Goal: Task Accomplishment & Management: Manage account settings

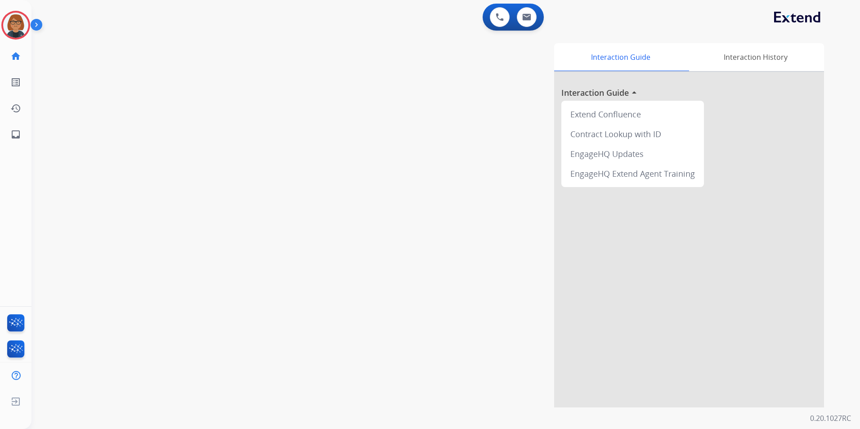
click at [35, 24] on img at bounding box center [38, 26] width 15 height 17
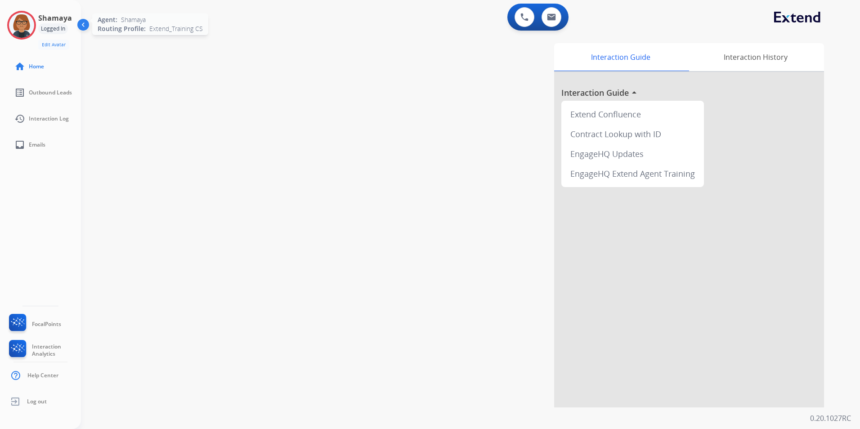
click at [34, 30] on div at bounding box center [21, 25] width 29 height 29
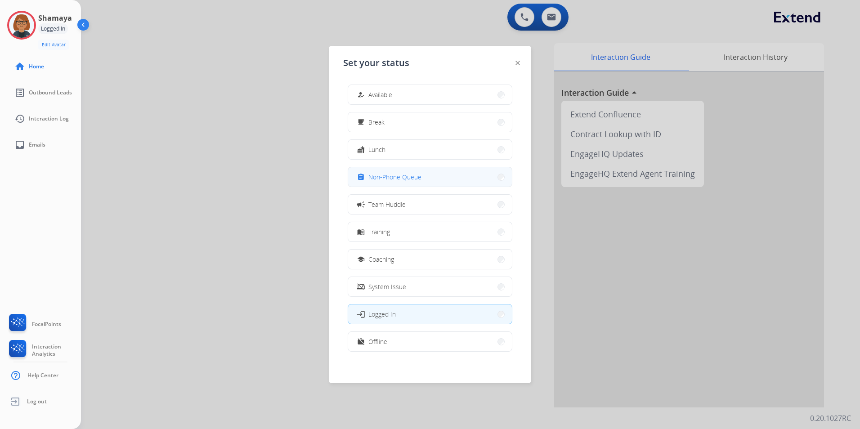
click at [455, 177] on button "assignment Non-Phone Queue" at bounding box center [430, 176] width 164 height 19
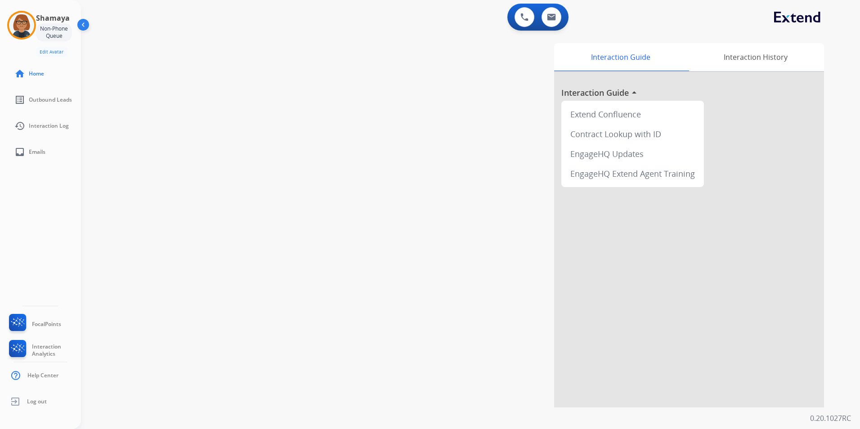
click at [308, 159] on div "swap_horiz Break voice bridge close_fullscreen Connect 3-Way Call merge_type Se…" at bounding box center [459, 219] width 757 height 375
click at [36, 155] on span "Emails" at bounding box center [37, 151] width 17 height 7
select select "**********"
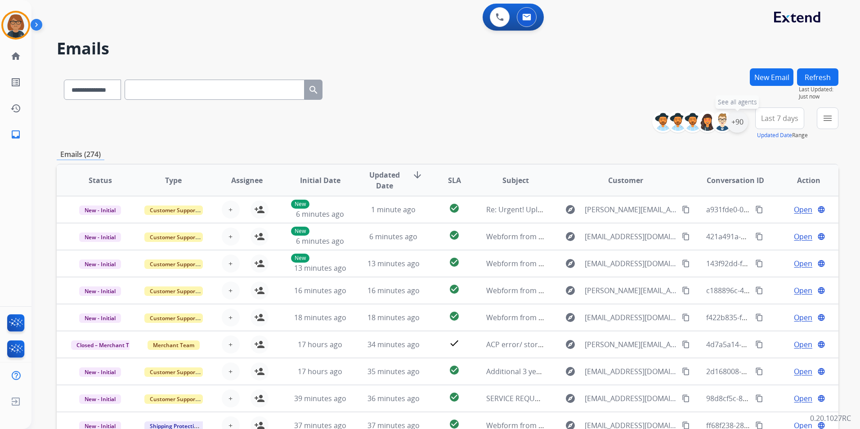
click at [742, 122] on div "+90" at bounding box center [737, 122] width 22 height 22
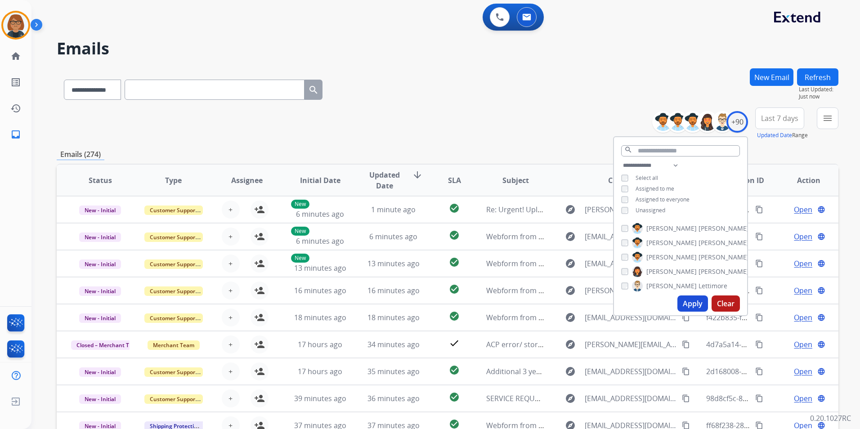
click at [648, 211] on span "Unassigned" at bounding box center [650, 210] width 30 height 8
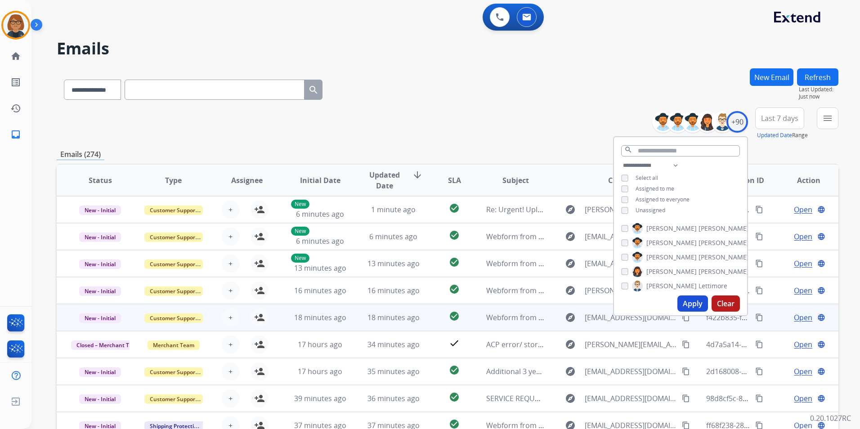
click at [695, 316] on td "f422b835-fda4-4af2-85d4-8edb020da77f content_copy" at bounding box center [728, 317] width 73 height 27
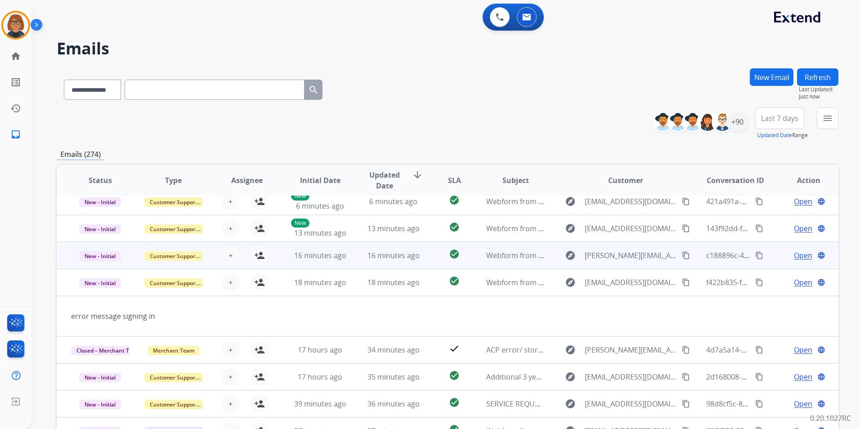
scroll to position [41, 0]
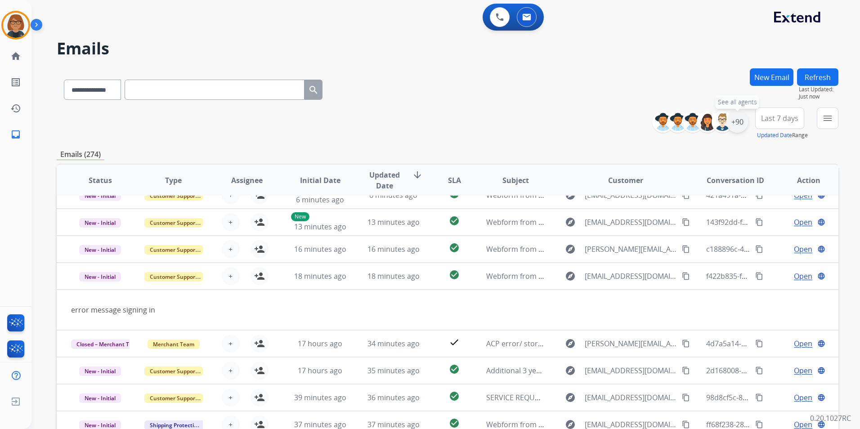
click at [737, 116] on div "+90" at bounding box center [737, 122] width 22 height 22
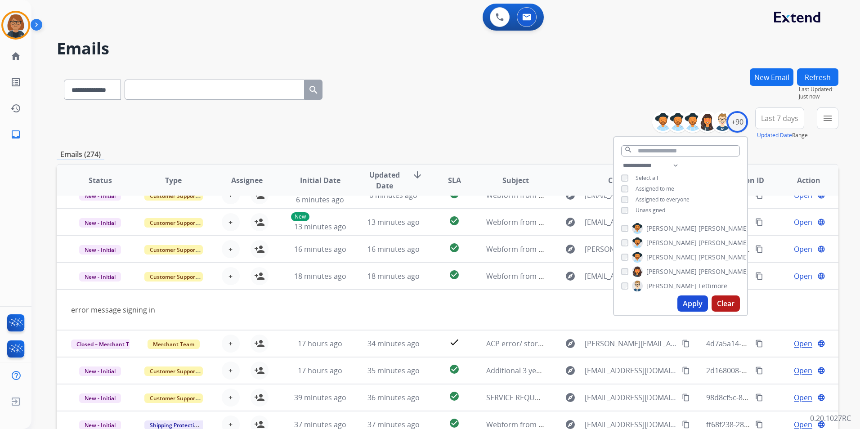
click at [689, 299] on button "Apply" at bounding box center [692, 303] width 31 height 16
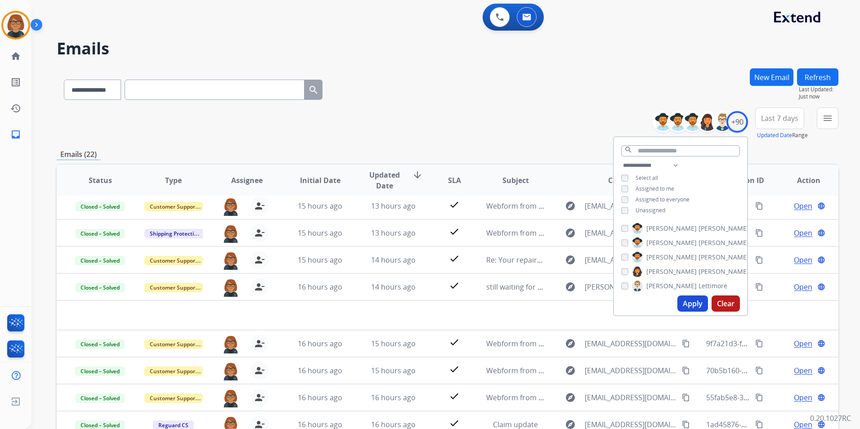
scroll to position [31, 0]
click at [488, 125] on div "**********" at bounding box center [448, 123] width 782 height 32
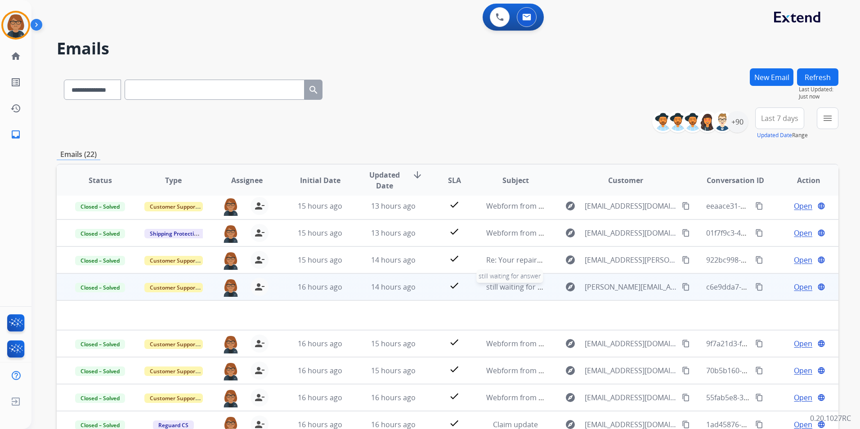
click at [494, 291] on span "still waiting for answer" at bounding box center [524, 287] width 76 height 10
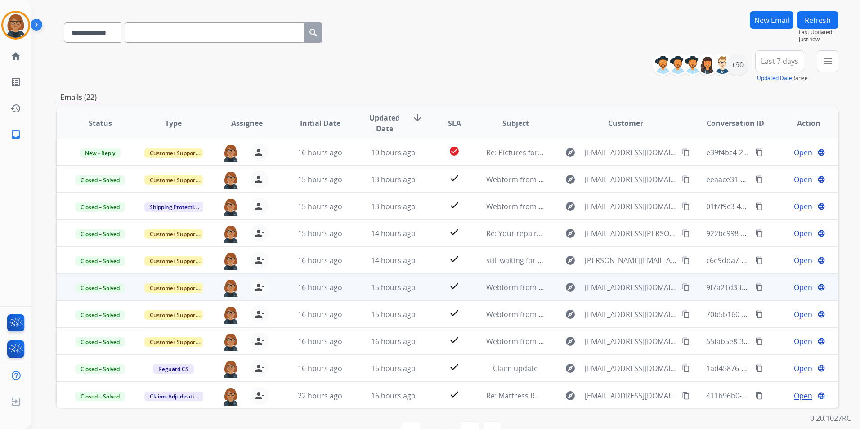
scroll to position [0, 0]
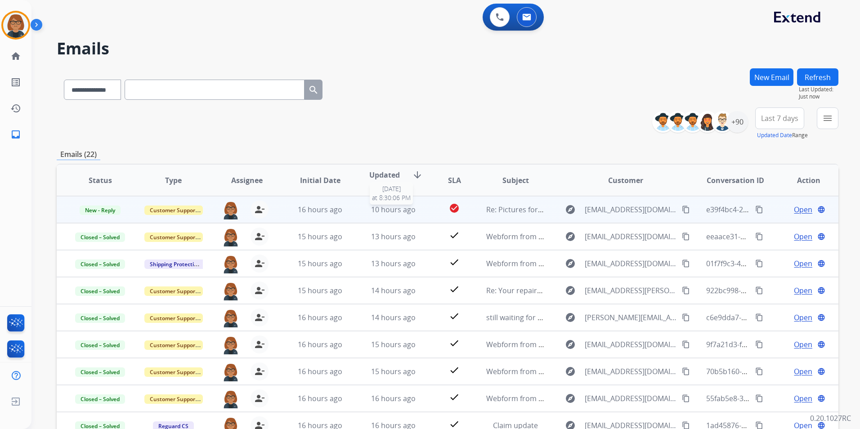
click at [384, 205] on span "10 hours ago" at bounding box center [393, 210] width 45 height 10
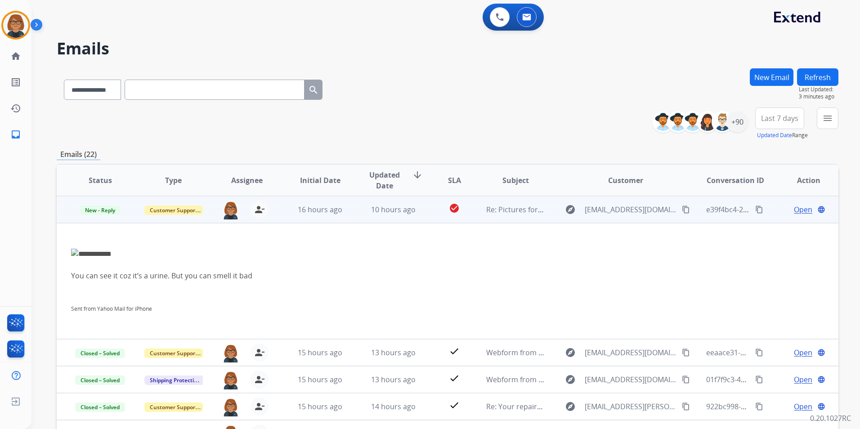
click at [795, 214] on span "Open" at bounding box center [803, 209] width 18 height 11
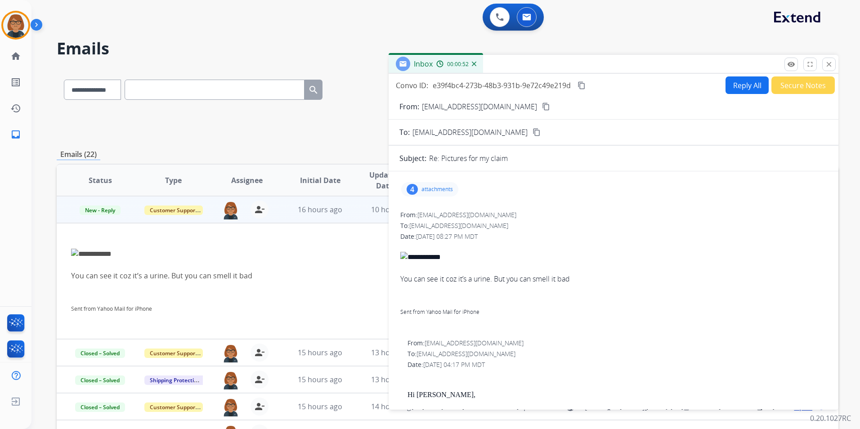
drag, startPoint x: 507, startPoint y: 105, endPoint x: 531, endPoint y: 26, distance: 83.2
click at [542, 105] on mat-icon "content_copy" at bounding box center [546, 107] width 8 height 8
click at [437, 187] on p "attachments" at bounding box center [436, 189] width 31 height 7
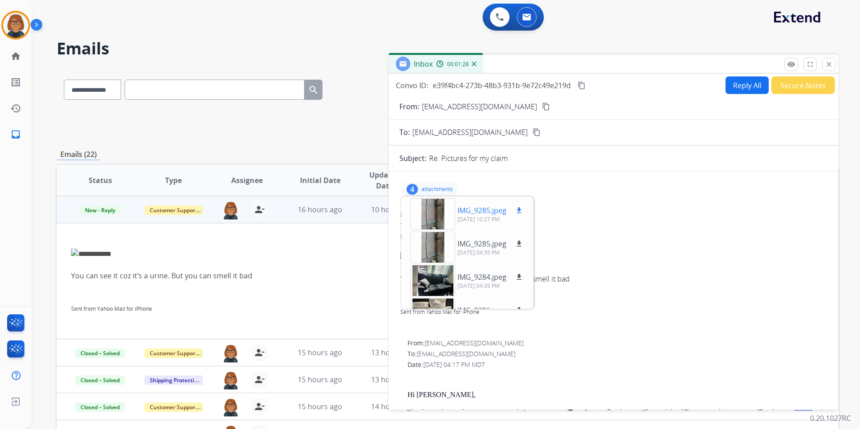
click at [427, 213] on div at bounding box center [432, 213] width 45 height 31
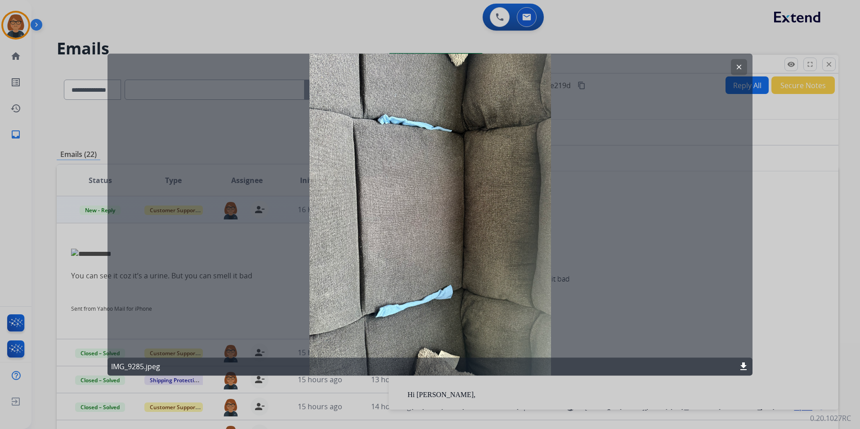
click at [762, 281] on div at bounding box center [430, 214] width 860 height 429
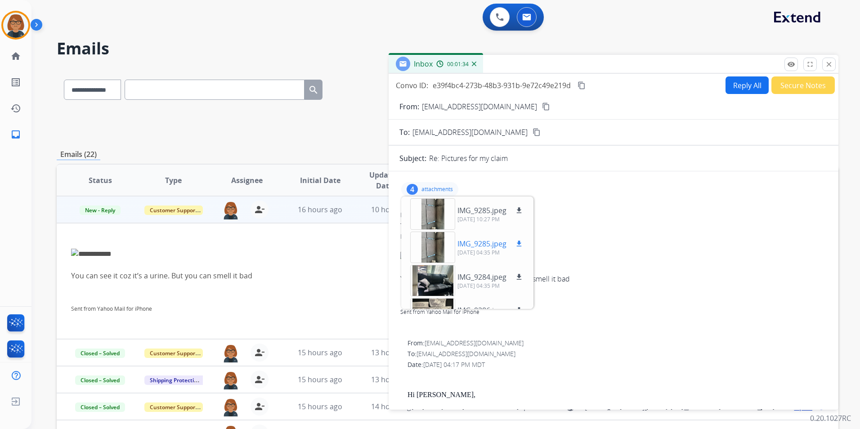
click at [437, 248] on div at bounding box center [432, 247] width 45 height 31
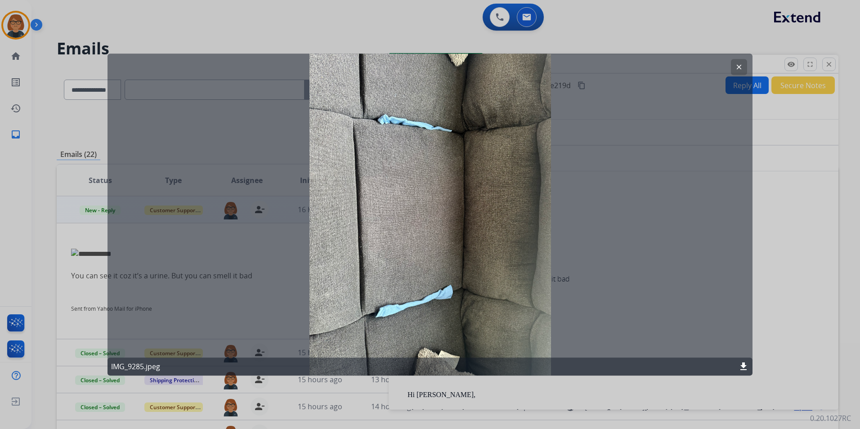
click at [768, 249] on div at bounding box center [430, 214] width 860 height 429
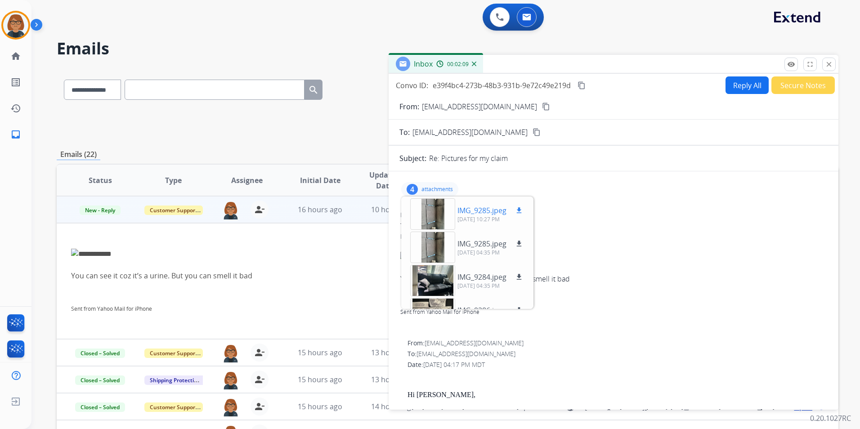
click at [441, 218] on div at bounding box center [432, 213] width 45 height 31
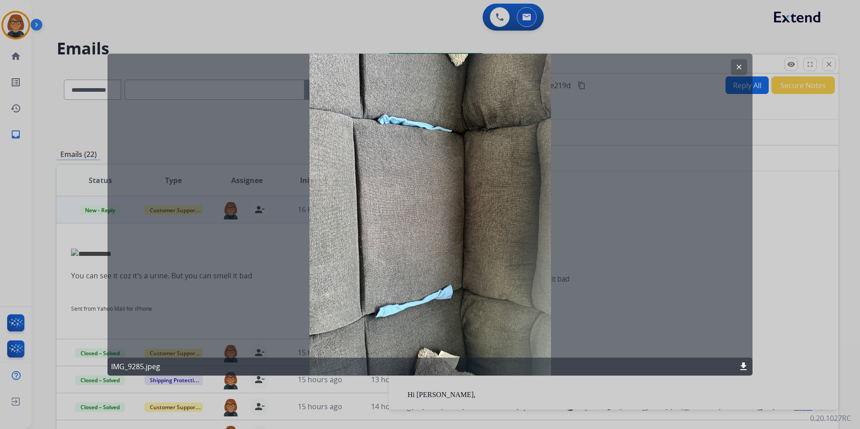
click at [802, 260] on div at bounding box center [430, 214] width 860 height 429
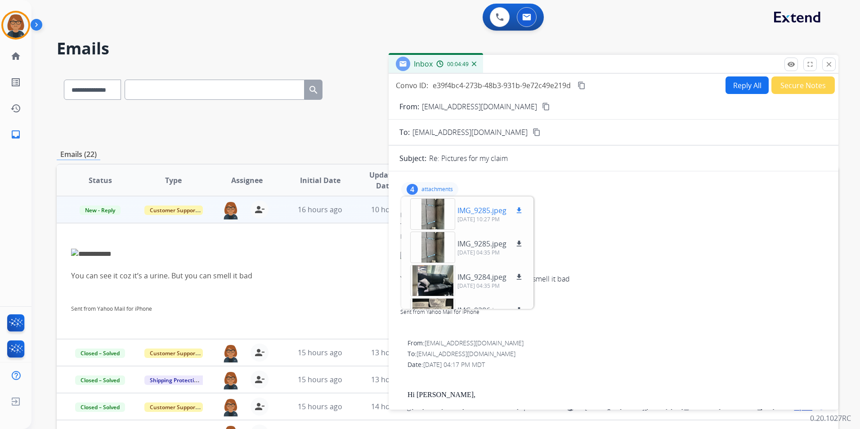
click at [438, 221] on div at bounding box center [432, 213] width 45 height 31
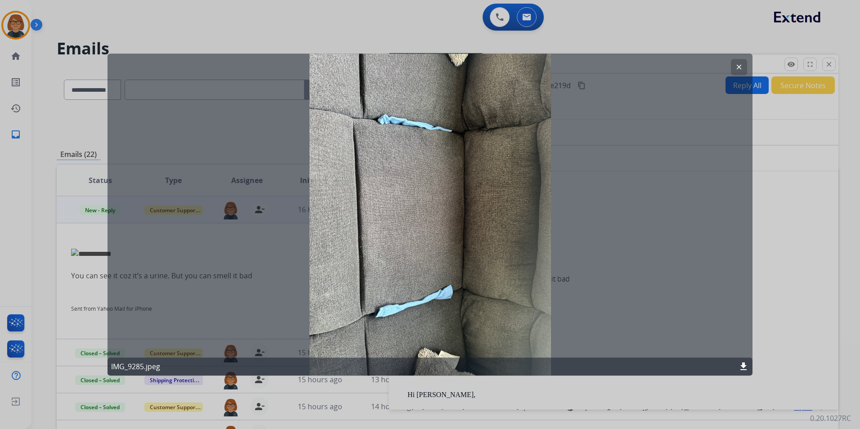
drag, startPoint x: 597, startPoint y: 179, endPoint x: 569, endPoint y: 163, distance: 32.6
click at [569, 163] on div "clear IMG_9285.jpeg download" at bounding box center [429, 215] width 645 height 322
click at [743, 363] on mat-icon "download" at bounding box center [743, 366] width 11 height 11
click at [779, 204] on div at bounding box center [430, 214] width 860 height 429
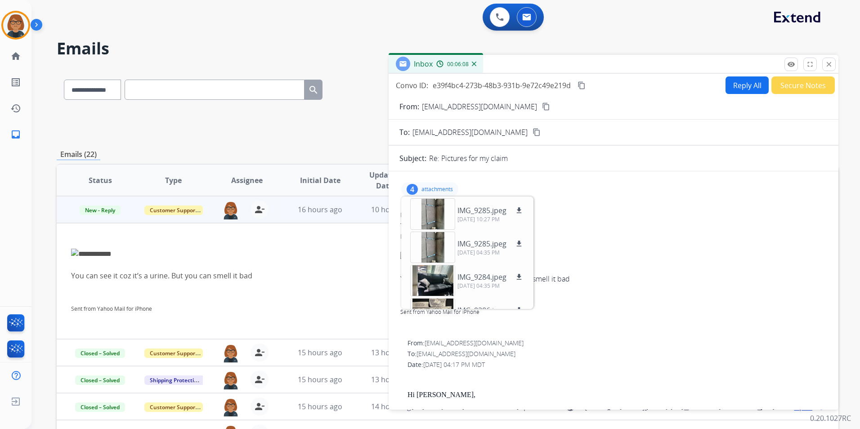
click at [734, 85] on button "Reply All" at bounding box center [746, 85] width 43 height 18
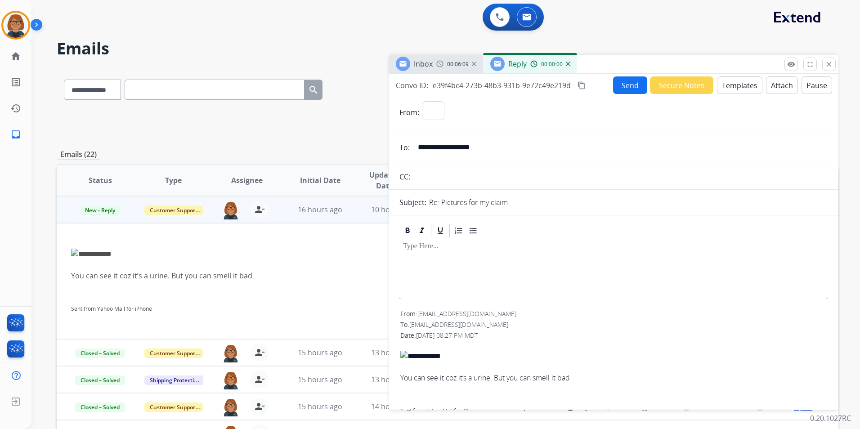
select select "**********"
click at [742, 88] on button "Templates" at bounding box center [739, 85] width 45 height 18
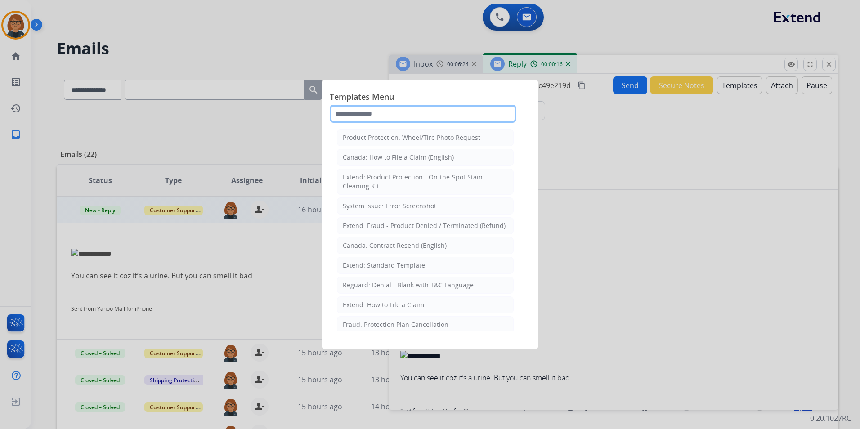
click at [415, 120] on input "text" at bounding box center [423, 114] width 187 height 18
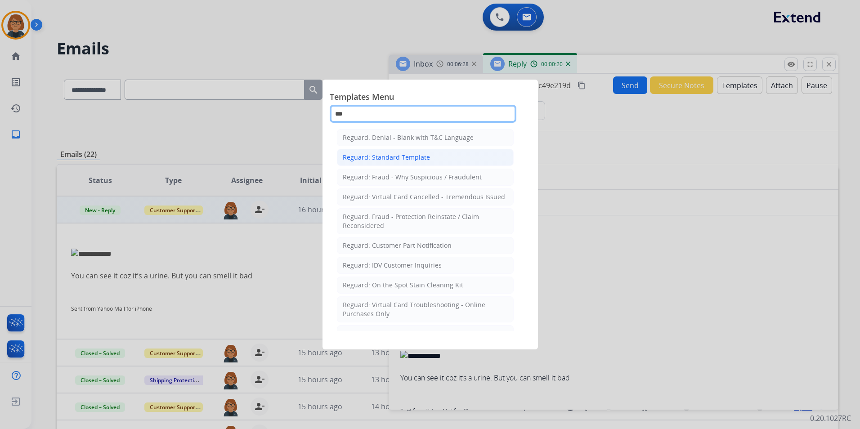
type input "***"
click at [415, 152] on li "Reguard: Standard Template" at bounding box center [425, 157] width 177 height 17
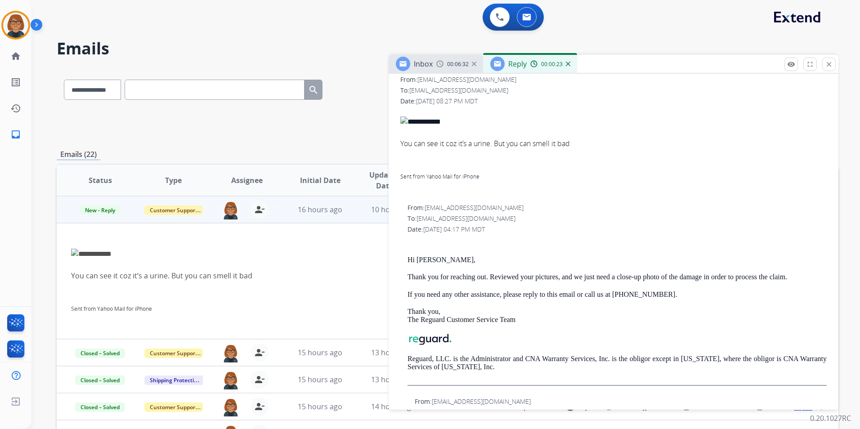
scroll to position [495, 0]
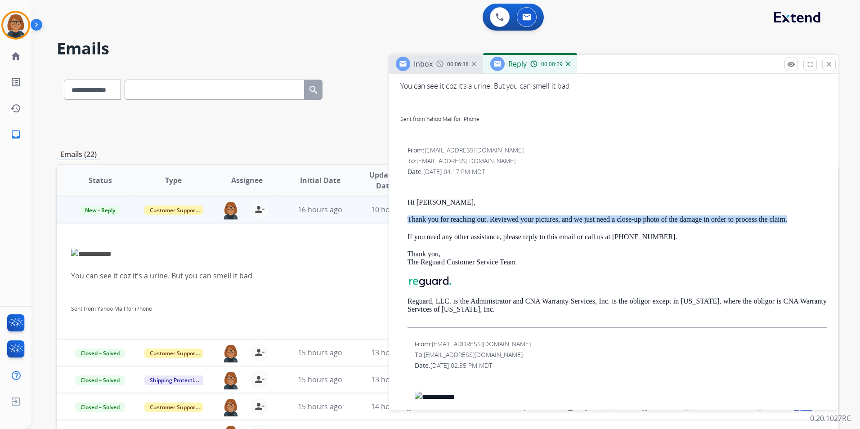
drag, startPoint x: 792, startPoint y: 220, endPoint x: 408, endPoint y: 219, distance: 384.0
click at [408, 219] on p "Thank you for reaching out. Reviewed your pictures, and we just need a close-up…" at bounding box center [616, 219] width 419 height 8
copy p "Thank you for reaching out. Reviewed your pictures, and we just need a close-up…"
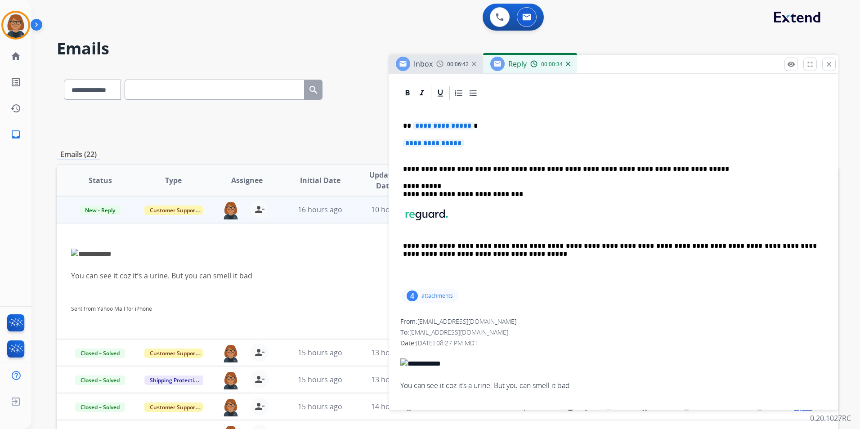
scroll to position [180, 0]
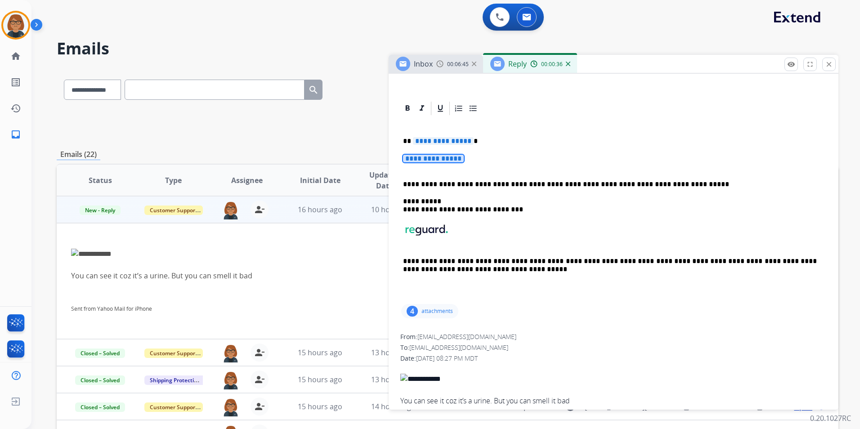
click at [446, 157] on span "**********" at bounding box center [433, 159] width 61 height 8
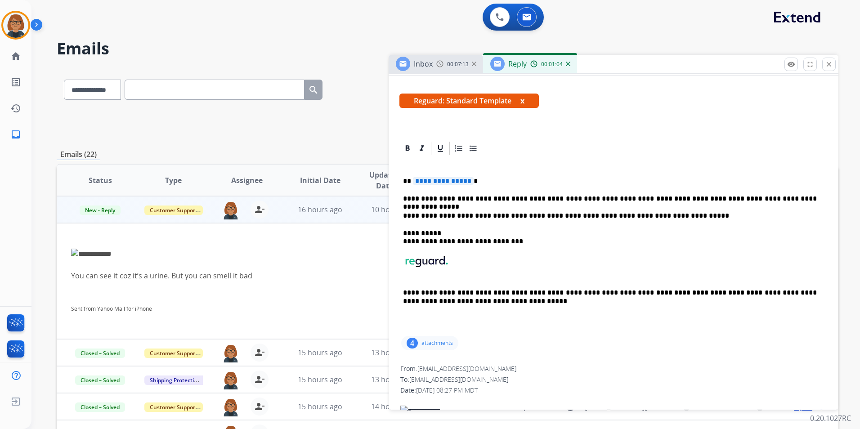
scroll to position [135, 0]
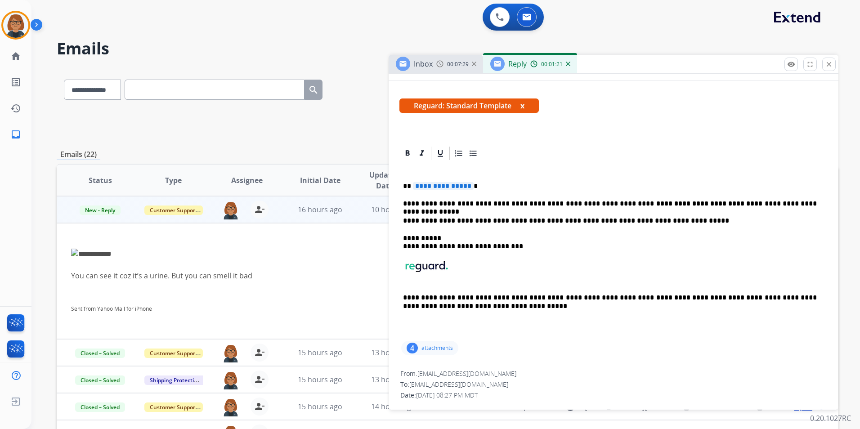
click at [431, 181] on div "**********" at bounding box center [613, 250] width 428 height 178
click at [495, 193] on div "**********" at bounding box center [613, 250] width 428 height 178
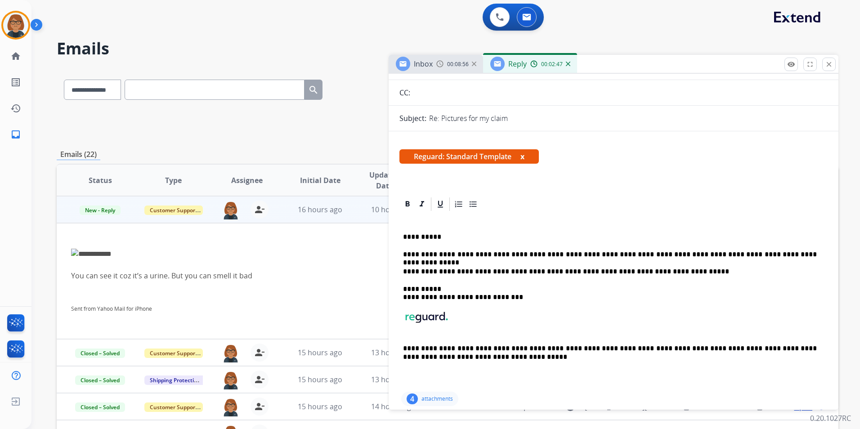
scroll to position [90, 0]
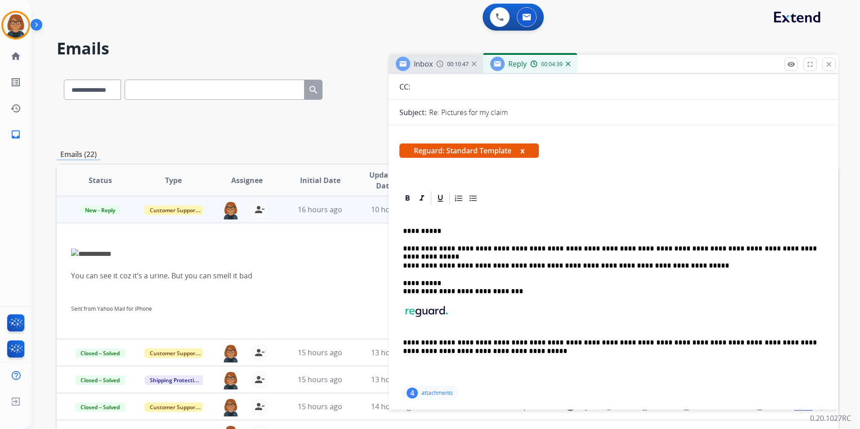
click at [447, 69] on div "Inbox 00:10:47" at bounding box center [436, 64] width 94 height 18
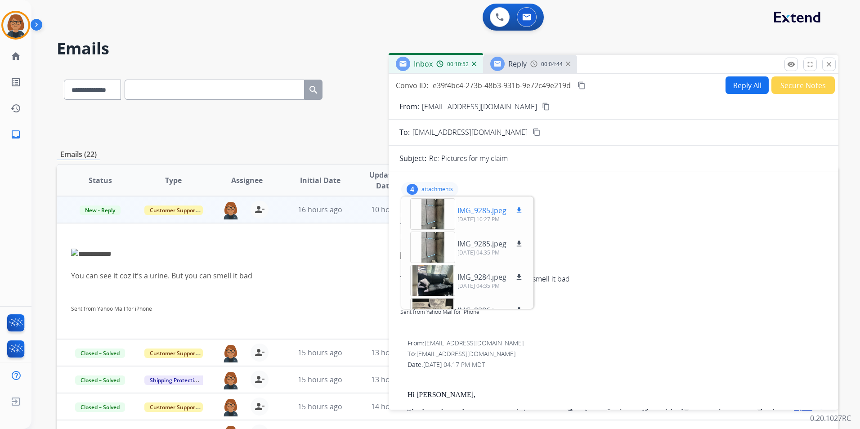
click at [443, 221] on div at bounding box center [432, 213] width 45 height 31
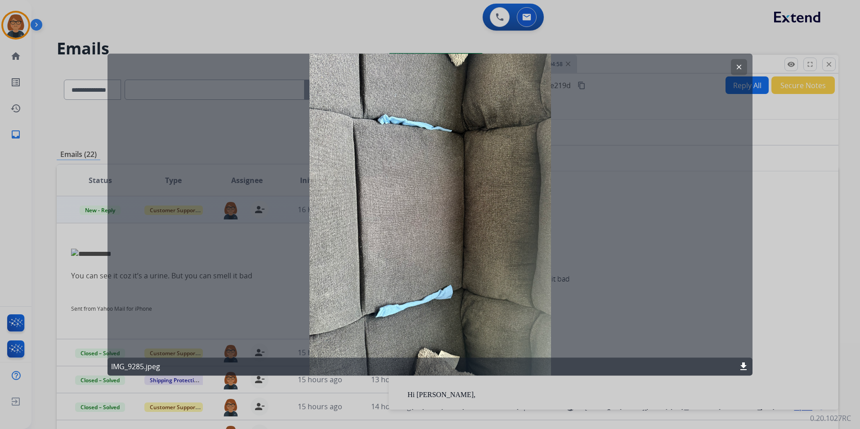
click at [737, 67] on mat-icon "clear" at bounding box center [739, 67] width 8 height 8
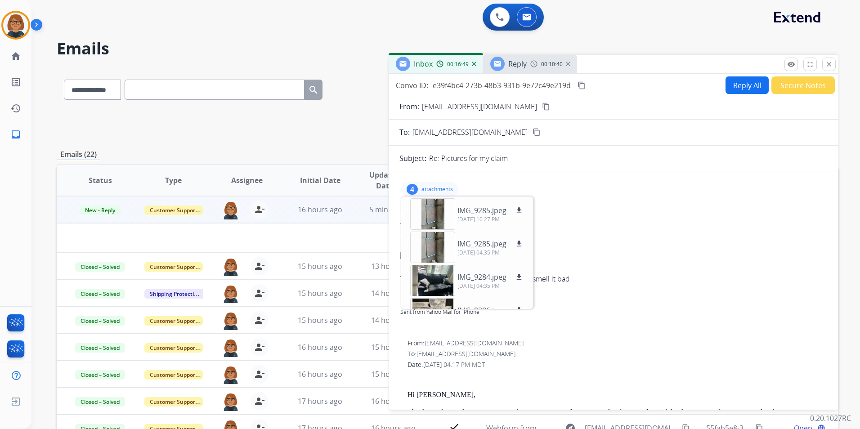
click at [500, 65] on img at bounding box center [497, 64] width 8 height 8
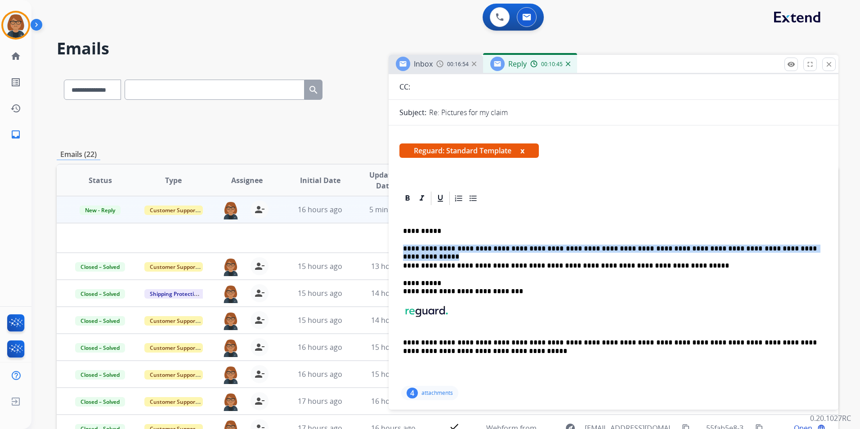
drag, startPoint x: 771, startPoint y: 246, endPoint x: 415, endPoint y: 249, distance: 355.7
click at [403, 248] on p "**********" at bounding box center [610, 249] width 414 height 8
click at [629, 252] on p "**********" at bounding box center [610, 249] width 414 height 8
drag, startPoint x: 782, startPoint y: 250, endPoint x: 484, endPoint y: 246, distance: 298.2
click at [484, 246] on p "**********" at bounding box center [610, 249] width 414 height 8
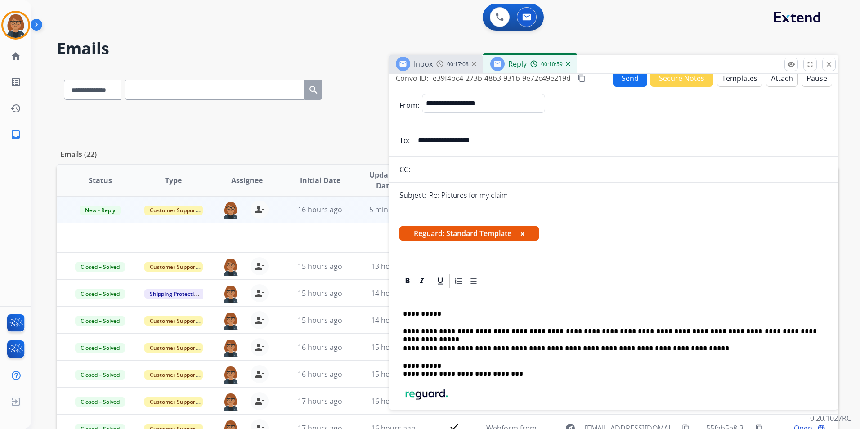
scroll to position [0, 0]
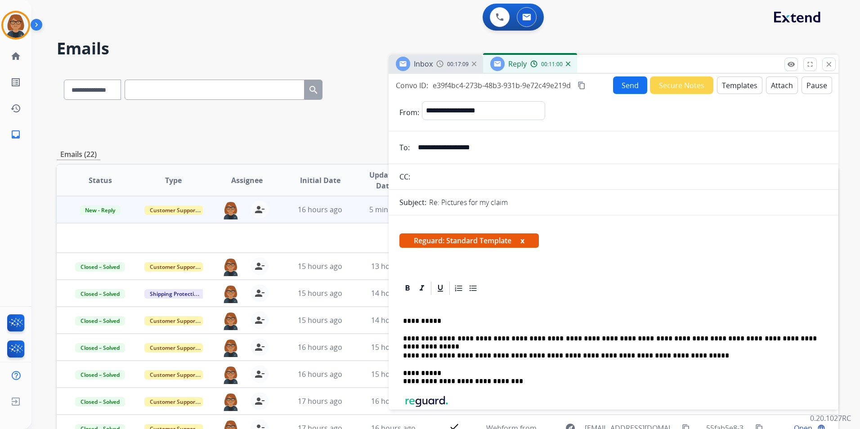
click at [732, 89] on button "Templates" at bounding box center [739, 85] width 45 height 18
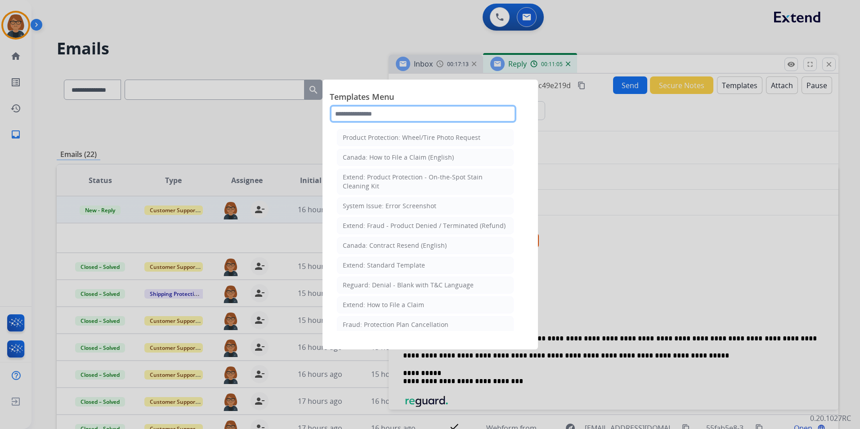
click at [435, 117] on input "text" at bounding box center [423, 114] width 187 height 18
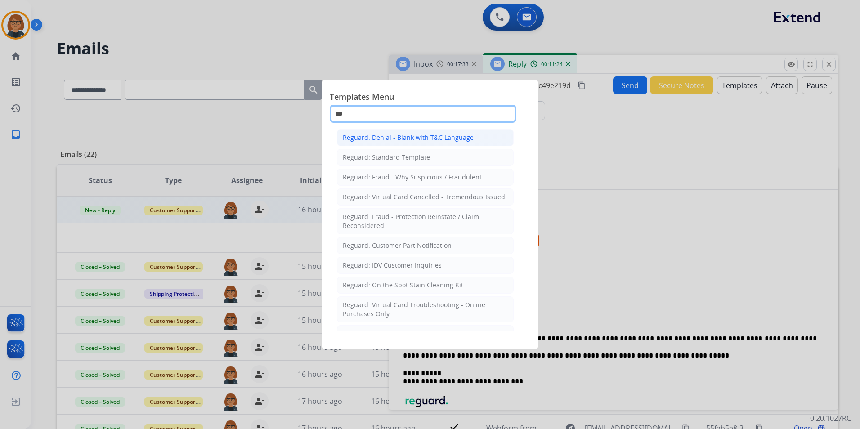
type input "***"
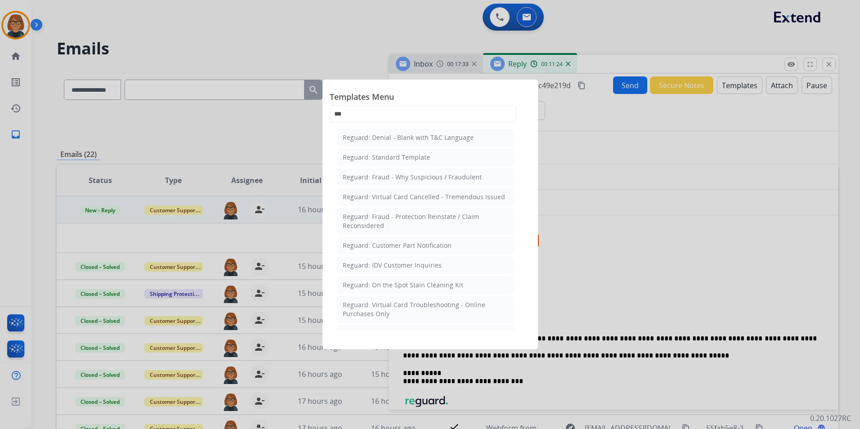
click at [451, 142] on li "Reguard: Denial - Blank with T&C Language" at bounding box center [425, 137] width 177 height 17
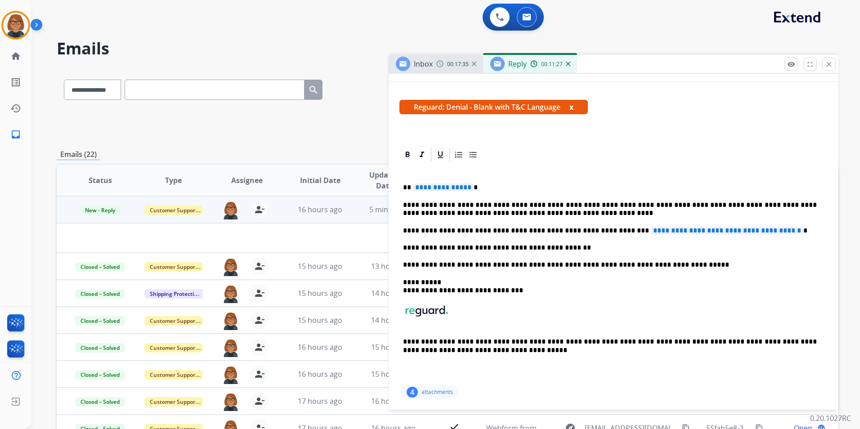
scroll to position [135, 0]
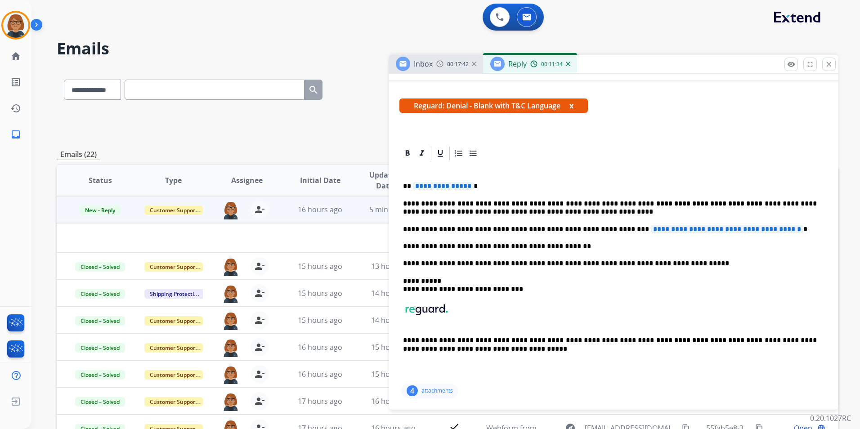
click at [651, 232] on span "**********" at bounding box center [727, 229] width 152 height 8
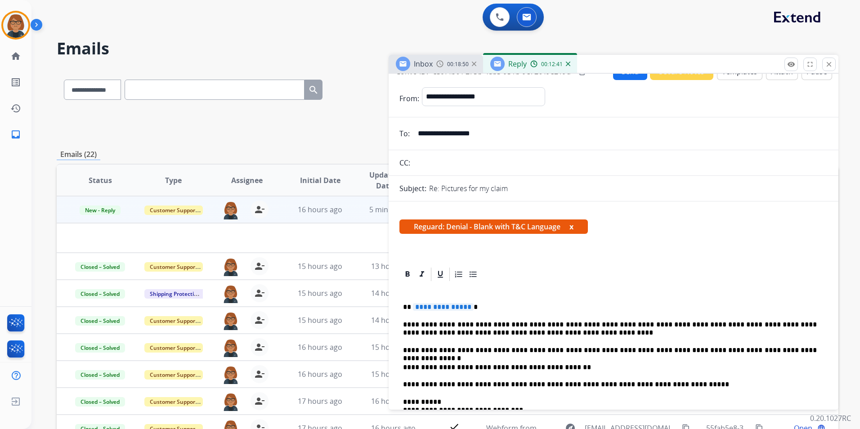
scroll to position [0, 0]
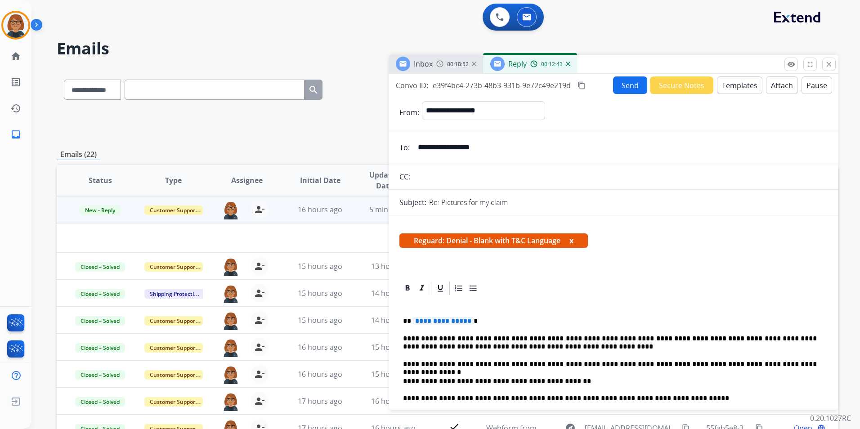
click at [777, 83] on button "Attach" at bounding box center [782, 85] width 32 height 18
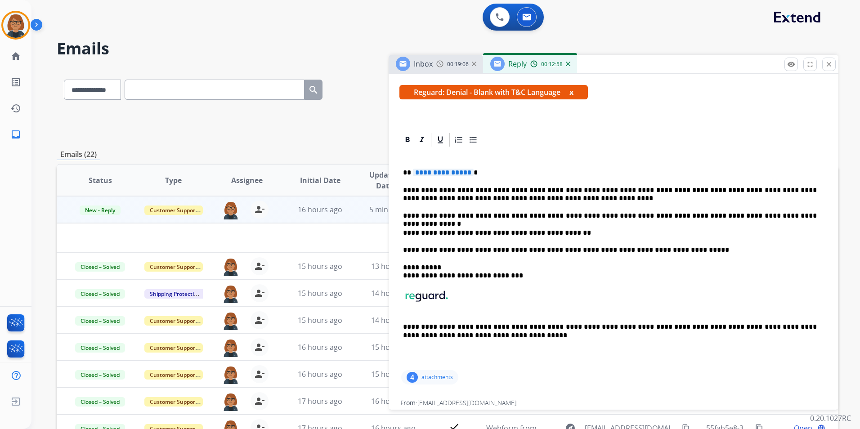
scroll to position [180, 0]
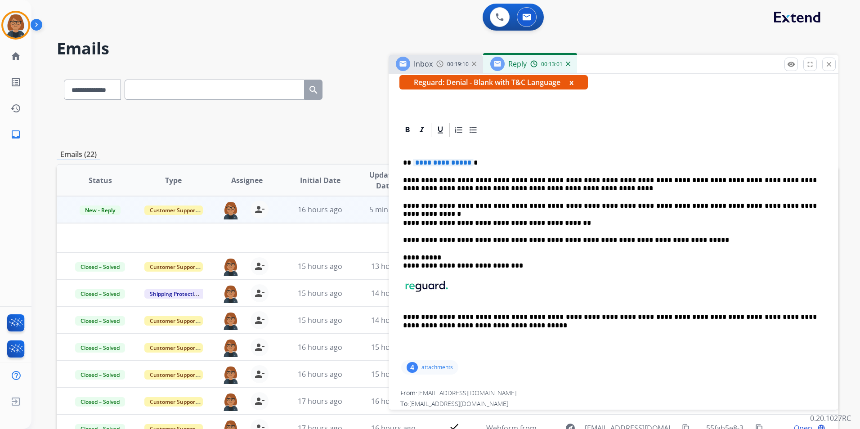
click at [428, 161] on span "**********" at bounding box center [443, 163] width 61 height 8
click at [451, 166] on span "**********" at bounding box center [443, 163] width 61 height 8
click at [455, 64] on span "00:19:53" at bounding box center [458, 64] width 22 height 7
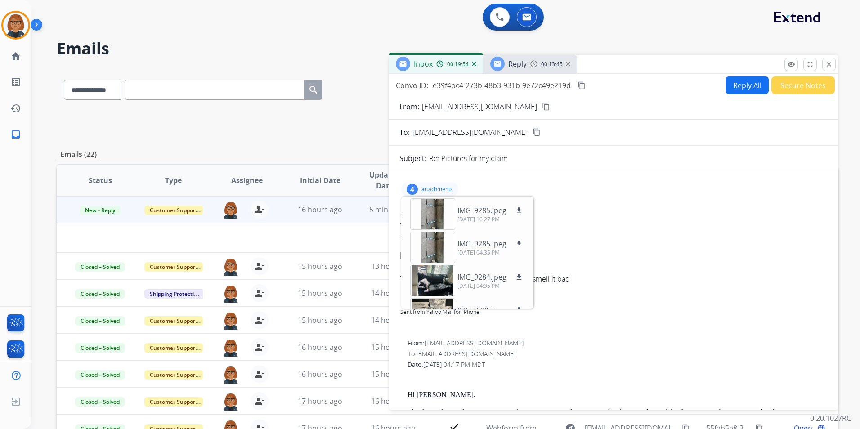
scroll to position [22, 0]
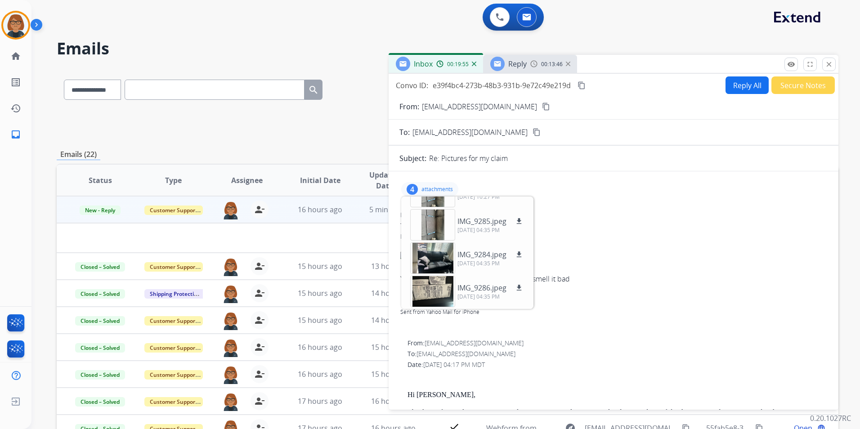
click at [611, 249] on div at bounding box center [613, 246] width 426 height 11
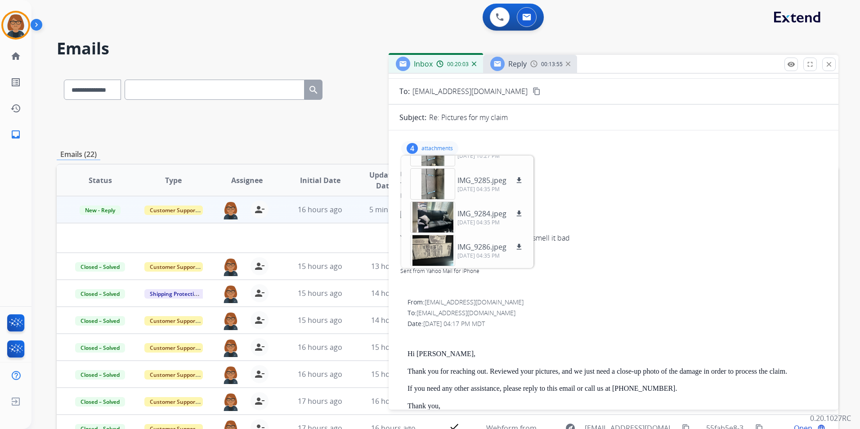
scroll to position [0, 0]
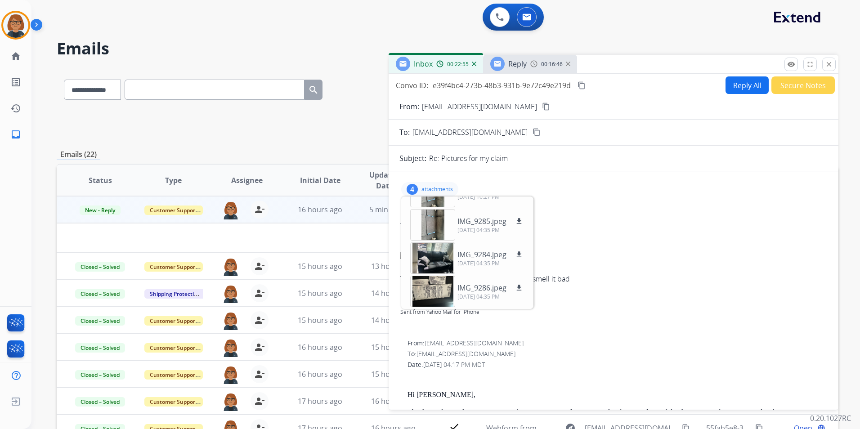
click at [505, 59] on div "Reply" at bounding box center [508, 64] width 36 height 14
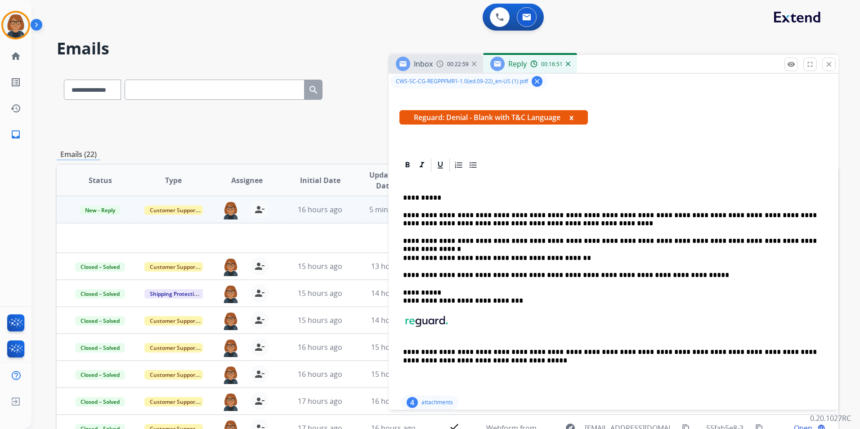
scroll to position [135, 0]
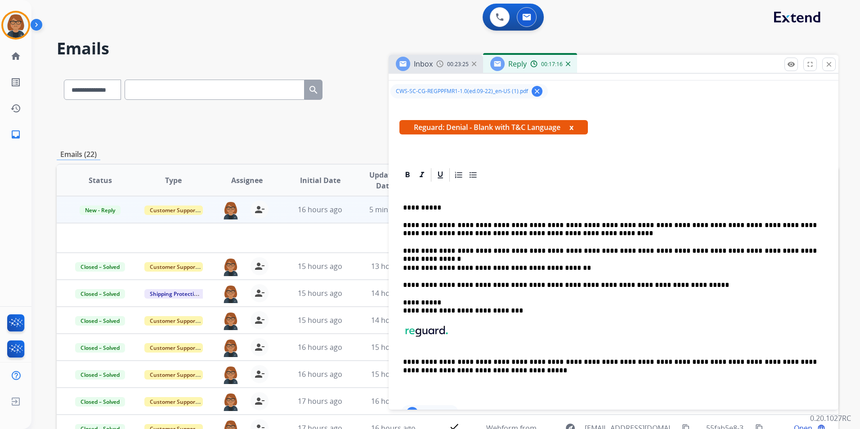
click at [811, 249] on p "**********" at bounding box center [610, 251] width 414 height 8
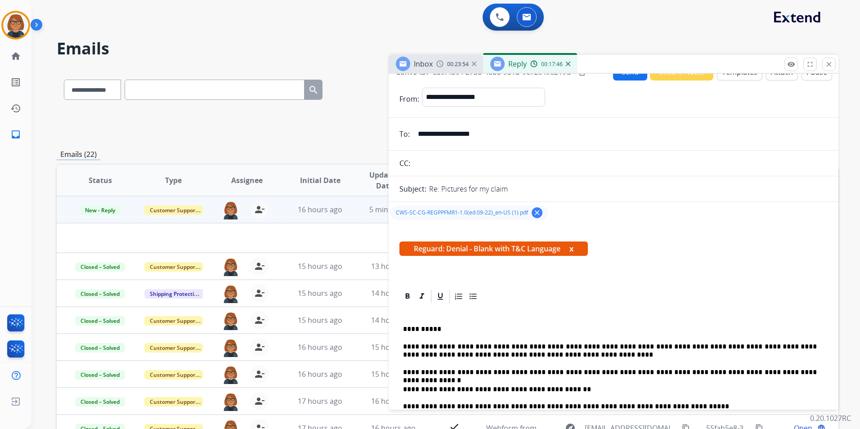
scroll to position [0, 0]
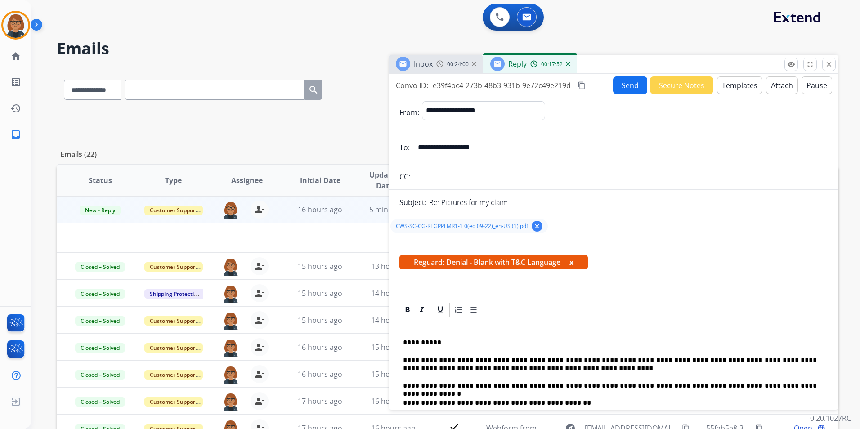
click at [620, 85] on button "Send" at bounding box center [630, 85] width 34 height 18
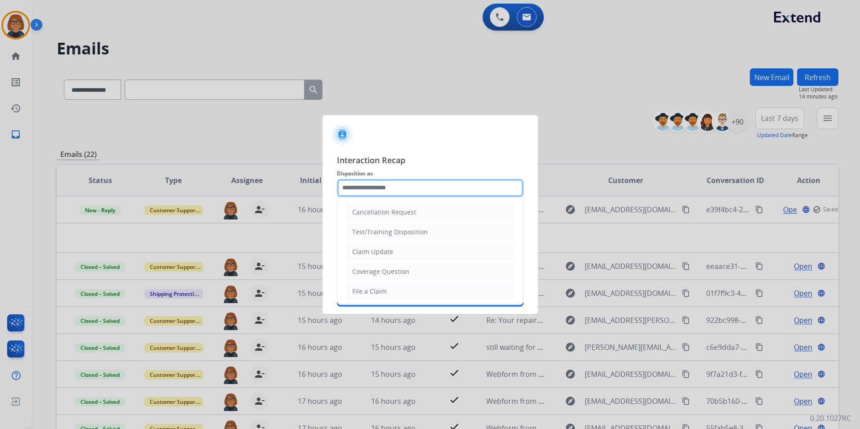
click at [433, 183] on input "text" at bounding box center [430, 188] width 187 height 18
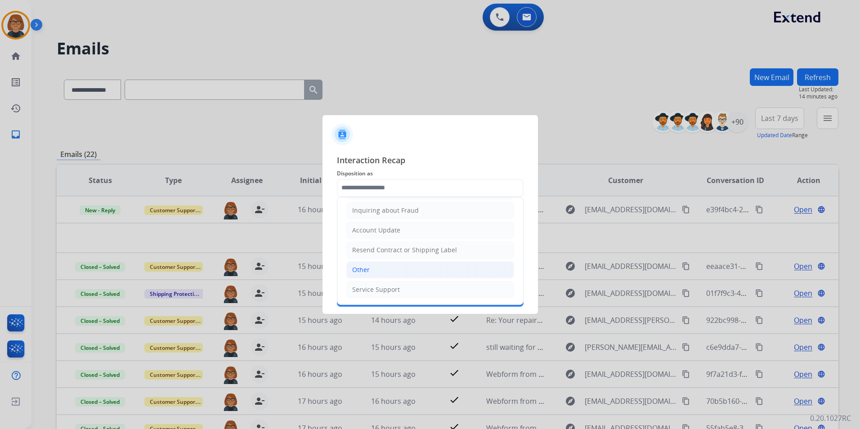
click at [421, 269] on li "Other" at bounding box center [430, 269] width 168 height 17
type input "*****"
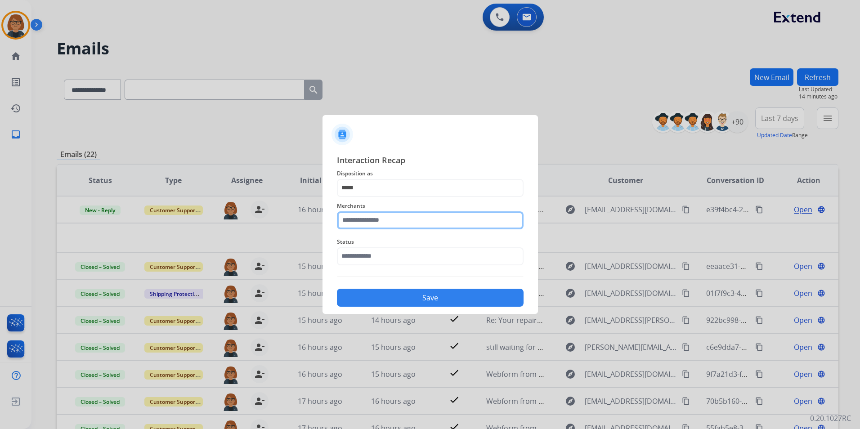
click at [416, 224] on input "text" at bounding box center [430, 220] width 187 height 18
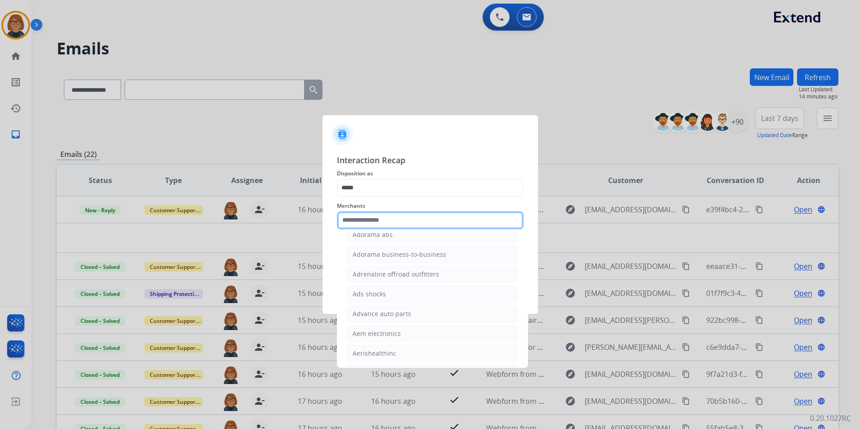
scroll to position [495, 0]
click at [408, 219] on input "text" at bounding box center [430, 220] width 187 height 18
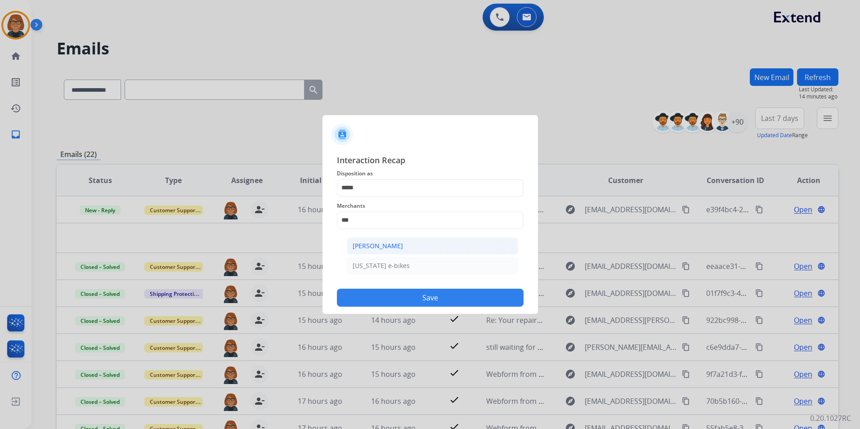
click at [410, 241] on li "[PERSON_NAME]" at bounding box center [432, 245] width 171 height 17
type input "**********"
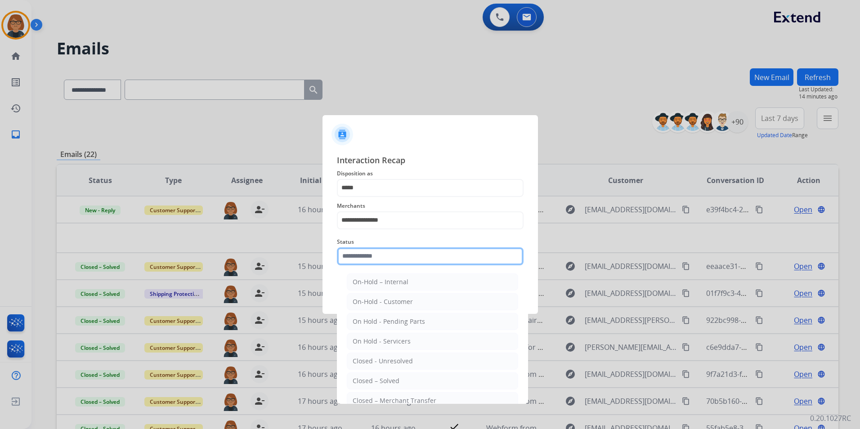
click at [414, 256] on input "text" at bounding box center [430, 256] width 187 height 18
click at [433, 373] on li "Closed – Solved" at bounding box center [432, 380] width 171 height 17
type input "**********"
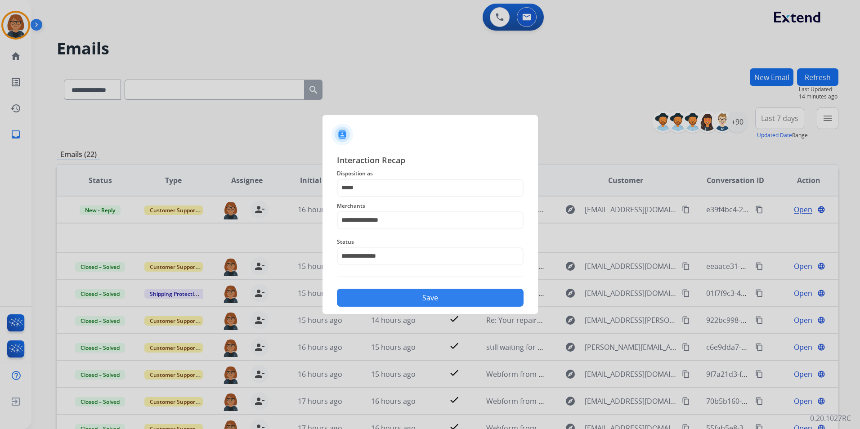
click at [440, 292] on button "Save" at bounding box center [430, 298] width 187 height 18
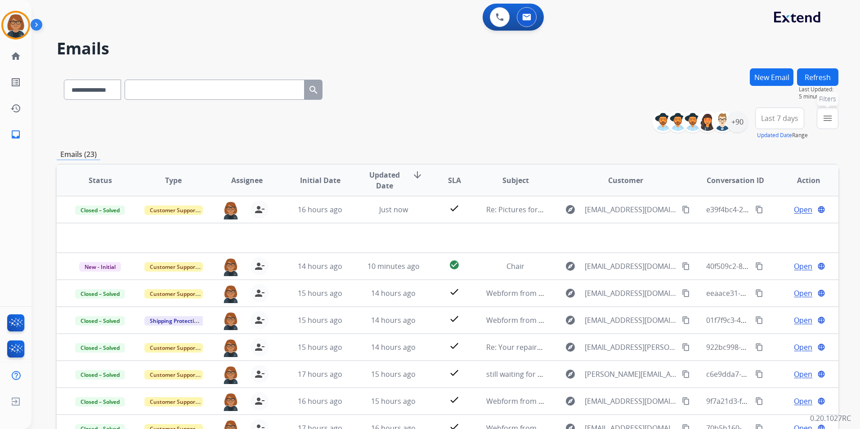
click at [822, 114] on button "menu Filters" at bounding box center [828, 118] width 22 height 22
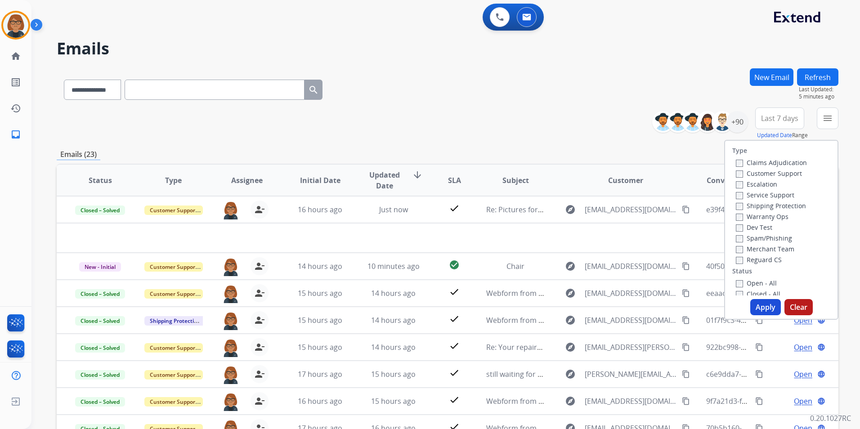
click at [763, 292] on label "Closed - All" at bounding box center [758, 294] width 45 height 9
click at [760, 299] on div "Type Claims Adjudication Customer Support Escalation Service Support Shipping P…" at bounding box center [781, 230] width 114 height 180
click at [759, 303] on button "Apply" at bounding box center [765, 307] width 31 height 16
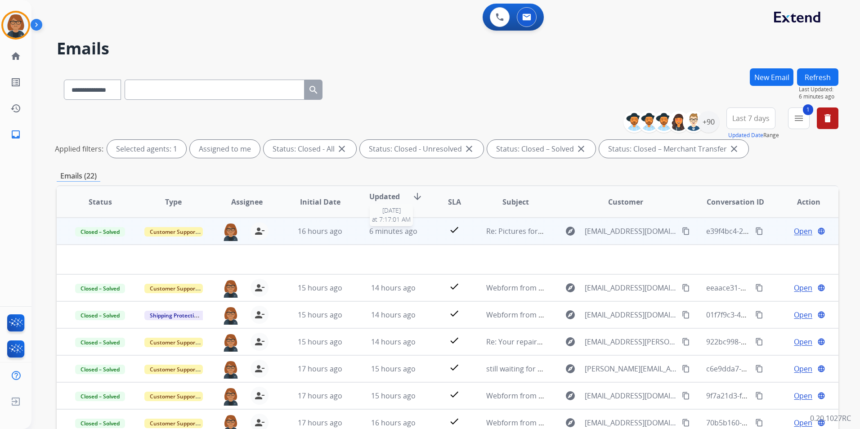
click at [401, 228] on span "6 minutes ago" at bounding box center [393, 231] width 48 height 10
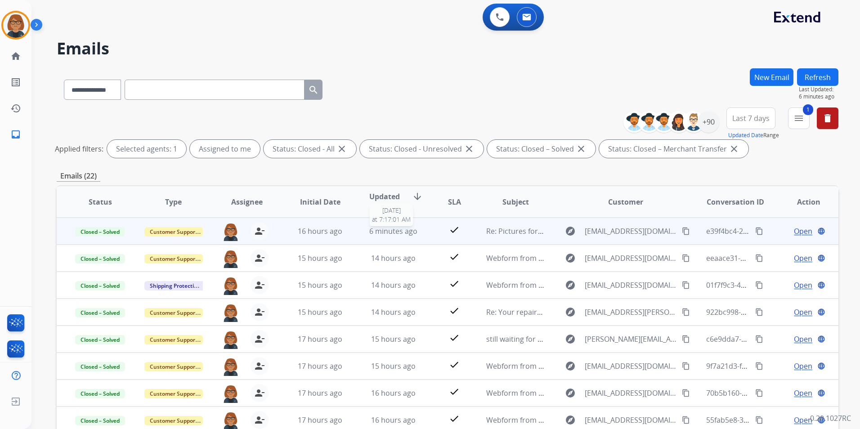
click at [404, 229] on span "6 minutes ago" at bounding box center [393, 231] width 48 height 10
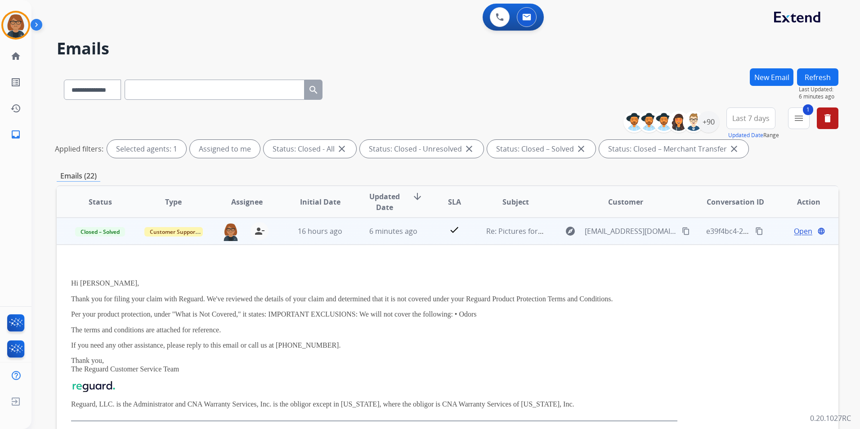
click at [288, 235] on td "16 hours ago" at bounding box center [313, 231] width 73 height 27
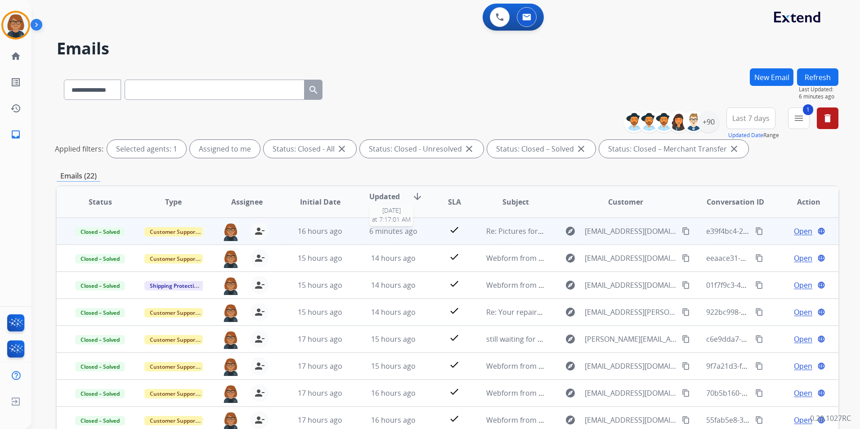
click at [390, 234] on span "6 minutes ago" at bounding box center [393, 231] width 48 height 10
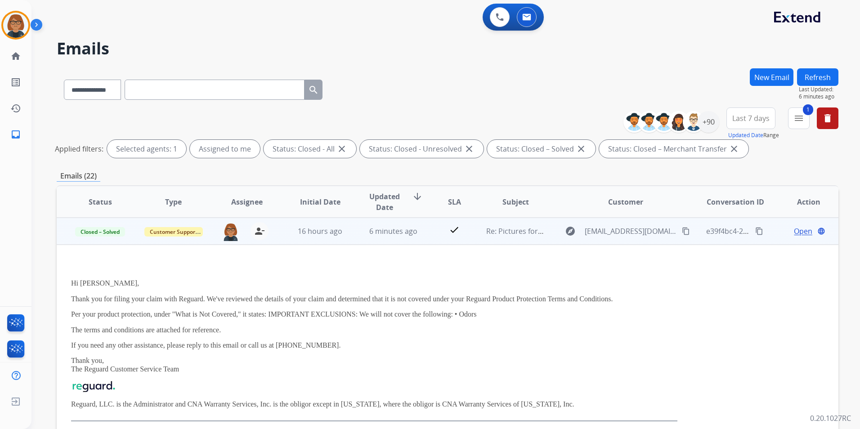
click at [732, 240] on div "e39f4bc4-273b-48b3-931b-9e72c49e219d content_copy" at bounding box center [735, 231] width 58 height 25
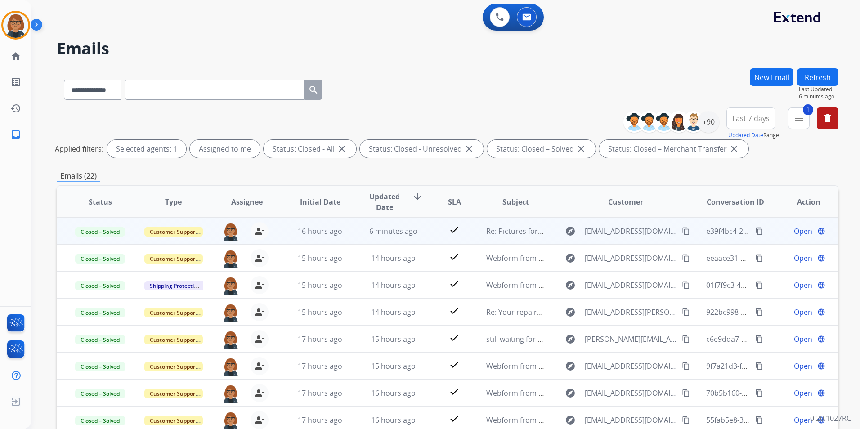
click at [794, 230] on span "Open" at bounding box center [803, 231] width 18 height 11
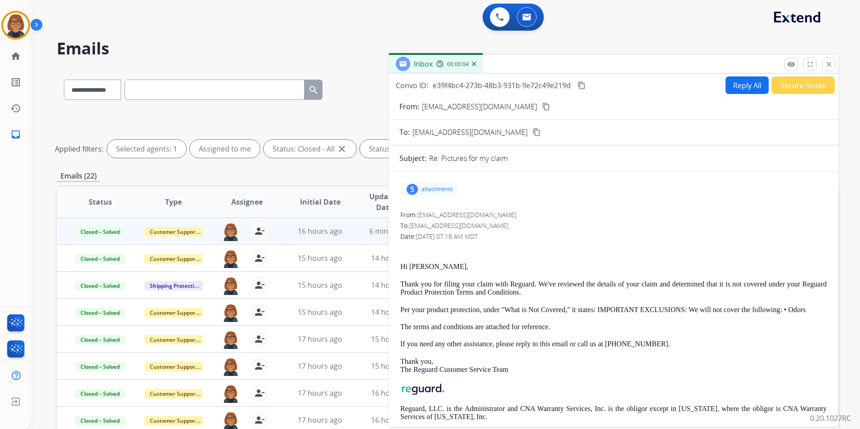
click at [584, 85] on mat-icon "content_copy" at bounding box center [581, 85] width 8 height 8
click at [830, 64] on mat-icon "close" at bounding box center [829, 64] width 8 height 8
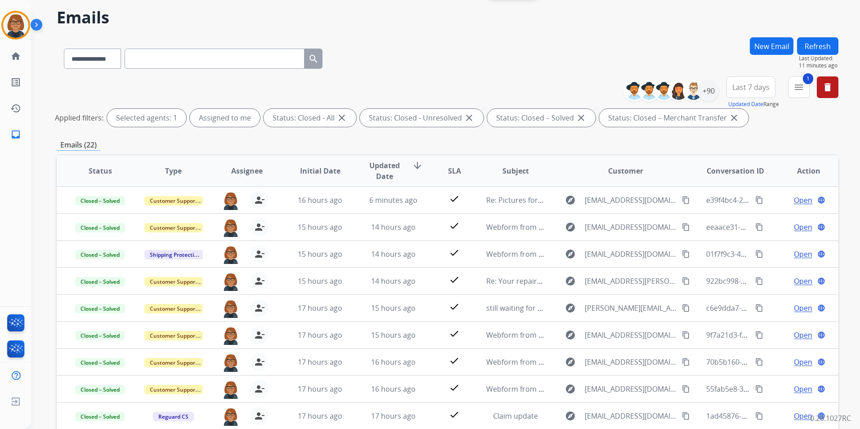
scroll to position [0, 0]
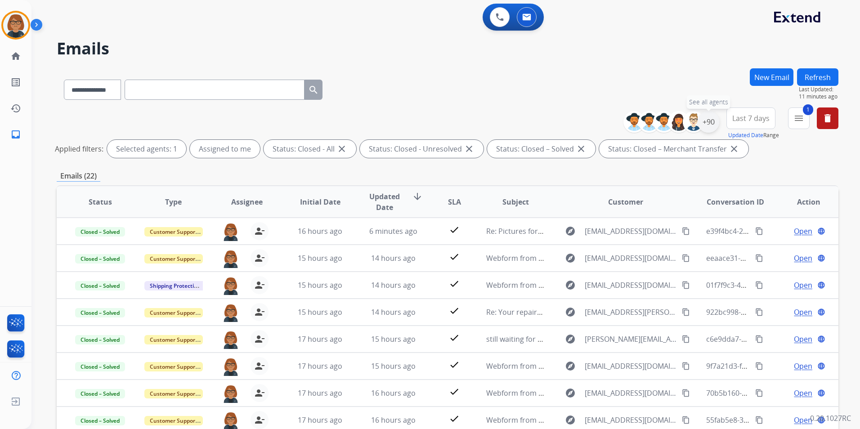
click at [713, 124] on div "+90" at bounding box center [708, 122] width 22 height 22
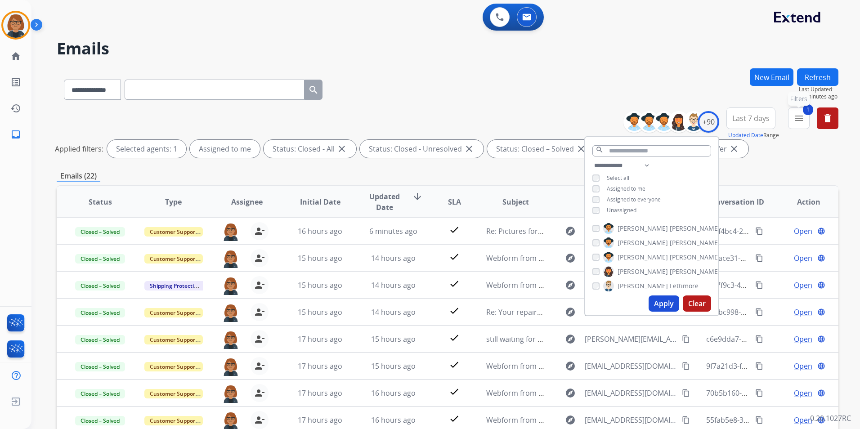
click at [804, 122] on button "1 menu Filters" at bounding box center [799, 118] width 22 height 22
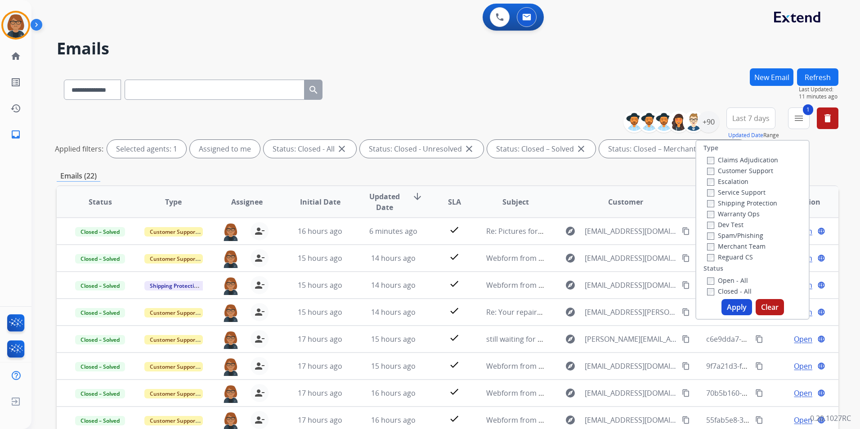
click at [723, 280] on label "Open - All" at bounding box center [727, 280] width 41 height 9
click at [730, 288] on label "Closed - All" at bounding box center [729, 291] width 45 height 9
click at [727, 304] on button "Apply" at bounding box center [736, 307] width 31 height 16
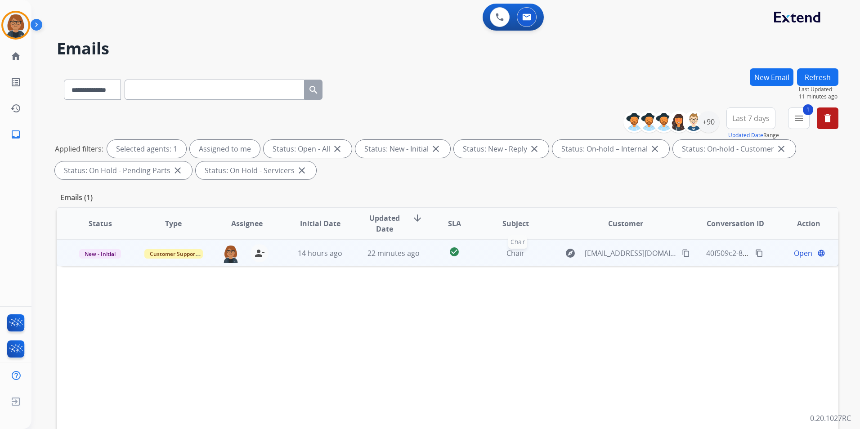
click at [490, 254] on div "Chair" at bounding box center [515, 253] width 58 height 11
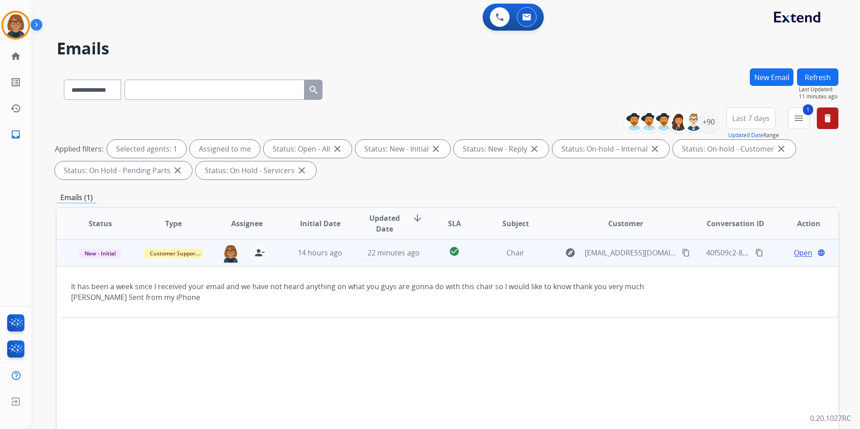
click at [682, 252] on mat-icon "content_copy" at bounding box center [686, 253] width 8 height 8
click at [795, 252] on span "Open" at bounding box center [803, 252] width 18 height 11
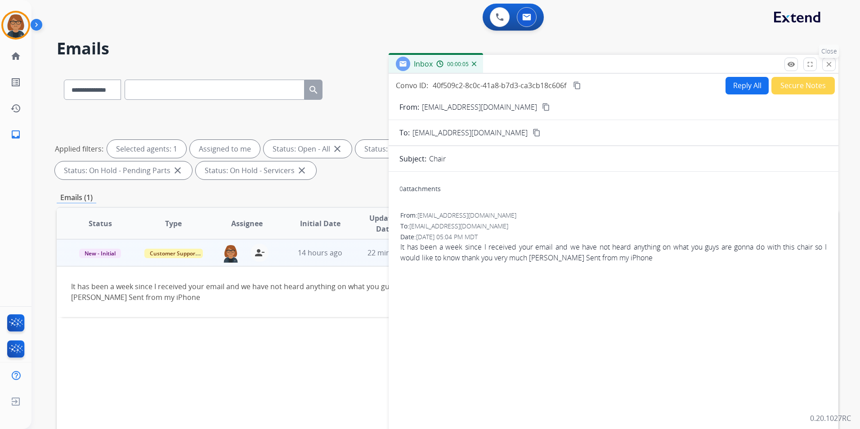
click at [825, 63] on mat-icon "close" at bounding box center [829, 64] width 8 height 8
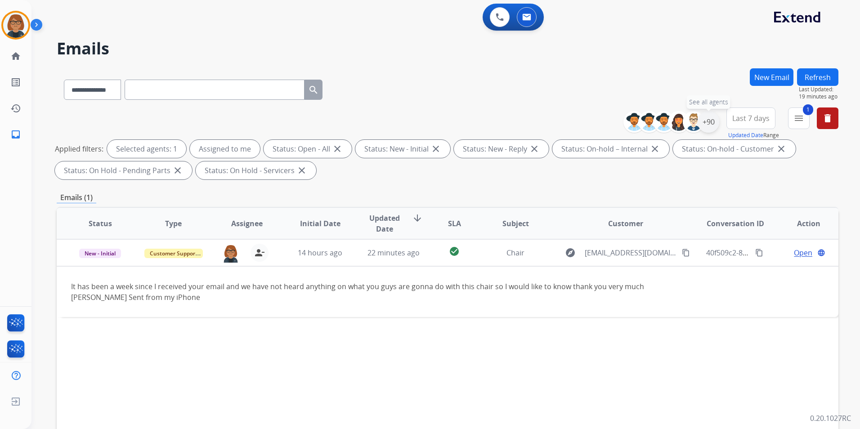
click at [703, 121] on div "+90" at bounding box center [708, 122] width 22 height 22
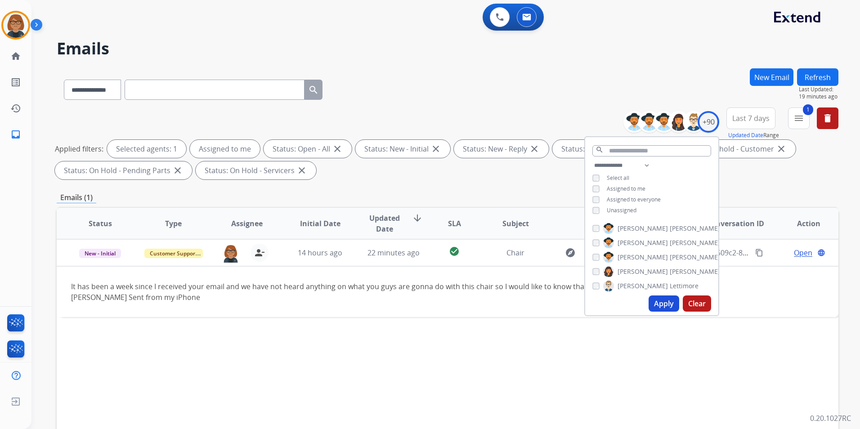
click at [609, 210] on span "Unassigned" at bounding box center [622, 210] width 30 height 8
click at [664, 307] on button "Apply" at bounding box center [663, 303] width 31 height 16
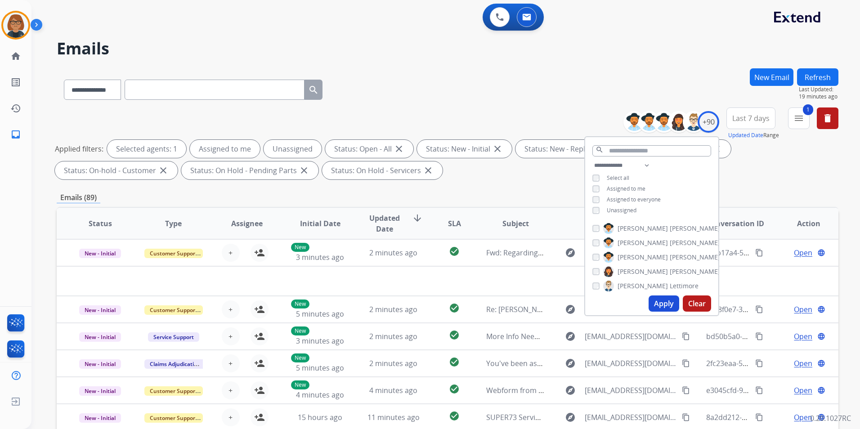
click at [635, 188] on span "Assigned to me" at bounding box center [626, 189] width 39 height 8
click at [667, 301] on button "Apply" at bounding box center [663, 303] width 31 height 16
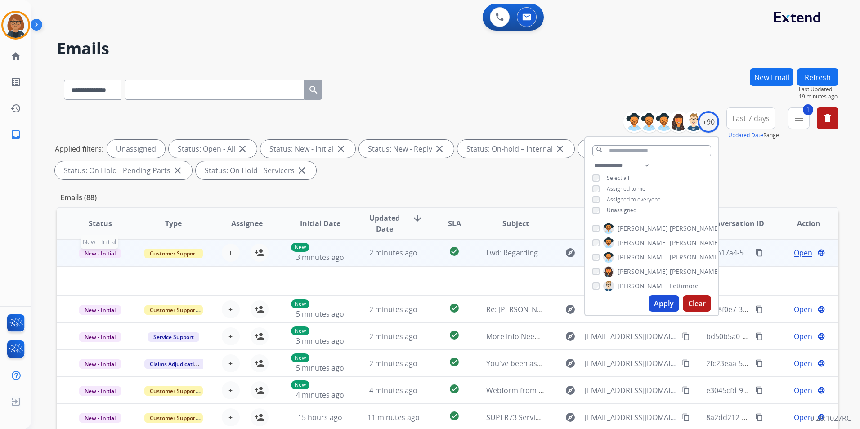
click at [127, 256] on p "New - Initial" at bounding box center [100, 252] width 58 height 11
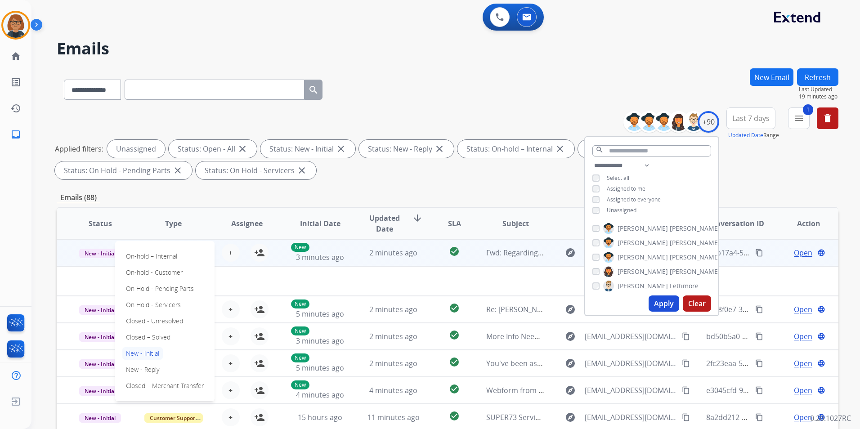
click at [479, 247] on td "Fwd: Regarding Order 448213301. [ ref:!00D1I02L1Qo.!500Uj0k9xch:ref ]" at bounding box center [508, 252] width 73 height 27
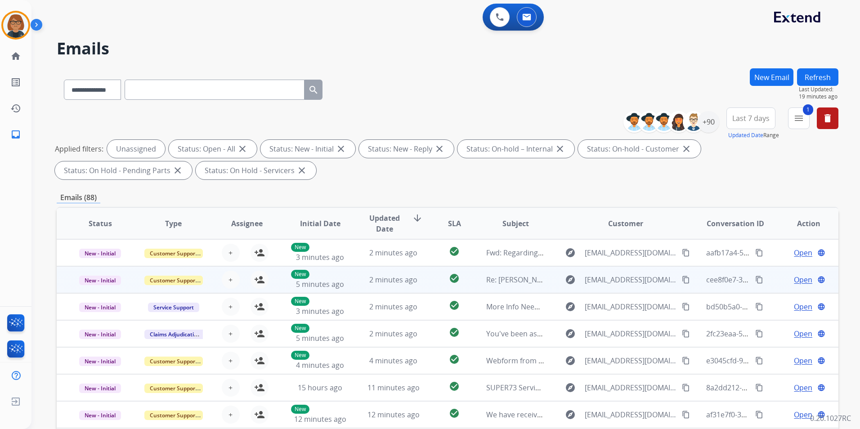
click at [479, 285] on td "Re: [PERSON_NAME] claim" at bounding box center [508, 279] width 73 height 27
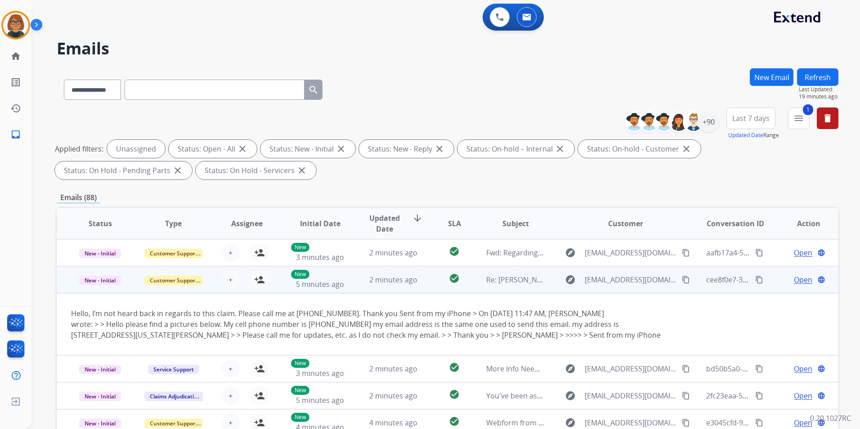
scroll to position [27, 0]
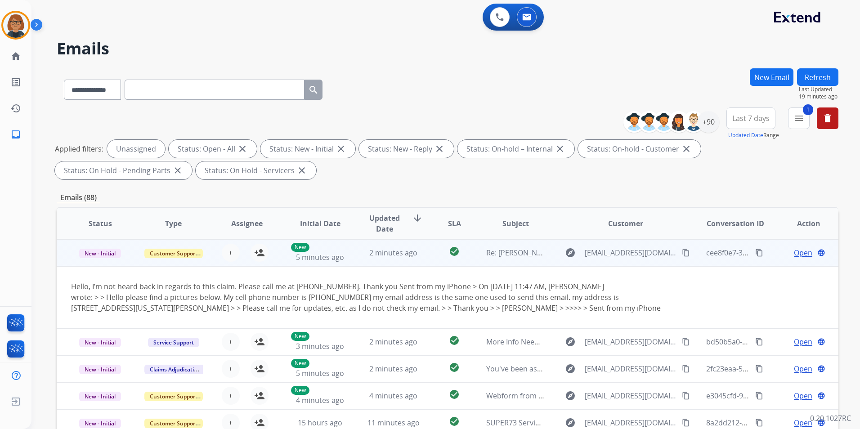
click at [419, 259] on td "2 minutes ago" at bounding box center [386, 252] width 73 height 27
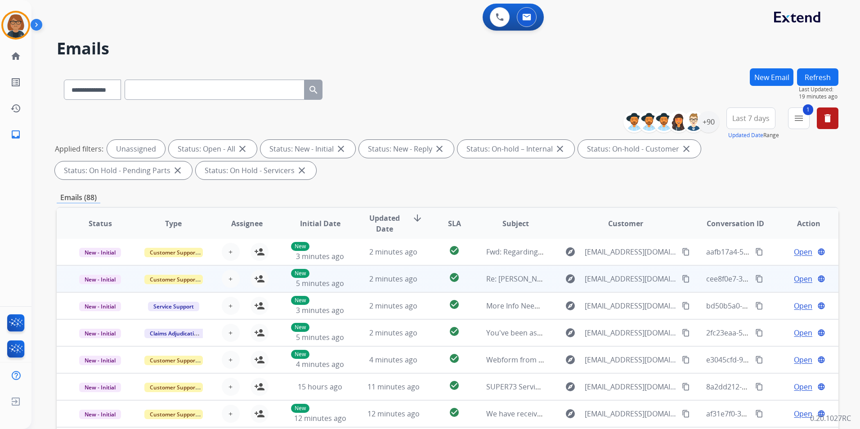
scroll to position [1, 0]
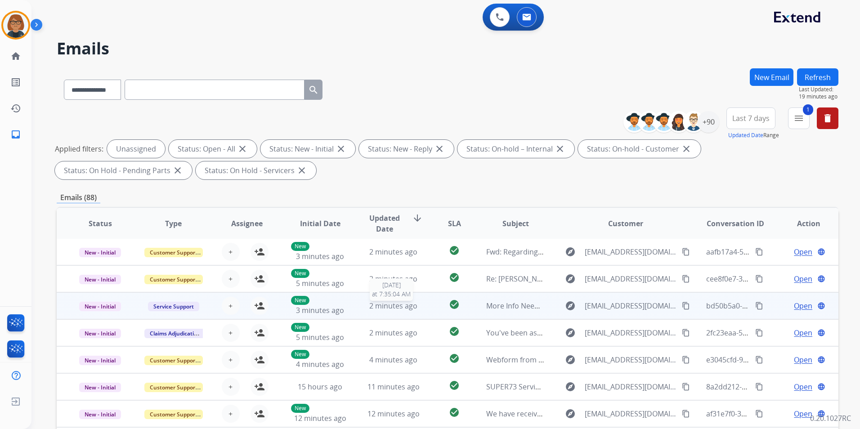
click at [419, 302] on div "2 minutes ago" at bounding box center [393, 305] width 58 height 11
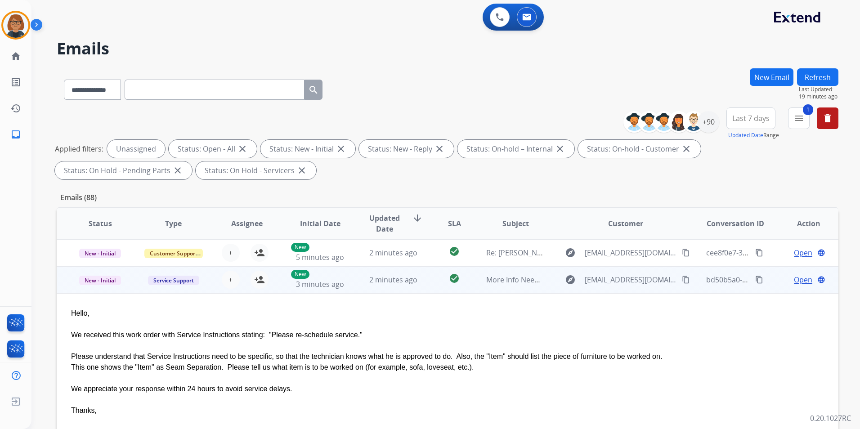
scroll to position [54, 0]
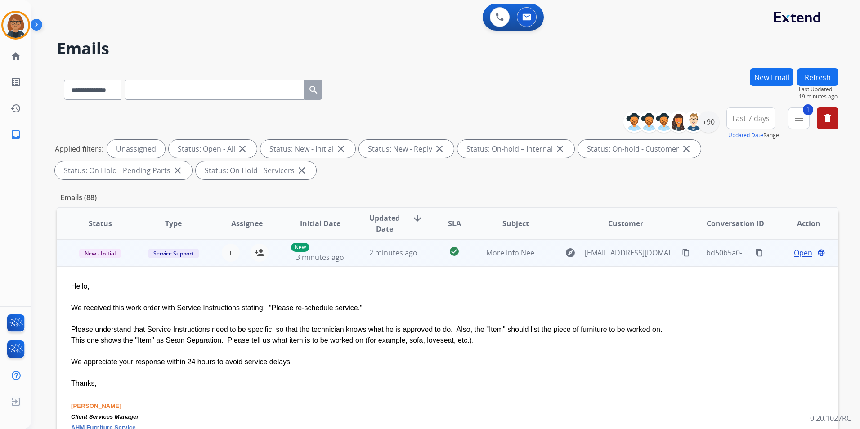
click at [397, 262] on td "2 minutes ago" at bounding box center [386, 252] width 73 height 27
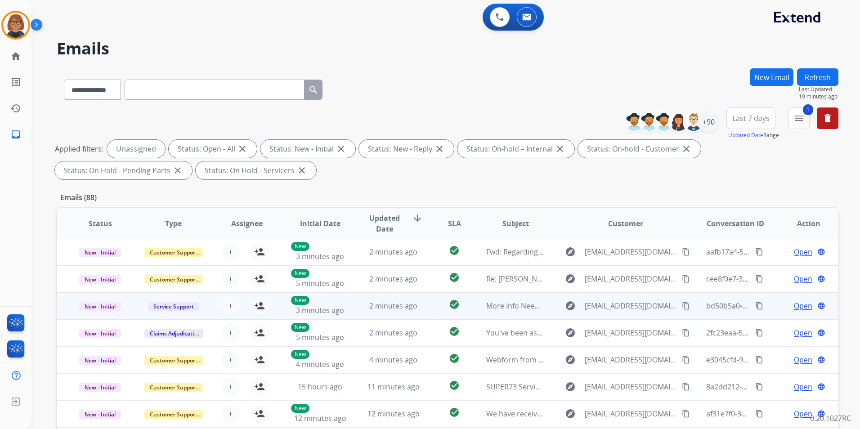
scroll to position [1, 0]
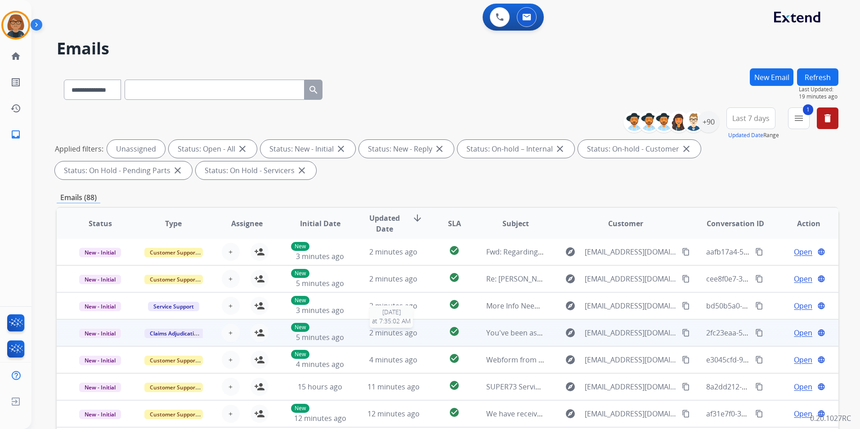
click at [398, 334] on span "2 minutes ago" at bounding box center [393, 333] width 48 height 10
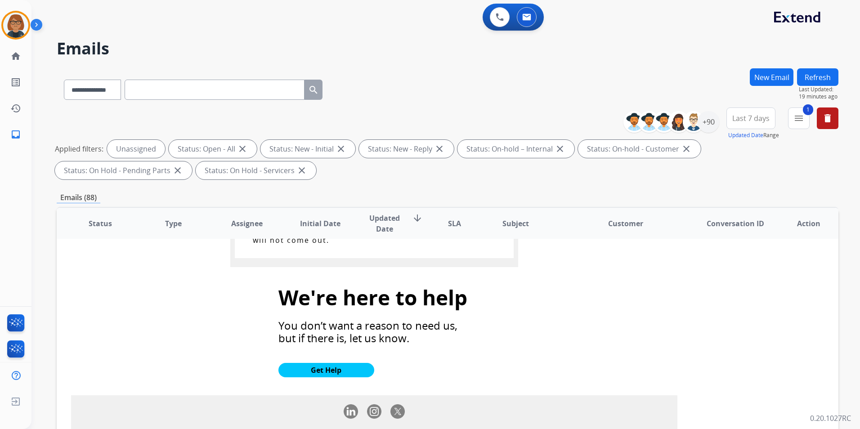
scroll to position [800, 0]
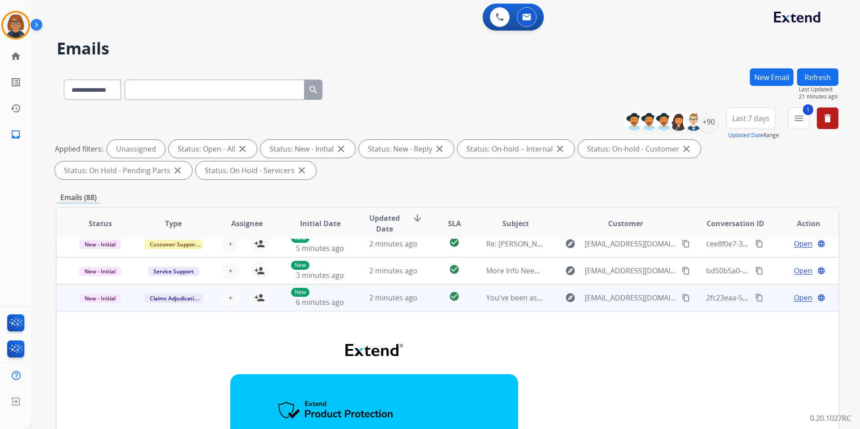
click at [395, 303] on td "2 minutes ago" at bounding box center [386, 297] width 73 height 27
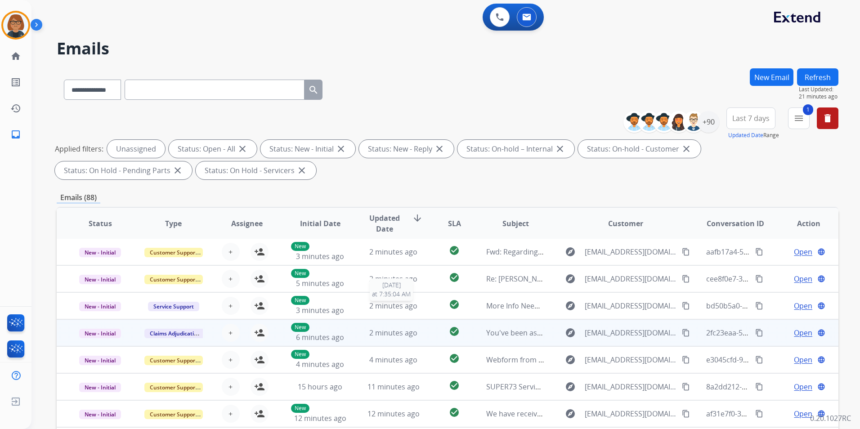
scroll to position [1, 0]
click at [384, 337] on span "2 minutes ago" at bounding box center [393, 333] width 48 height 10
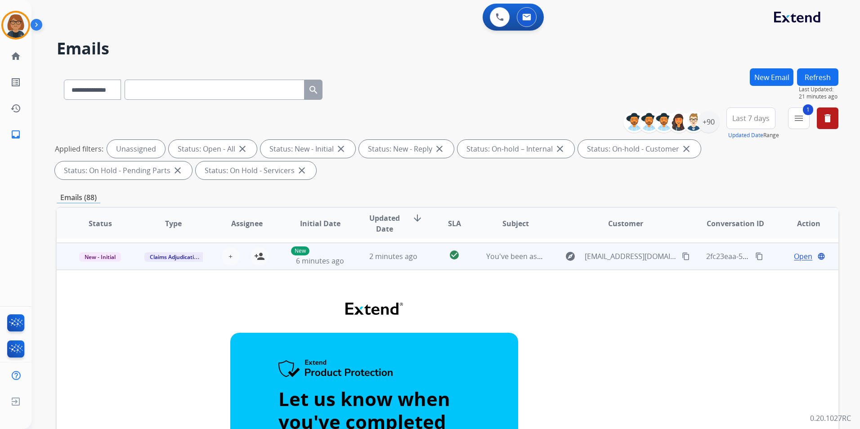
scroll to position [81, 0]
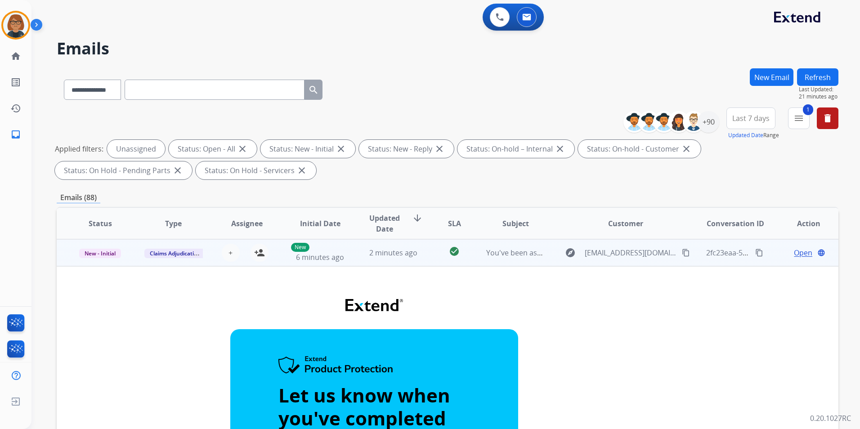
click at [380, 260] on td "2 minutes ago" at bounding box center [386, 252] width 73 height 27
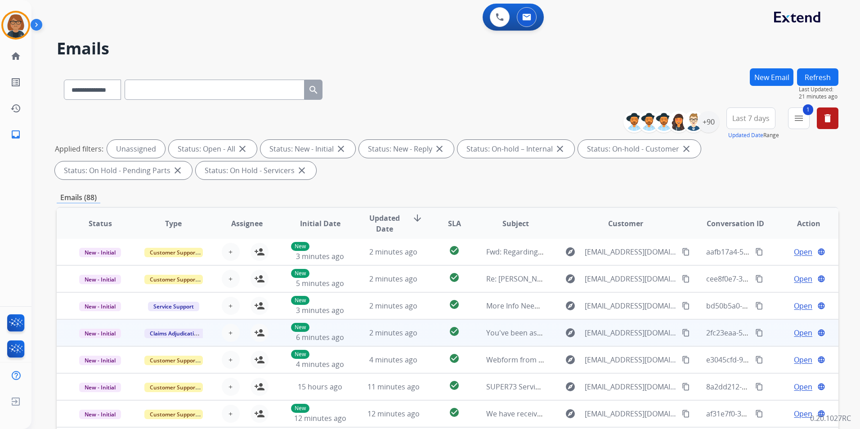
scroll to position [1, 0]
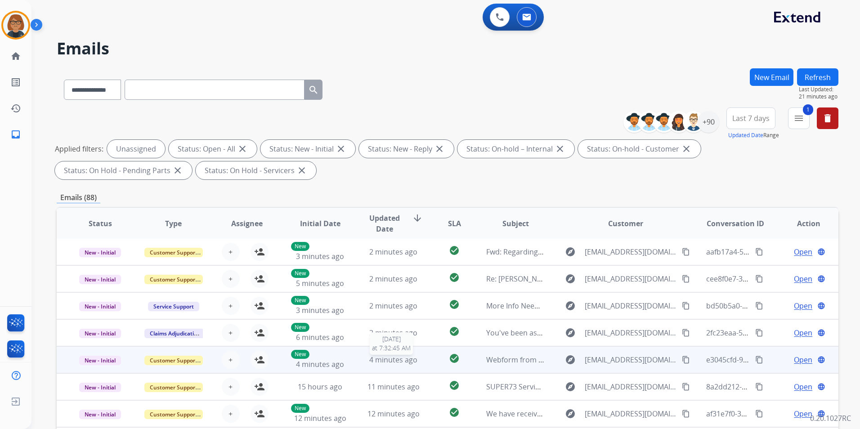
click at [388, 361] on span "4 minutes ago" at bounding box center [393, 360] width 48 height 10
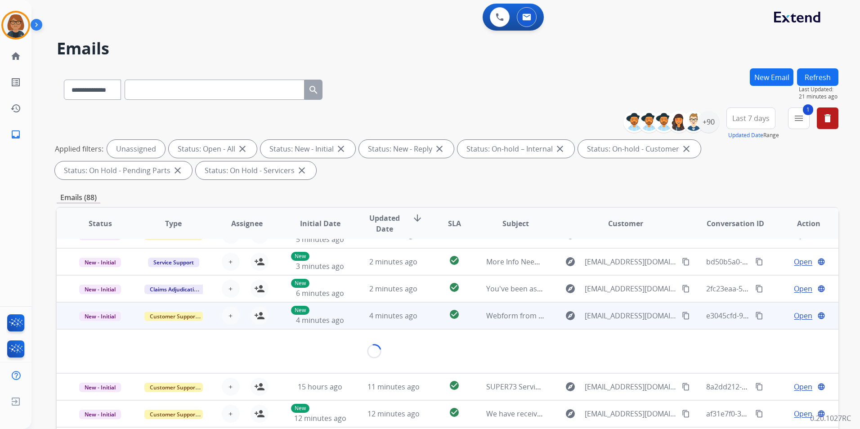
scroll to position [41, 0]
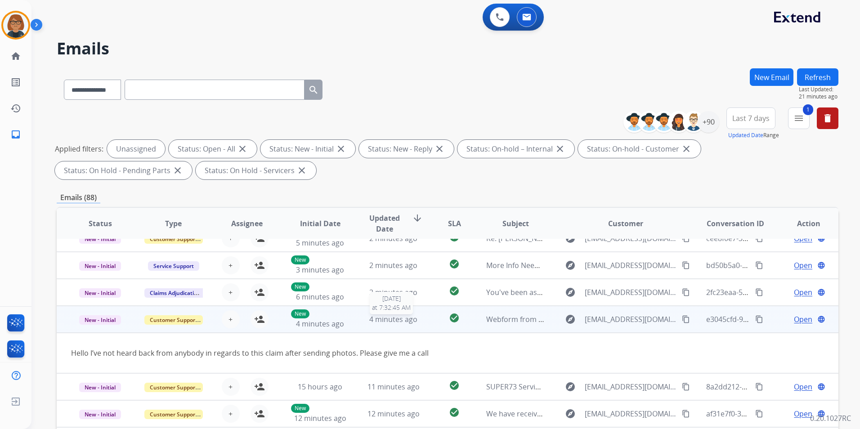
click at [371, 322] on span "4 minutes ago" at bounding box center [393, 319] width 48 height 10
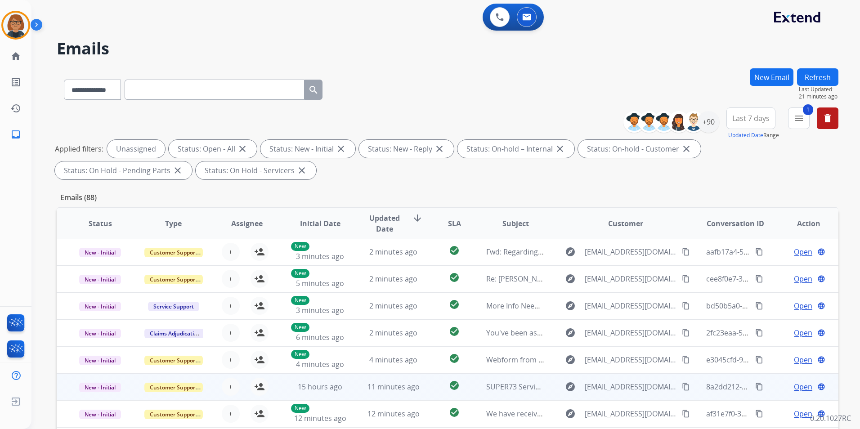
click at [383, 380] on td "11 minutes ago" at bounding box center [386, 386] width 73 height 27
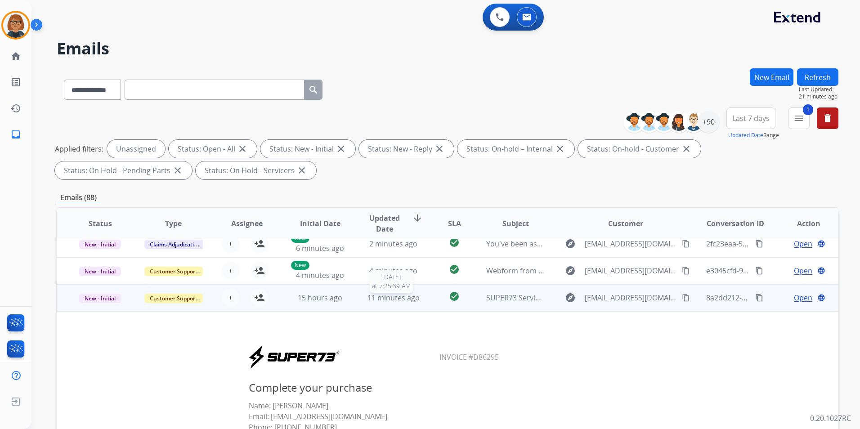
click at [407, 302] on span "11 minutes ago" at bounding box center [393, 298] width 52 height 10
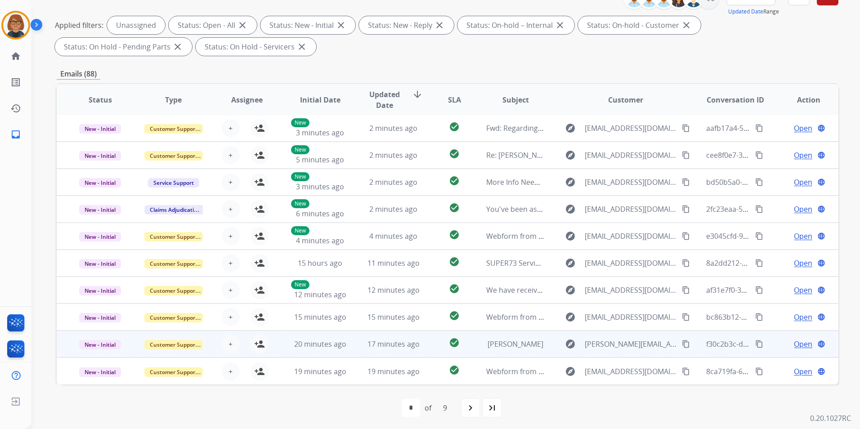
scroll to position [126, 0]
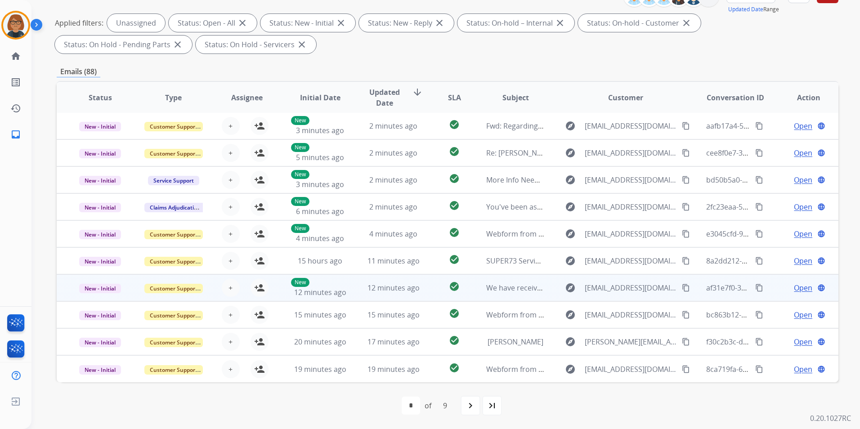
click at [401, 295] on td "12 minutes ago" at bounding box center [386, 287] width 73 height 27
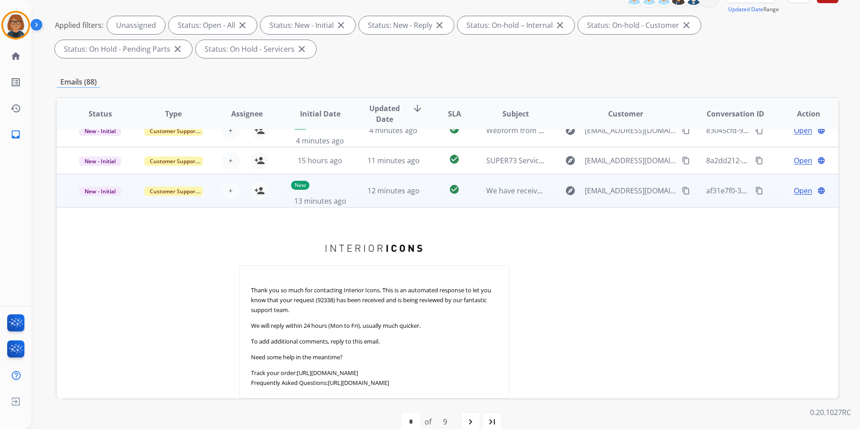
scroll to position [162, 0]
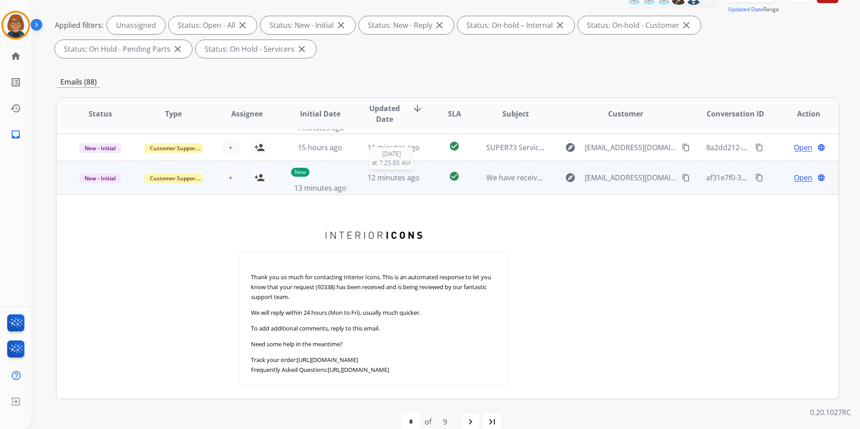
click at [412, 181] on span "12 minutes ago" at bounding box center [393, 178] width 52 height 10
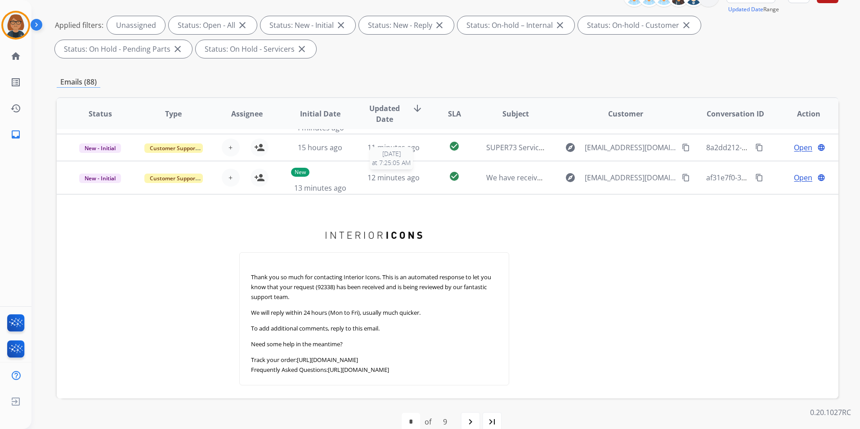
scroll to position [1, 0]
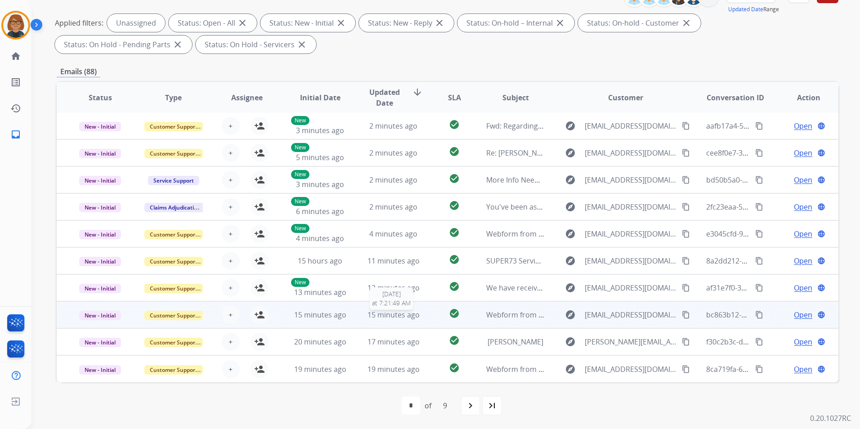
click at [398, 318] on span "15 minutes ago" at bounding box center [393, 315] width 52 height 10
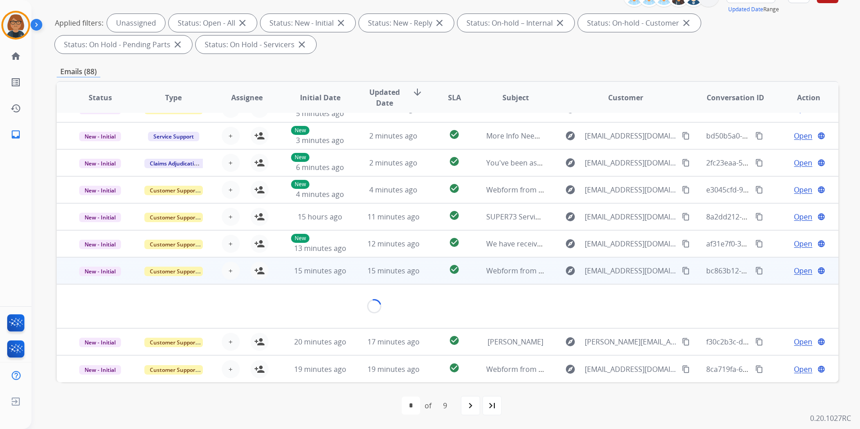
scroll to position [52, 0]
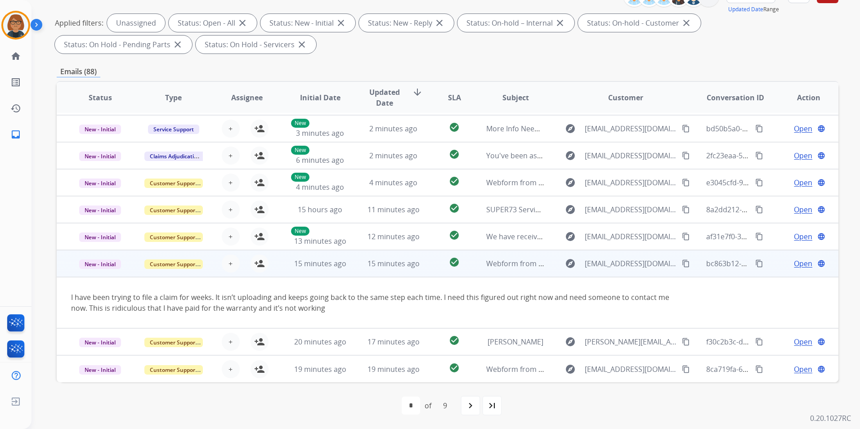
click at [344, 275] on td "15 minutes ago" at bounding box center [313, 263] width 73 height 27
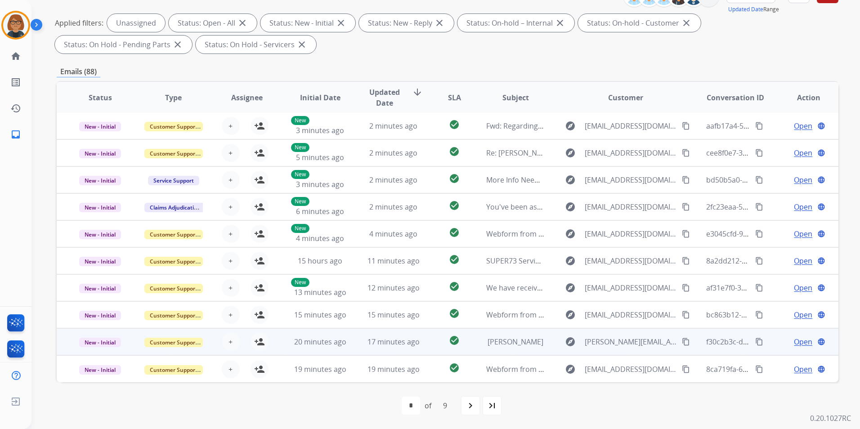
click at [350, 340] on td "17 minutes ago" at bounding box center [386, 341] width 73 height 27
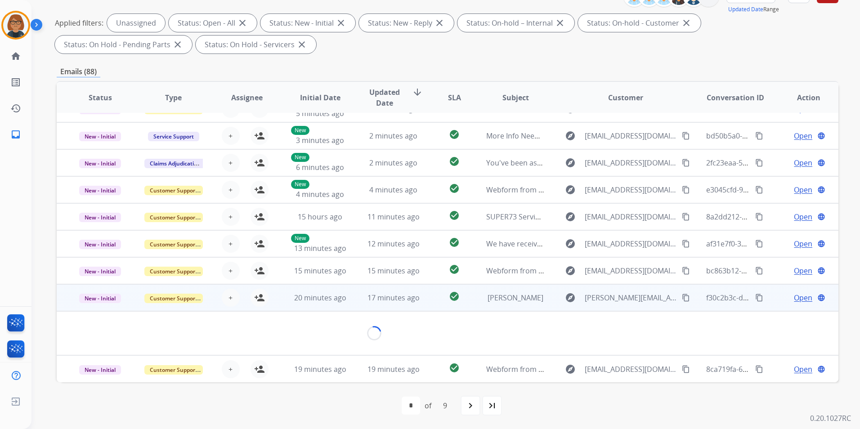
scroll to position [31, 0]
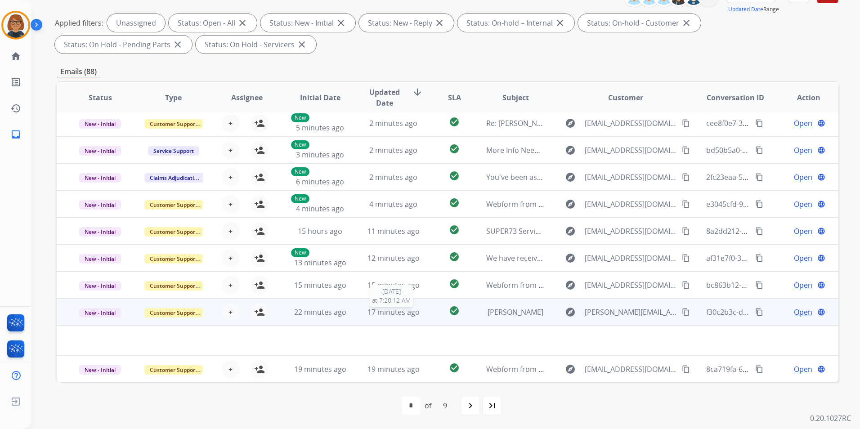
click at [366, 317] on div "17 minutes ago" at bounding box center [393, 312] width 58 height 11
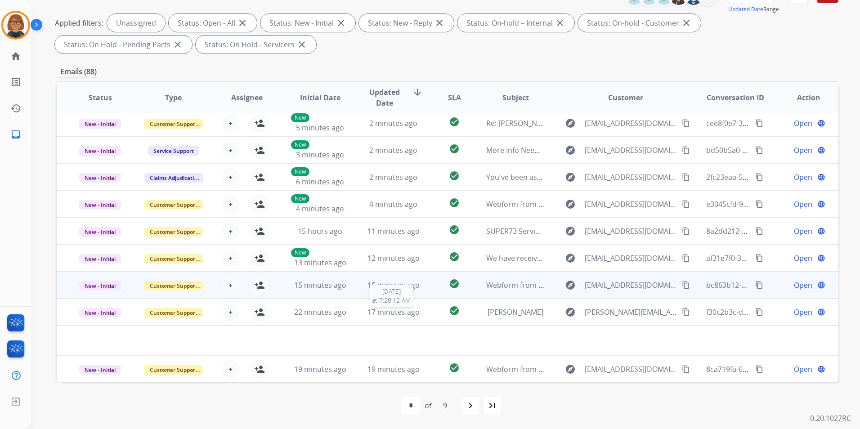
scroll to position [1, 0]
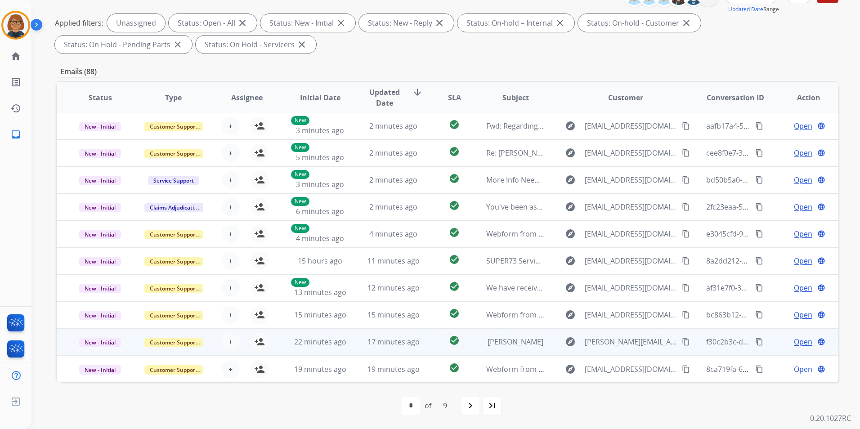
click at [376, 349] on td "17 minutes ago" at bounding box center [386, 341] width 73 height 27
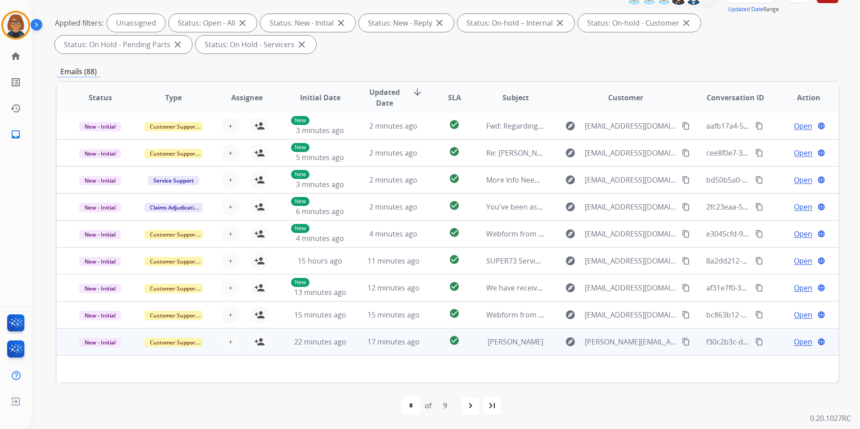
scroll to position [31, 0]
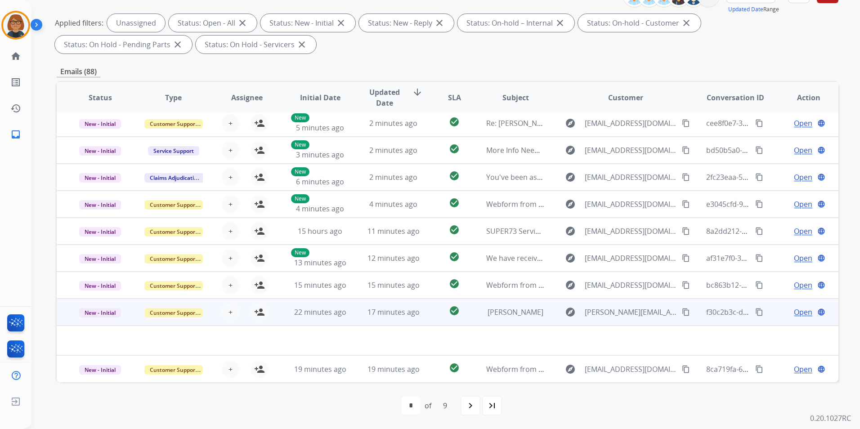
click at [796, 313] on span "Open" at bounding box center [803, 312] width 18 height 11
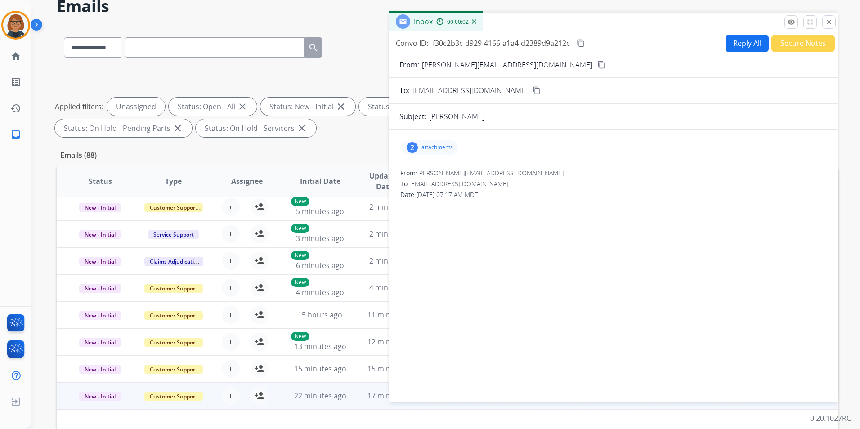
scroll to position [36, 0]
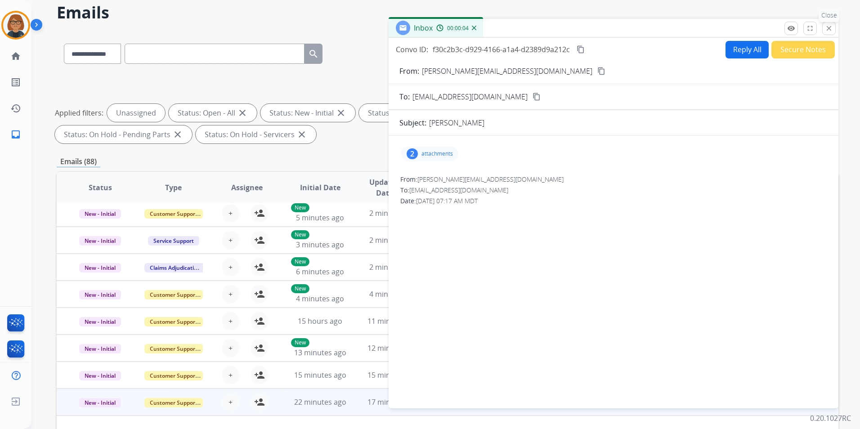
click at [825, 25] on mat-icon "close" at bounding box center [829, 28] width 8 height 8
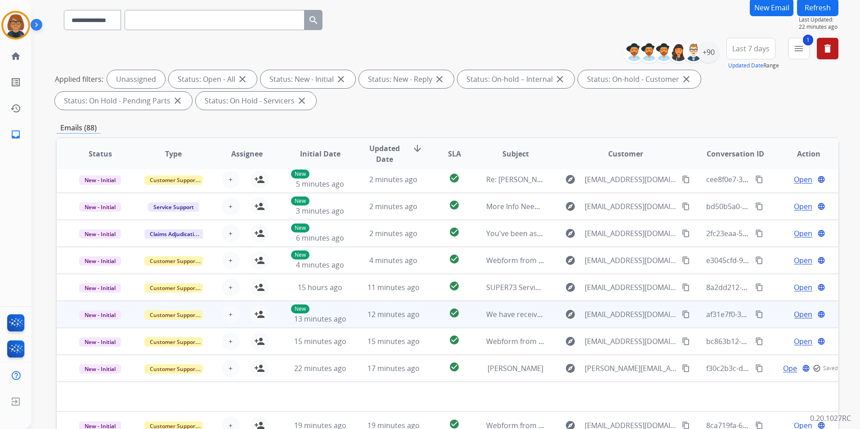
scroll to position [126, 0]
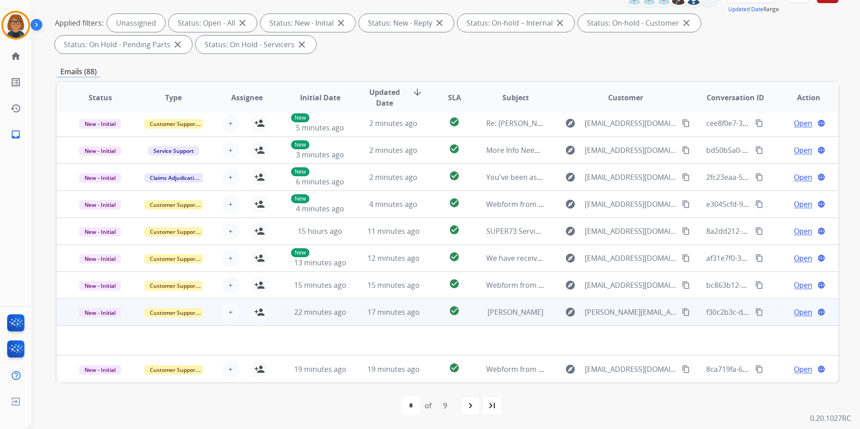
click at [515, 323] on td "[PERSON_NAME]" at bounding box center [508, 312] width 73 height 27
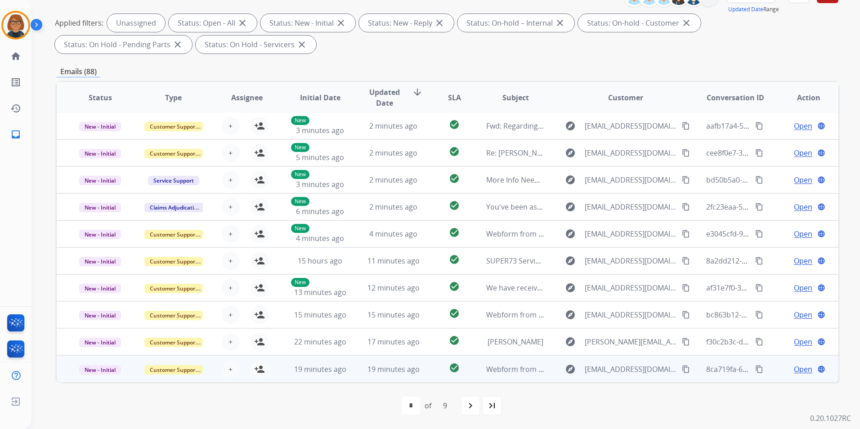
click at [479, 371] on td "Webform from [EMAIL_ADDRESS][DOMAIN_NAME] on [DATE]" at bounding box center [508, 368] width 73 height 27
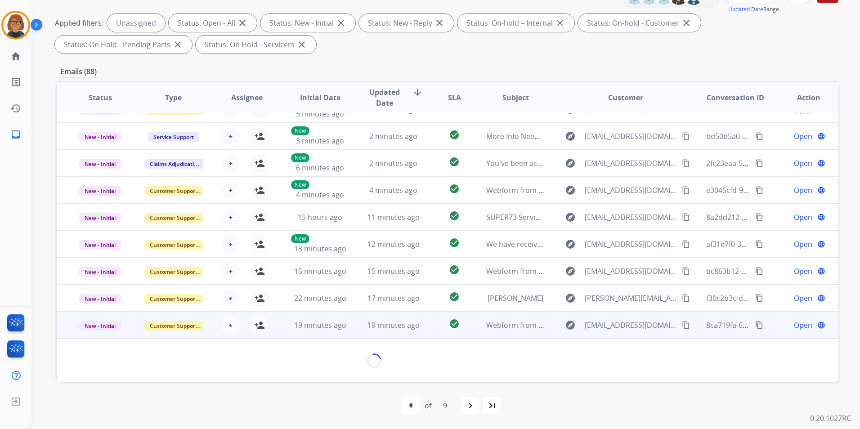
scroll to position [41, 0]
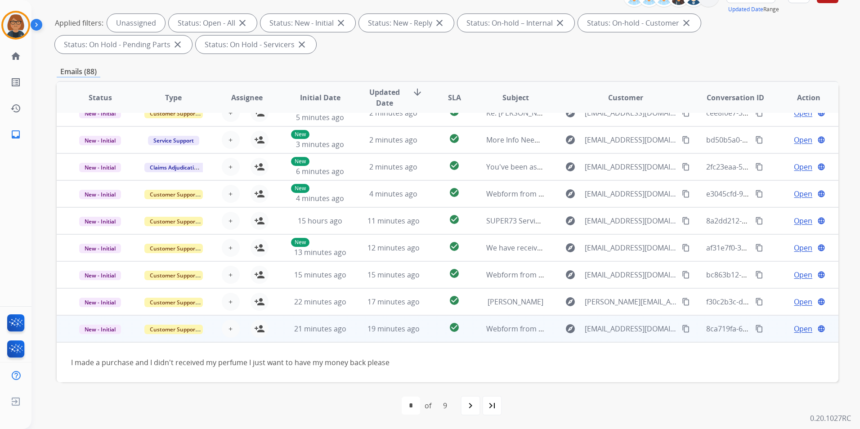
click at [478, 335] on td "Webform from [EMAIL_ADDRESS][DOMAIN_NAME] on [DATE]" at bounding box center [508, 328] width 73 height 27
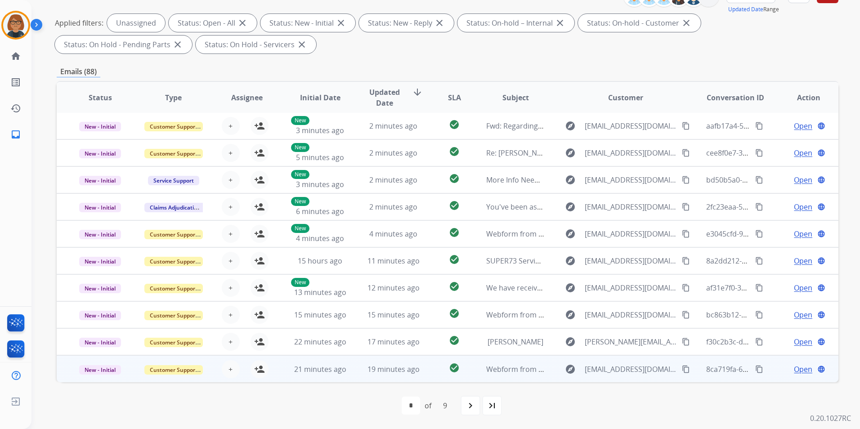
scroll to position [1, 0]
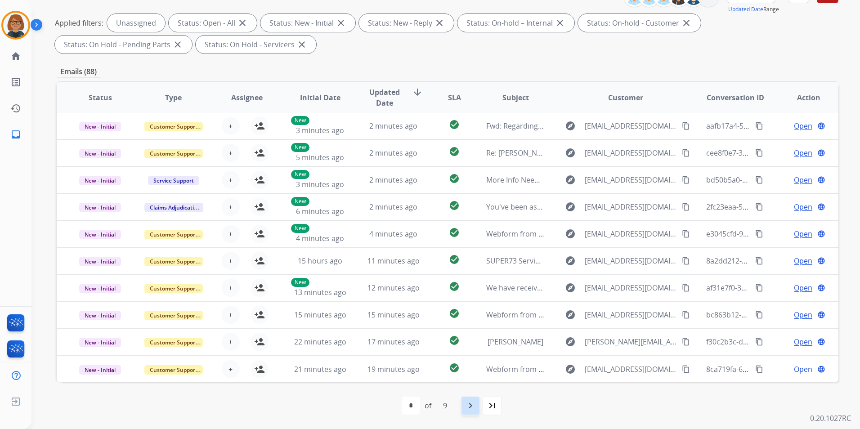
click at [476, 403] on mat-icon "navigate_next" at bounding box center [470, 405] width 11 height 11
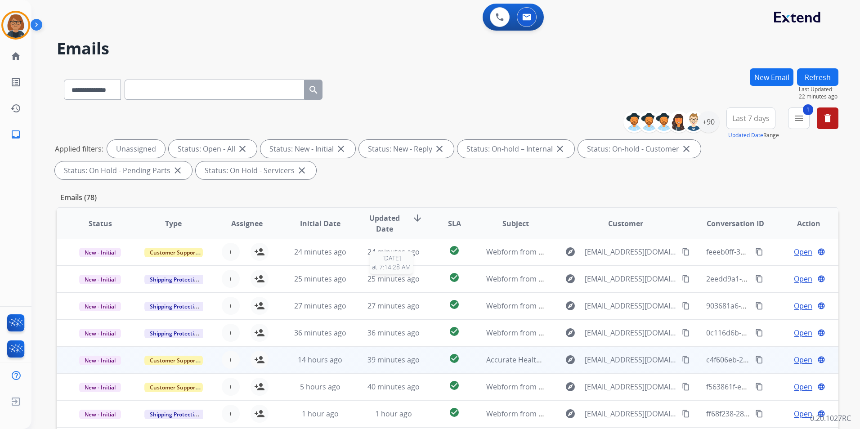
scroll to position [90, 0]
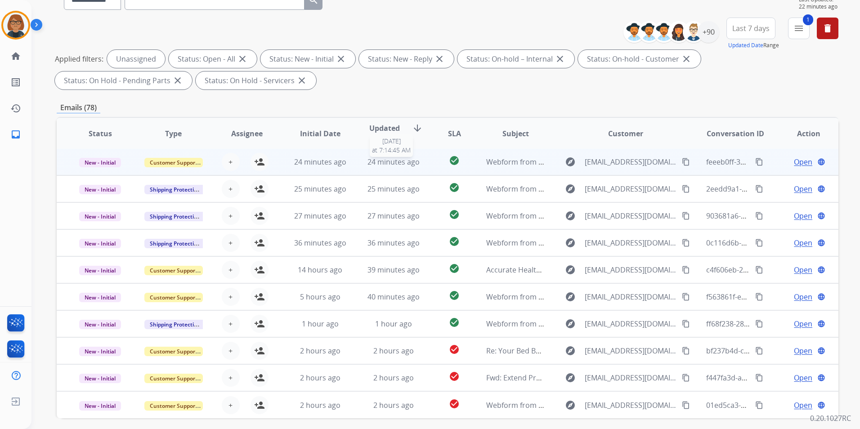
click at [415, 163] on span "24 minutes ago" at bounding box center [393, 162] width 52 height 10
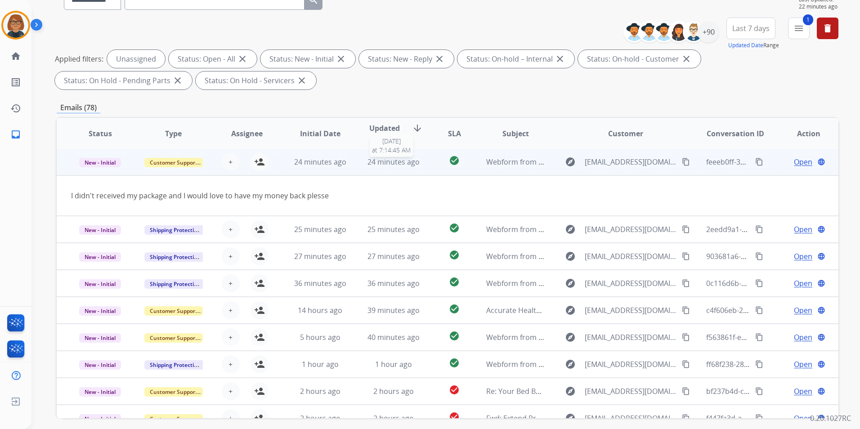
scroll to position [0, 0]
click at [414, 163] on span "24 minutes ago" at bounding box center [393, 163] width 52 height 10
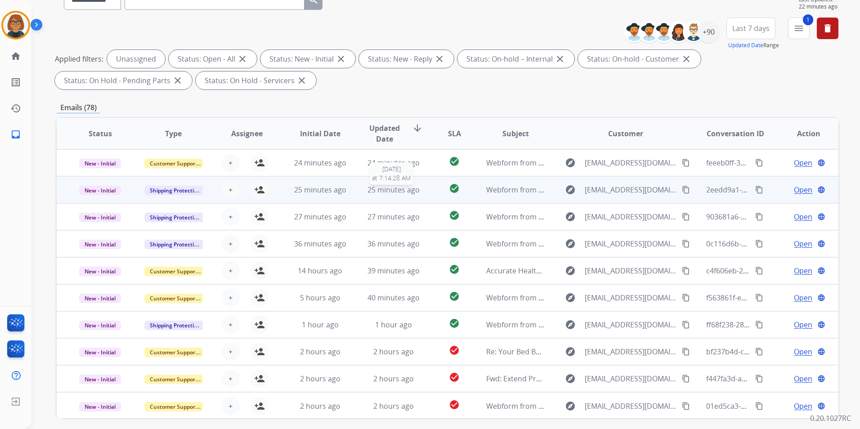
click at [415, 187] on span "25 minutes ago" at bounding box center [393, 190] width 52 height 10
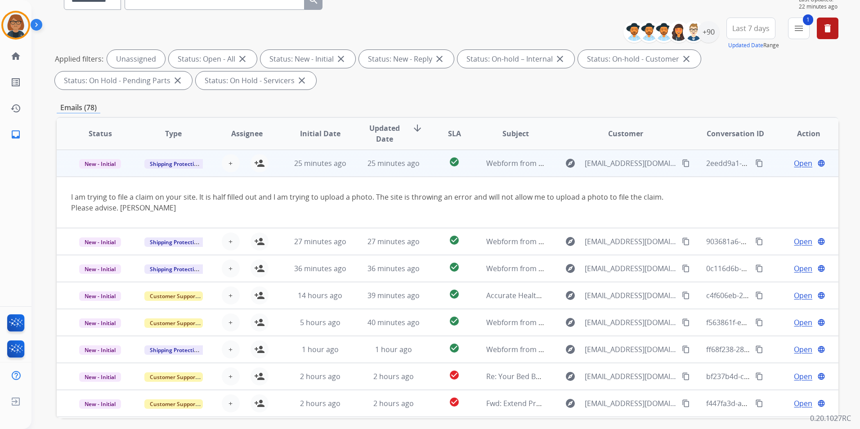
scroll to position [27, 0]
click at [427, 171] on td "check_circle" at bounding box center [447, 162] width 49 height 27
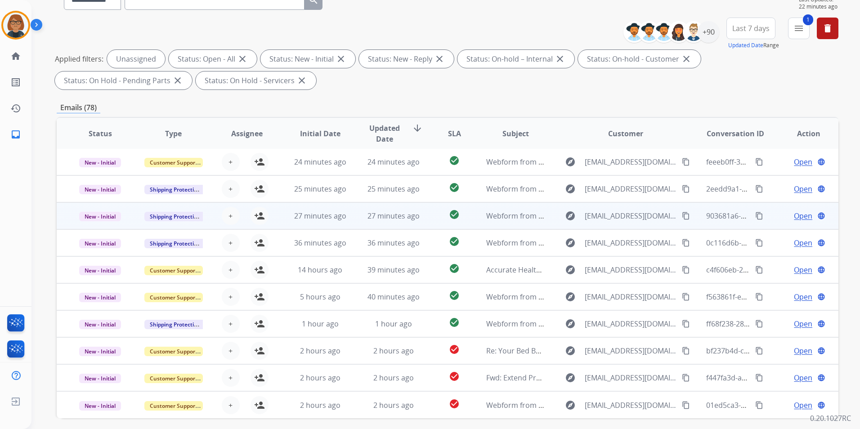
click at [398, 224] on td "27 minutes ago" at bounding box center [386, 215] width 73 height 27
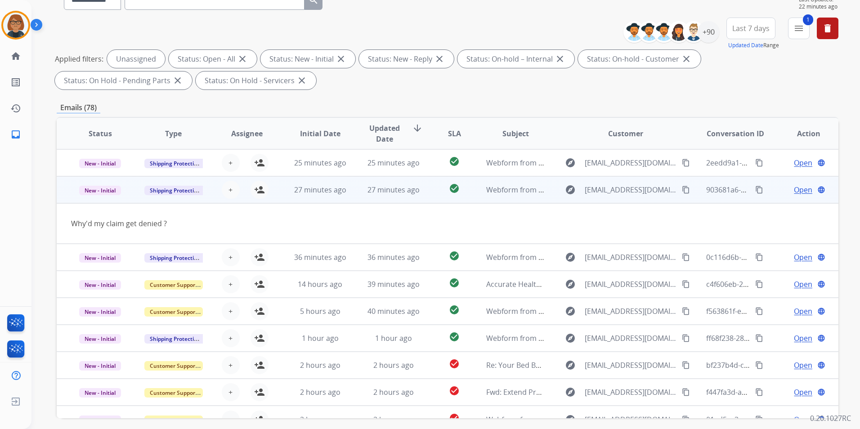
scroll to position [41, 0]
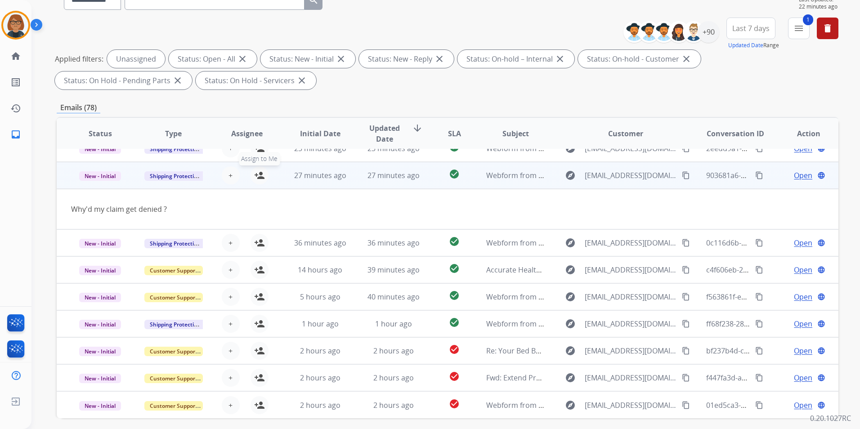
click at [263, 177] on mat-icon "person_add" at bounding box center [259, 175] width 11 height 11
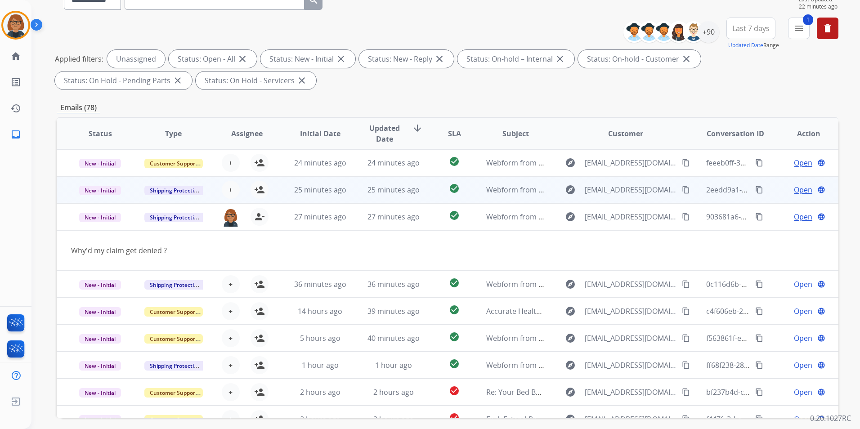
click at [281, 194] on td "25 minutes ago" at bounding box center [313, 189] width 73 height 27
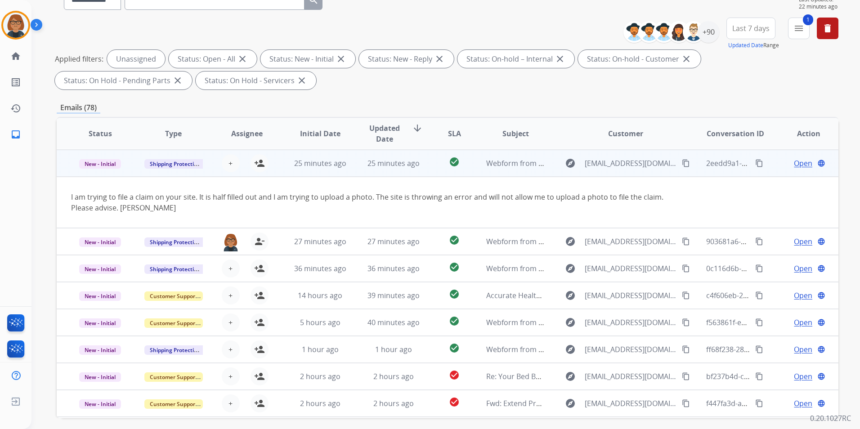
scroll to position [27, 0]
click at [260, 169] on button "person_add Assign to Me" at bounding box center [259, 163] width 18 height 18
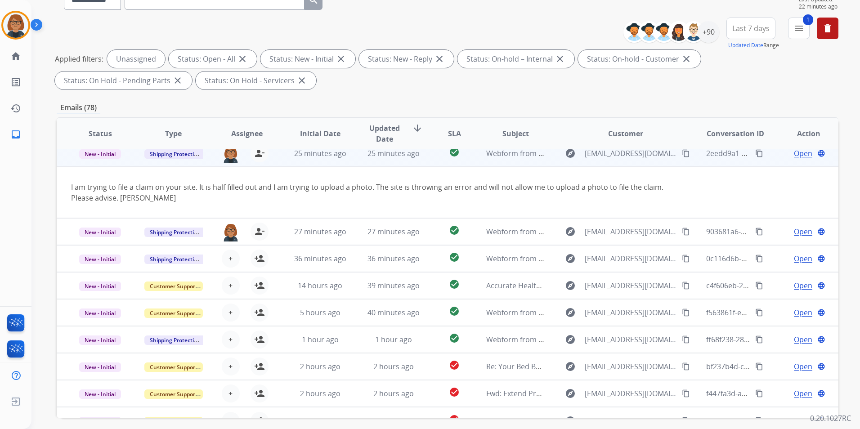
scroll to position [52, 0]
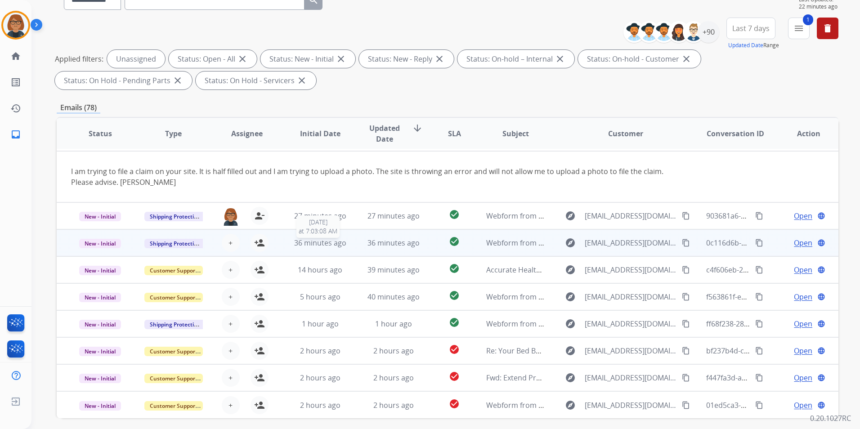
click at [341, 241] on span "36 minutes ago" at bounding box center [320, 243] width 52 height 10
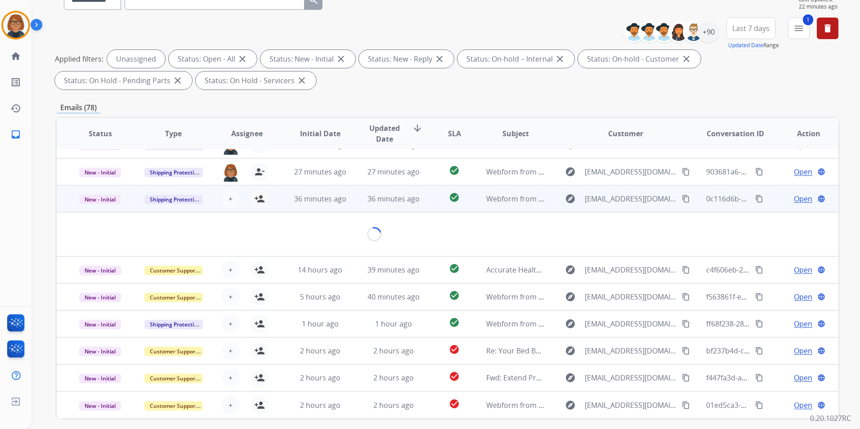
scroll to position [41, 0]
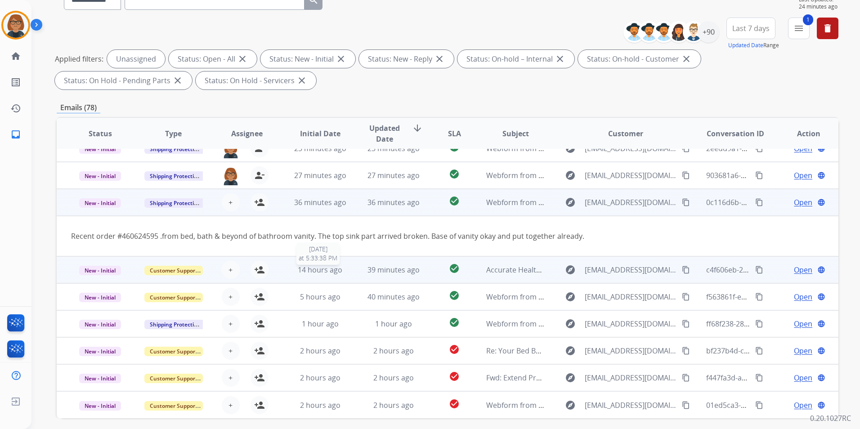
click at [341, 271] on div "14 hours ago" at bounding box center [320, 269] width 58 height 11
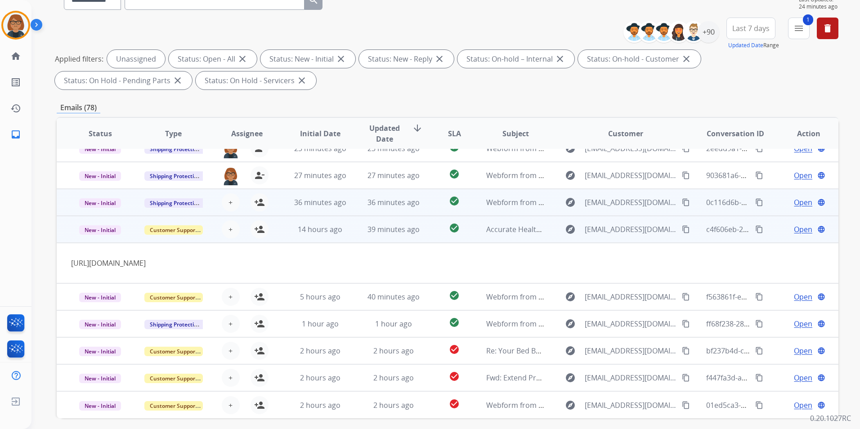
scroll to position [59, 0]
click at [364, 224] on div "39 minutes ago" at bounding box center [393, 229] width 58 height 11
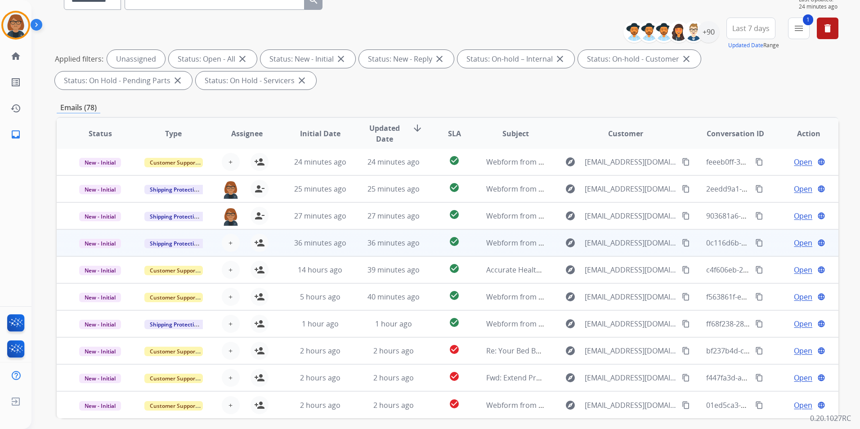
click at [337, 249] on td "36 minutes ago" at bounding box center [313, 242] width 73 height 27
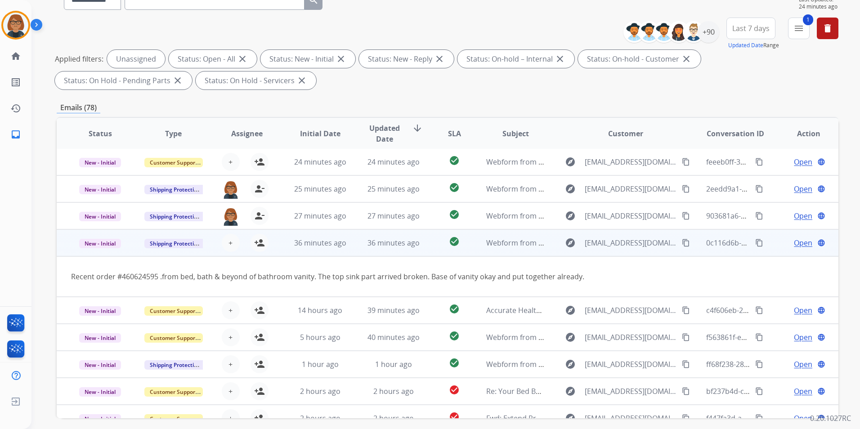
scroll to position [41, 0]
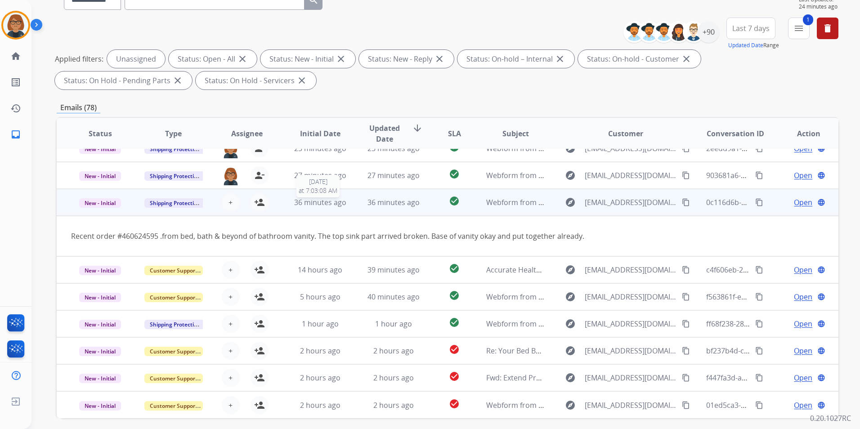
click at [299, 203] on span "36 minutes ago" at bounding box center [320, 202] width 52 height 10
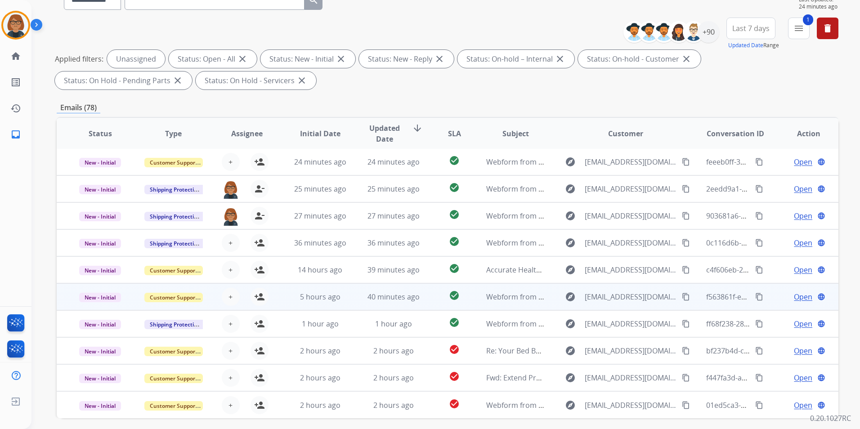
click at [324, 304] on td "5 hours ago" at bounding box center [313, 296] width 73 height 27
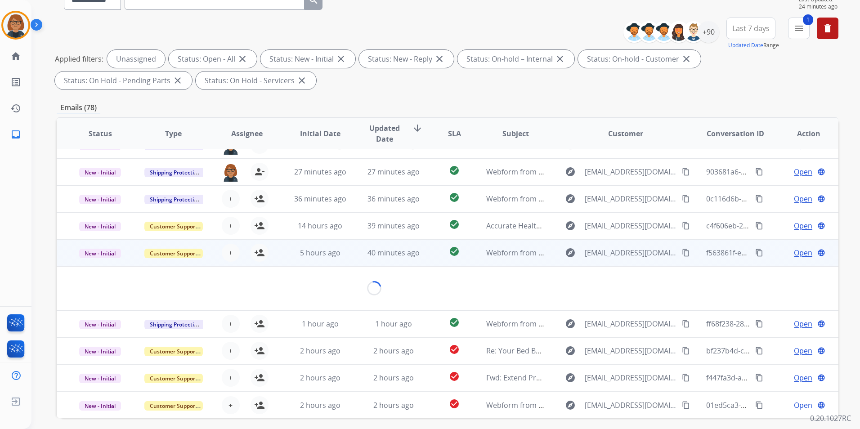
scroll to position [41, 0]
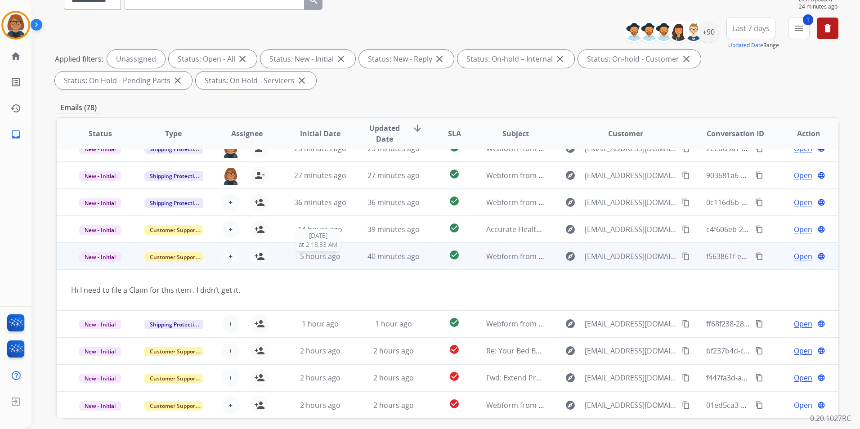
click at [325, 259] on span "5 hours ago" at bounding box center [320, 256] width 40 height 10
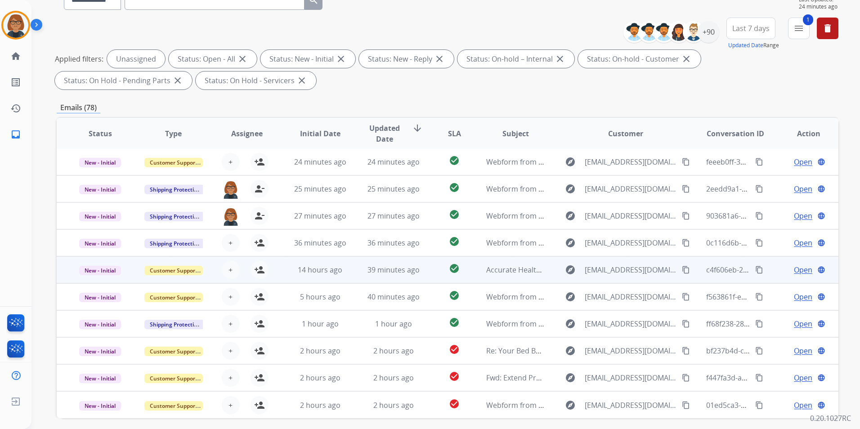
scroll to position [1, 0]
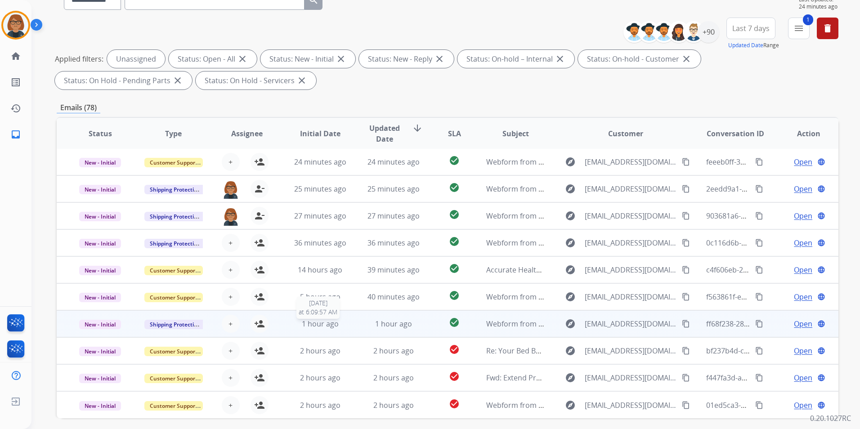
click at [326, 326] on span "1 hour ago" at bounding box center [320, 324] width 37 height 10
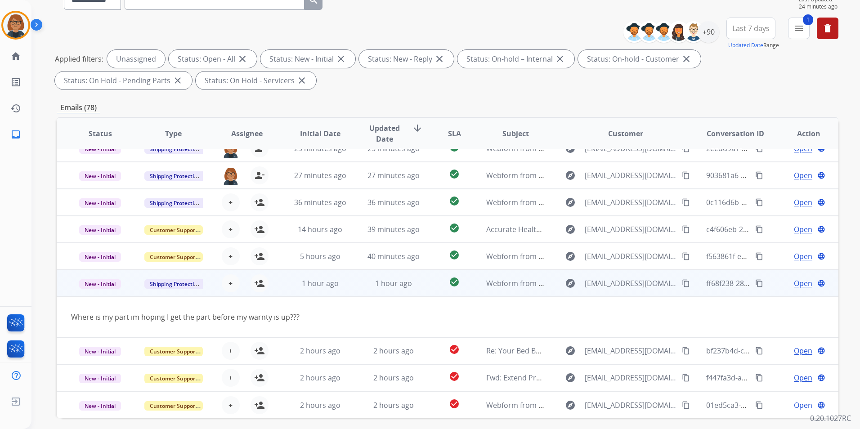
scroll to position [41, 0]
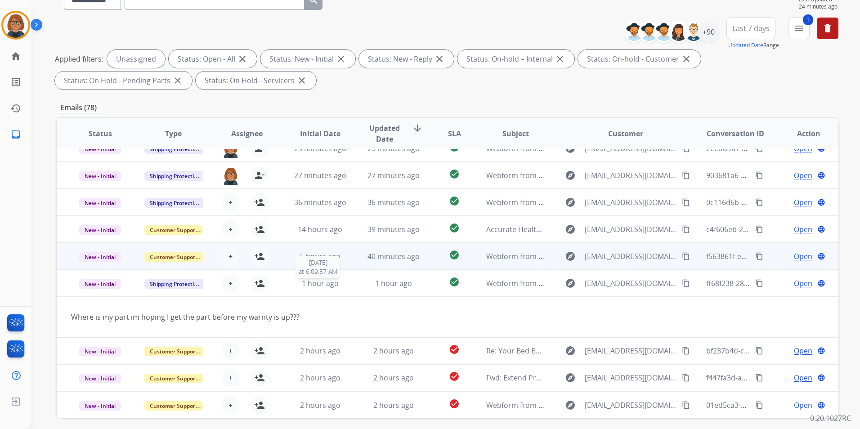
click at [311, 288] on span "1 hour ago" at bounding box center [320, 283] width 37 height 10
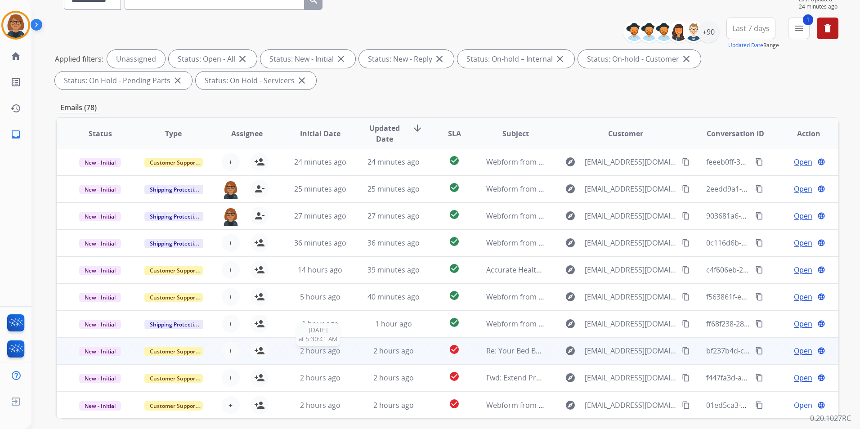
click at [332, 353] on span "2 hours ago" at bounding box center [320, 351] width 40 height 10
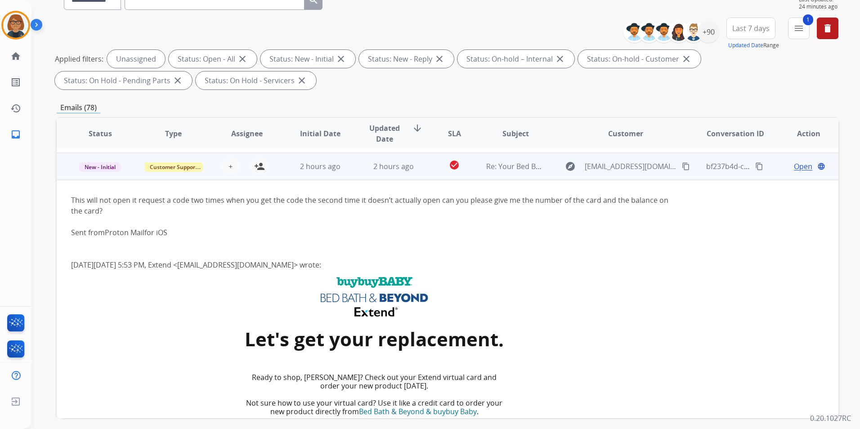
scroll to position [189, 0]
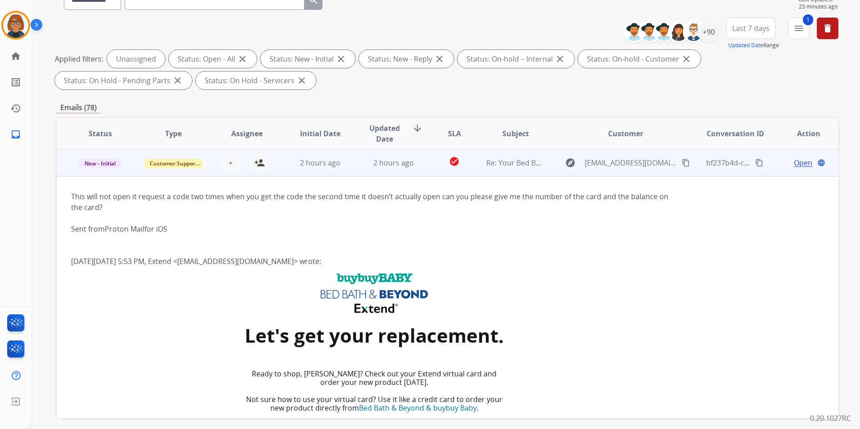
click at [331, 172] on td "2 hours ago" at bounding box center [313, 162] width 73 height 27
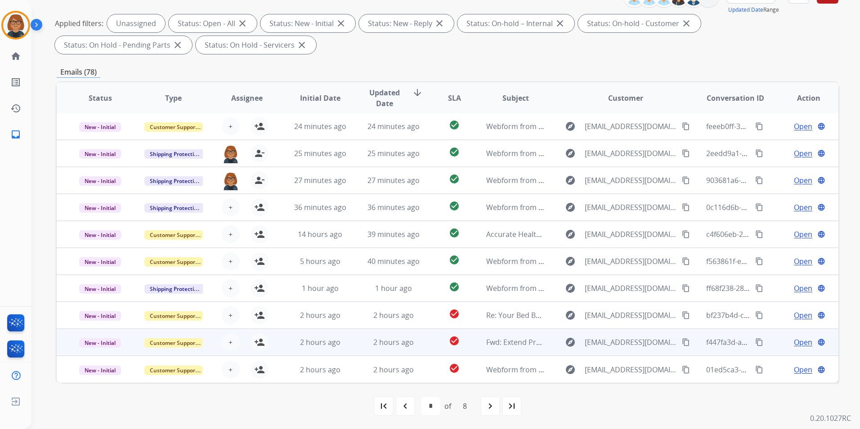
scroll to position [126, 0]
click at [361, 343] on td "2 hours ago" at bounding box center [386, 341] width 73 height 27
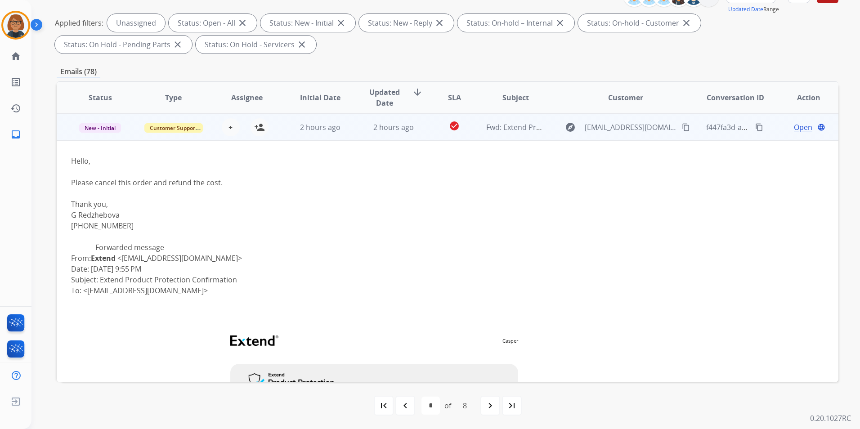
scroll to position [216, 0]
click at [350, 127] on td "2 hours ago" at bounding box center [386, 126] width 73 height 27
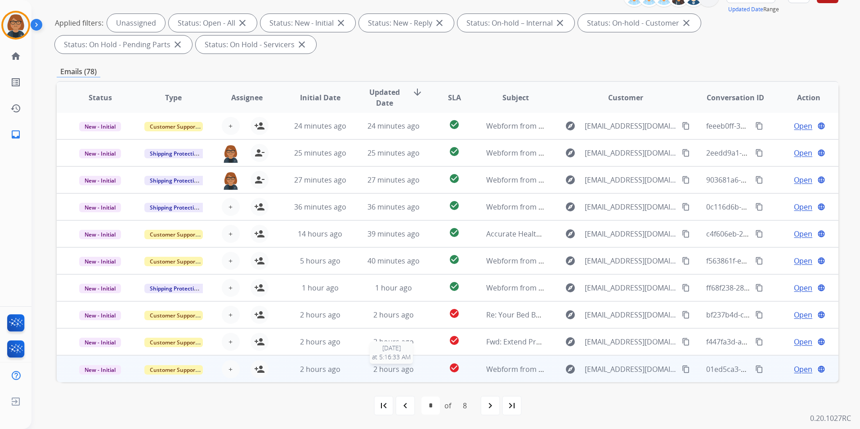
click at [404, 373] on span "2 hours ago" at bounding box center [393, 369] width 40 height 10
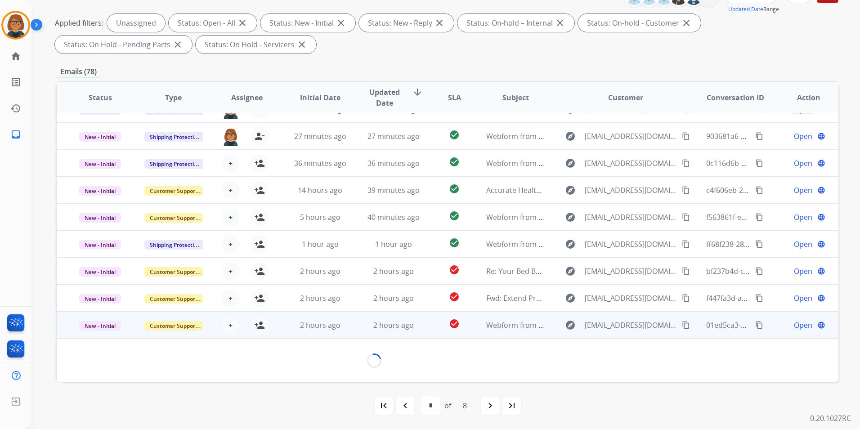
scroll to position [52, 0]
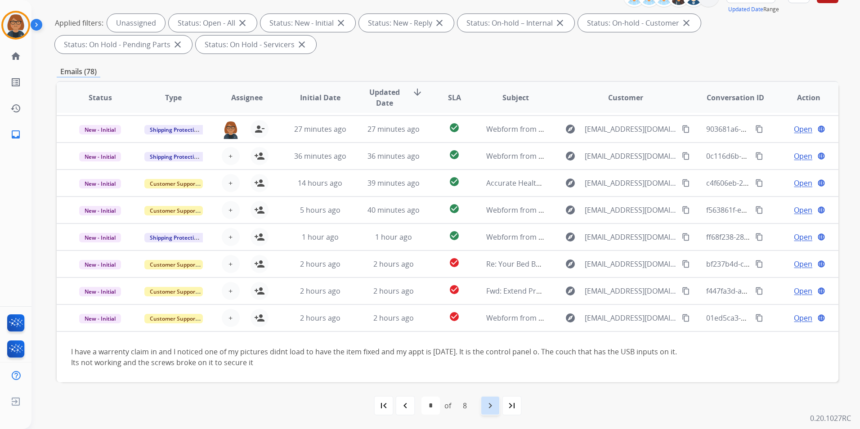
click at [483, 406] on div "navigate_next" at bounding box center [490, 406] width 20 height 20
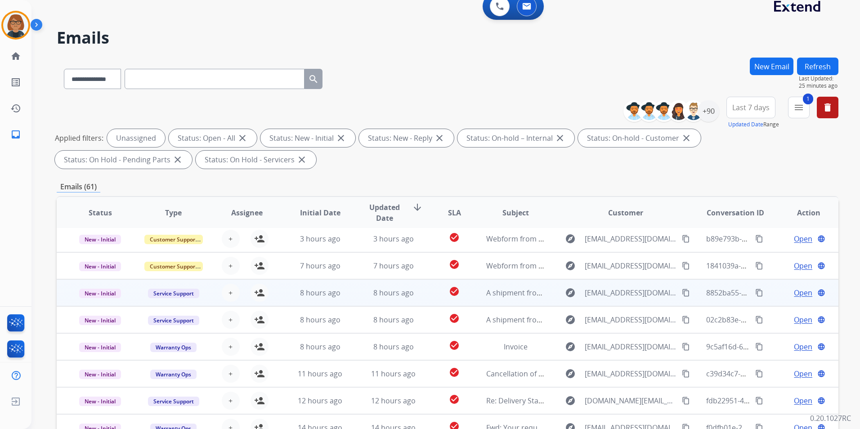
scroll to position [45, 0]
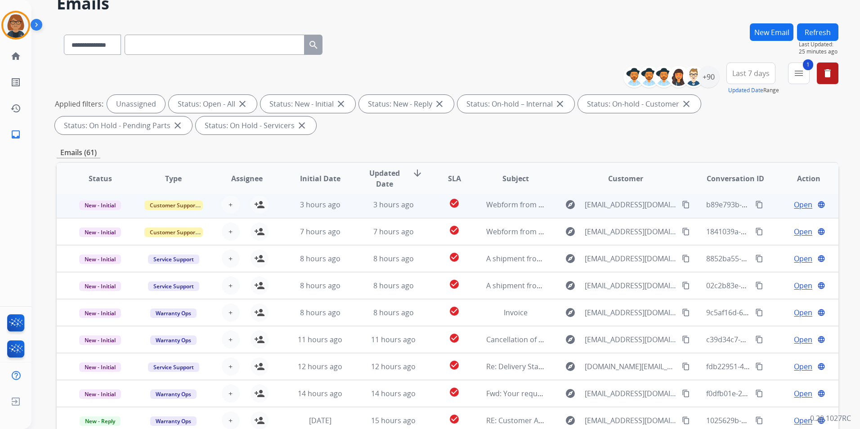
click at [423, 211] on td "check_circle" at bounding box center [447, 204] width 49 height 27
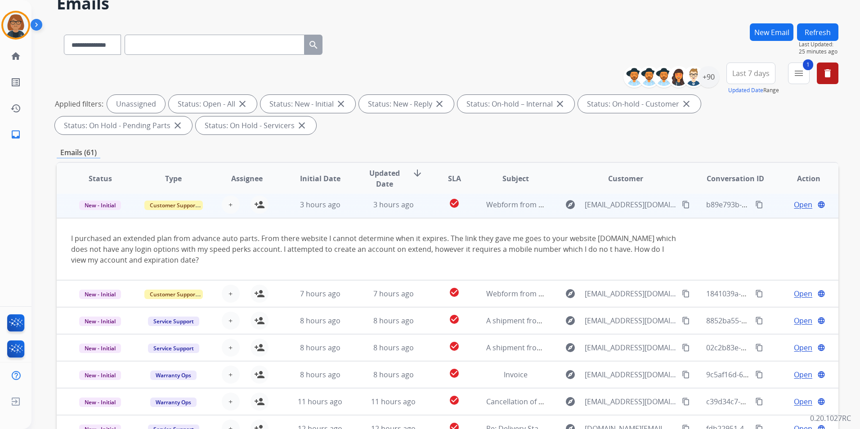
scroll to position [27, 0]
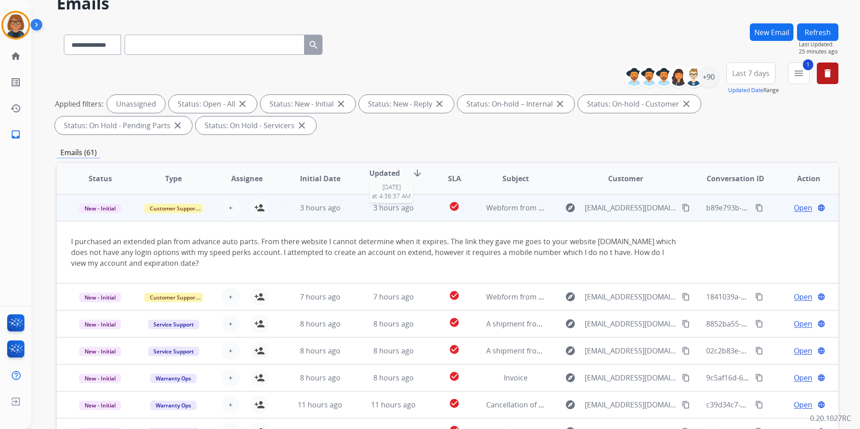
click at [419, 210] on div "3 hours ago" at bounding box center [393, 207] width 58 height 11
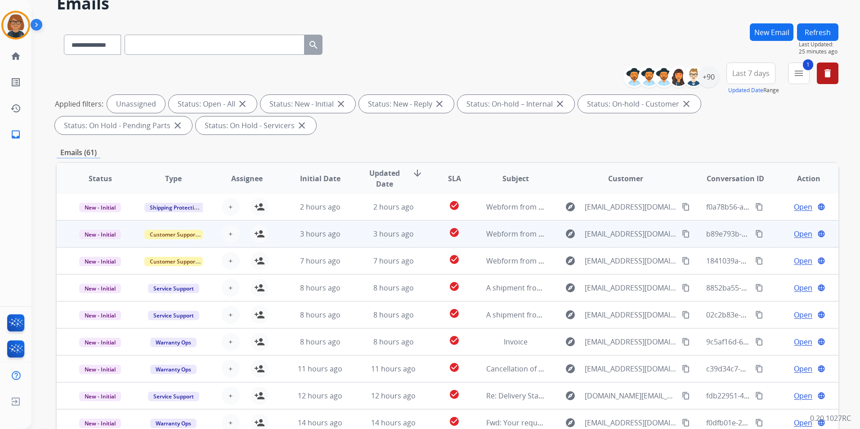
click at [405, 245] on td "3 hours ago" at bounding box center [386, 233] width 73 height 27
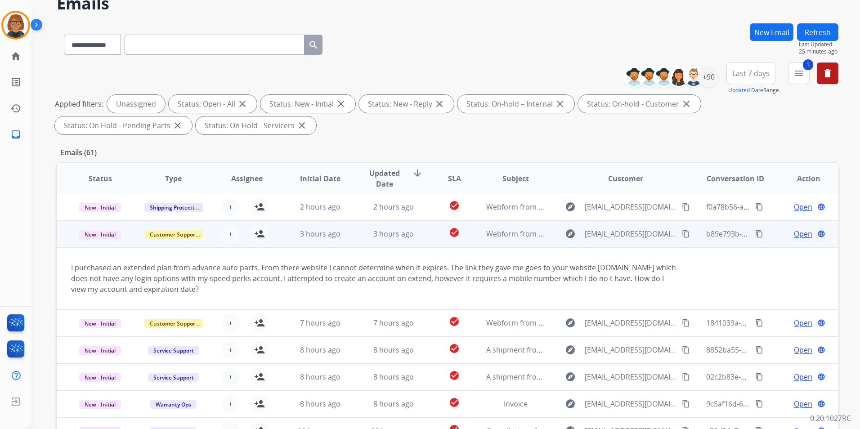
scroll to position [27, 0]
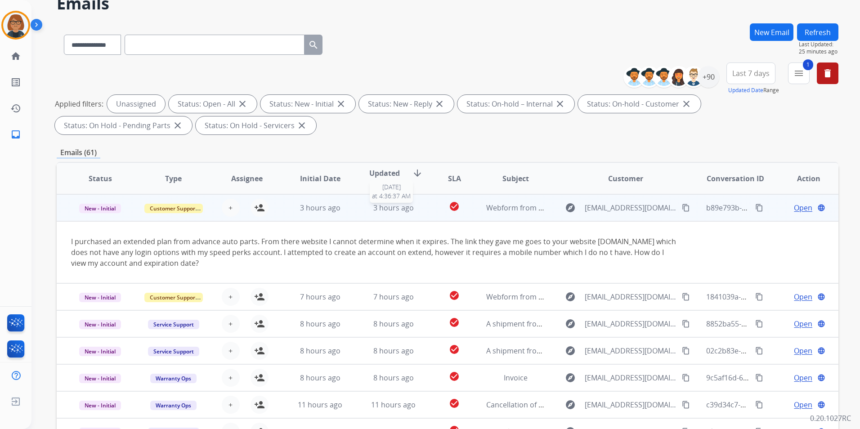
click at [411, 212] on div "3 hours ago" at bounding box center [393, 207] width 58 height 11
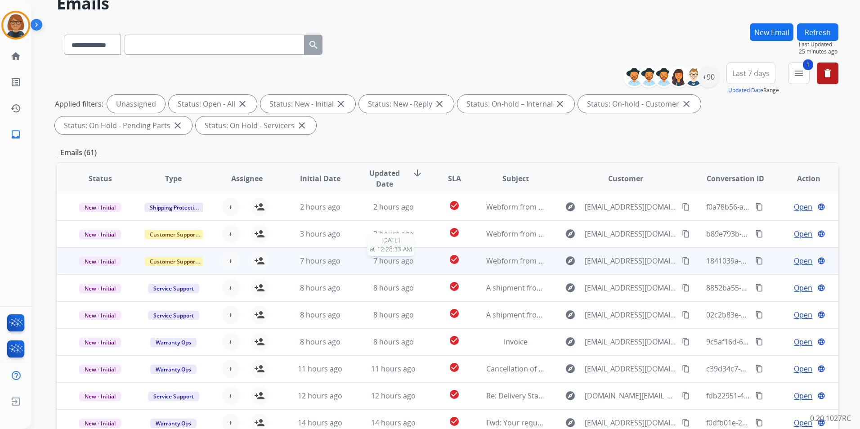
click at [409, 260] on span "7 hours ago" at bounding box center [393, 261] width 40 height 10
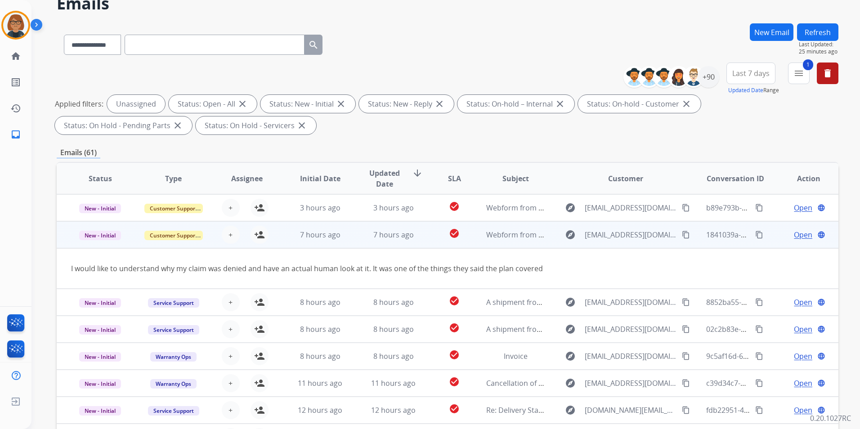
scroll to position [41, 0]
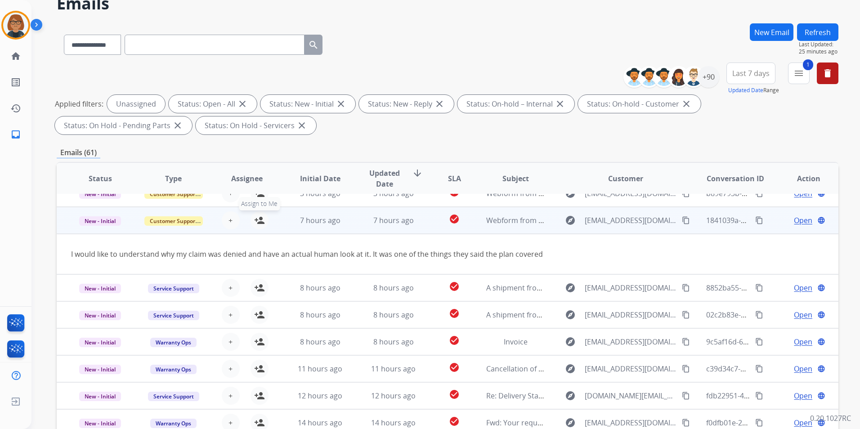
click at [254, 223] on mat-icon "person_add" at bounding box center [259, 220] width 11 height 11
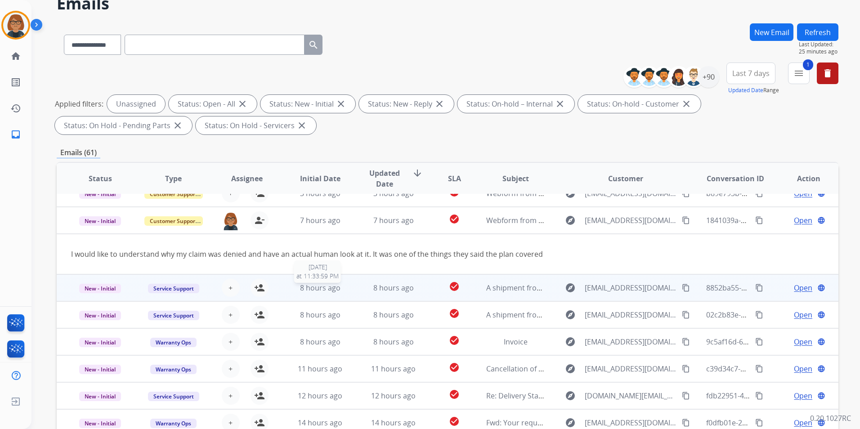
click at [326, 288] on span "8 hours ago" at bounding box center [320, 288] width 40 height 10
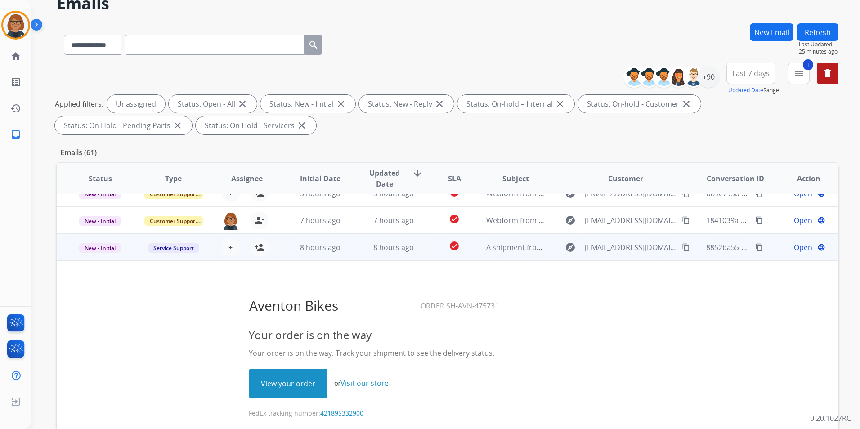
scroll to position [81, 0]
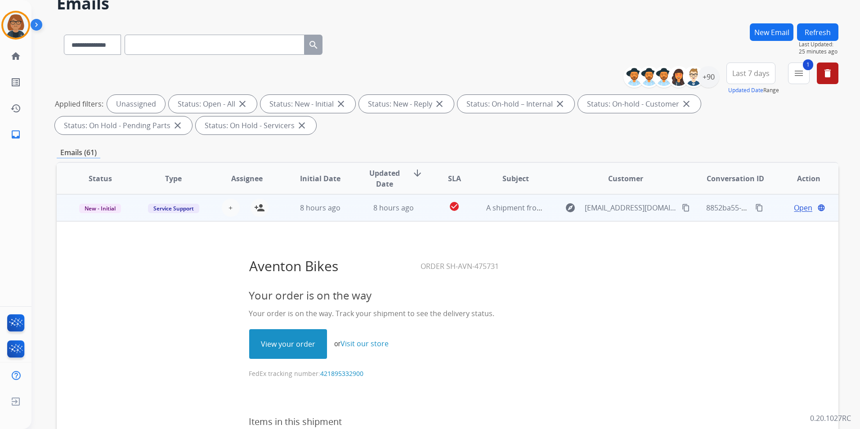
click at [380, 215] on td "8 hours ago" at bounding box center [386, 207] width 73 height 27
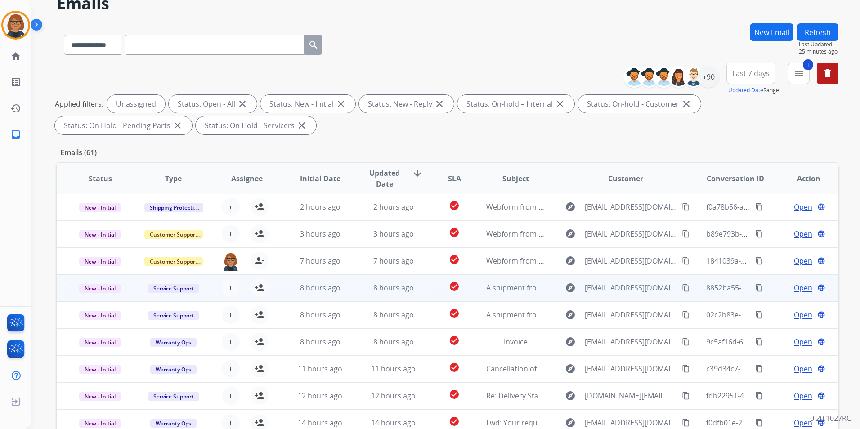
scroll to position [1, 0]
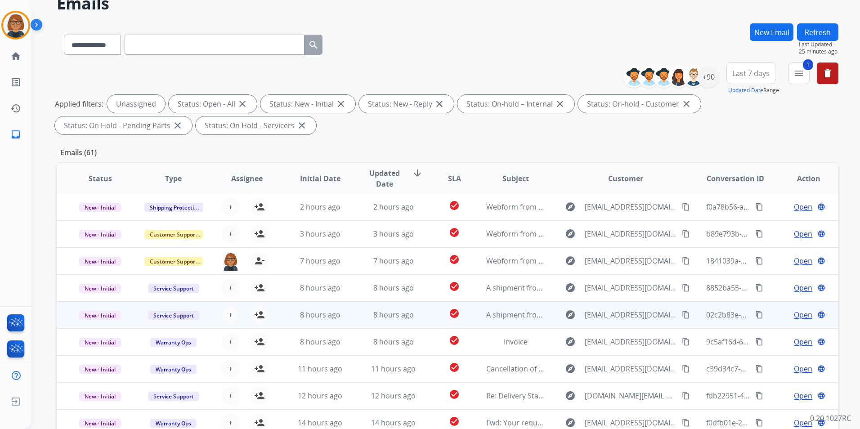
click at [373, 321] on td "8 hours ago" at bounding box center [386, 314] width 73 height 27
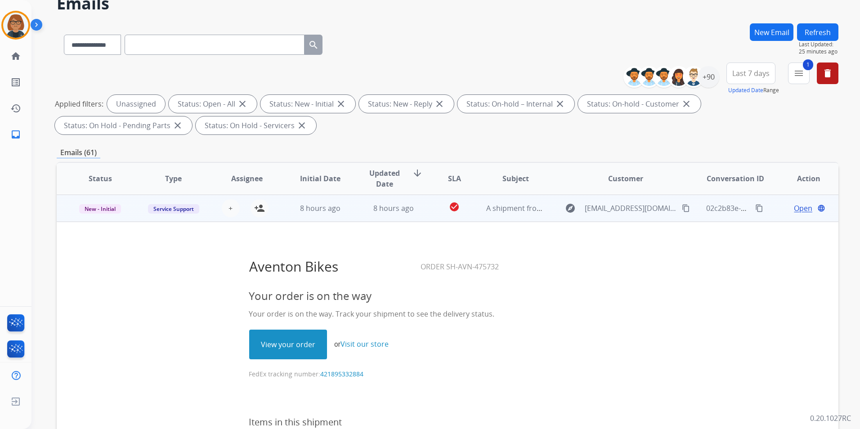
scroll to position [108, 0]
click at [392, 214] on td "8 hours ago" at bounding box center [386, 207] width 73 height 27
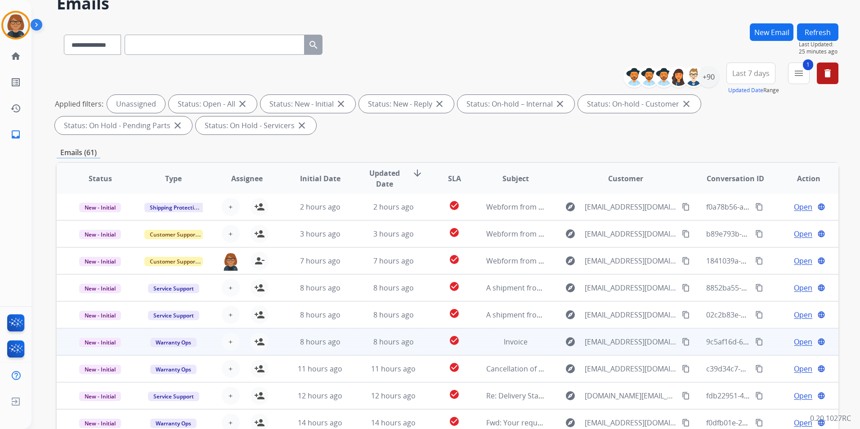
click at [414, 348] on td "8 hours ago" at bounding box center [386, 341] width 73 height 27
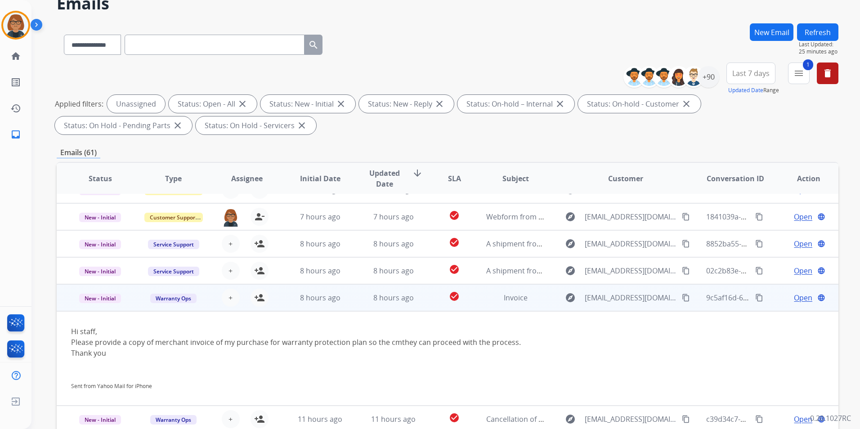
scroll to position [95, 0]
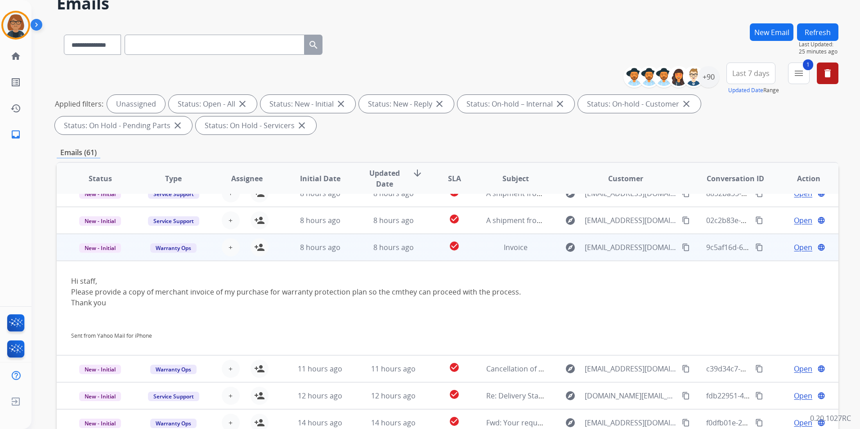
click at [345, 255] on td "8 hours ago" at bounding box center [313, 247] width 73 height 27
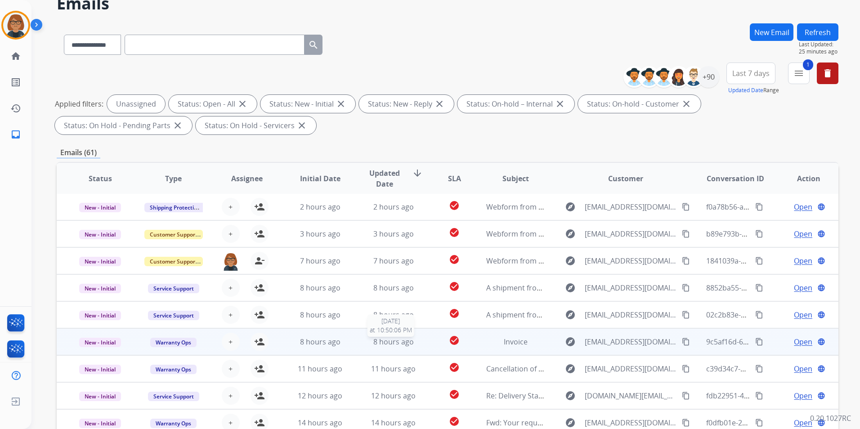
click at [389, 342] on span "8 hours ago" at bounding box center [393, 342] width 40 height 10
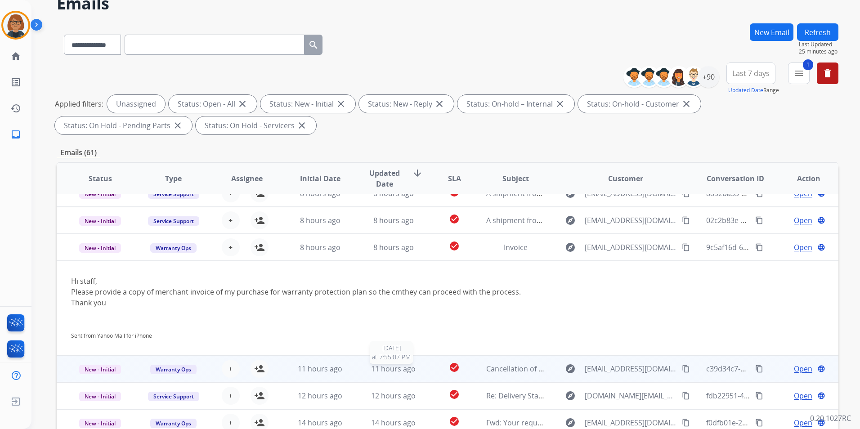
click at [375, 371] on span "11 hours ago" at bounding box center [393, 369] width 45 height 10
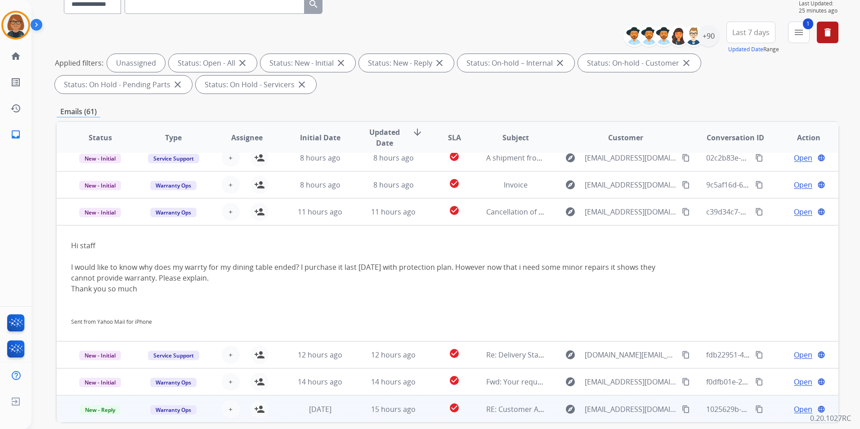
scroll to position [126, 0]
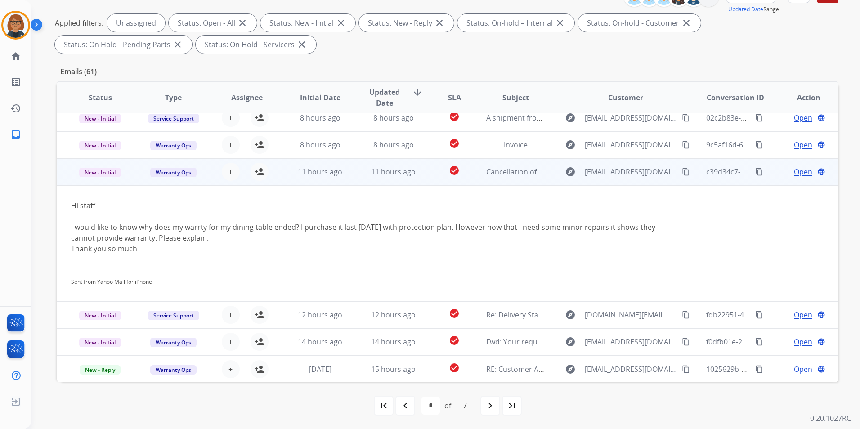
click at [259, 183] on div "+ Select agent person_add Assign to Me" at bounding box center [239, 171] width 73 height 25
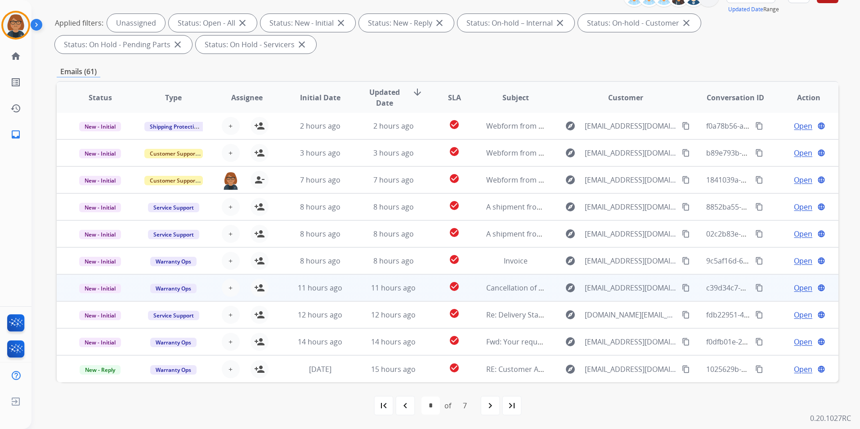
click at [285, 284] on td "11 hours ago" at bounding box center [313, 287] width 73 height 27
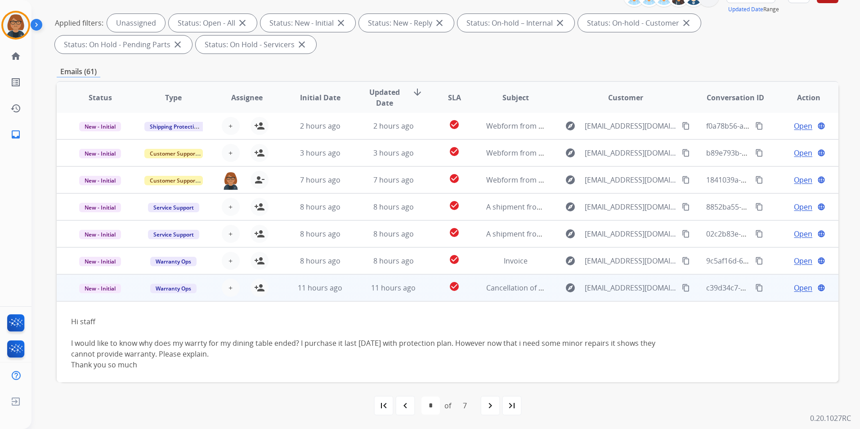
scroll to position [117, 0]
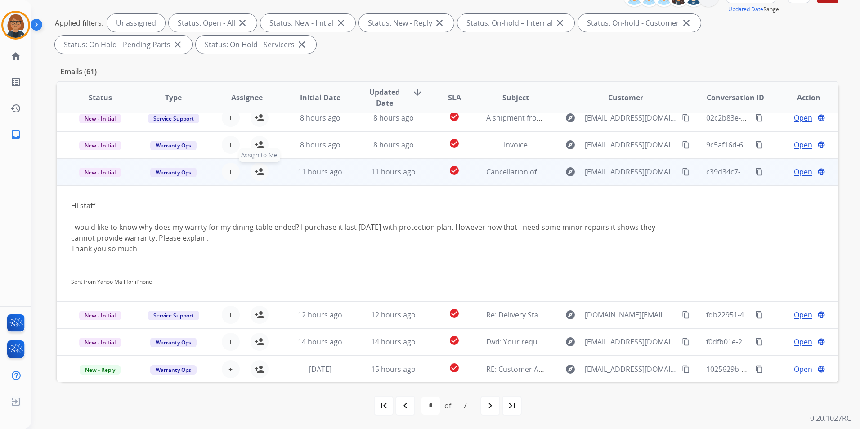
click at [254, 177] on mat-icon "person_add" at bounding box center [259, 171] width 11 height 11
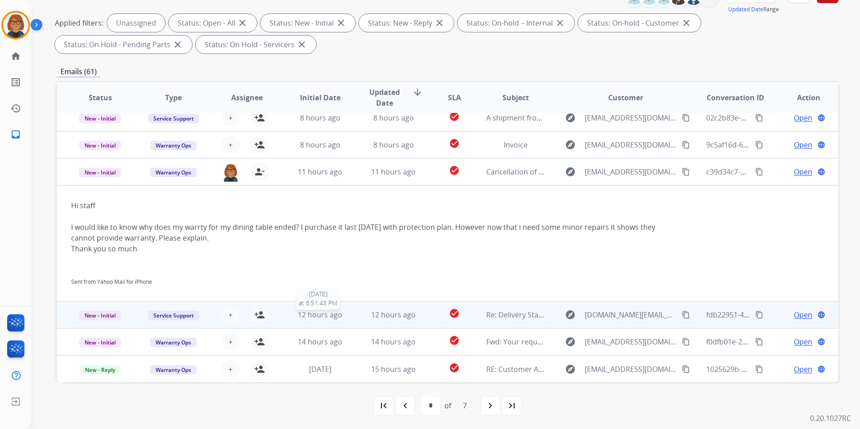
click at [295, 317] on div "12 hours ago" at bounding box center [320, 314] width 58 height 11
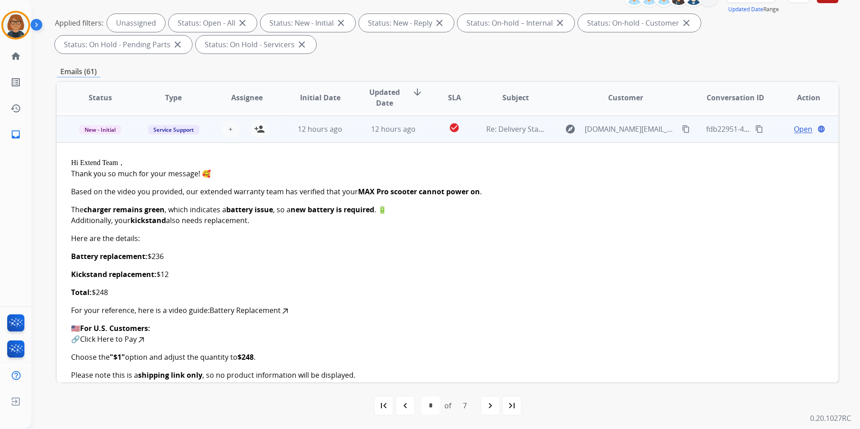
scroll to position [189, 0]
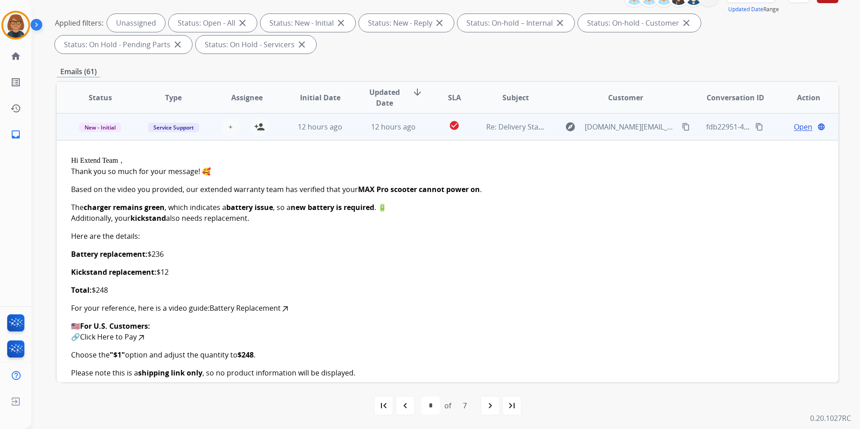
click at [330, 134] on td "12 hours ago" at bounding box center [313, 126] width 73 height 27
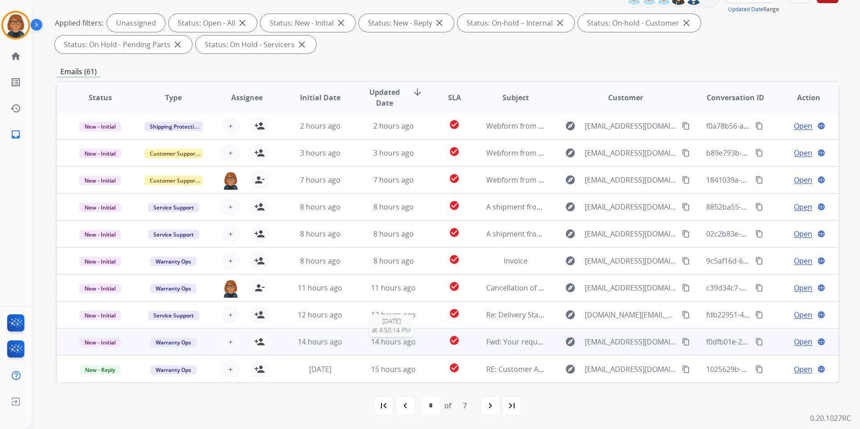
click at [379, 342] on span "14 hours ago" at bounding box center [393, 342] width 45 height 10
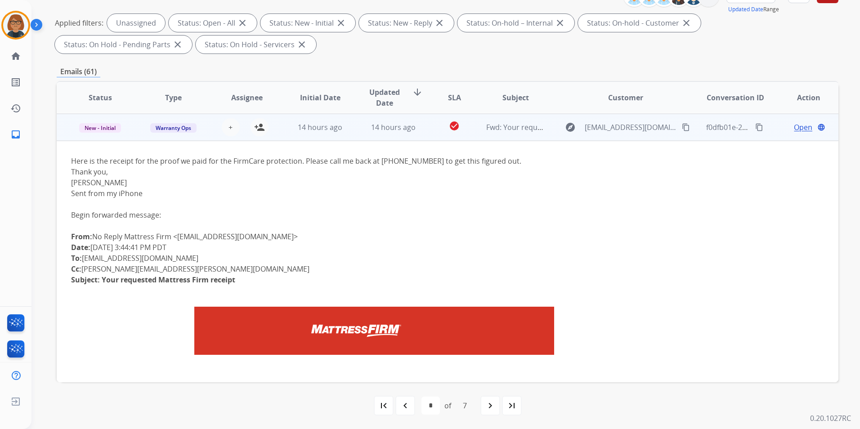
scroll to position [216, 0]
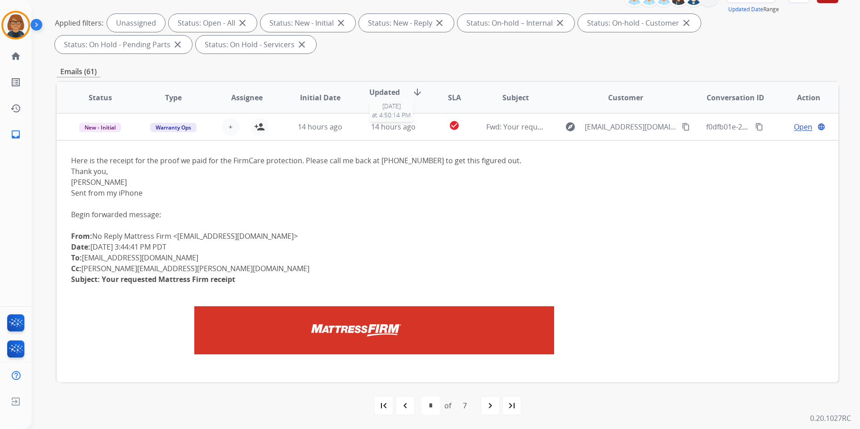
drag, startPoint x: 398, startPoint y: 126, endPoint x: 386, endPoint y: 149, distance: 25.6
click at [397, 128] on span "14 hours ago" at bounding box center [393, 127] width 45 height 10
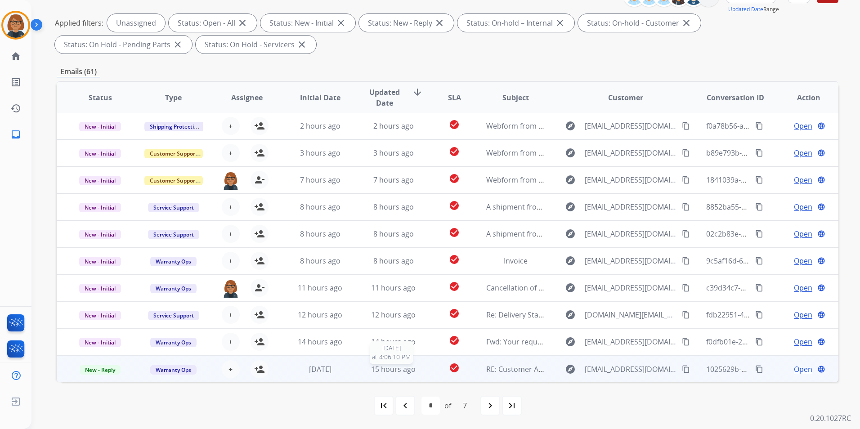
click at [404, 367] on span "15 hours ago" at bounding box center [393, 369] width 45 height 10
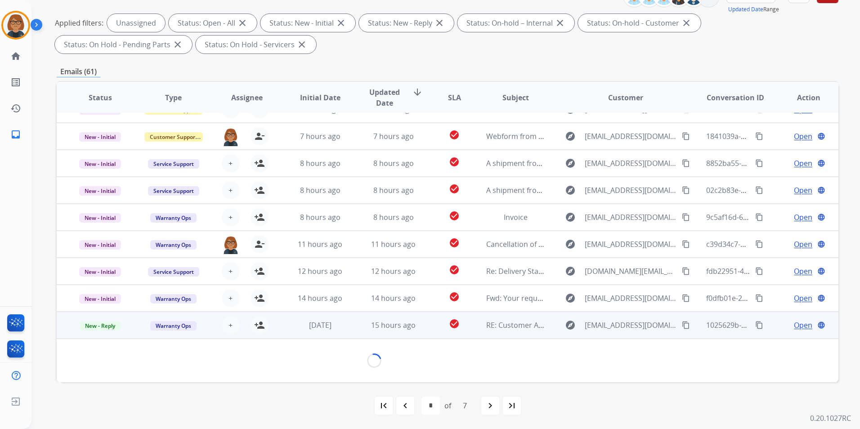
scroll to position [134, 0]
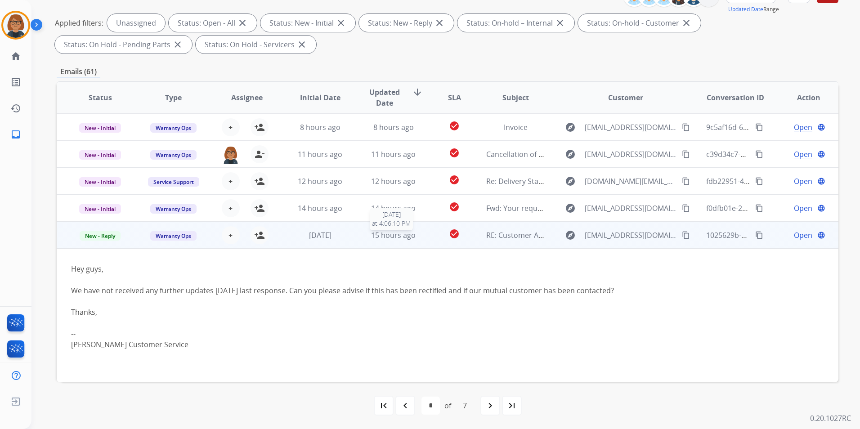
click at [365, 239] on div "15 hours ago" at bounding box center [393, 235] width 58 height 11
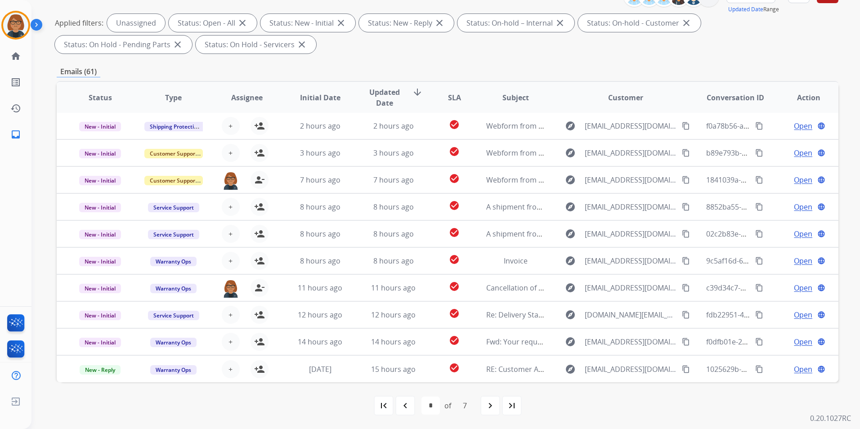
click at [479, 404] on div "first_page navigate_before * * * * * * * of 7 navigate_next last_page" at bounding box center [448, 406] width 782 height 18
drag, startPoint x: 487, startPoint y: 403, endPoint x: 491, endPoint y: 413, distance: 10.5
click at [490, 412] on div "navigate_next" at bounding box center [490, 406] width 20 height 20
select select "*"
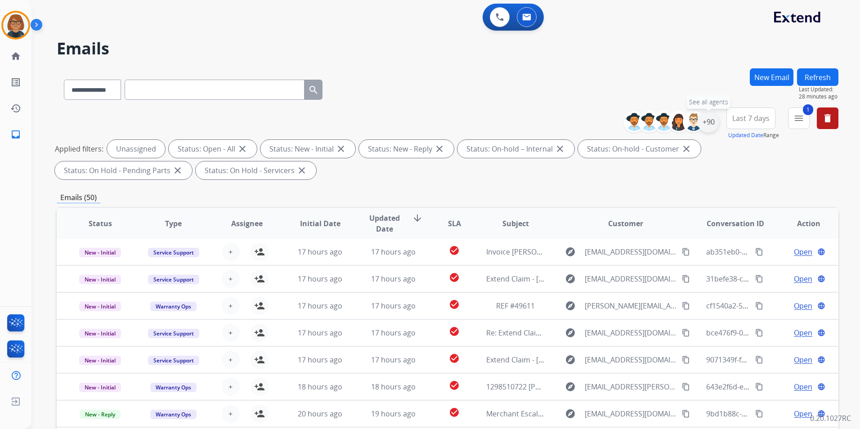
click at [706, 117] on div "+90" at bounding box center [708, 122] width 22 height 22
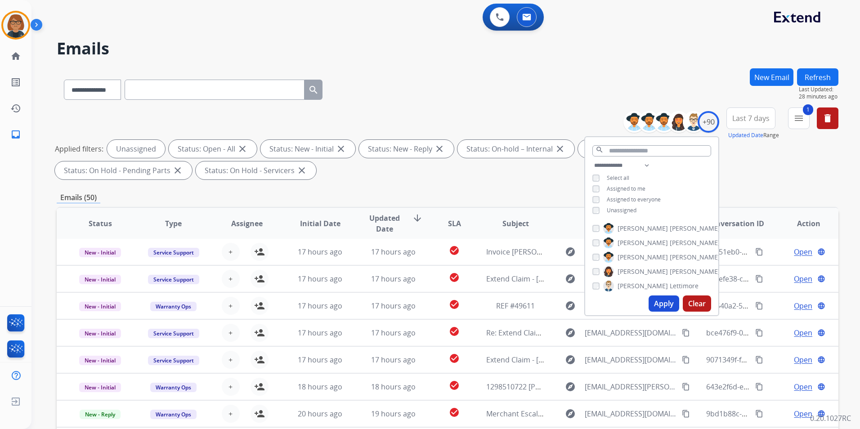
click at [631, 186] on span "Assigned to me" at bounding box center [626, 189] width 39 height 8
click at [630, 208] on span "Unassigned" at bounding box center [622, 210] width 30 height 8
drag, startPoint x: 660, startPoint y: 303, endPoint x: 678, endPoint y: 307, distance: 18.4
click at [661, 302] on button "Apply" at bounding box center [663, 303] width 31 height 16
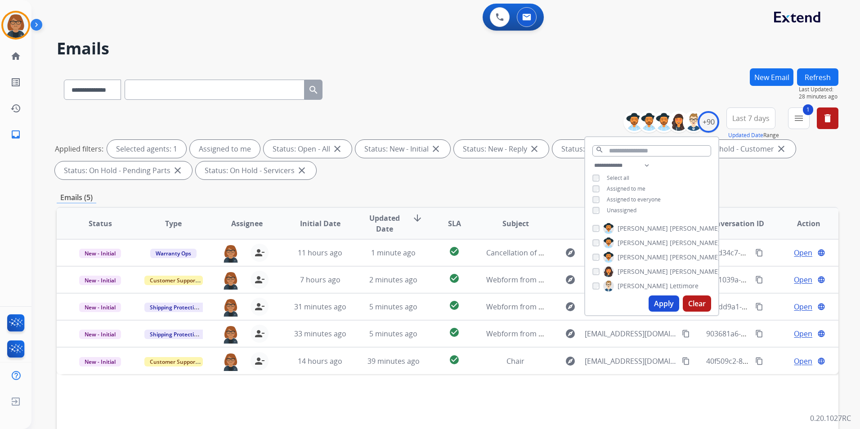
click at [688, 382] on div "Status Type Assignee Initial Date Updated Date arrow_downward SLA Subject Custo…" at bounding box center [448, 357] width 782 height 301
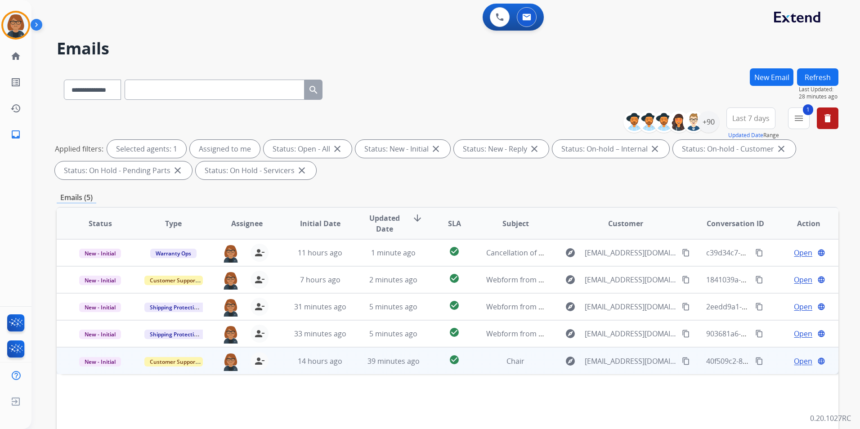
click at [423, 366] on td "check_circle" at bounding box center [447, 360] width 49 height 27
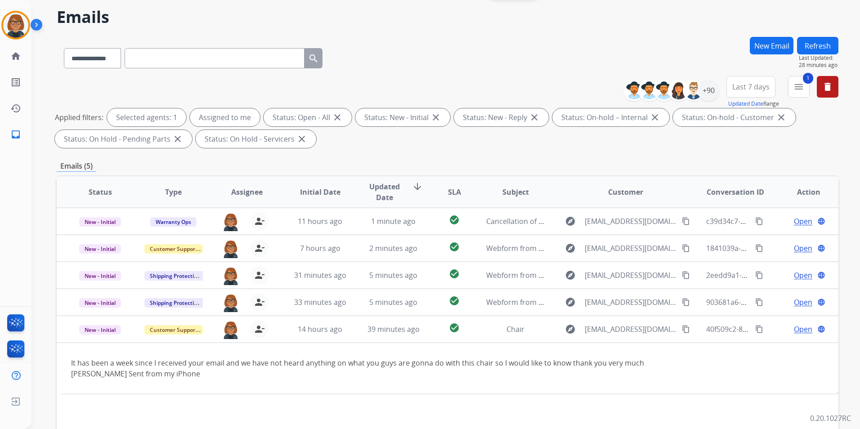
scroll to position [90, 0]
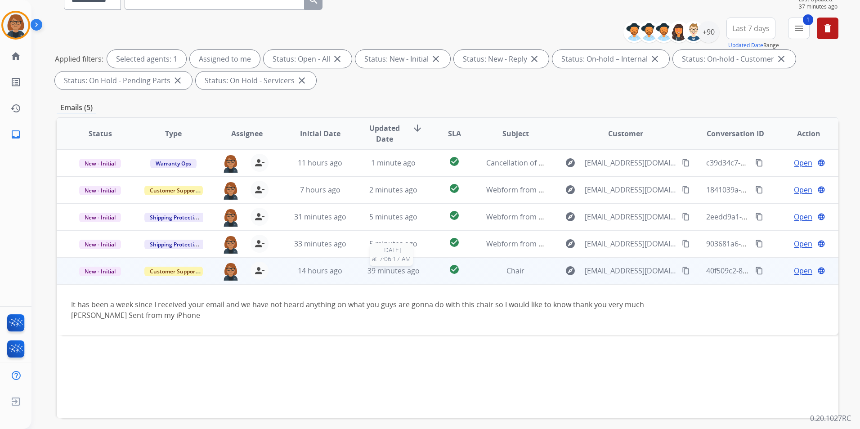
click at [374, 270] on span "39 minutes ago" at bounding box center [393, 271] width 52 height 10
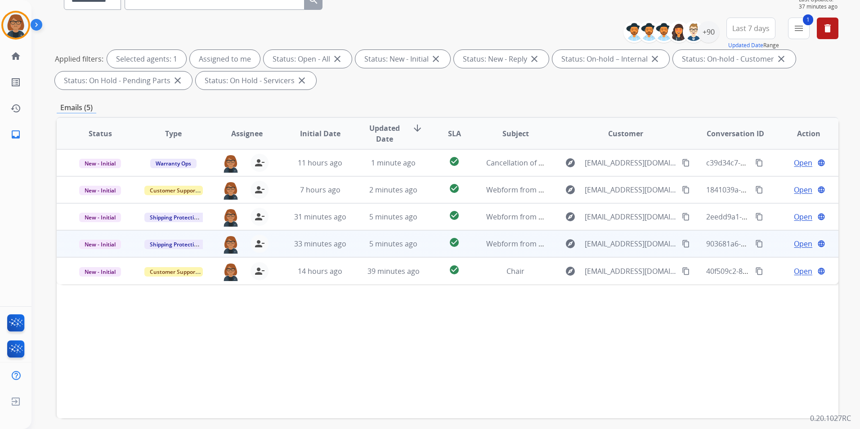
click at [375, 251] on td "5 minutes ago" at bounding box center [386, 243] width 73 height 27
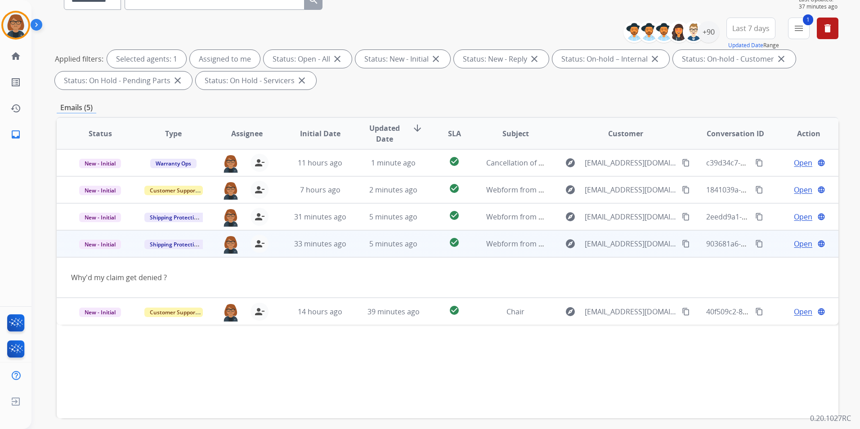
click at [680, 241] on button "content_copy" at bounding box center [685, 243] width 11 height 11
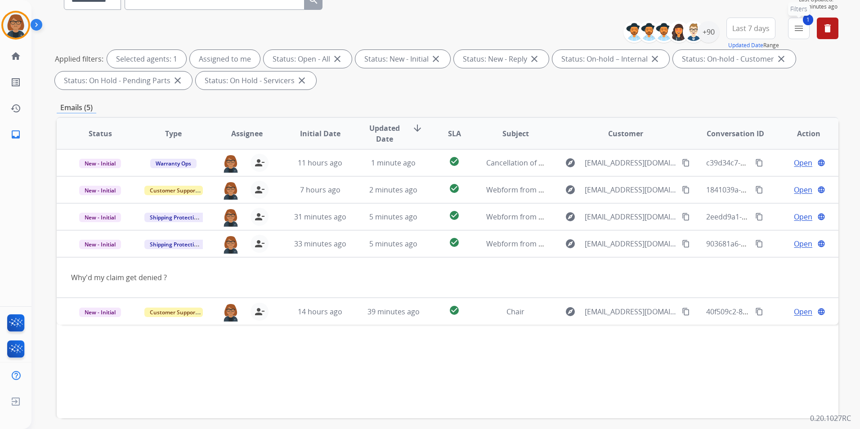
click at [800, 31] on mat-icon "menu" at bounding box center [798, 28] width 11 height 11
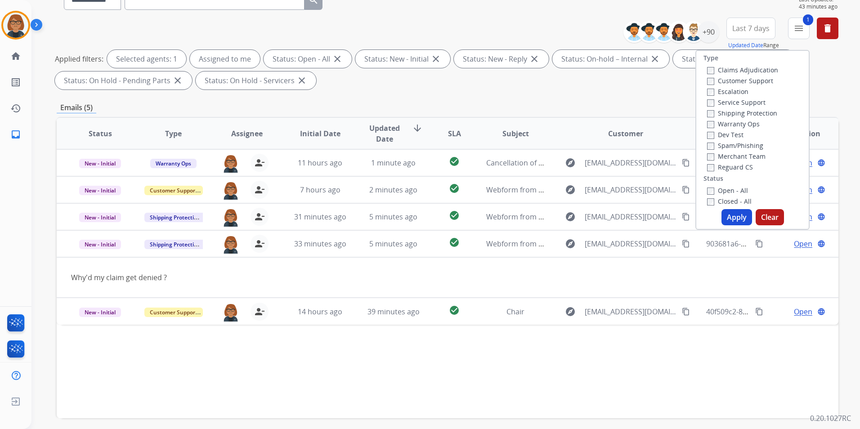
scroll to position [0, 0]
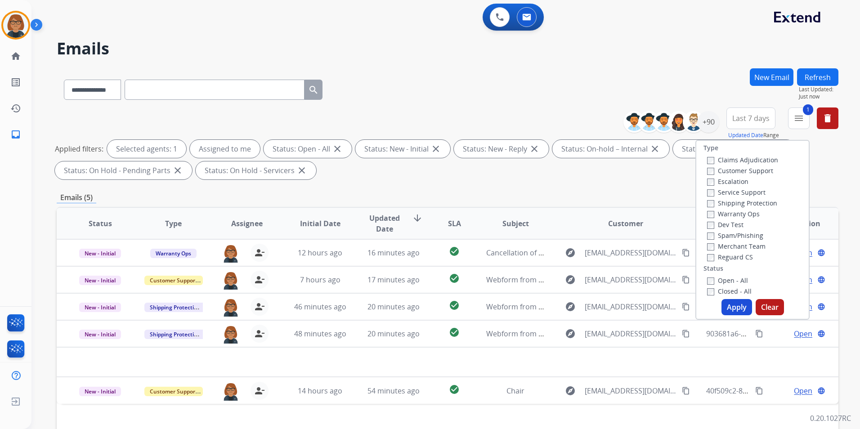
click at [725, 279] on label "Open - All" at bounding box center [727, 280] width 41 height 9
click at [730, 292] on label "Closed - All" at bounding box center [729, 291] width 45 height 9
click at [729, 301] on button "Apply" at bounding box center [736, 307] width 31 height 16
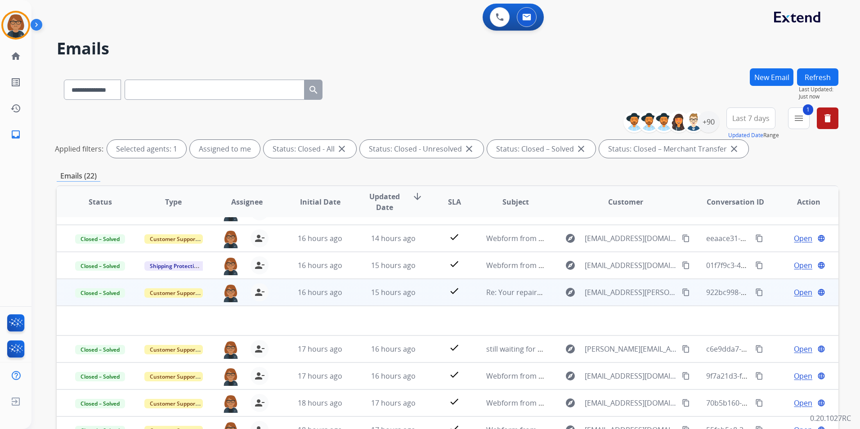
scroll to position [31, 0]
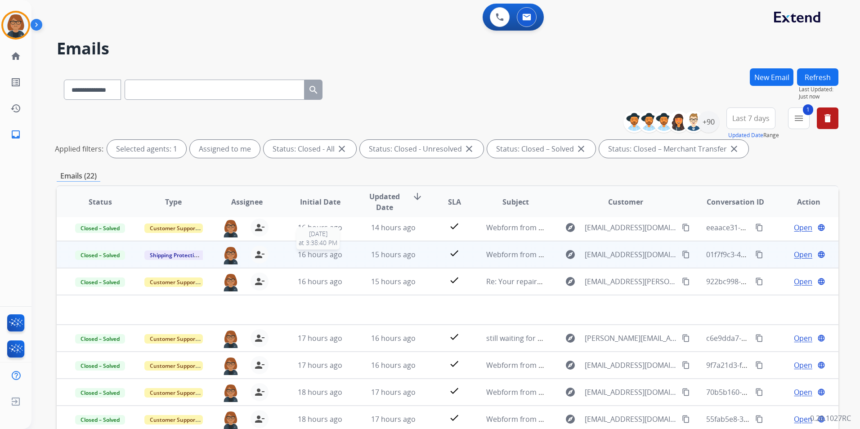
click at [343, 250] on div "16 hours ago" at bounding box center [320, 254] width 58 height 11
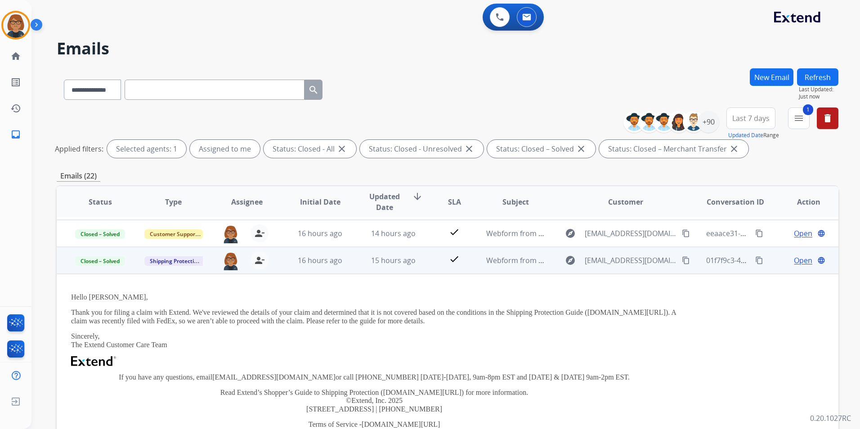
scroll to position [9, 0]
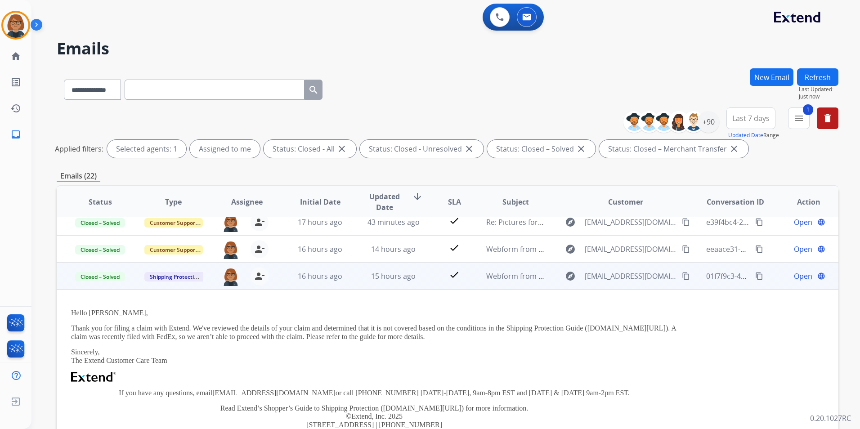
click at [595, 286] on td "explore [EMAIL_ADDRESS][DOMAIN_NAME] content_copy" at bounding box center [618, 276] width 147 height 27
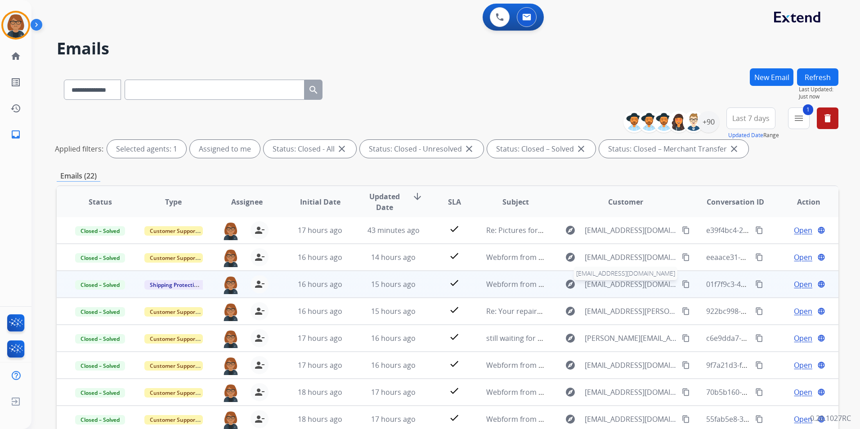
scroll to position [1, 0]
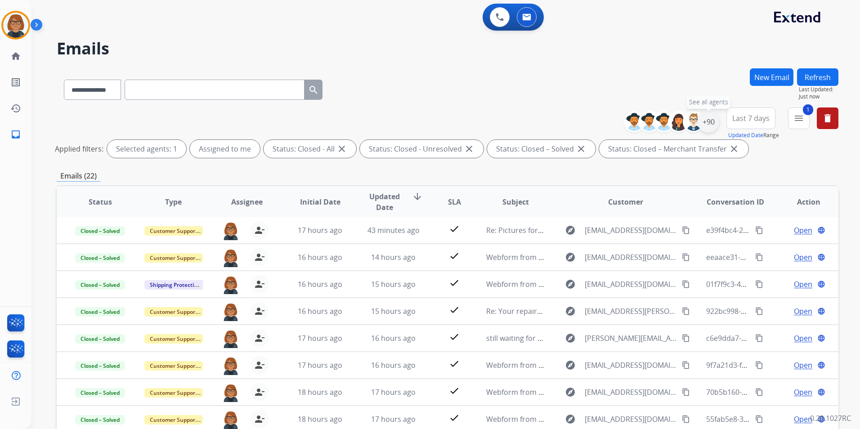
click at [706, 120] on div "+90" at bounding box center [708, 122] width 22 height 22
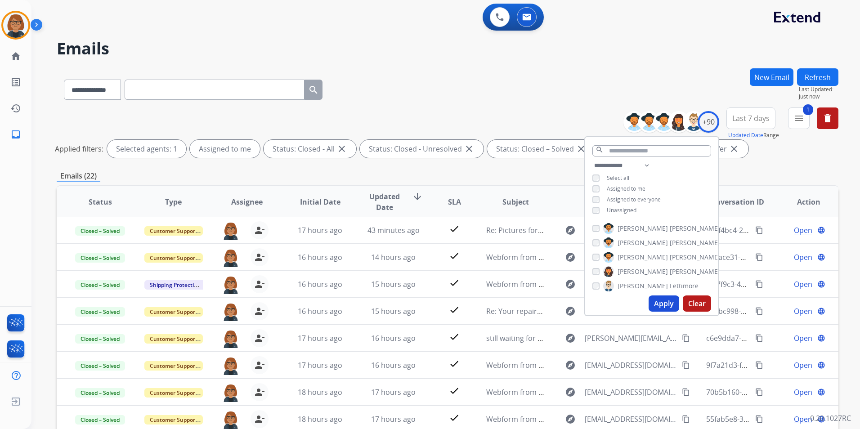
click at [661, 304] on button "Apply" at bounding box center [663, 303] width 31 height 16
click at [806, 122] on button "1 menu Filters" at bounding box center [799, 118] width 22 height 22
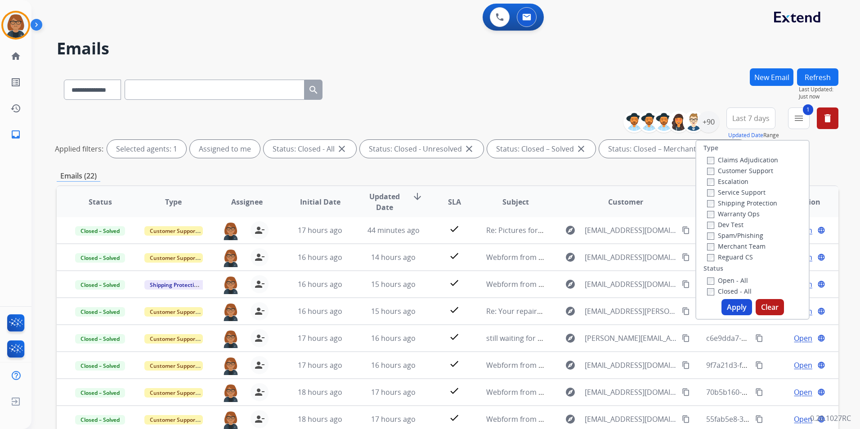
click at [729, 281] on label "Open - All" at bounding box center [727, 280] width 41 height 9
click at [722, 291] on label "Closed - All" at bounding box center [729, 291] width 45 height 9
click at [727, 302] on button "Apply" at bounding box center [736, 307] width 31 height 16
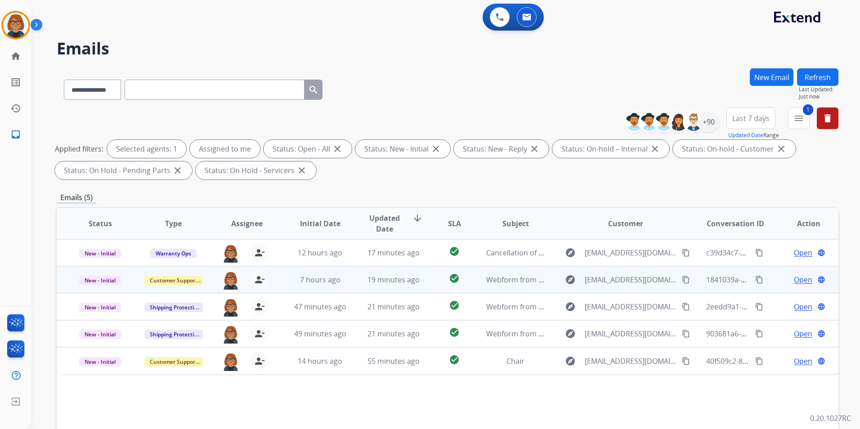
scroll to position [0, 0]
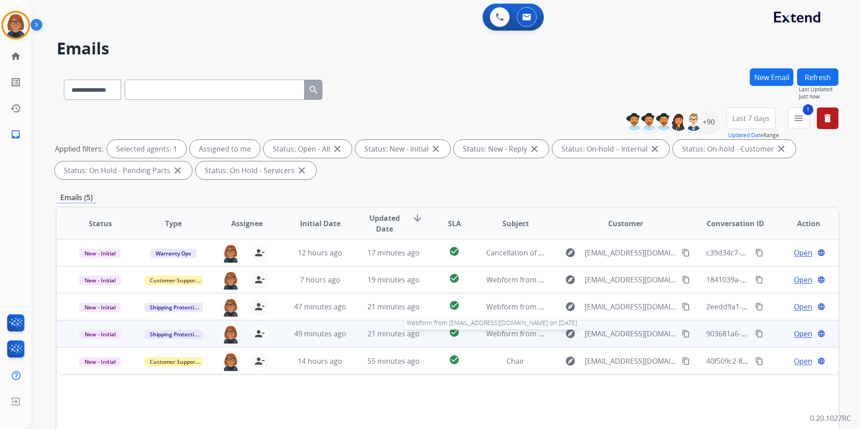
click at [529, 335] on span "Webform from [EMAIL_ADDRESS][DOMAIN_NAME] on [DATE]" at bounding box center [588, 334] width 204 height 10
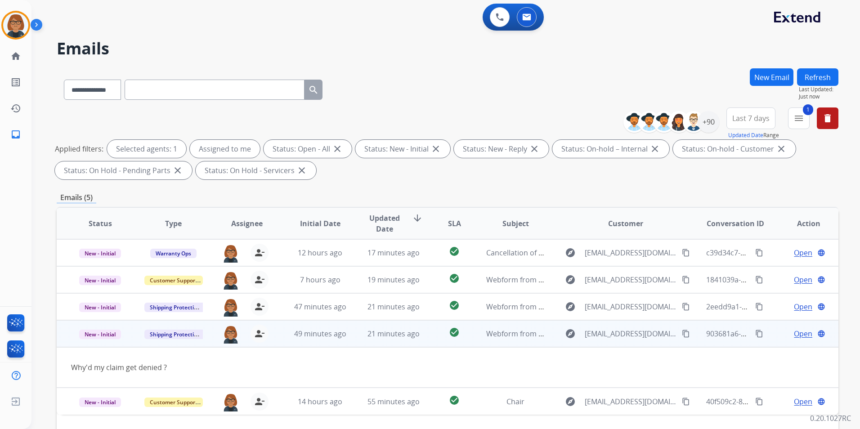
click at [800, 334] on span "Open" at bounding box center [803, 333] width 18 height 11
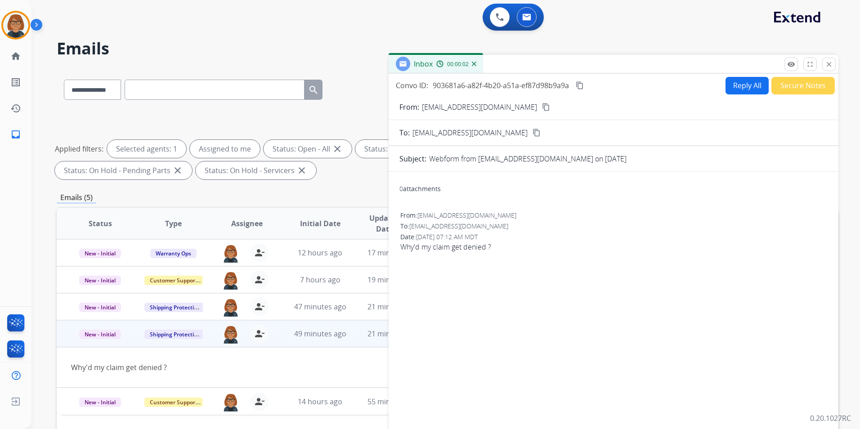
click at [745, 87] on button "Reply All" at bounding box center [746, 86] width 43 height 18
select select "**********"
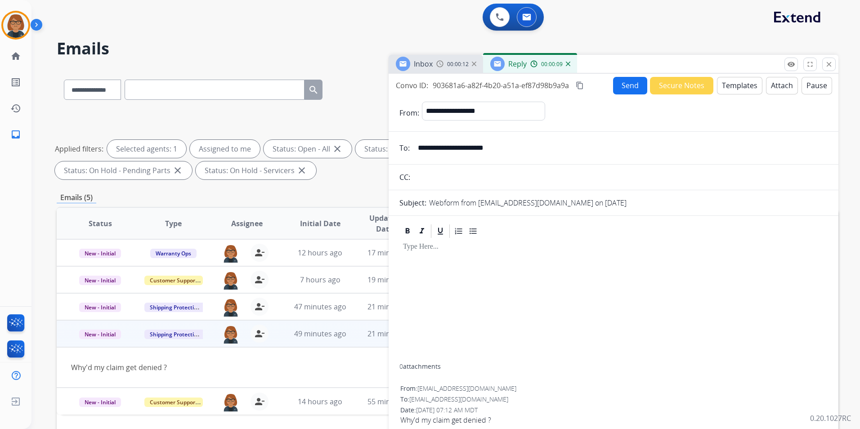
click at [725, 87] on button "Templates" at bounding box center [739, 86] width 45 height 18
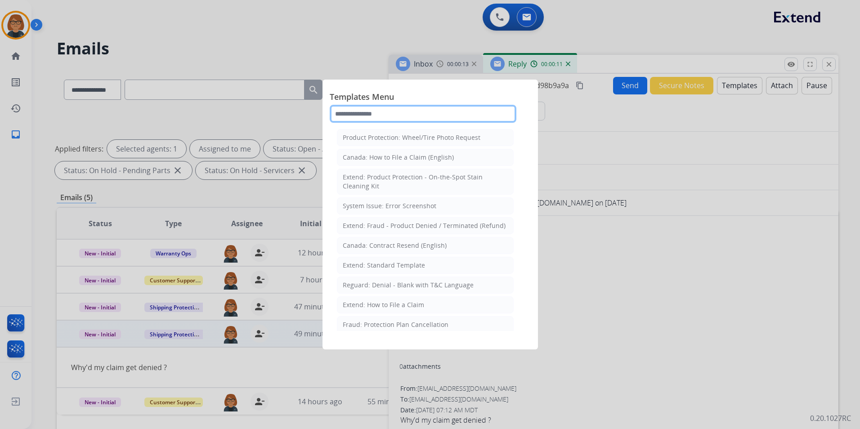
click at [388, 115] on input "text" at bounding box center [423, 114] width 187 height 18
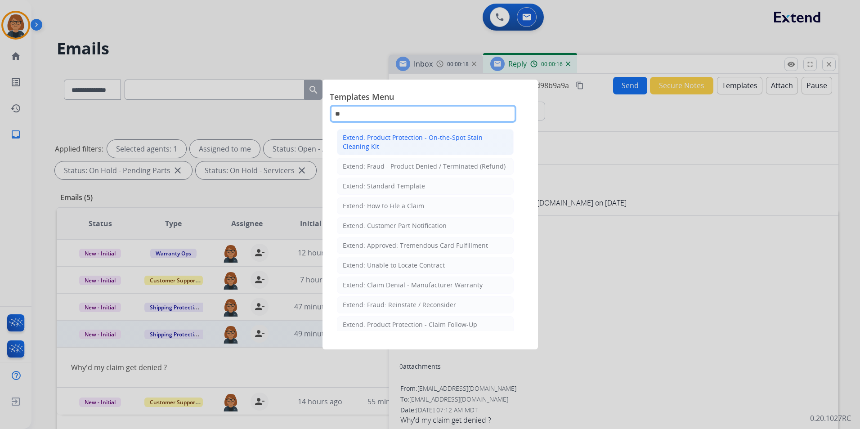
type input "*"
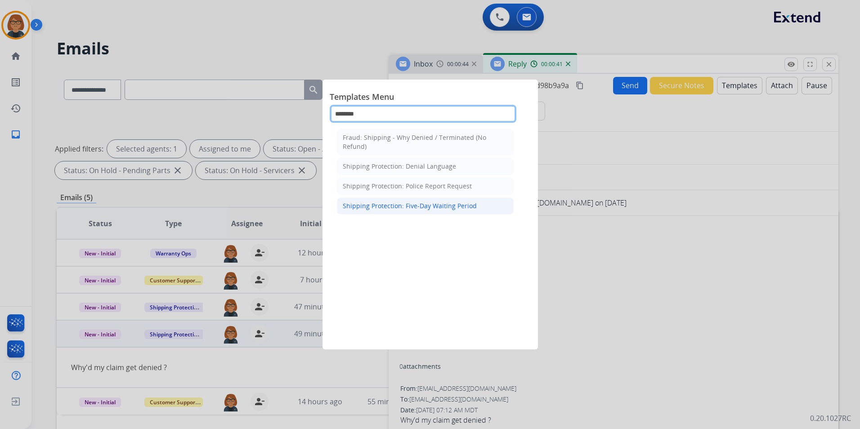
type input "********"
click at [442, 201] on li "Shipping Protection: Five-Day Waiting Period" at bounding box center [425, 205] width 177 height 17
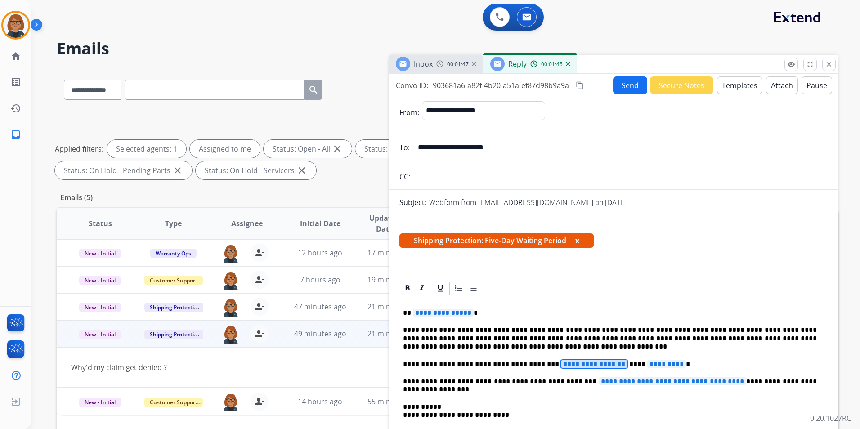
click at [578, 361] on span "**********" at bounding box center [594, 364] width 67 height 8
click at [577, 361] on span "**********" at bounding box center [594, 364] width 67 height 8
drag, startPoint x: 577, startPoint y: 361, endPoint x: 742, endPoint y: 258, distance: 194.5
click at [742, 258] on div "Shipping Protection: Five-Day Waiting Period x" at bounding box center [614, 244] width 450 height 43
click at [594, 361] on span "**********" at bounding box center [594, 364] width 67 height 8
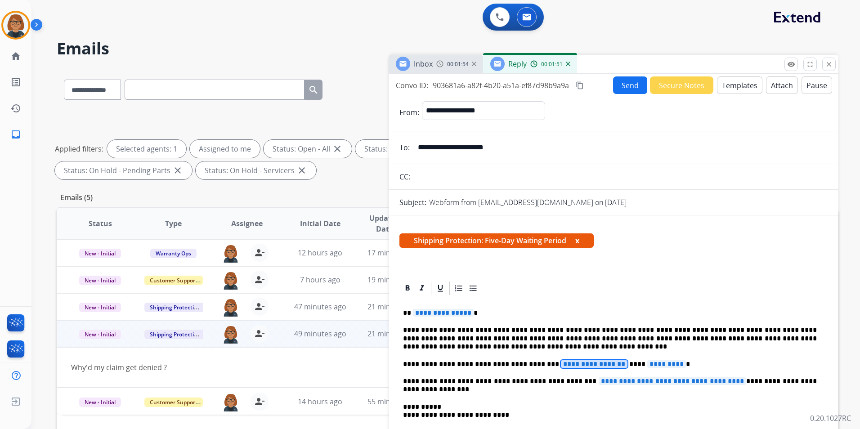
click at [594, 361] on span "**********" at bounding box center [594, 364] width 67 height 8
click at [647, 360] on span "*********" at bounding box center [666, 364] width 39 height 8
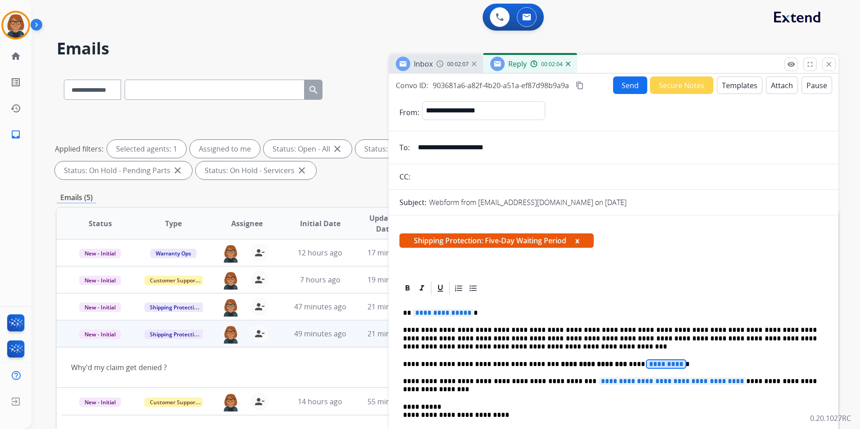
click at [647, 362] on span "*********" at bounding box center [666, 364] width 39 height 8
click at [673, 382] on span "**********" at bounding box center [672, 381] width 147 height 8
click at [599, 382] on span "**********" at bounding box center [672, 381] width 147 height 8
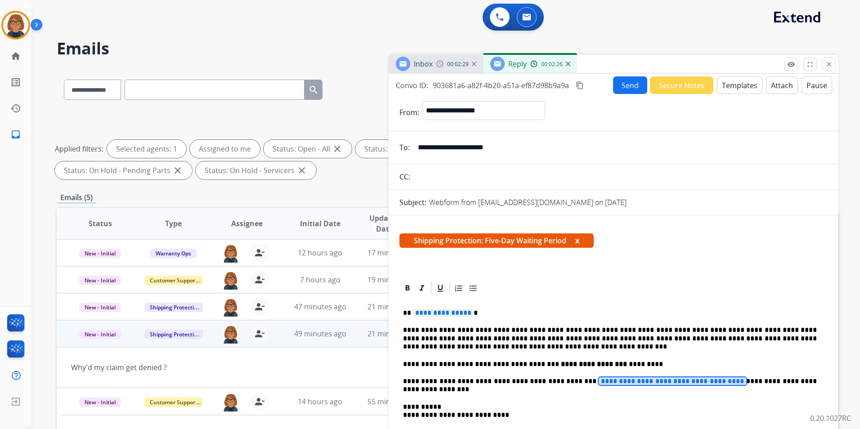
click at [599, 379] on span "**********" at bounding box center [672, 381] width 147 height 8
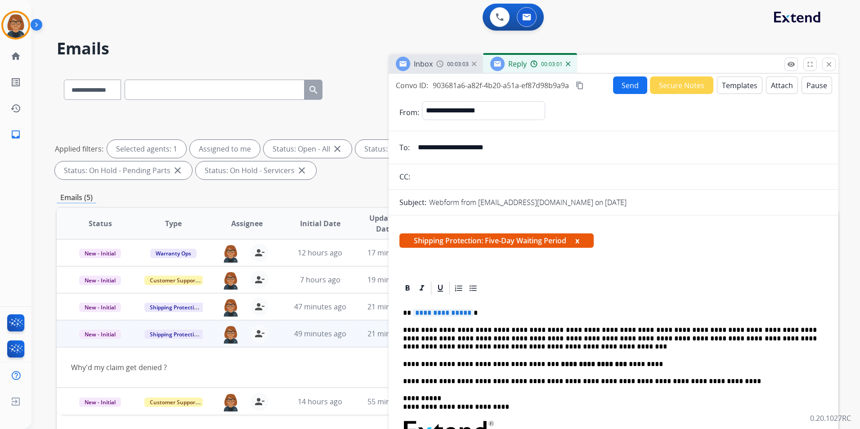
click at [430, 317] on p "**********" at bounding box center [610, 313] width 414 height 8
click at [439, 310] on span "**********" at bounding box center [443, 313] width 61 height 8
click at [431, 314] on span "**********" at bounding box center [443, 313] width 61 height 8
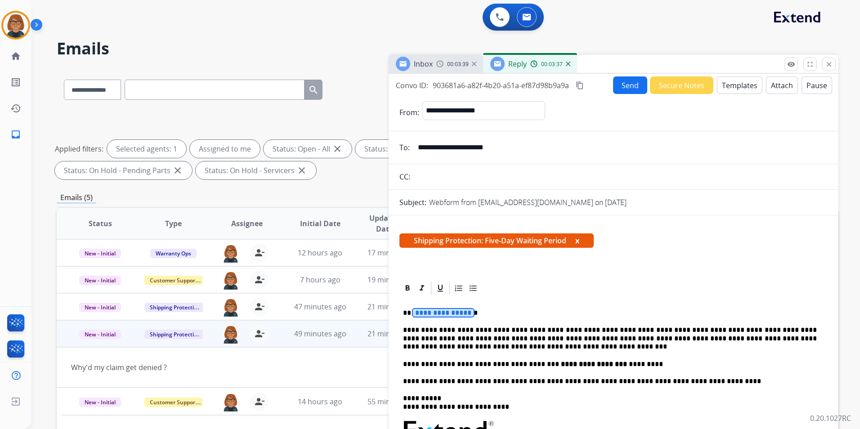
click at [431, 314] on span "**********" at bounding box center [443, 313] width 61 height 8
drag, startPoint x: 431, startPoint y: 314, endPoint x: 416, endPoint y: 313, distance: 15.3
click at [416, 313] on span "**********" at bounding box center [443, 313] width 61 height 8
click at [533, 309] on p "*********" at bounding box center [610, 313] width 414 height 8
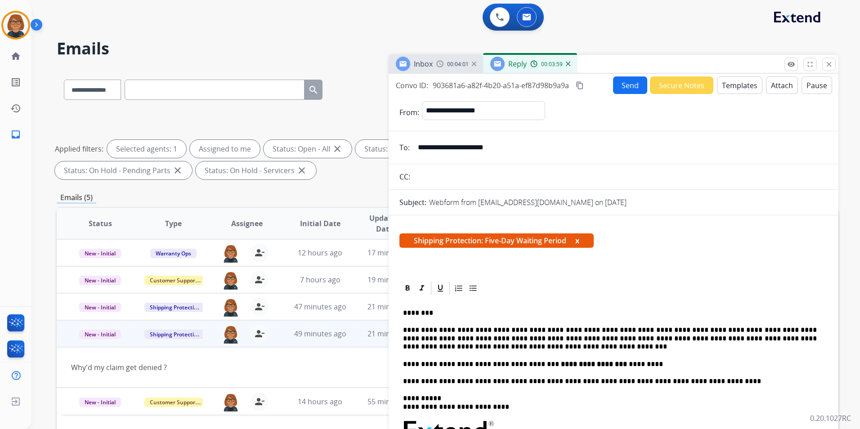
click at [429, 312] on p "********" at bounding box center [610, 313] width 414 height 8
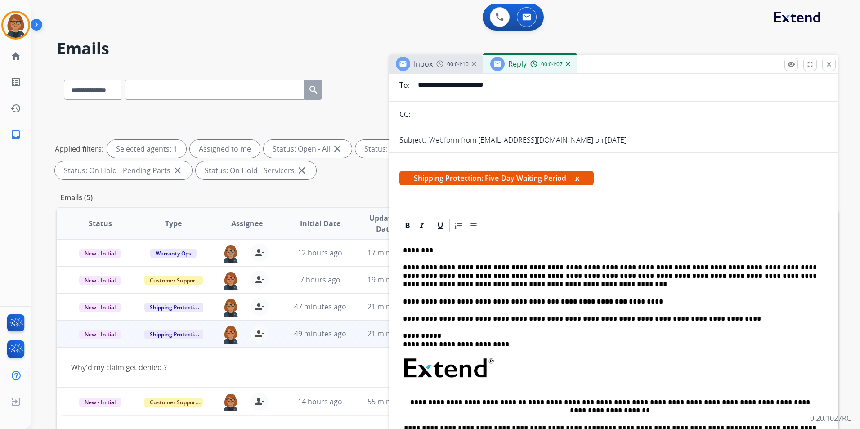
scroll to position [90, 0]
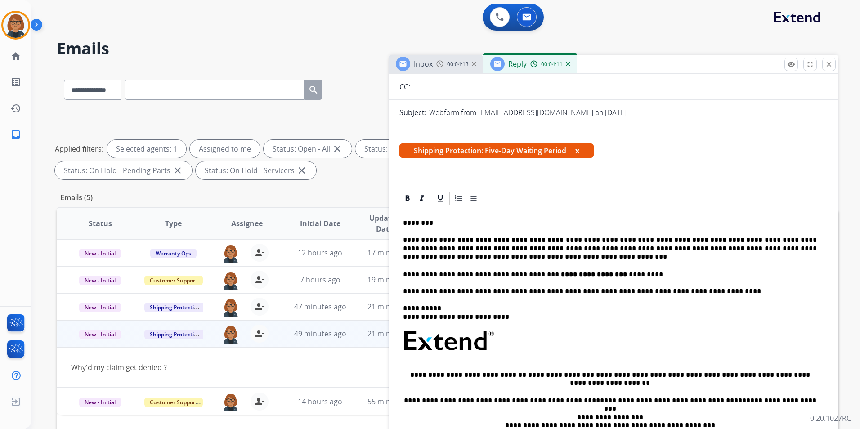
click at [505, 262] on div "**********" at bounding box center [613, 343] width 428 height 275
click at [497, 258] on p "**********" at bounding box center [610, 248] width 414 height 25
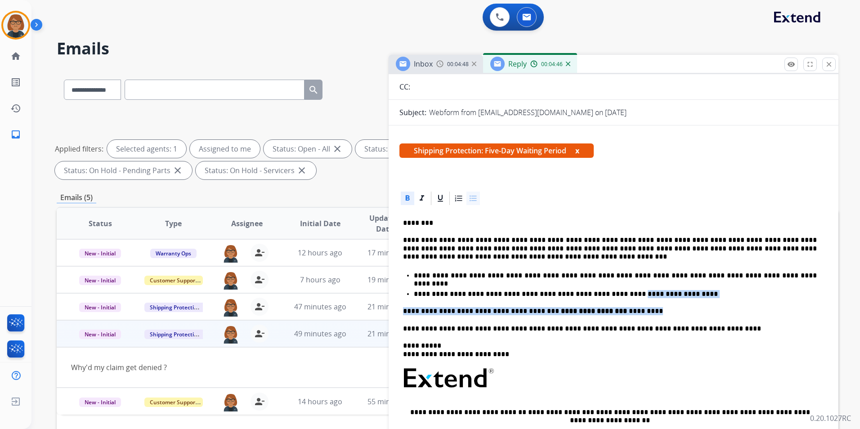
drag, startPoint x: 678, startPoint y: 299, endPoint x: 604, endPoint y: 298, distance: 73.8
click at [604, 298] on div "**********" at bounding box center [613, 361] width 428 height 311
click at [692, 301] on div "**********" at bounding box center [613, 361] width 428 height 311
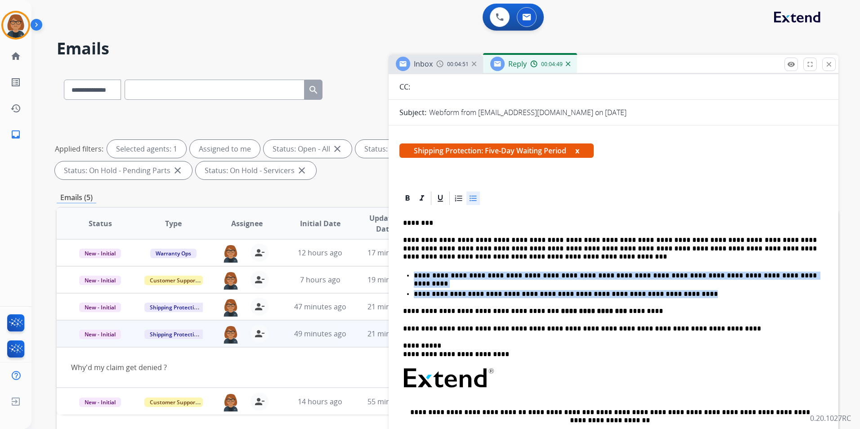
drag, startPoint x: 660, startPoint y: 296, endPoint x: 411, endPoint y: 268, distance: 250.6
click at [411, 268] on div "**********" at bounding box center [613, 361] width 428 height 311
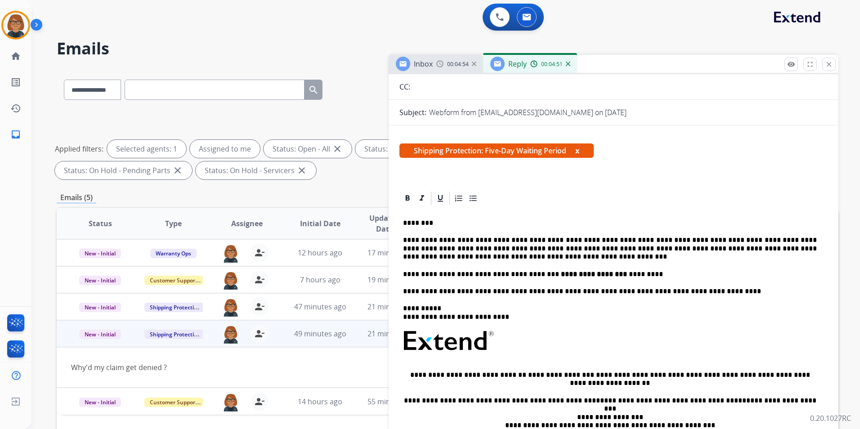
click at [434, 225] on p "********" at bounding box center [610, 223] width 414 height 8
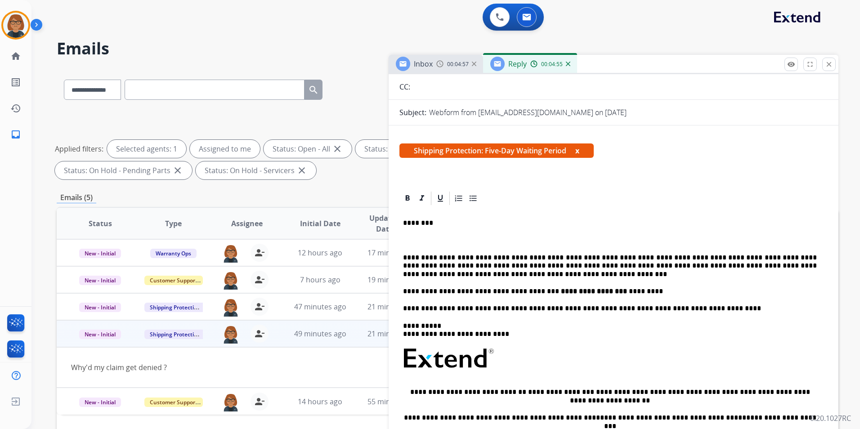
drag, startPoint x: 439, startPoint y: 246, endPoint x: 420, endPoint y: 241, distance: 19.1
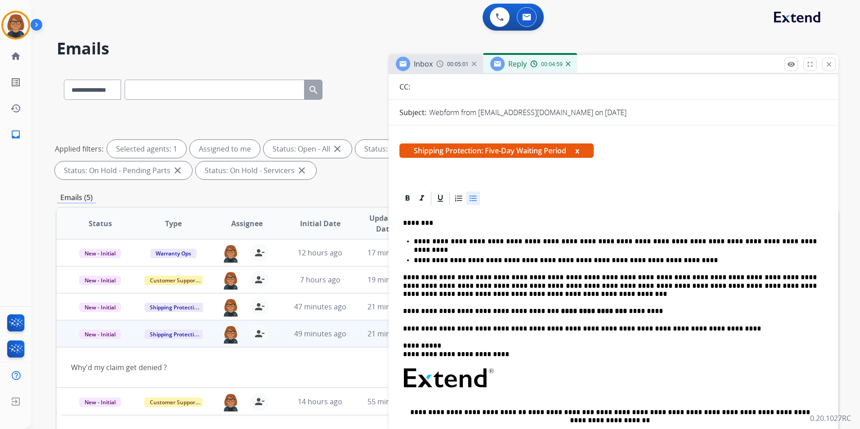
click at [669, 258] on p "**********" at bounding box center [615, 260] width 403 height 8
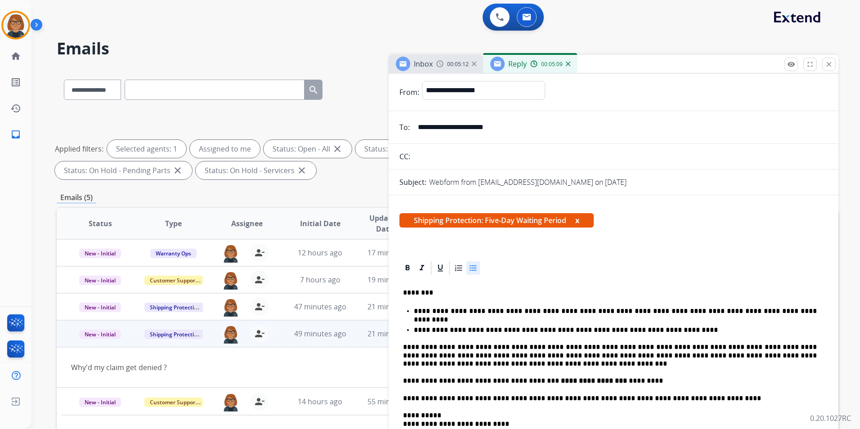
scroll to position [0, 0]
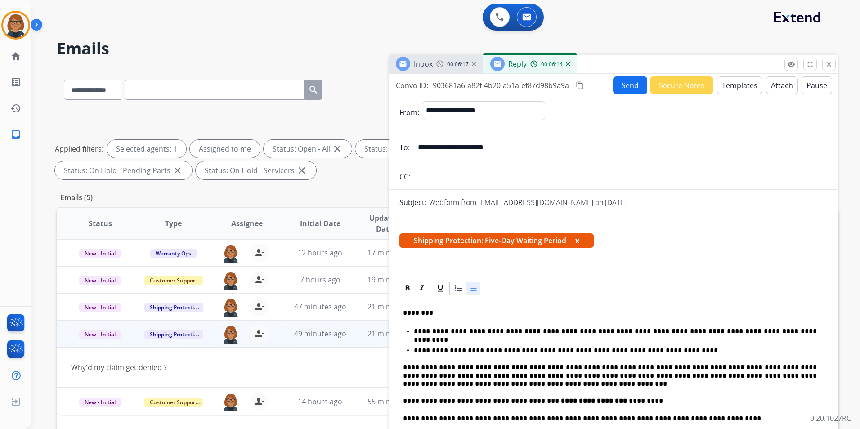
click at [447, 66] on div "00:06:17" at bounding box center [456, 64] width 40 height 8
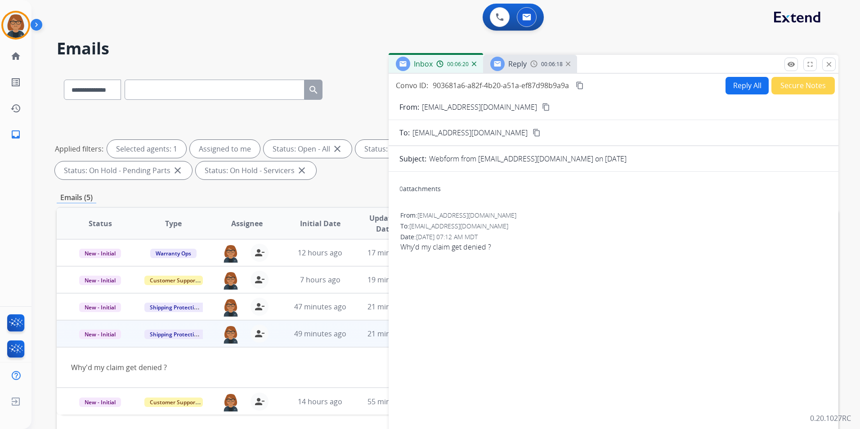
click at [501, 60] on div at bounding box center [497, 64] width 14 height 14
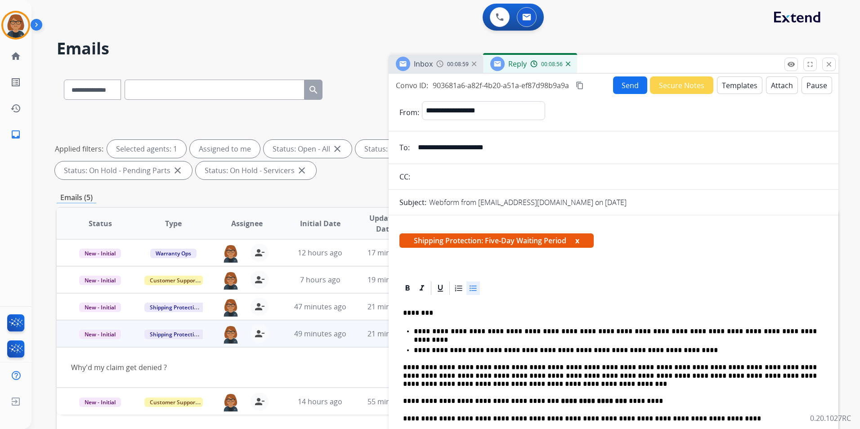
click at [680, 344] on ul "**********" at bounding box center [613, 340] width 421 height 28
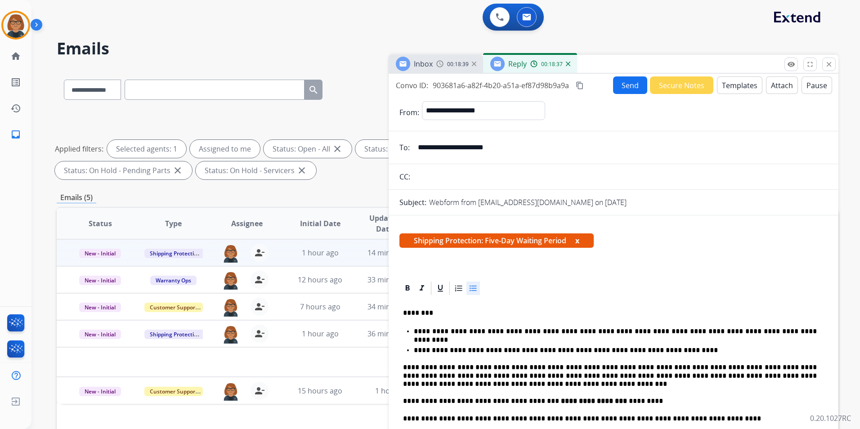
click at [721, 82] on button "Templates" at bounding box center [739, 85] width 45 height 18
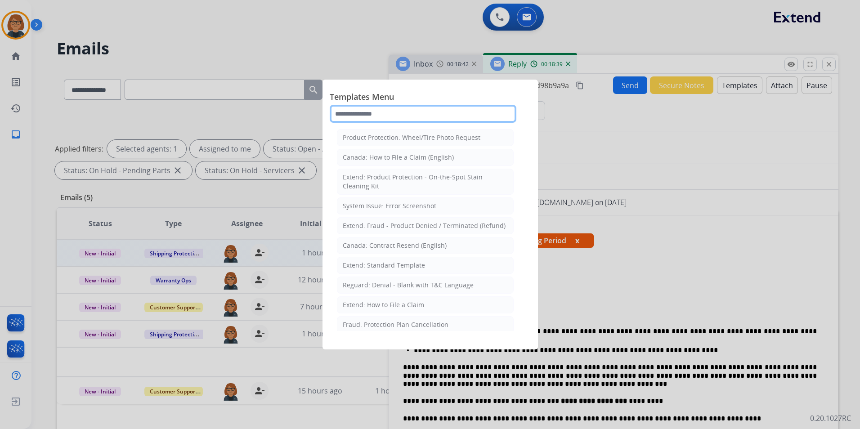
click at [429, 116] on input "text" at bounding box center [423, 114] width 187 height 18
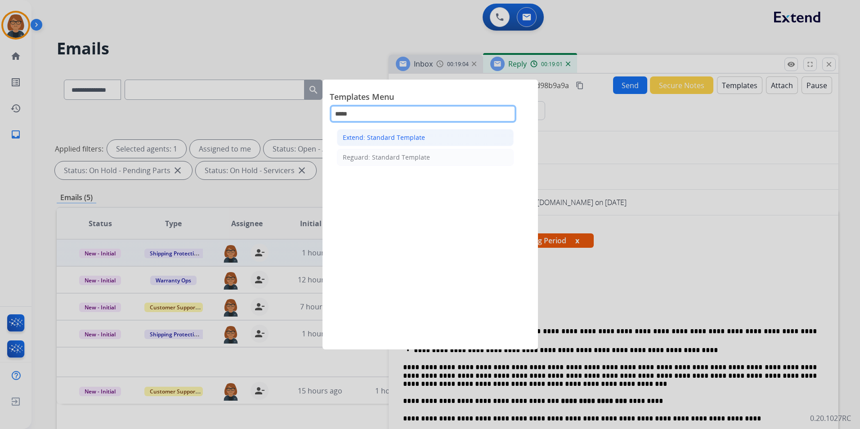
type input "*****"
click at [411, 135] on div "Extend: Standard Template" at bounding box center [384, 137] width 82 height 9
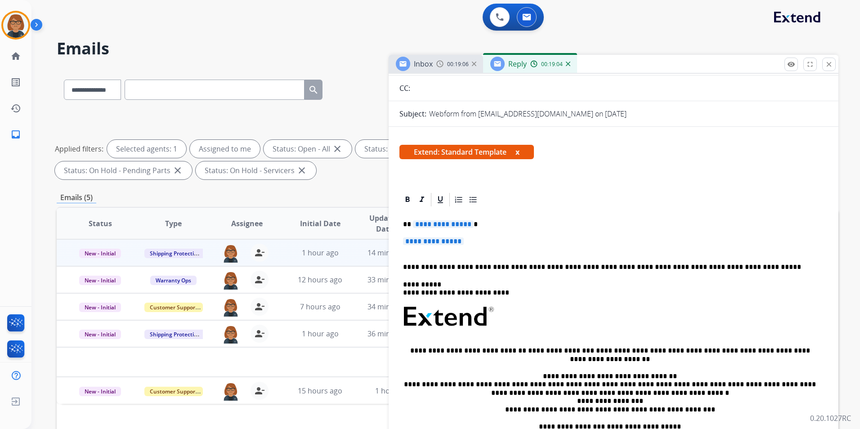
scroll to position [90, 0]
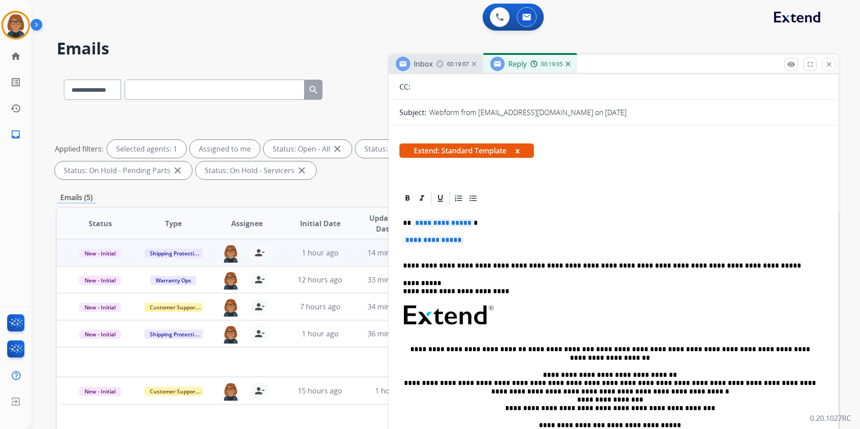
click at [449, 224] on span "**********" at bounding box center [443, 223] width 61 height 8
click at [449, 223] on span "**********" at bounding box center [443, 223] width 61 height 8
drag, startPoint x: 443, startPoint y: 228, endPoint x: 438, endPoint y: 219, distance: 10.3
click at [438, 219] on span "**********" at bounding box center [443, 223] width 61 height 8
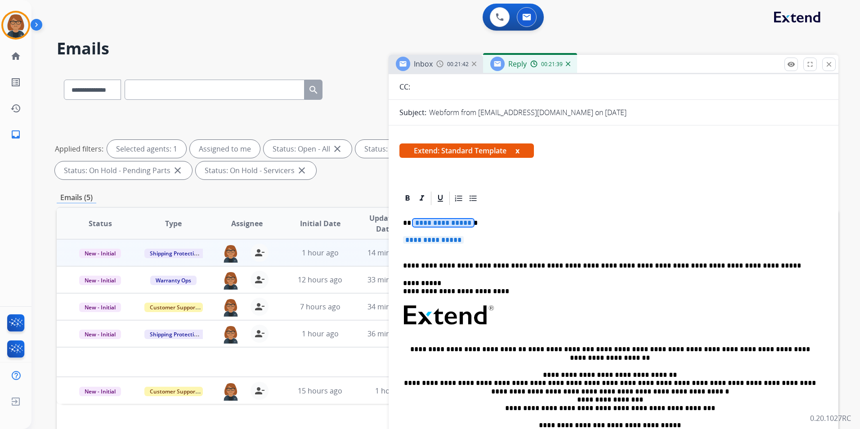
click at [436, 220] on span "**********" at bounding box center [443, 223] width 61 height 8
drag, startPoint x: 436, startPoint y: 222, endPoint x: 419, endPoint y: 223, distance: 17.1
click at [419, 223] on span "**********" at bounding box center [443, 223] width 61 height 8
click at [429, 226] on p "*********" at bounding box center [610, 223] width 414 height 8
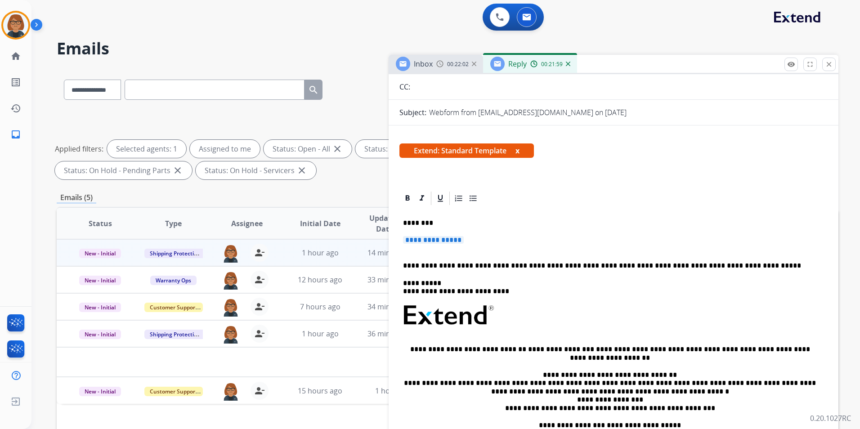
click at [439, 237] on span "**********" at bounding box center [433, 240] width 61 height 8
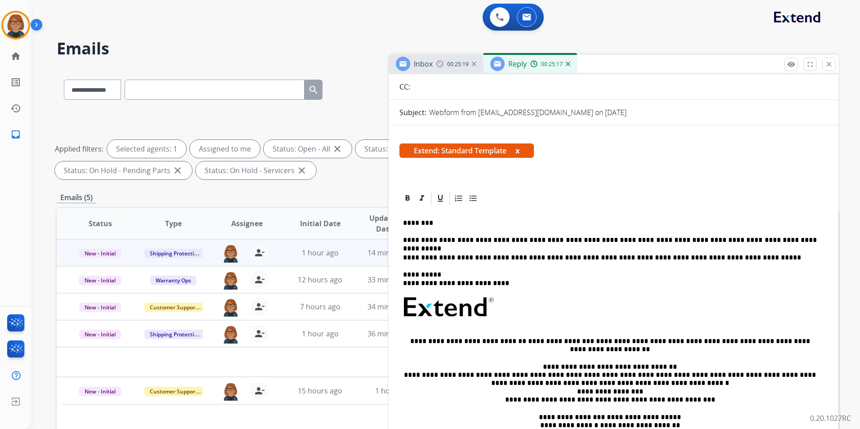
click at [492, 238] on p "**********" at bounding box center [610, 240] width 414 height 8
click at [494, 238] on p "**********" at bounding box center [610, 240] width 414 height 8
click at [805, 238] on p "**********" at bounding box center [610, 240] width 414 height 8
click at [528, 240] on p "**********" at bounding box center [610, 240] width 414 height 8
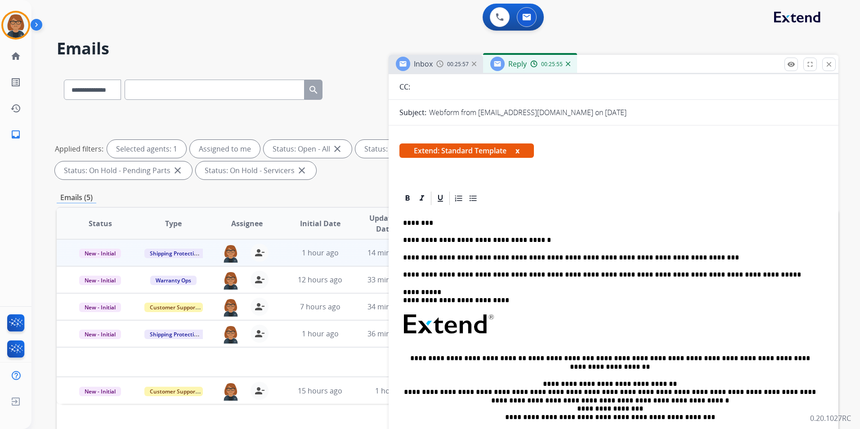
click at [408, 260] on p "**********" at bounding box center [610, 258] width 414 height 8
click at [405, 257] on p "**********" at bounding box center [610, 258] width 414 height 8
click at [767, 251] on div "**********" at bounding box center [613, 343] width 428 height 275
click at [747, 256] on p "**********" at bounding box center [610, 258] width 414 height 8
click at [624, 259] on p "**********" at bounding box center [610, 258] width 414 height 8
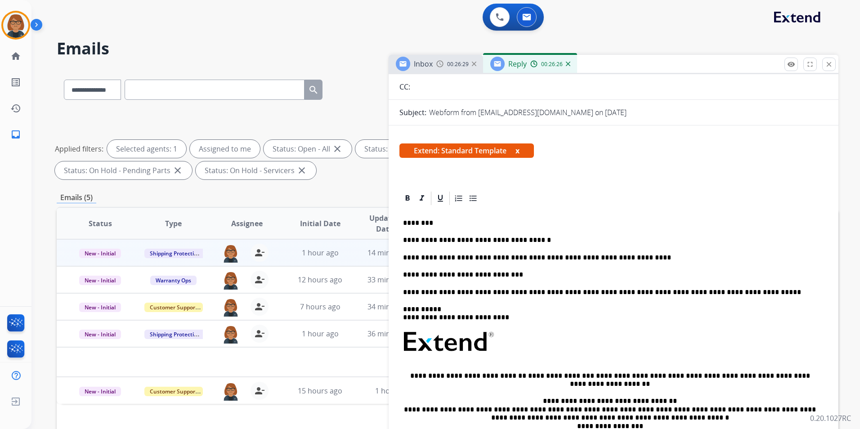
click at [501, 269] on div "**********" at bounding box center [613, 352] width 428 height 292
click at [586, 273] on p "**********" at bounding box center [610, 275] width 414 height 8
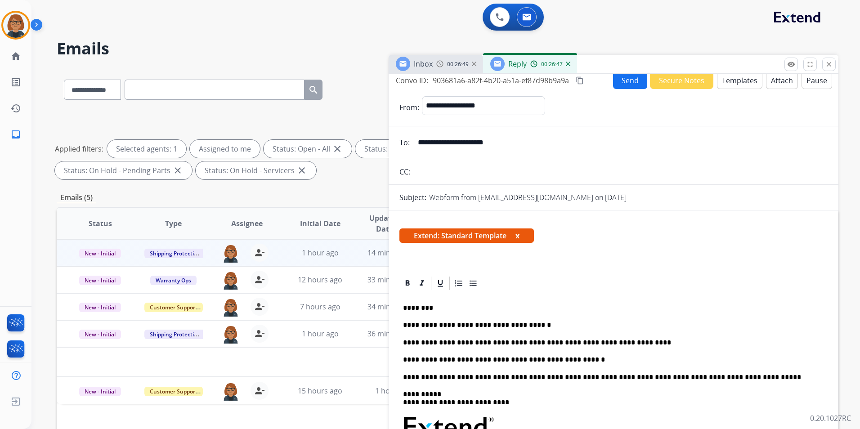
scroll to position [0, 0]
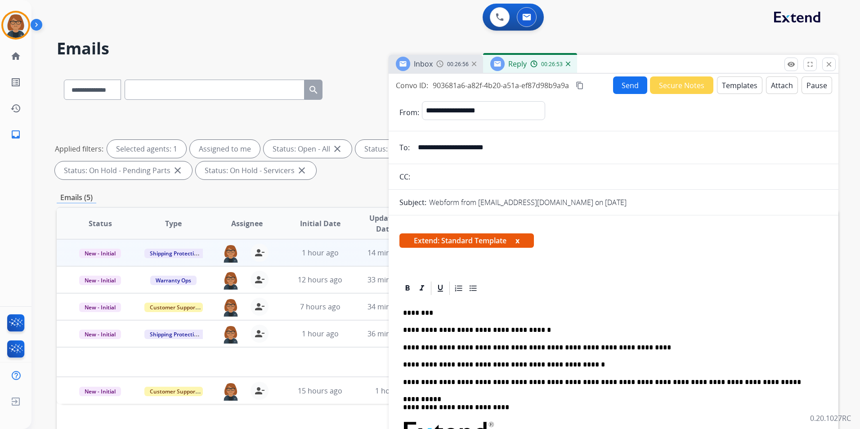
click at [579, 85] on mat-icon "content_copy" at bounding box center [580, 85] width 8 height 8
click at [613, 89] on button "Send" at bounding box center [630, 85] width 34 height 18
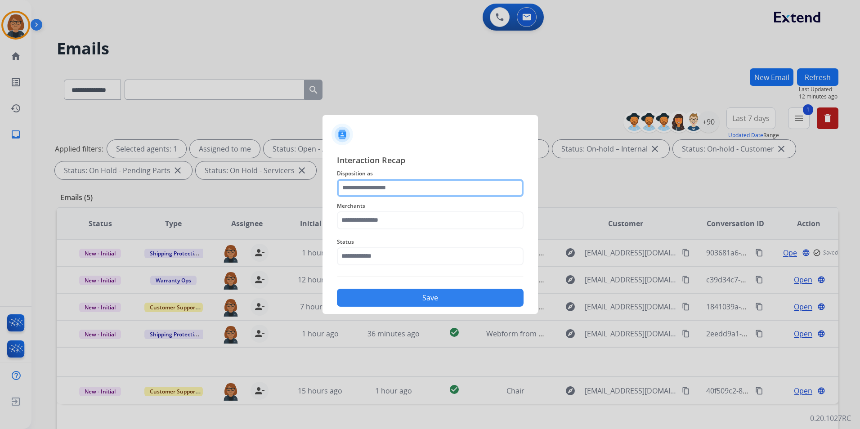
click at [411, 192] on input "text" at bounding box center [430, 188] width 187 height 18
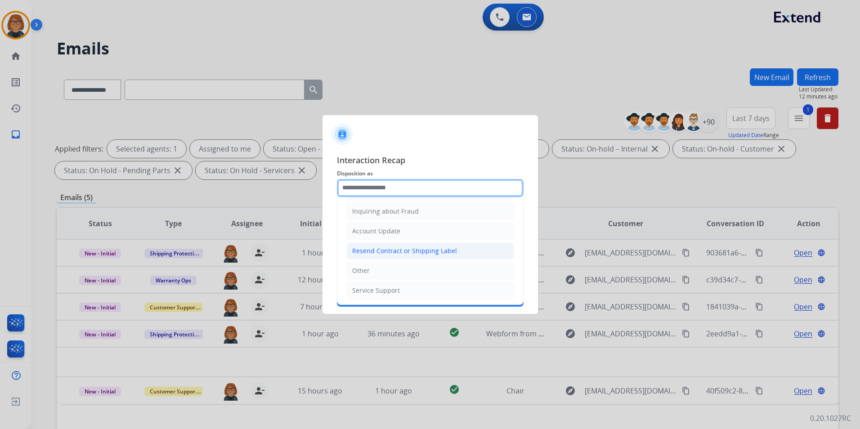
scroll to position [140, 0]
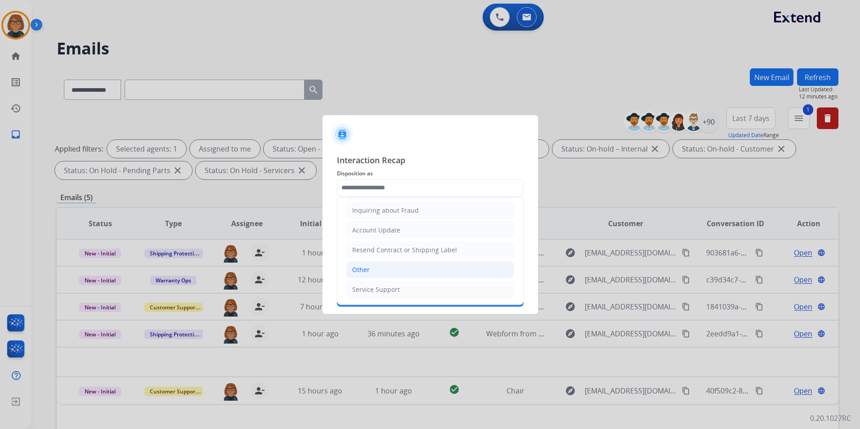
click at [393, 269] on li "Other" at bounding box center [430, 269] width 168 height 17
type input "*****"
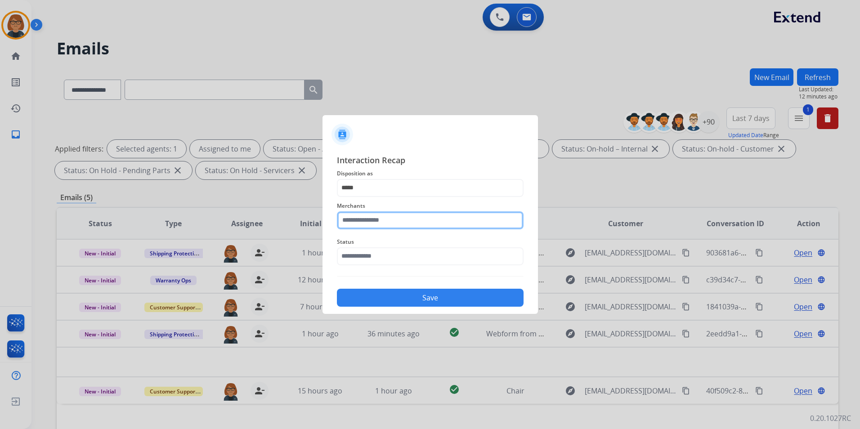
click at [399, 218] on input "text" at bounding box center [430, 220] width 187 height 18
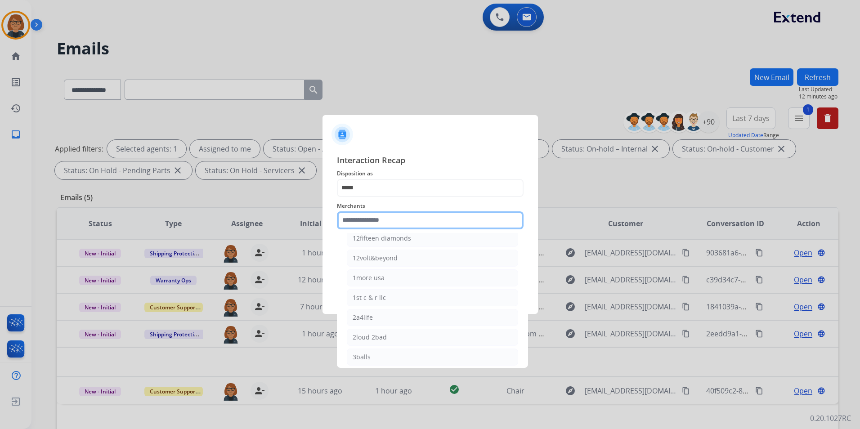
scroll to position [0, 0]
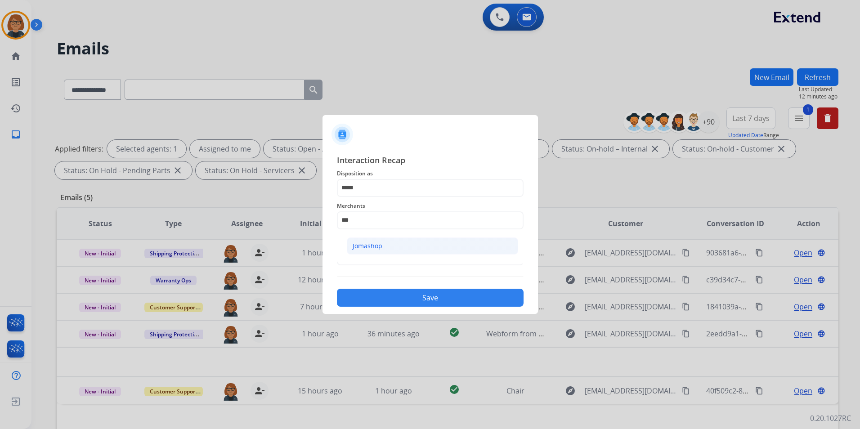
click at [378, 241] on li "Jomashop" at bounding box center [432, 245] width 171 height 17
type input "********"
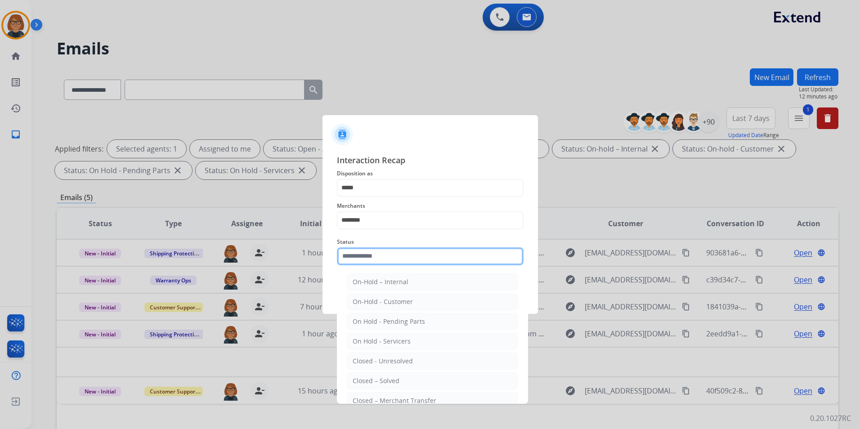
click at [379, 250] on input "text" at bounding box center [430, 256] width 187 height 18
click at [385, 377] on div "Closed – Solved" at bounding box center [376, 380] width 47 height 9
type input "**********"
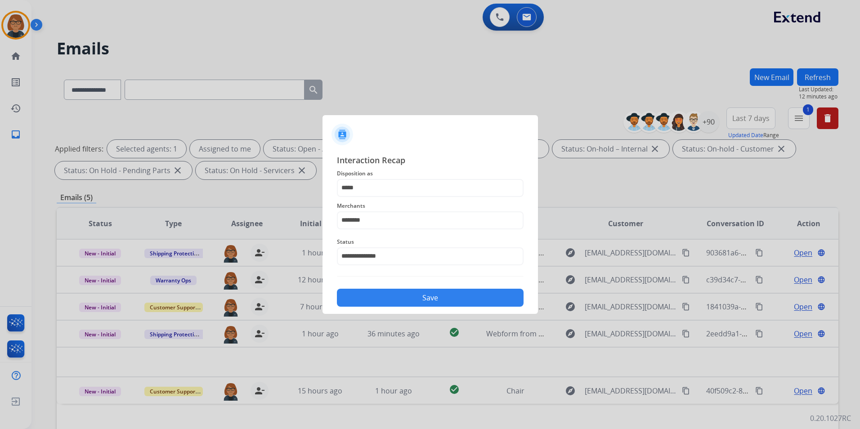
click at [407, 298] on button "Save" at bounding box center [430, 298] width 187 height 18
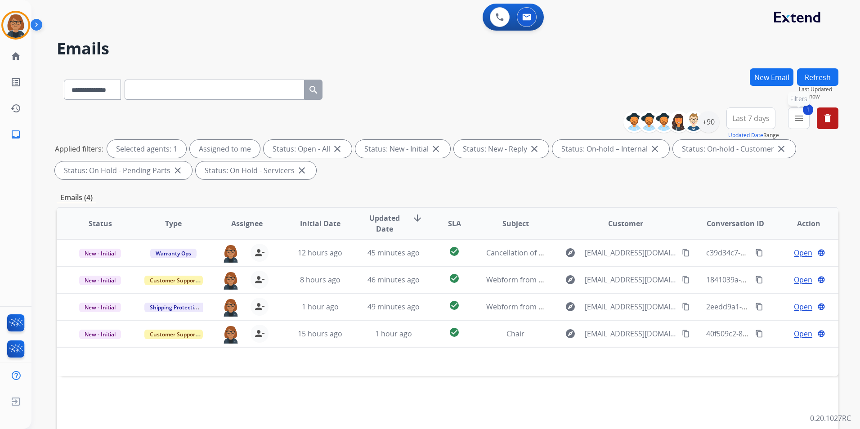
click at [808, 117] on button "1 menu Filters" at bounding box center [799, 118] width 22 height 22
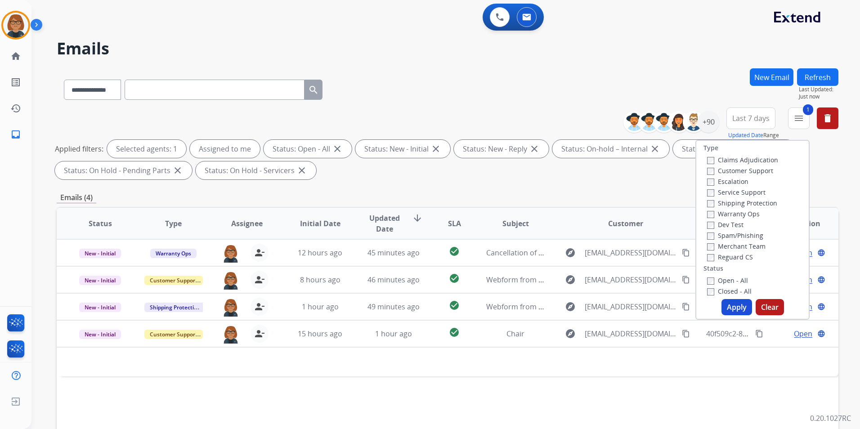
click at [737, 288] on label "Closed - All" at bounding box center [729, 291] width 45 height 9
click at [736, 281] on label "Open - All" at bounding box center [727, 280] width 41 height 9
click at [728, 308] on button "Apply" at bounding box center [736, 307] width 31 height 16
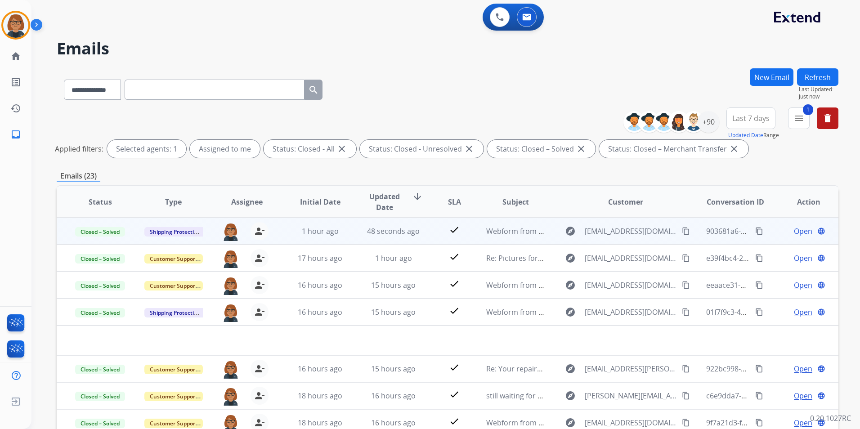
click at [477, 241] on td "Webform from [EMAIL_ADDRESS][DOMAIN_NAME] on [DATE]" at bounding box center [508, 231] width 73 height 27
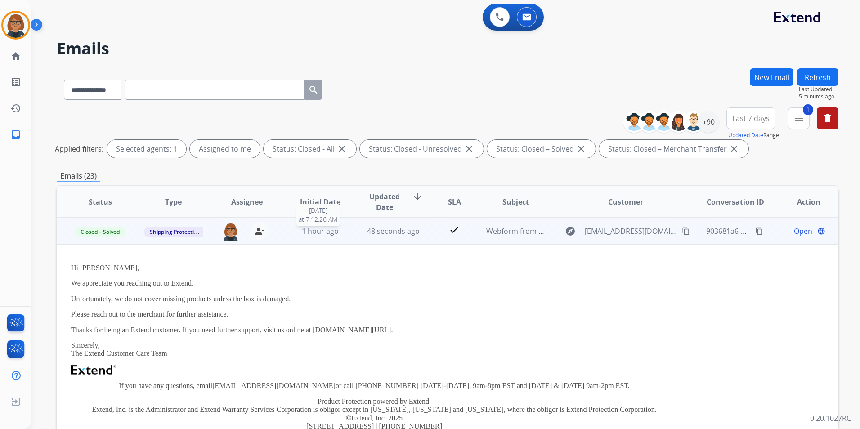
click at [327, 230] on span "1 hour ago" at bounding box center [320, 231] width 37 height 10
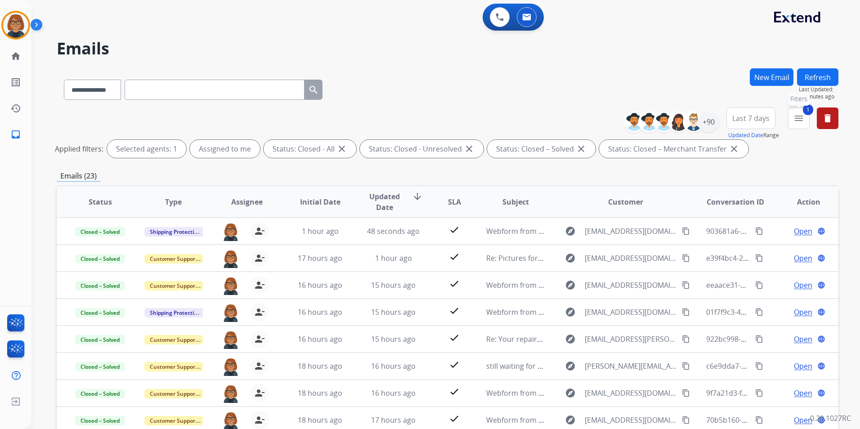
click at [799, 121] on mat-icon "menu" at bounding box center [798, 118] width 11 height 11
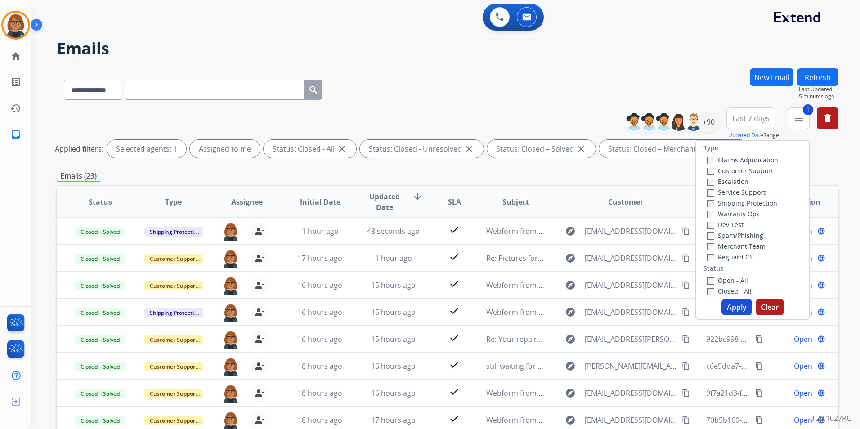
click at [734, 278] on label "Open - All" at bounding box center [727, 280] width 41 height 9
click at [719, 291] on label "Closed - All" at bounding box center [729, 291] width 45 height 9
click at [728, 301] on button "Apply" at bounding box center [736, 307] width 31 height 16
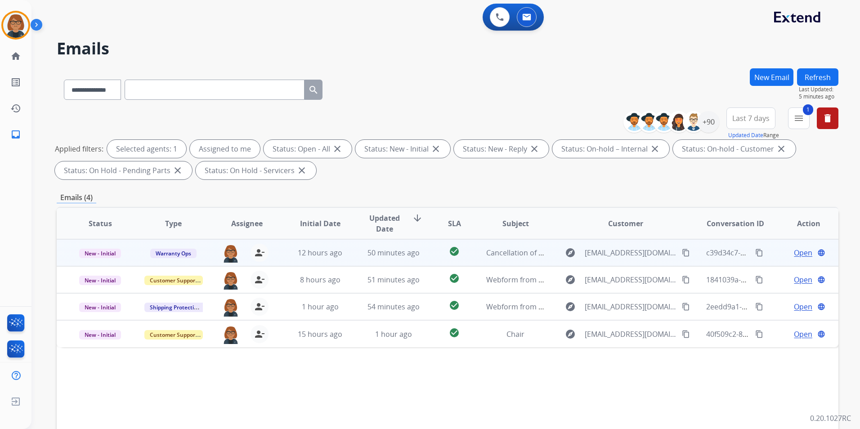
click at [350, 248] on td "50 minutes ago" at bounding box center [386, 252] width 73 height 27
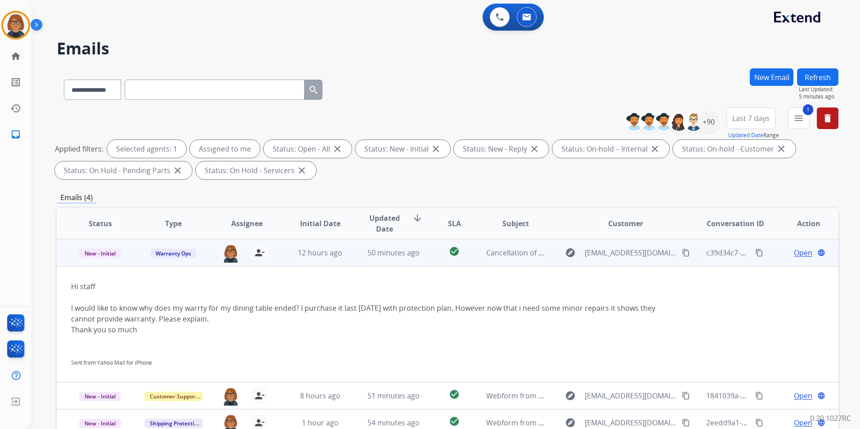
click at [350, 247] on td "50 minutes ago" at bounding box center [386, 252] width 73 height 27
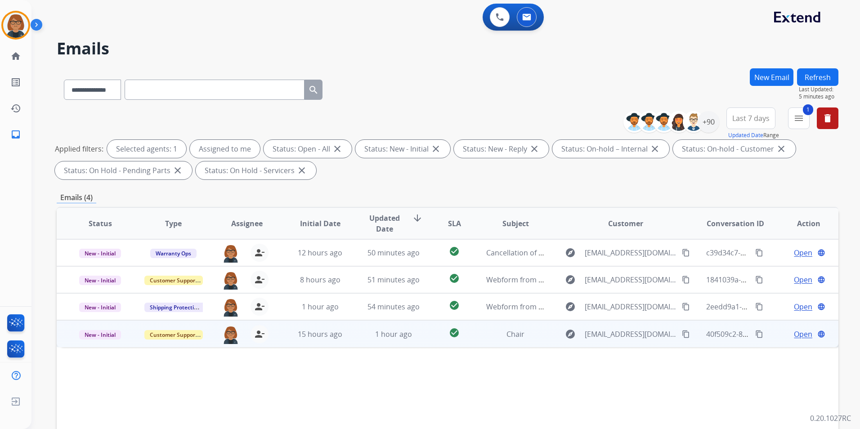
click at [417, 341] on td "1 hour ago" at bounding box center [386, 333] width 73 height 27
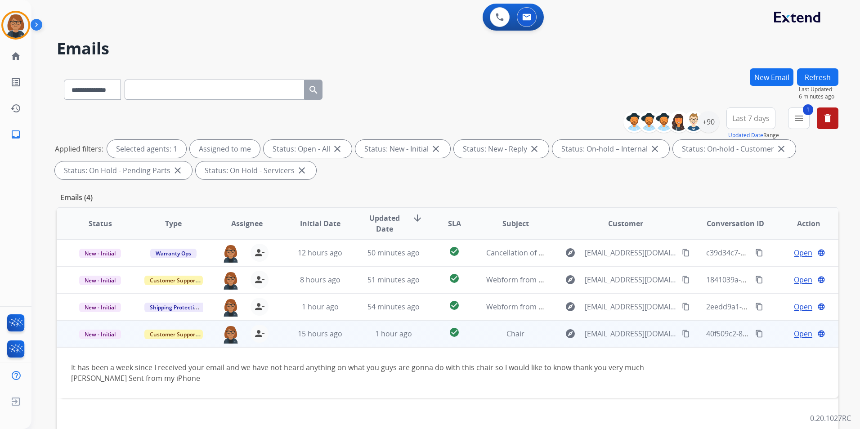
click at [515, 343] on td "Chair" at bounding box center [508, 333] width 73 height 27
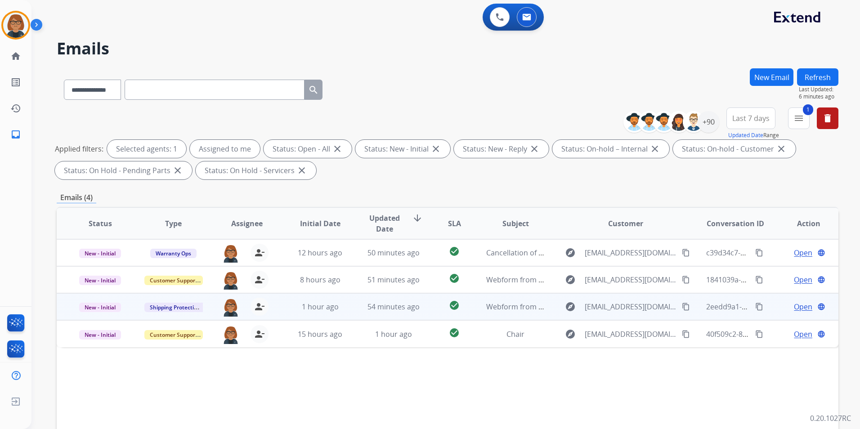
click at [523, 314] on td "Webform from [EMAIL_ADDRESS][DOMAIN_NAME] on [DATE]" at bounding box center [508, 306] width 73 height 27
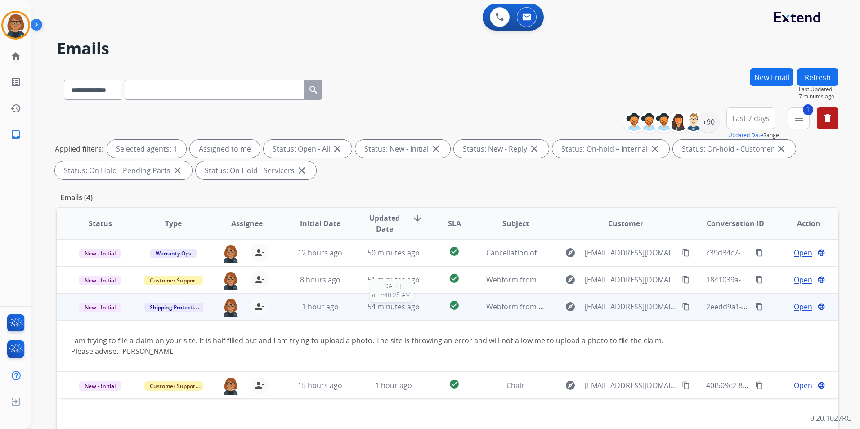
click at [367, 305] on span "54 minutes ago" at bounding box center [393, 307] width 52 height 10
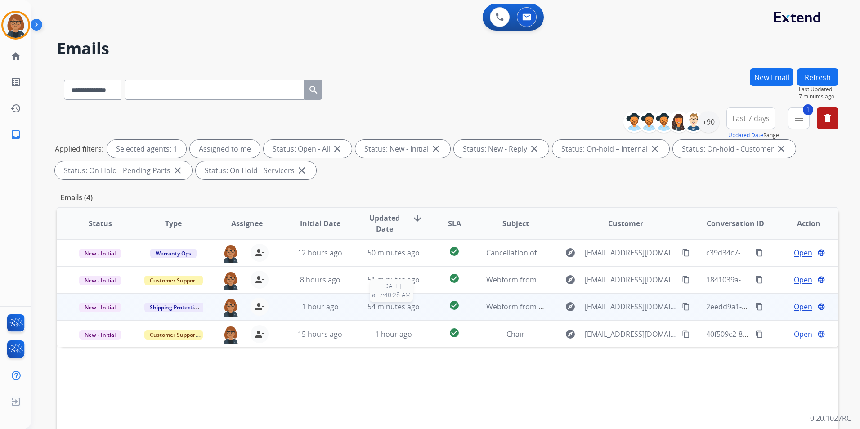
click at [368, 308] on span "54 minutes ago" at bounding box center [393, 307] width 52 height 10
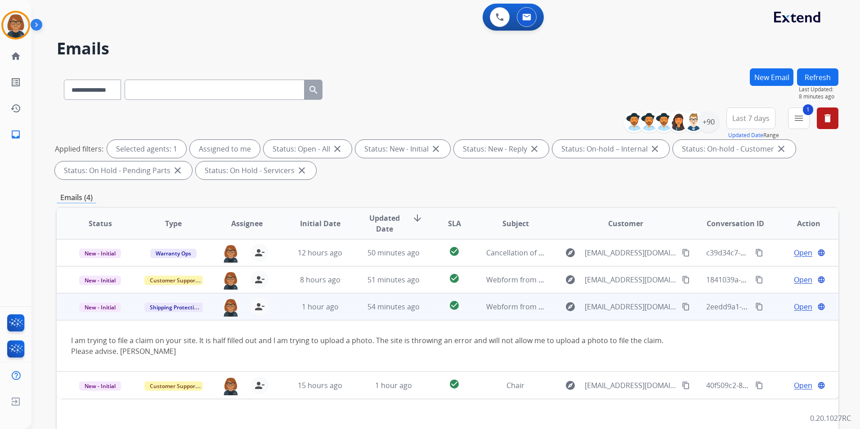
click at [682, 306] on mat-icon "content_copy" at bounding box center [686, 307] width 8 height 8
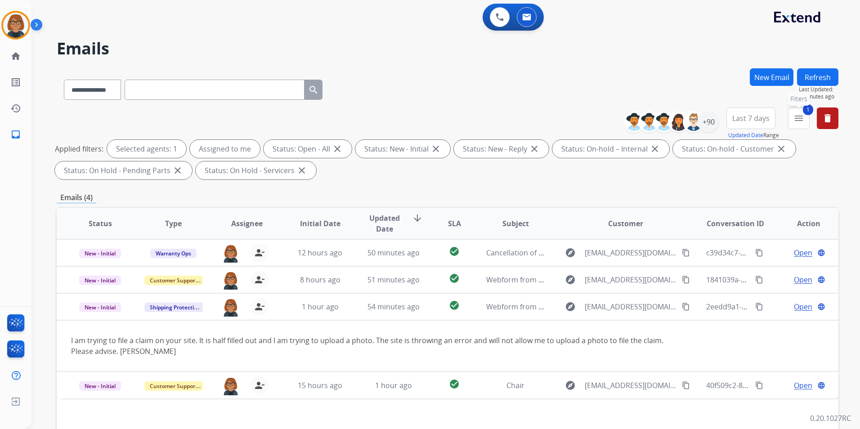
click at [801, 116] on mat-icon "menu" at bounding box center [798, 118] width 11 height 11
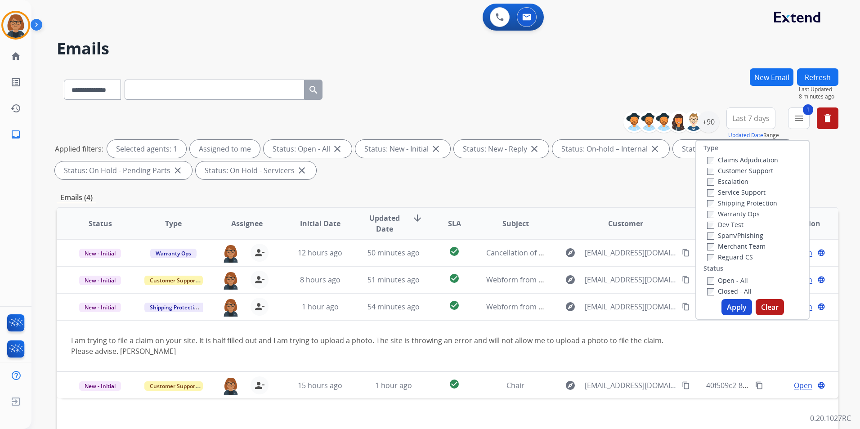
click at [710, 289] on label "Closed - All" at bounding box center [729, 291] width 45 height 9
click at [722, 281] on label "Open - All" at bounding box center [727, 280] width 41 height 9
click at [728, 303] on button "Apply" at bounding box center [736, 307] width 31 height 16
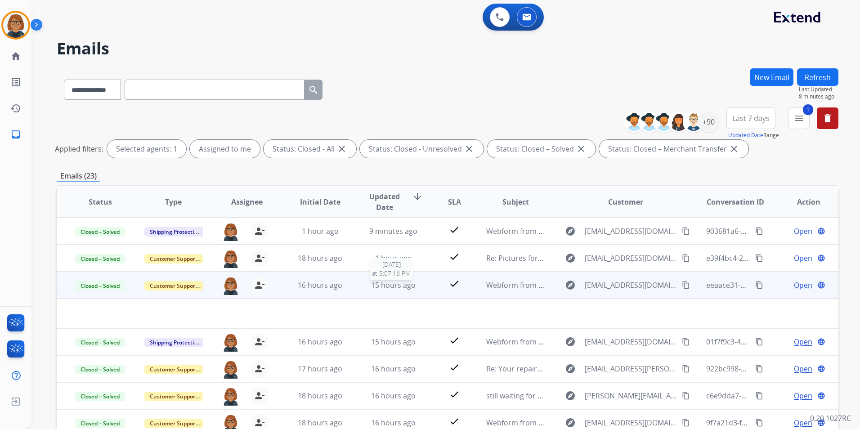
click at [379, 288] on span "15 hours ago" at bounding box center [393, 285] width 45 height 10
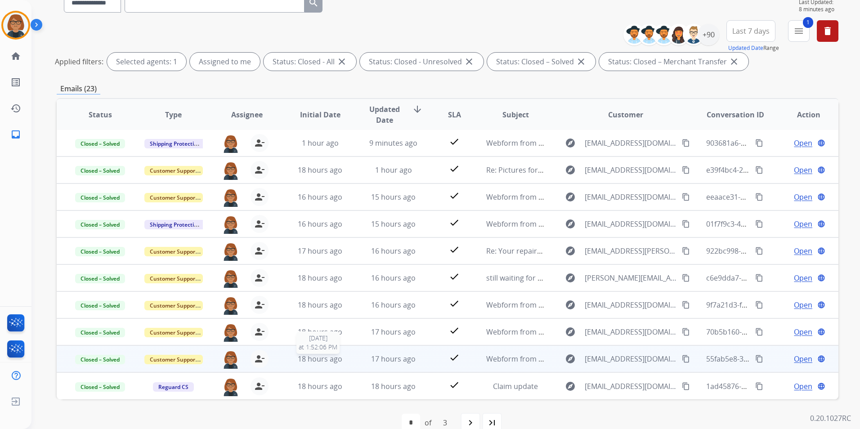
scroll to position [104, 0]
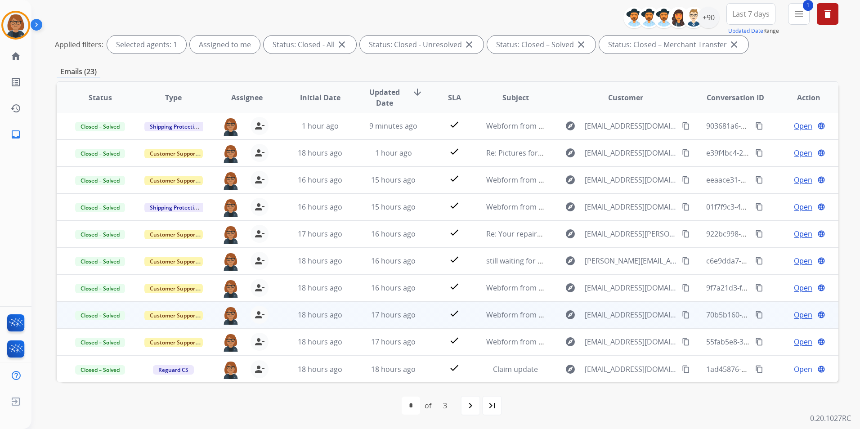
click at [350, 325] on td "17 hours ago" at bounding box center [386, 314] width 73 height 27
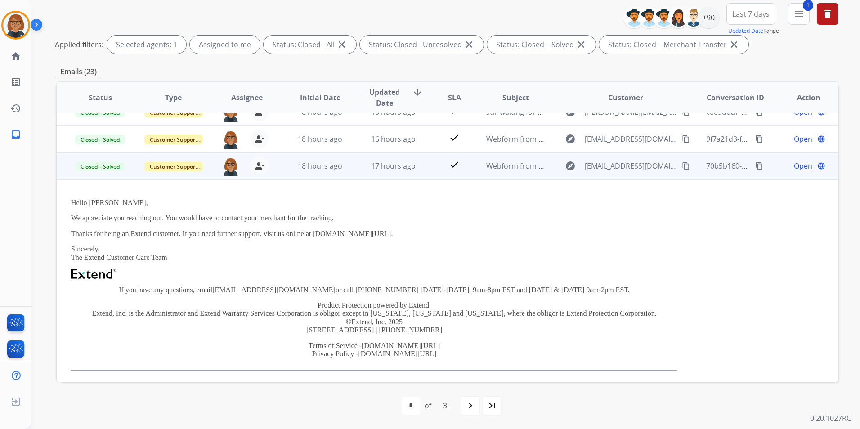
scroll to position [189, 0]
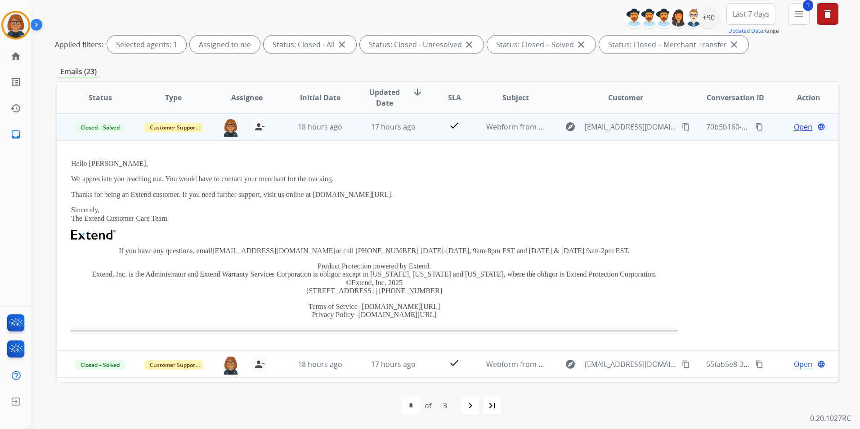
click at [423, 126] on td "check" at bounding box center [447, 126] width 49 height 27
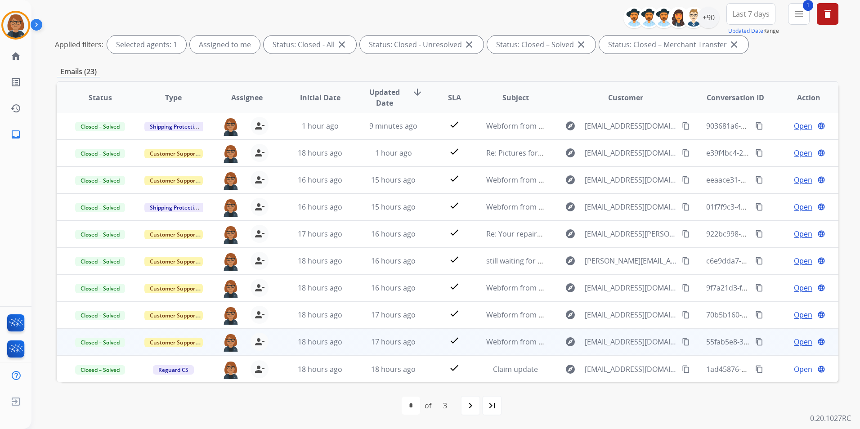
click at [386, 348] on td "17 hours ago" at bounding box center [386, 341] width 73 height 27
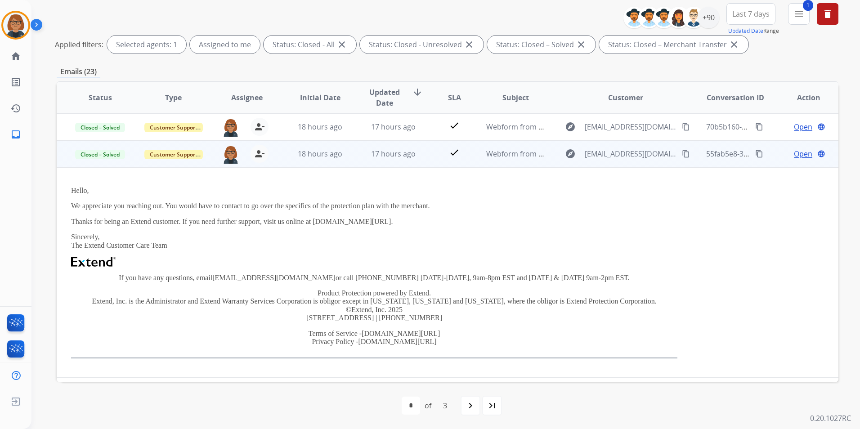
scroll to position [211, 0]
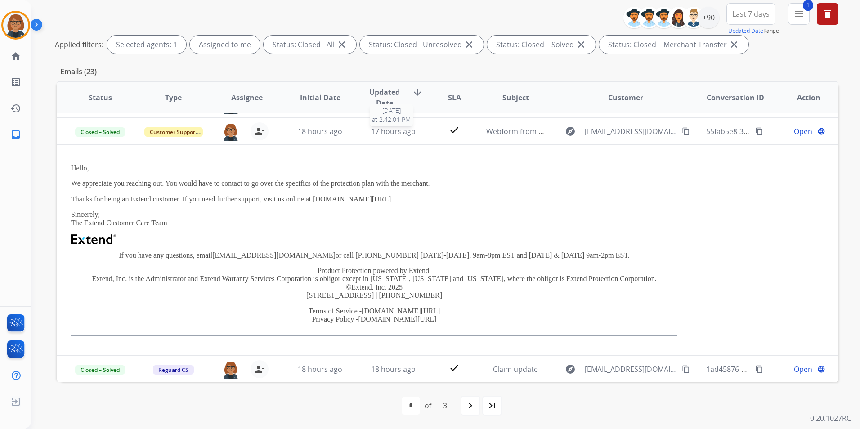
drag, startPoint x: 375, startPoint y: 134, endPoint x: 381, endPoint y: 134, distance: 6.3
click at [375, 134] on span "17 hours ago" at bounding box center [393, 131] width 45 height 10
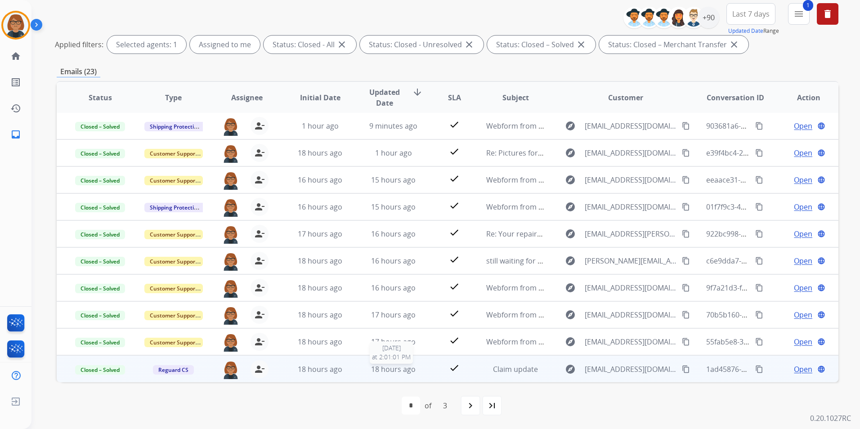
click at [396, 372] on span "18 hours ago" at bounding box center [393, 369] width 45 height 10
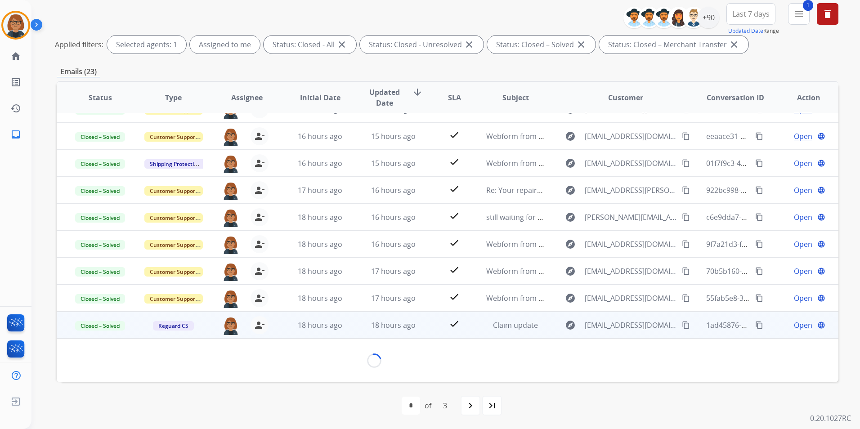
scroll to position [228, 0]
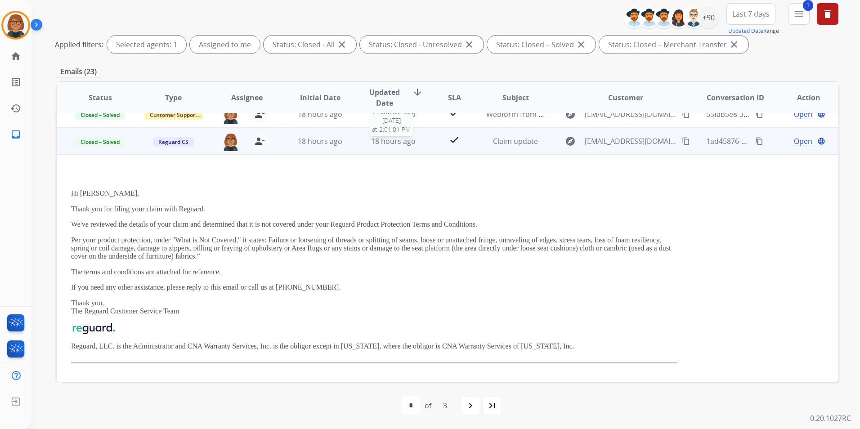
click at [407, 145] on span "18 hours ago" at bounding box center [393, 141] width 45 height 10
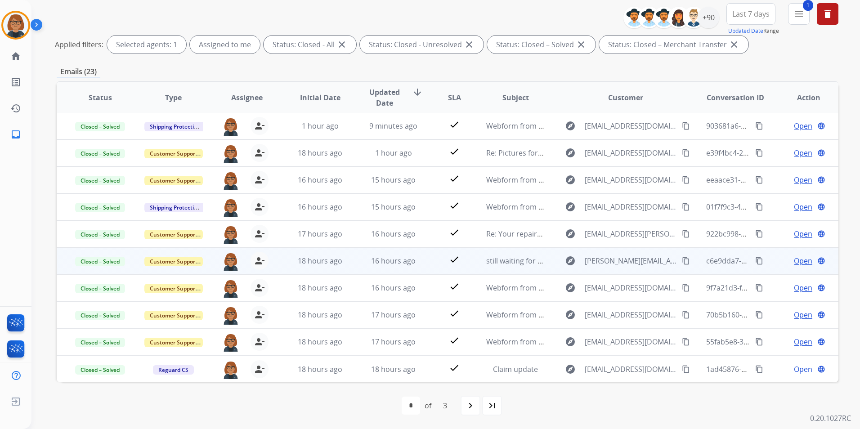
click at [343, 268] on td "18 hours ago" at bounding box center [313, 260] width 73 height 27
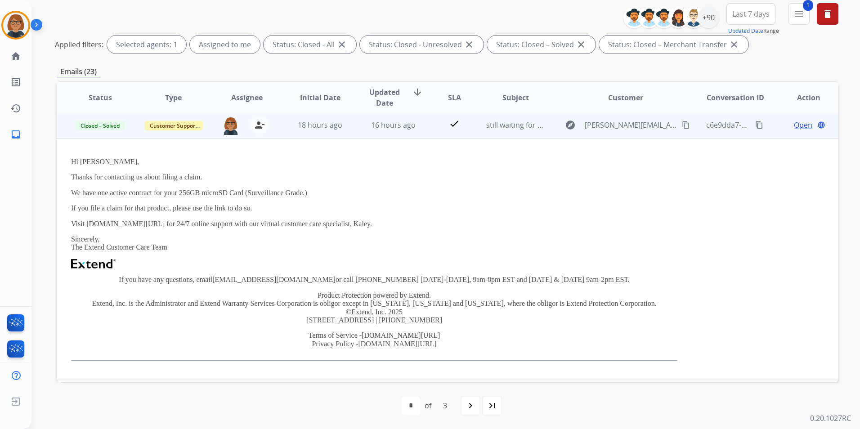
scroll to position [135, 0]
click at [320, 127] on span "18 hours ago" at bounding box center [320, 127] width 45 height 10
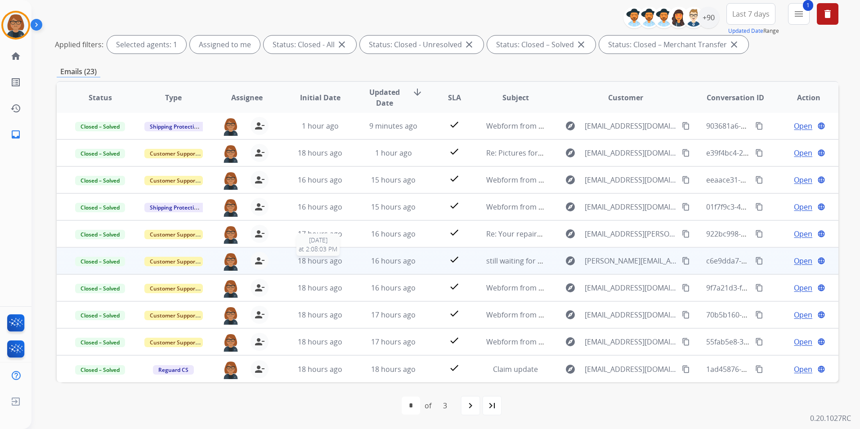
click at [319, 261] on span "18 hours ago" at bounding box center [320, 261] width 45 height 10
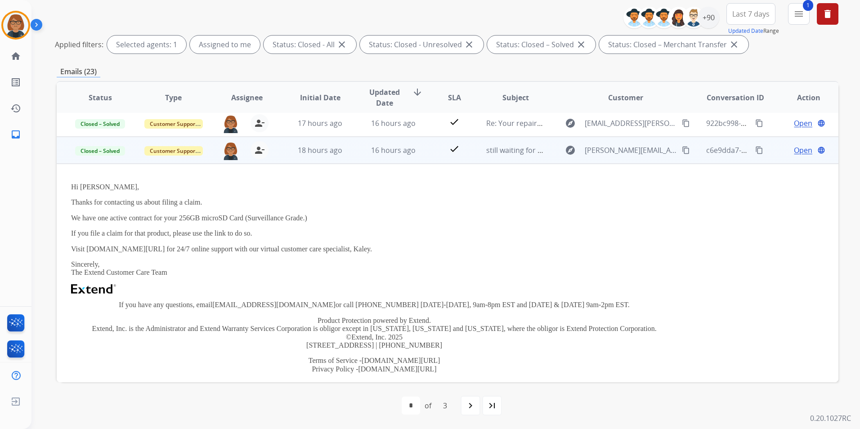
scroll to position [90, 0]
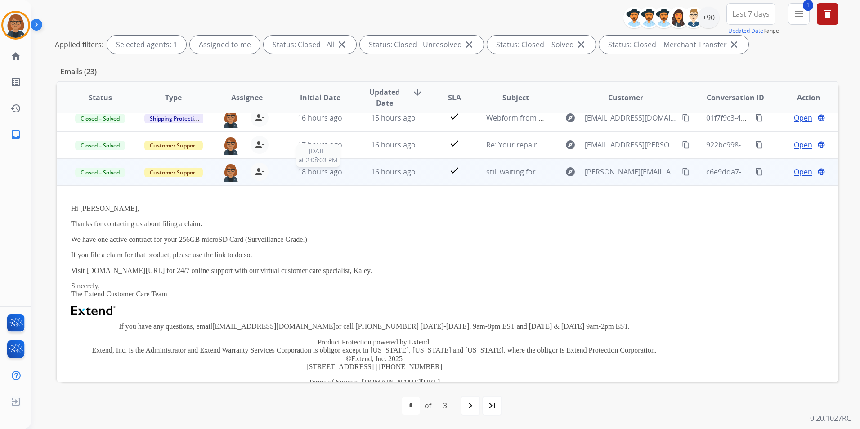
click at [336, 172] on span "18 hours ago" at bounding box center [320, 172] width 45 height 10
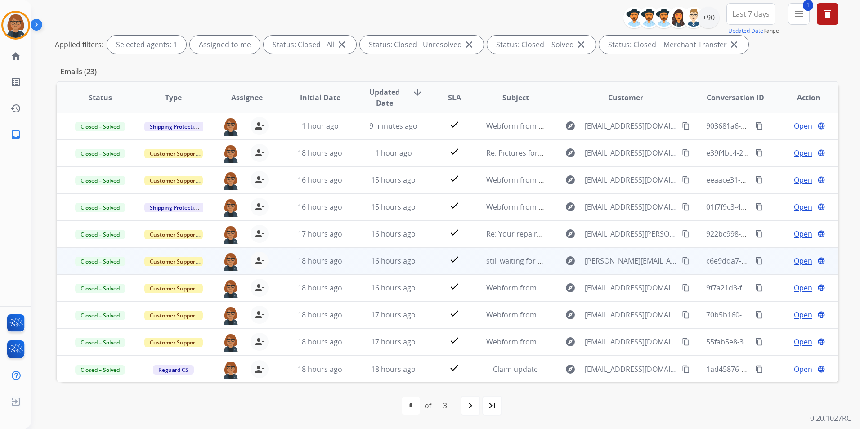
scroll to position [1, 0]
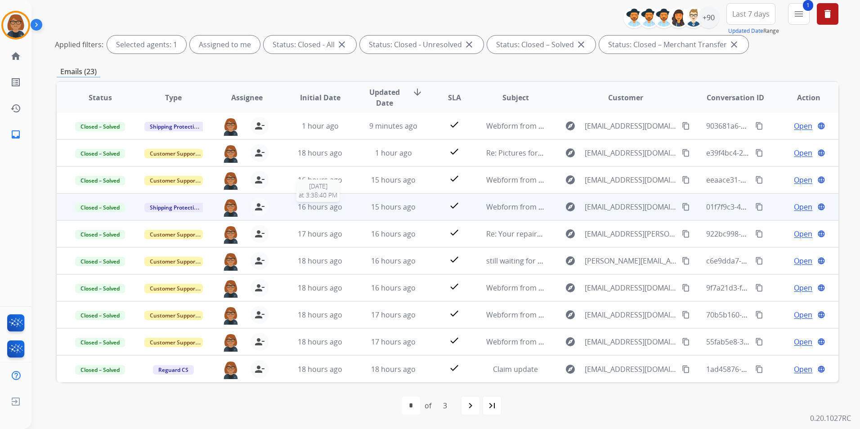
click at [314, 203] on span "16 hours ago" at bounding box center [320, 207] width 45 height 10
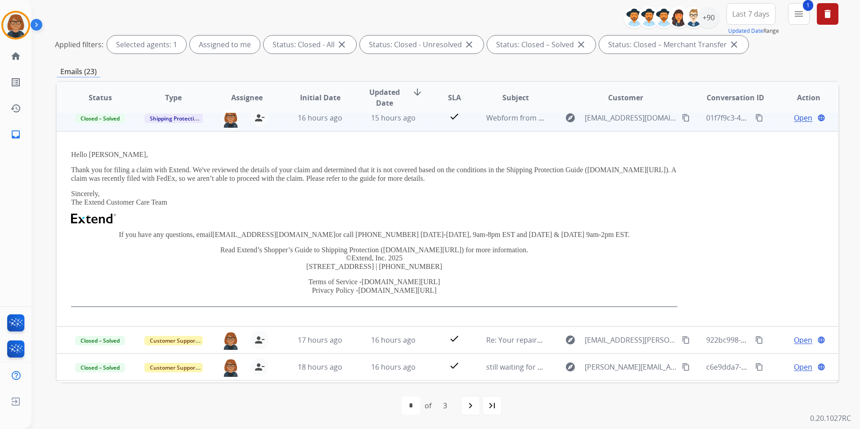
scroll to position [81, 0]
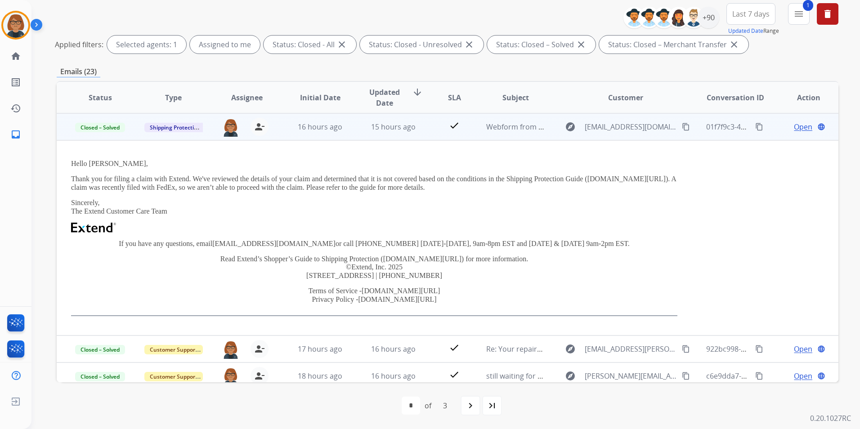
click at [320, 135] on td "16 hours ago" at bounding box center [313, 126] width 73 height 27
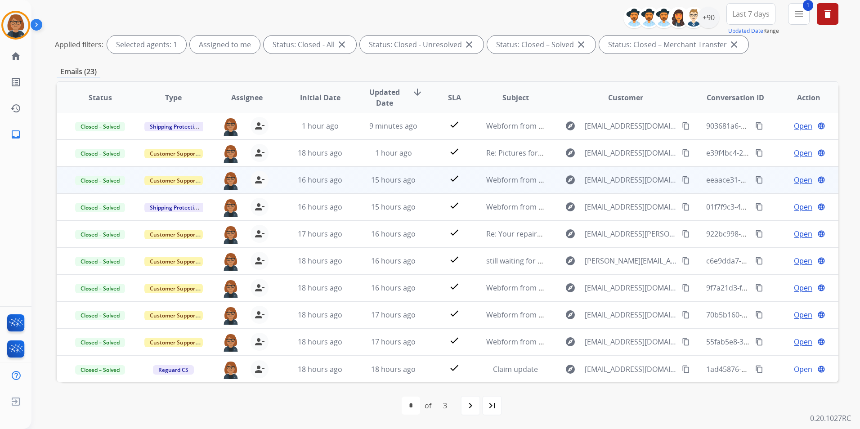
click at [313, 173] on td "16 hours ago" at bounding box center [313, 179] width 73 height 27
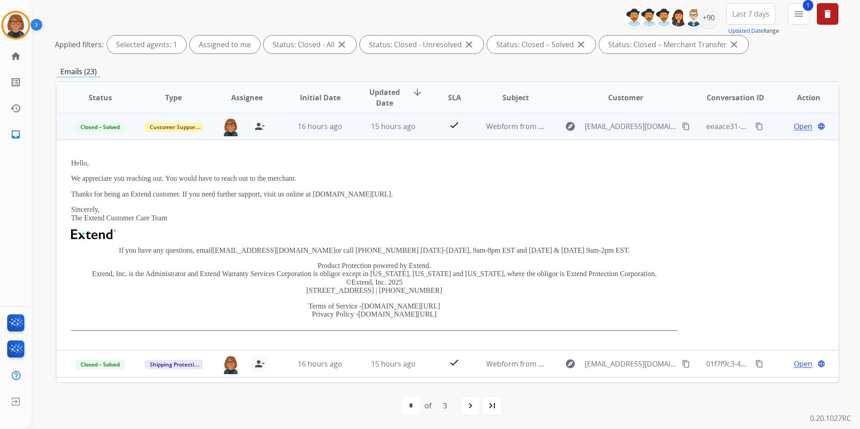
scroll to position [54, 0]
click at [321, 132] on div "16 hours ago" at bounding box center [320, 126] width 58 height 11
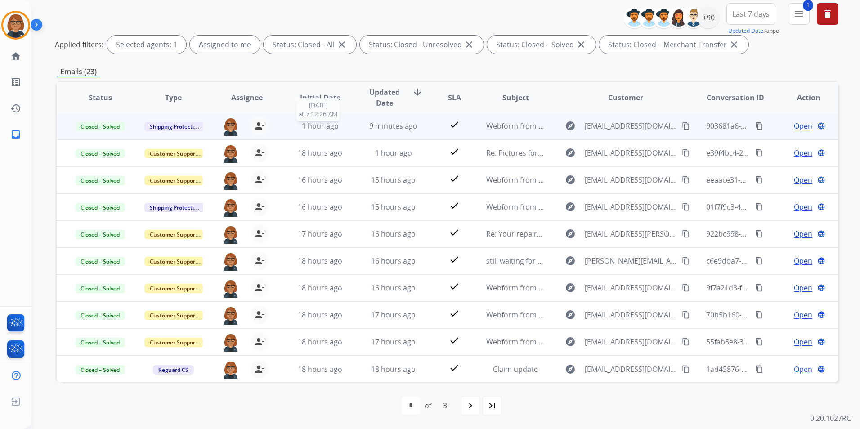
click at [314, 129] on span "1 hour ago" at bounding box center [320, 126] width 37 height 10
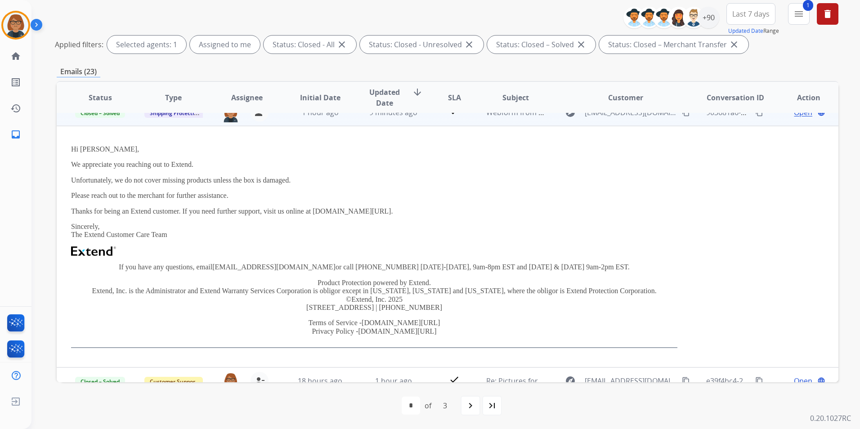
scroll to position [0, 0]
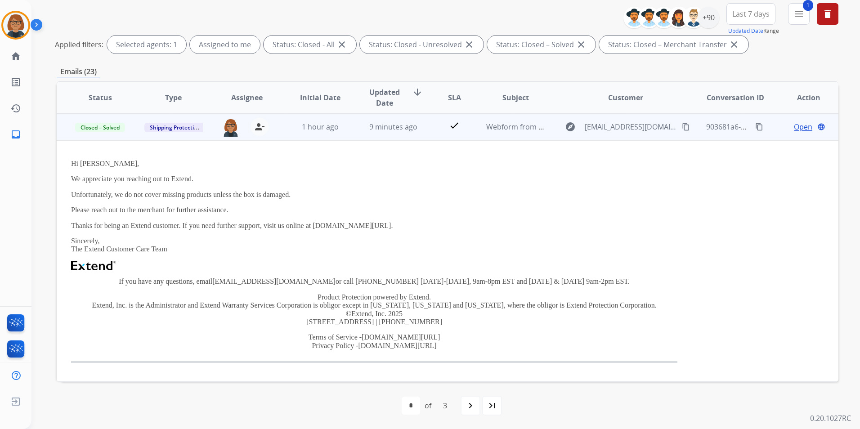
click at [313, 134] on td "1 hour ago" at bounding box center [313, 126] width 73 height 27
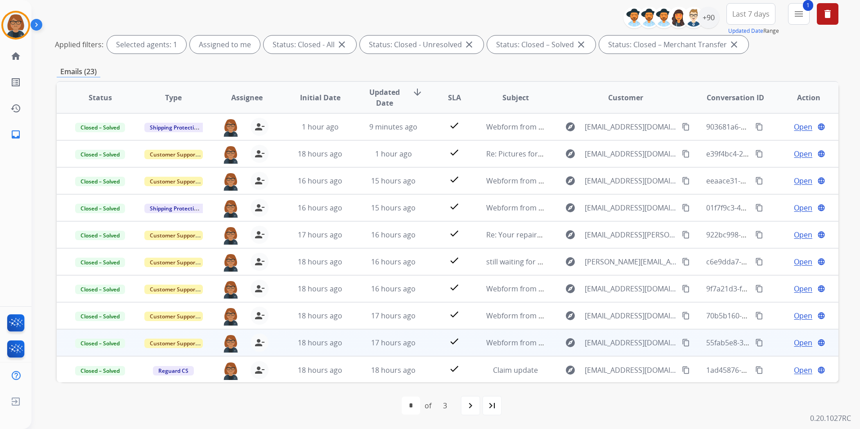
scroll to position [1, 0]
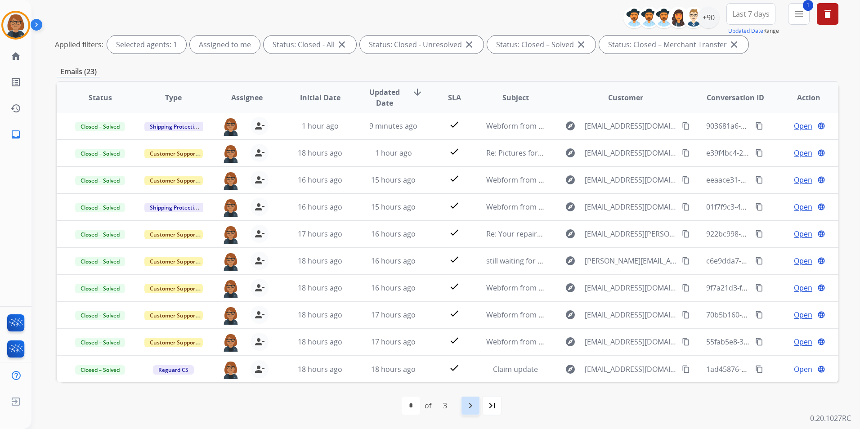
click at [466, 404] on mat-icon "navigate_next" at bounding box center [470, 405] width 11 height 11
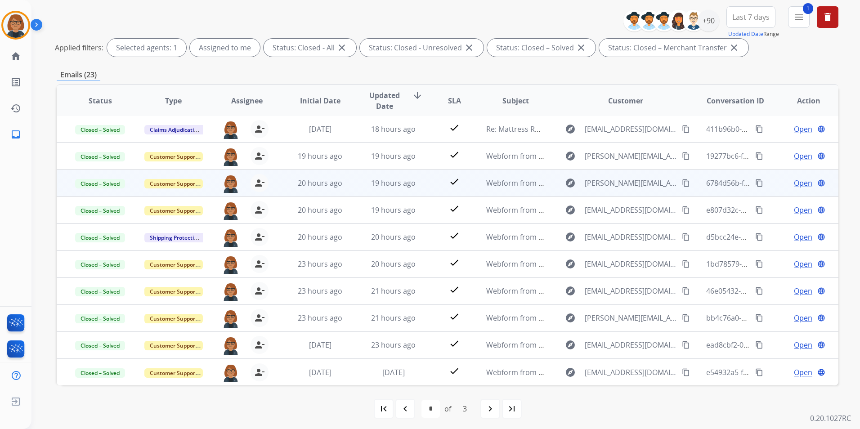
scroll to position [104, 0]
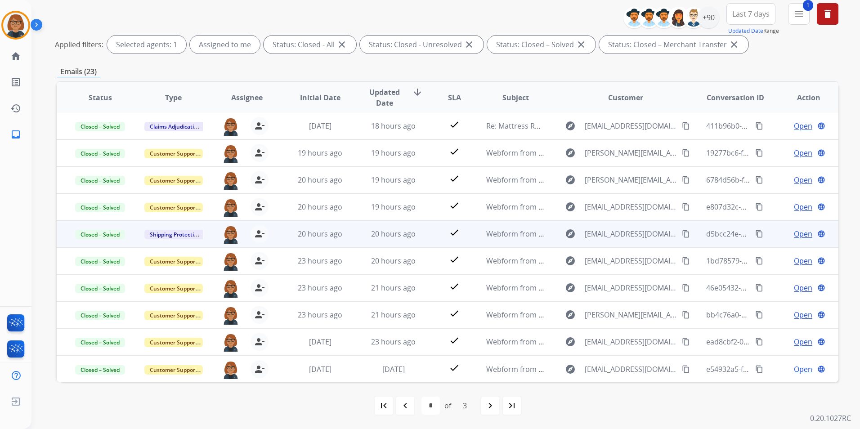
click at [350, 237] on td "20 hours ago" at bounding box center [386, 233] width 73 height 27
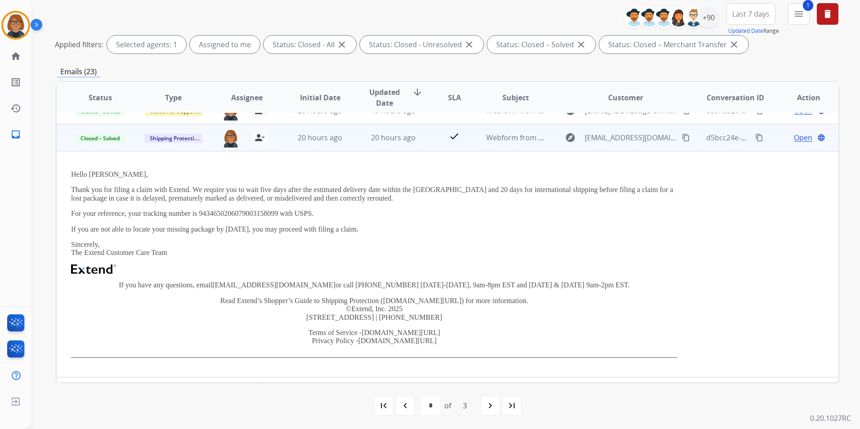
scroll to position [108, 0]
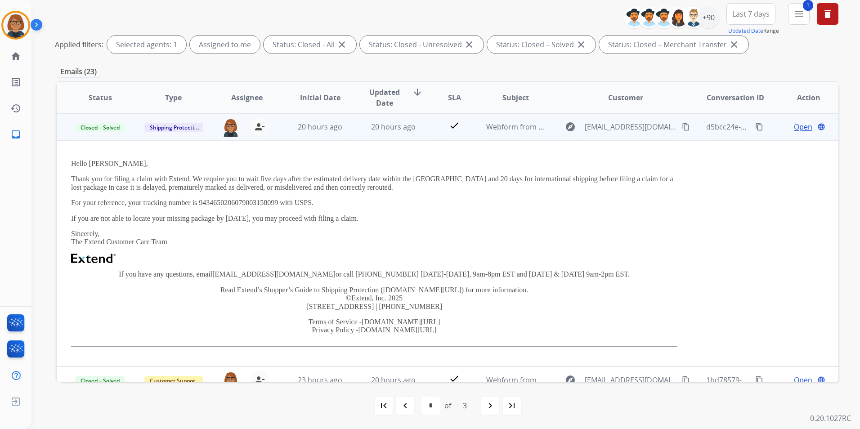
click at [337, 134] on td "20 hours ago" at bounding box center [313, 126] width 73 height 27
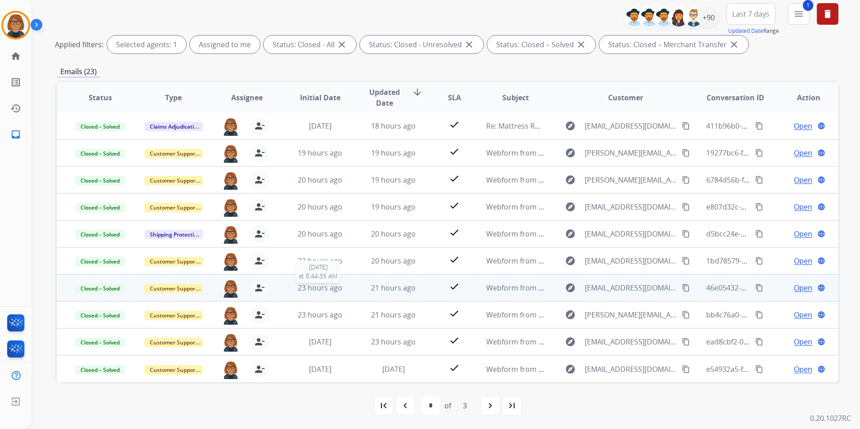
click at [341, 290] on div "23 hours ago" at bounding box center [320, 287] width 58 height 11
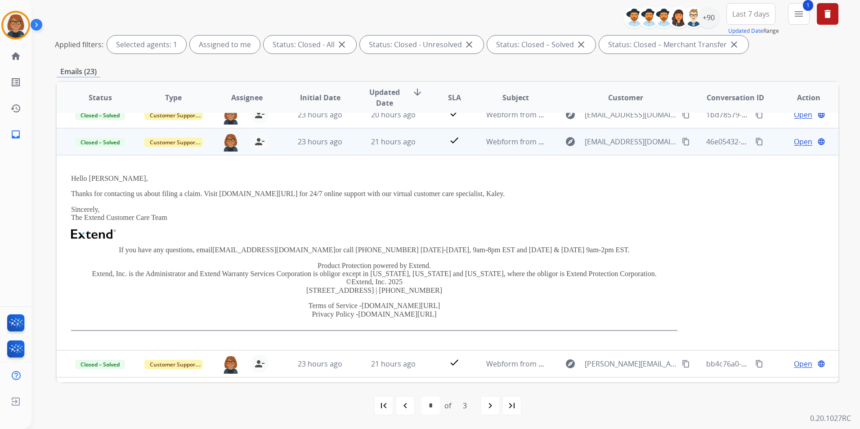
scroll to position [162, 0]
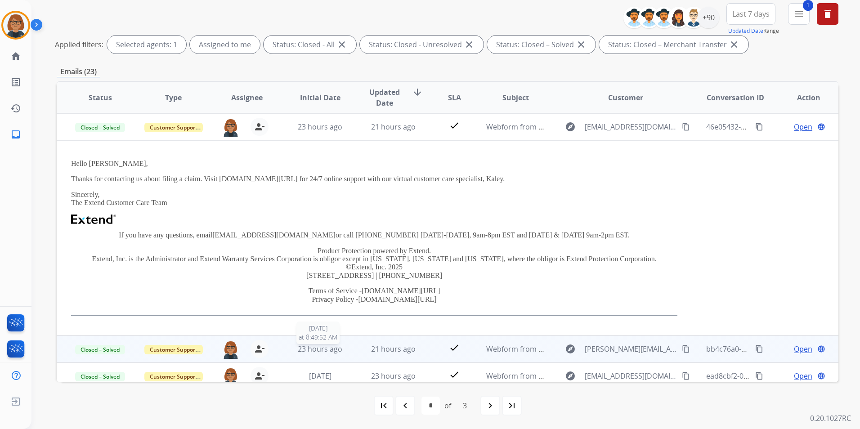
click at [321, 348] on span "23 hours ago" at bounding box center [320, 349] width 45 height 10
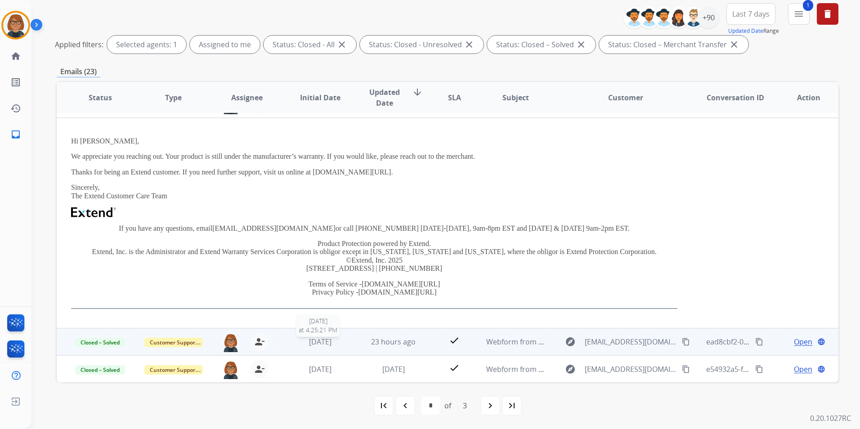
click at [335, 344] on div "[DATE]" at bounding box center [320, 341] width 58 height 11
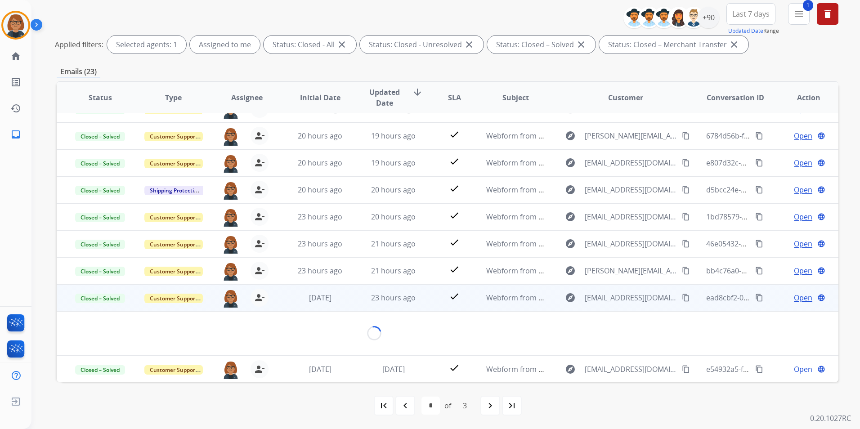
scroll to position [211, 0]
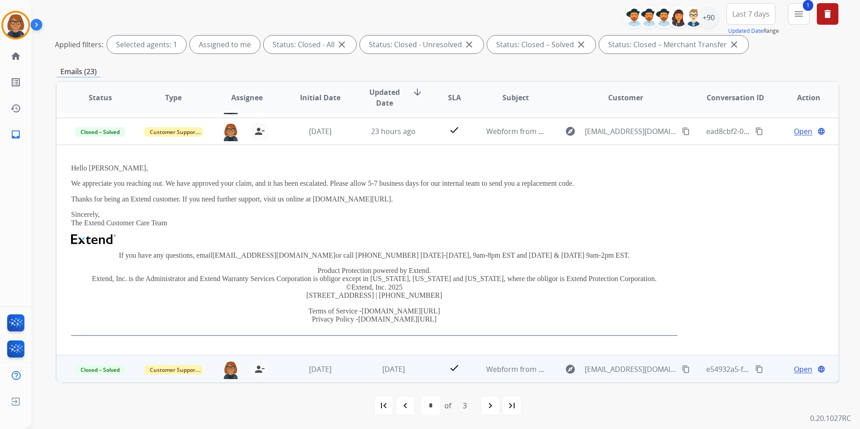
click at [326, 377] on td "[DATE]" at bounding box center [313, 368] width 73 height 27
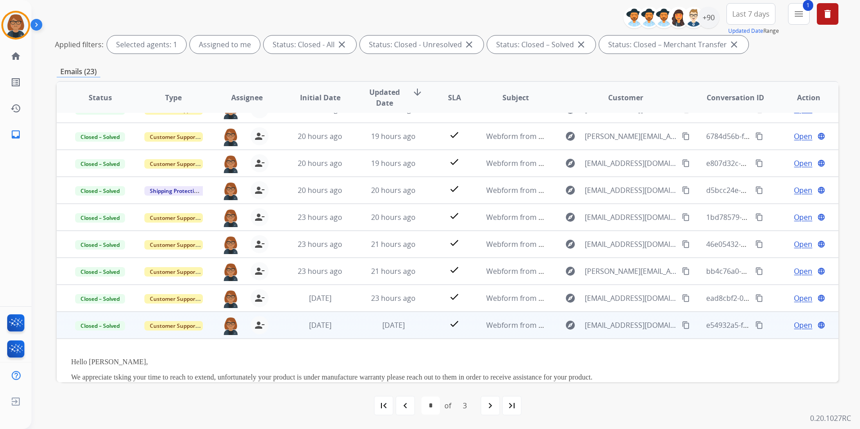
scroll to position [211, 0]
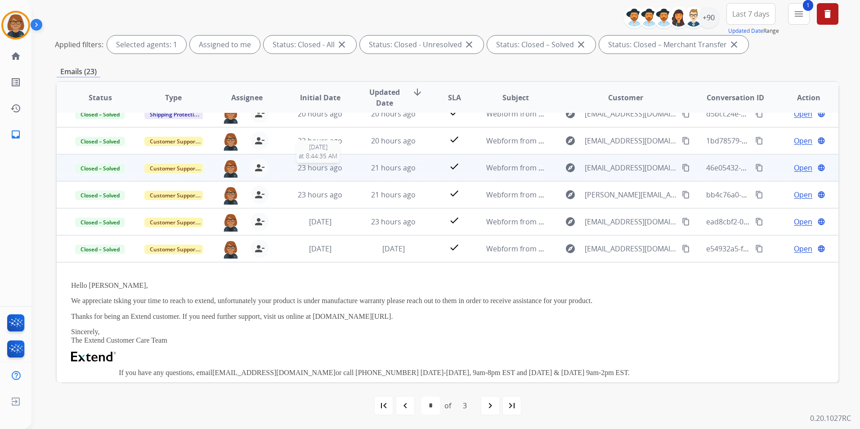
click at [328, 170] on span "23 hours ago" at bounding box center [320, 168] width 45 height 10
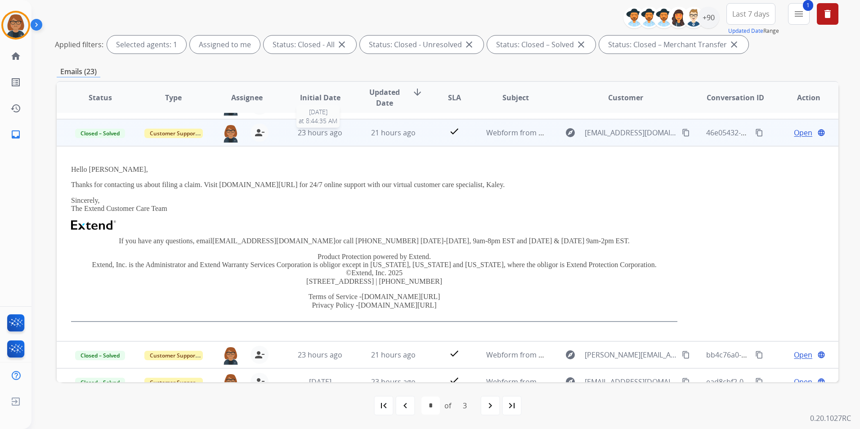
scroll to position [162, 0]
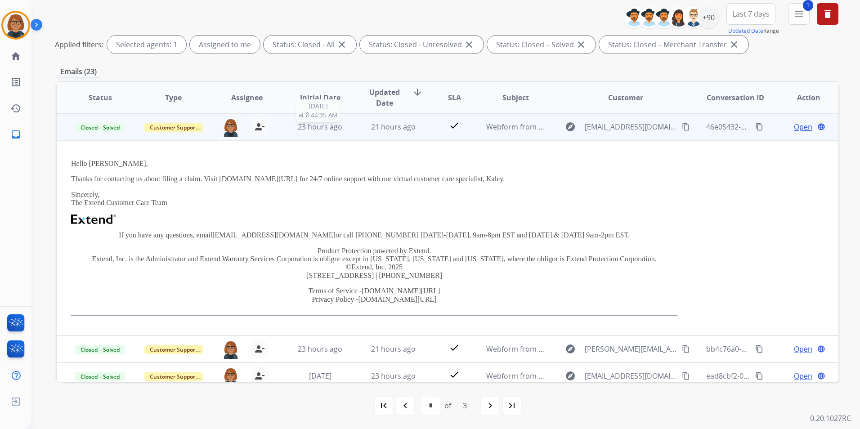
click at [310, 131] on span "23 hours ago" at bounding box center [320, 127] width 45 height 10
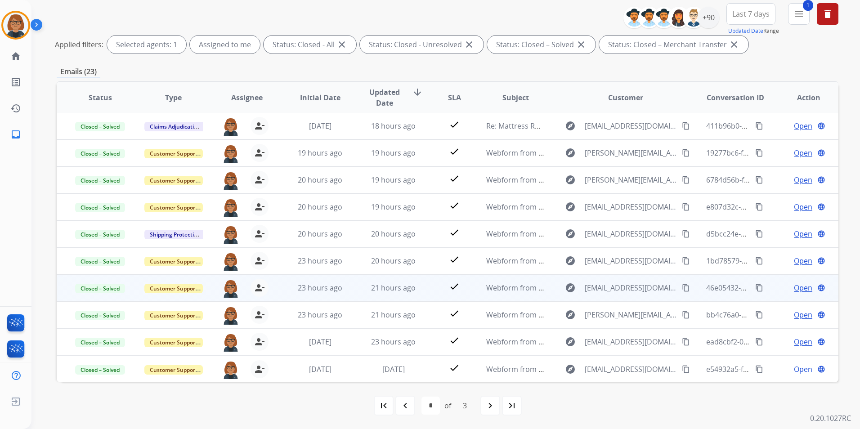
scroll to position [1, 0]
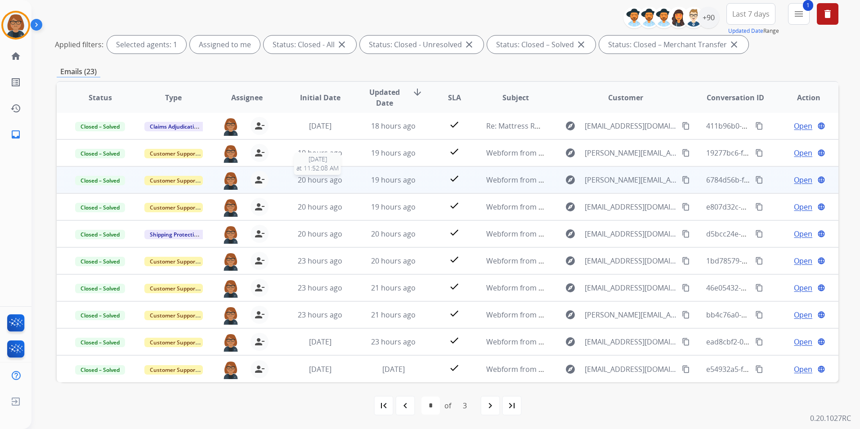
click at [300, 183] on span "20 hours ago" at bounding box center [320, 180] width 45 height 10
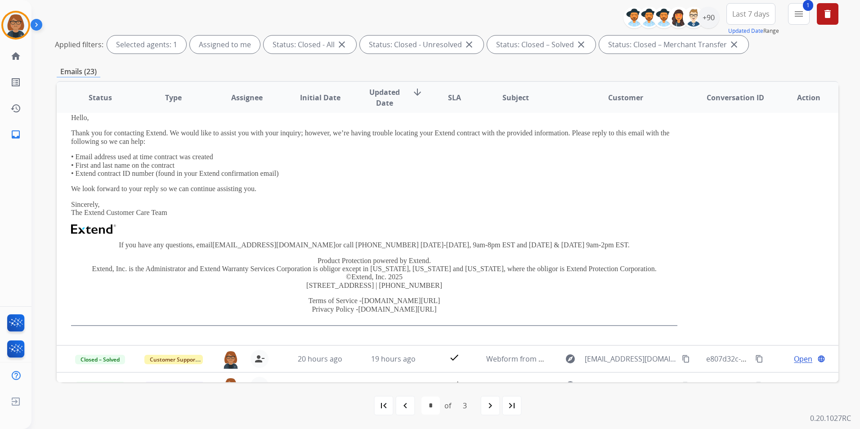
scroll to position [54, 0]
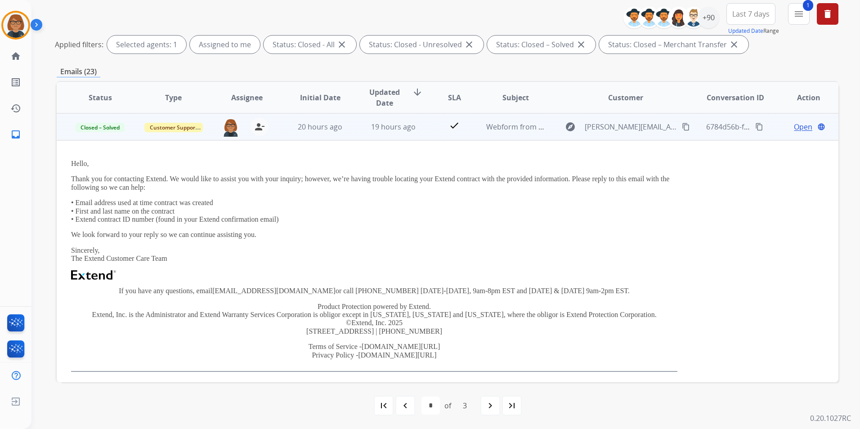
click at [326, 134] on td "20 hours ago" at bounding box center [313, 126] width 73 height 27
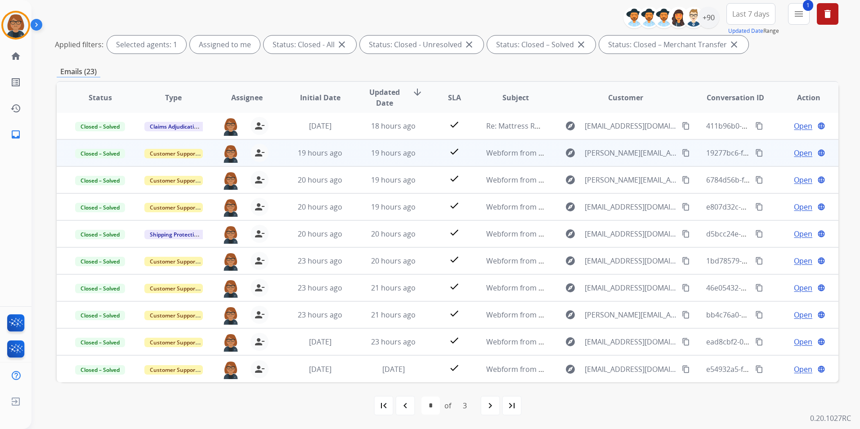
click at [326, 145] on td "19 hours ago" at bounding box center [313, 152] width 73 height 27
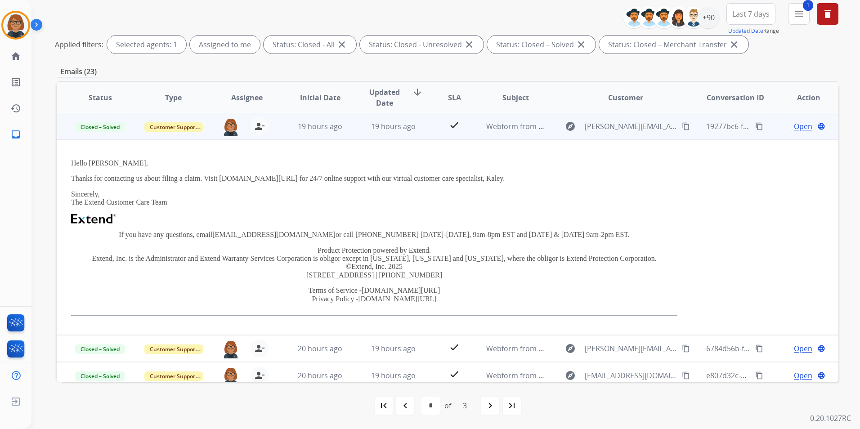
scroll to position [27, 0]
click at [322, 125] on span "19 hours ago" at bounding box center [320, 127] width 45 height 10
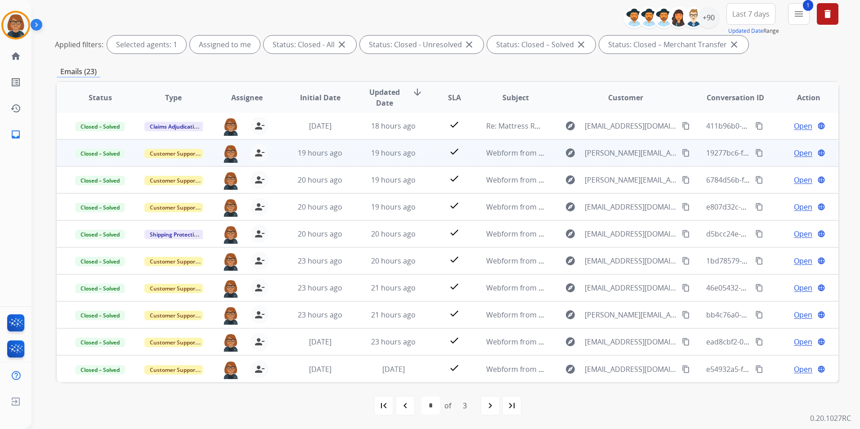
scroll to position [0, 0]
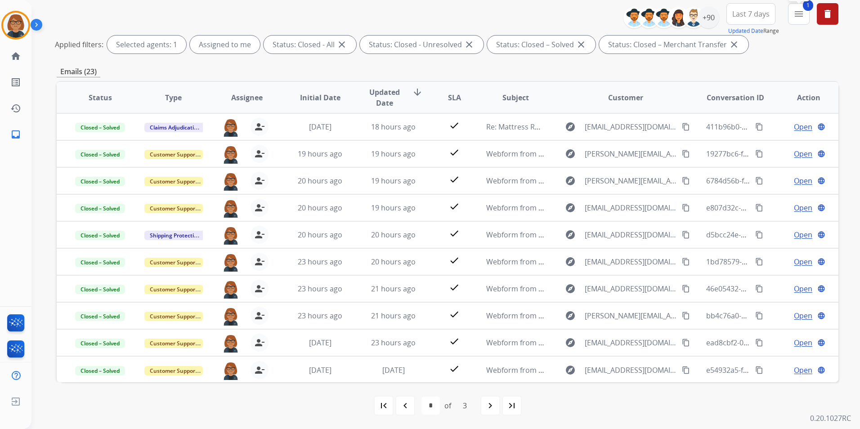
click at [791, 13] on button "1 menu Filters" at bounding box center [799, 14] width 22 height 22
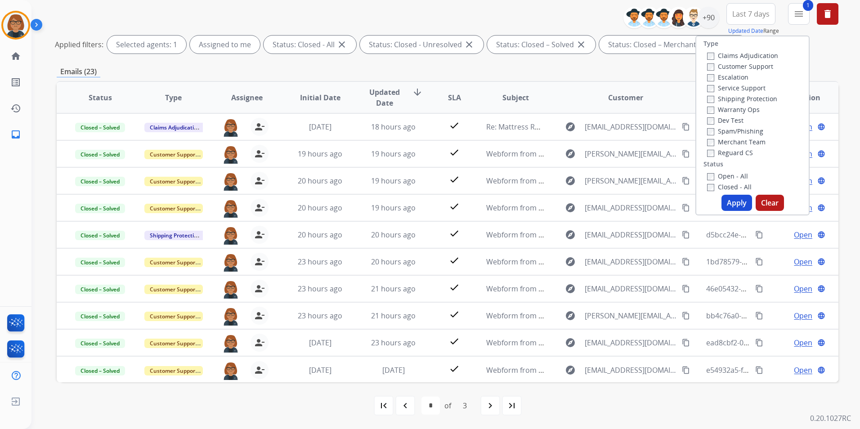
click at [728, 174] on label "Open - All" at bounding box center [727, 176] width 41 height 9
click at [726, 185] on label "Closed - All" at bounding box center [729, 187] width 45 height 9
click at [731, 200] on button "Apply" at bounding box center [736, 203] width 31 height 16
select select "*"
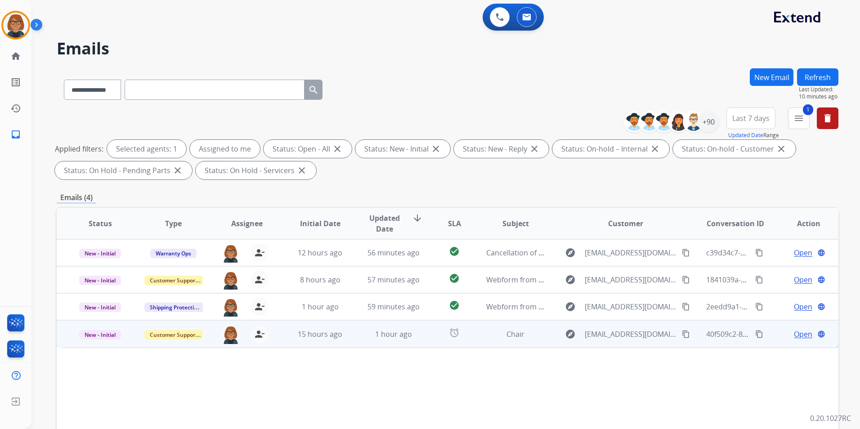
click at [432, 336] on td "alarm" at bounding box center [447, 333] width 49 height 27
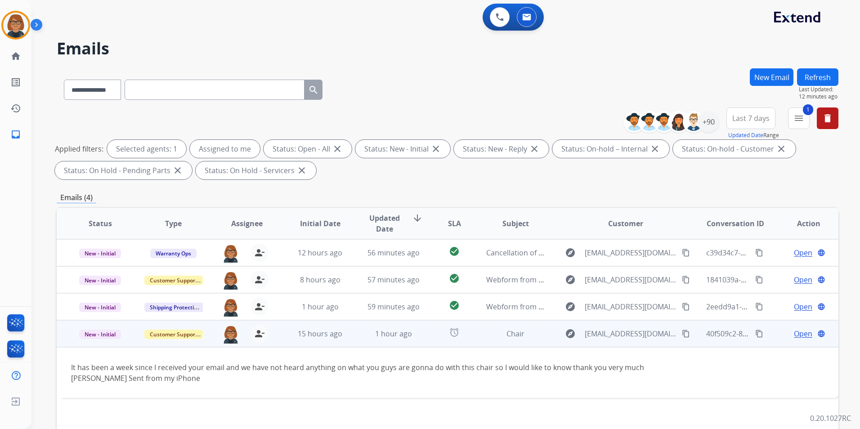
click at [682, 332] on mat-icon "content_copy" at bounding box center [686, 334] width 8 height 8
click at [320, 342] on td "15 hours ago" at bounding box center [313, 333] width 73 height 27
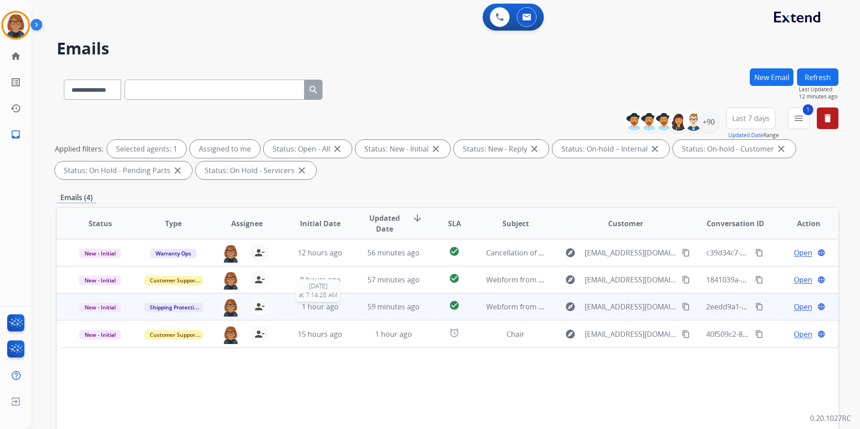
click at [332, 309] on span "1 hour ago" at bounding box center [320, 307] width 37 height 10
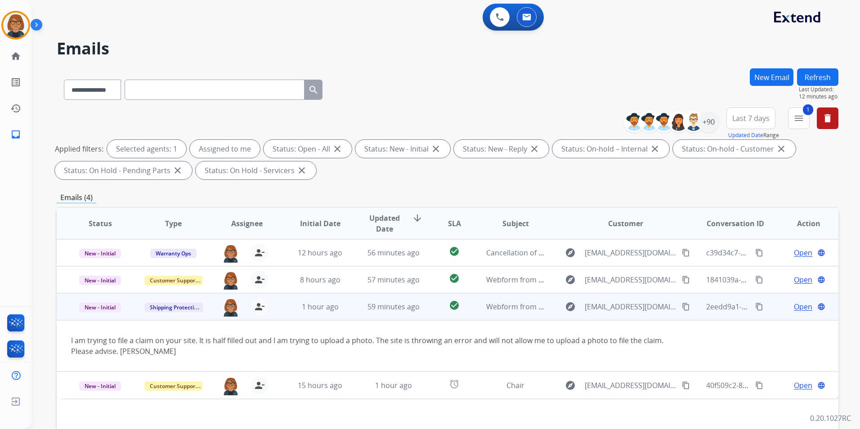
click at [680, 306] on button "content_copy" at bounding box center [685, 306] width 11 height 11
click at [795, 309] on span "Open" at bounding box center [803, 306] width 18 height 11
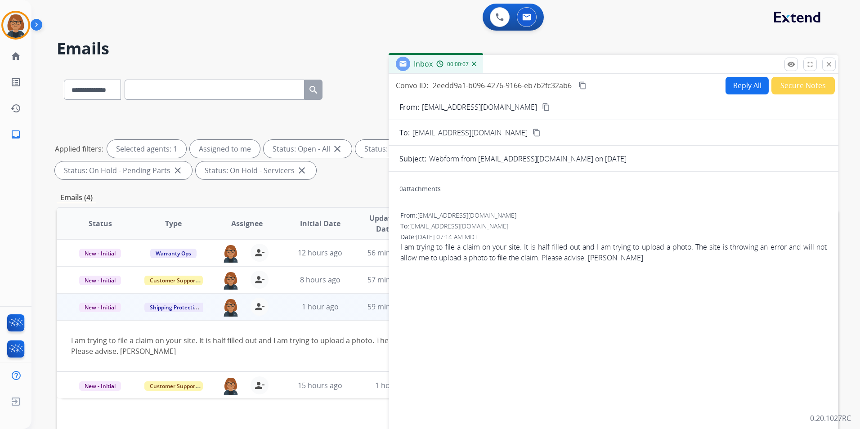
click at [738, 83] on button "Reply All" at bounding box center [746, 86] width 43 height 18
select select "**********"
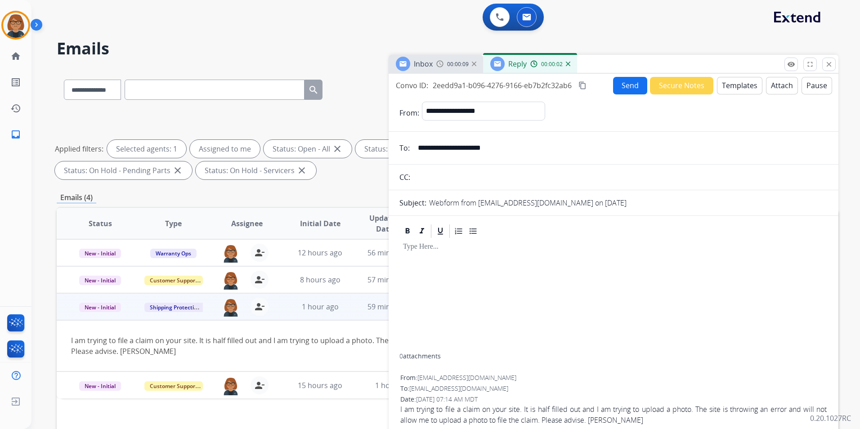
click at [718, 85] on button "Templates" at bounding box center [739, 86] width 45 height 18
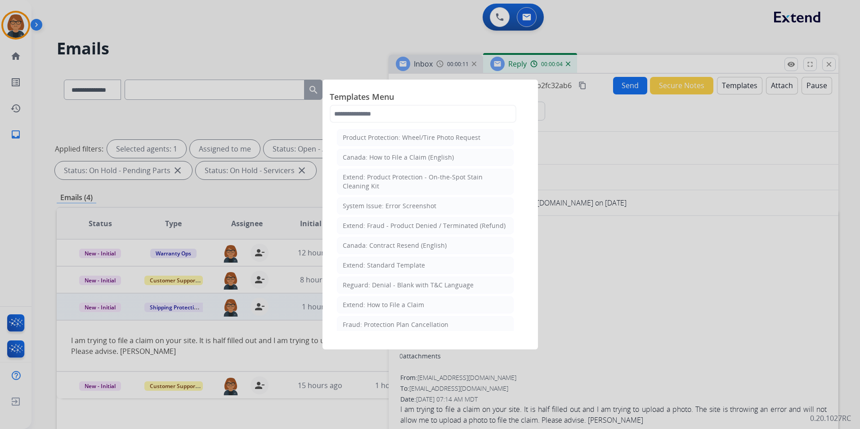
drag, startPoint x: 585, startPoint y: 127, endPoint x: 570, endPoint y: 120, distance: 16.7
click at [585, 127] on div at bounding box center [430, 214] width 860 height 429
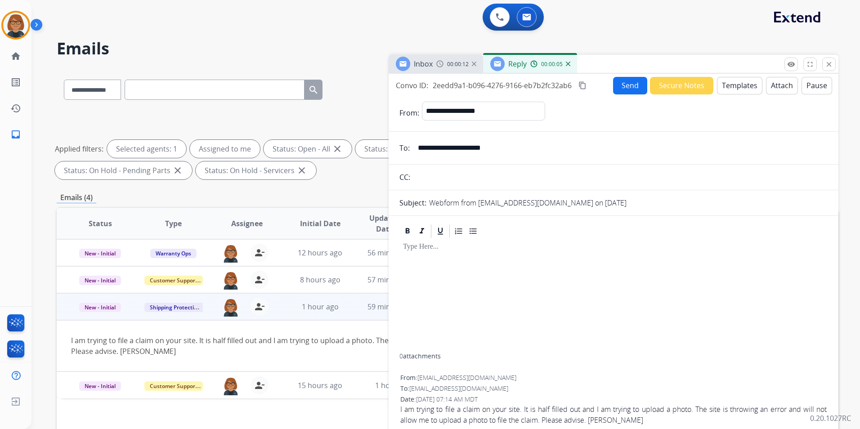
click at [465, 63] on span "00:00:12" at bounding box center [458, 64] width 22 height 7
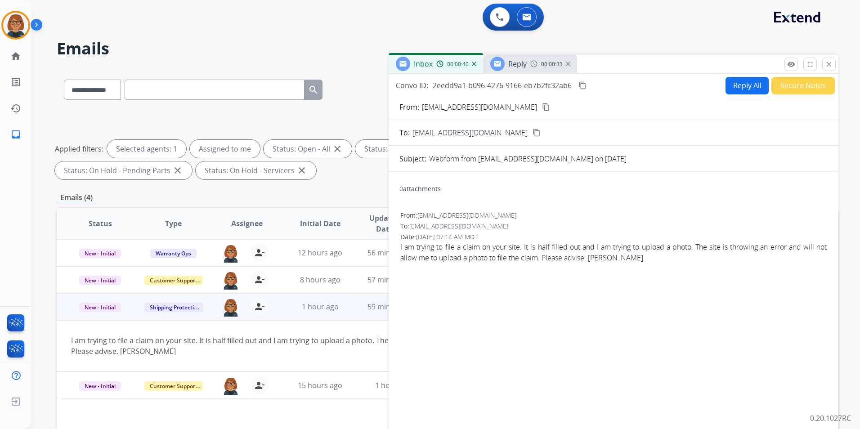
click at [737, 85] on button "Reply All" at bounding box center [746, 86] width 43 height 18
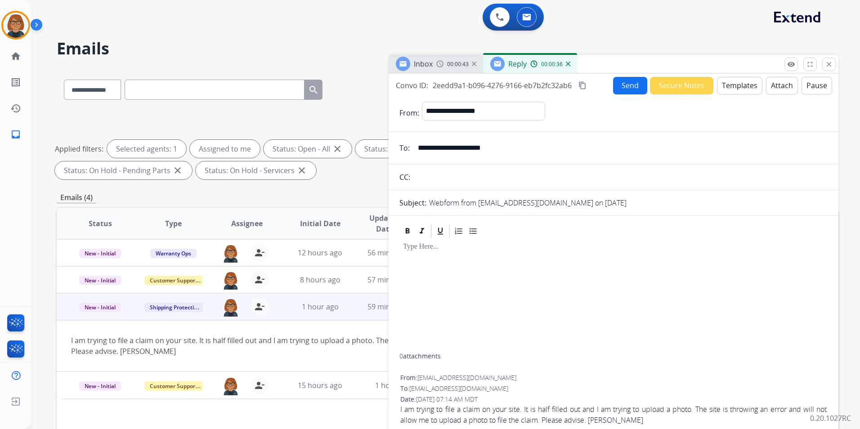
click at [722, 88] on button "Templates" at bounding box center [739, 86] width 45 height 18
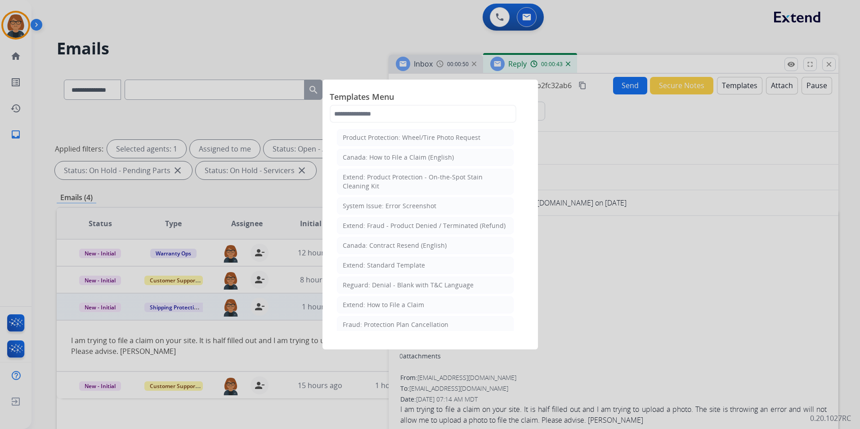
click at [563, 279] on div at bounding box center [430, 214] width 860 height 429
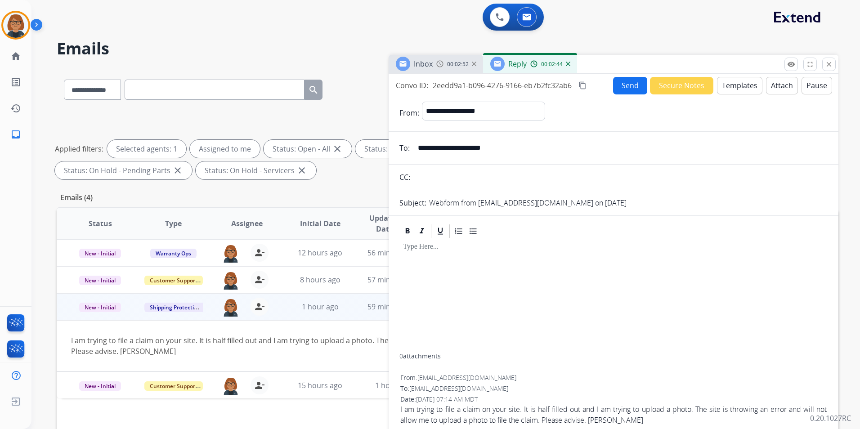
click at [463, 252] on div at bounding box center [613, 296] width 428 height 114
click at [726, 86] on button "Templates" at bounding box center [739, 86] width 45 height 18
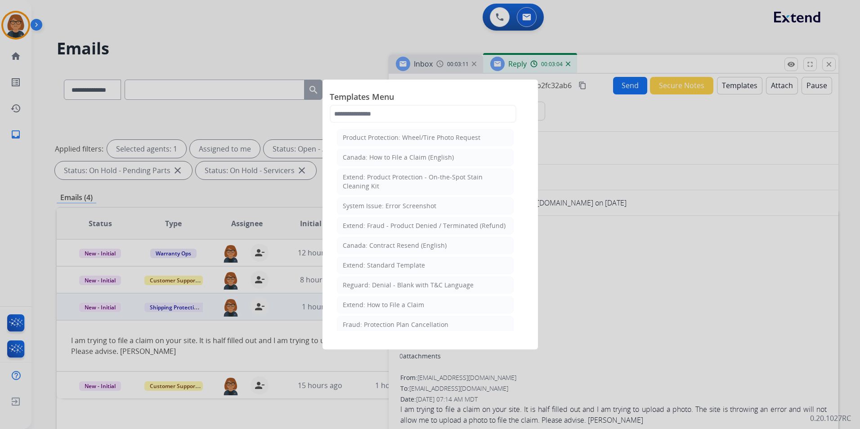
drag, startPoint x: 465, startPoint y: 102, endPoint x: 457, endPoint y: 98, distance: 8.6
click at [467, 92] on span "Templates Menu" at bounding box center [430, 97] width 201 height 14
click at [460, 115] on input "text" at bounding box center [423, 114] width 187 height 18
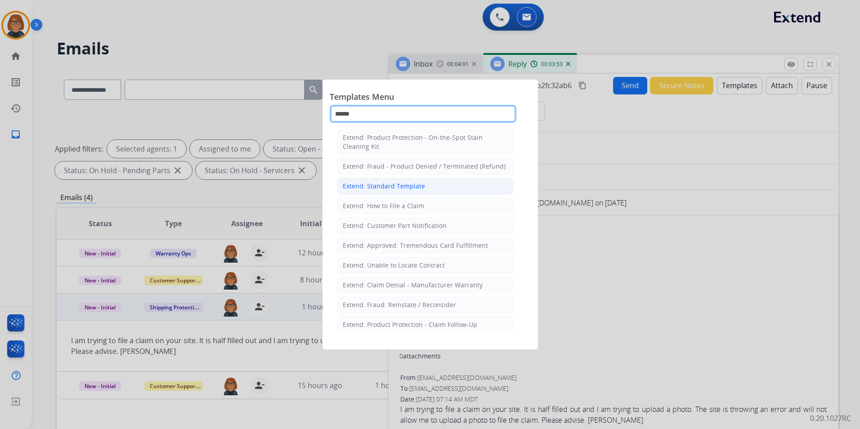
type input "******"
click at [419, 181] on li "Extend: Standard Template" at bounding box center [425, 186] width 177 height 17
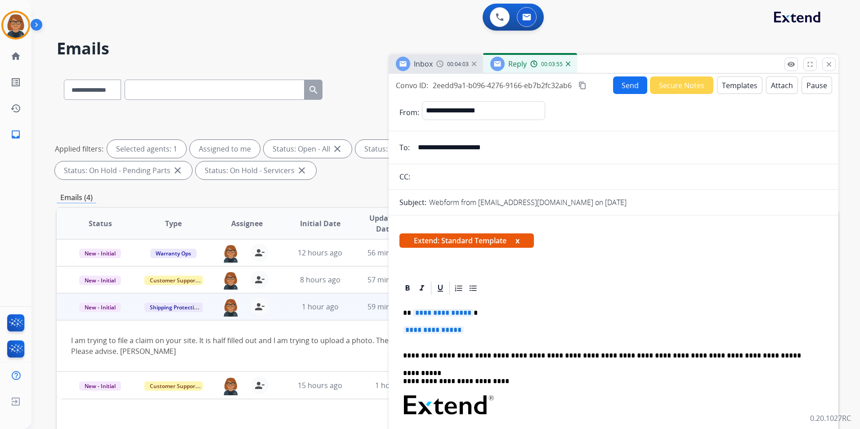
click at [452, 313] on span "**********" at bounding box center [443, 313] width 61 height 8
drag, startPoint x: 442, startPoint y: 316, endPoint x: 433, endPoint y: 310, distance: 10.5
click at [433, 310] on span "**********" at bounding box center [443, 313] width 61 height 8
click at [429, 311] on span "**********" at bounding box center [443, 313] width 61 height 8
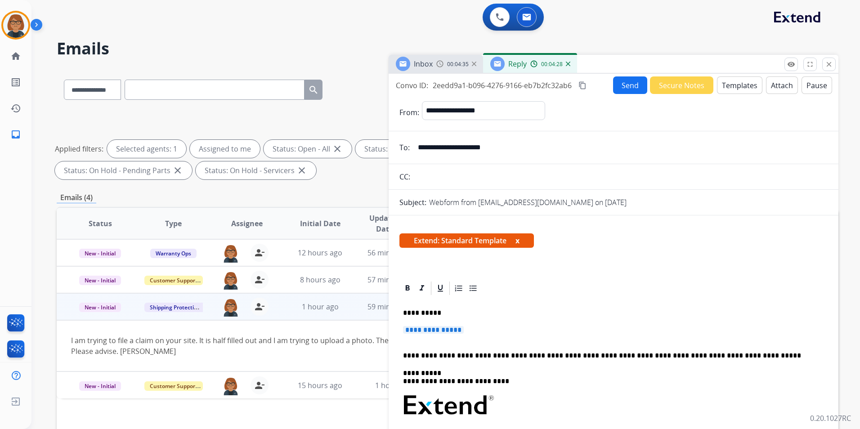
click at [452, 314] on p "**********" at bounding box center [610, 313] width 414 height 8
click at [449, 334] on span "**********" at bounding box center [433, 330] width 61 height 8
click at [449, 333] on span "**********" at bounding box center [433, 330] width 61 height 8
click at [445, 327] on span "**********" at bounding box center [433, 330] width 61 height 8
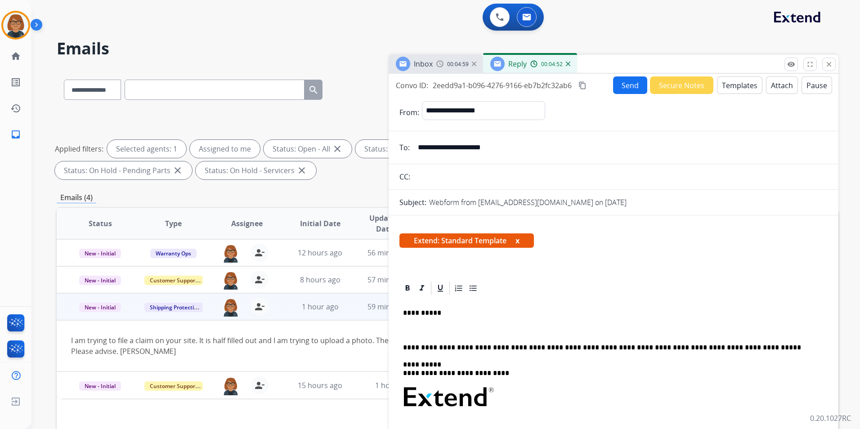
click at [442, 63] on img at bounding box center [439, 63] width 7 height 7
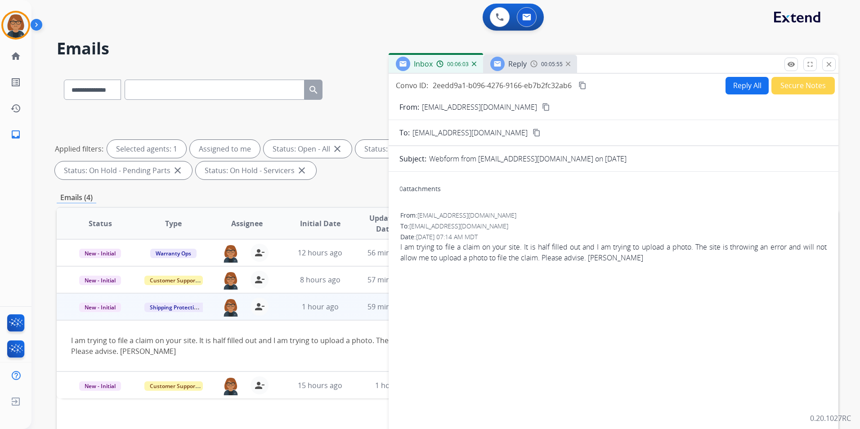
drag, startPoint x: 523, startPoint y: 64, endPoint x: 531, endPoint y: 66, distance: 7.9
click at [527, 65] on span "Reply" at bounding box center [517, 64] width 18 height 10
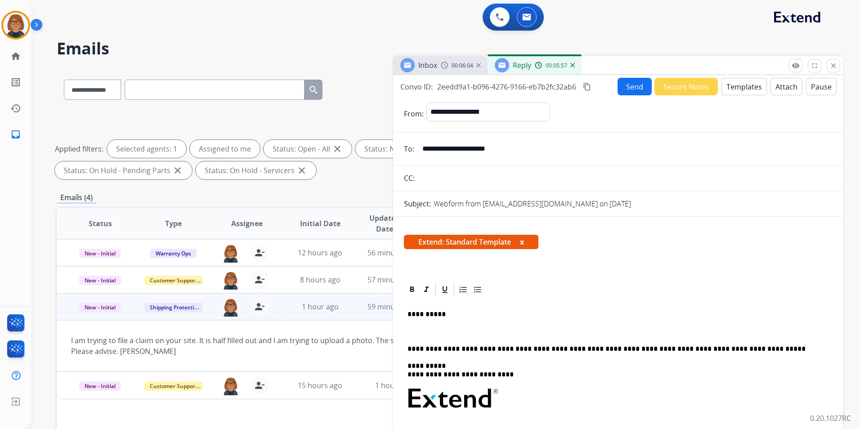
click at [456, 331] on p at bounding box center [617, 331] width 421 height 8
click at [437, 63] on span "Inbox" at bounding box center [427, 65] width 19 height 10
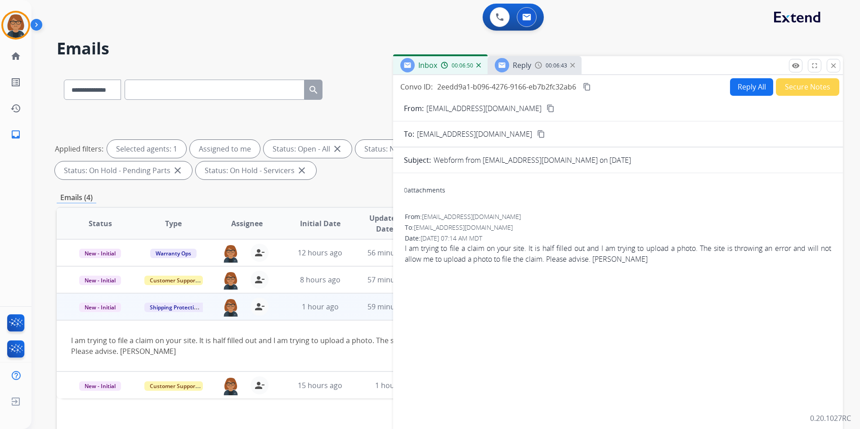
click at [545, 63] on div "00:06:43" at bounding box center [555, 65] width 40 height 8
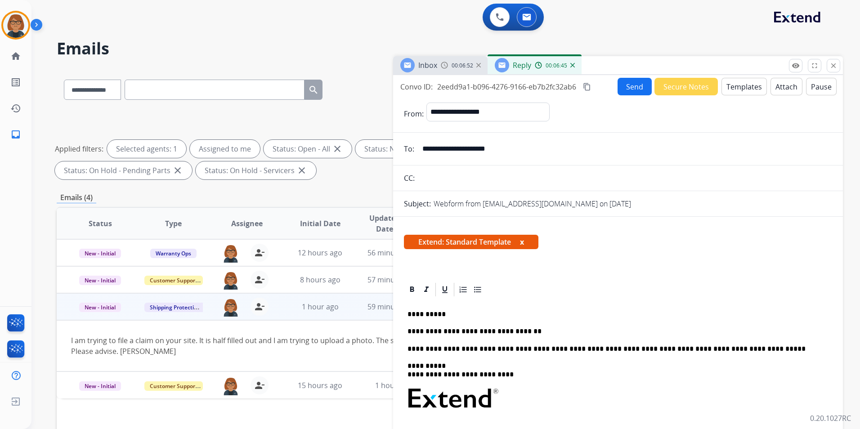
click at [576, 337] on div "**********" at bounding box center [618, 427] width 428 height 258
click at [551, 329] on p "**********" at bounding box center [614, 331] width 414 height 8
click at [520, 333] on p "**********" at bounding box center [614, 331] width 414 height 8
click at [450, 71] on div "Inbox 00:09:54" at bounding box center [440, 65] width 94 height 18
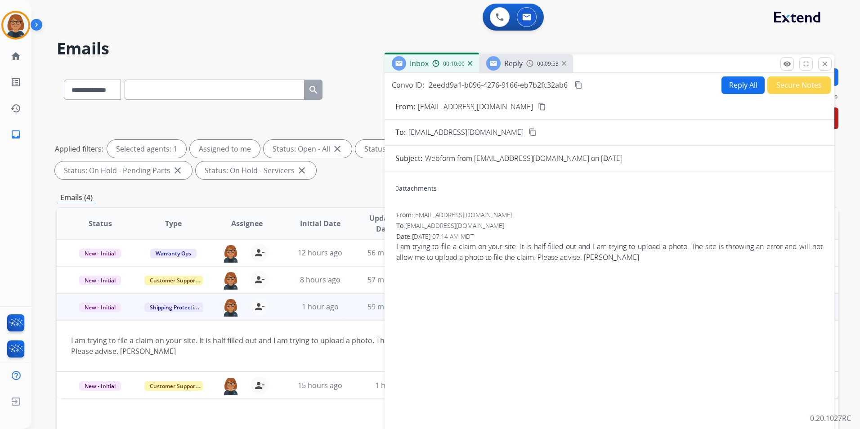
drag, startPoint x: 596, startPoint y: 62, endPoint x: 588, endPoint y: 60, distance: 8.7
click at [588, 60] on div "Inbox 00:10:00 Reply 00:09:53" at bounding box center [609, 63] width 450 height 19
click at [547, 66] on span "00:09:54" at bounding box center [548, 63] width 22 height 7
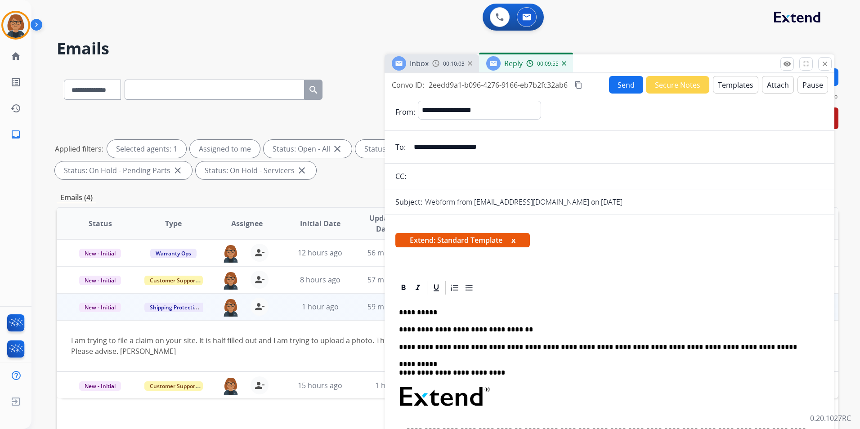
click at [534, 332] on p "**********" at bounding box center [606, 330] width 414 height 8
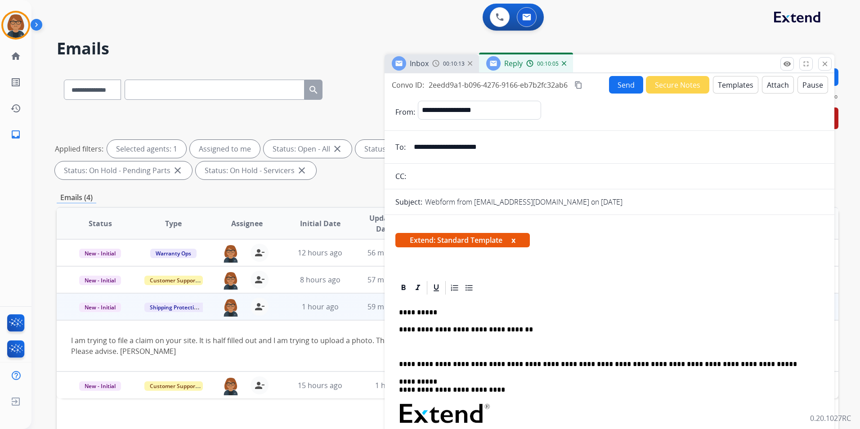
click at [439, 63] on img at bounding box center [435, 63] width 7 height 7
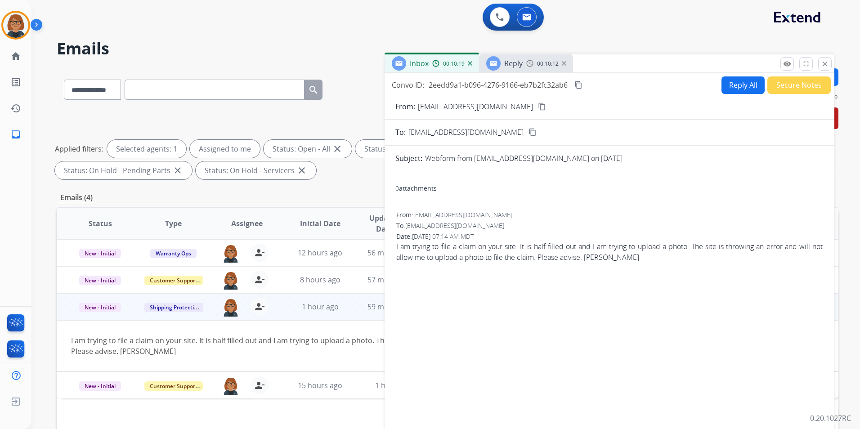
click at [523, 67] on div "Reply 00:10:12" at bounding box center [526, 63] width 94 height 18
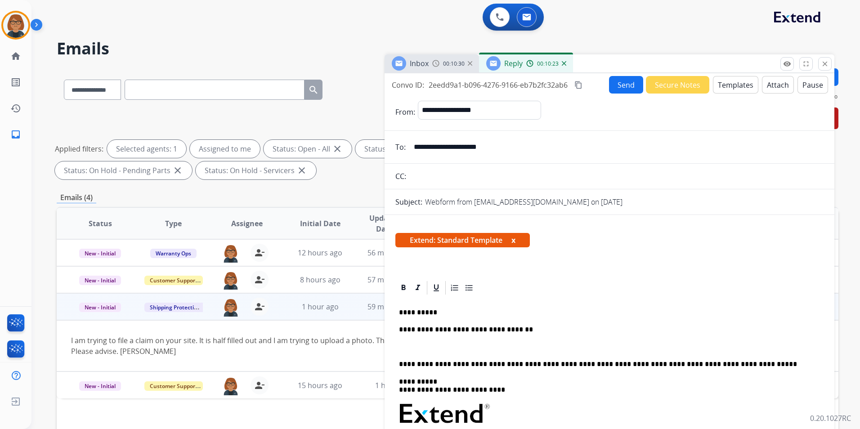
click at [518, 331] on p "**********" at bounding box center [606, 330] width 414 height 8
click at [501, 339] on div "**********" at bounding box center [609, 433] width 428 height 275
click at [525, 334] on div "**********" at bounding box center [609, 433] width 428 height 275
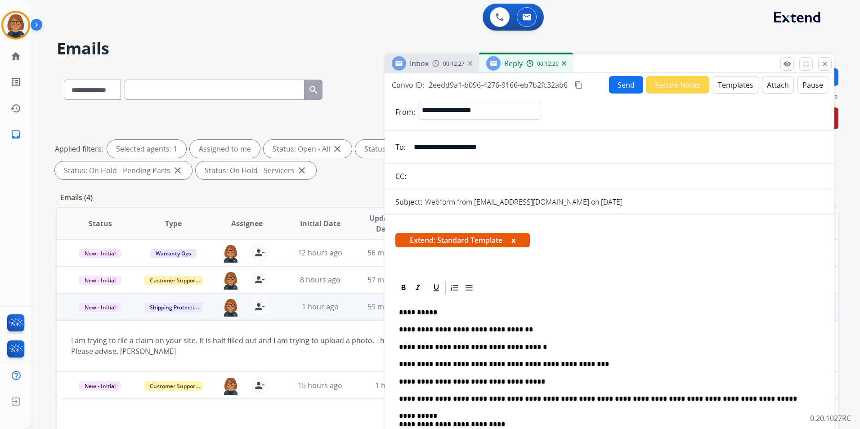
click at [619, 384] on p "**********" at bounding box center [606, 382] width 414 height 8
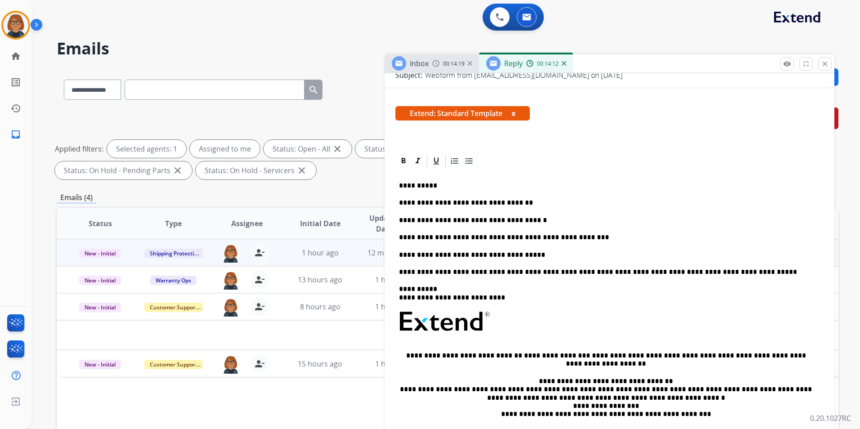
scroll to position [135, 0]
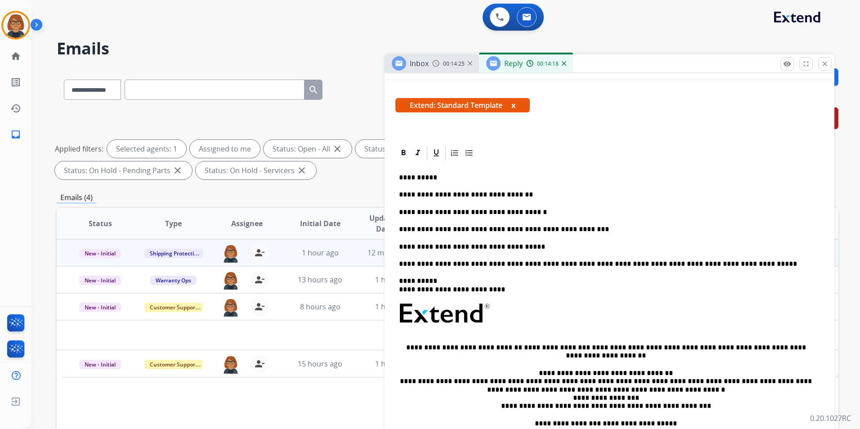
click at [580, 232] on p "**********" at bounding box center [606, 229] width 414 height 8
click at [528, 248] on p "**********" at bounding box center [606, 247] width 414 height 8
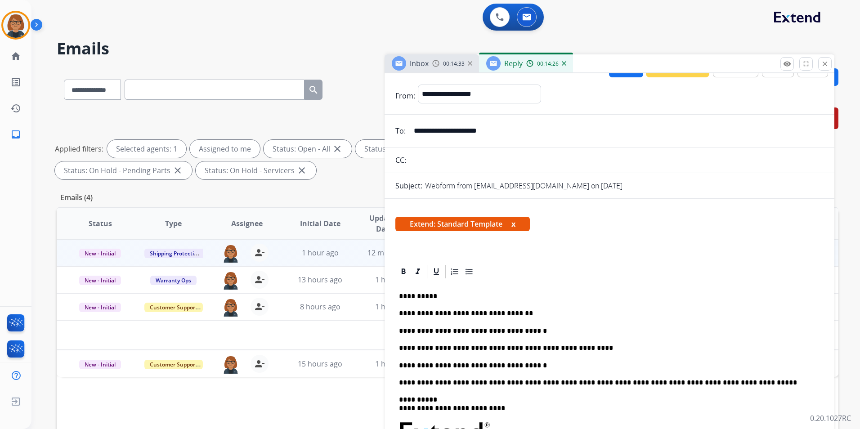
scroll to position [0, 0]
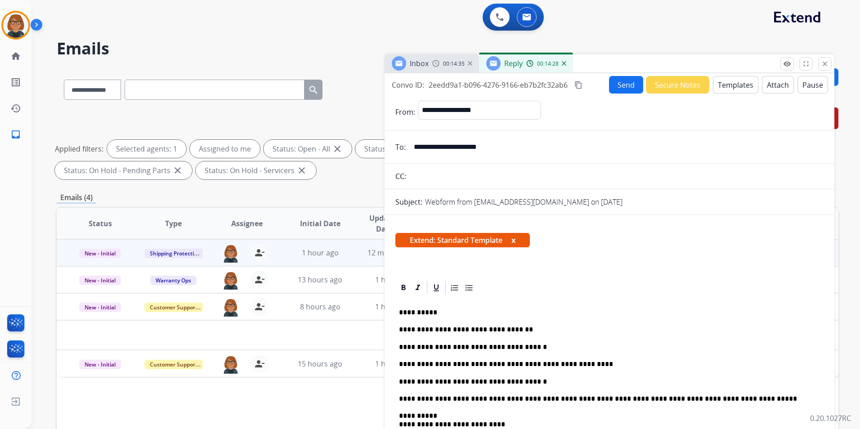
click at [625, 86] on button "Send" at bounding box center [626, 85] width 34 height 18
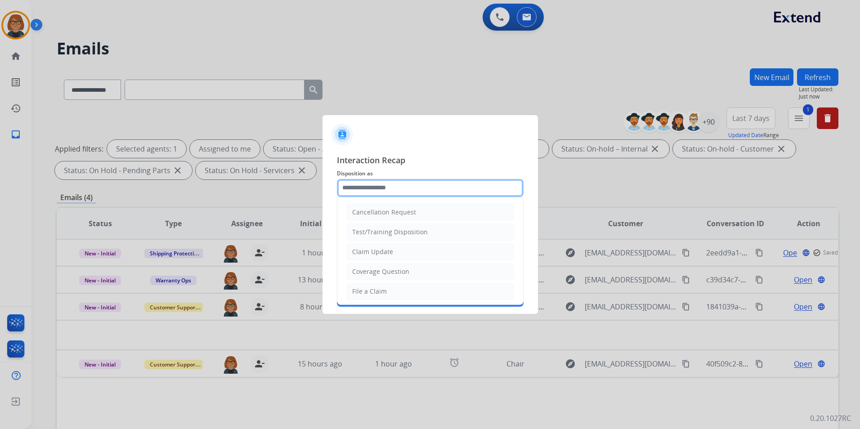
click at [484, 194] on input "text" at bounding box center [430, 188] width 187 height 18
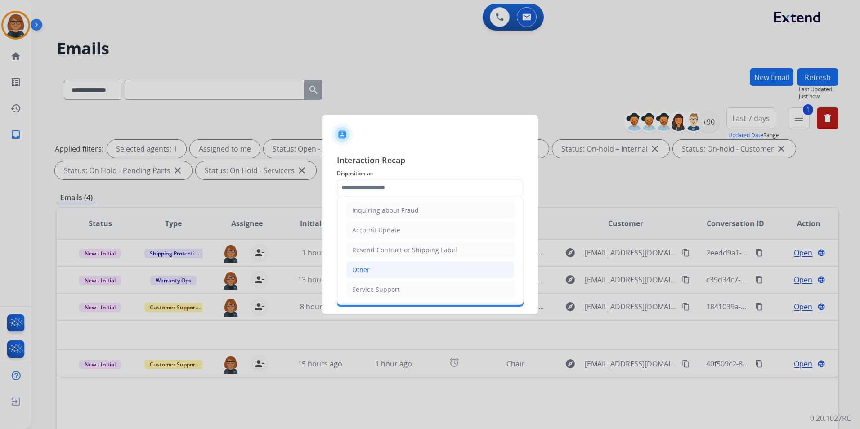
click at [402, 267] on li "Other" at bounding box center [430, 269] width 168 height 17
type input "*****"
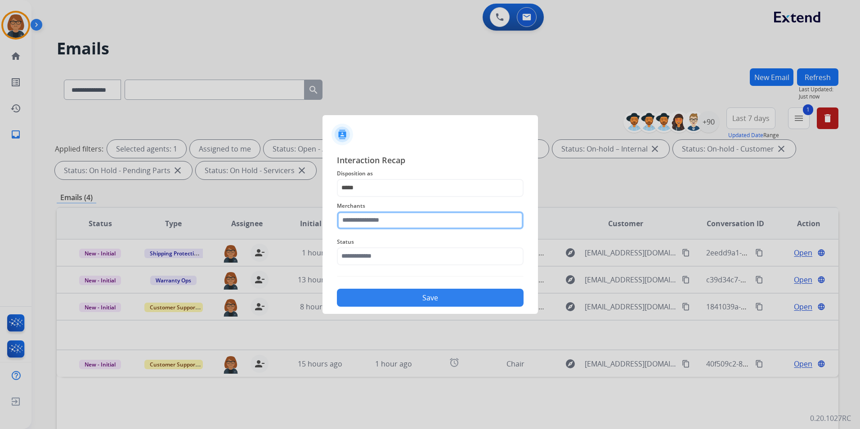
click at [394, 219] on input "text" at bounding box center [430, 220] width 187 height 18
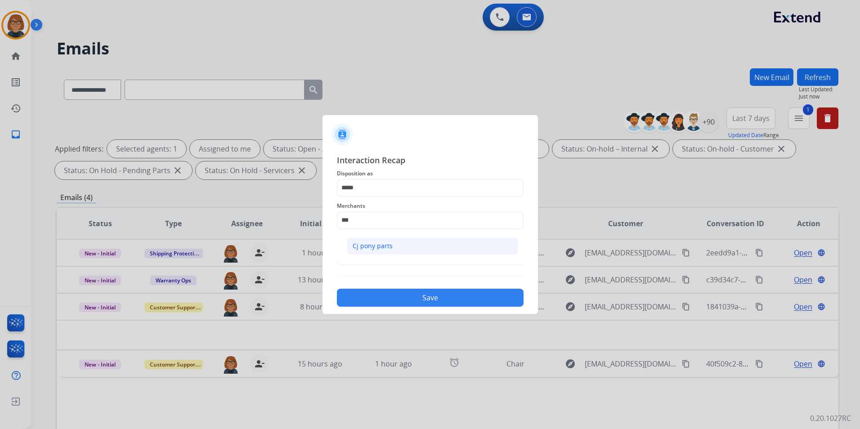
click at [350, 241] on li "Cj pony parts" at bounding box center [432, 245] width 171 height 17
type input "**********"
click at [377, 261] on input "text" at bounding box center [430, 256] width 187 height 18
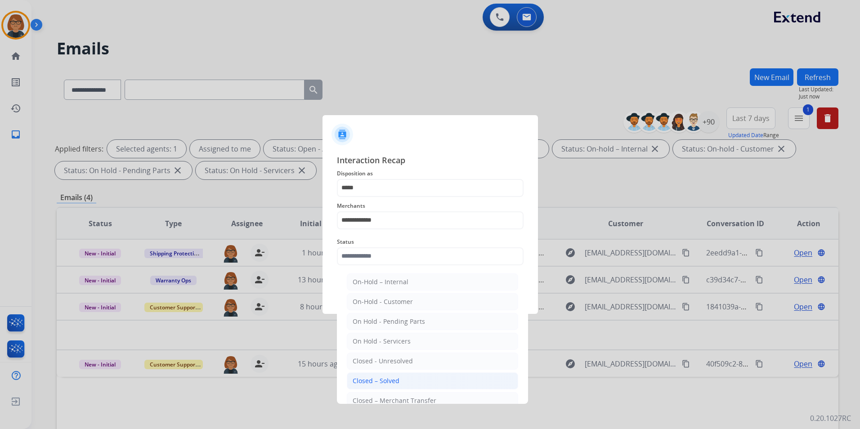
click at [412, 375] on li "Closed – Solved" at bounding box center [432, 380] width 171 height 17
type input "**********"
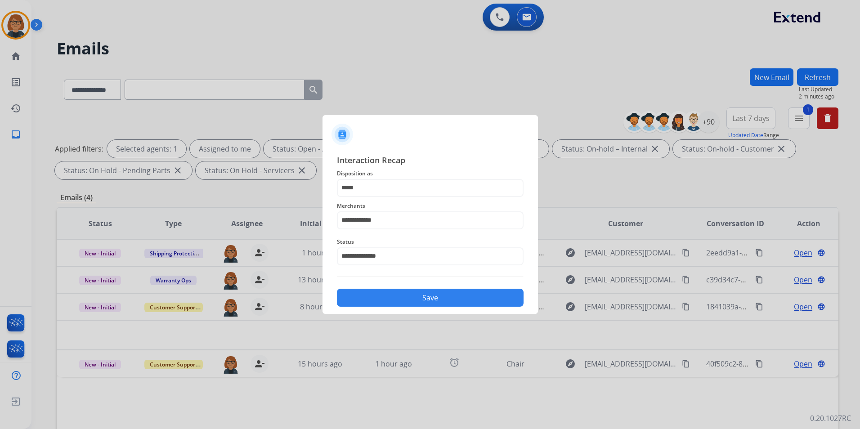
click at [432, 296] on button "Save" at bounding box center [430, 298] width 187 height 18
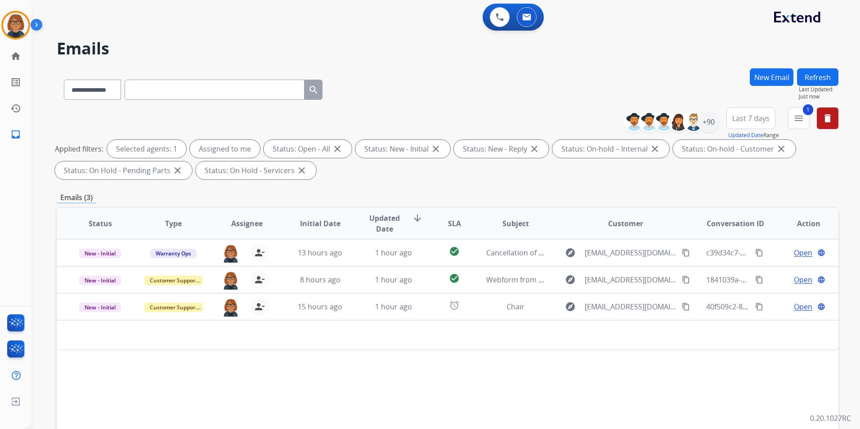
click at [751, 118] on span "Last 7 days" at bounding box center [750, 118] width 37 height 4
click at [711, 120] on div "+90" at bounding box center [708, 122] width 22 height 22
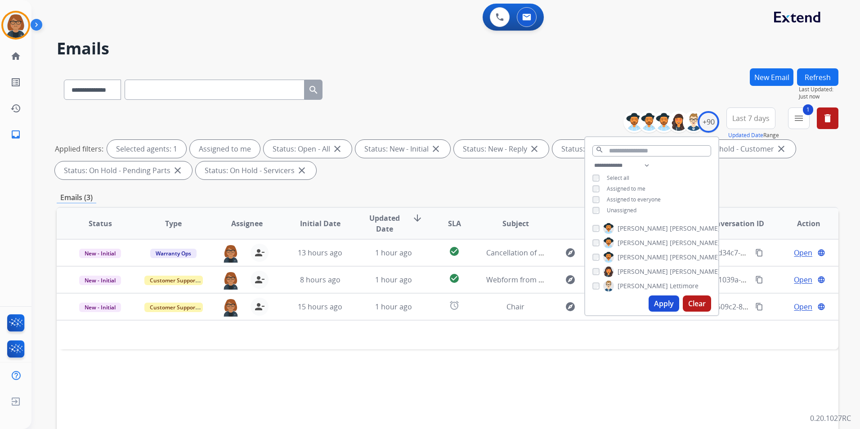
click at [631, 210] on span "Unassigned" at bounding box center [622, 210] width 30 height 8
click at [624, 211] on span "Unassigned" at bounding box center [622, 210] width 30 height 8
click at [795, 118] on mat-icon "menu" at bounding box center [798, 118] width 11 height 11
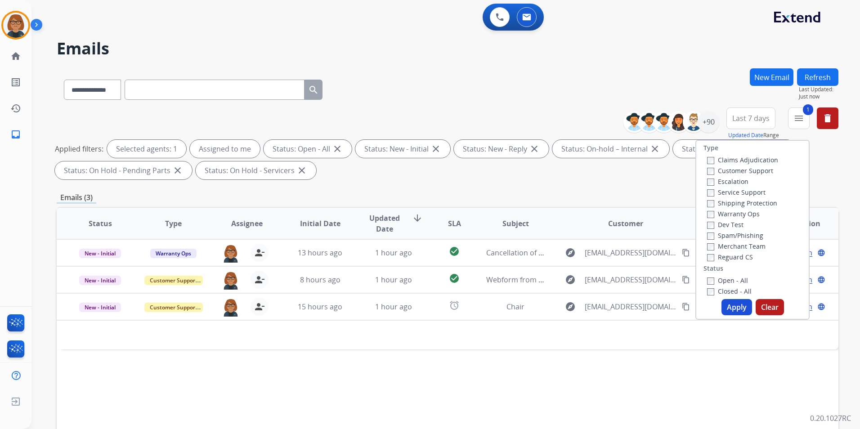
click at [727, 304] on button "Apply" at bounding box center [736, 307] width 31 height 16
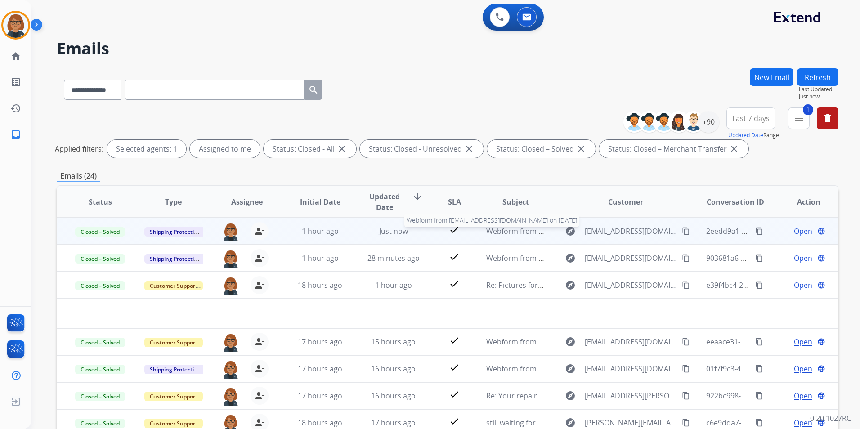
click at [520, 236] on span "Webform from [EMAIL_ADDRESS][DOMAIN_NAME] on [DATE]" at bounding box center [588, 231] width 204 height 10
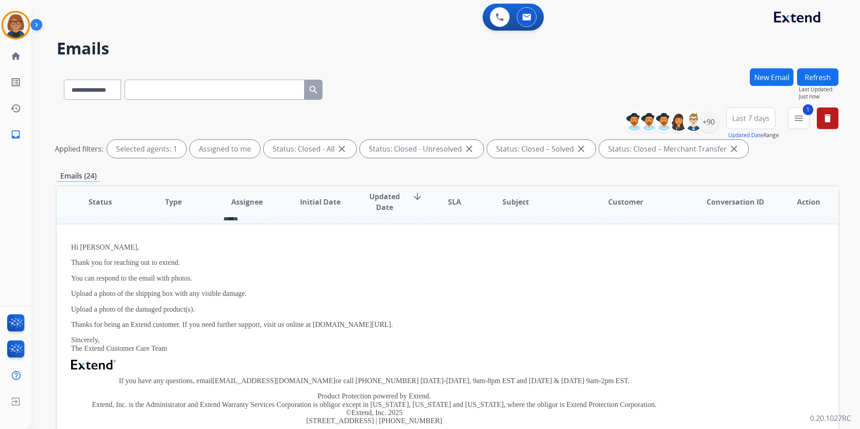
scroll to position [0, 0]
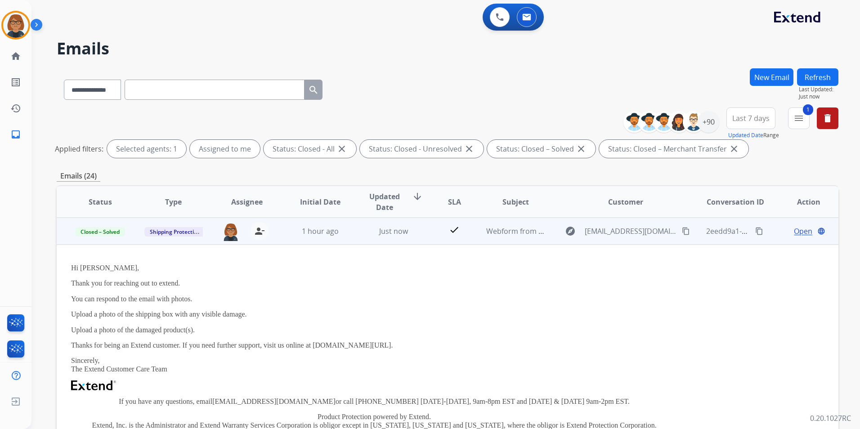
click at [797, 234] on span "Open" at bounding box center [803, 231] width 18 height 11
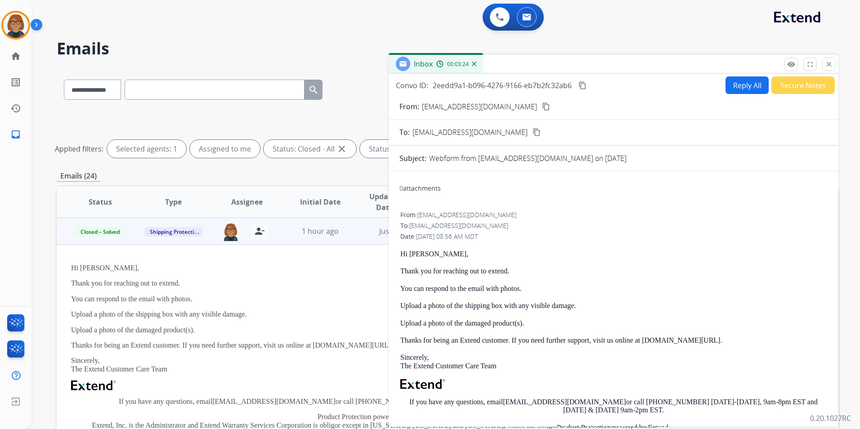
click at [585, 86] on mat-icon "content_copy" at bounding box center [582, 85] width 8 height 8
click at [829, 62] on mat-icon "close" at bounding box center [829, 64] width 8 height 8
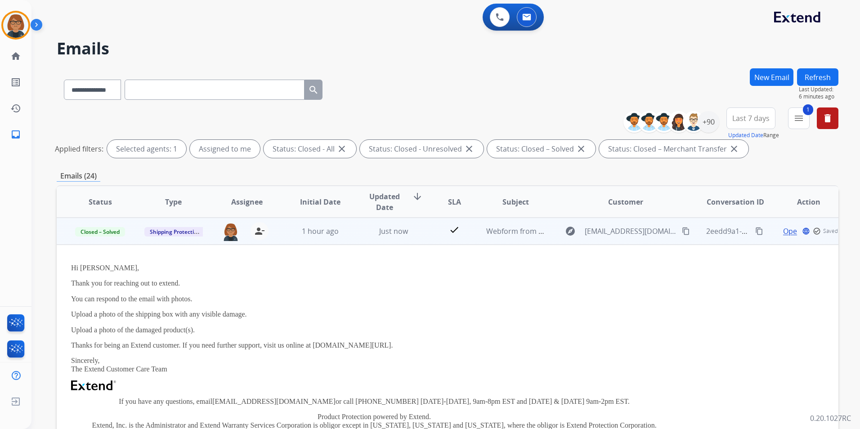
click at [350, 233] on td "Just now" at bounding box center [386, 231] width 73 height 27
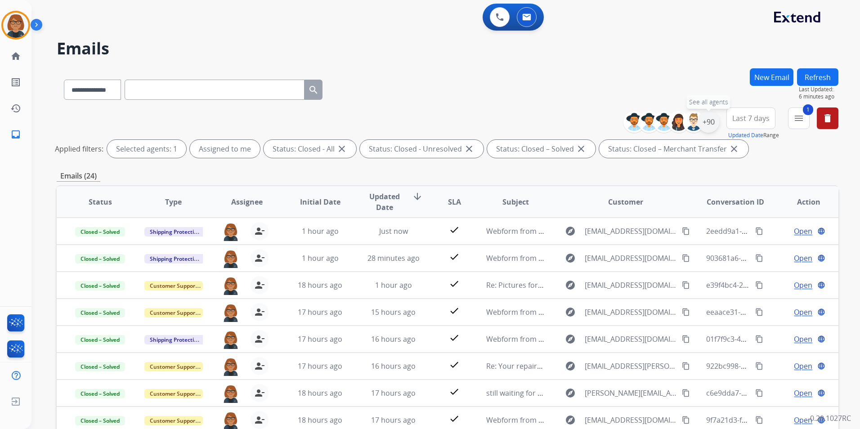
click at [713, 121] on div "+90" at bounding box center [708, 122] width 22 height 22
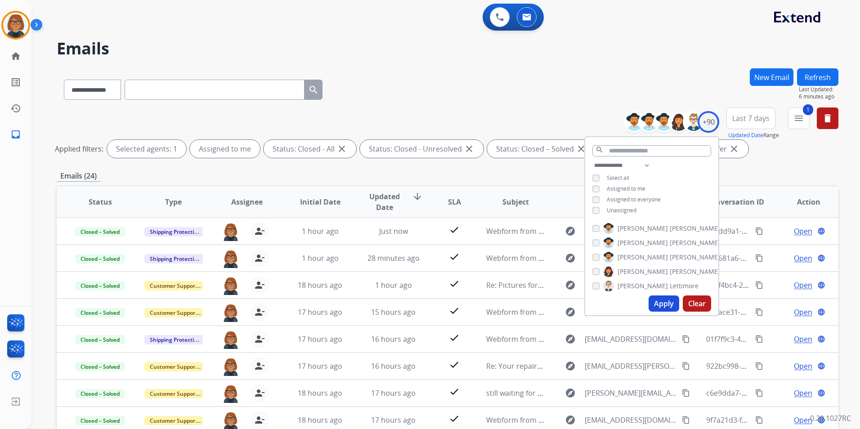
click at [654, 304] on button "Apply" at bounding box center [663, 303] width 31 height 16
click at [794, 118] on mat-icon "menu" at bounding box center [798, 118] width 11 height 11
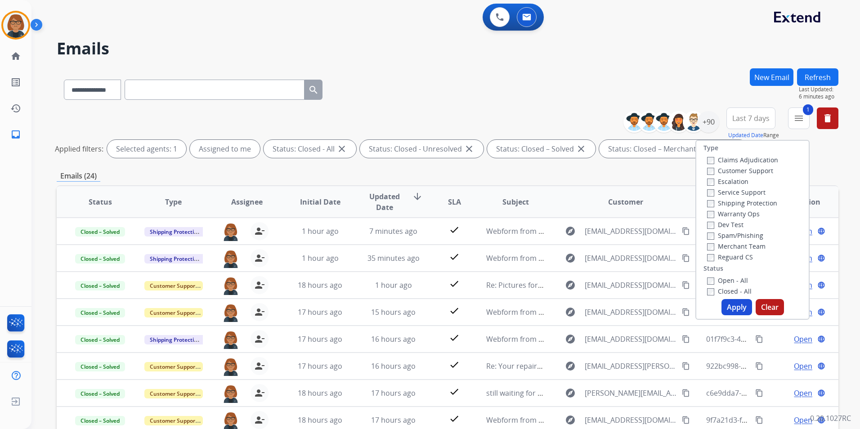
click at [728, 280] on label "Open - All" at bounding box center [727, 280] width 41 height 9
click at [725, 288] on label "Closed - All" at bounding box center [729, 291] width 45 height 9
click at [724, 302] on button "Apply" at bounding box center [736, 307] width 31 height 16
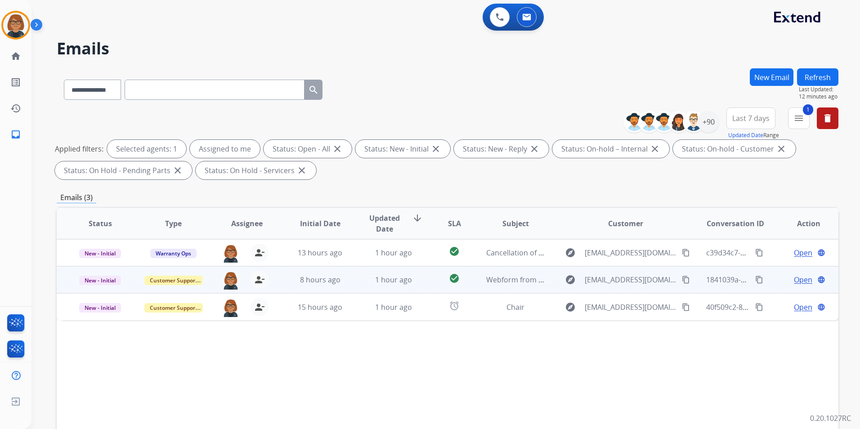
click at [465, 271] on td "check_circle" at bounding box center [447, 279] width 49 height 27
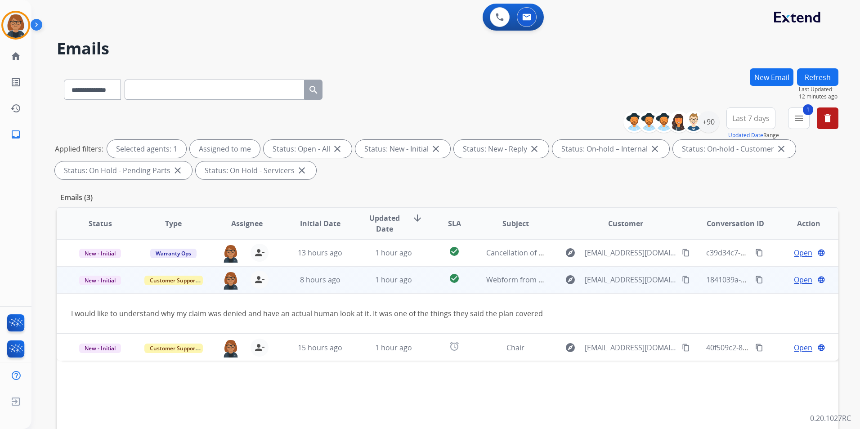
click at [682, 280] on mat-icon "content_copy" at bounding box center [686, 280] width 8 height 8
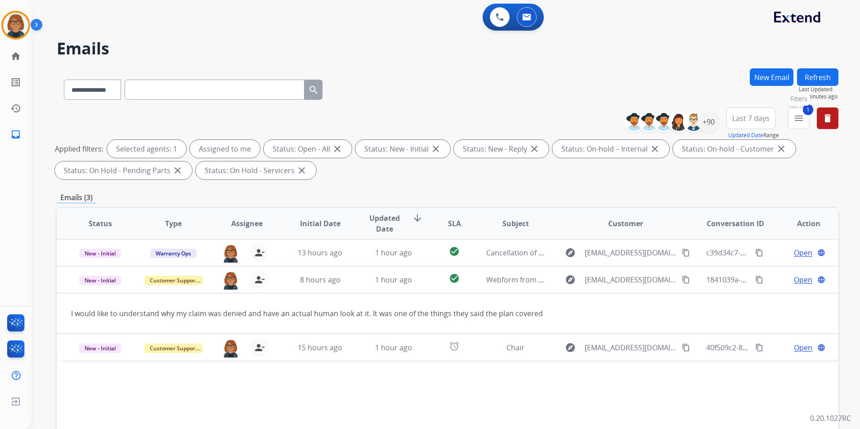
click at [795, 120] on mat-icon "menu" at bounding box center [798, 118] width 11 height 11
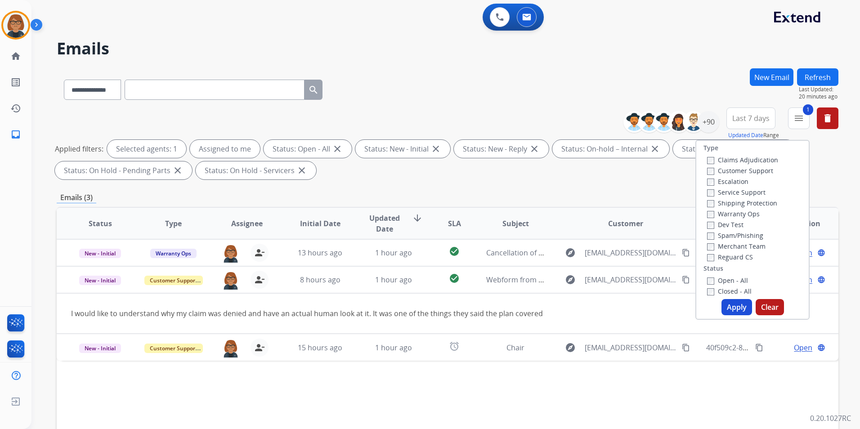
click at [720, 324] on table "Status Type Assignee Initial Date Updated Date arrow_downward SLA Subject Custo…" at bounding box center [448, 284] width 782 height 153
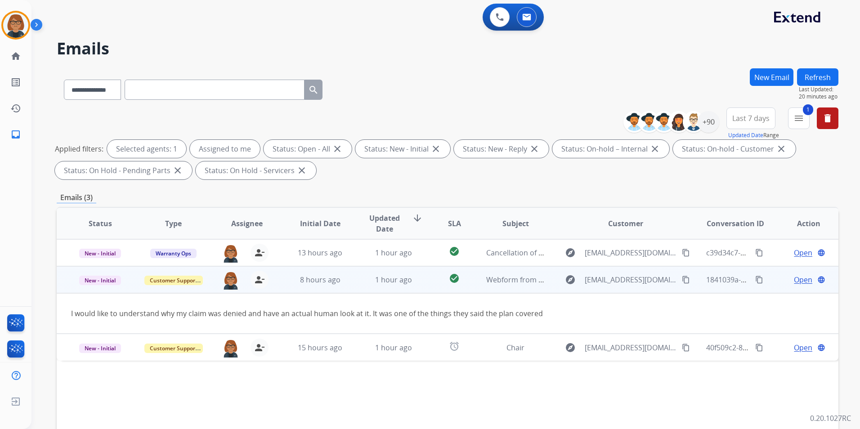
click at [800, 279] on span "Open" at bounding box center [803, 279] width 18 height 11
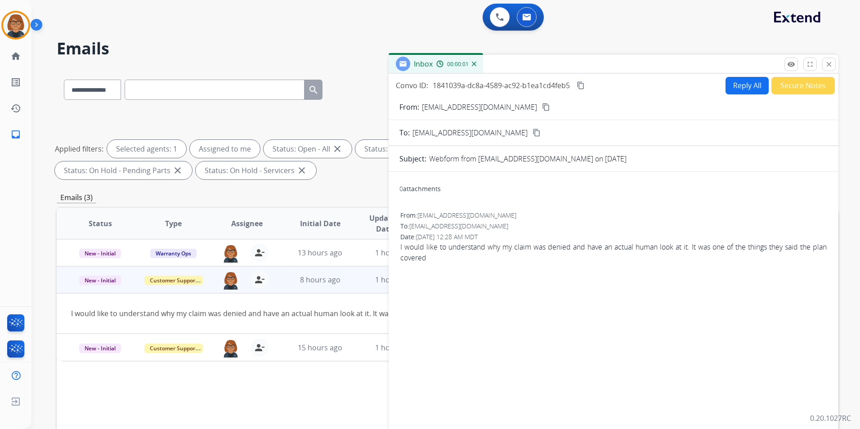
click at [746, 89] on button "Reply All" at bounding box center [746, 86] width 43 height 18
select select "**********"
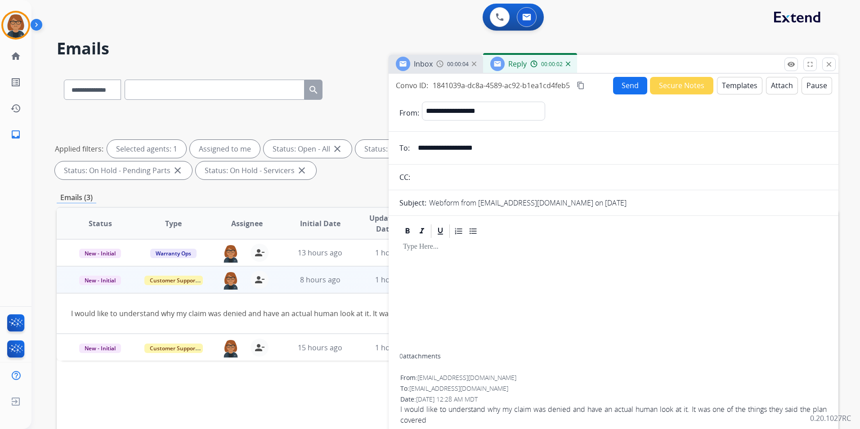
click at [728, 85] on button "Templates" at bounding box center [739, 86] width 45 height 18
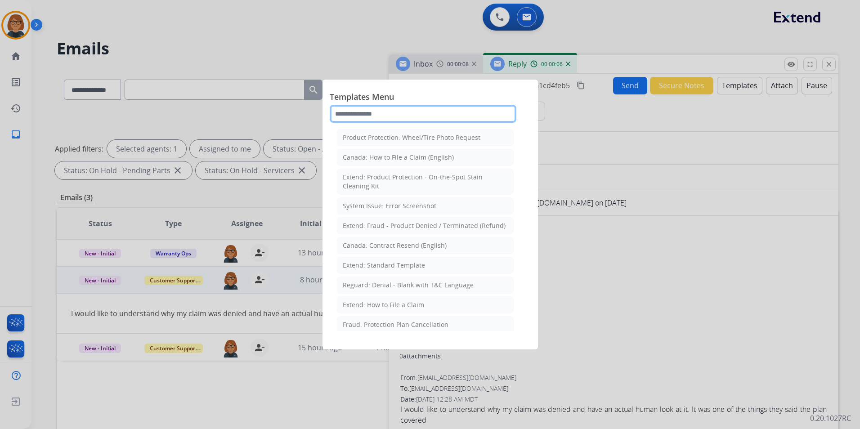
click at [409, 112] on input "text" at bounding box center [423, 114] width 187 height 18
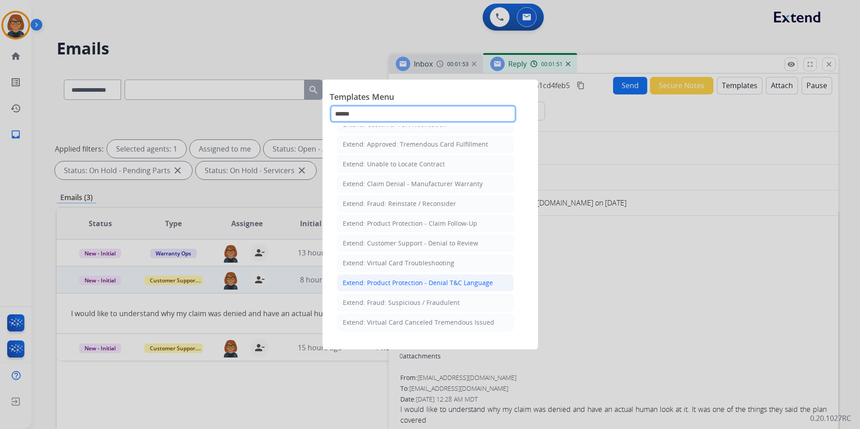
scroll to position [104, 0]
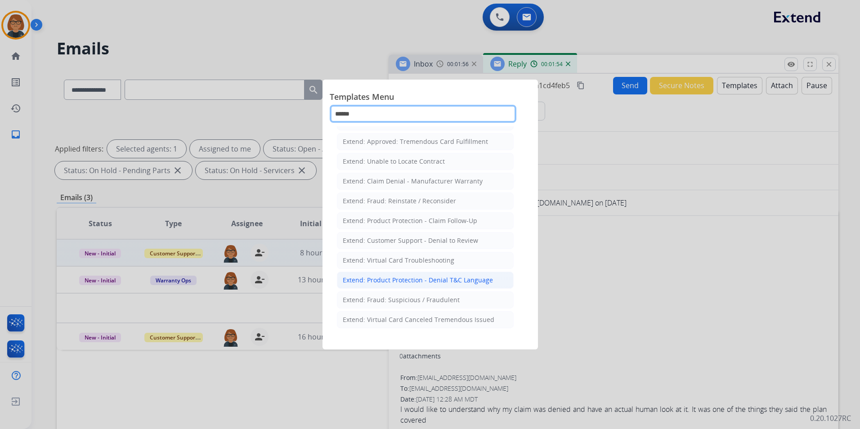
type input "******"
click at [468, 283] on div "Extend: Product Protection - Denial T&C Language" at bounding box center [418, 280] width 150 height 9
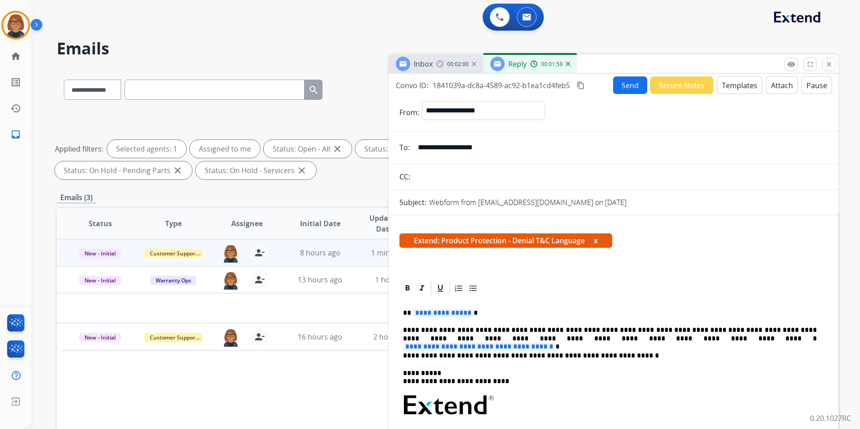
click at [732, 85] on button "Templates" at bounding box center [739, 85] width 45 height 18
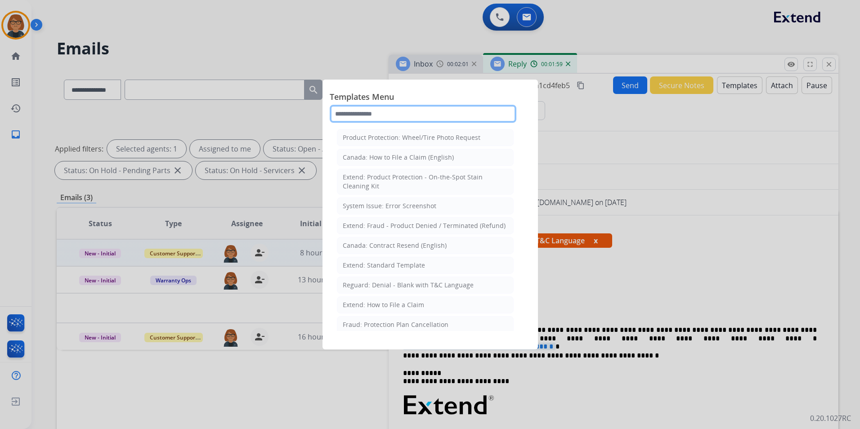
click at [473, 112] on input "text" at bounding box center [423, 114] width 187 height 18
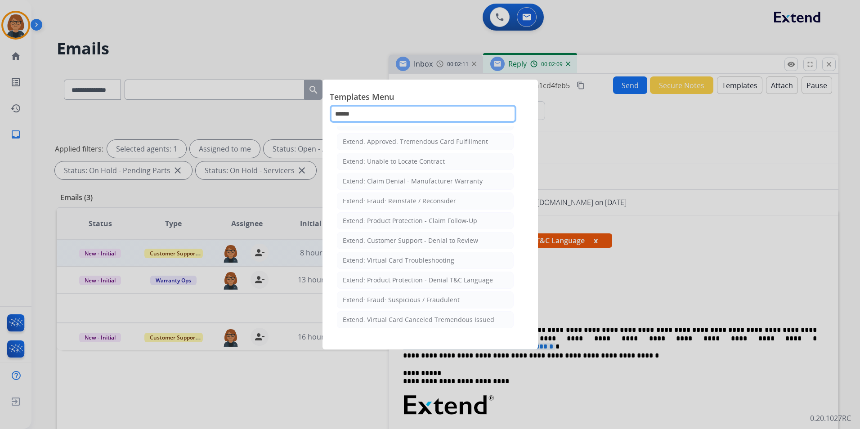
type input "******"
click at [641, 286] on div at bounding box center [430, 214] width 860 height 429
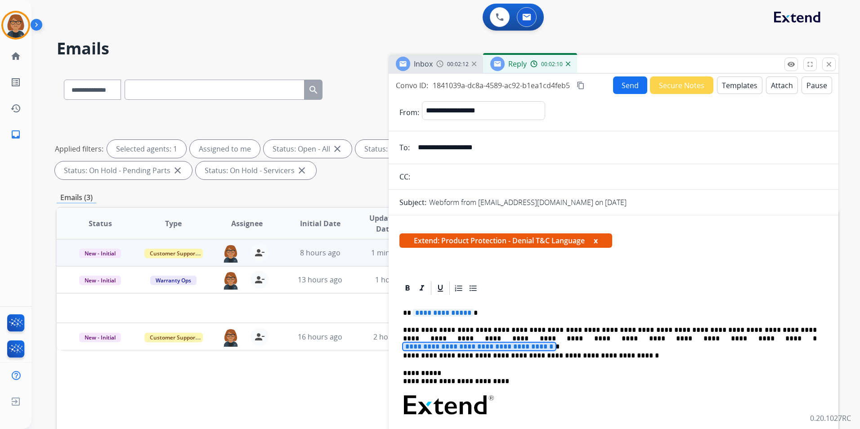
click at [555, 343] on span "**********" at bounding box center [479, 347] width 152 height 8
drag, startPoint x: 644, startPoint y: 338, endPoint x: 595, endPoint y: 335, distance: 48.6
click at [555, 343] on span "**********" at bounding box center [479, 347] width 152 height 8
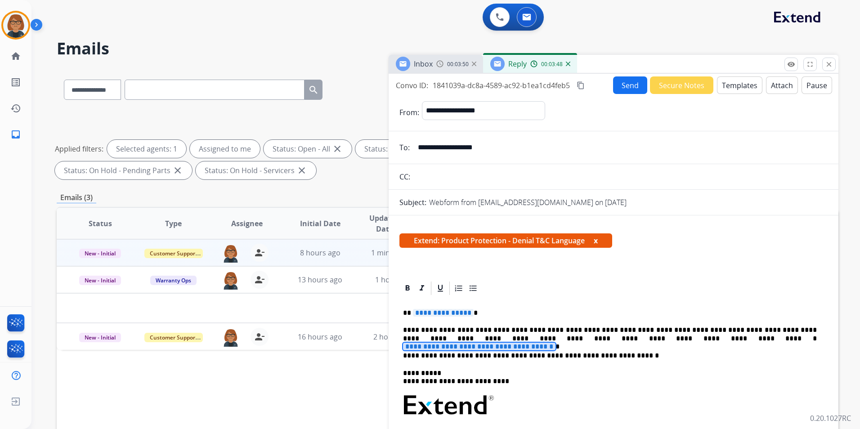
click at [555, 343] on span "**********" at bounding box center [479, 347] width 152 height 8
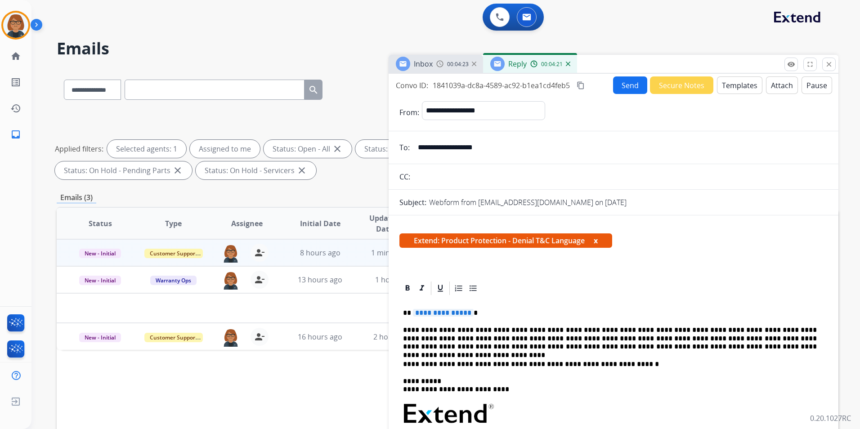
click at [736, 360] on p "**********" at bounding box center [610, 364] width 414 height 8
click at [716, 356] on div "**********" at bounding box center [613, 433] width 428 height 274
click at [567, 64] on img at bounding box center [568, 64] width 4 height 4
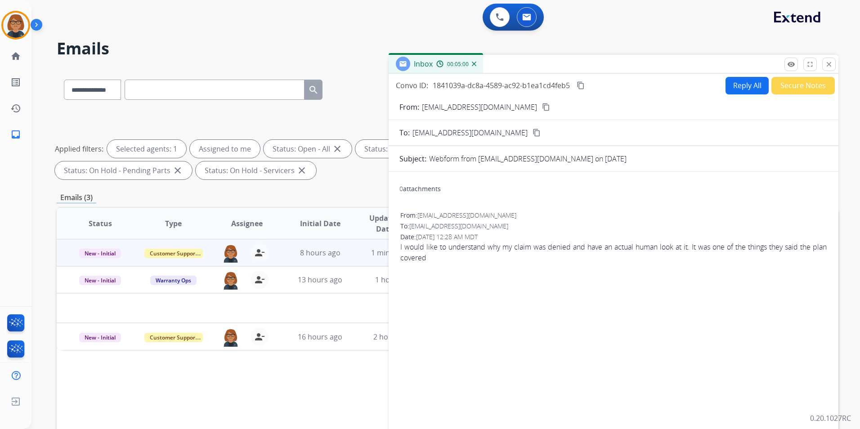
click at [733, 83] on button "Reply All" at bounding box center [746, 86] width 43 height 18
select select "**********"
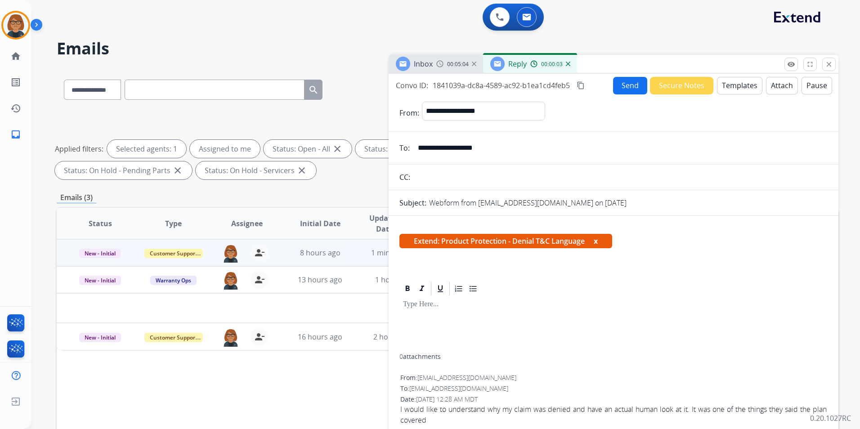
click at [734, 88] on button "Templates" at bounding box center [739, 86] width 45 height 18
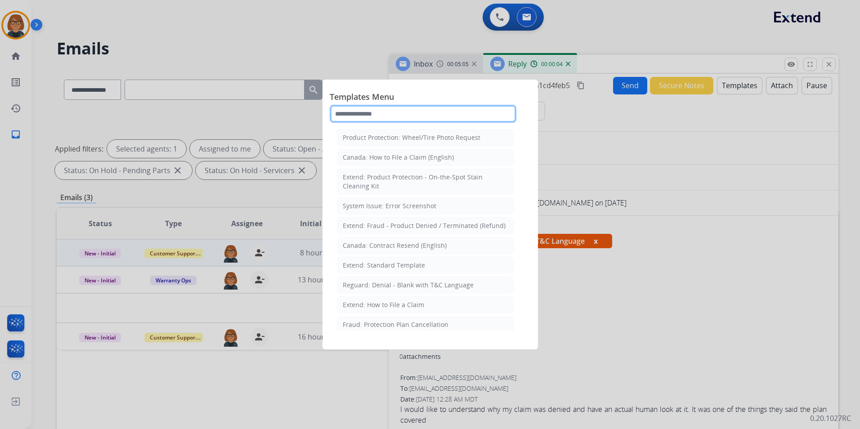
click at [491, 116] on input "text" at bounding box center [423, 114] width 187 height 18
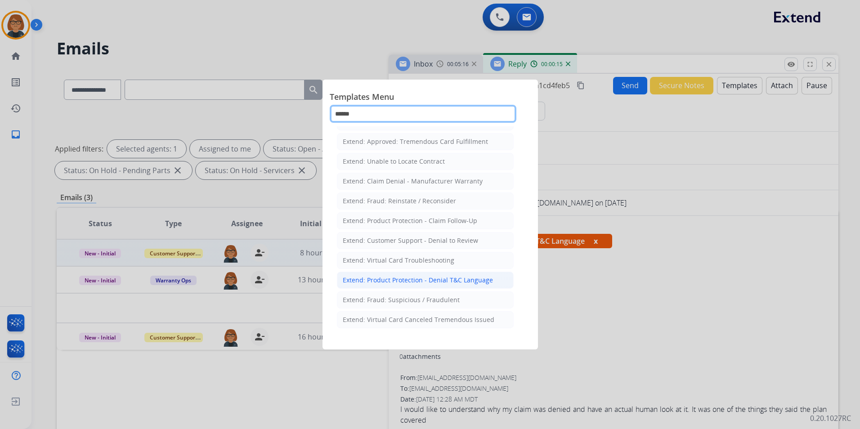
type input "******"
click at [484, 282] on div "Extend: Product Protection - Denial T&C Language" at bounding box center [418, 280] width 150 height 9
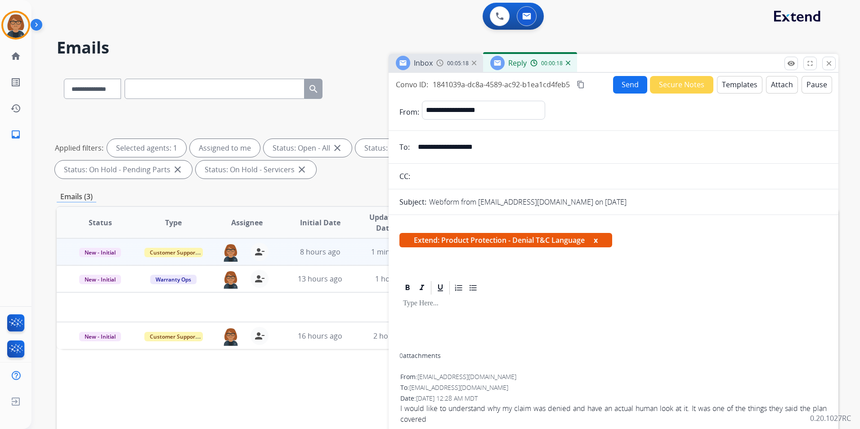
scroll to position [0, 0]
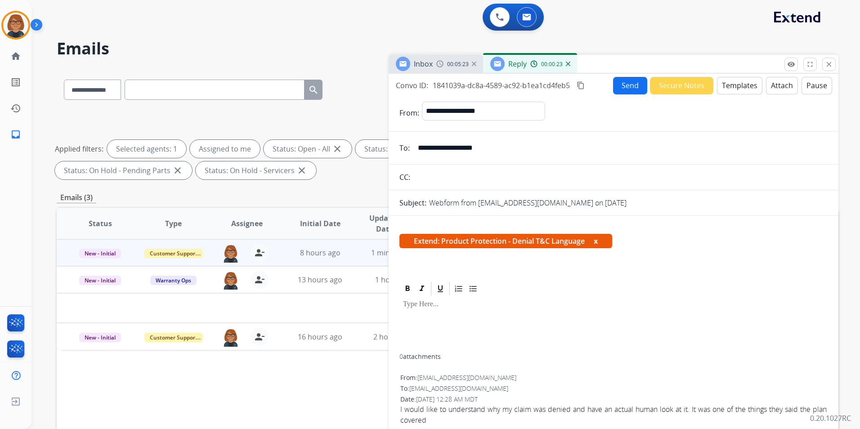
click at [726, 90] on button "Templates" at bounding box center [739, 86] width 45 height 18
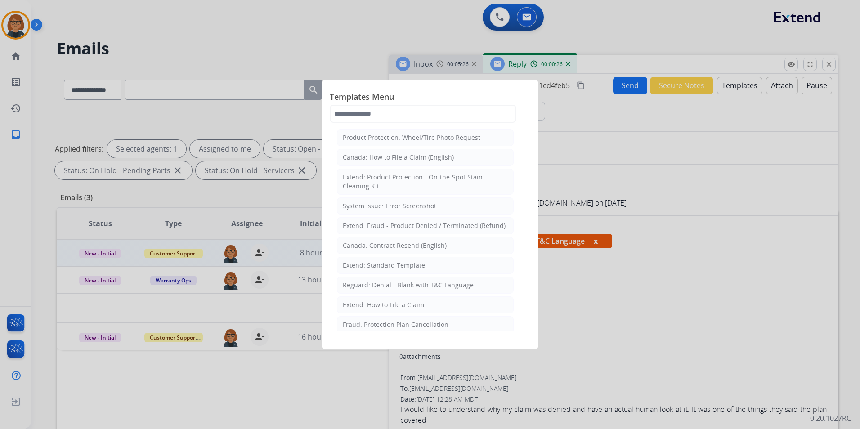
click at [579, 277] on div at bounding box center [430, 214] width 860 height 429
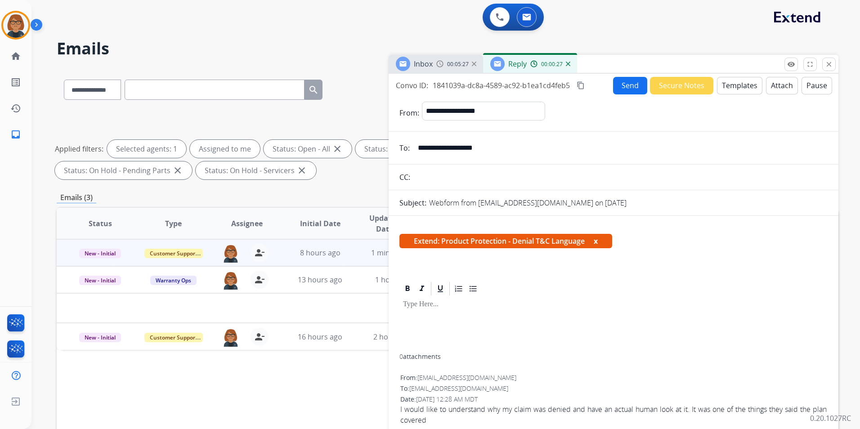
click at [520, 308] on p at bounding box center [613, 304] width 421 height 8
click at [567, 62] on img at bounding box center [568, 64] width 4 height 4
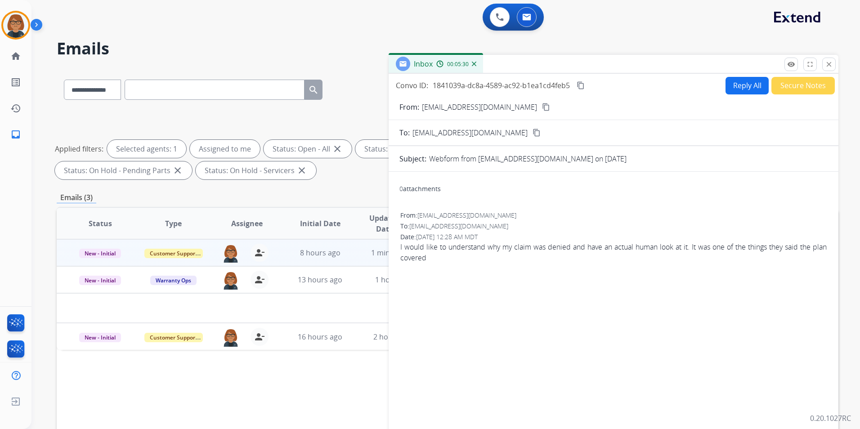
click at [737, 84] on button "Reply All" at bounding box center [746, 86] width 43 height 18
select select "**********"
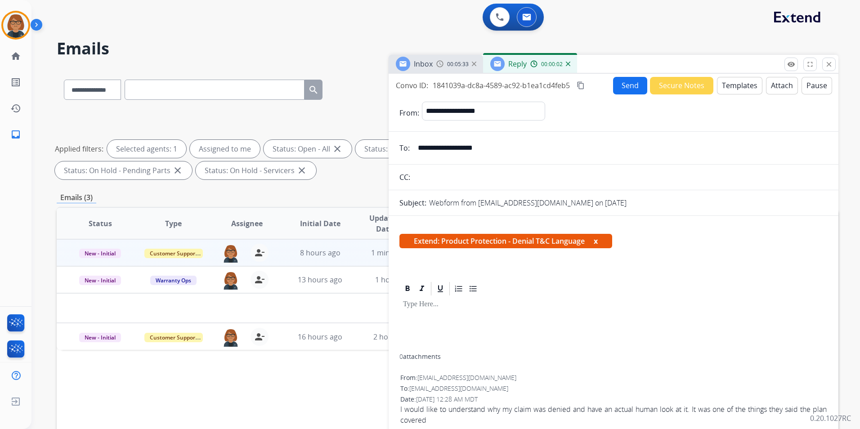
click at [598, 240] on button "x" at bounding box center [596, 241] width 4 height 11
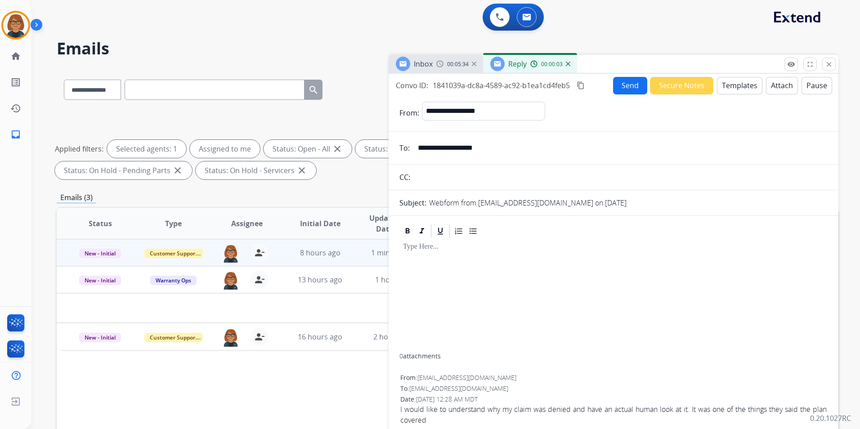
click at [734, 80] on button "Templates" at bounding box center [739, 86] width 45 height 18
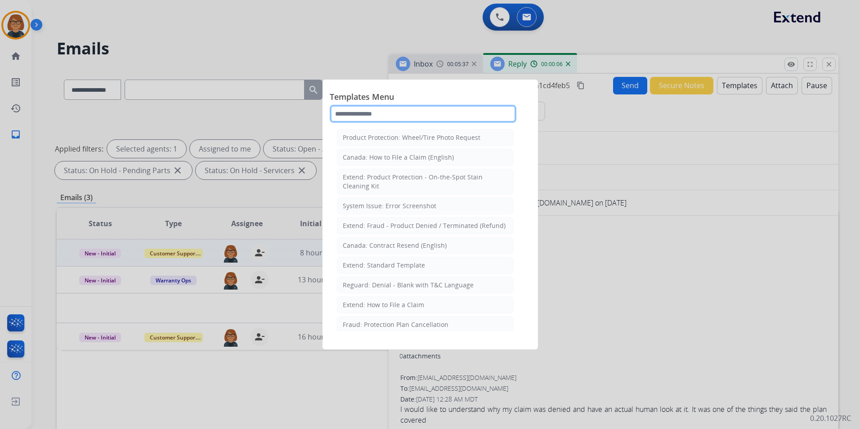
click at [487, 112] on input "text" at bounding box center [423, 114] width 187 height 18
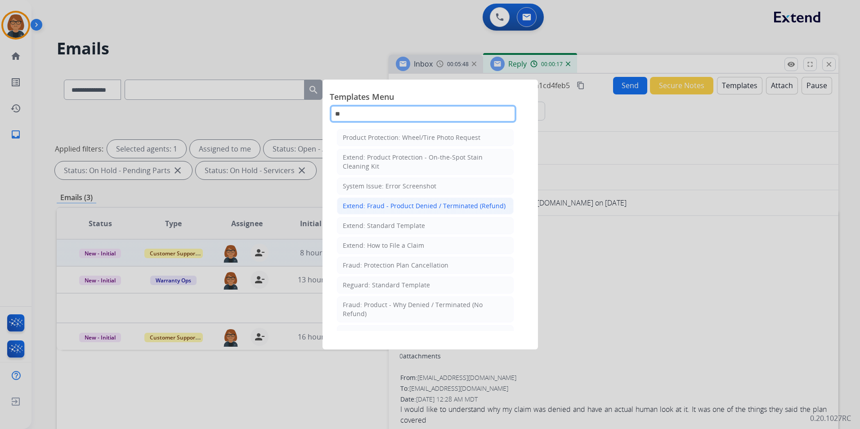
type input "*"
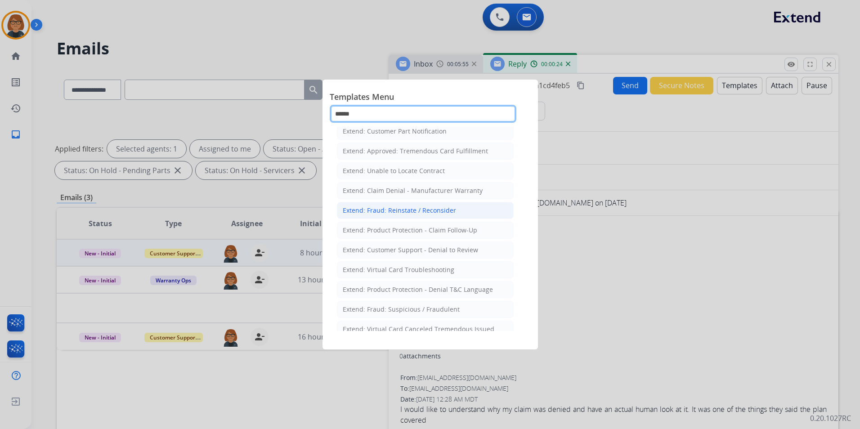
scroll to position [104, 0]
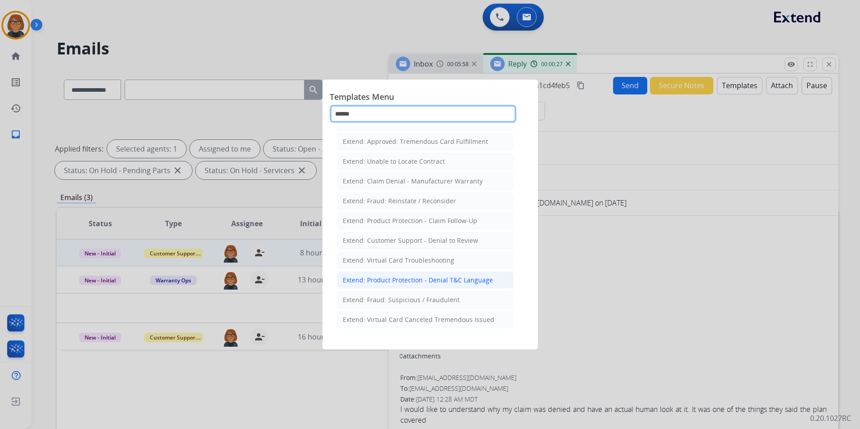
type input "******"
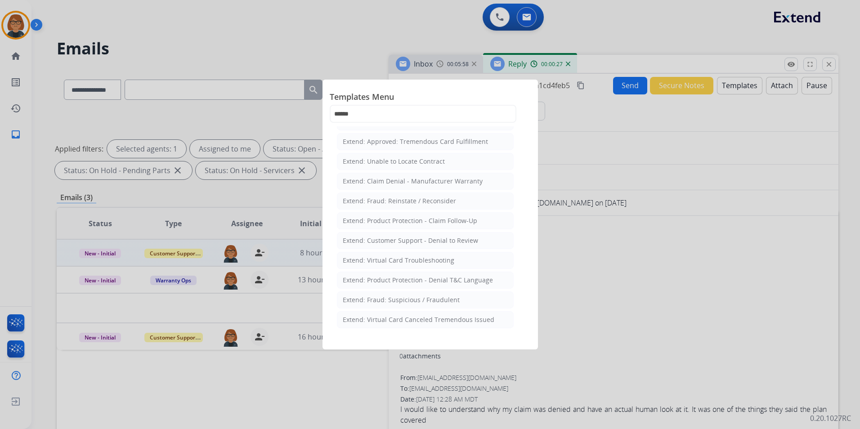
click at [463, 281] on div "Extend: Product Protection - Denial T&C Language" at bounding box center [418, 280] width 150 height 9
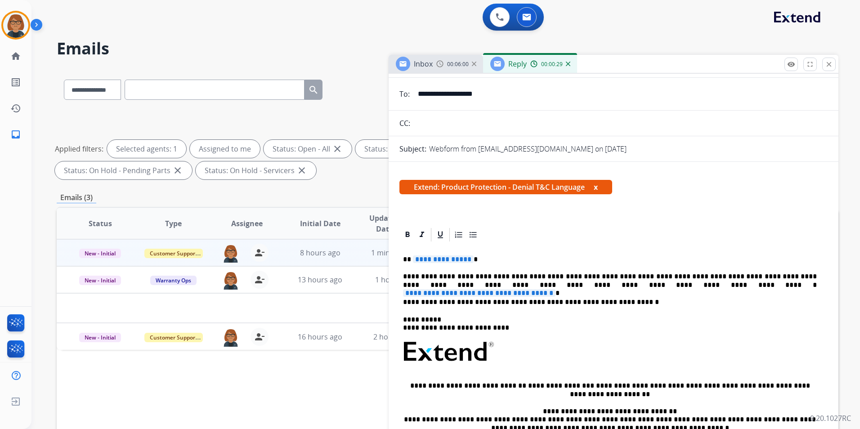
scroll to position [90, 0]
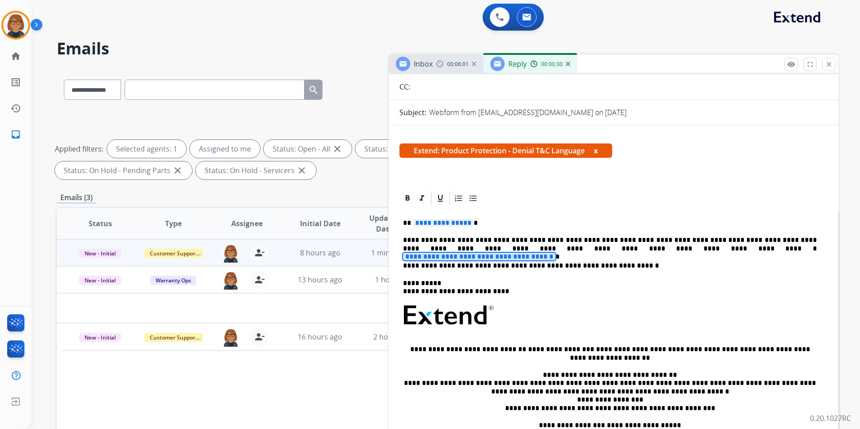
click at [555, 253] on span "**********" at bounding box center [479, 257] width 152 height 8
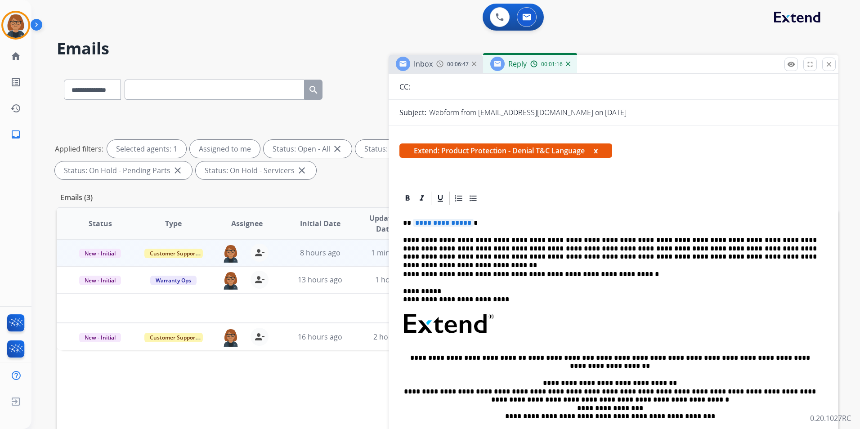
click at [686, 257] on p "**********" at bounding box center [610, 248] width 414 height 25
click at [551, 246] on p "**********" at bounding box center [610, 248] width 414 height 25
click at [713, 262] on div "**********" at bounding box center [613, 343] width 428 height 274
click at [443, 225] on span "**********" at bounding box center [443, 223] width 61 height 8
click at [443, 224] on span "**********" at bounding box center [443, 223] width 61 height 8
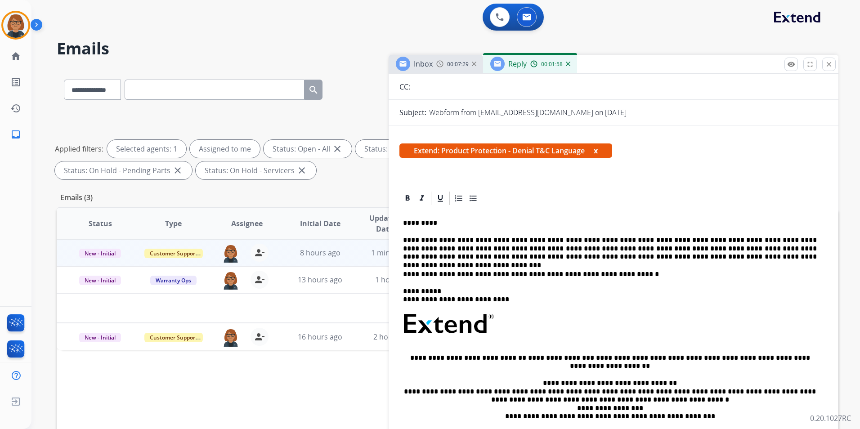
click at [729, 255] on p "**********" at bounding box center [610, 248] width 414 height 25
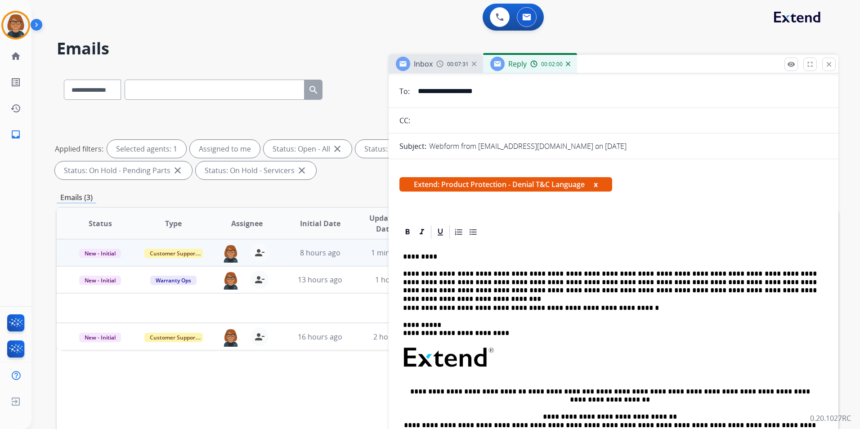
scroll to position [0, 0]
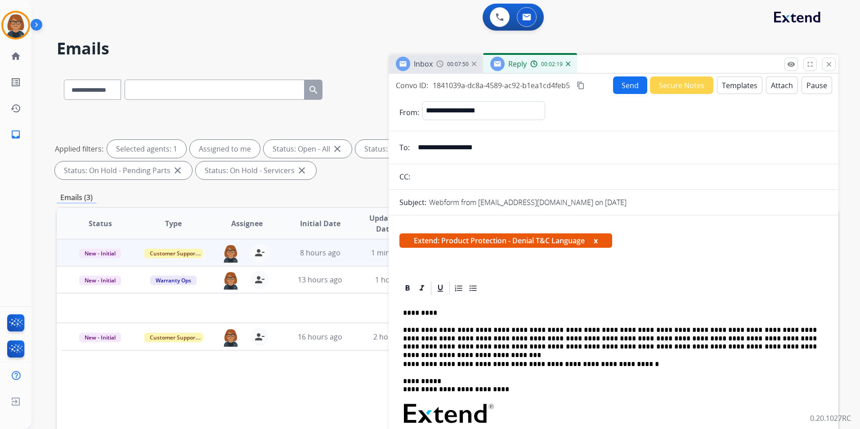
click at [771, 86] on button "Attach" at bounding box center [782, 85] width 32 height 18
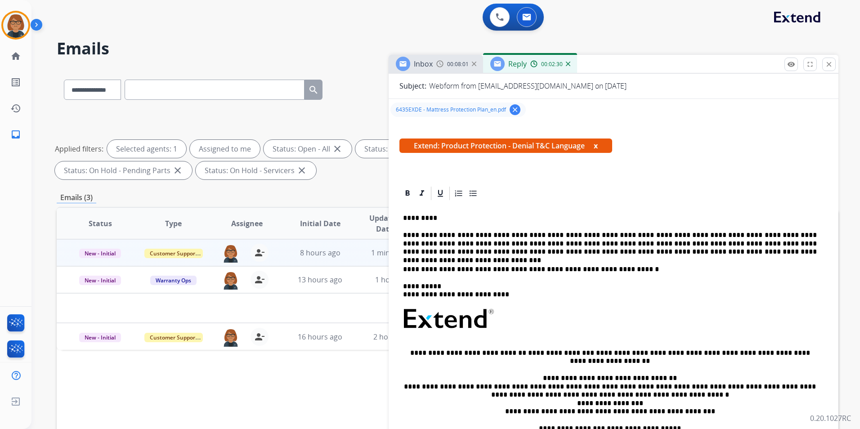
scroll to position [90, 0]
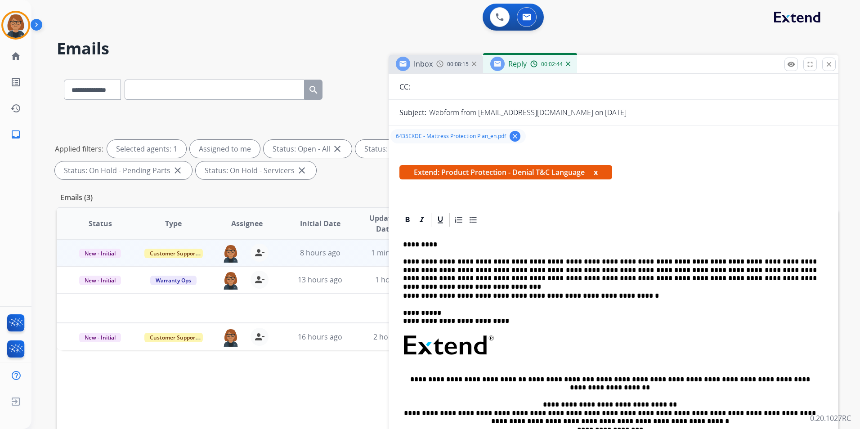
click at [427, 65] on span "Inbox" at bounding box center [423, 64] width 19 height 10
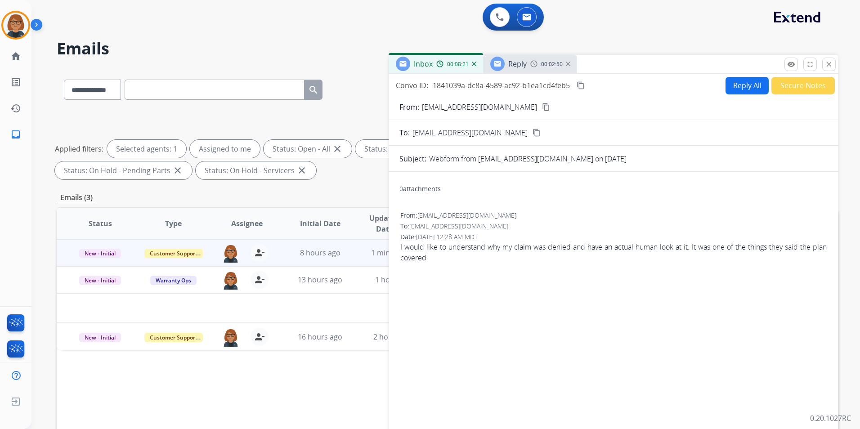
click at [534, 65] on img at bounding box center [533, 63] width 7 height 7
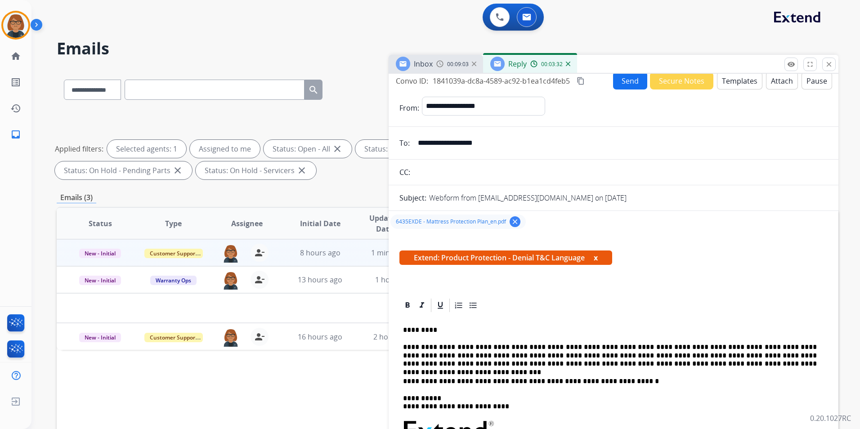
scroll to position [0, 0]
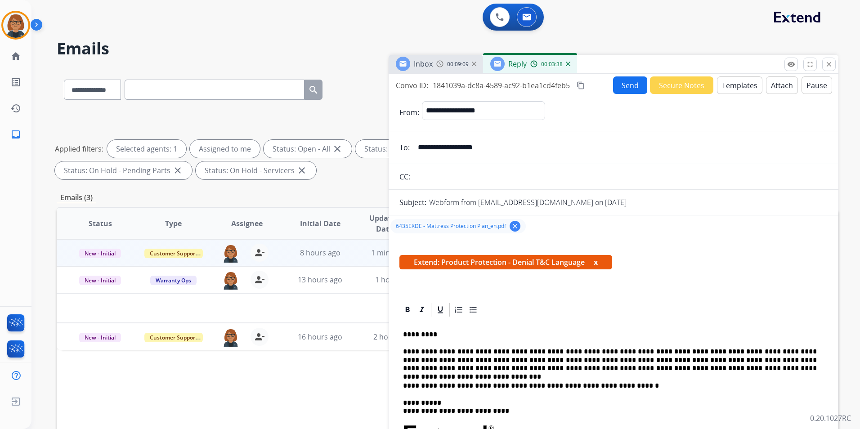
click at [624, 87] on button "Send" at bounding box center [630, 85] width 34 height 18
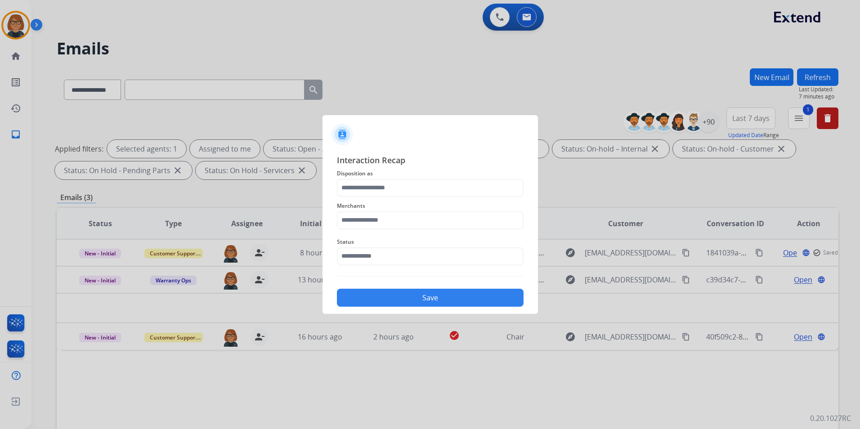
click at [465, 198] on div "Merchants" at bounding box center [430, 215] width 187 height 36
click at [465, 190] on input "text" at bounding box center [430, 188] width 187 height 18
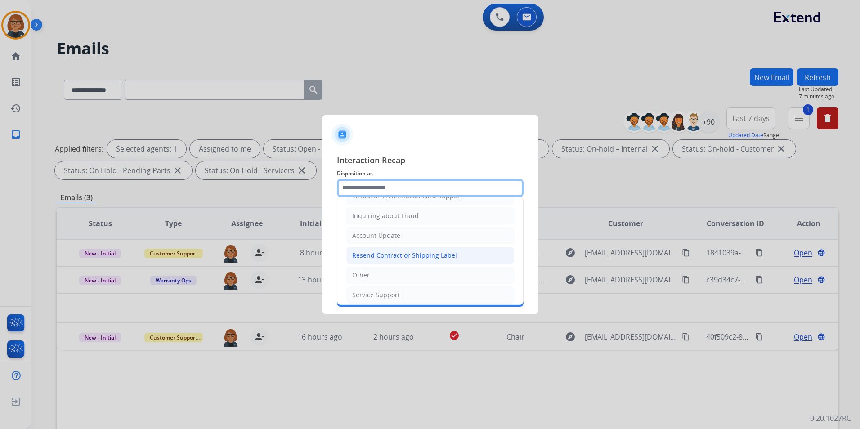
scroll to position [140, 0]
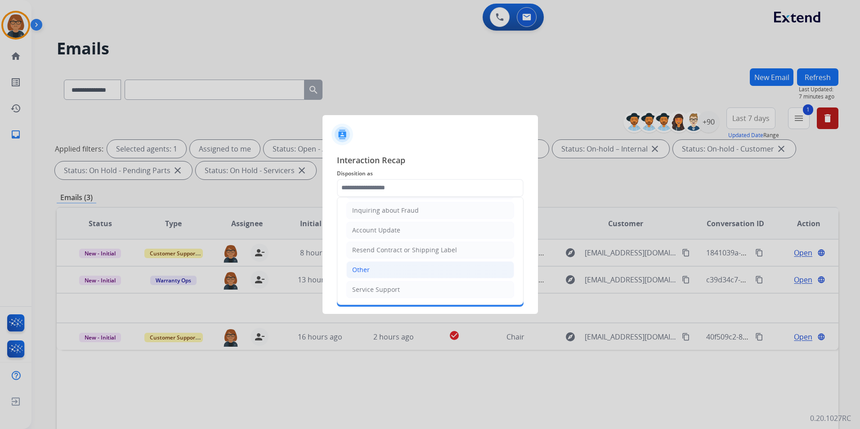
click at [396, 263] on li "Other" at bounding box center [430, 269] width 168 height 17
type input "*****"
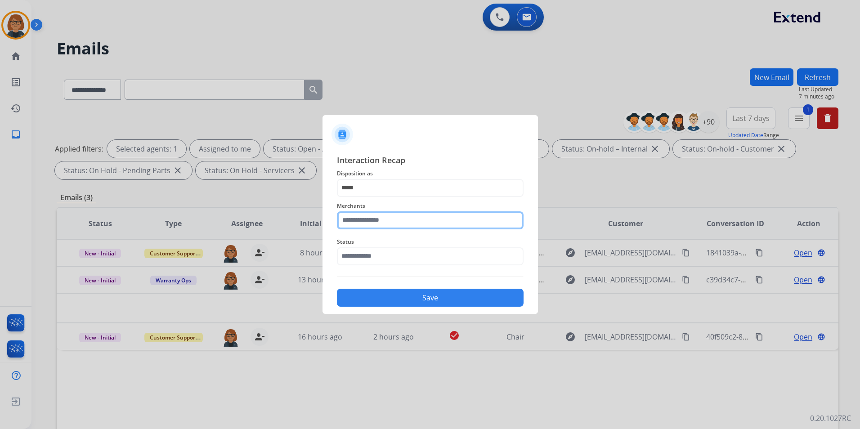
click at [402, 226] on input "text" at bounding box center [430, 220] width 187 height 18
type input "*"
click at [366, 223] on input "*" at bounding box center [430, 220] width 187 height 18
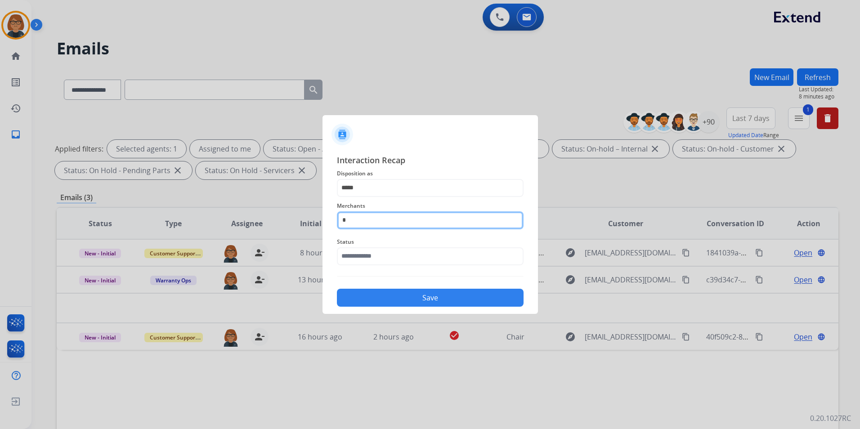
drag, startPoint x: 366, startPoint y: 223, endPoint x: 360, endPoint y: 221, distance: 6.3
click at [361, 221] on input "*" at bounding box center [430, 220] width 187 height 18
type input "*"
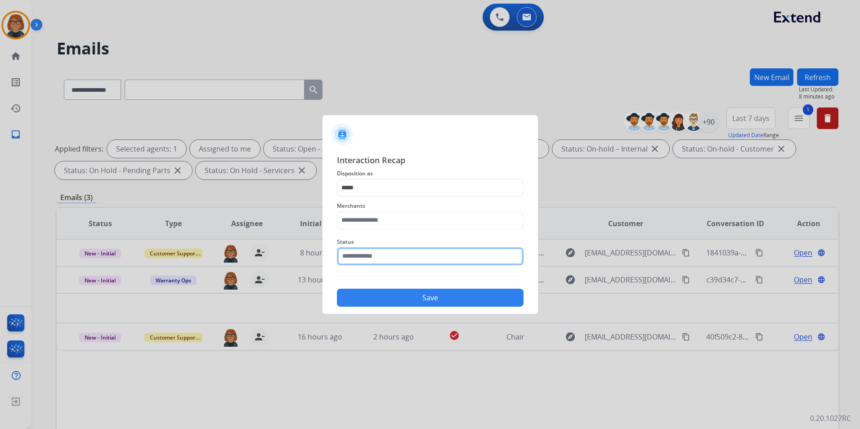
click at [362, 257] on input "text" at bounding box center [430, 256] width 187 height 18
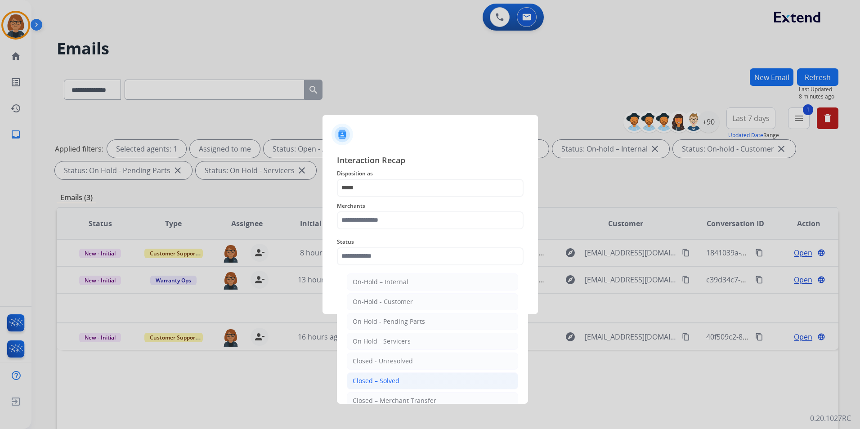
click at [393, 379] on div "Closed – Solved" at bounding box center [376, 380] width 47 height 9
type input "**********"
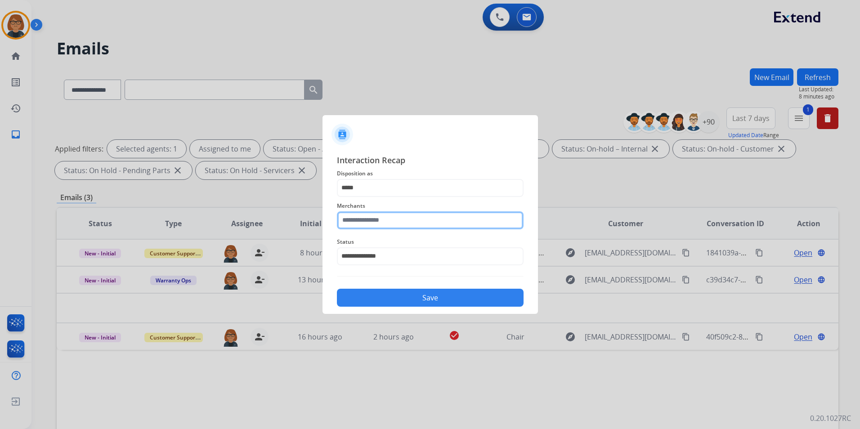
click at [372, 224] on input "text" at bounding box center [430, 220] width 187 height 18
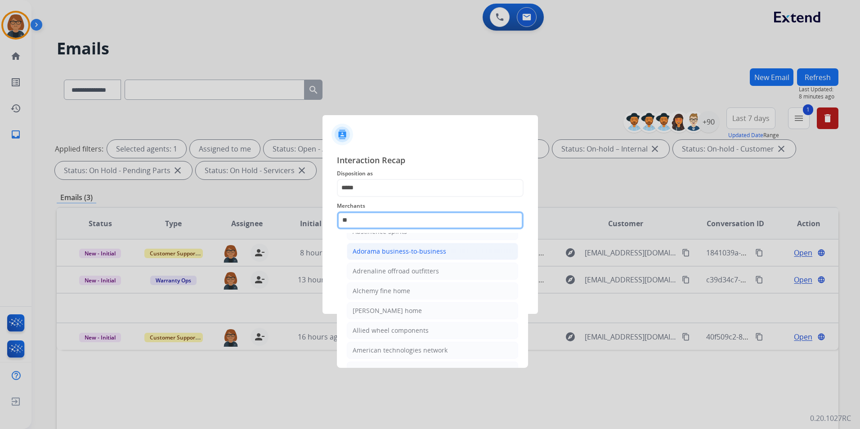
scroll to position [0, 0]
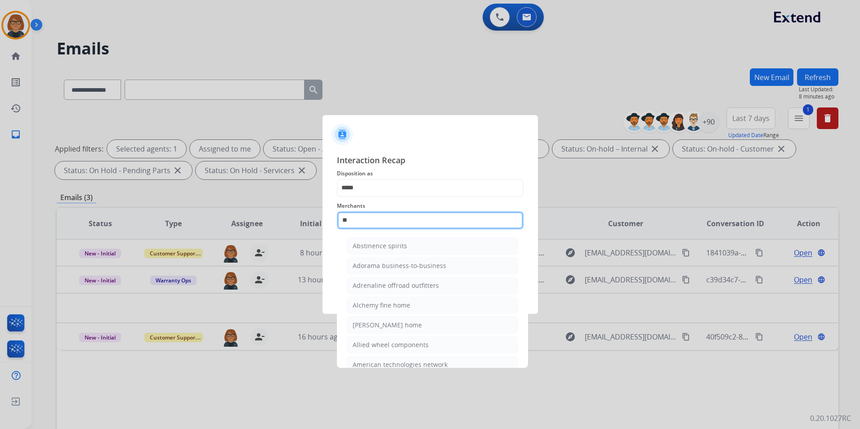
type input "*"
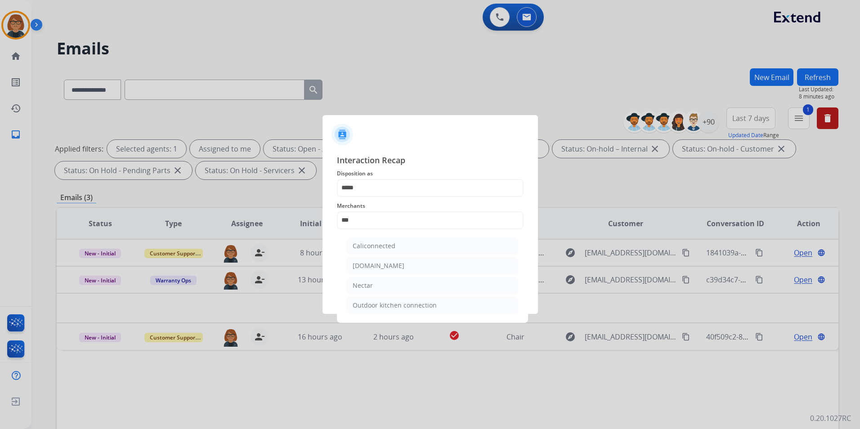
click at [383, 286] on li "Nectar" at bounding box center [432, 285] width 171 height 17
type input "******"
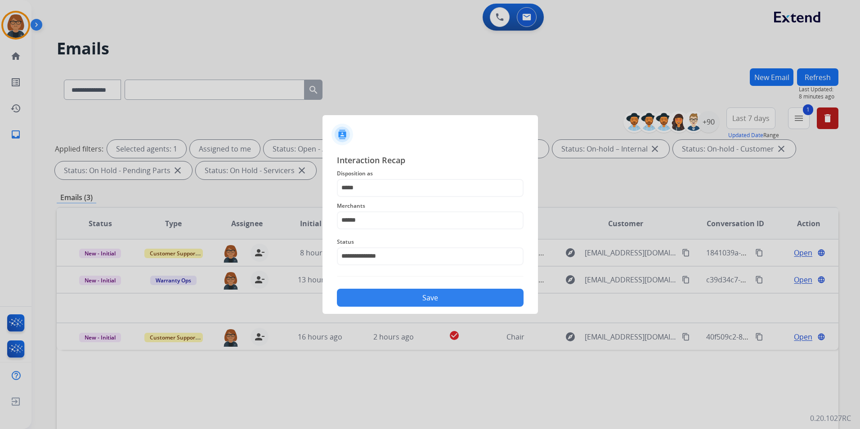
click at [459, 296] on button "Save" at bounding box center [430, 298] width 187 height 18
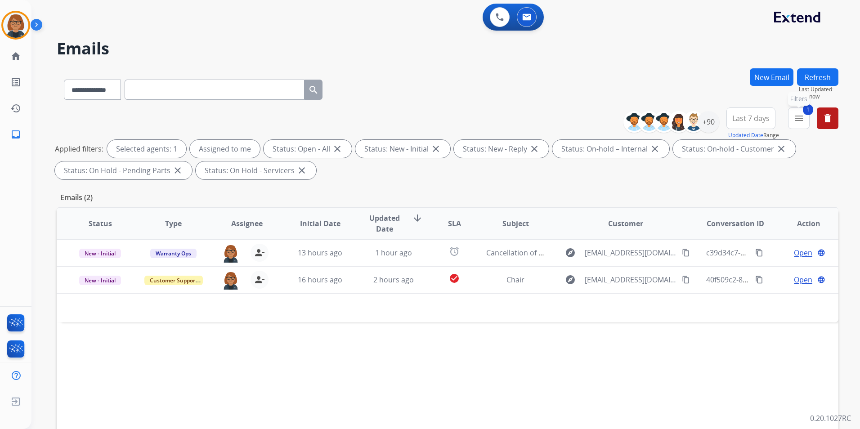
click at [794, 122] on mat-icon "menu" at bounding box center [798, 118] width 11 height 11
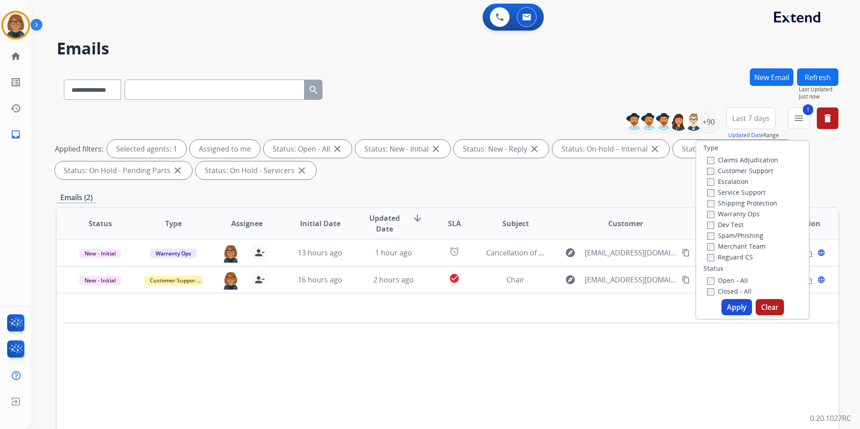
click at [724, 287] on label "Closed - All" at bounding box center [729, 291] width 45 height 9
click at [724, 278] on label "Open - All" at bounding box center [727, 280] width 41 height 9
click at [728, 302] on button "Apply" at bounding box center [736, 307] width 31 height 16
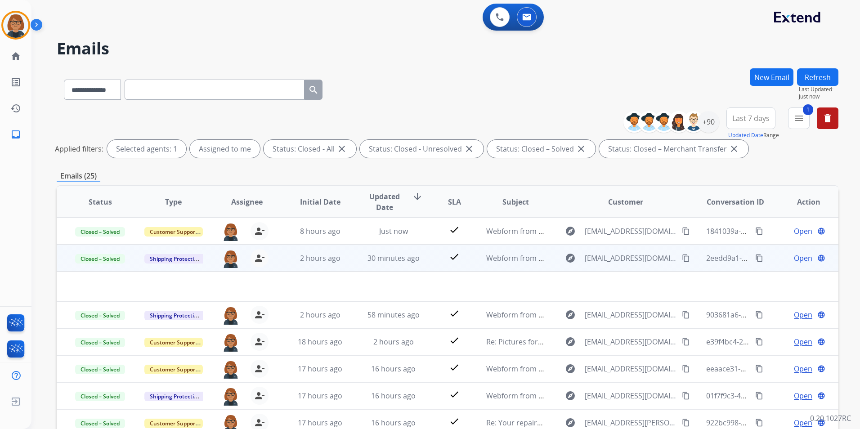
click at [501, 267] on td "Webform from [EMAIL_ADDRESS][DOMAIN_NAME] on [DATE]" at bounding box center [508, 258] width 73 height 27
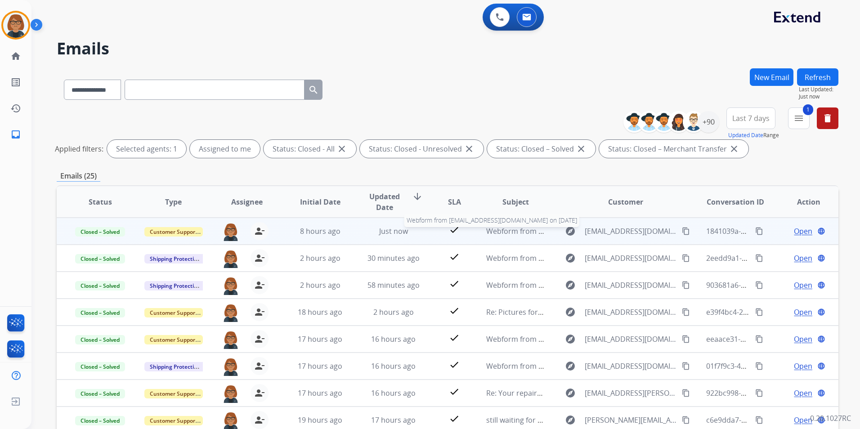
click at [500, 232] on span "Webform from [EMAIL_ADDRESS][DOMAIN_NAME] on [DATE]" at bounding box center [588, 231] width 204 height 10
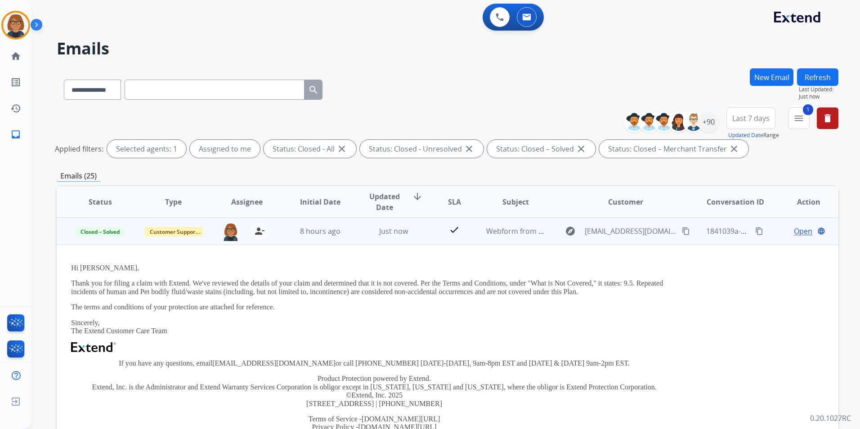
click at [795, 237] on td "Open language" at bounding box center [801, 231] width 73 height 27
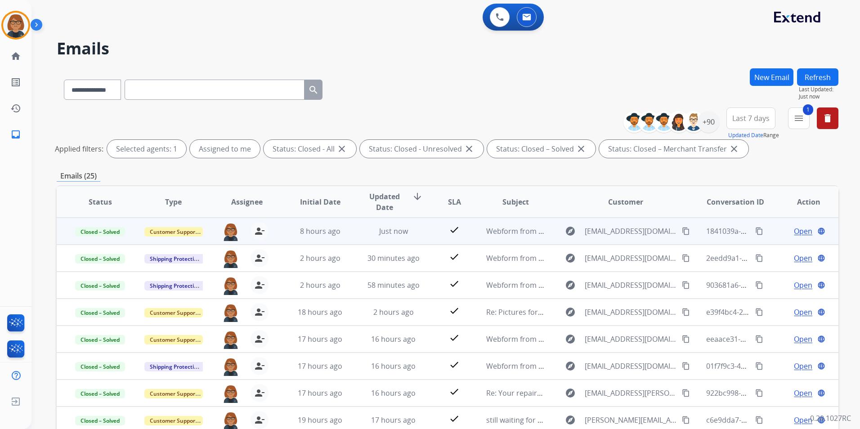
click at [797, 235] on span "Open" at bounding box center [803, 231] width 18 height 11
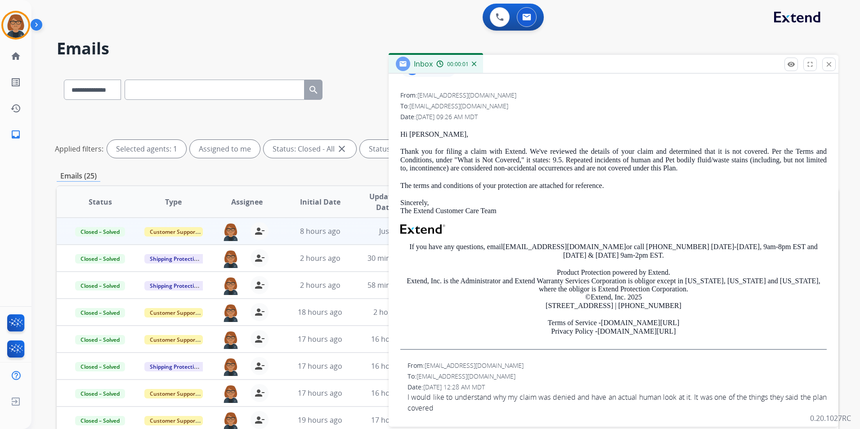
scroll to position [121, 0]
click at [823, 62] on button "close Close" at bounding box center [828, 64] width 13 height 13
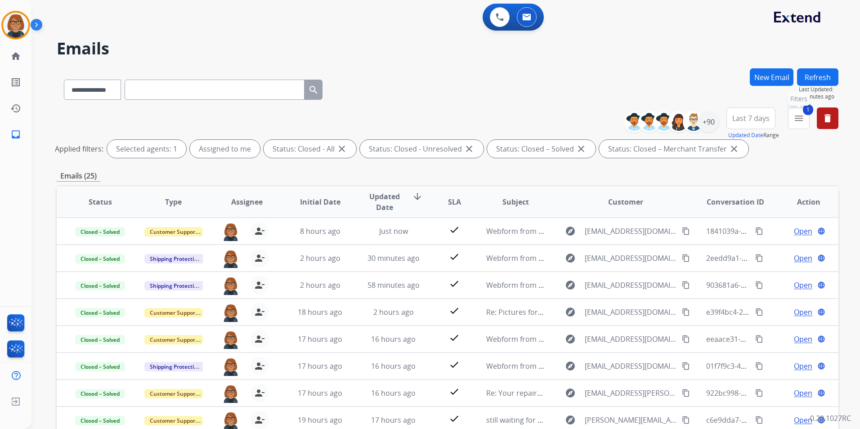
click at [789, 121] on button "1 menu Filters" at bounding box center [799, 118] width 22 height 22
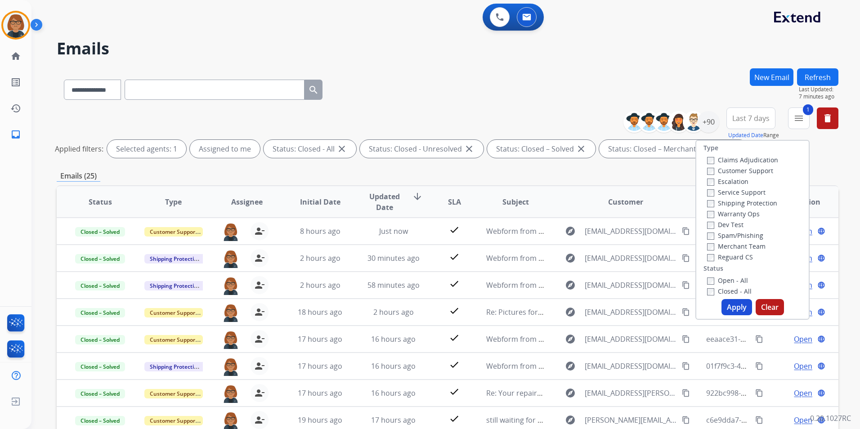
click at [720, 279] on label "Open - All" at bounding box center [727, 280] width 41 height 9
click at [724, 279] on label "Open - All" at bounding box center [727, 280] width 41 height 9
click at [643, 174] on div "Emails (25)" at bounding box center [448, 175] width 782 height 11
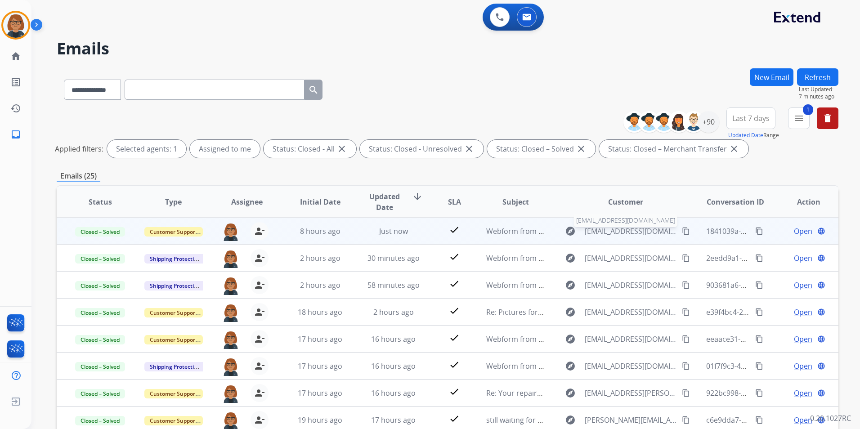
click at [621, 229] on span "[EMAIL_ADDRESS][DOMAIN_NAME]" at bounding box center [631, 231] width 92 height 11
type input "**********"
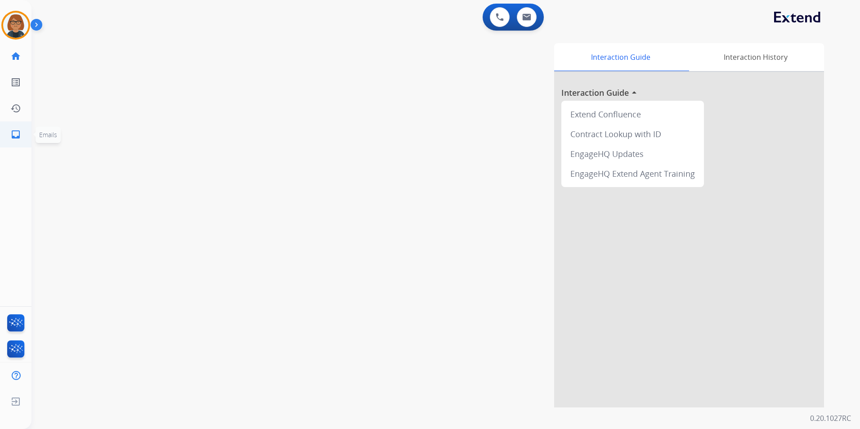
click at [18, 138] on mat-icon "inbox" at bounding box center [15, 134] width 11 height 11
select select "**********"
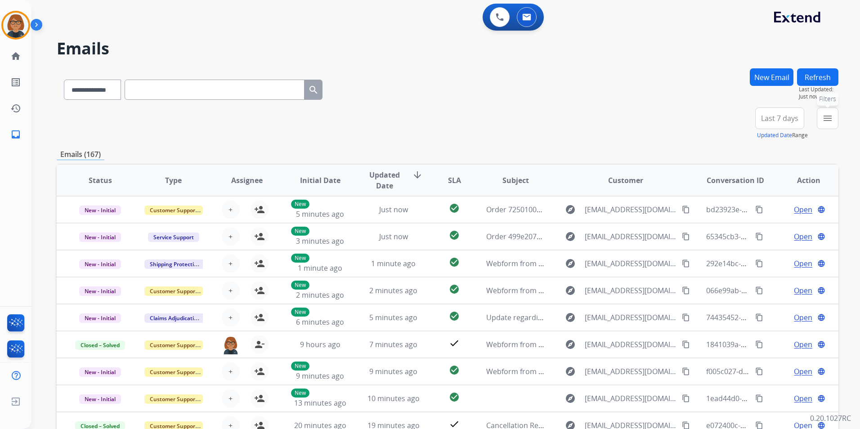
click at [822, 109] on button "menu Filters" at bounding box center [828, 118] width 22 height 22
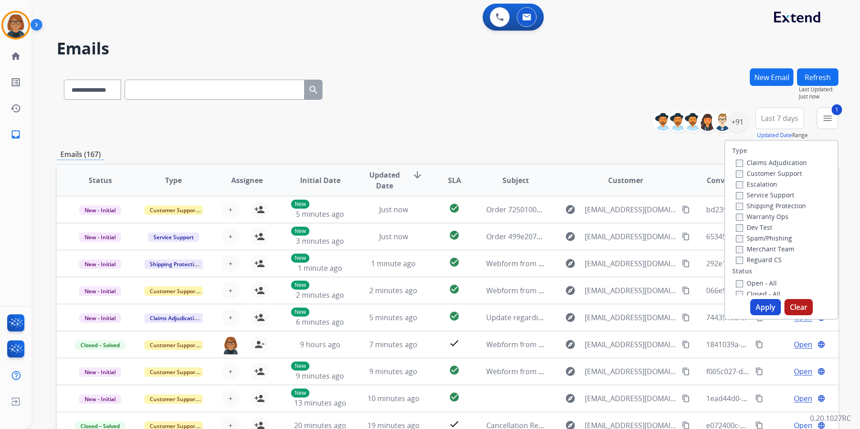
click at [768, 307] on button "Apply" at bounding box center [765, 307] width 31 height 16
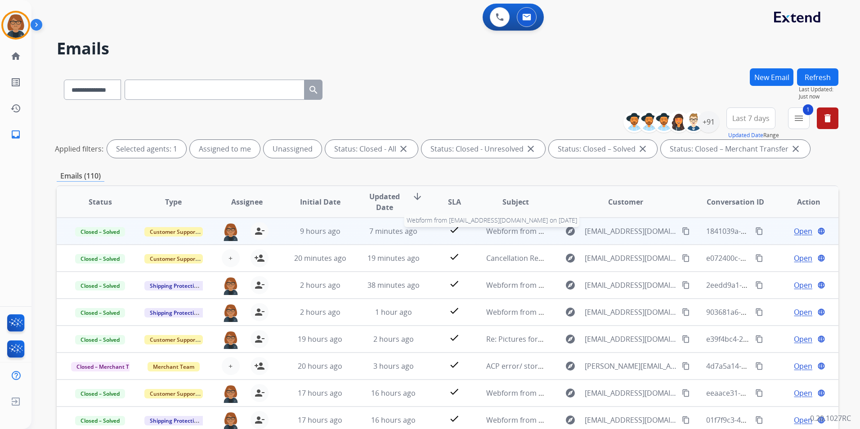
click at [510, 233] on span "Webform from [EMAIL_ADDRESS][DOMAIN_NAME] on [DATE]" at bounding box center [588, 231] width 204 height 10
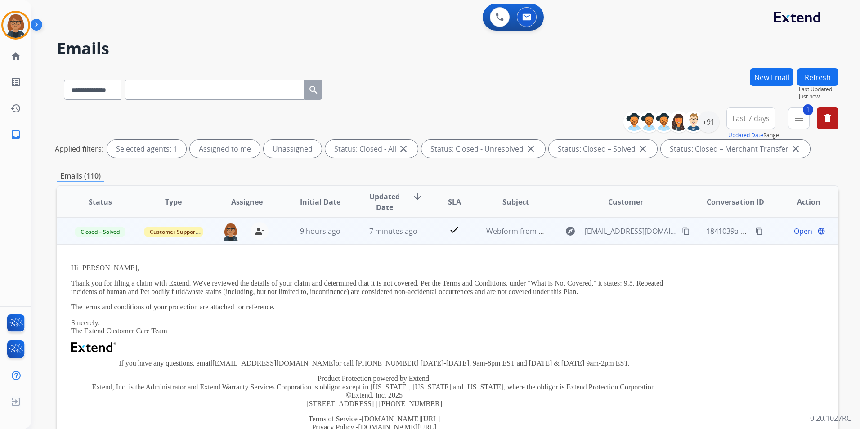
click at [755, 231] on mat-icon "content_copy" at bounding box center [759, 231] width 8 height 8
click at [395, 233] on span "7 minutes ago" at bounding box center [393, 231] width 48 height 10
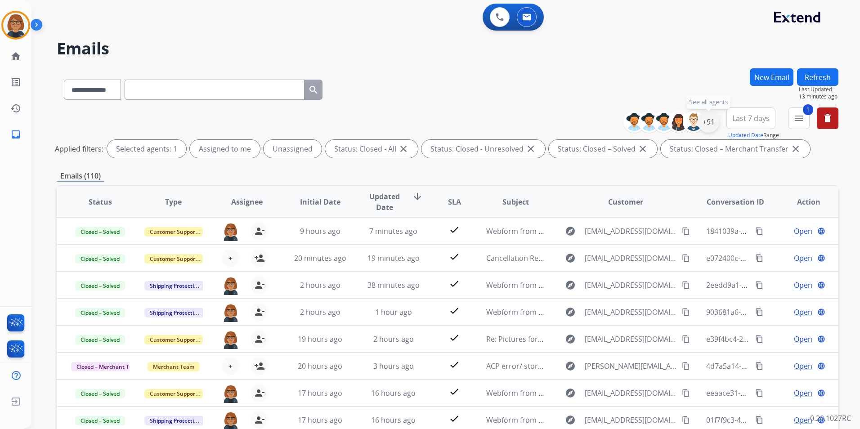
click at [710, 120] on div "+91" at bounding box center [708, 122] width 22 height 22
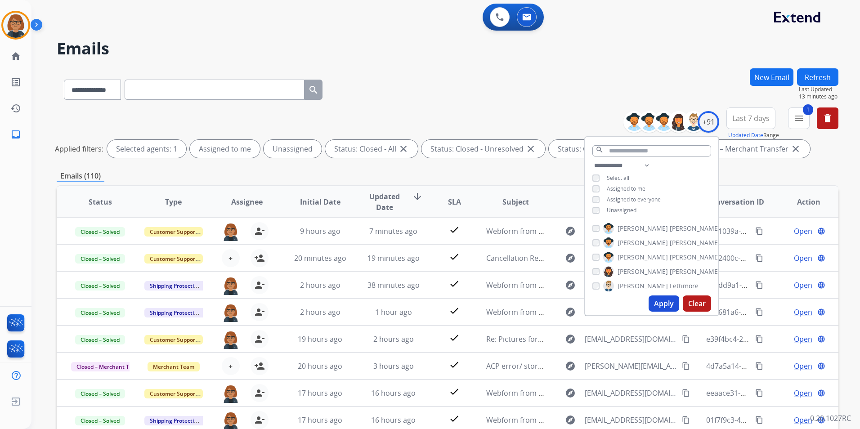
click at [624, 210] on span "Unassigned" at bounding box center [622, 210] width 30 height 8
click at [660, 303] on button "Apply" at bounding box center [663, 303] width 31 height 16
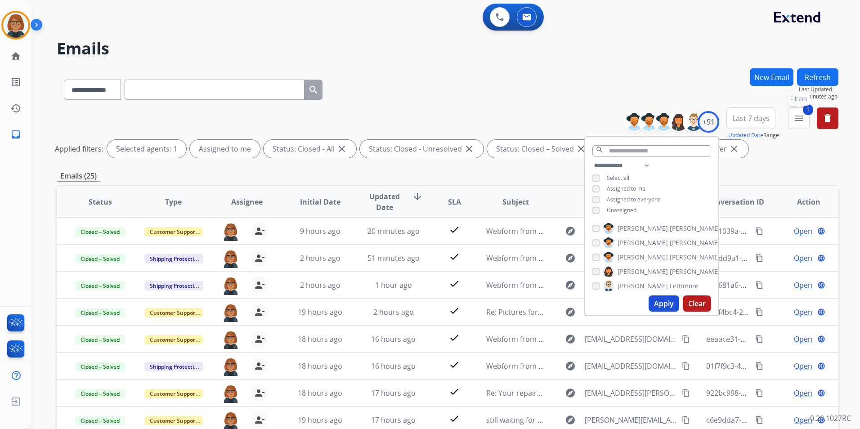
click at [801, 122] on mat-icon "menu" at bounding box center [798, 118] width 11 height 11
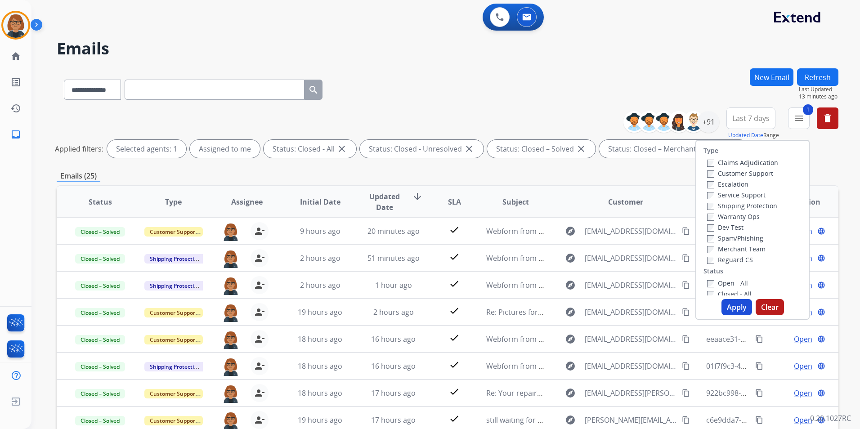
click at [727, 281] on label "Open - All" at bounding box center [727, 283] width 41 height 9
click at [710, 291] on label "Closed - All" at bounding box center [729, 294] width 45 height 9
click at [734, 305] on button "Apply" at bounding box center [736, 307] width 31 height 16
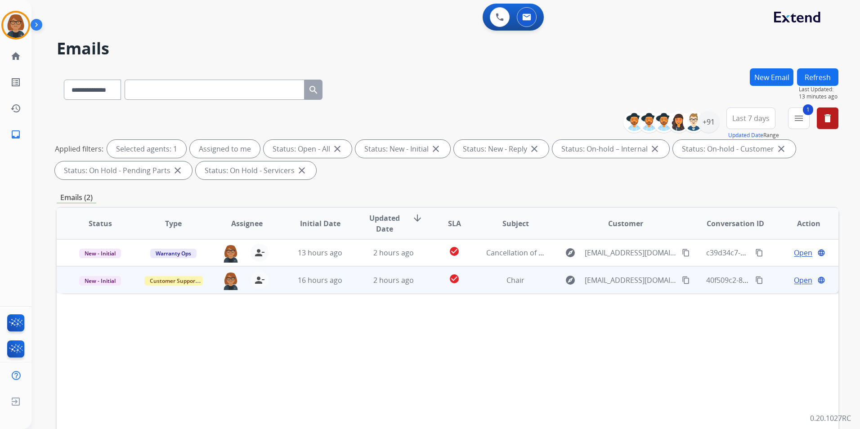
click at [481, 281] on td "Chair" at bounding box center [508, 279] width 73 height 27
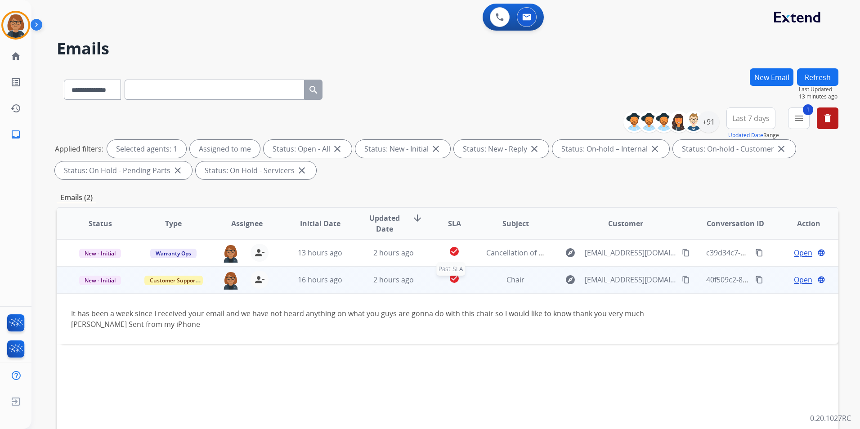
click at [464, 282] on div "check_circle" at bounding box center [455, 279] width 34 height 13
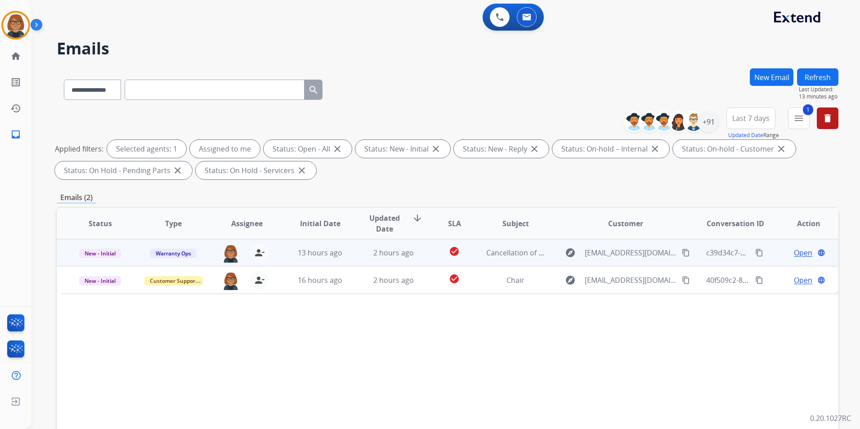
click at [472, 255] on td "Cancellation of contract" at bounding box center [508, 252] width 73 height 27
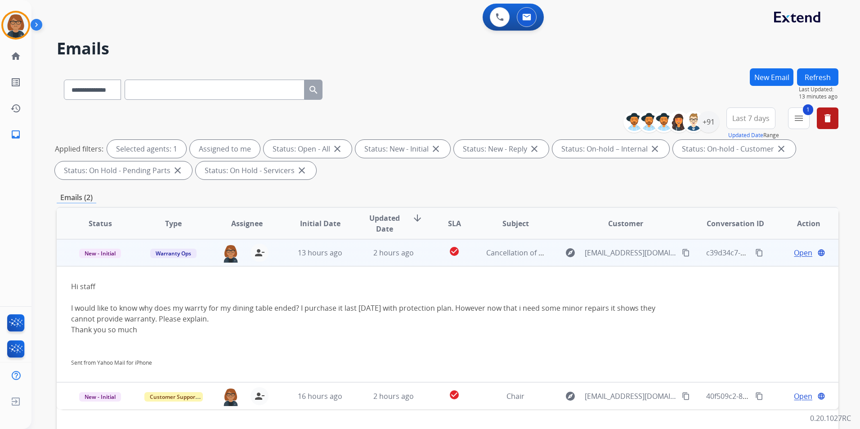
click at [519, 260] on td "Cancellation of contract" at bounding box center [508, 252] width 73 height 27
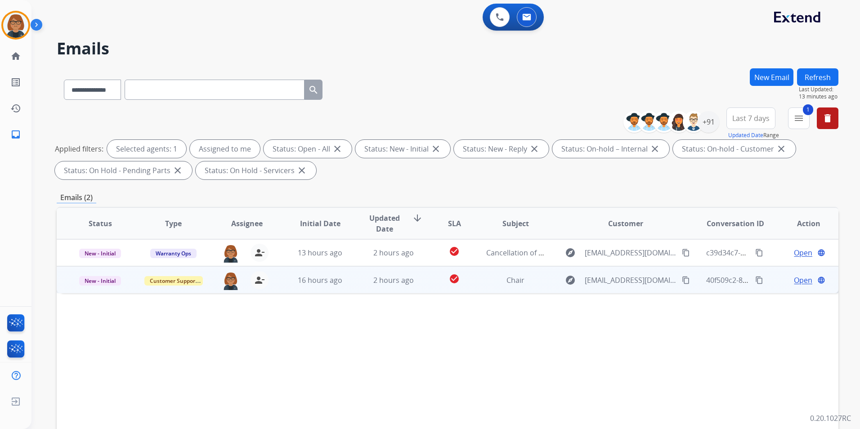
click at [478, 288] on td "Chair" at bounding box center [508, 279] width 73 height 27
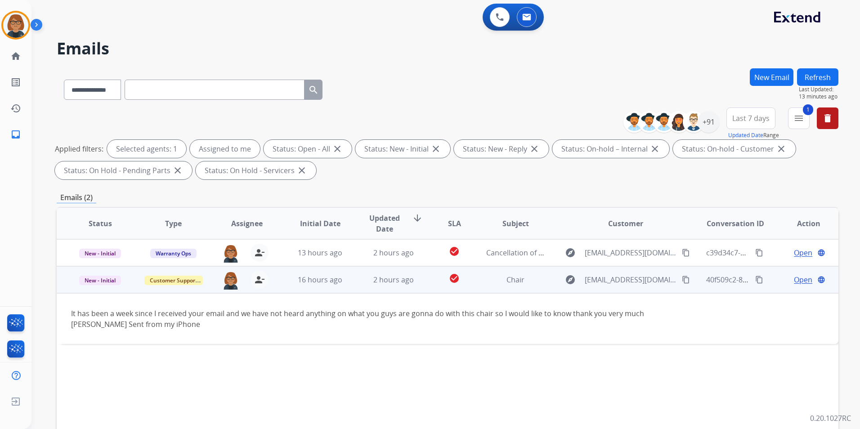
click at [682, 280] on mat-icon "content_copy" at bounding box center [686, 280] width 8 height 8
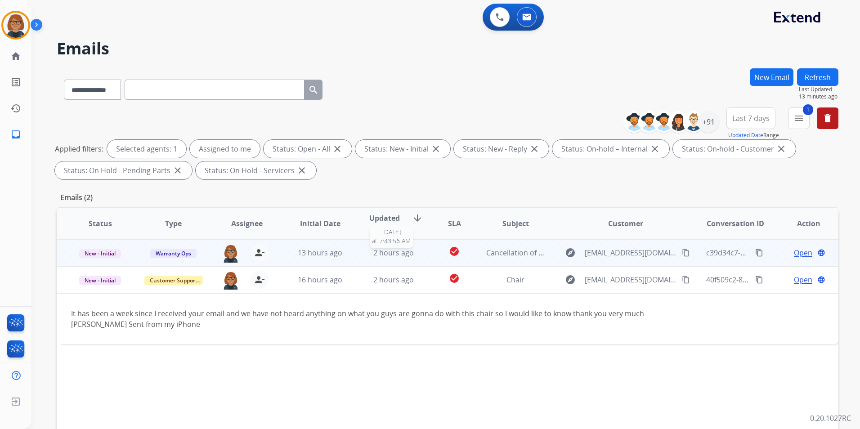
click at [384, 256] on span "2 hours ago" at bounding box center [393, 253] width 40 height 10
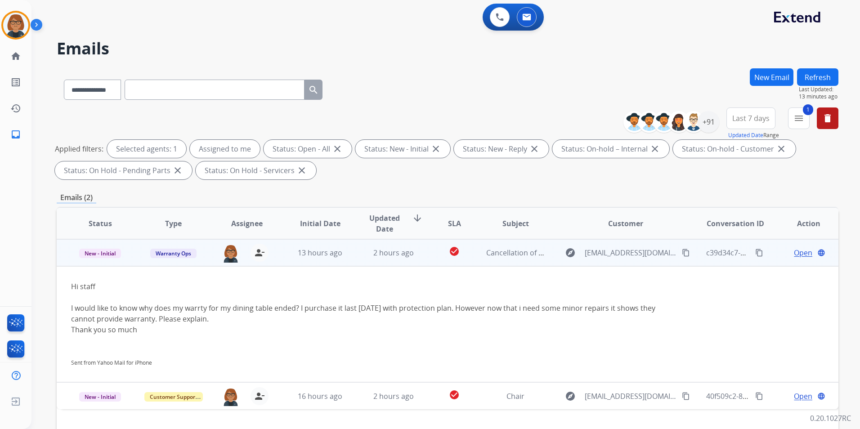
click at [682, 252] on mat-icon "content_copy" at bounding box center [686, 253] width 8 height 8
drag, startPoint x: 304, startPoint y: 246, endPoint x: 308, endPoint y: 241, distance: 6.1
click at [305, 244] on td "13 hours ago" at bounding box center [313, 252] width 73 height 27
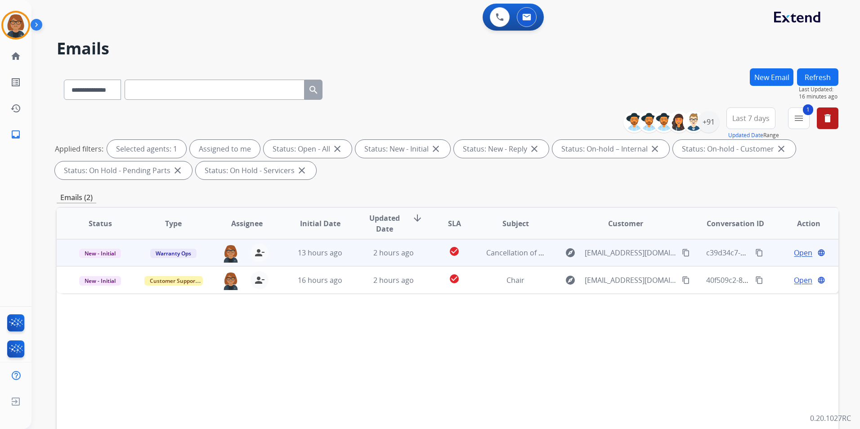
click at [288, 255] on td "13 hours ago" at bounding box center [313, 252] width 73 height 27
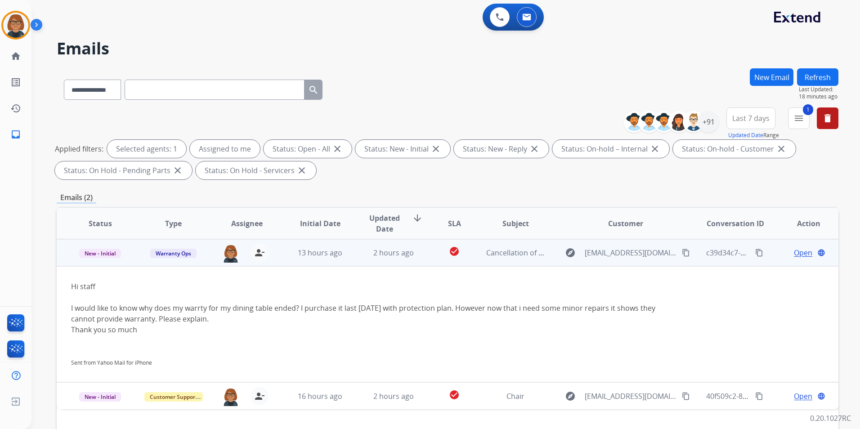
click at [796, 256] on span "Open" at bounding box center [803, 252] width 18 height 11
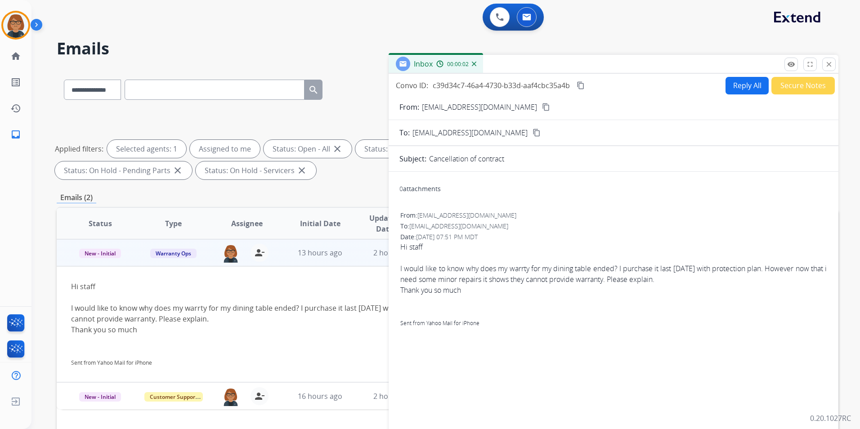
click at [741, 87] on button "Reply All" at bounding box center [746, 86] width 43 height 18
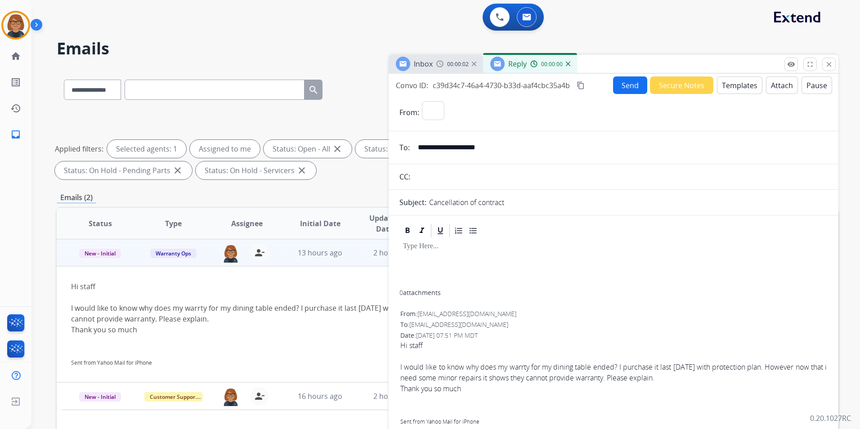
select select "**********"
click at [731, 87] on button "Templates" at bounding box center [739, 85] width 45 height 18
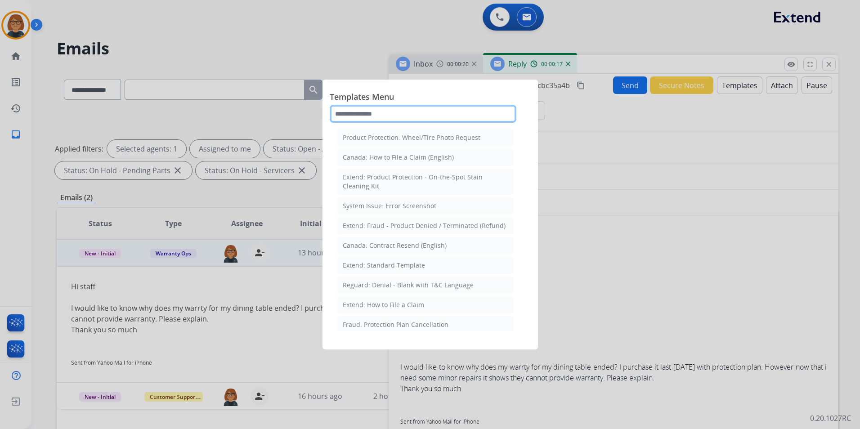
click at [378, 112] on input "text" at bounding box center [423, 114] width 187 height 18
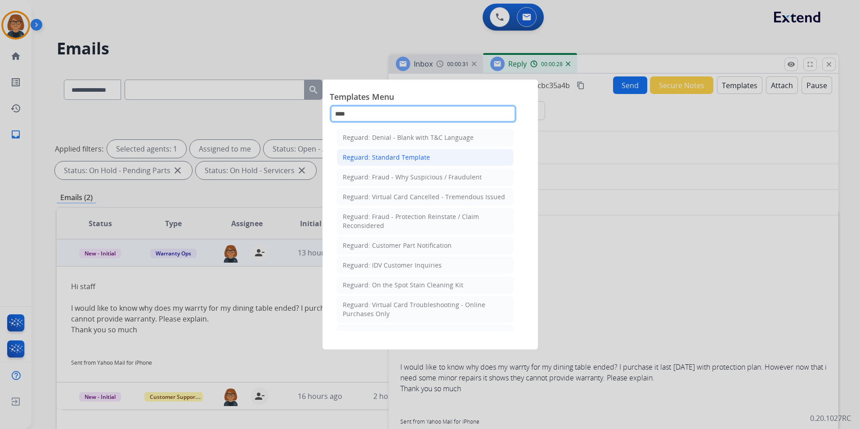
type input "****"
click at [385, 152] on li "Reguard: Standard Template" at bounding box center [425, 157] width 177 height 17
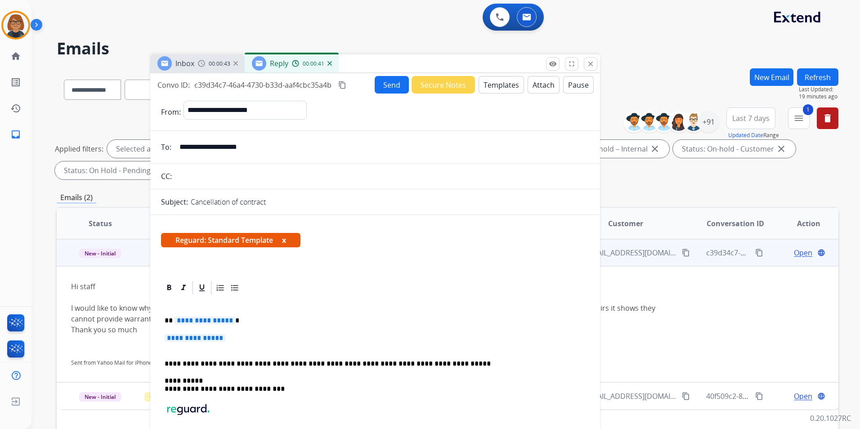
drag, startPoint x: 653, startPoint y: 63, endPoint x: 414, endPoint y: 62, distance: 239.2
click at [415, 62] on div "Inbox 00:00:43 Reply 00:00:41" at bounding box center [375, 63] width 450 height 19
click at [592, 67] on mat-icon "close" at bounding box center [590, 64] width 8 height 8
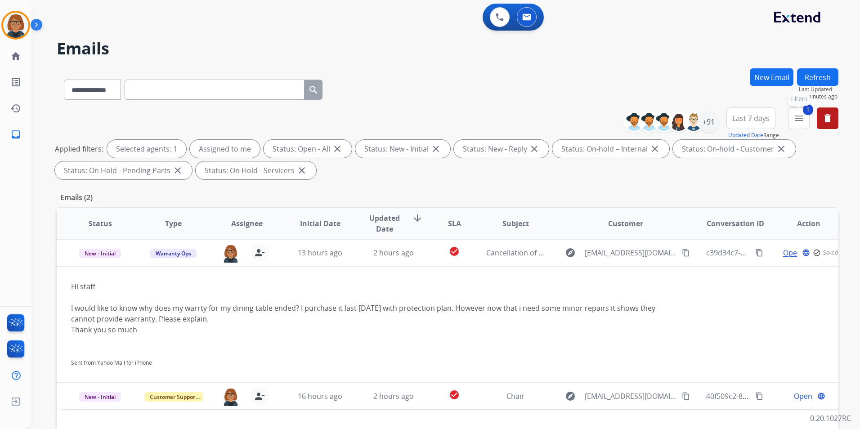
click at [803, 120] on mat-icon "menu" at bounding box center [798, 118] width 11 height 11
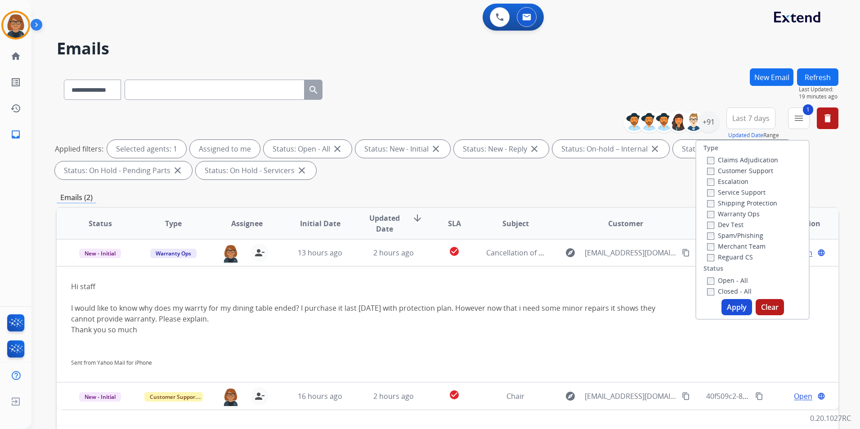
click at [715, 289] on label "Closed - All" at bounding box center [729, 291] width 45 height 9
click at [718, 280] on label "Open - All" at bounding box center [727, 280] width 41 height 9
click at [728, 298] on div "Type Claims Adjudication Customer Support Escalation Service Support Shipping P…" at bounding box center [752, 230] width 114 height 180
click at [729, 304] on button "Apply" at bounding box center [736, 307] width 31 height 16
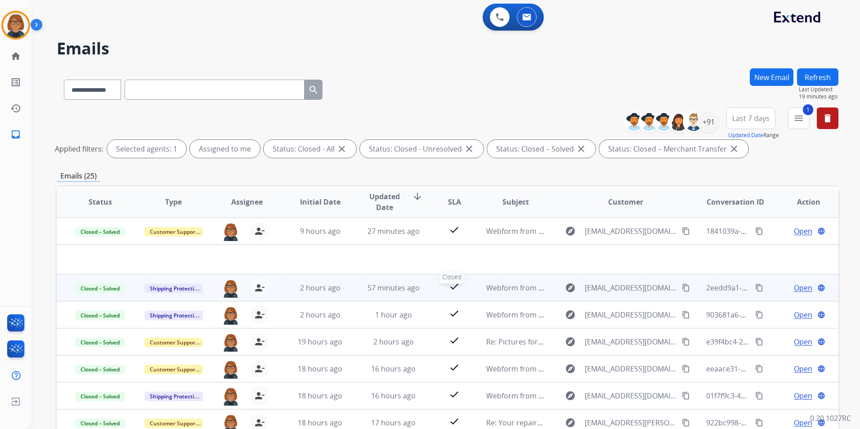
click at [458, 288] on div "check" at bounding box center [455, 287] width 34 height 13
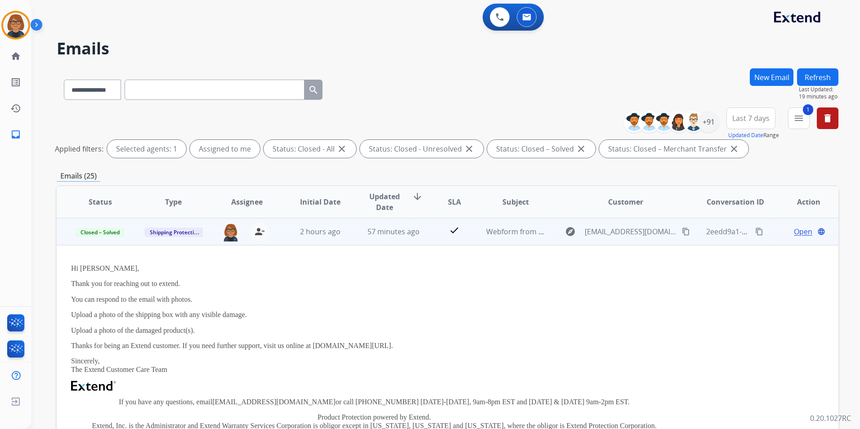
scroll to position [27, 0]
click at [319, 236] on span "2 hours ago" at bounding box center [320, 231] width 40 height 10
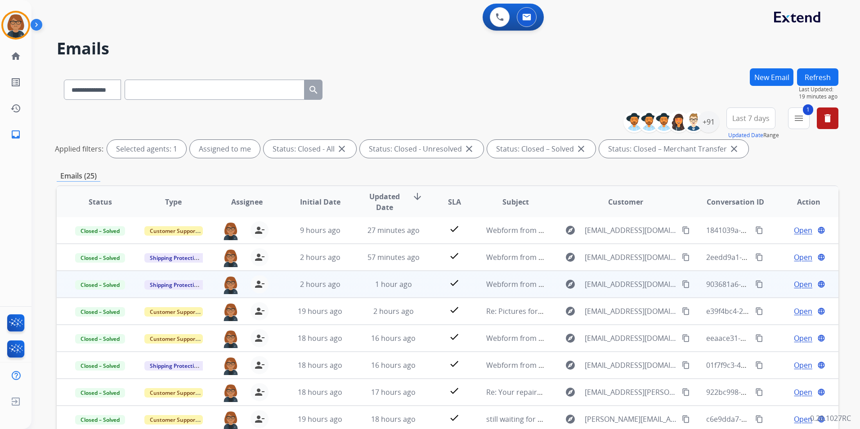
click at [335, 289] on td "2 hours ago" at bounding box center [313, 284] width 73 height 27
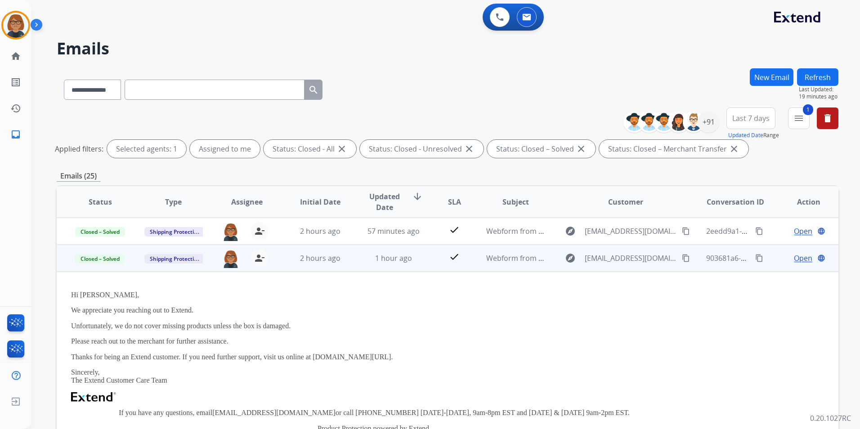
scroll to position [54, 0]
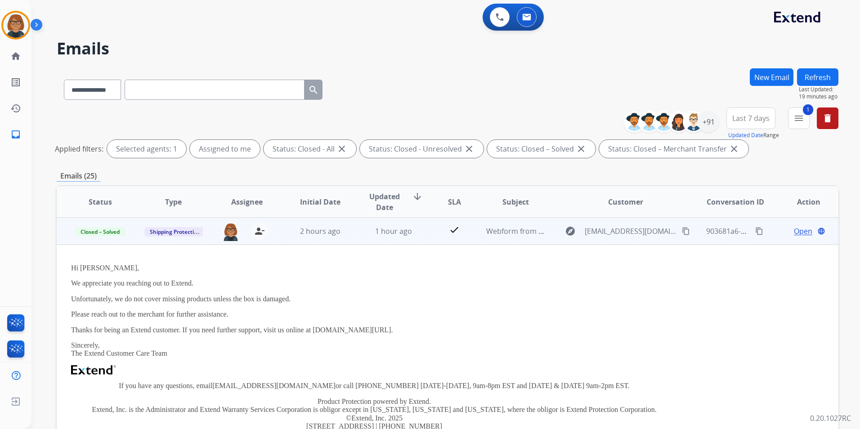
click at [320, 238] on td "2 hours ago" at bounding box center [313, 231] width 73 height 27
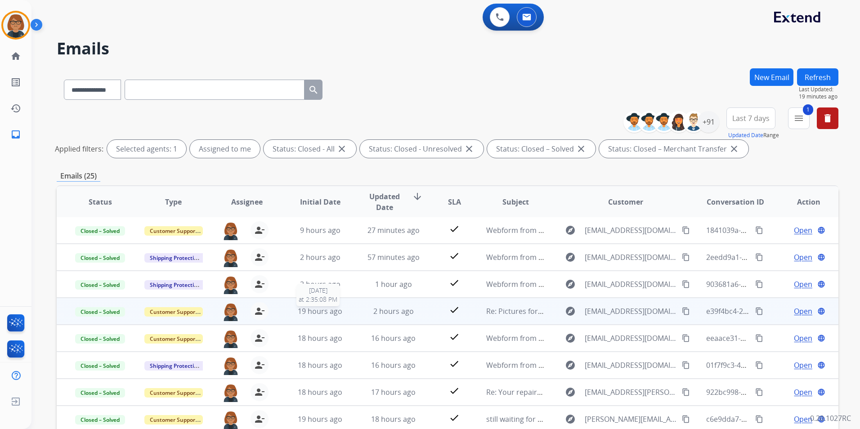
click at [340, 308] on div "19 hours ago" at bounding box center [320, 311] width 58 height 11
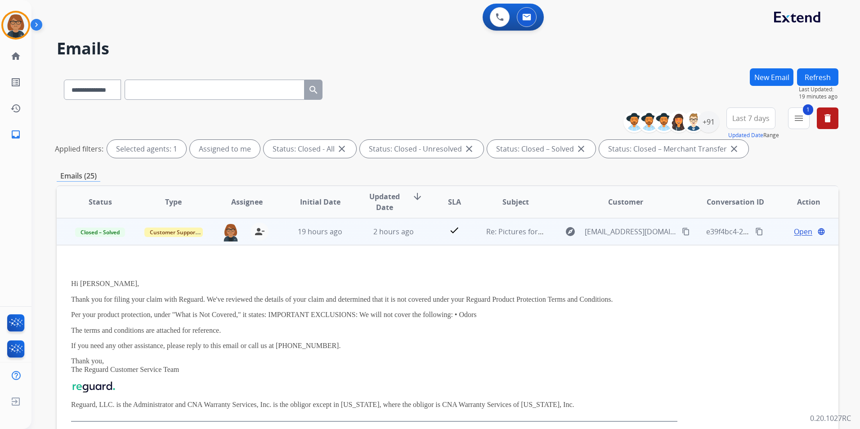
scroll to position [81, 0]
click at [356, 241] on td "2 hours ago" at bounding box center [386, 231] width 73 height 27
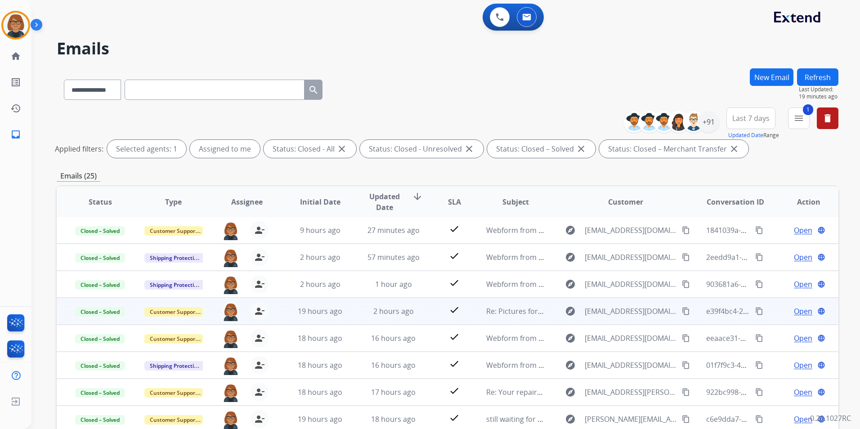
scroll to position [1, 0]
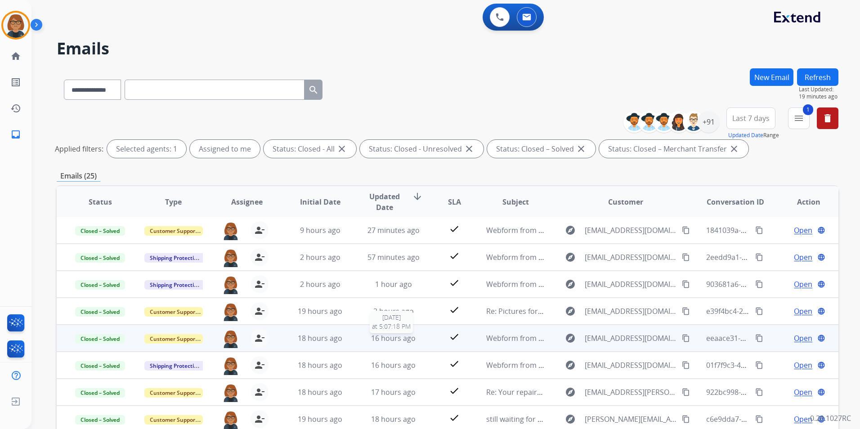
click at [394, 339] on span "16 hours ago" at bounding box center [393, 338] width 45 height 10
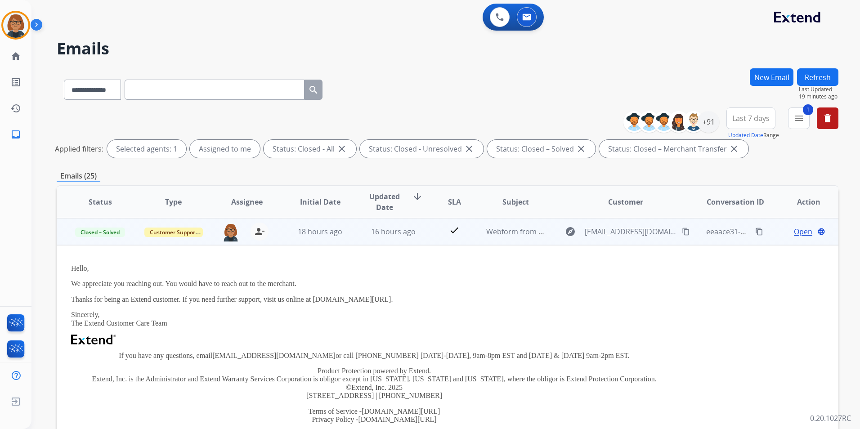
scroll to position [108, 0]
drag, startPoint x: 73, startPoint y: 281, endPoint x: 297, endPoint y: 284, distance: 224.4
click at [297, 284] on p "We appreciate you reaching out. You would have to reach out to the merchant." at bounding box center [374, 283] width 606 height 8
drag, startPoint x: 297, startPoint y: 284, endPoint x: 273, endPoint y: 282, distance: 24.4
copy p "We appreciate you reaching out. You would have to reach out to the merchant."
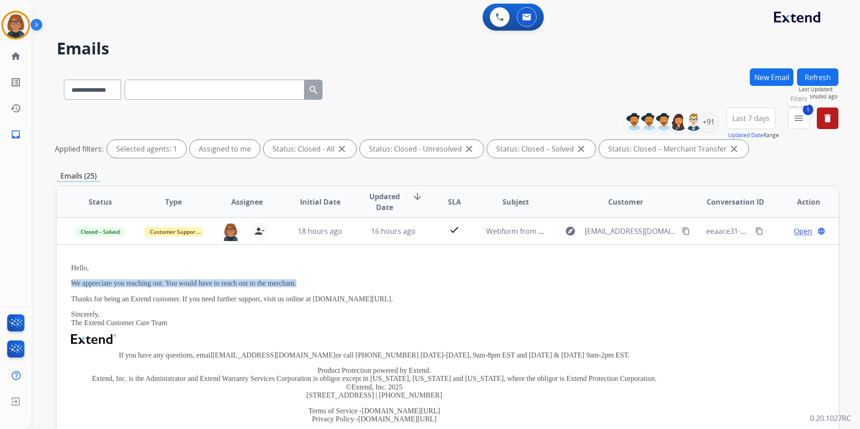
click at [796, 122] on mat-icon "menu" at bounding box center [798, 118] width 11 height 11
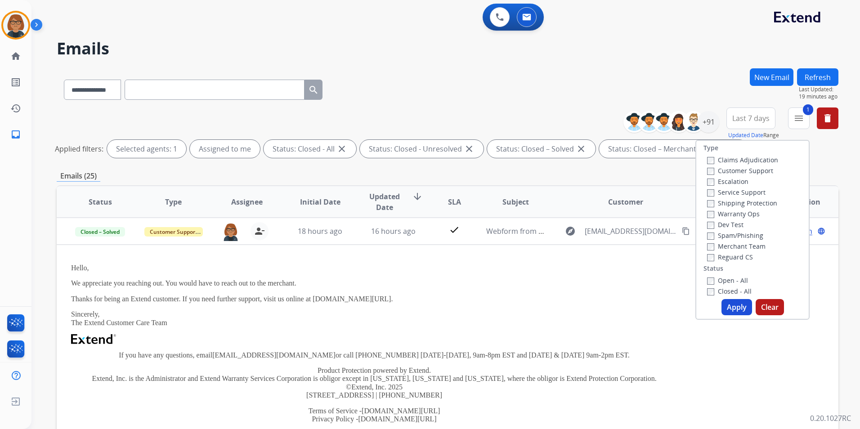
click at [733, 280] on label "Open - All" at bounding box center [727, 280] width 41 height 9
click at [726, 287] on label "Closed - All" at bounding box center [729, 291] width 45 height 9
click at [728, 302] on button "Apply" at bounding box center [736, 307] width 31 height 16
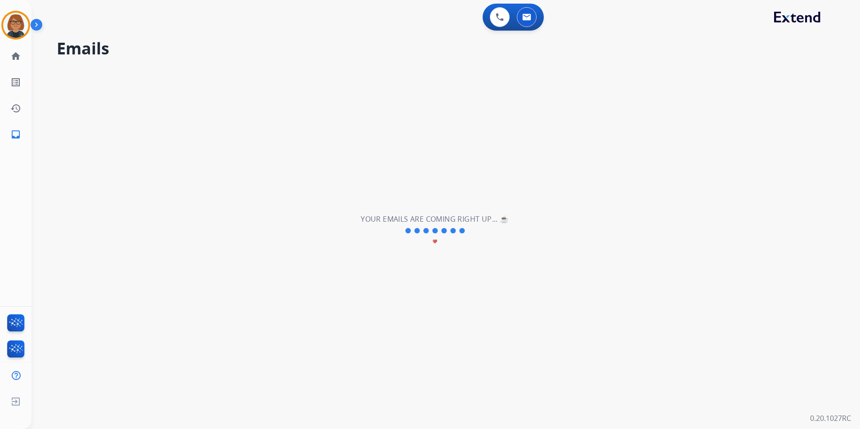
scroll to position [0, 0]
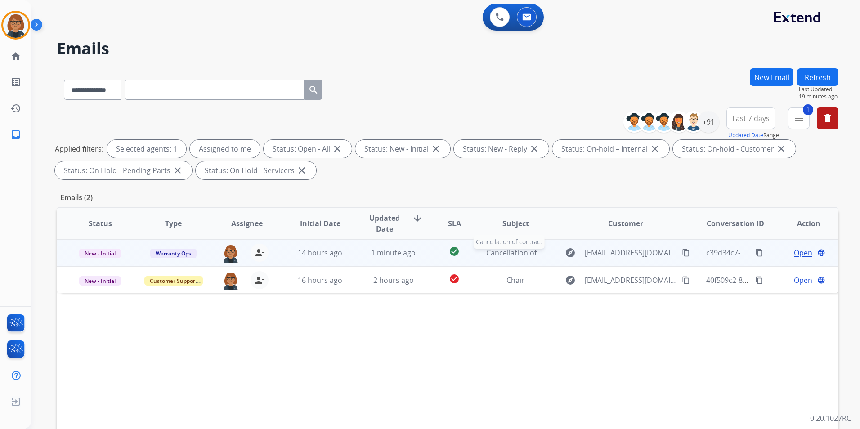
click at [490, 255] on span "Cancellation of contract" at bounding box center [526, 253] width 81 height 10
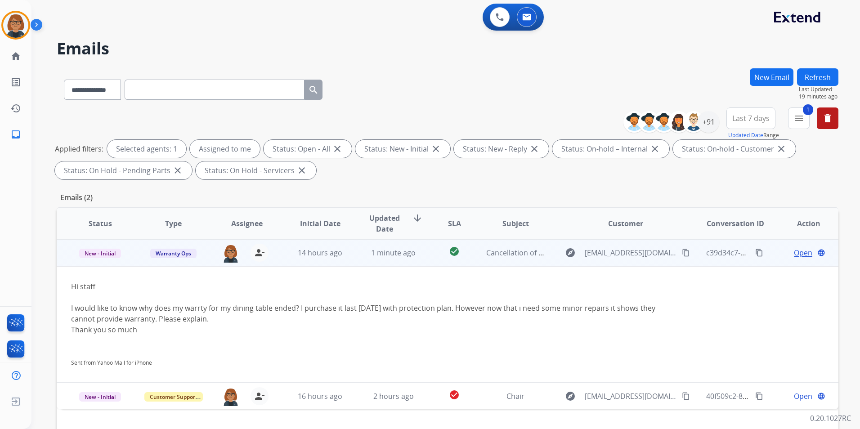
click at [794, 253] on span "Open" at bounding box center [803, 252] width 18 height 11
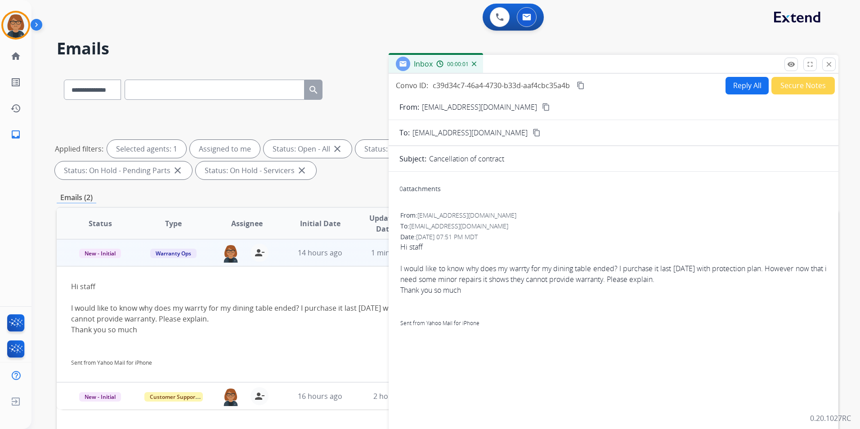
click at [739, 83] on button "Reply All" at bounding box center [746, 86] width 43 height 18
select select "**********"
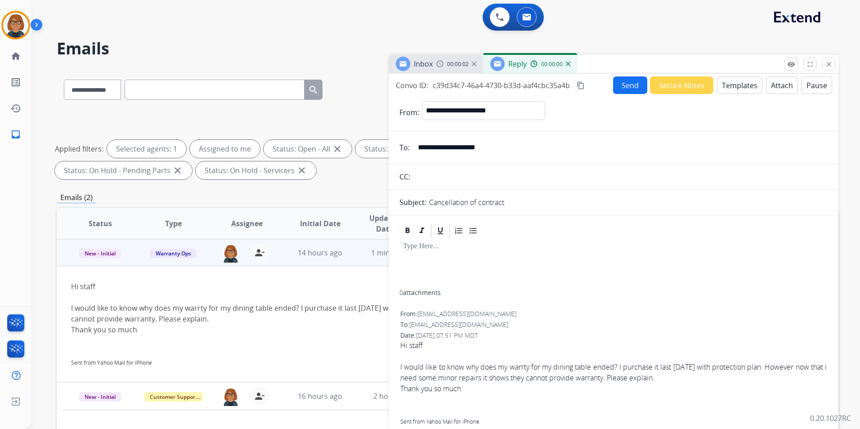
click at [732, 84] on button "Templates" at bounding box center [739, 85] width 45 height 18
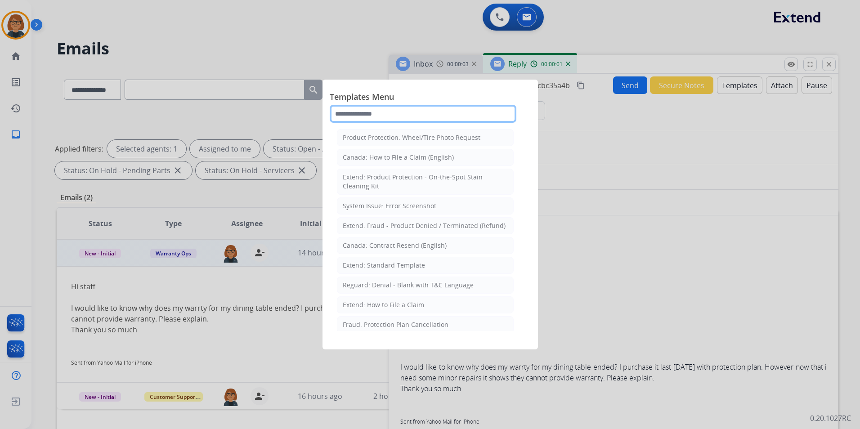
click at [417, 113] on input "text" at bounding box center [423, 114] width 187 height 18
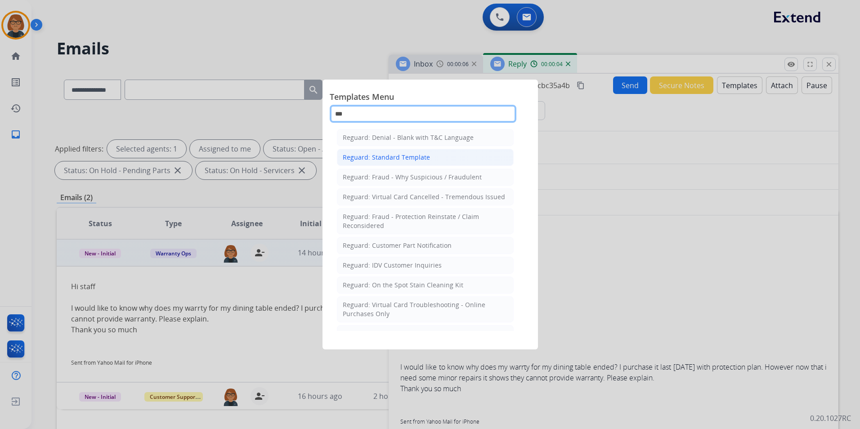
type input "***"
click at [402, 163] on li "Reguard: Standard Template" at bounding box center [425, 157] width 177 height 17
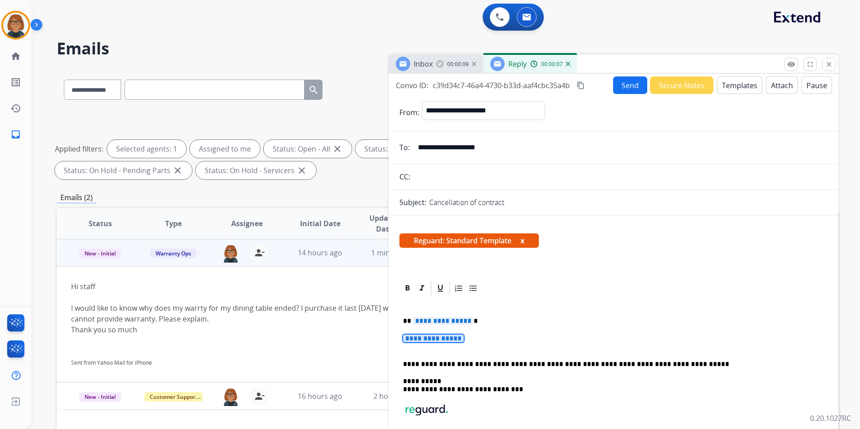
click at [443, 340] on span "**********" at bounding box center [433, 339] width 61 height 8
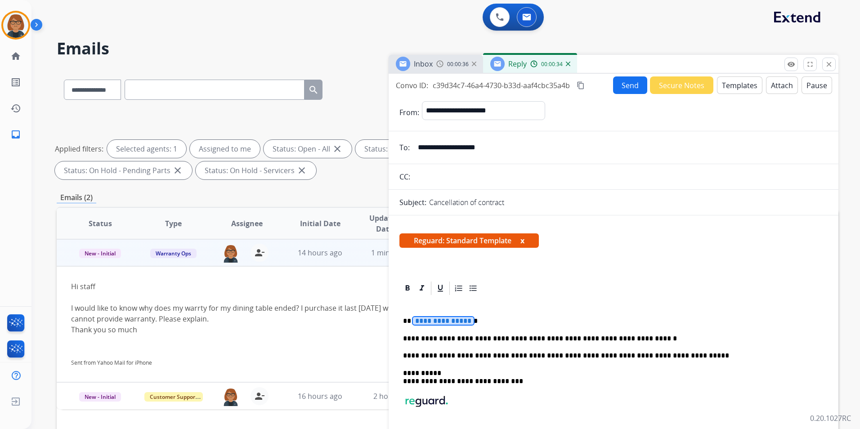
click at [432, 320] on span "**********" at bounding box center [443, 321] width 61 height 8
drag, startPoint x: 411, startPoint y: 321, endPoint x: 441, endPoint y: 302, distance: 35.8
click at [440, 301] on p at bounding box center [610, 304] width 414 height 8
click at [482, 323] on p "**********" at bounding box center [610, 321] width 414 height 8
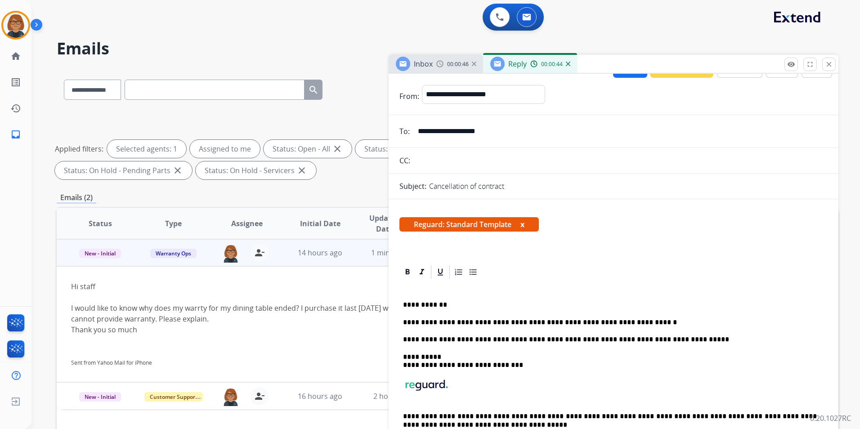
scroll to position [45, 0]
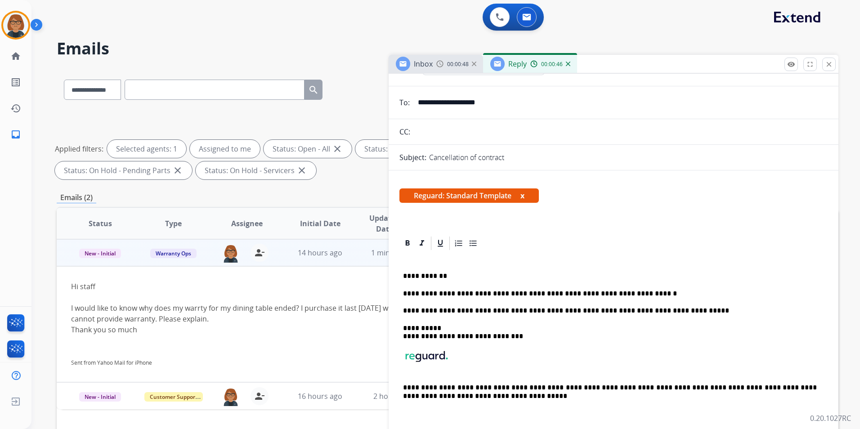
click at [688, 322] on div "**********" at bounding box center [613, 345] width 428 height 188
click at [447, 65] on span "00:01:11" at bounding box center [458, 64] width 22 height 7
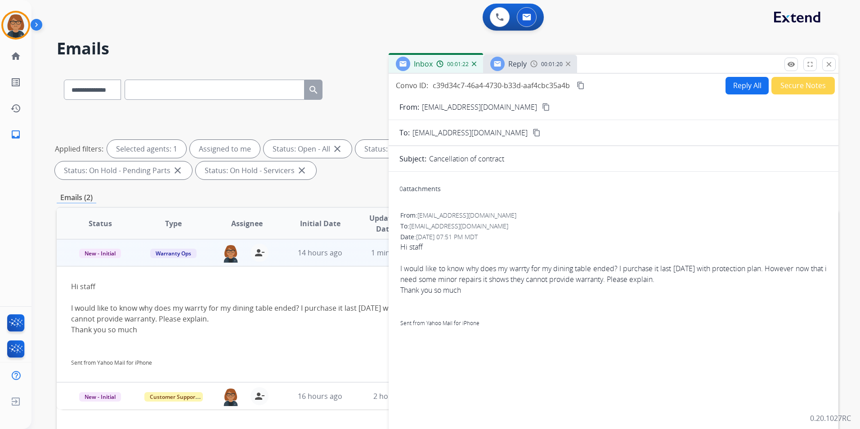
click at [524, 64] on span "Reply" at bounding box center [517, 64] width 18 height 10
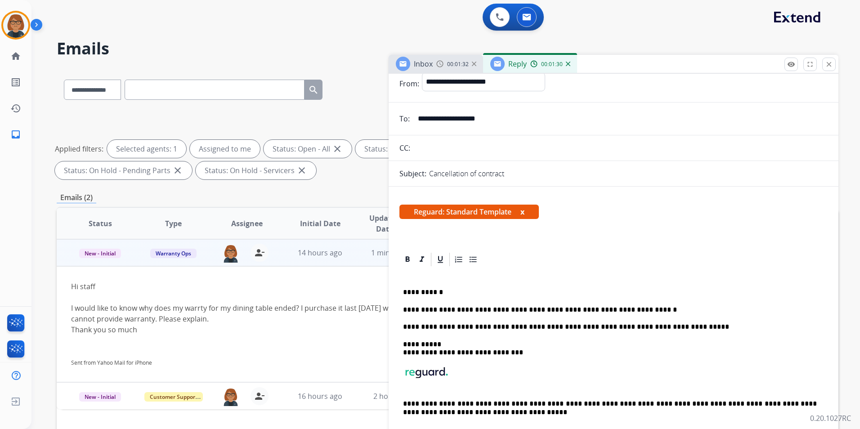
scroll to position [0, 0]
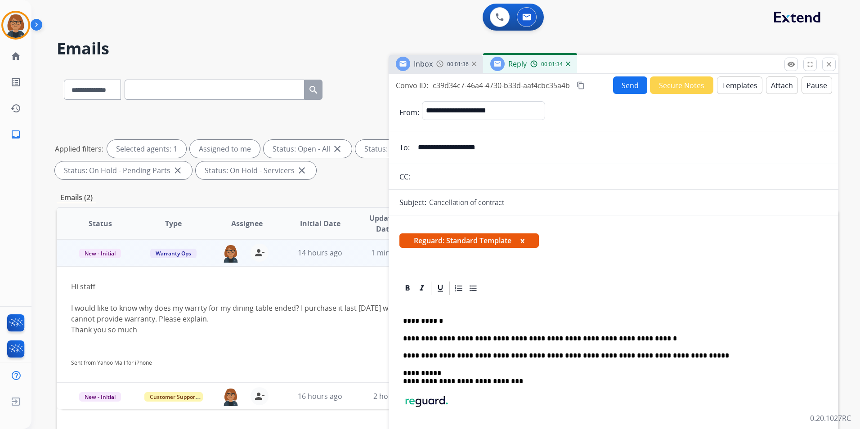
click at [630, 85] on button "Send" at bounding box center [630, 85] width 34 height 18
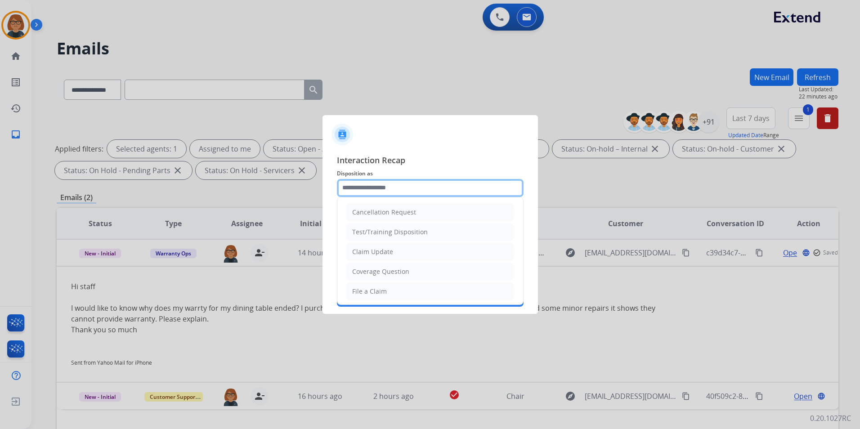
click at [402, 186] on input "text" at bounding box center [430, 188] width 187 height 18
click at [396, 260] on ul "Cancellation Request Test/Training Disposition Claim Update Coverage Question F…" at bounding box center [430, 180] width 186 height 247
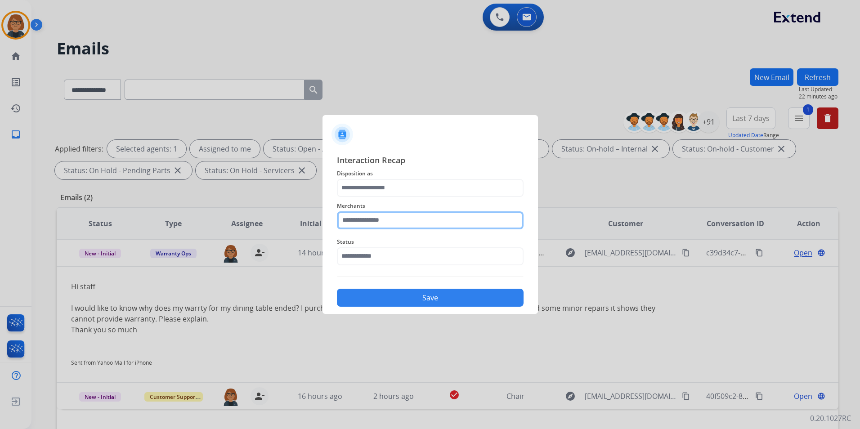
click at [398, 221] on input "text" at bounding box center [430, 220] width 187 height 18
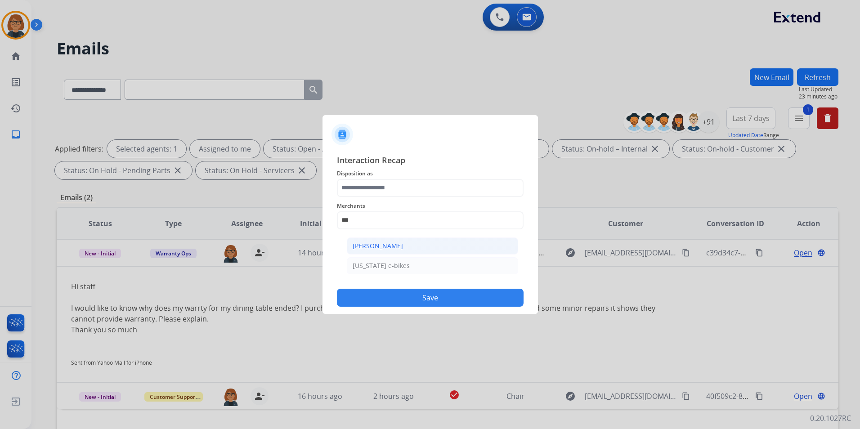
click at [417, 242] on li "[PERSON_NAME]" at bounding box center [432, 245] width 171 height 17
type input "**********"
click at [412, 256] on input "text" at bounding box center [430, 256] width 187 height 18
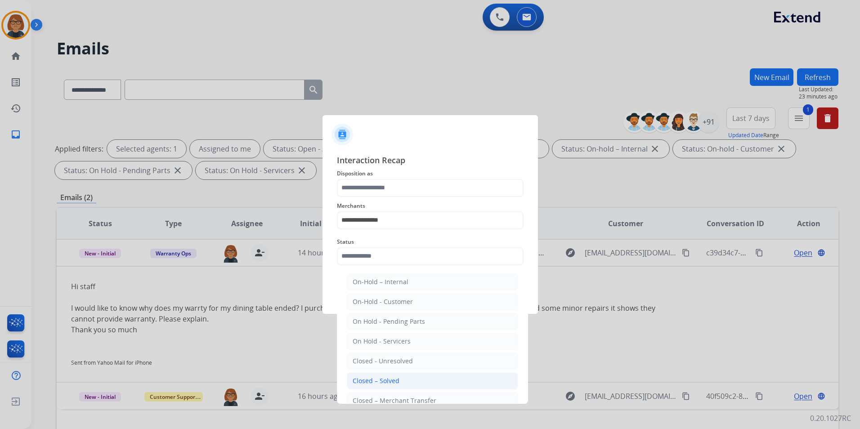
click at [411, 375] on li "Closed – Solved" at bounding box center [432, 380] width 171 height 17
type input "**********"
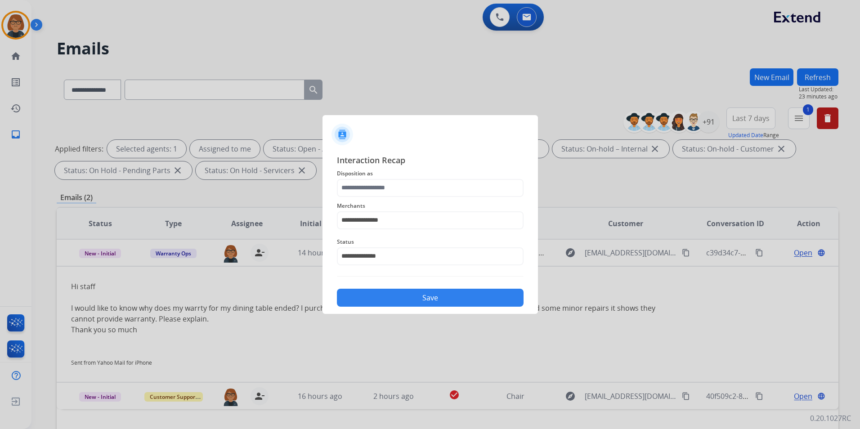
click at [429, 297] on button "Save" at bounding box center [430, 298] width 187 height 18
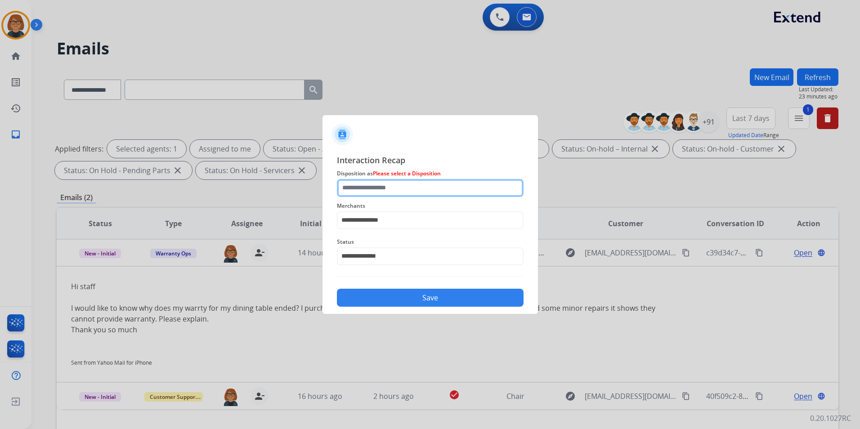
click at [393, 186] on input "text" at bounding box center [430, 188] width 187 height 18
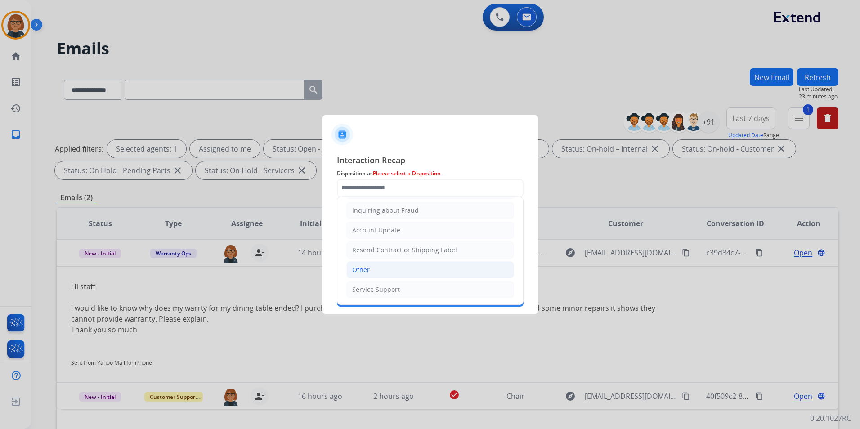
click at [395, 262] on li "Other" at bounding box center [430, 269] width 168 height 17
type input "*****"
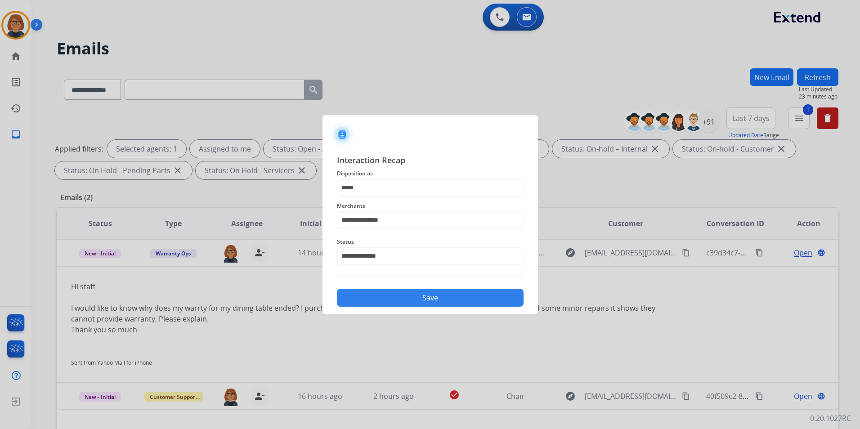
click at [413, 290] on button "Save" at bounding box center [430, 298] width 187 height 18
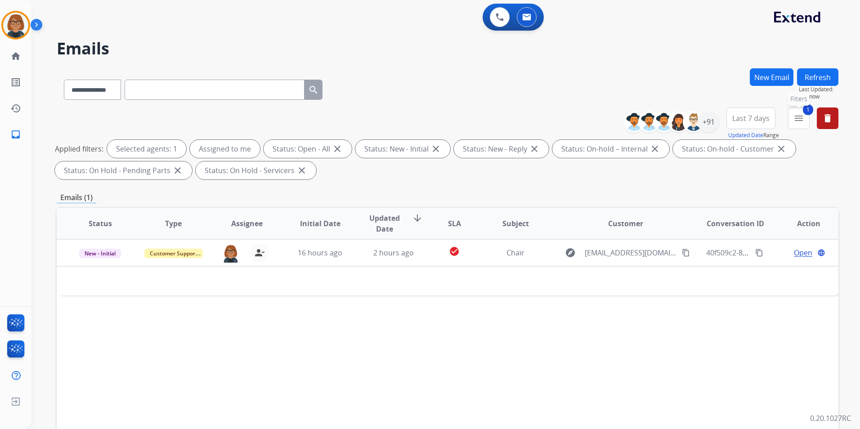
drag, startPoint x: 793, startPoint y: 118, endPoint x: 795, endPoint y: 133, distance: 14.5
click at [794, 118] on mat-icon "menu" at bounding box center [798, 118] width 11 height 11
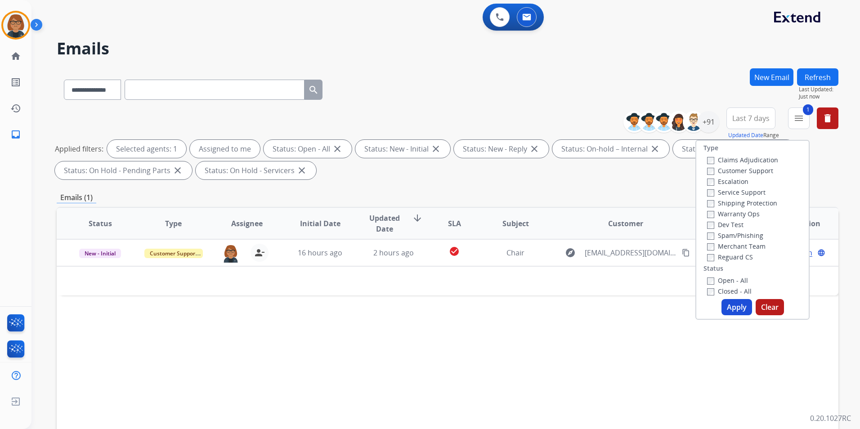
click at [724, 288] on label "Closed - All" at bounding box center [729, 291] width 45 height 9
click at [724, 279] on label "Open - All" at bounding box center [727, 280] width 41 height 9
click at [727, 303] on button "Apply" at bounding box center [736, 307] width 31 height 16
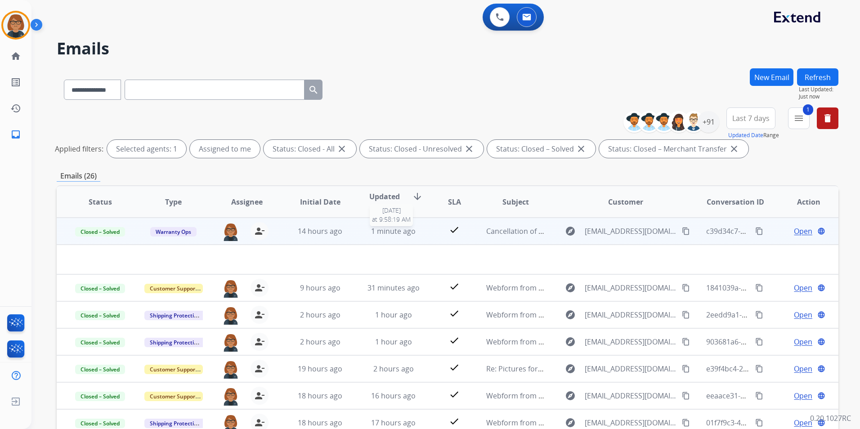
click at [411, 231] on span "1 minute ago" at bounding box center [393, 231] width 45 height 10
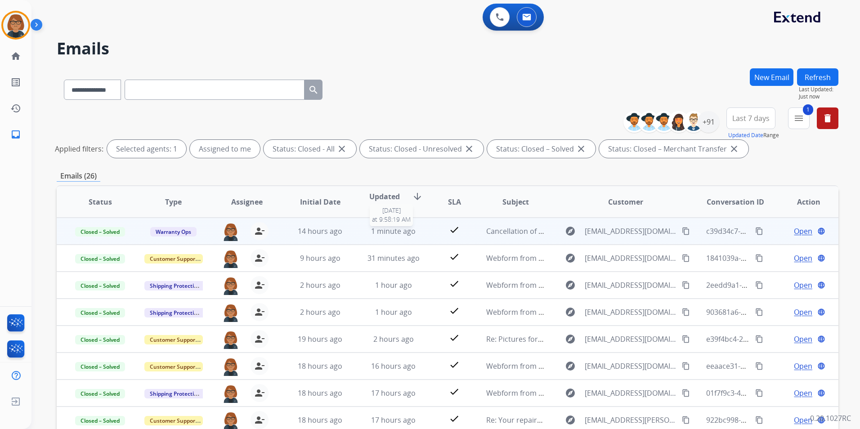
click at [407, 231] on span "1 minute ago" at bounding box center [393, 231] width 45 height 10
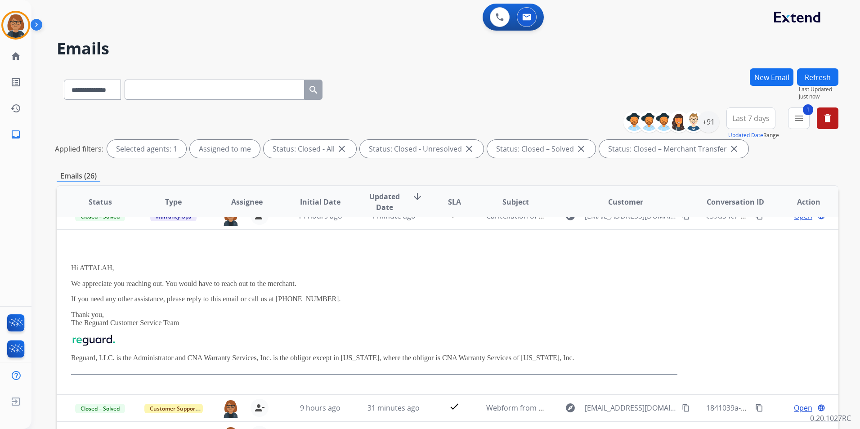
scroll to position [0, 0]
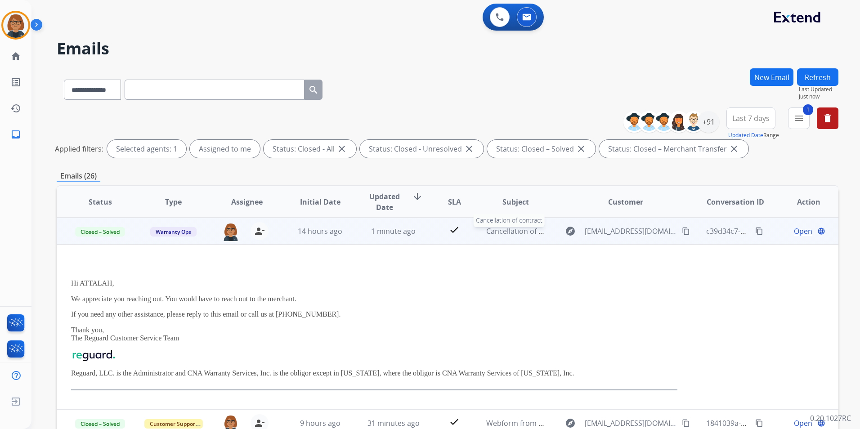
click at [518, 236] on div "Cancellation of contract" at bounding box center [515, 231] width 58 height 11
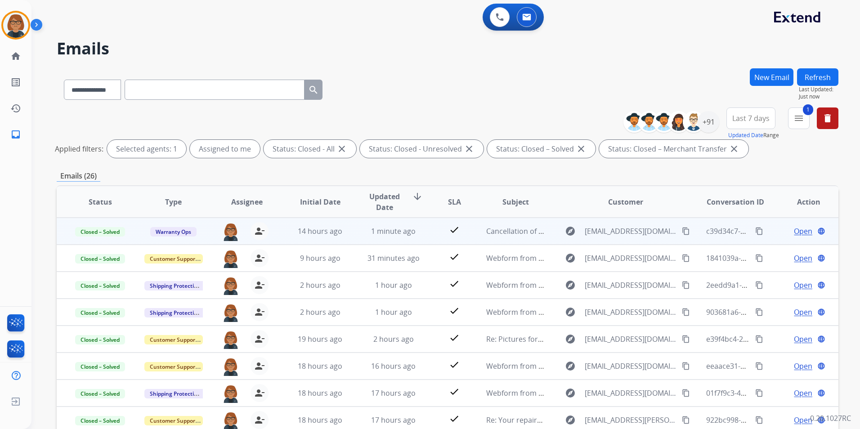
click at [794, 233] on span "Open" at bounding box center [803, 231] width 18 height 11
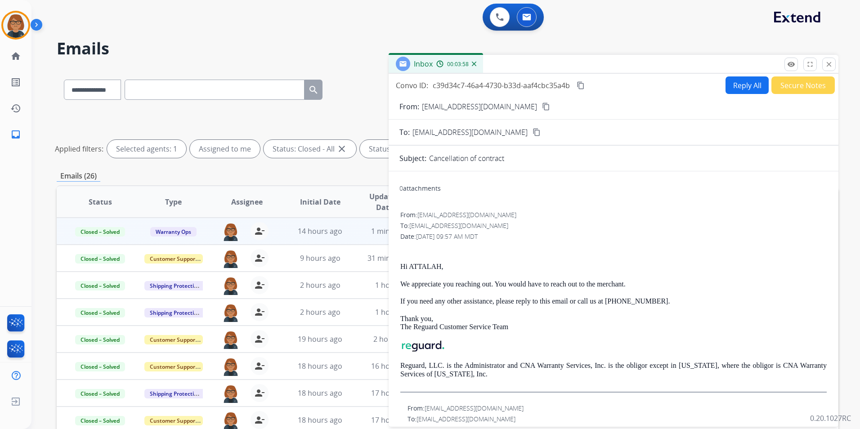
click at [580, 84] on mat-icon "content_copy" at bounding box center [580, 85] width 8 height 8
click at [821, 63] on div "remove_red_eye Logs fullscreen Expand close Close" at bounding box center [809, 64] width 51 height 13
click at [826, 66] on mat-icon "close" at bounding box center [829, 64] width 8 height 8
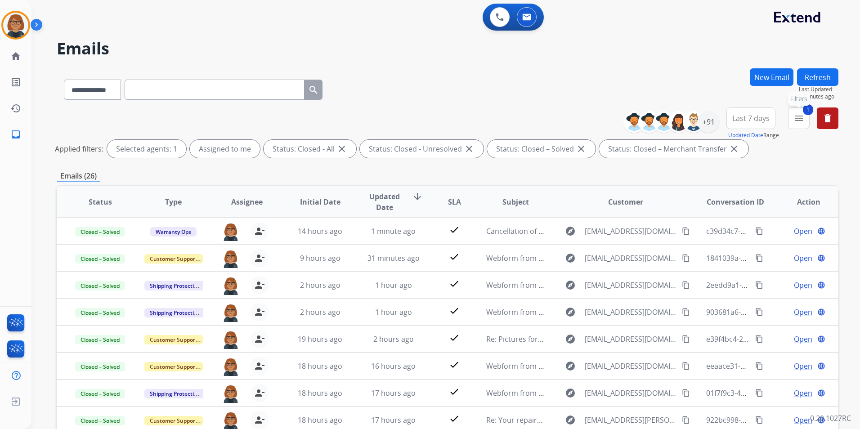
click at [796, 118] on mat-icon "menu" at bounding box center [798, 118] width 11 height 11
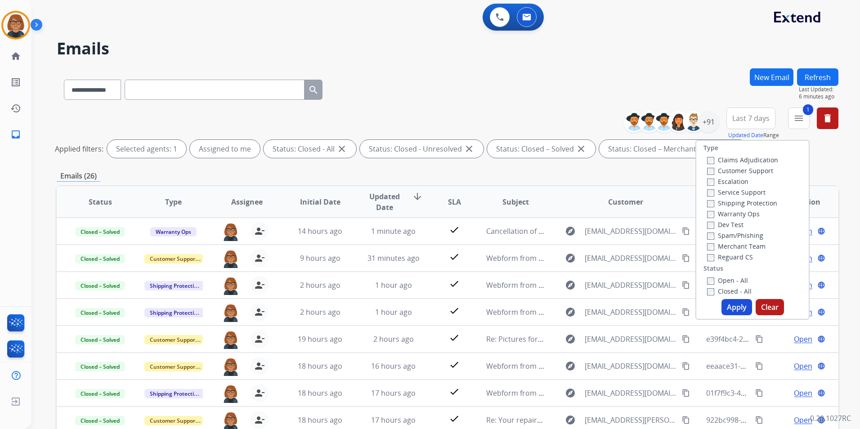
click at [728, 277] on div "Open - All" at bounding box center [754, 280] width 94 height 11
click at [727, 280] on label "Open - All" at bounding box center [727, 280] width 41 height 9
drag, startPoint x: 725, startPoint y: 302, endPoint x: 742, endPoint y: 306, distance: 17.1
click at [726, 302] on button "Apply" at bounding box center [736, 307] width 31 height 16
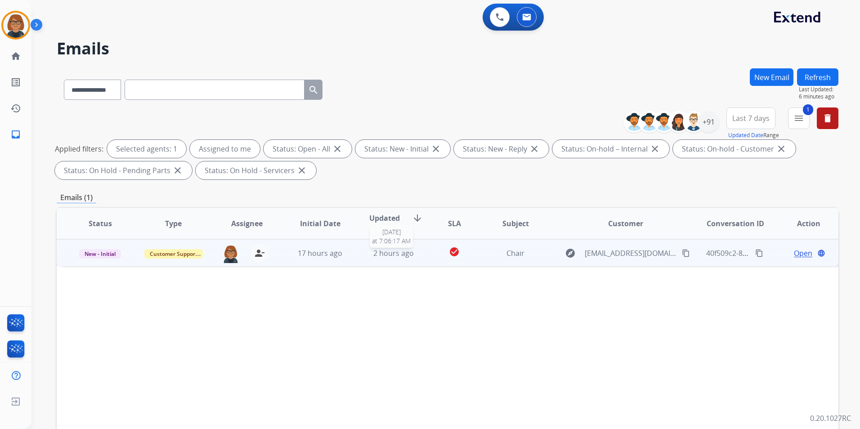
click at [381, 258] on span "2 hours ago" at bounding box center [393, 253] width 40 height 10
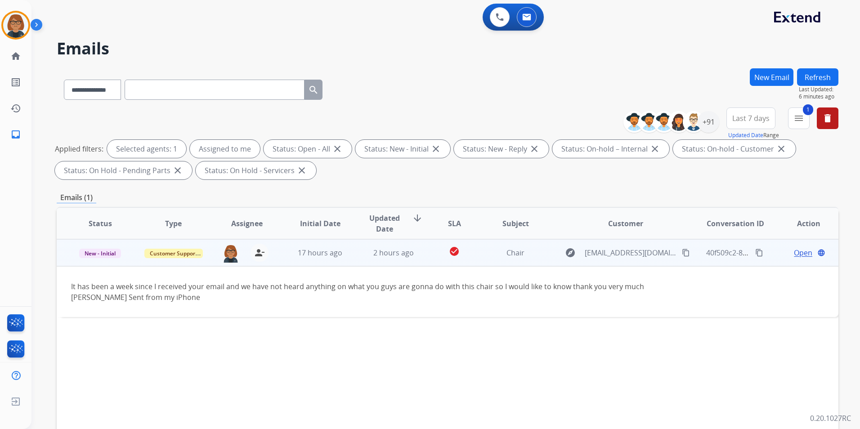
click at [682, 253] on mat-icon "content_copy" at bounding box center [686, 253] width 8 height 8
click at [796, 254] on span "Open" at bounding box center [803, 252] width 18 height 11
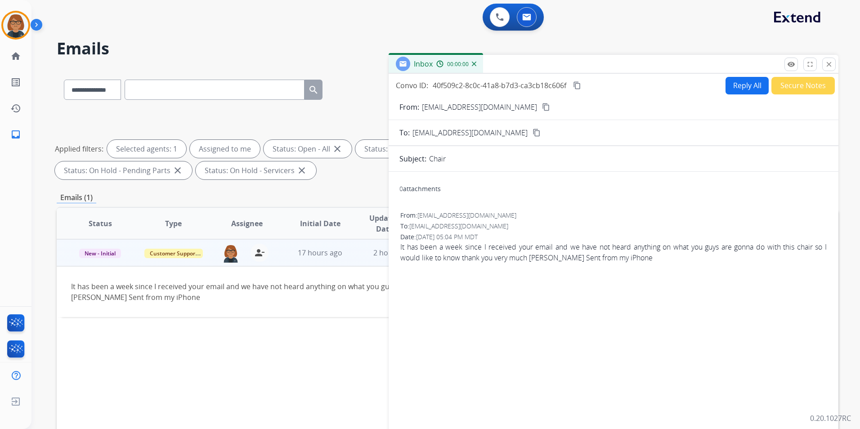
click at [738, 90] on button "Reply All" at bounding box center [746, 86] width 43 height 18
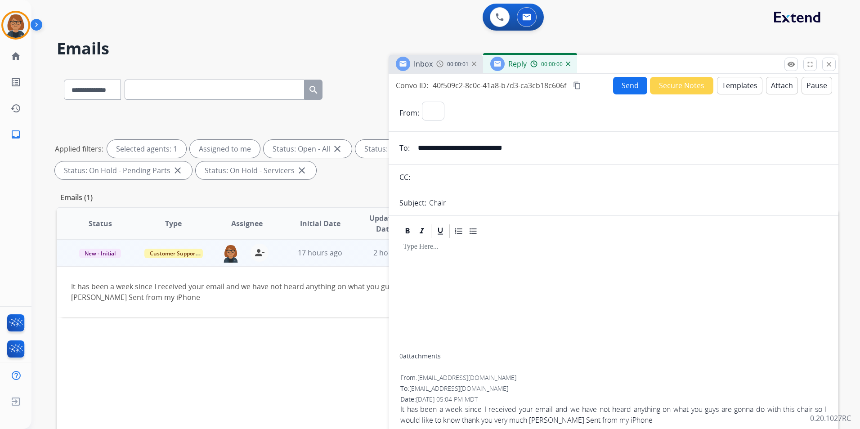
select select "**********"
click at [731, 81] on button "Templates" at bounding box center [739, 86] width 45 height 18
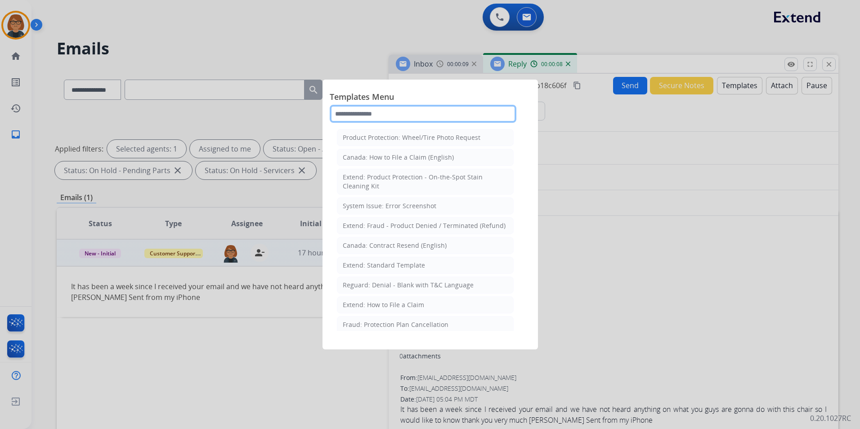
click at [404, 121] on input "text" at bounding box center [423, 114] width 187 height 18
type input "*"
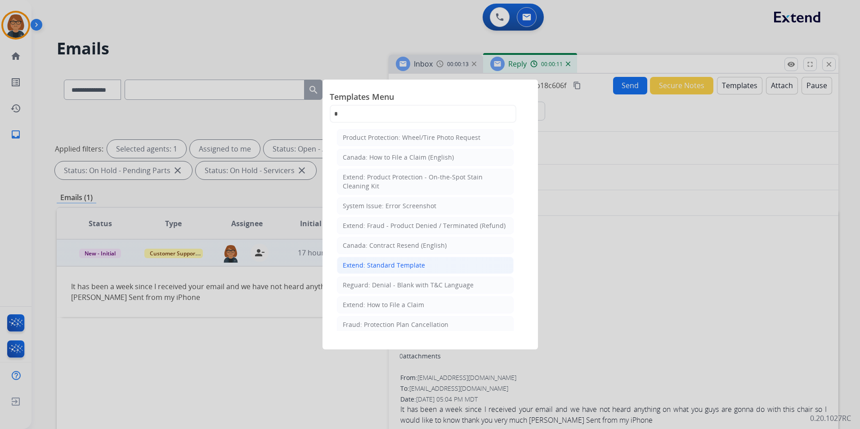
click at [412, 261] on div "Extend: Standard Template" at bounding box center [384, 265] width 82 height 9
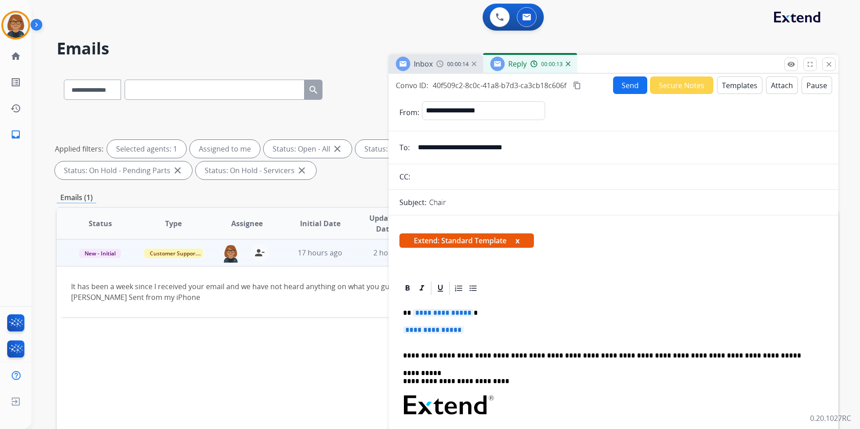
click at [724, 90] on button "Templates" at bounding box center [739, 85] width 45 height 18
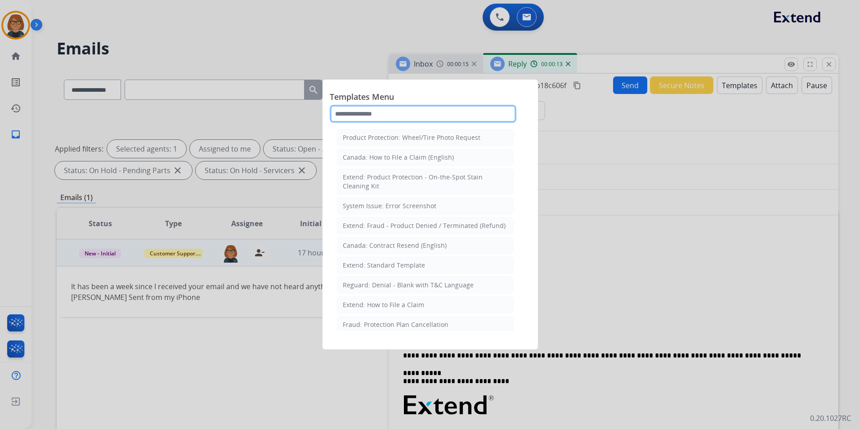
click at [384, 113] on input "text" at bounding box center [423, 114] width 187 height 18
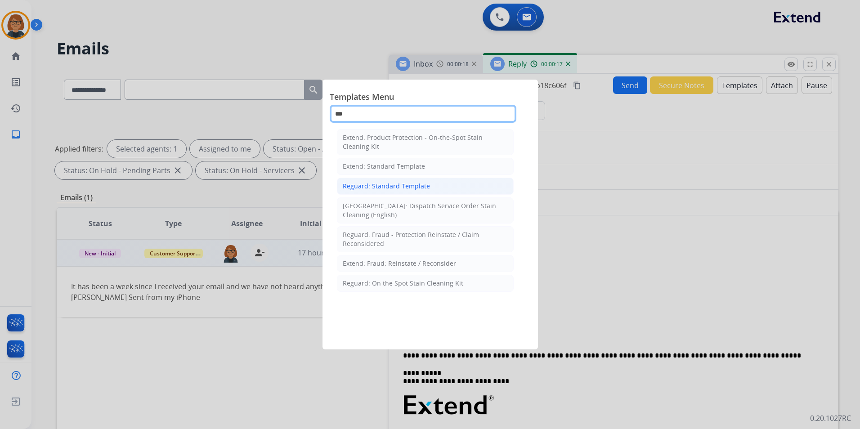
type input "***"
click at [405, 189] on div "Reguard: Standard Template" at bounding box center [386, 186] width 87 height 9
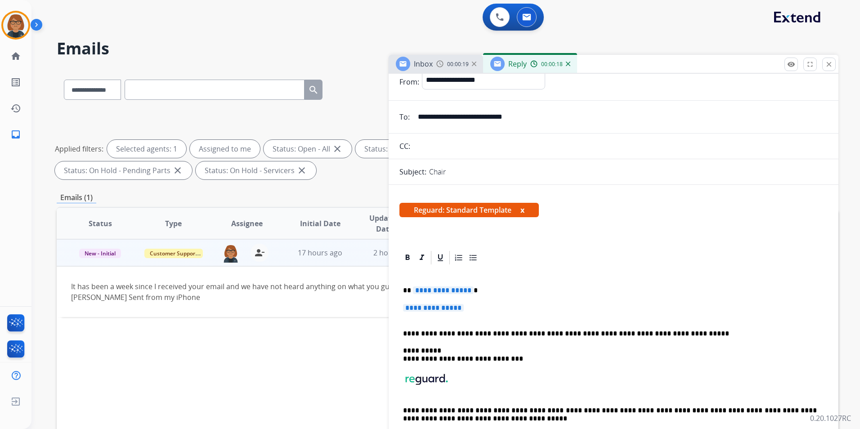
scroll to position [45, 0]
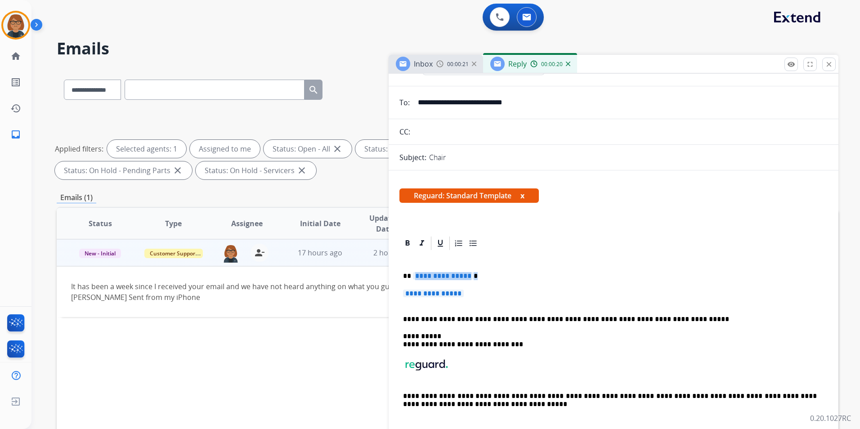
drag, startPoint x: 414, startPoint y: 275, endPoint x: 485, endPoint y: 290, distance: 72.6
click at [485, 290] on div "**********" at bounding box center [613, 347] width 428 height 193
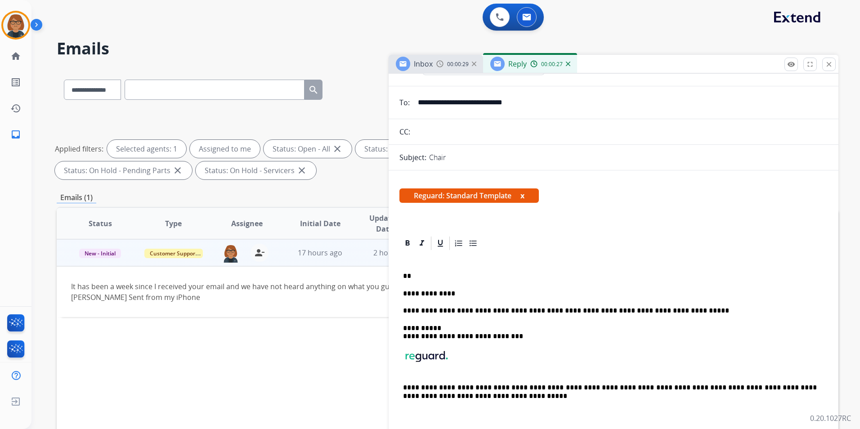
click at [403, 290] on div "**********" at bounding box center [613, 343] width 428 height 185
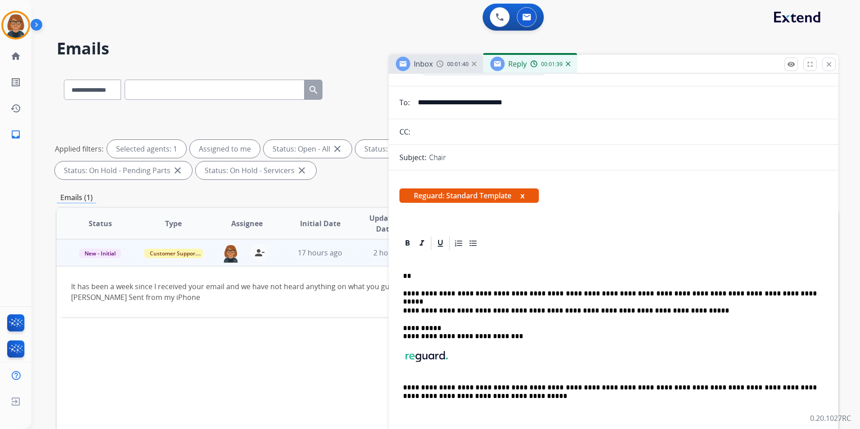
click at [494, 294] on p "**********" at bounding box center [610, 294] width 414 height 8
click at [759, 286] on div "**********" at bounding box center [613, 343] width 428 height 185
click at [658, 272] on p "**" at bounding box center [610, 276] width 414 height 8
click at [758, 288] on div "**********" at bounding box center [613, 343] width 428 height 185
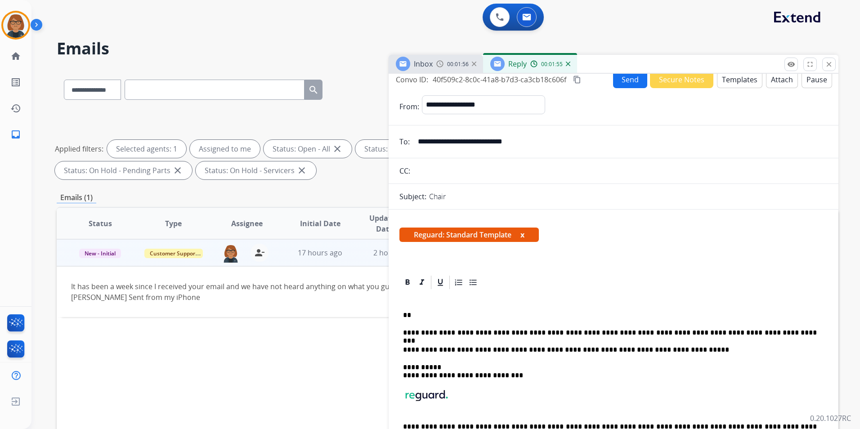
scroll to position [0, 0]
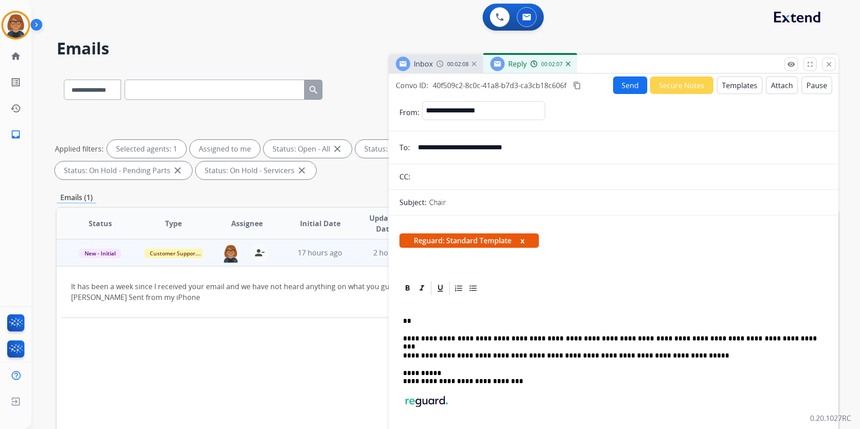
click at [576, 84] on mat-icon "content_copy" at bounding box center [577, 85] width 8 height 8
click at [433, 324] on p "**" at bounding box center [610, 321] width 414 height 8
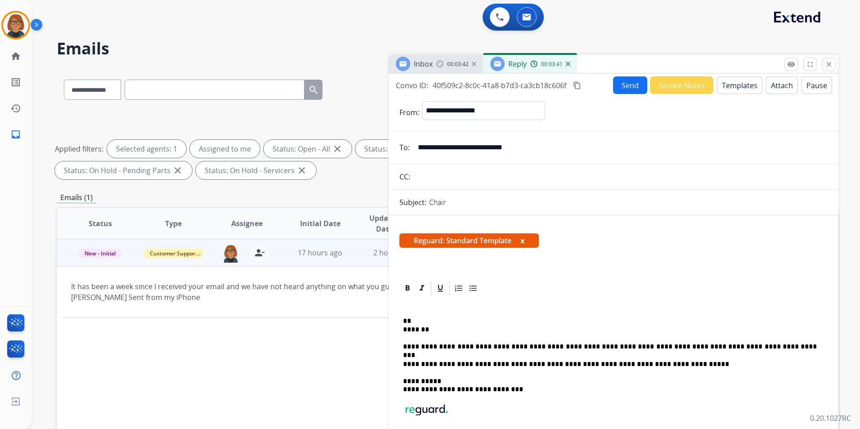
click at [405, 329] on p "** *******" at bounding box center [610, 325] width 414 height 17
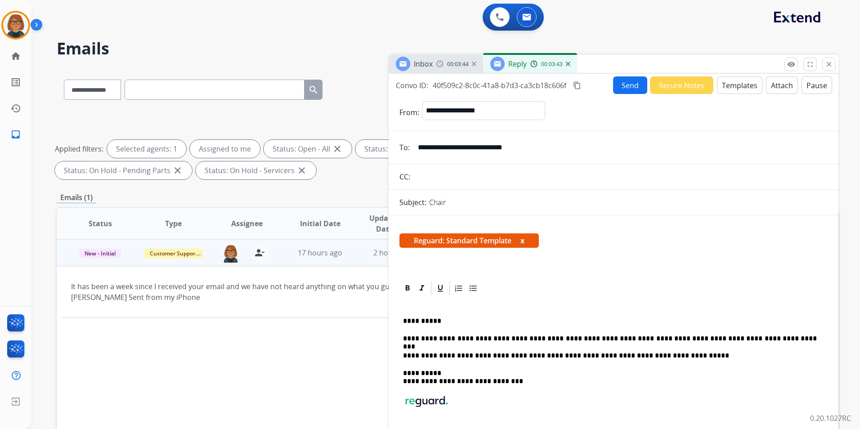
click at [453, 322] on p "**********" at bounding box center [610, 321] width 414 height 8
click at [684, 352] on p "**********" at bounding box center [610, 356] width 414 height 8
click at [619, 85] on button "Send" at bounding box center [630, 85] width 34 height 18
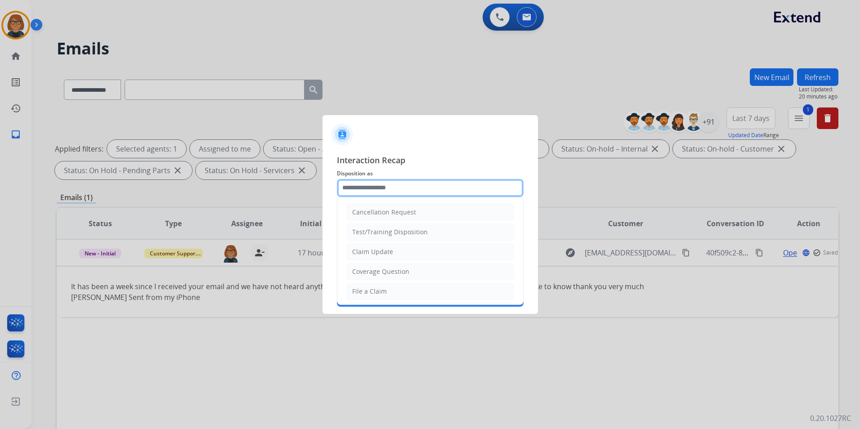
click at [390, 192] on input "text" at bounding box center [430, 188] width 187 height 18
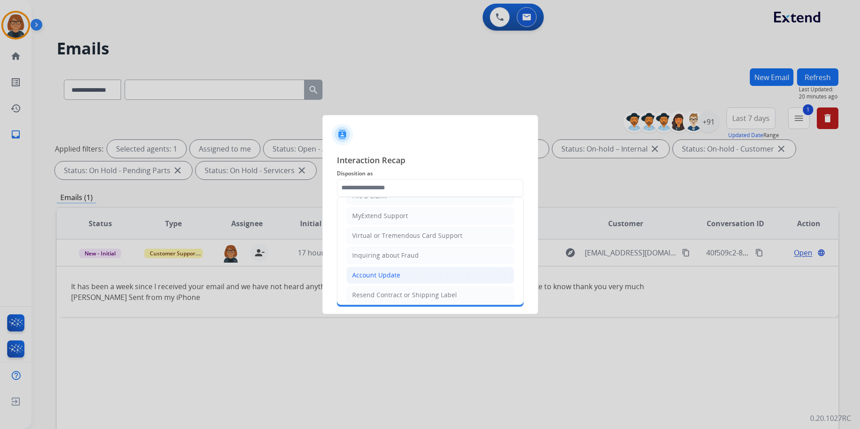
click at [412, 276] on li "Account Update" at bounding box center [430, 275] width 168 height 17
type input "**********"
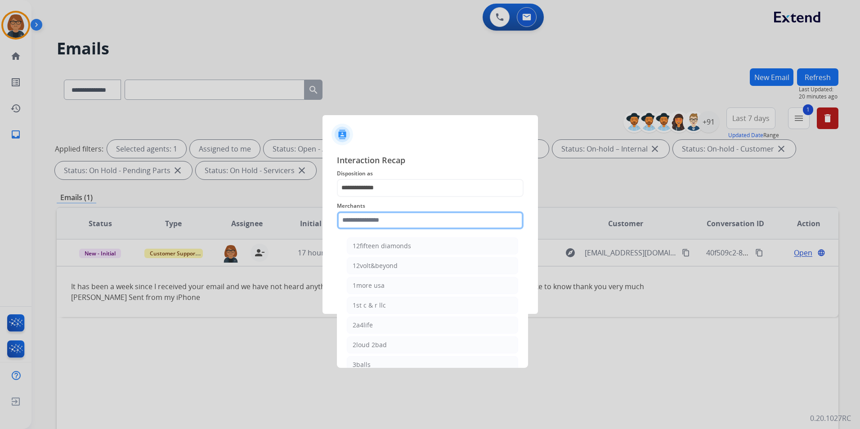
click at [401, 229] on div "Merchants 12fifteen diamonds 12volt&beyond 1more usa 1st c & r llc 2a4life 2lou…" at bounding box center [430, 215] width 187 height 36
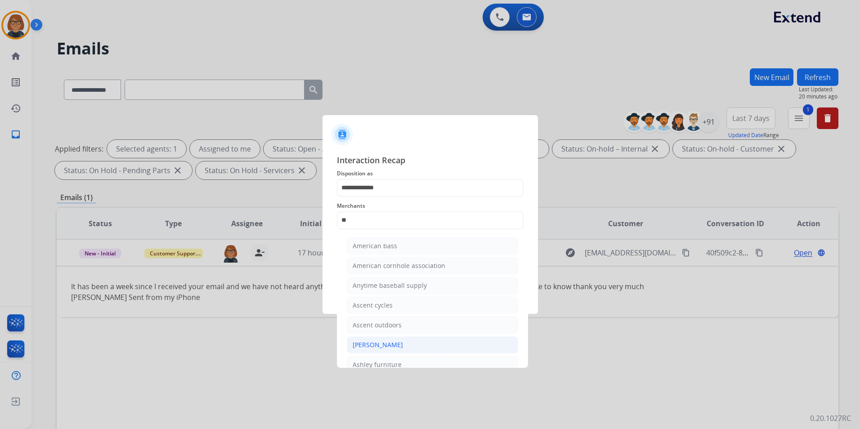
click at [412, 346] on li "[PERSON_NAME]" at bounding box center [432, 344] width 171 height 17
type input "**********"
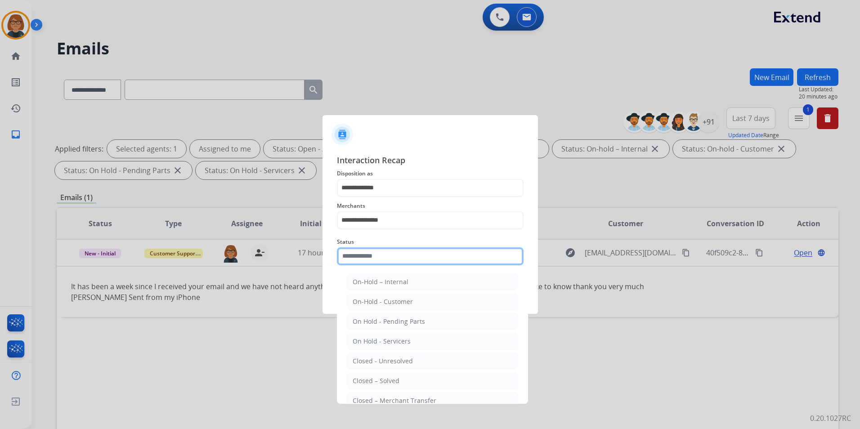
click at [403, 258] on input "text" at bounding box center [430, 256] width 187 height 18
click at [386, 380] on div "Closed – Solved" at bounding box center [376, 380] width 47 height 9
type input "**********"
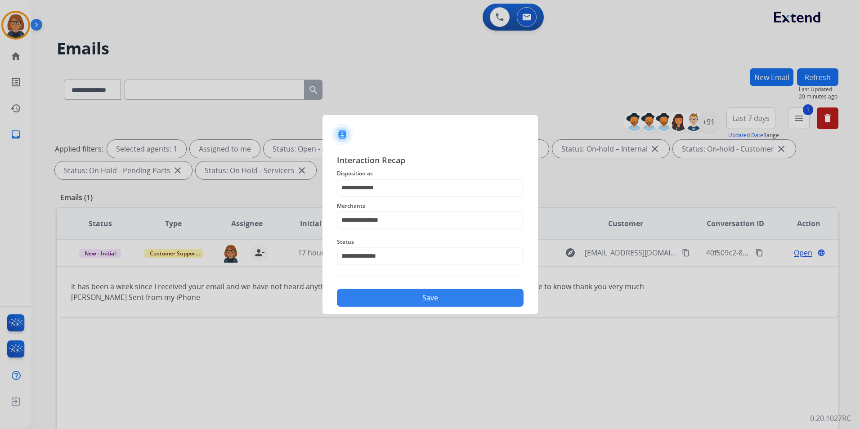
click at [390, 289] on div "Save" at bounding box center [430, 294] width 187 height 23
click at [408, 298] on button "Save" at bounding box center [430, 298] width 187 height 18
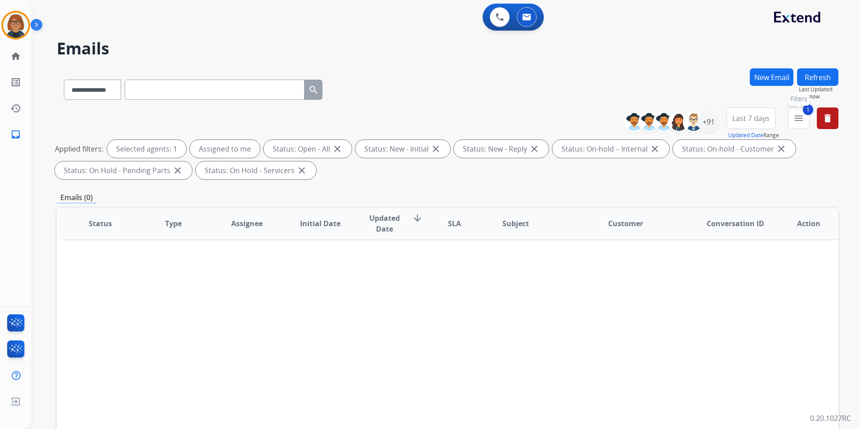
click at [797, 116] on mat-icon "menu" at bounding box center [798, 118] width 11 height 11
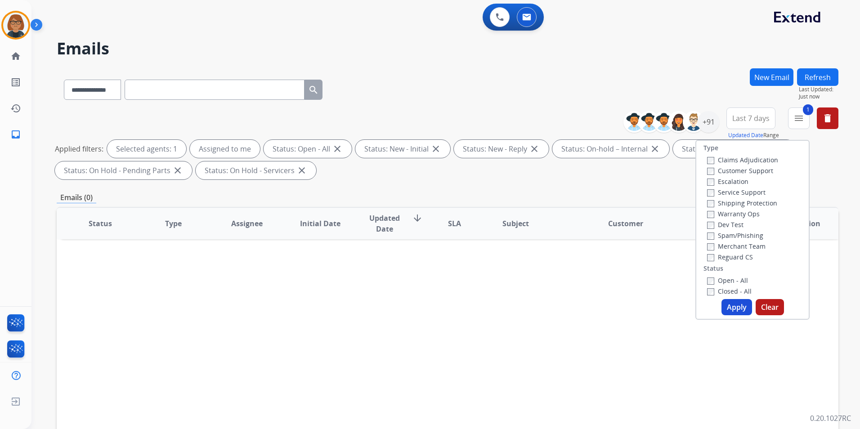
click at [732, 310] on button "Apply" at bounding box center [736, 307] width 31 height 16
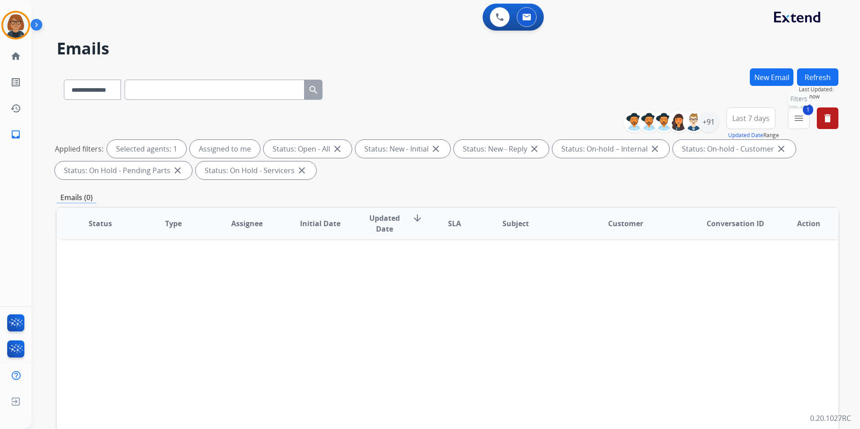
click at [796, 116] on mat-icon "menu" at bounding box center [798, 118] width 11 height 11
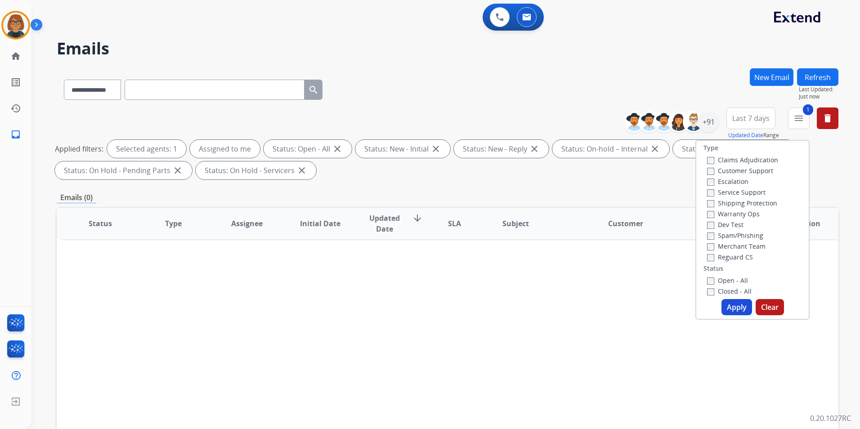
click at [711, 287] on label "Closed - All" at bounding box center [729, 291] width 45 height 9
click at [718, 278] on label "Open - All" at bounding box center [727, 280] width 41 height 9
click at [728, 302] on button "Apply" at bounding box center [736, 307] width 31 height 16
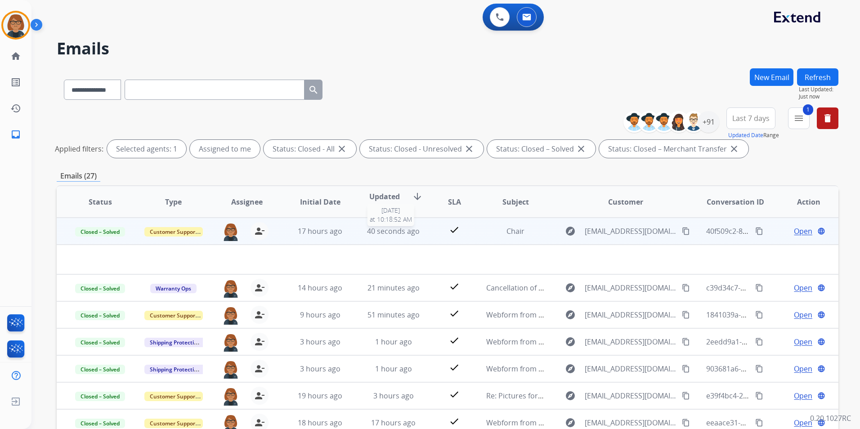
click at [413, 232] on span "40 seconds ago" at bounding box center [393, 231] width 53 height 10
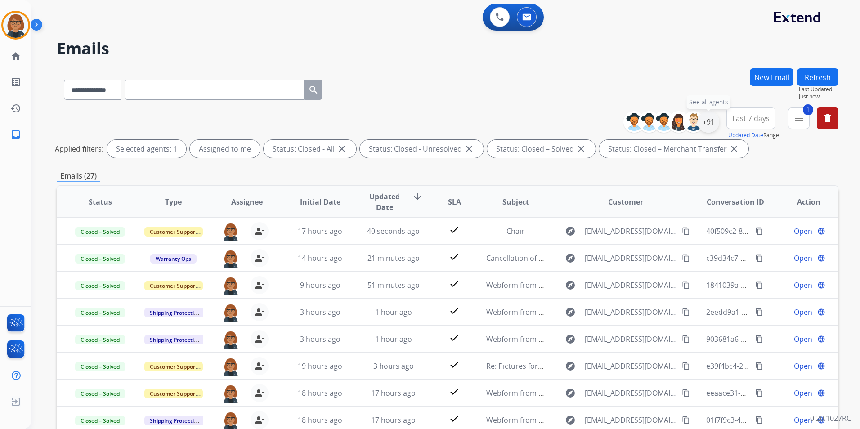
click at [710, 127] on div "+91" at bounding box center [708, 122] width 22 height 22
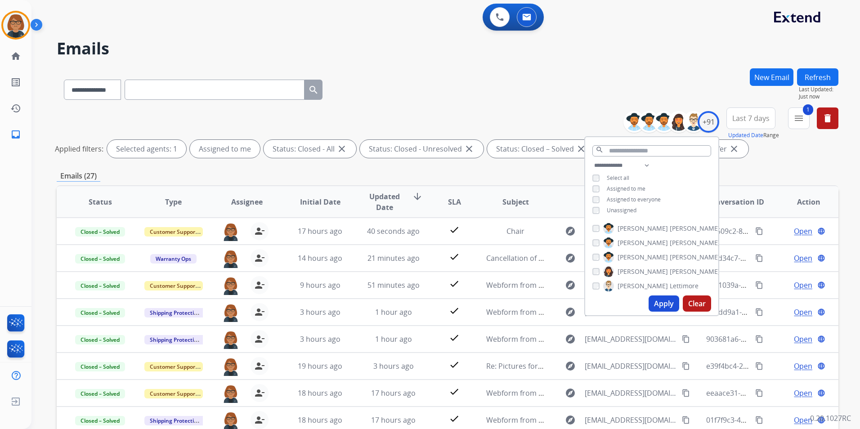
click at [623, 211] on span "Unassigned" at bounding box center [622, 210] width 30 height 8
click at [627, 186] on span "Assigned to me" at bounding box center [626, 189] width 39 height 8
click at [662, 299] on button "Apply" at bounding box center [663, 303] width 31 height 16
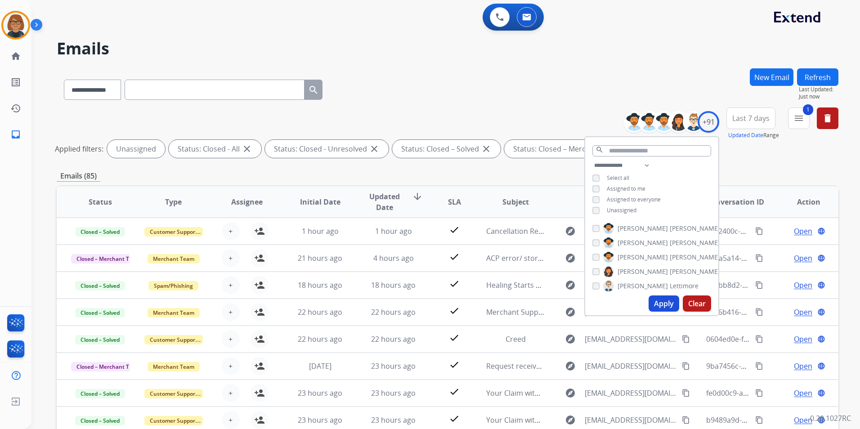
click at [423, 90] on div "**********" at bounding box center [448, 87] width 782 height 39
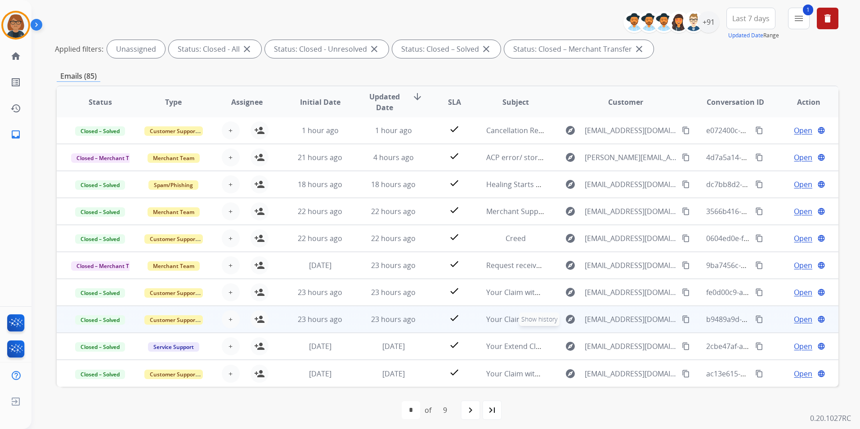
scroll to position [104, 0]
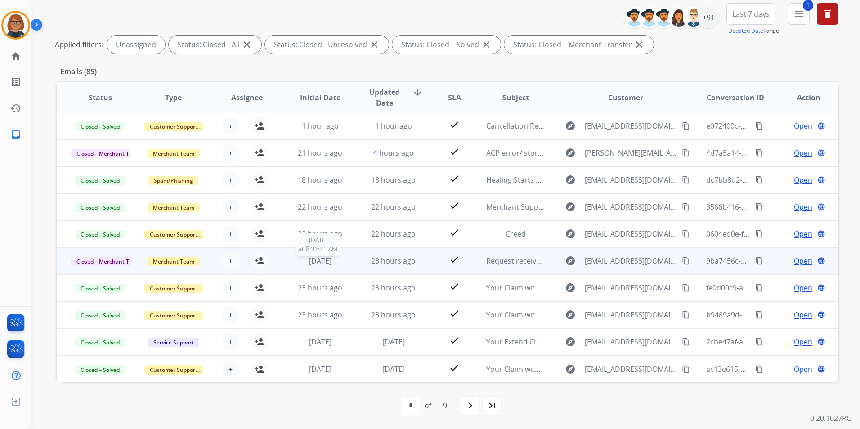
click at [337, 259] on div "[DATE]" at bounding box center [320, 260] width 58 height 11
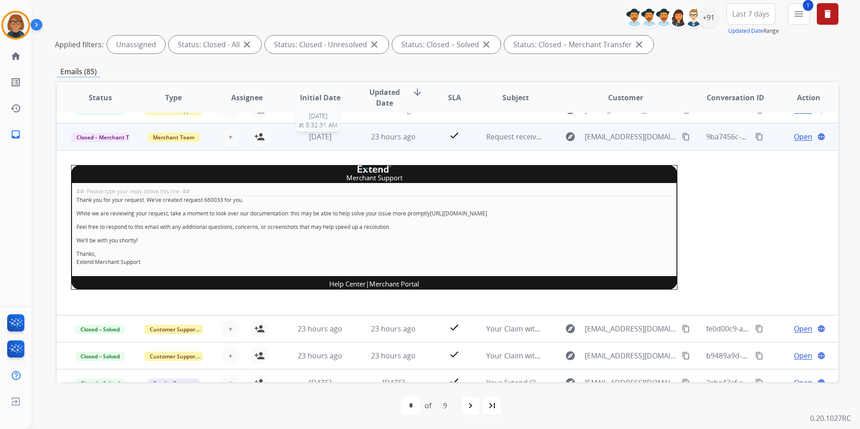
scroll to position [135, 0]
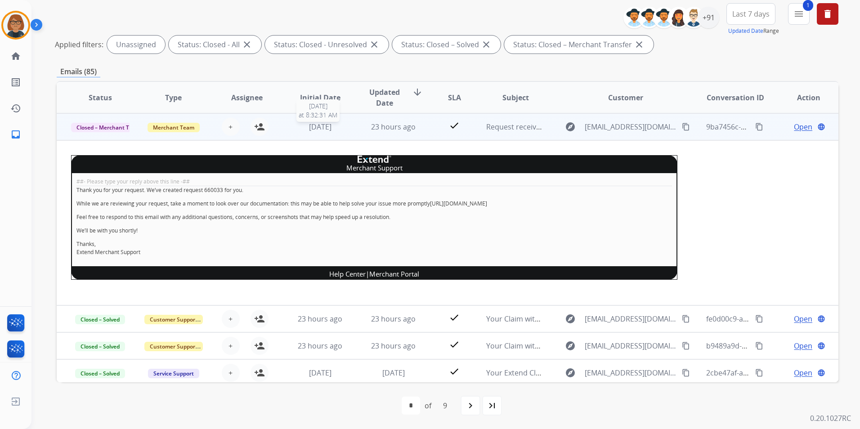
click at [316, 127] on span "[DATE]" at bounding box center [320, 127] width 22 height 10
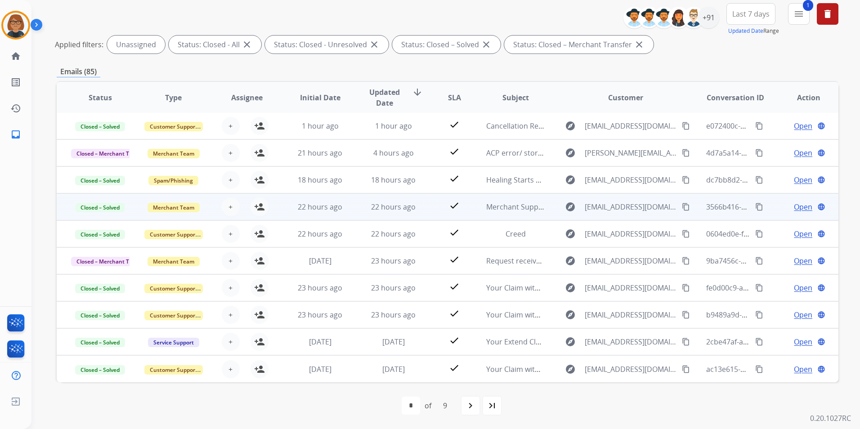
click at [335, 210] on span "22 hours ago" at bounding box center [320, 207] width 45 height 10
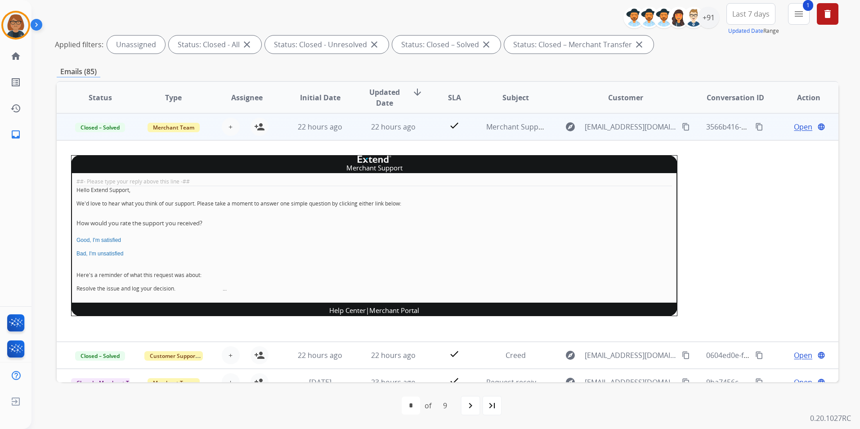
click at [329, 135] on td "22 hours ago" at bounding box center [313, 126] width 73 height 27
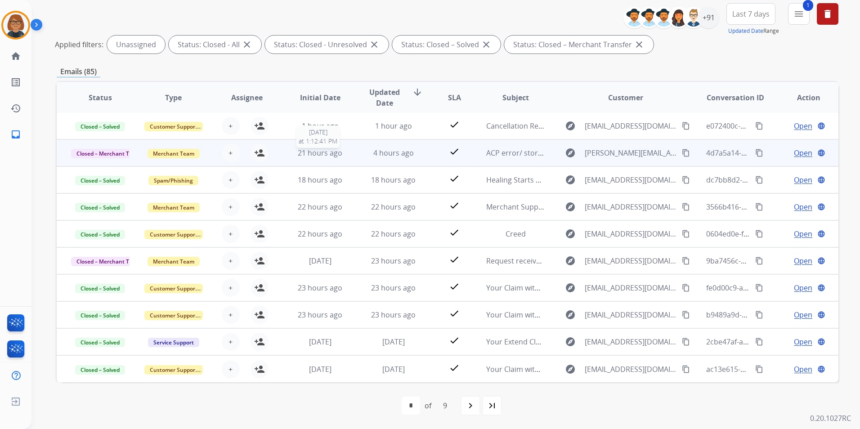
click at [317, 154] on span "21 hours ago" at bounding box center [320, 153] width 45 height 10
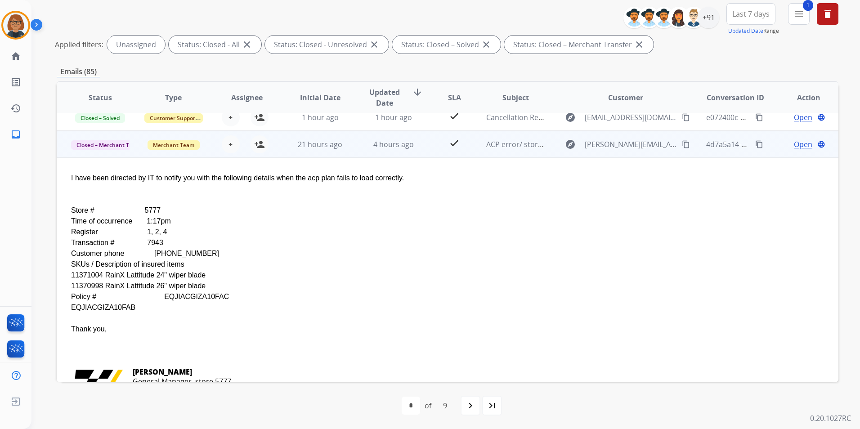
scroll to position [0, 0]
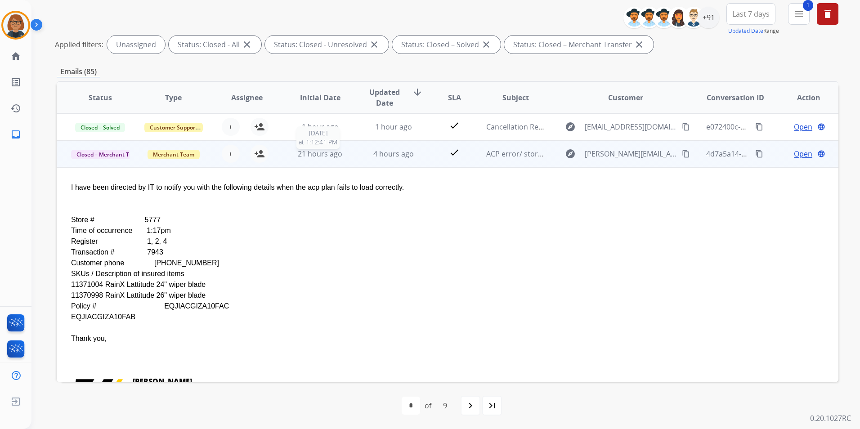
click at [312, 156] on span "21 hours ago" at bounding box center [320, 154] width 45 height 10
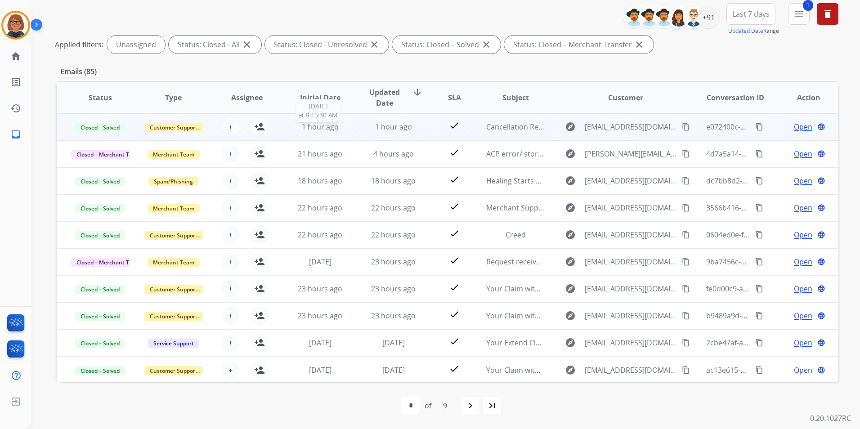
click at [322, 130] on span "1 hour ago" at bounding box center [320, 127] width 37 height 10
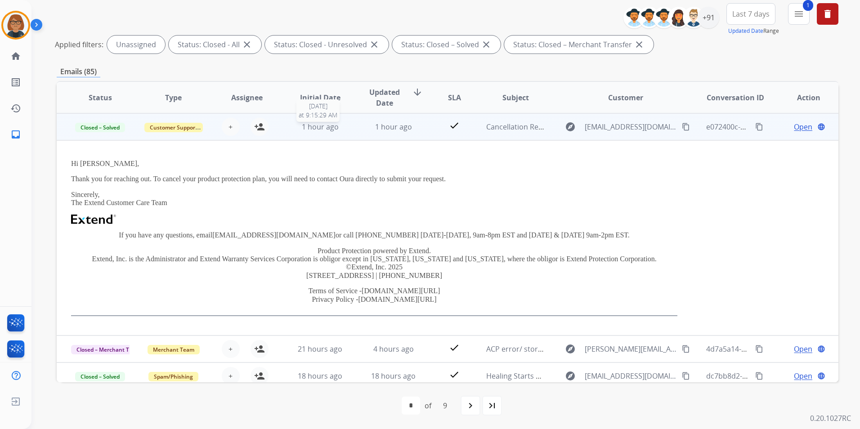
click at [329, 127] on span "1 hour ago" at bounding box center [320, 127] width 37 height 10
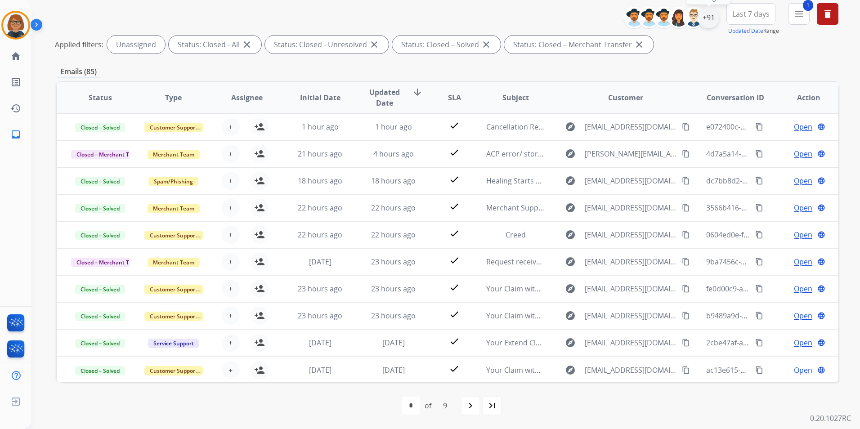
click at [704, 22] on div "+91" at bounding box center [708, 18] width 22 height 22
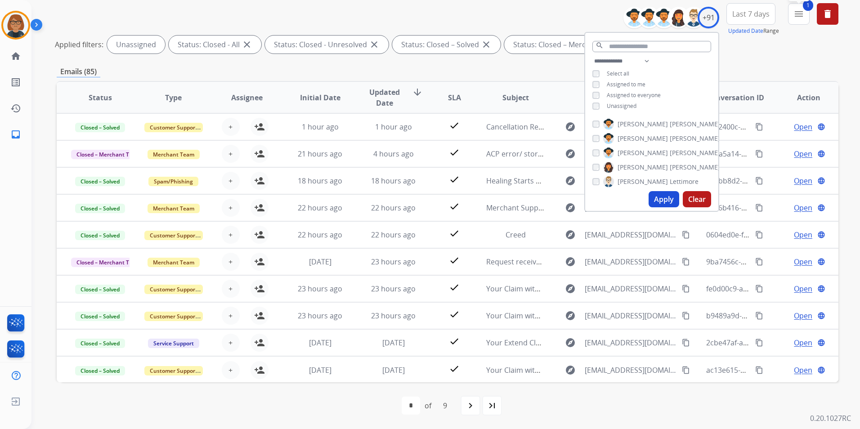
click at [798, 20] on button "1 menu Filters" at bounding box center [799, 14] width 22 height 22
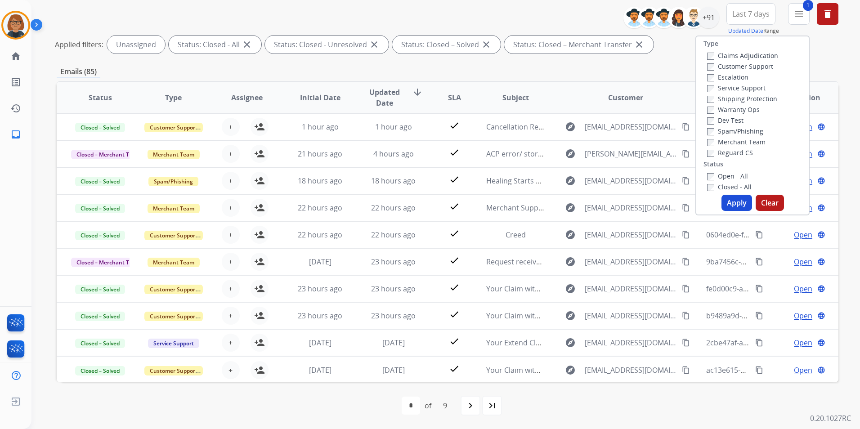
click at [734, 174] on label "Open - All" at bounding box center [727, 176] width 41 height 9
click at [730, 202] on button "Apply" at bounding box center [736, 203] width 31 height 16
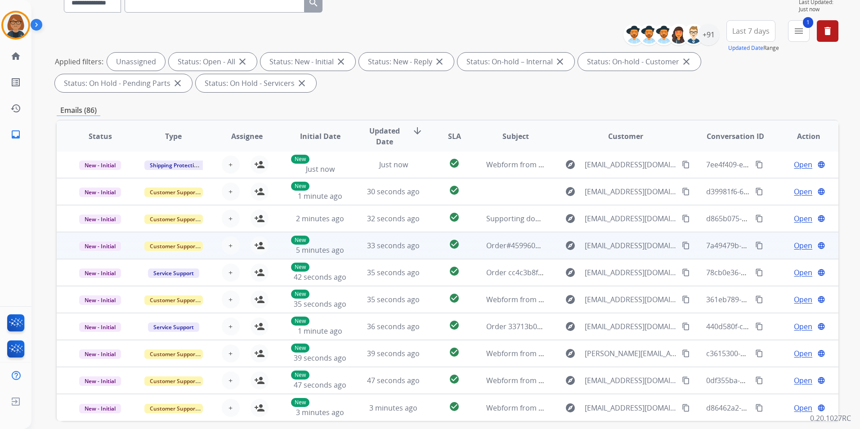
scroll to position [126, 0]
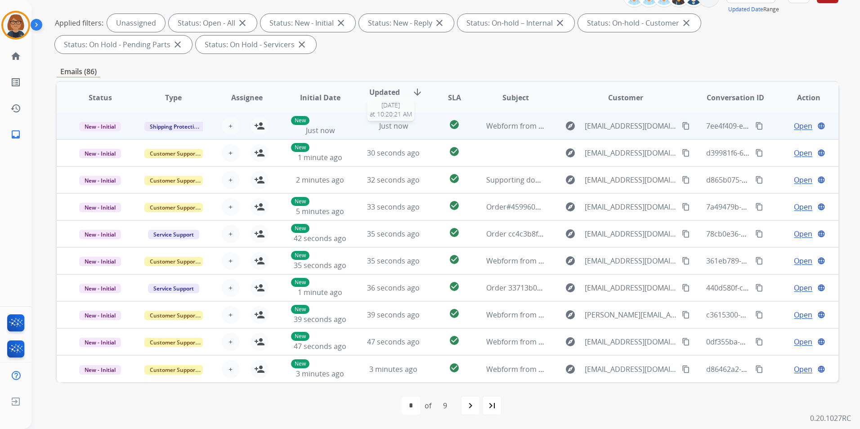
click at [379, 129] on span "Just now" at bounding box center [393, 126] width 29 height 10
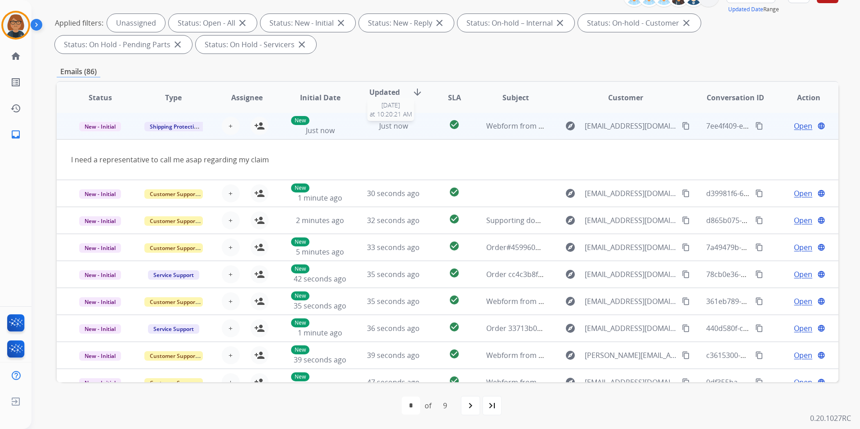
scroll to position [0, 0]
click at [379, 129] on span "Just now" at bounding box center [393, 127] width 29 height 10
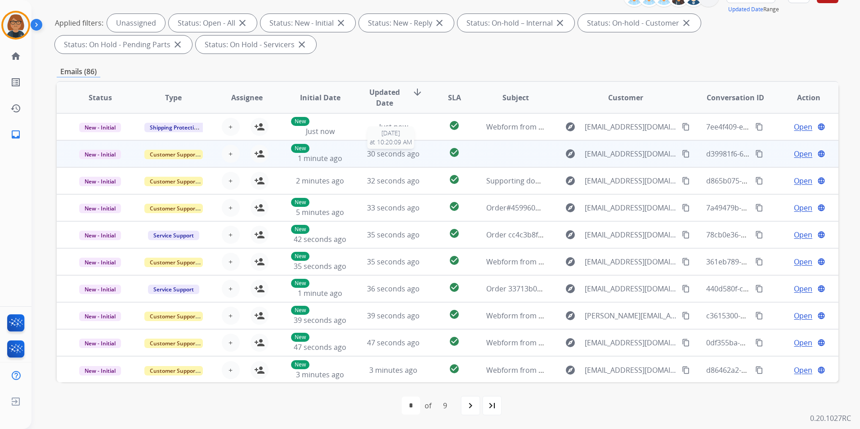
click at [375, 152] on span "30 seconds ago" at bounding box center [393, 154] width 53 height 10
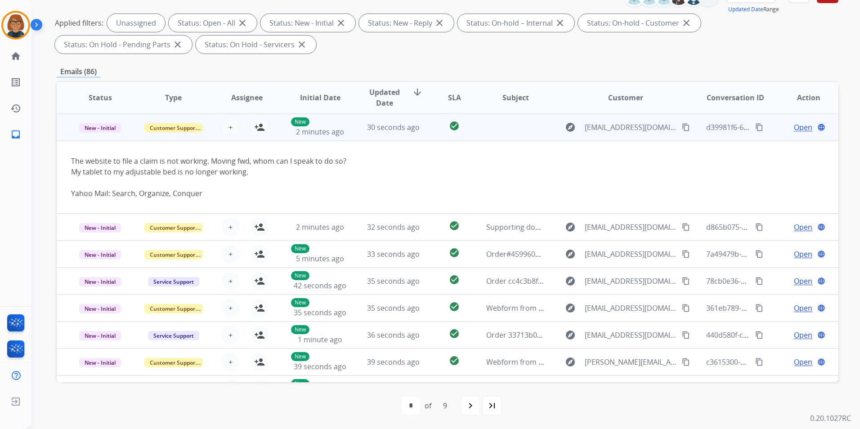
scroll to position [27, 0]
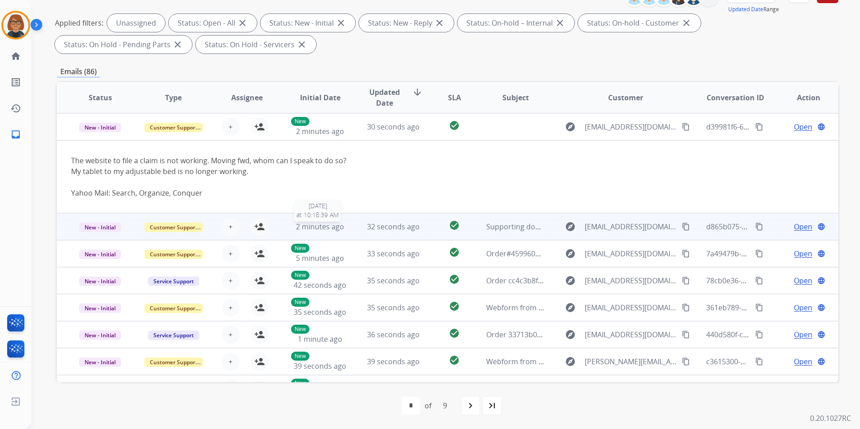
click at [320, 227] on span "2 minutes ago" at bounding box center [320, 227] width 48 height 10
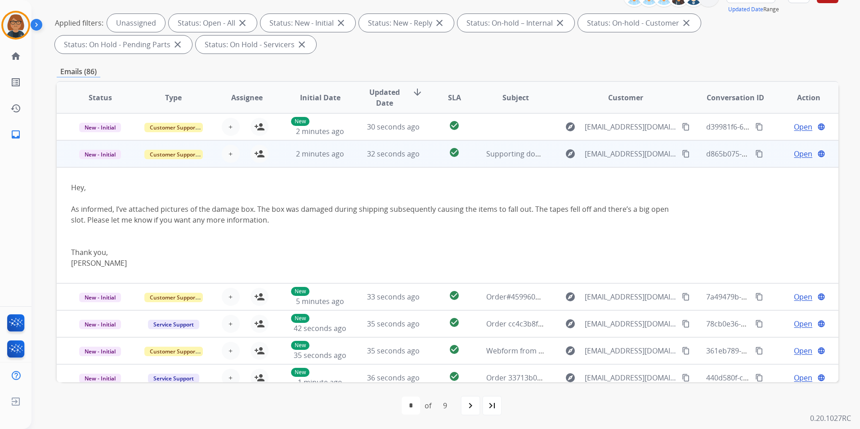
scroll to position [54, 0]
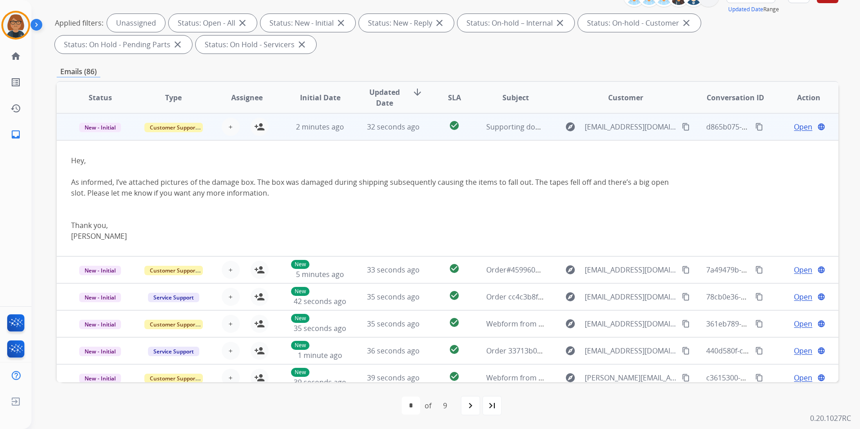
click at [340, 134] on td "2 minutes ago" at bounding box center [313, 126] width 73 height 27
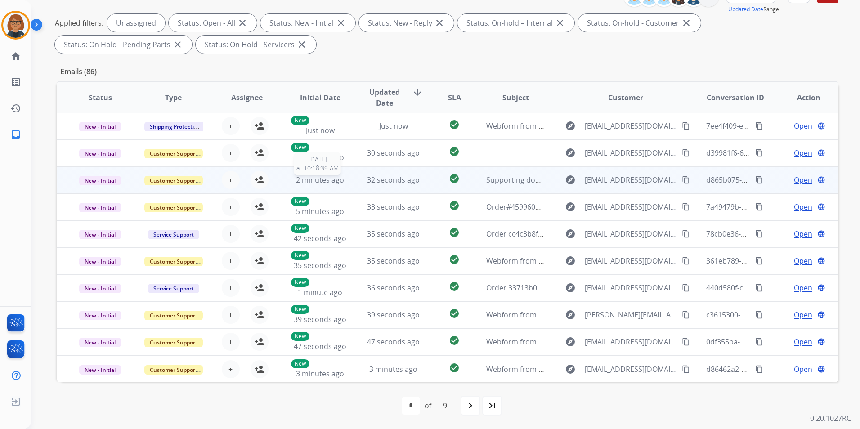
click at [343, 183] on div "2 minutes ago" at bounding box center [320, 179] width 58 height 11
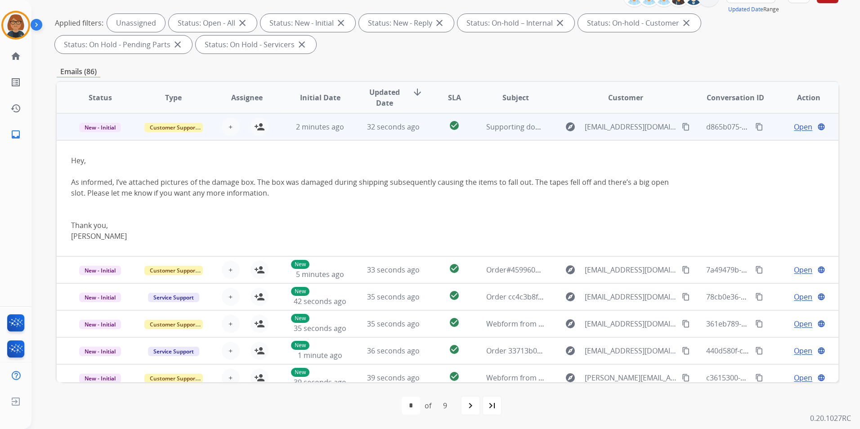
click at [350, 128] on td "32 seconds ago" at bounding box center [386, 126] width 73 height 27
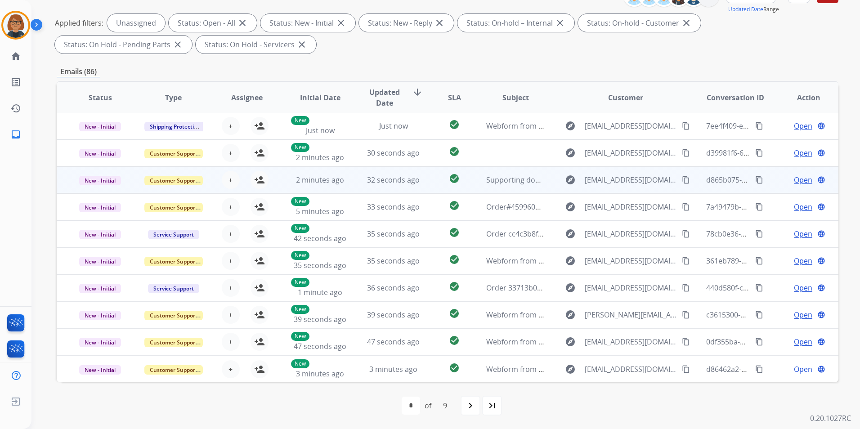
scroll to position [1, 0]
click at [338, 185] on td "2 minutes ago" at bounding box center [313, 179] width 73 height 27
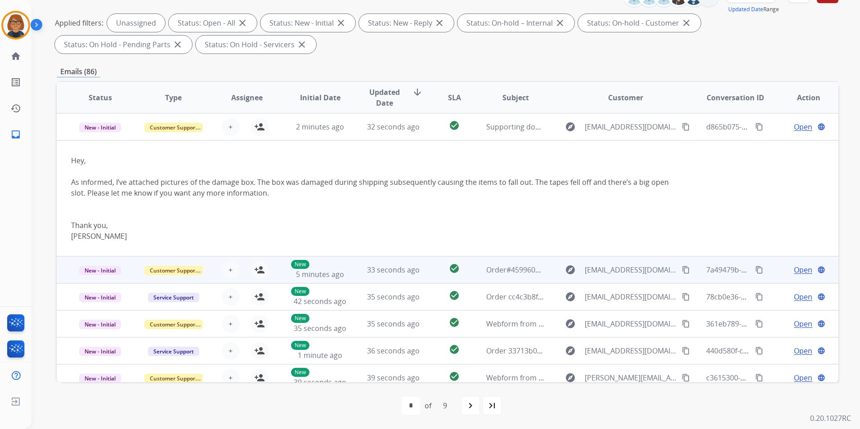
click at [371, 262] on td "33 seconds ago" at bounding box center [386, 269] width 73 height 27
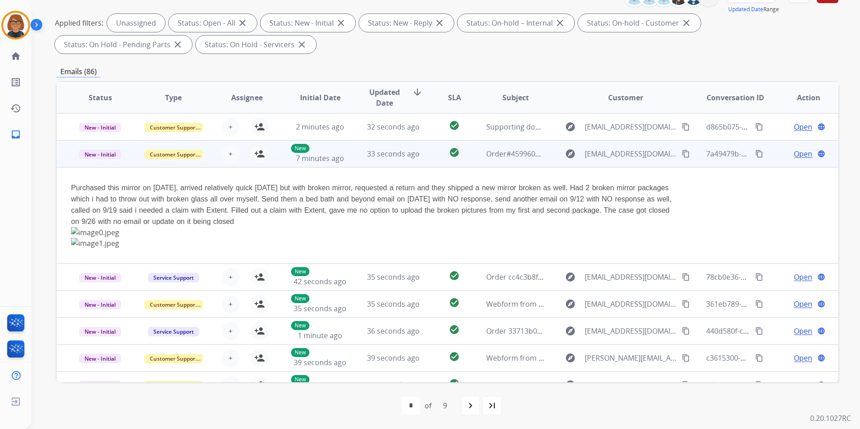
scroll to position [81, 0]
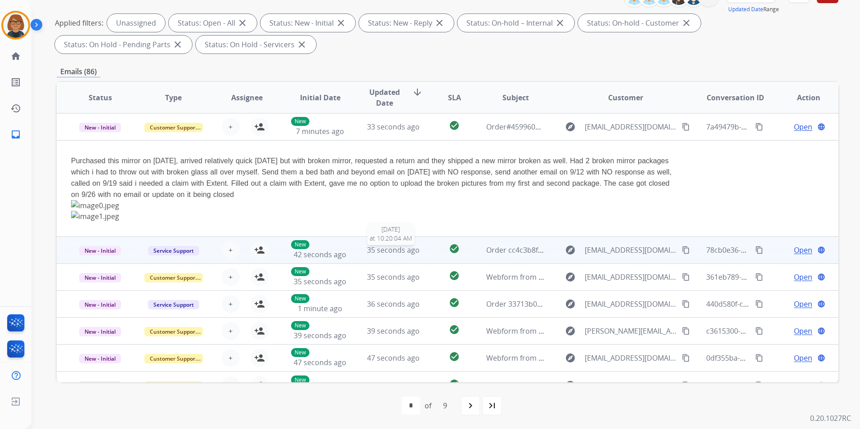
click at [393, 246] on span "35 seconds ago" at bounding box center [393, 250] width 53 height 10
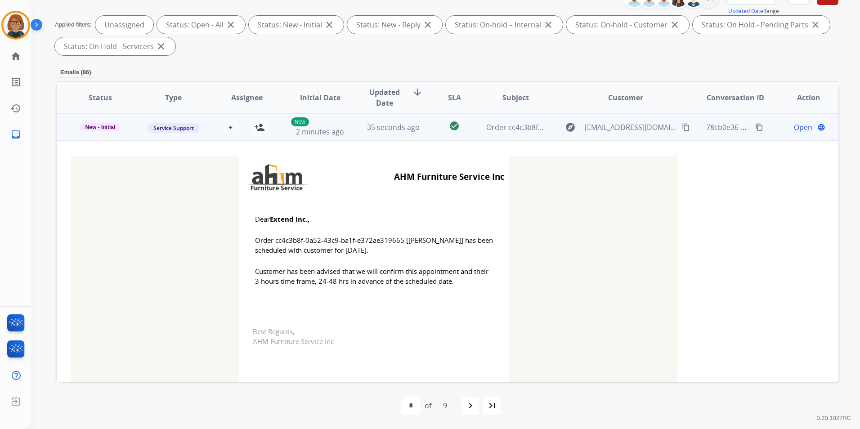
scroll to position [108, 0]
click at [398, 133] on td "35 seconds ago" at bounding box center [386, 126] width 73 height 27
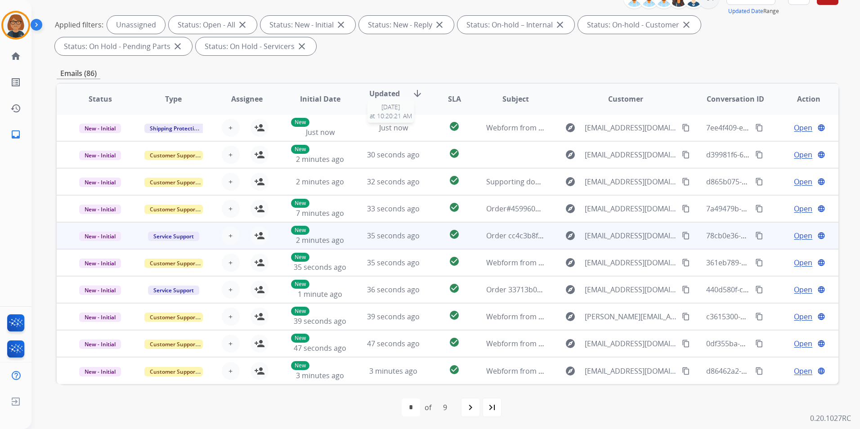
scroll to position [1, 0]
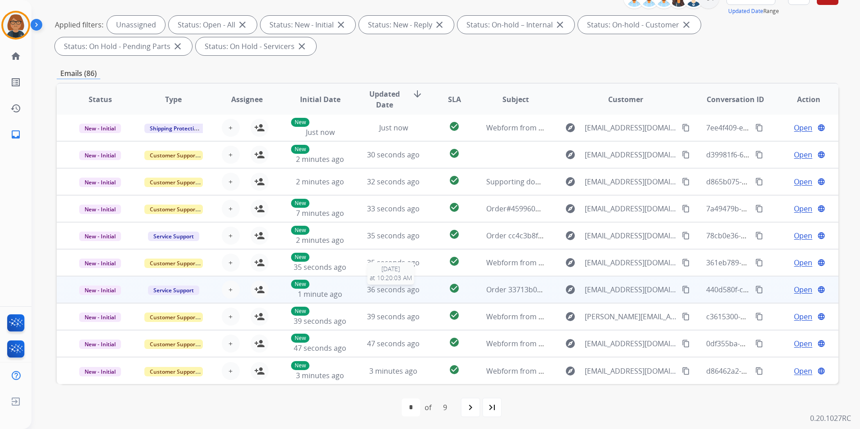
click at [386, 286] on span "36 seconds ago" at bounding box center [393, 290] width 53 height 10
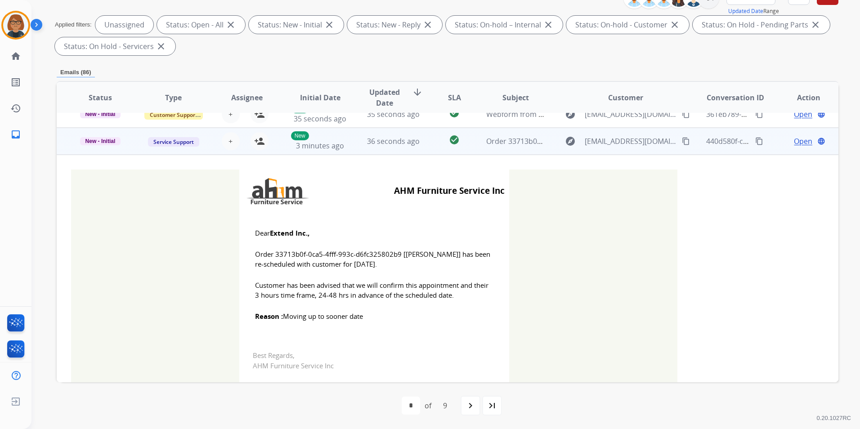
scroll to position [162, 0]
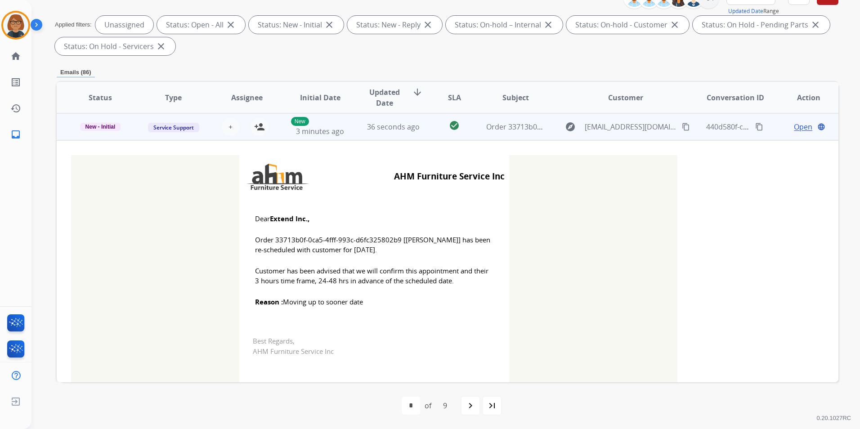
click at [400, 133] on td "36 seconds ago" at bounding box center [386, 126] width 73 height 27
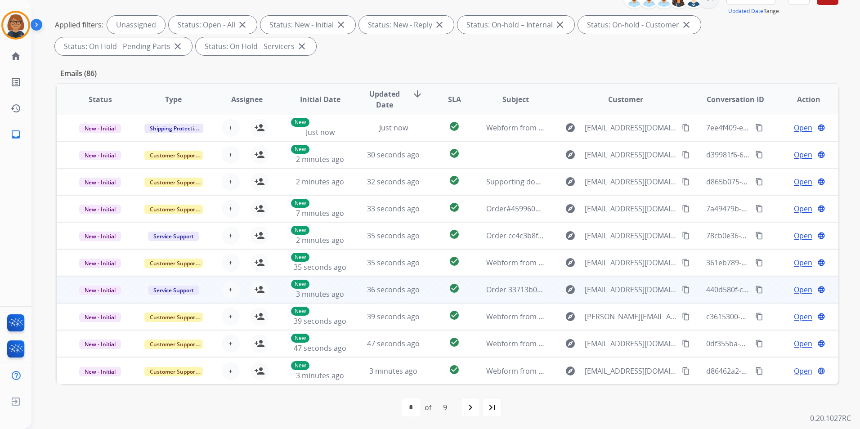
scroll to position [1, 0]
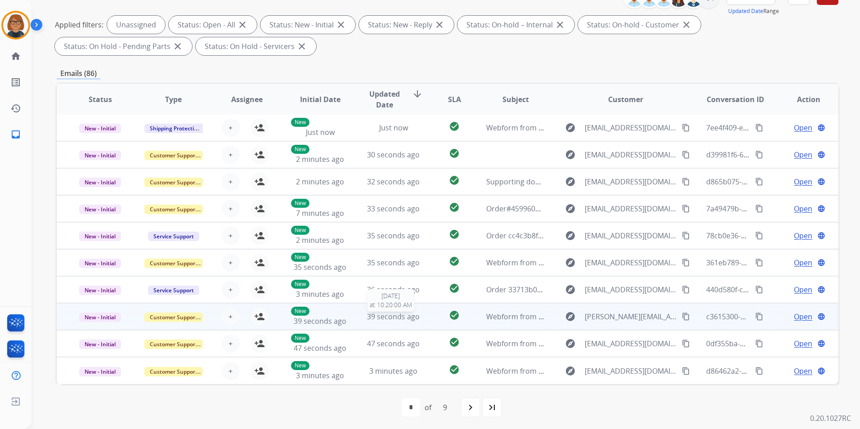
click at [364, 317] on div "39 seconds ago" at bounding box center [393, 316] width 58 height 11
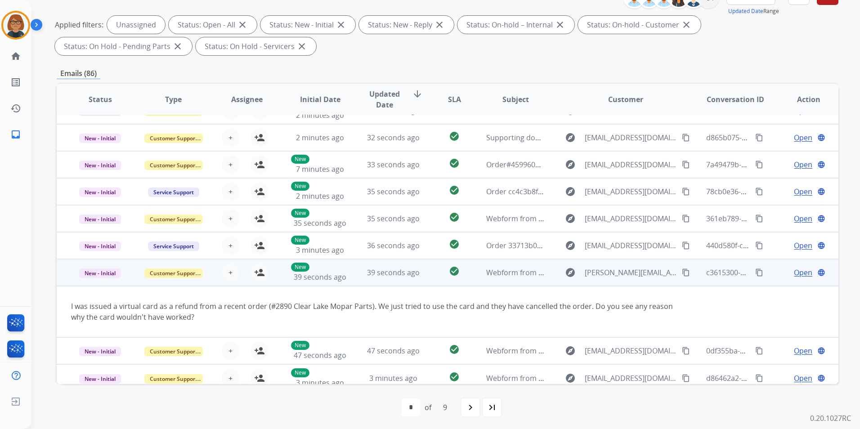
scroll to position [52, 0]
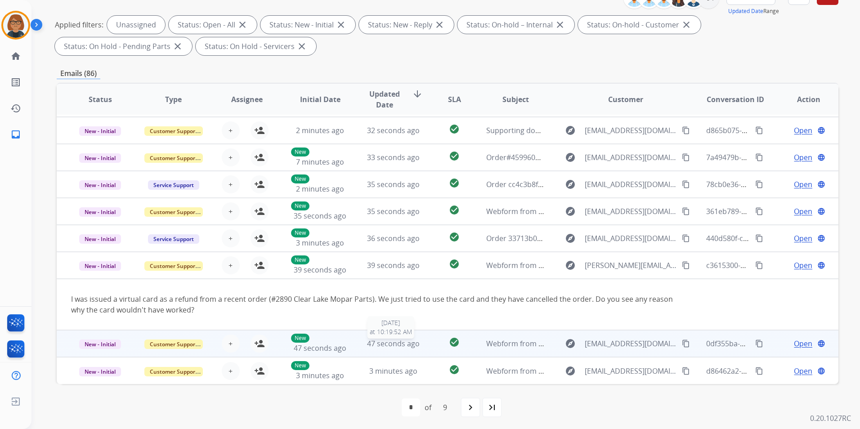
click at [396, 347] on span "47 seconds ago" at bounding box center [393, 344] width 53 height 10
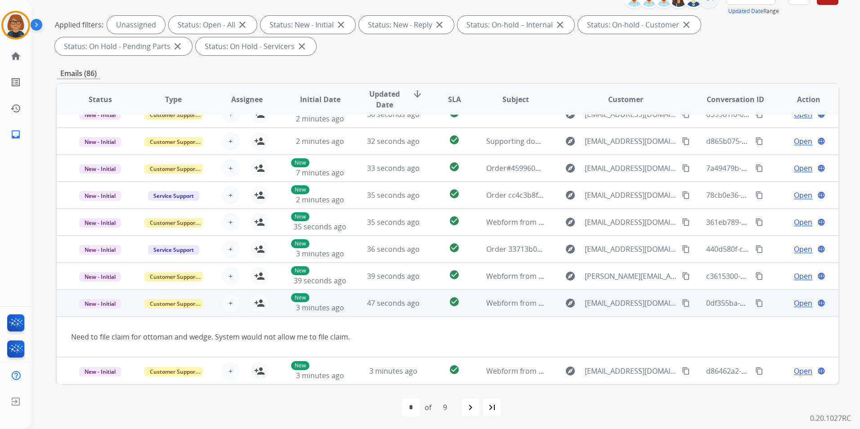
scroll to position [41, 0]
click at [259, 306] on mat-icon "person_add" at bounding box center [259, 303] width 11 height 11
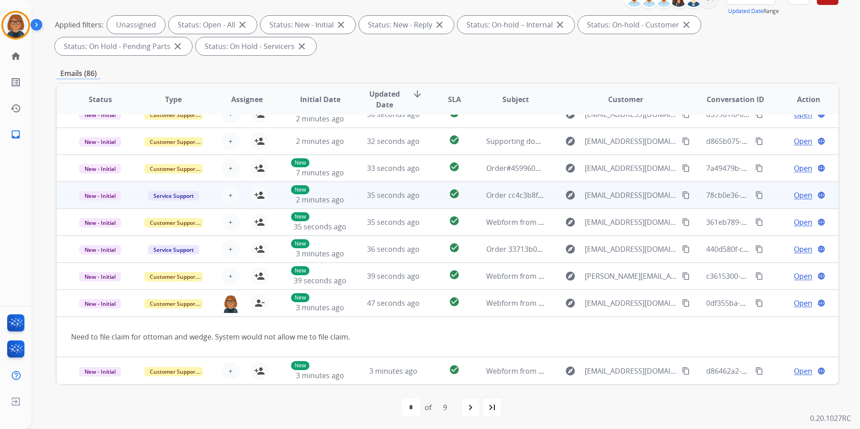
click at [273, 195] on div "+ Select agent person_add Assign to Me" at bounding box center [239, 195] width 73 height 25
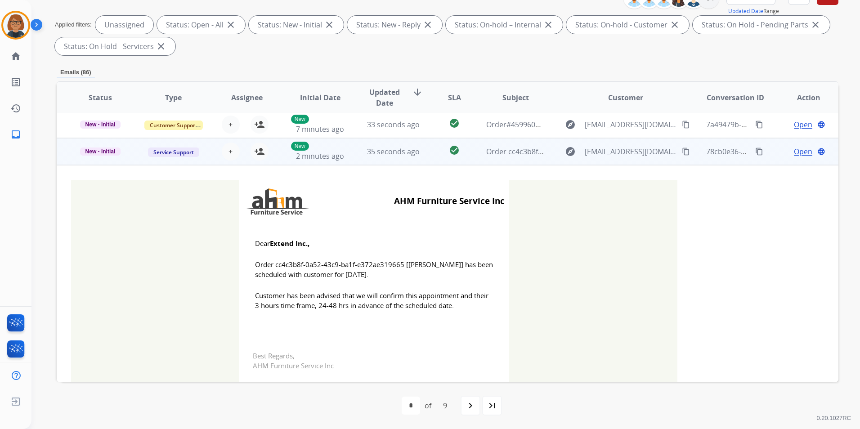
scroll to position [108, 0]
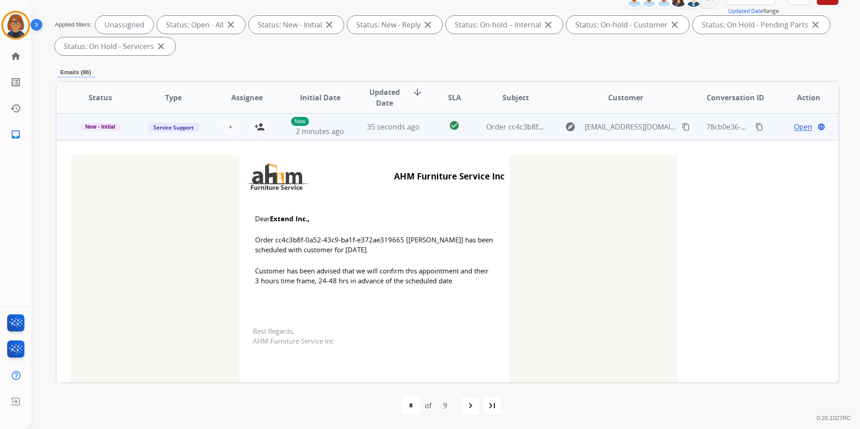
click at [273, 135] on div "+ Select agent person_add Assign to Me" at bounding box center [239, 126] width 73 height 25
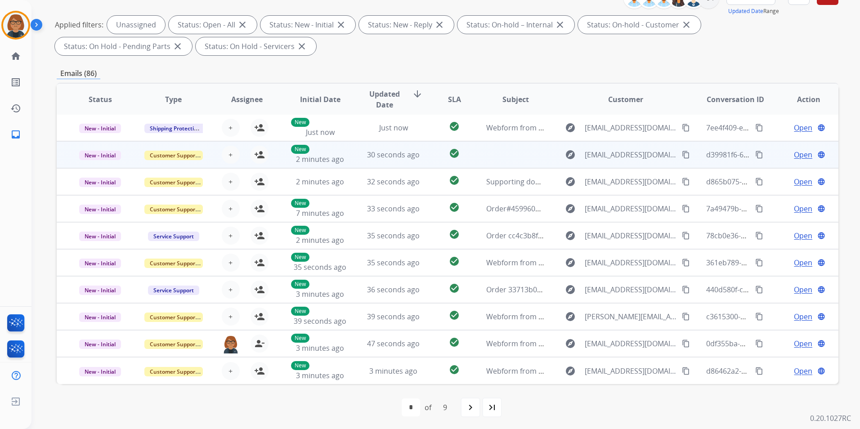
click at [355, 158] on td "30 seconds ago" at bounding box center [386, 154] width 73 height 27
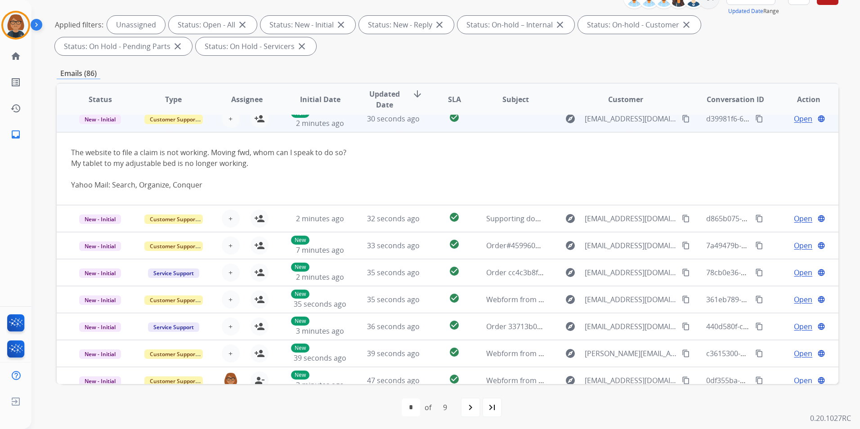
scroll to position [27, 0]
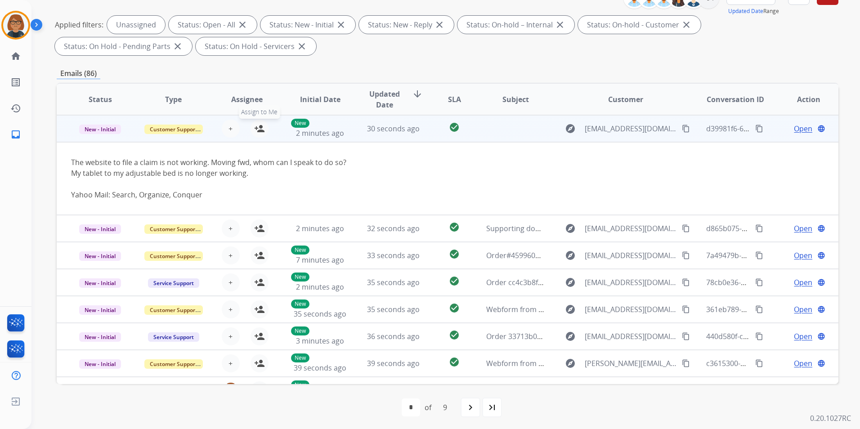
click at [255, 129] on mat-icon "person_add" at bounding box center [259, 128] width 11 height 11
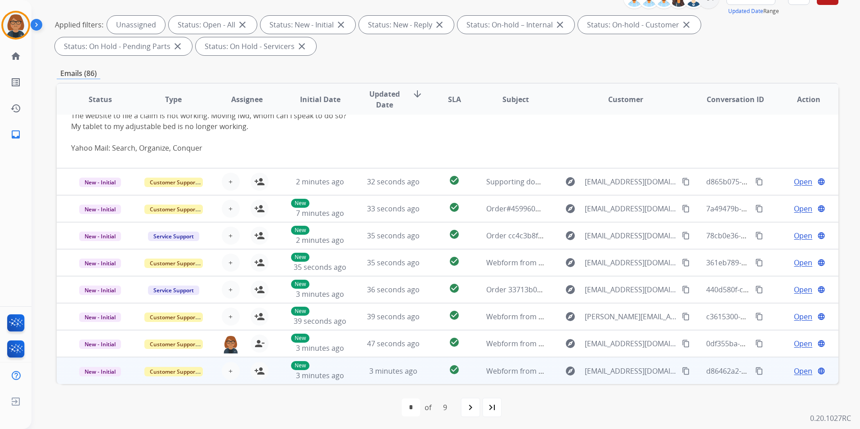
scroll to position [126, 0]
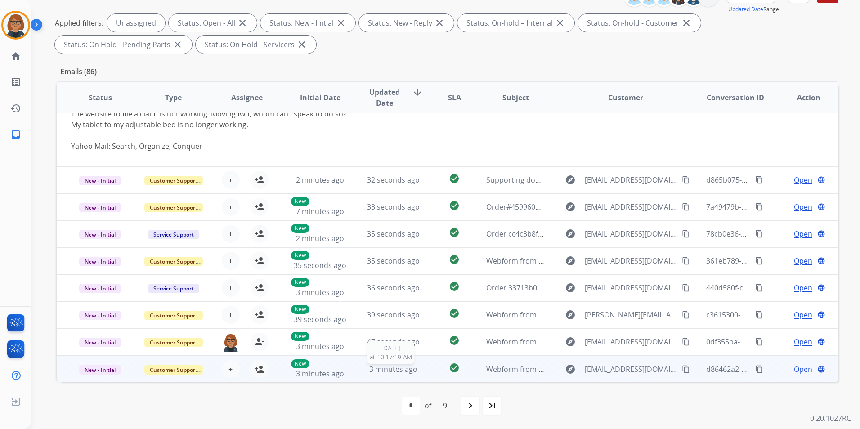
click at [416, 372] on div "3 minutes ago" at bounding box center [393, 369] width 58 height 11
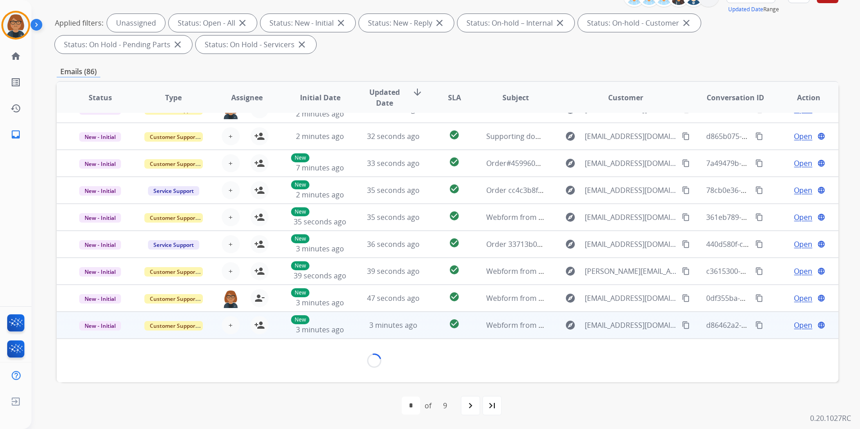
scroll to position [41, 0]
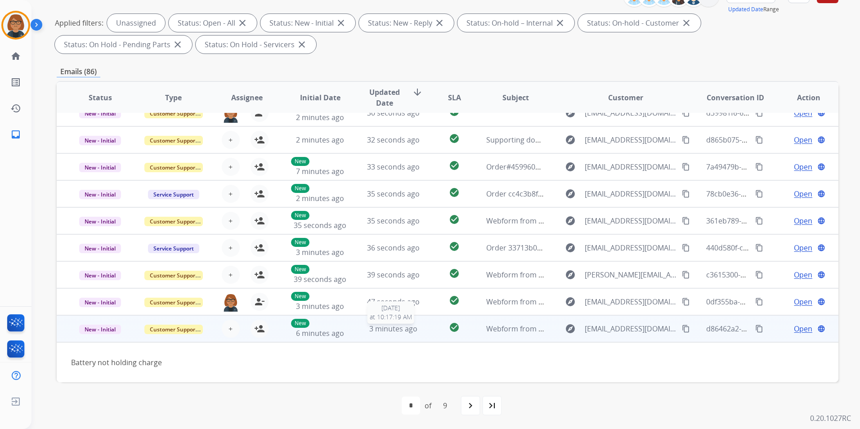
click at [386, 328] on span "3 minutes ago" at bounding box center [393, 329] width 48 height 10
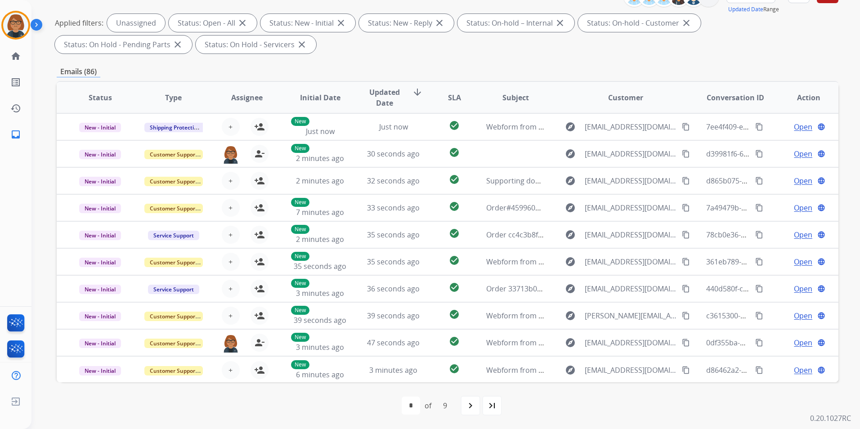
scroll to position [1, 0]
click at [469, 401] on mat-icon "navigate_next" at bounding box center [470, 405] width 11 height 11
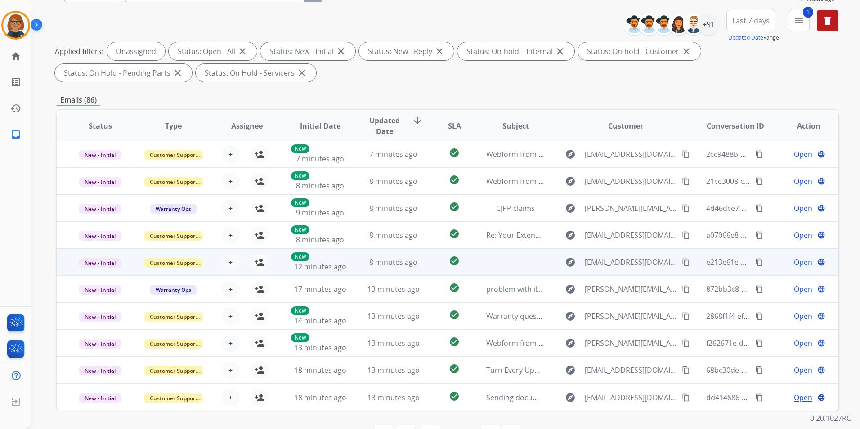
scroll to position [126, 0]
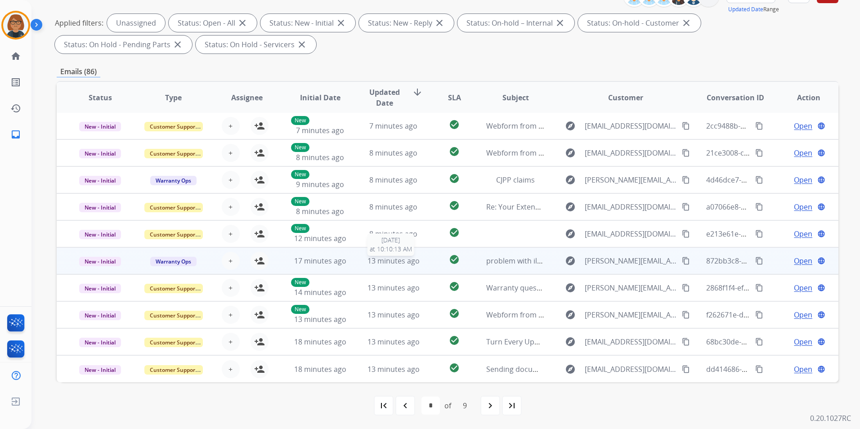
click at [372, 263] on span "13 minutes ago" at bounding box center [393, 261] width 52 height 10
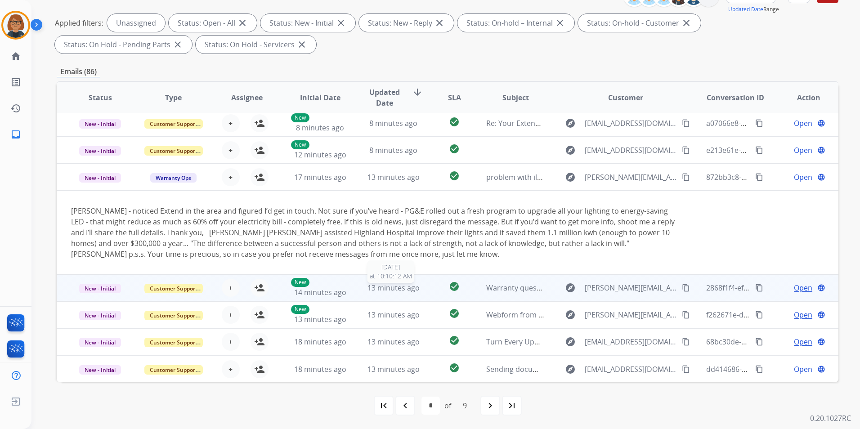
click at [374, 289] on span "13 minutes ago" at bounding box center [393, 288] width 52 height 10
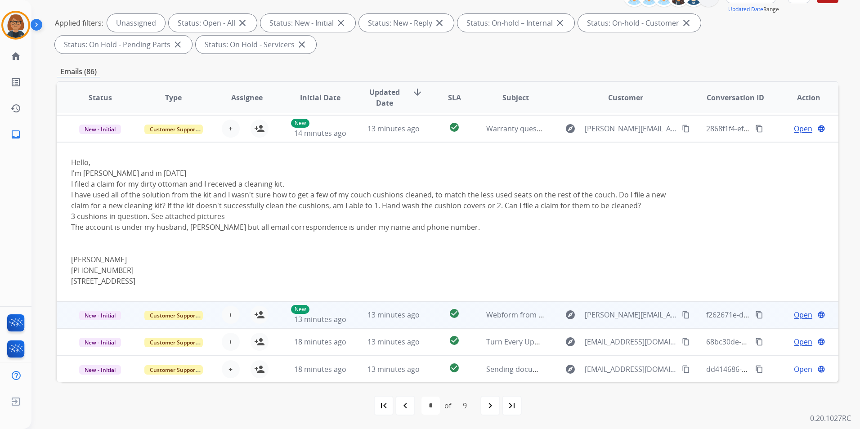
click at [377, 311] on span "13 minutes ago" at bounding box center [393, 315] width 52 height 10
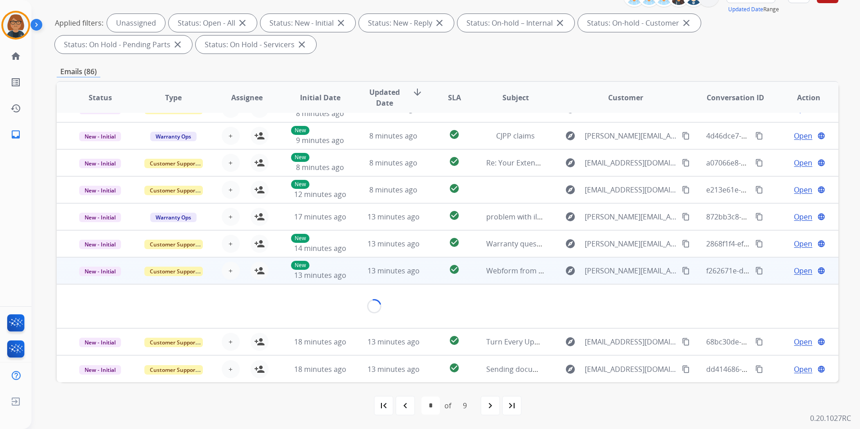
scroll to position [41, 0]
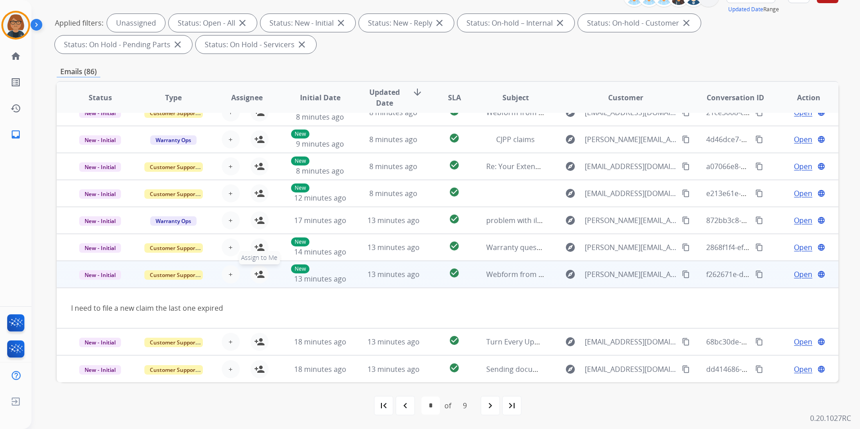
click at [258, 278] on mat-icon "person_add" at bounding box center [259, 274] width 11 height 11
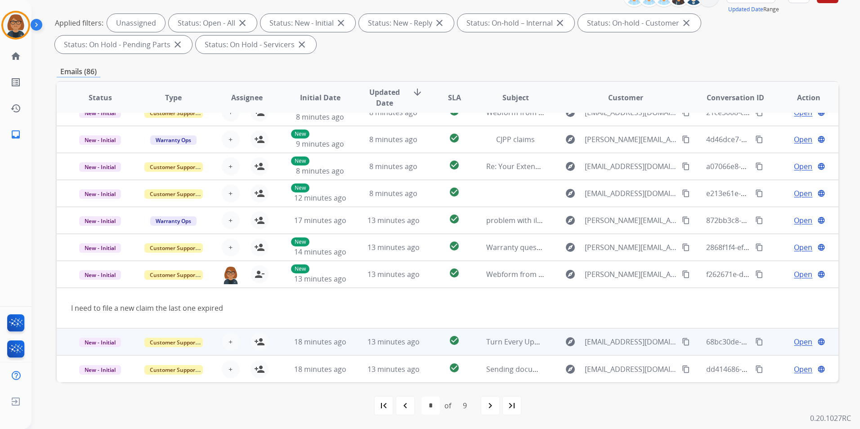
click at [484, 350] on td "Turn Every Update into a Customer Loyalty Moment" at bounding box center [508, 341] width 73 height 27
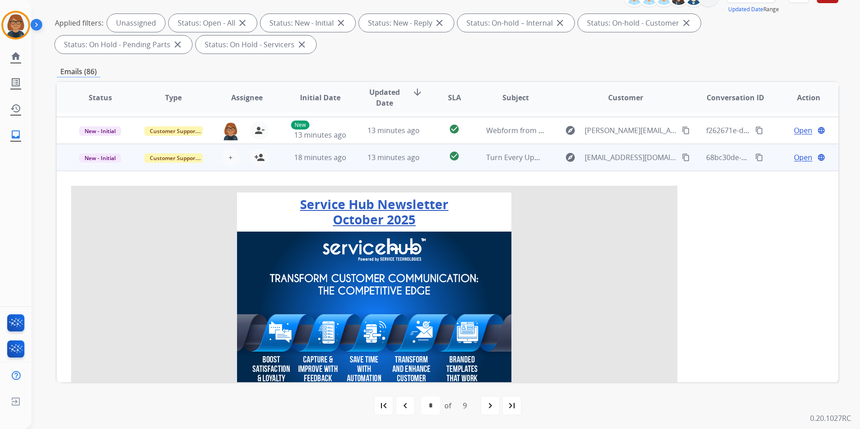
scroll to position [216, 0]
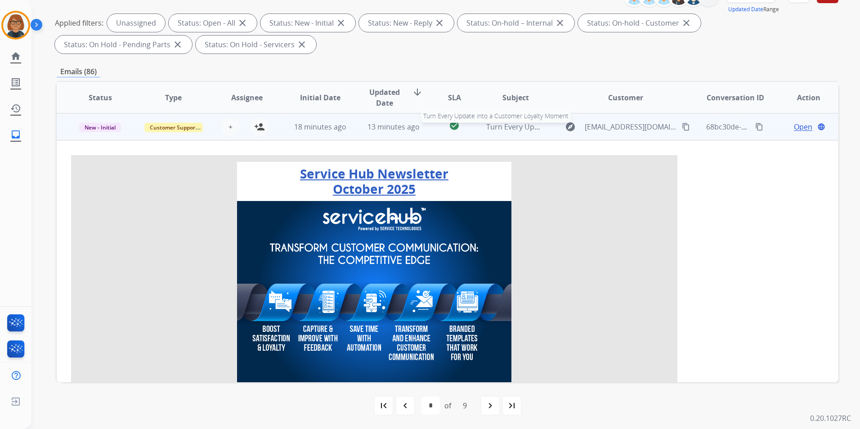
click at [486, 129] on span "Turn Every Update into a Customer Loyalty Moment" at bounding box center [574, 127] width 176 height 10
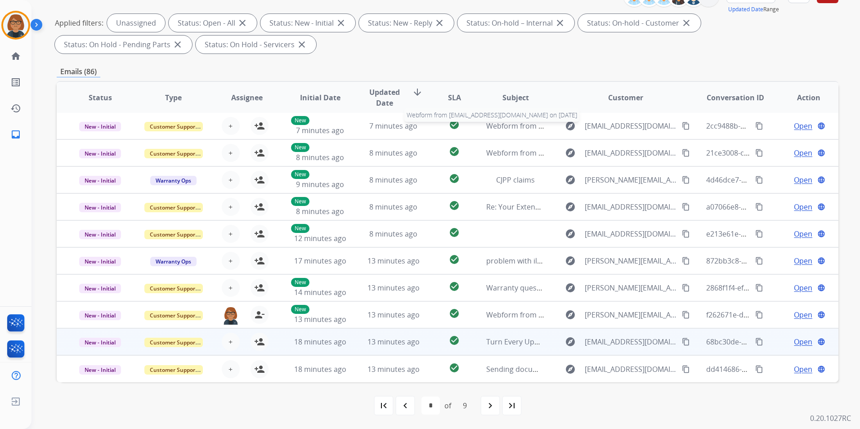
scroll to position [1, 0]
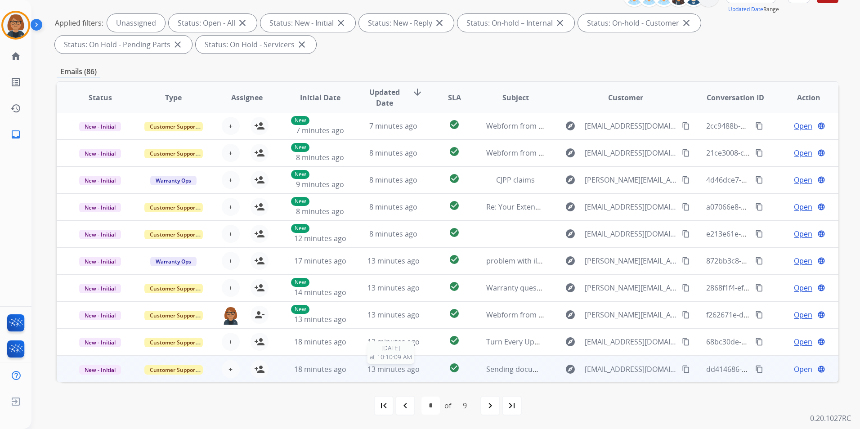
click at [400, 371] on span "13 minutes ago" at bounding box center [393, 369] width 52 height 10
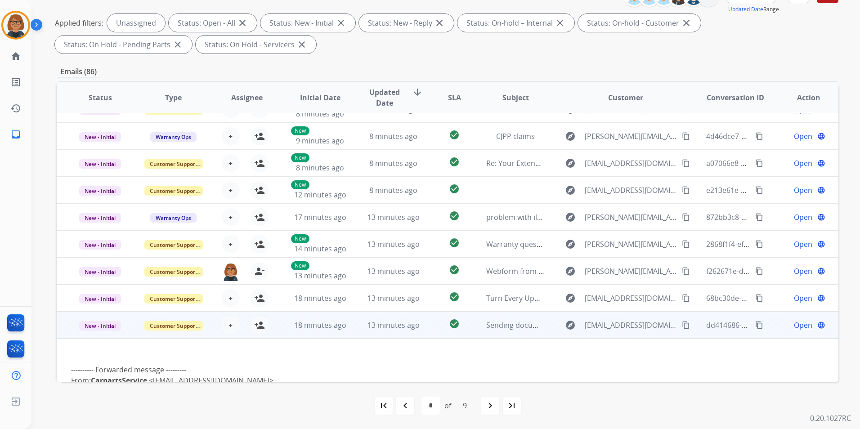
scroll to position [234, 0]
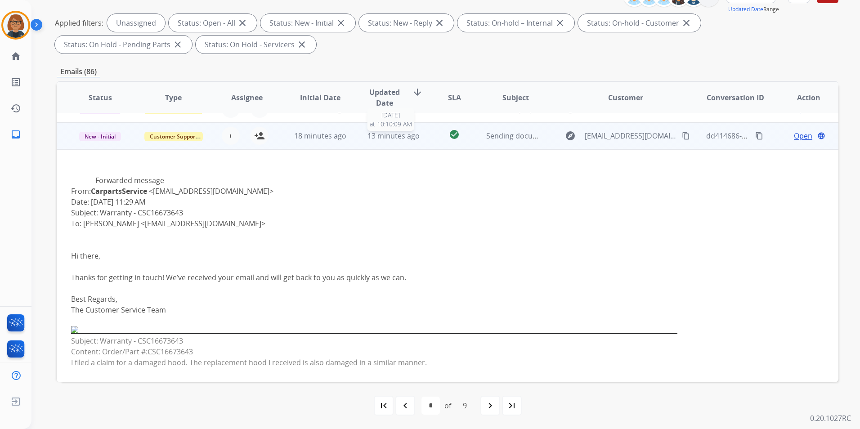
click at [406, 134] on span "13 minutes ago" at bounding box center [393, 136] width 52 height 10
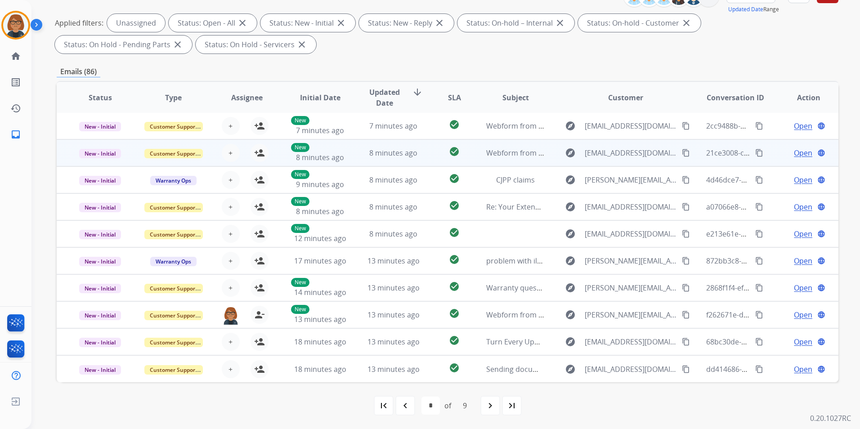
scroll to position [1, 0]
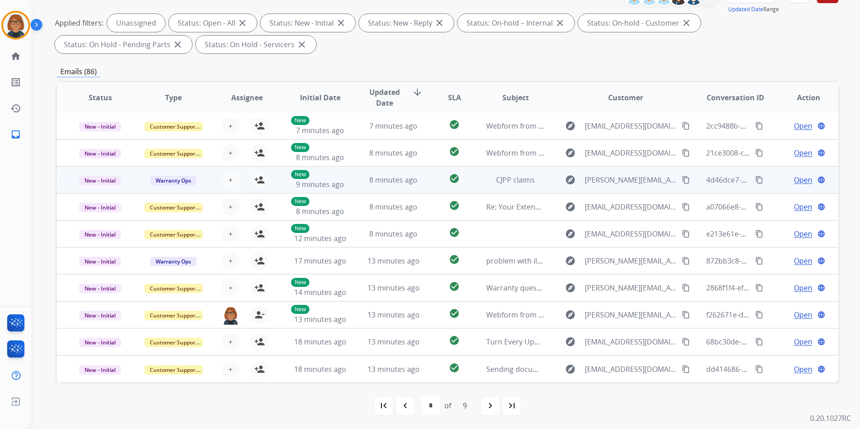
click at [379, 180] on span "8 minutes ago" at bounding box center [393, 180] width 48 height 10
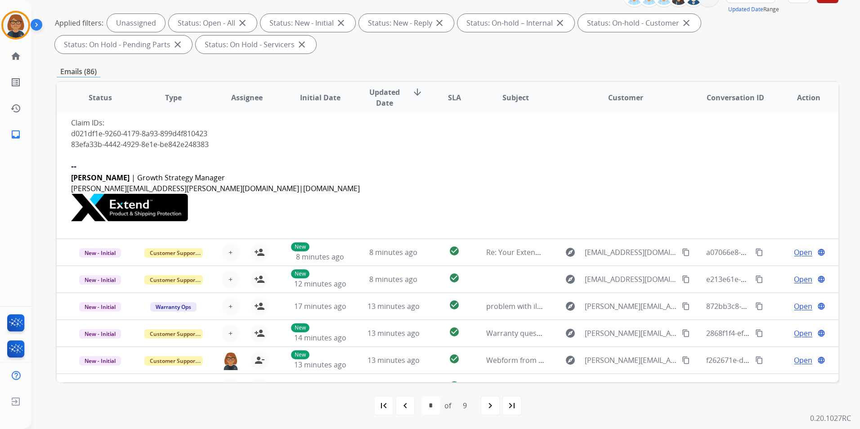
scroll to position [54, 0]
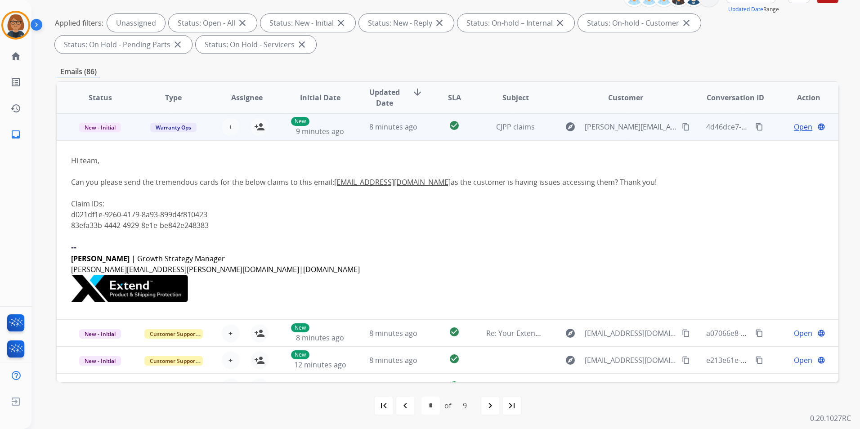
click at [370, 134] on td "8 minutes ago" at bounding box center [386, 126] width 73 height 27
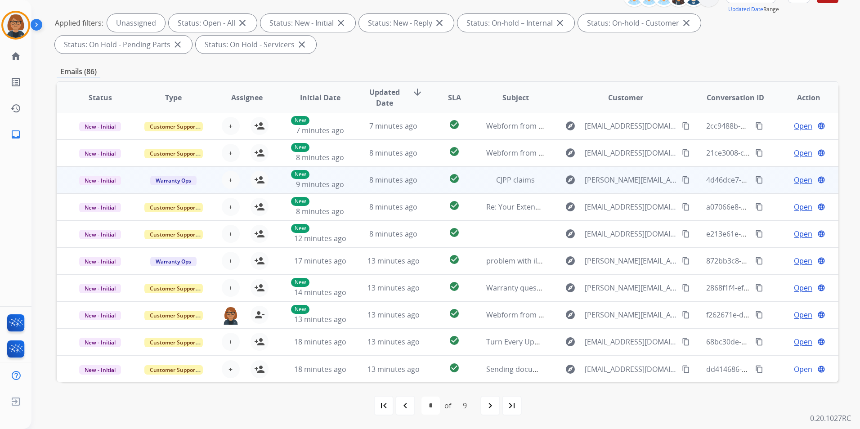
scroll to position [0, 0]
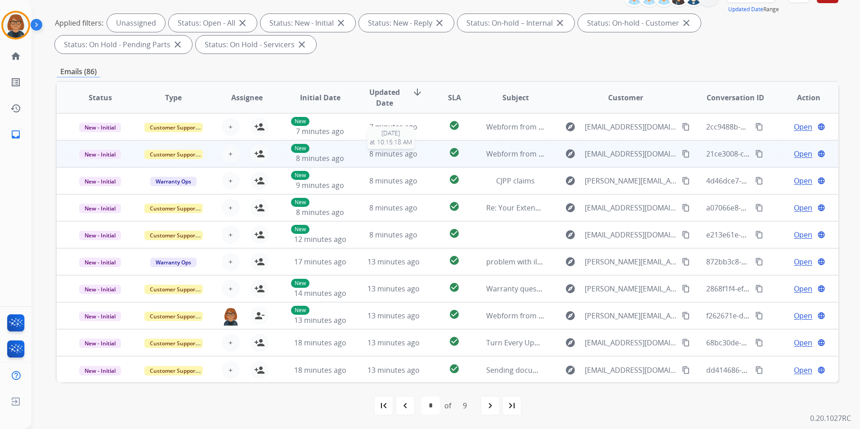
click at [380, 158] on span "8 minutes ago" at bounding box center [393, 154] width 48 height 10
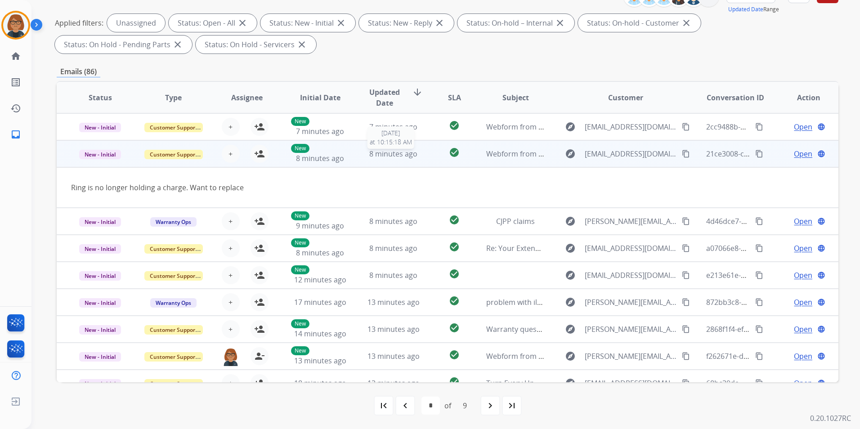
scroll to position [27, 0]
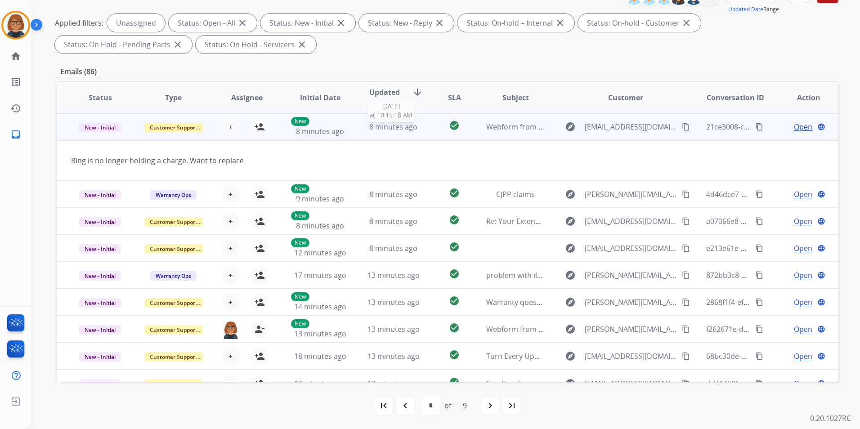
click at [373, 129] on span "8 minutes ago" at bounding box center [393, 127] width 48 height 10
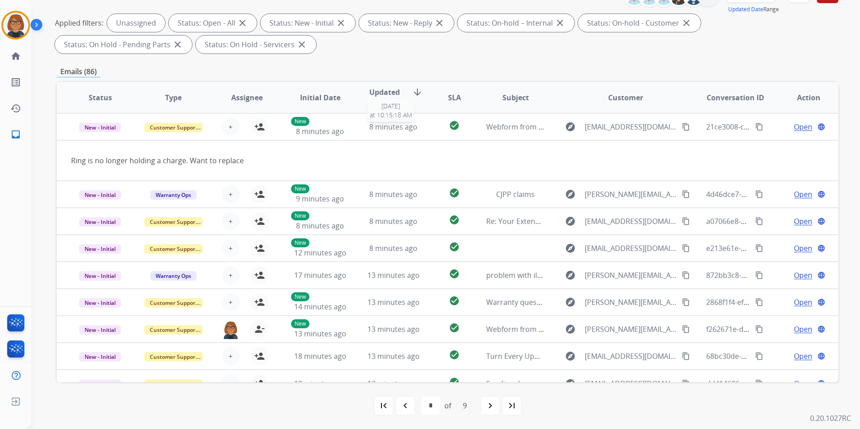
scroll to position [1, 0]
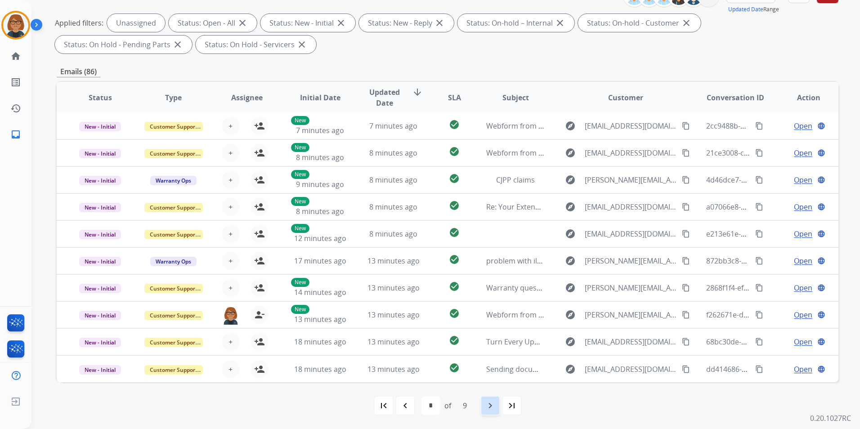
click at [499, 404] on div "navigate_next" at bounding box center [490, 406] width 20 height 20
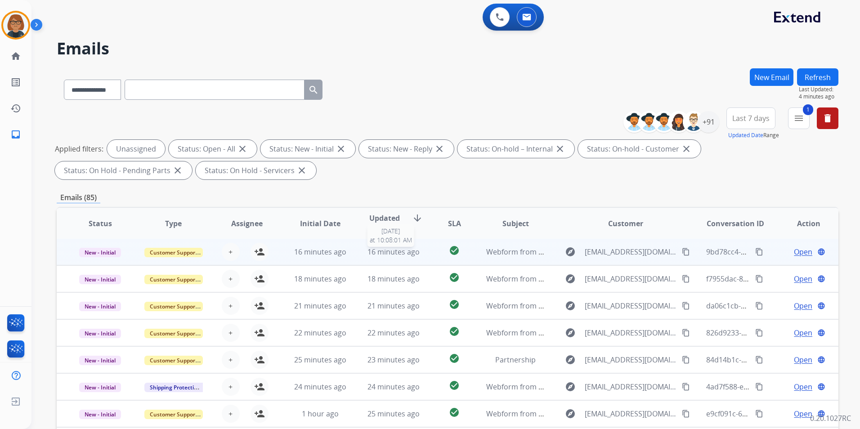
click at [404, 256] on span "16 minutes ago" at bounding box center [393, 252] width 52 height 10
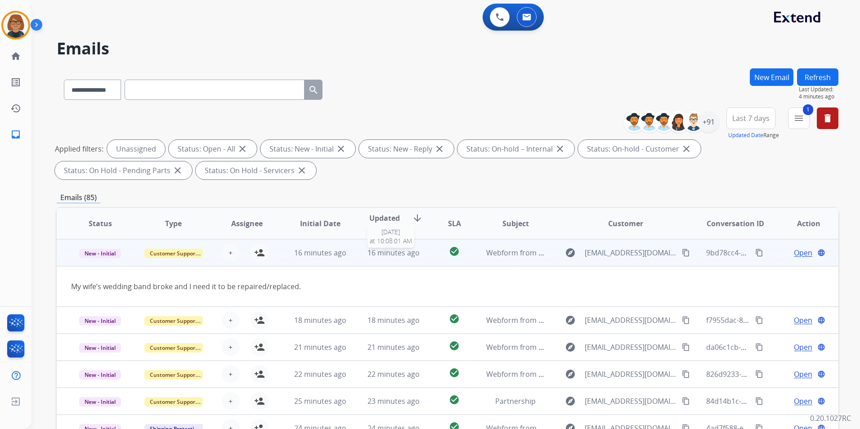
click at [393, 253] on span "16 minutes ago" at bounding box center [393, 253] width 52 height 10
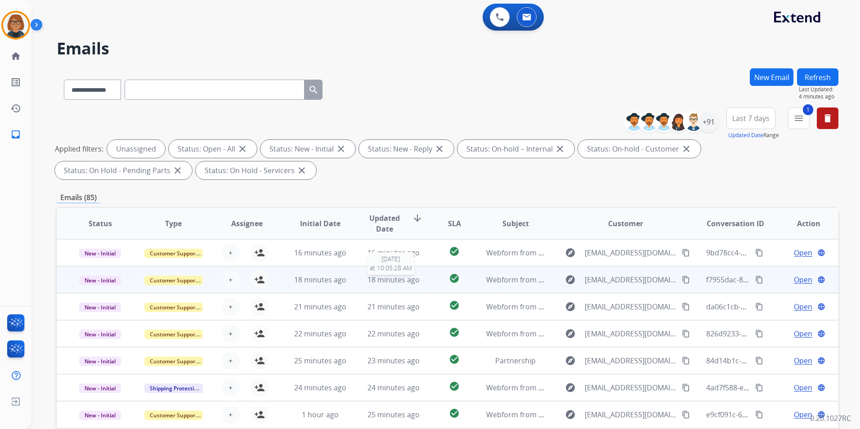
click at [386, 277] on span "18 minutes ago" at bounding box center [393, 280] width 52 height 10
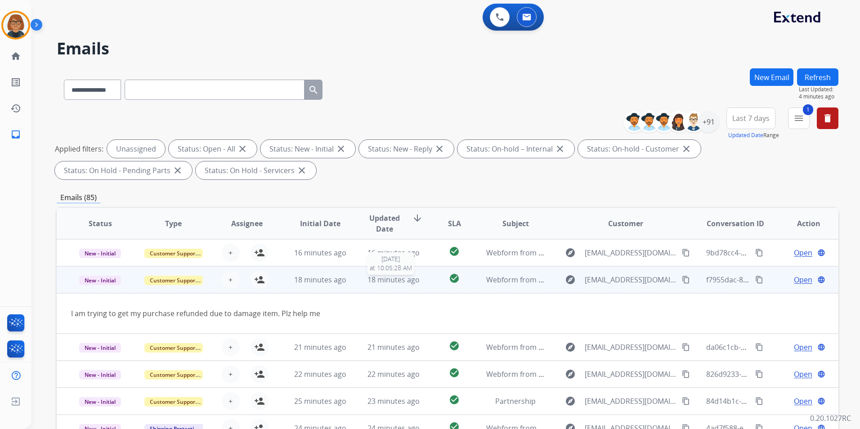
scroll to position [27, 0]
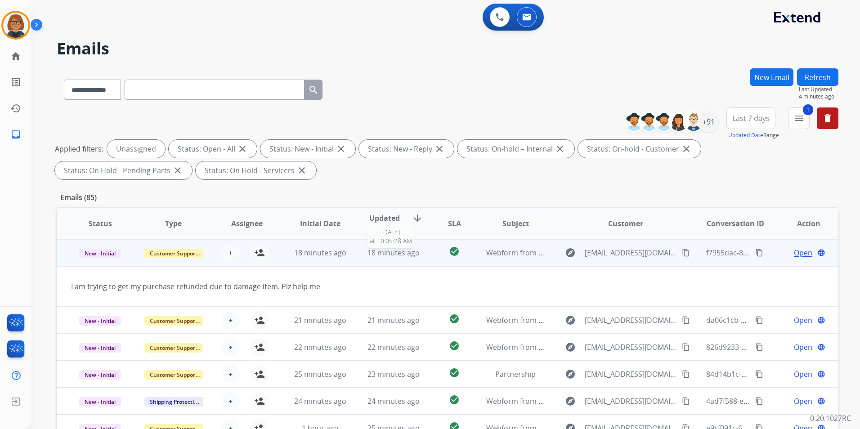
click at [389, 258] on div "18 minutes ago" at bounding box center [393, 252] width 58 height 11
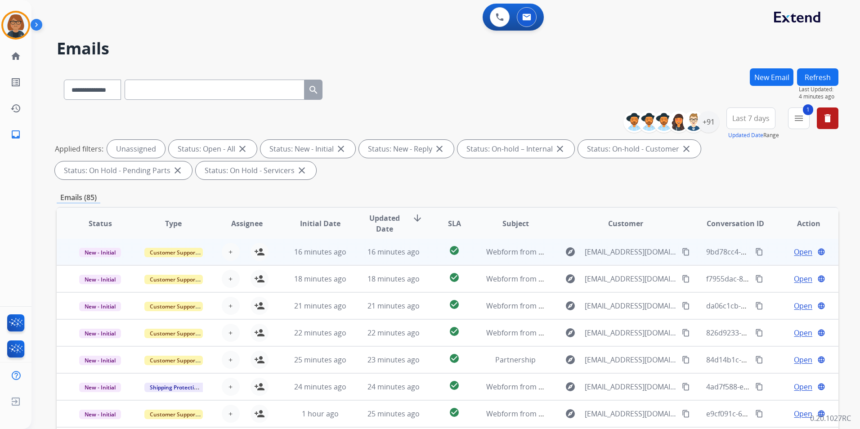
click at [387, 258] on td "16 minutes ago" at bounding box center [386, 251] width 73 height 27
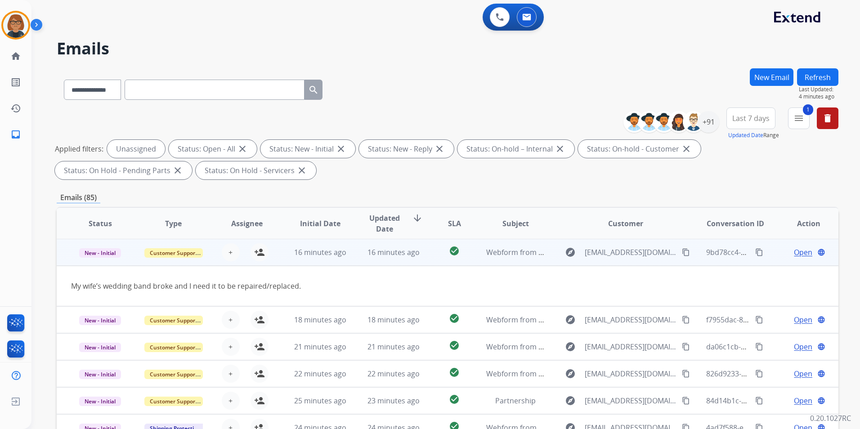
scroll to position [0, 0]
click at [682, 251] on mat-icon "content_copy" at bounding box center [686, 253] width 8 height 8
click at [251, 250] on button "person_add Assign to Me" at bounding box center [259, 253] width 18 height 18
click at [322, 259] on td "16 minutes ago [DATE] 10:08:01 AM" at bounding box center [313, 252] width 73 height 27
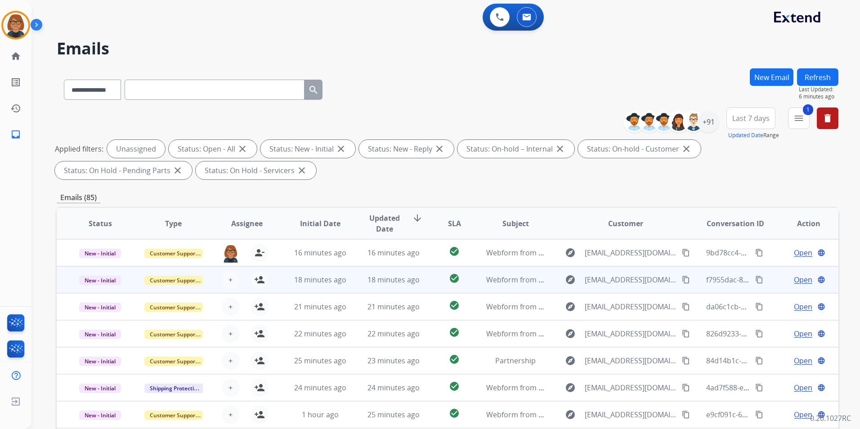
scroll to position [1, 0]
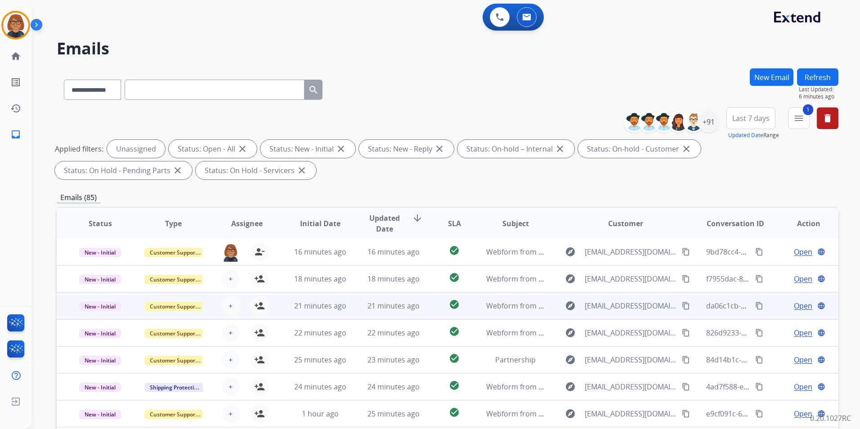
click at [331, 315] on td "21 minutes ago" at bounding box center [313, 305] width 73 height 27
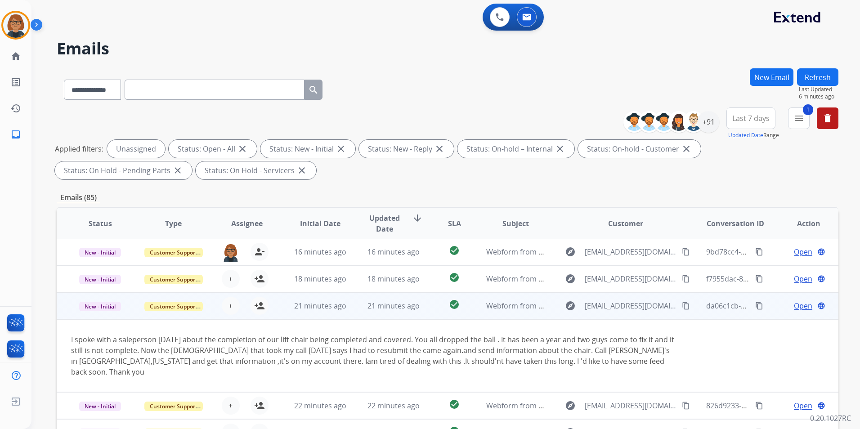
scroll to position [54, 0]
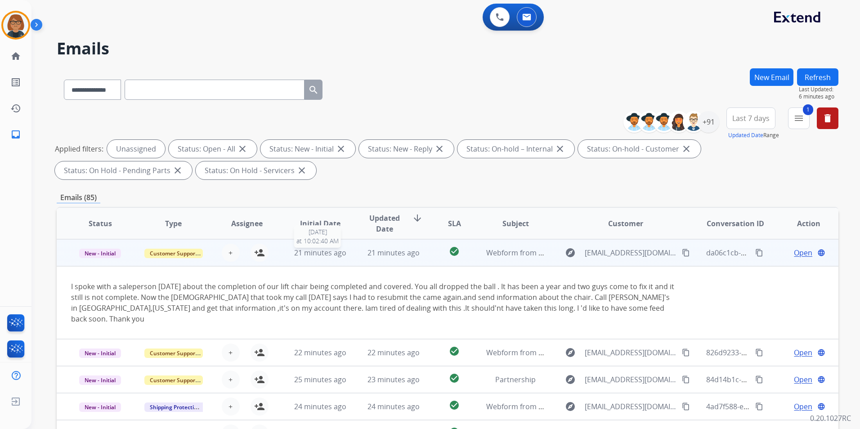
click at [299, 257] on span "21 minutes ago" at bounding box center [320, 253] width 52 height 10
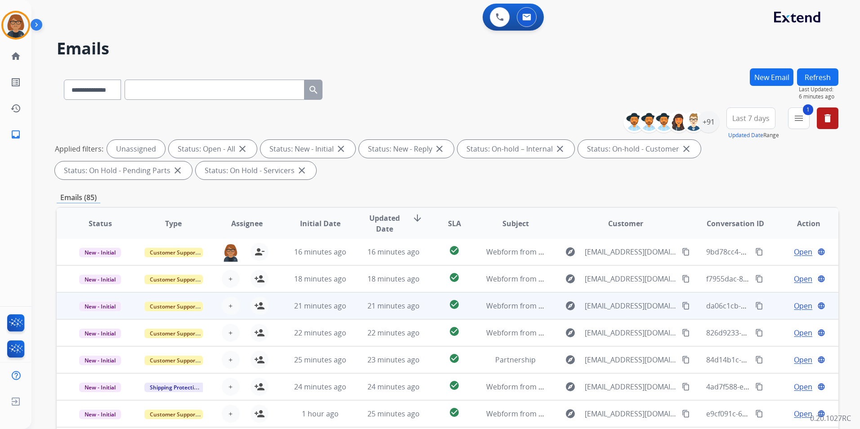
click at [315, 317] on td "21 minutes ago" at bounding box center [313, 305] width 73 height 27
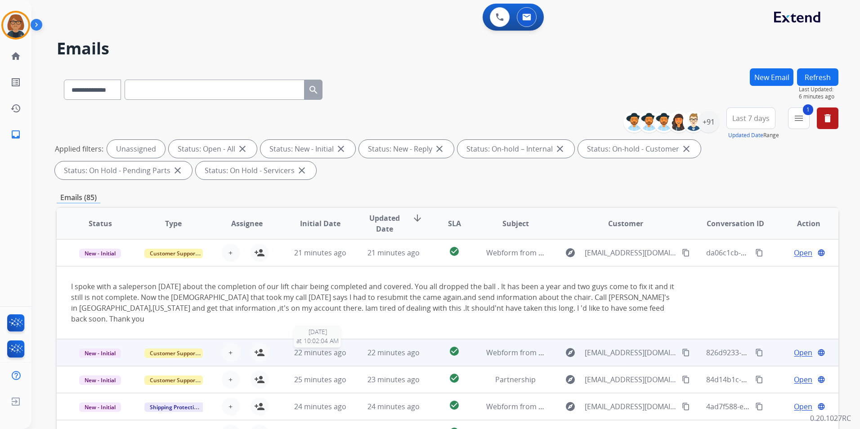
click at [315, 348] on span "22 minutes ago" at bounding box center [320, 353] width 52 height 10
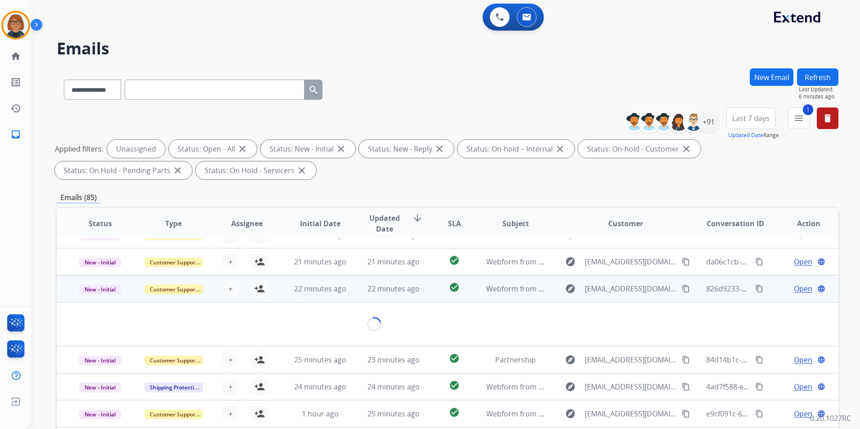
scroll to position [52, 0]
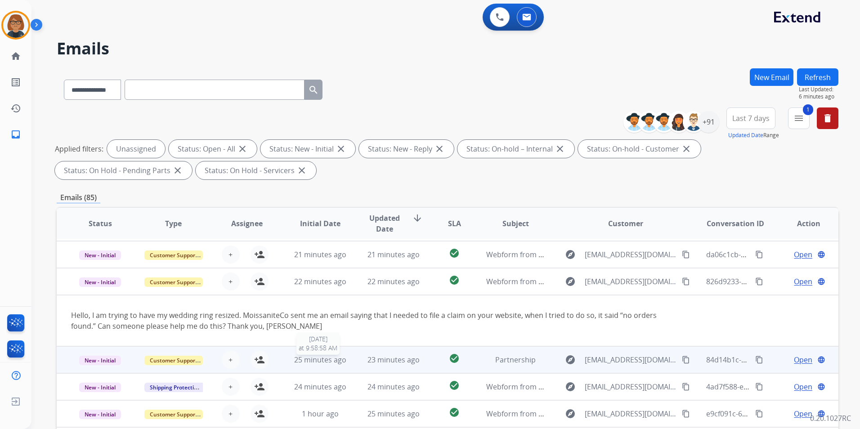
click at [312, 361] on span "25 minutes ago" at bounding box center [320, 360] width 52 height 10
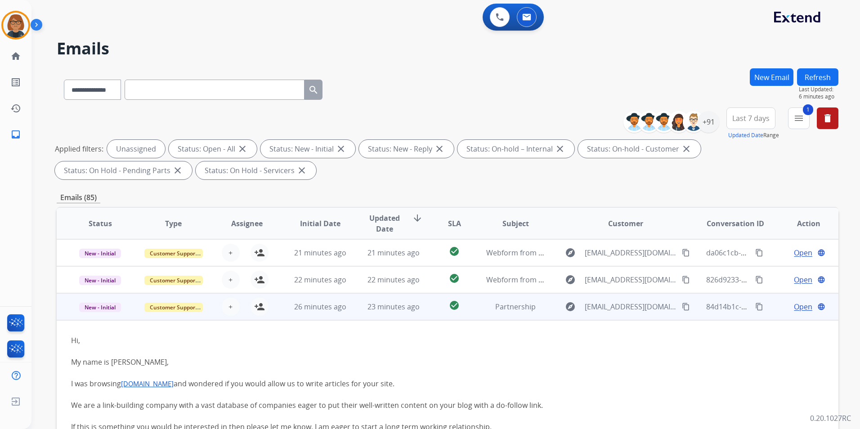
scroll to position [108, 0]
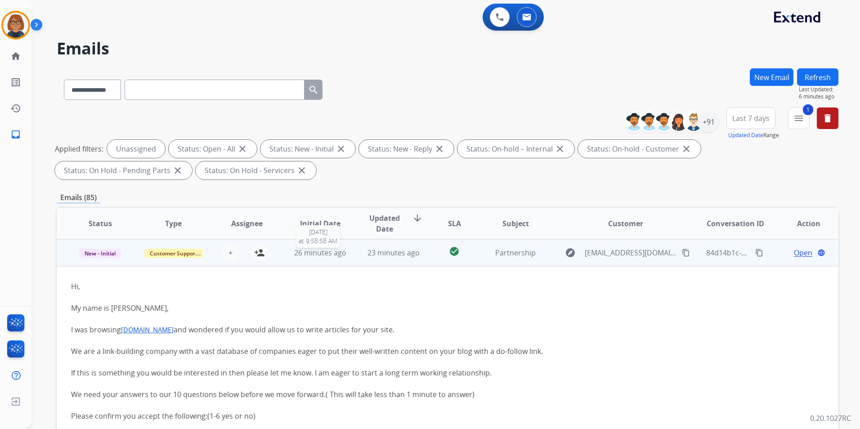
click at [317, 254] on span "26 minutes ago" at bounding box center [320, 253] width 52 height 10
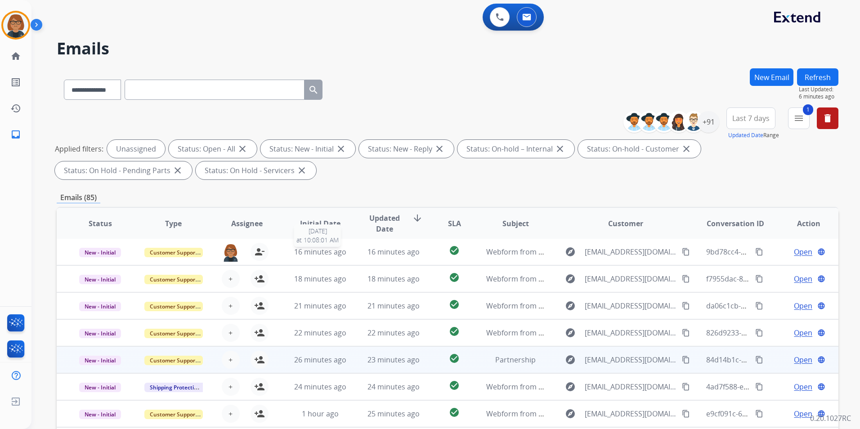
scroll to position [1, 0]
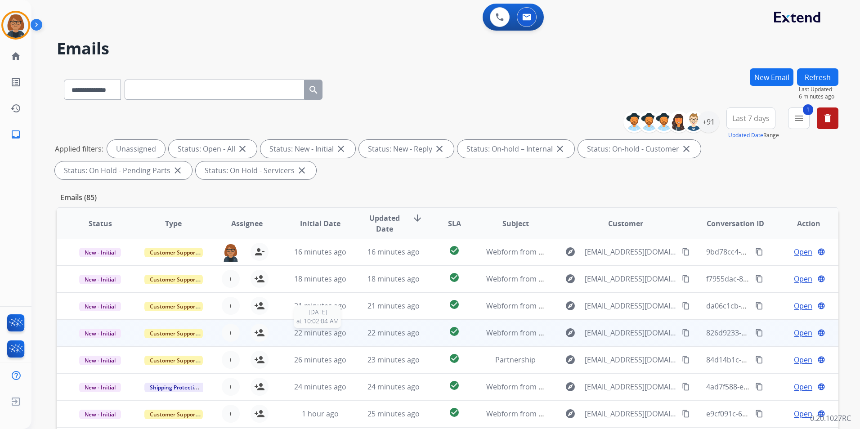
click at [321, 338] on div "22 minutes ago" at bounding box center [320, 332] width 58 height 11
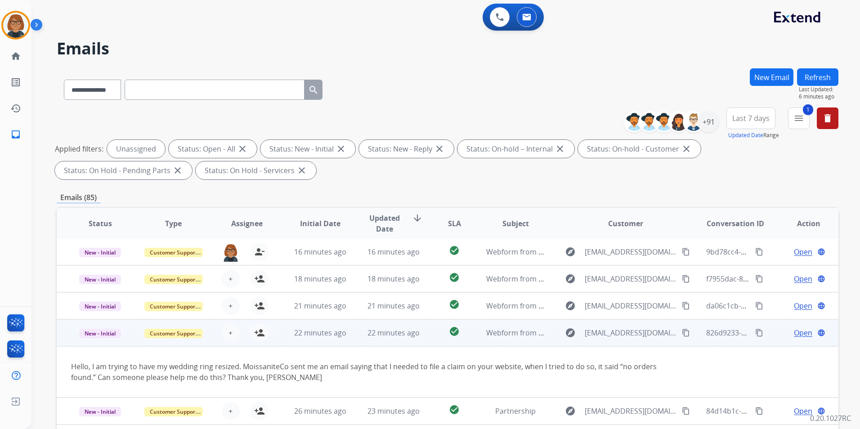
scroll to position [52, 0]
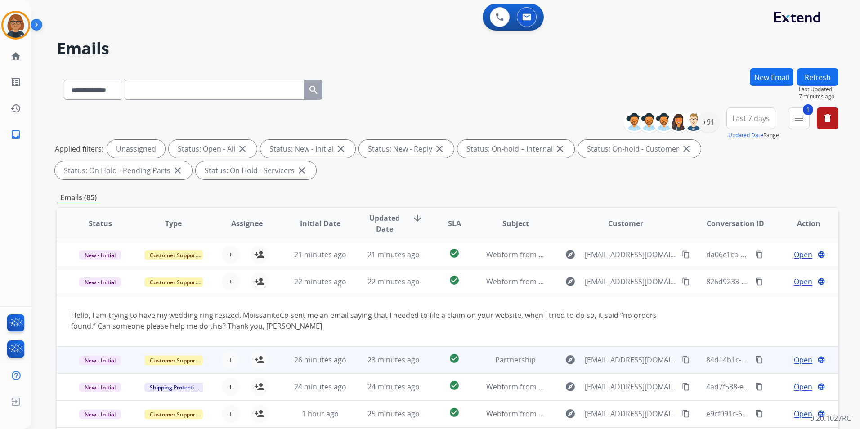
click at [316, 367] on td "26 minutes ago" at bounding box center [313, 359] width 73 height 27
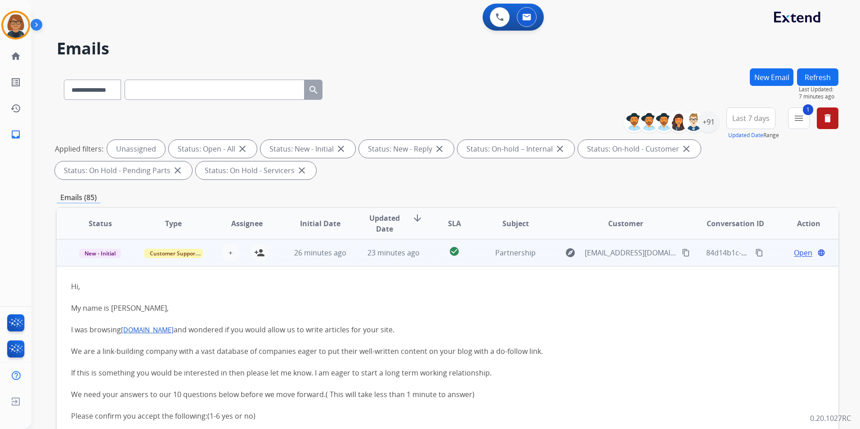
click at [281, 259] on td "26 minutes ago" at bounding box center [313, 252] width 73 height 27
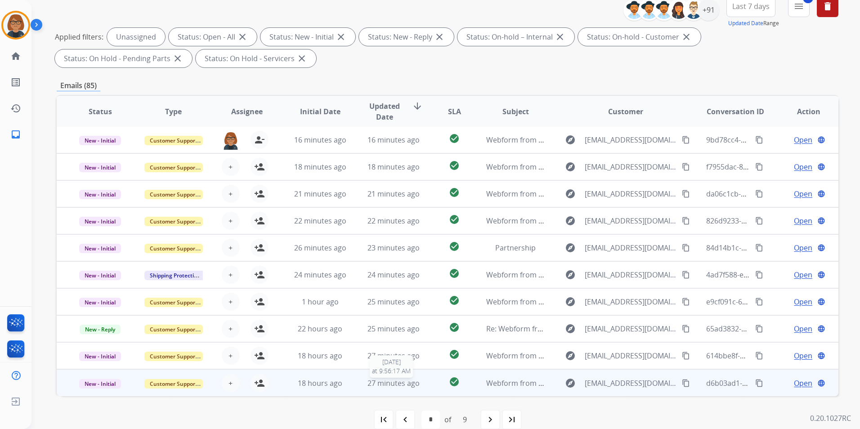
scroll to position [126, 0]
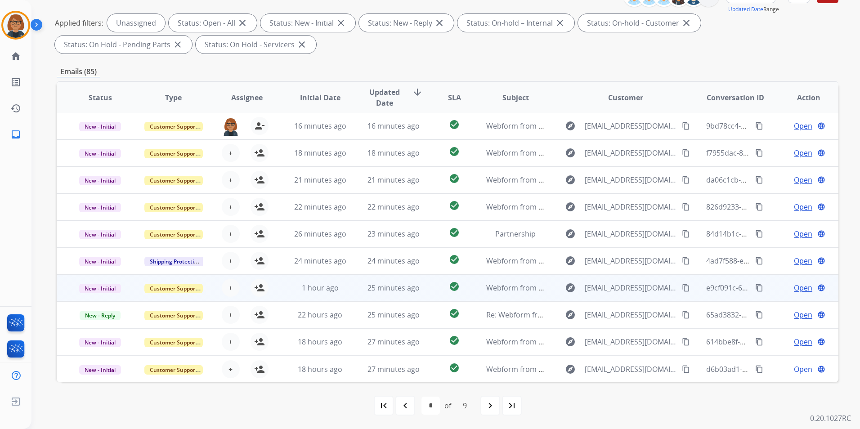
click at [345, 295] on td "1 hour ago" at bounding box center [313, 287] width 73 height 27
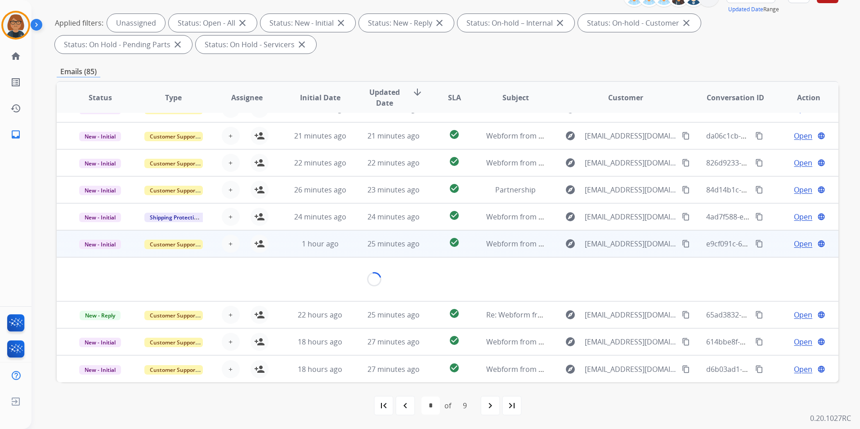
scroll to position [41, 0]
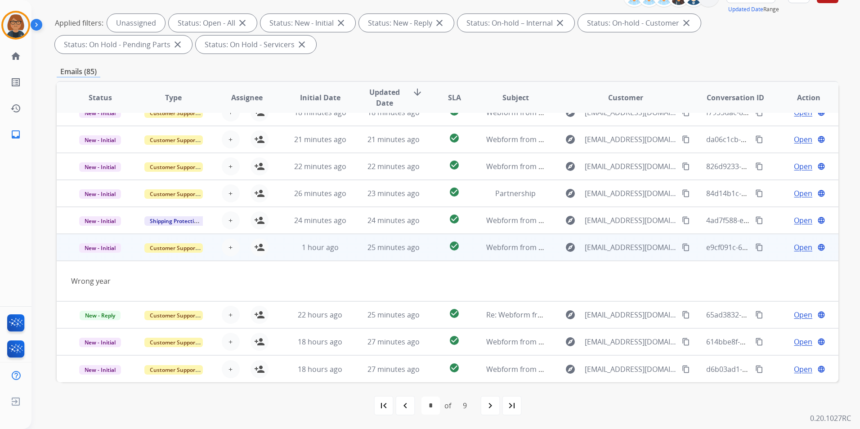
click at [352, 255] on td "25 minutes ago" at bounding box center [386, 247] width 73 height 27
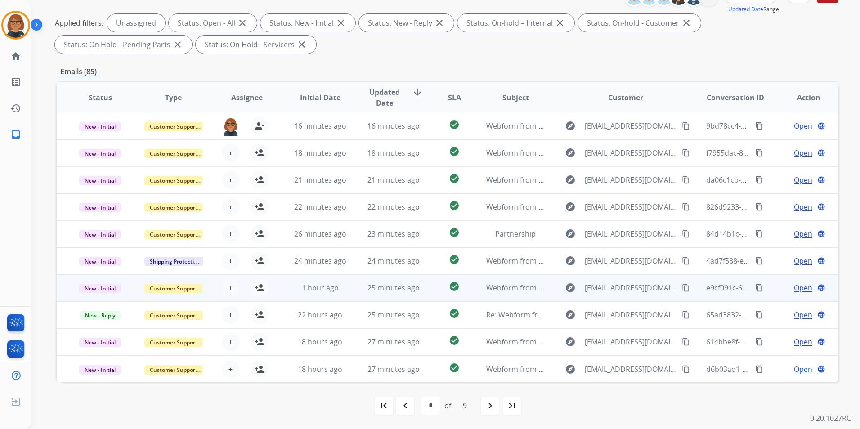
scroll to position [1, 0]
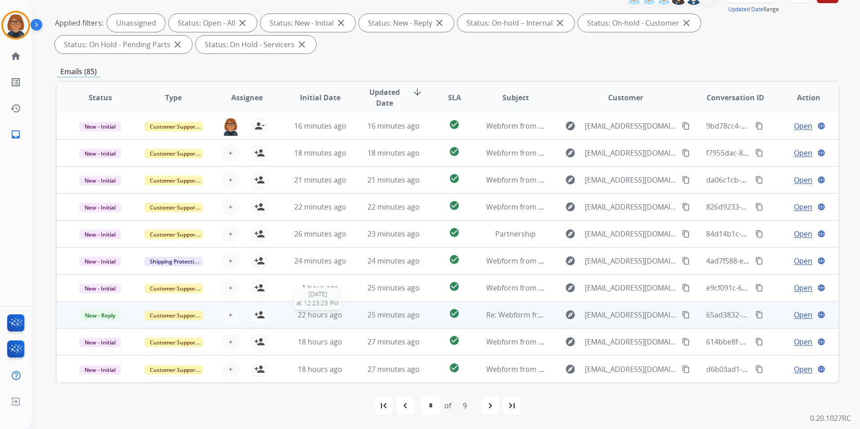
click at [339, 318] on span "22 hours ago" at bounding box center [320, 315] width 45 height 10
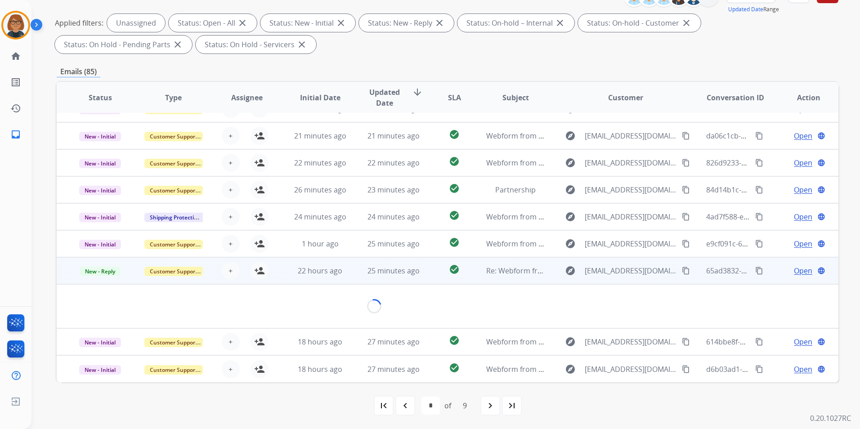
scroll to position [41, 0]
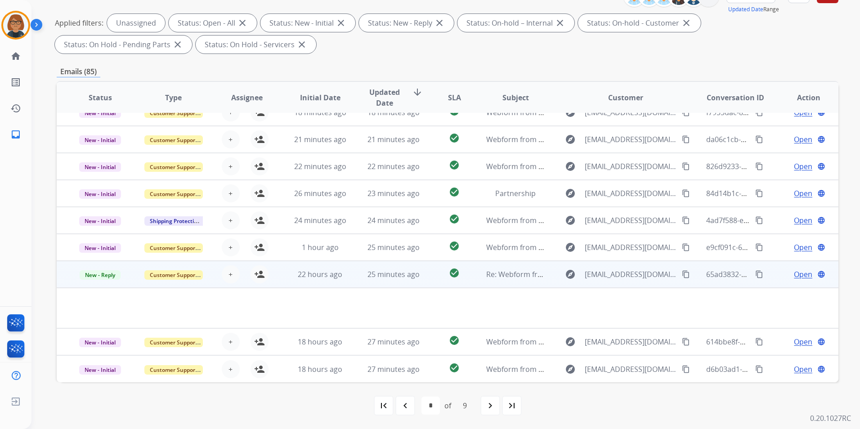
click at [356, 278] on td "25 minutes ago" at bounding box center [386, 274] width 73 height 27
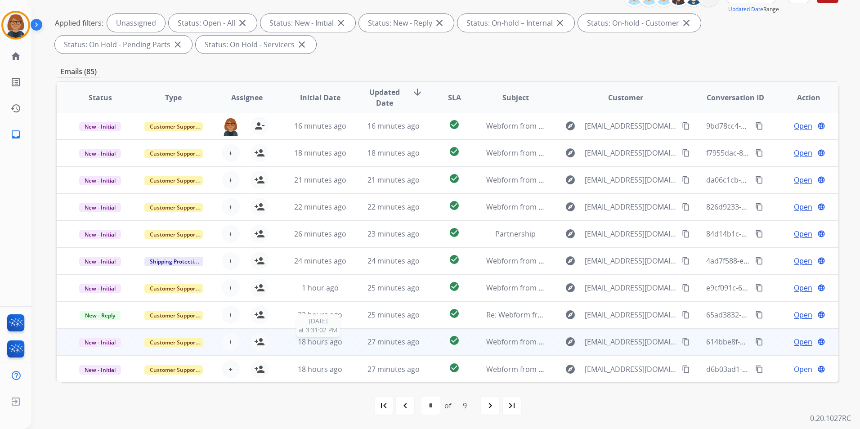
click at [344, 340] on div "18 hours ago" at bounding box center [320, 341] width 58 height 11
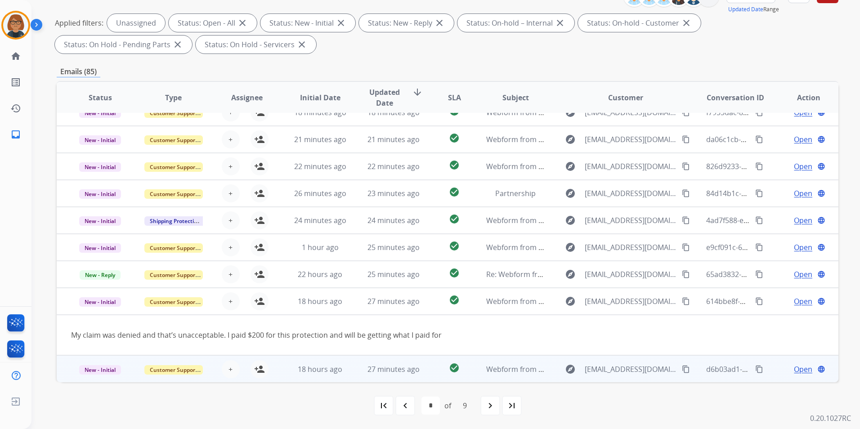
click at [488, 375] on td "Webform from [EMAIL_ADDRESS][DOMAIN_NAME] on [DATE]" at bounding box center [508, 368] width 73 height 27
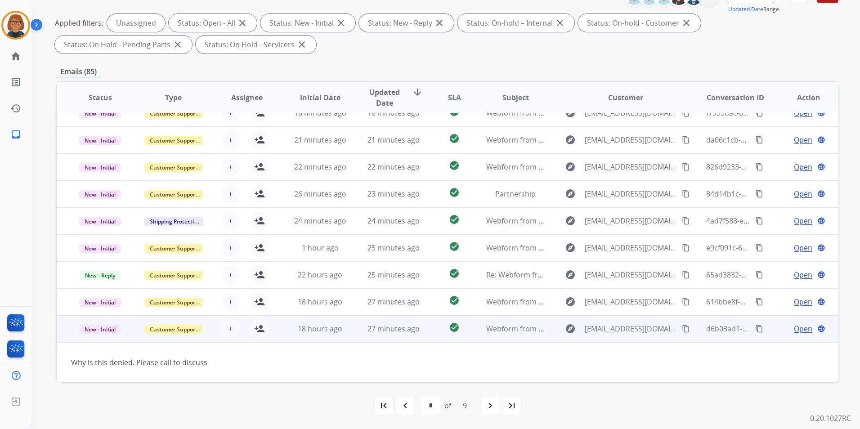
scroll to position [41, 0]
click at [516, 337] on td "Webform from [EMAIL_ADDRESS][DOMAIN_NAME] on [DATE]" at bounding box center [508, 328] width 73 height 27
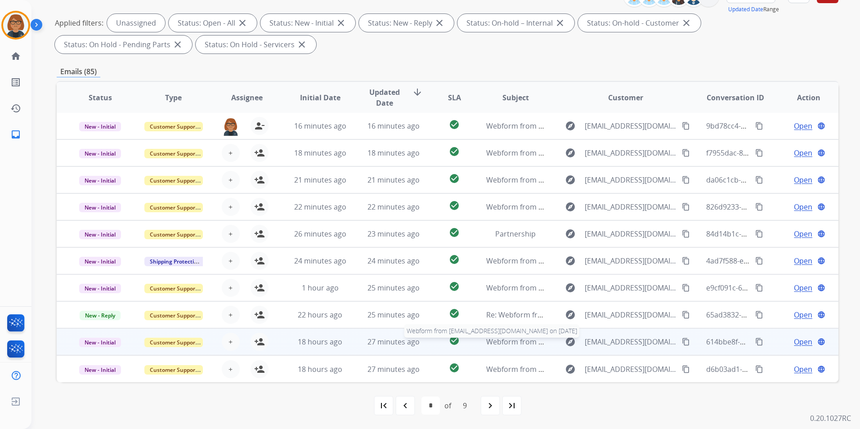
click at [513, 338] on span "Webform from [EMAIL_ADDRESS][DOMAIN_NAME] on [DATE]" at bounding box center [588, 342] width 204 height 10
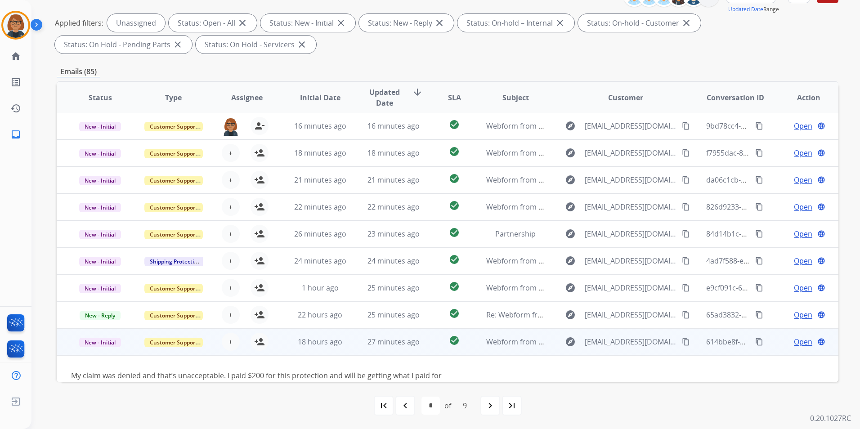
scroll to position [41, 0]
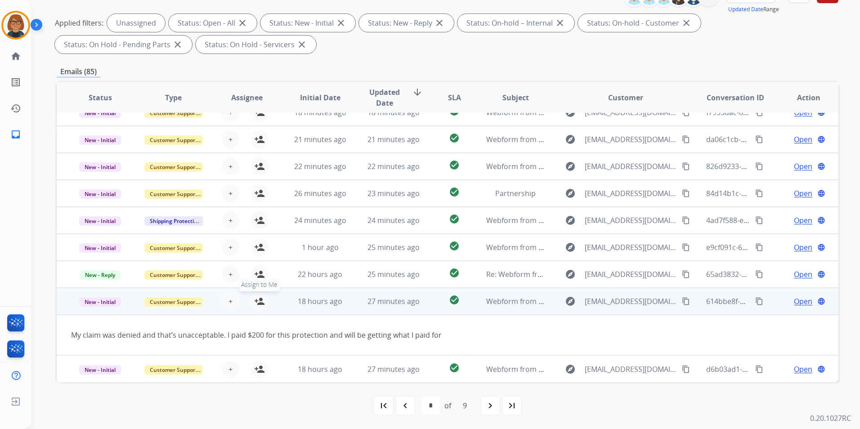
click at [255, 305] on mat-icon "person_add" at bounding box center [259, 301] width 11 height 11
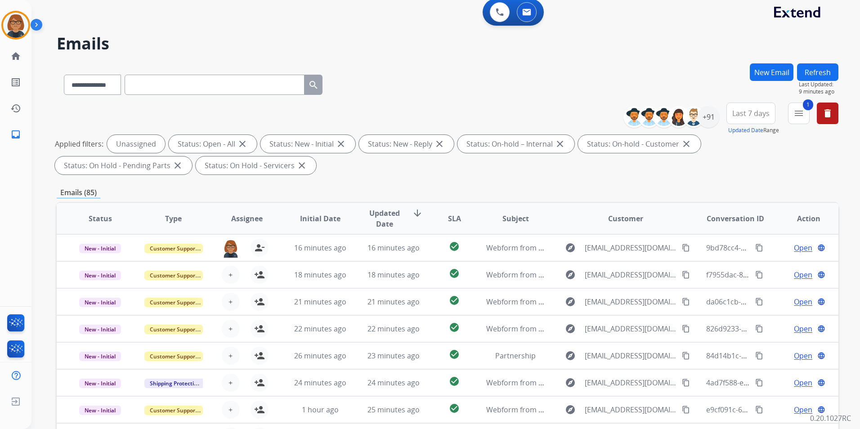
scroll to position [0, 0]
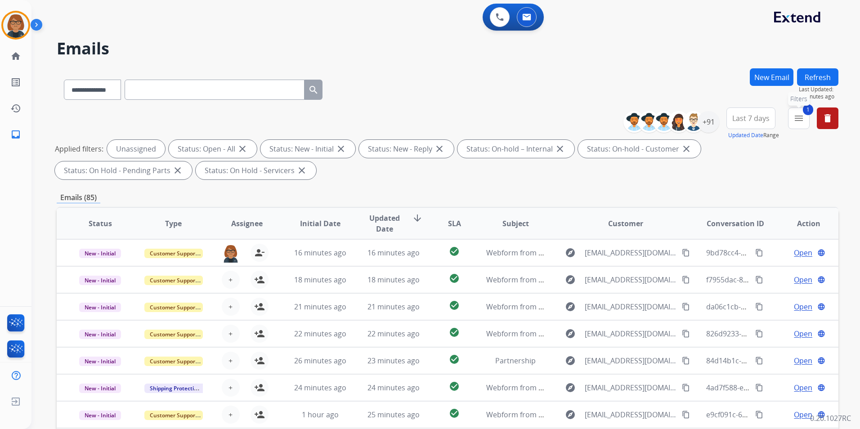
click at [789, 117] on button "1 menu Filters" at bounding box center [799, 118] width 22 height 22
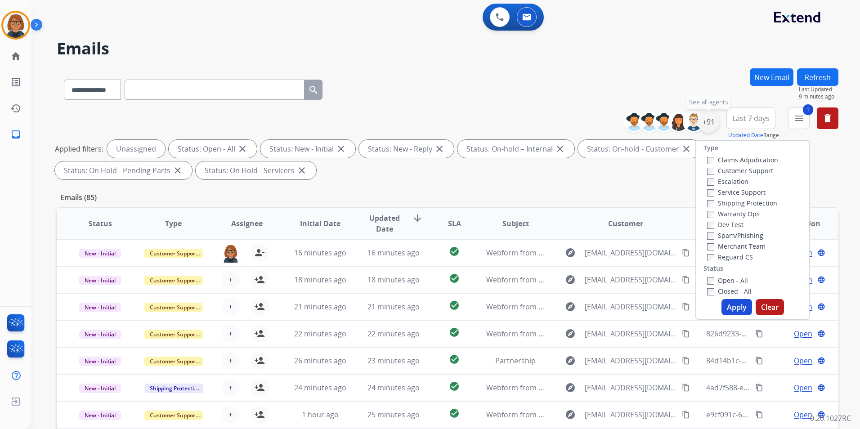
click at [703, 125] on div "+91" at bounding box center [708, 122] width 22 height 22
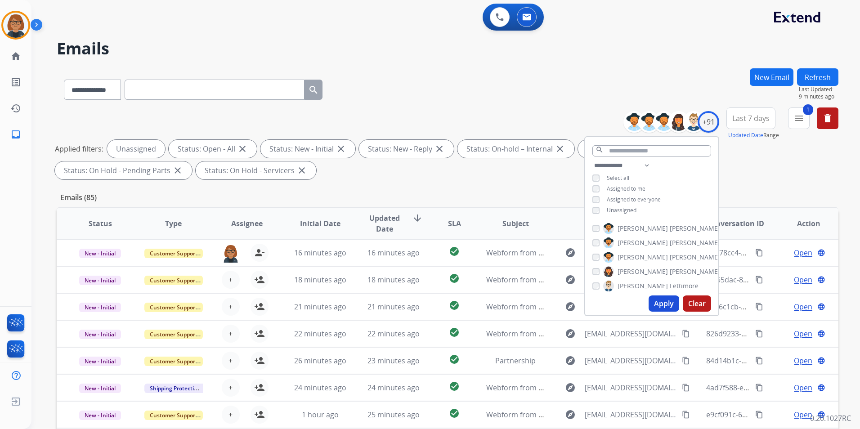
click at [636, 191] on span "Assigned to me" at bounding box center [626, 189] width 39 height 8
click at [628, 210] on span "Unassigned" at bounding box center [622, 210] width 30 height 8
click at [661, 301] on button "Apply" at bounding box center [663, 303] width 31 height 16
select select "*"
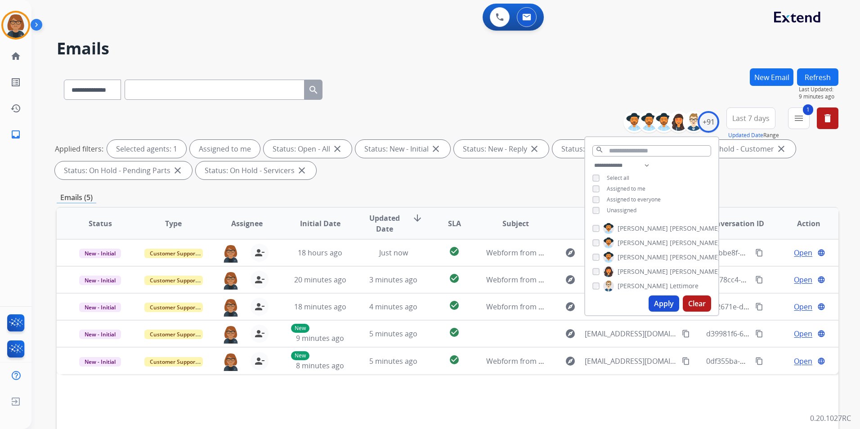
click at [429, 396] on div "Status Type Assignee Initial Date Updated Date arrow_downward SLA Subject Custo…" at bounding box center [448, 357] width 782 height 301
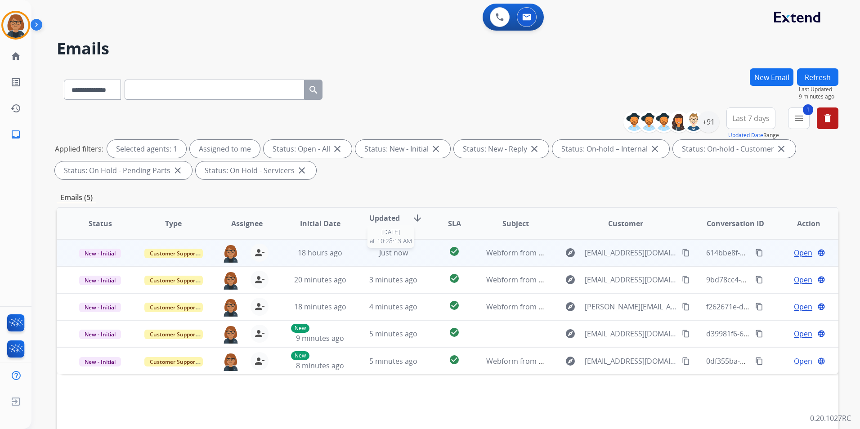
click at [364, 257] on div "Just now" at bounding box center [393, 252] width 58 height 11
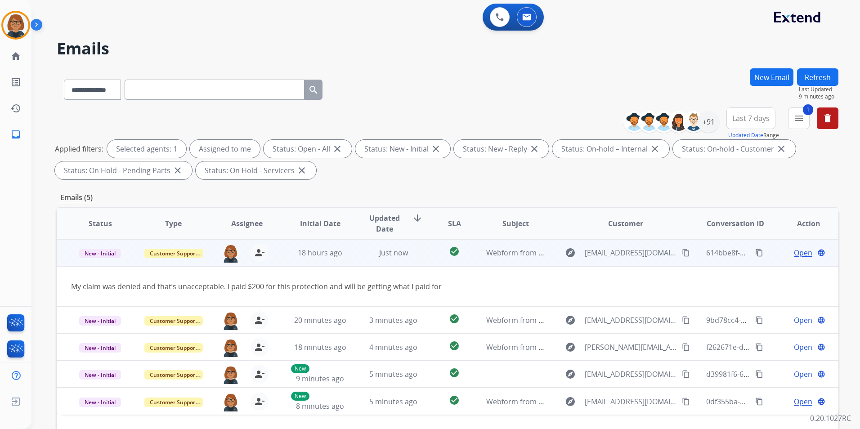
click at [682, 255] on mat-icon "content_copy" at bounding box center [686, 253] width 8 height 8
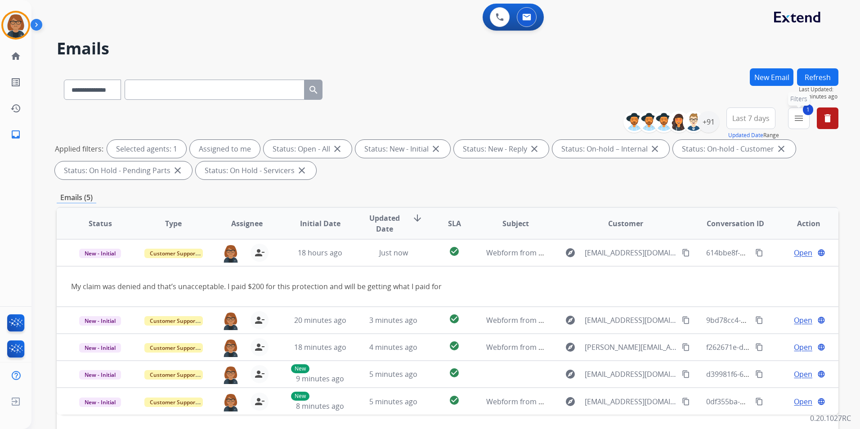
click at [794, 116] on mat-icon "menu" at bounding box center [798, 118] width 11 height 11
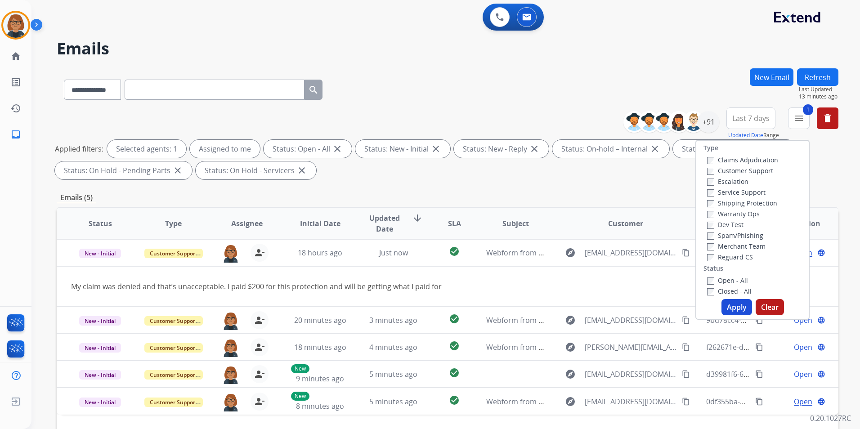
click at [728, 292] on label "Closed - All" at bounding box center [729, 291] width 45 height 9
click at [730, 282] on label "Open - All" at bounding box center [727, 280] width 41 height 9
click at [735, 302] on button "Apply" at bounding box center [736, 307] width 31 height 16
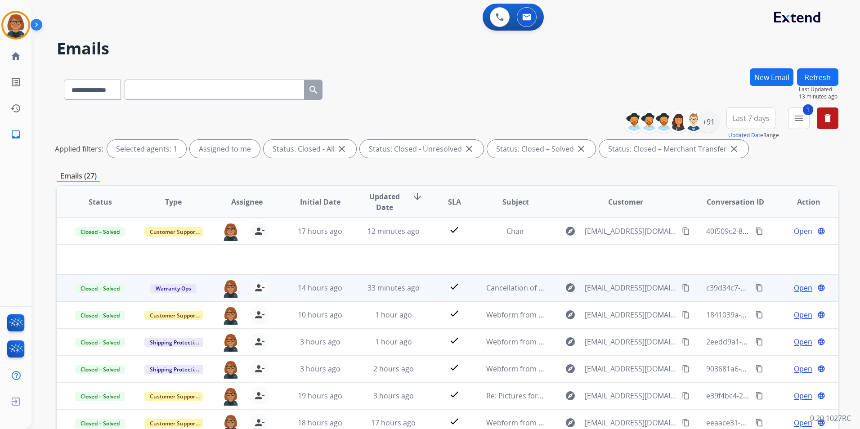
click at [357, 289] on td "33 minutes ago" at bounding box center [386, 287] width 73 height 27
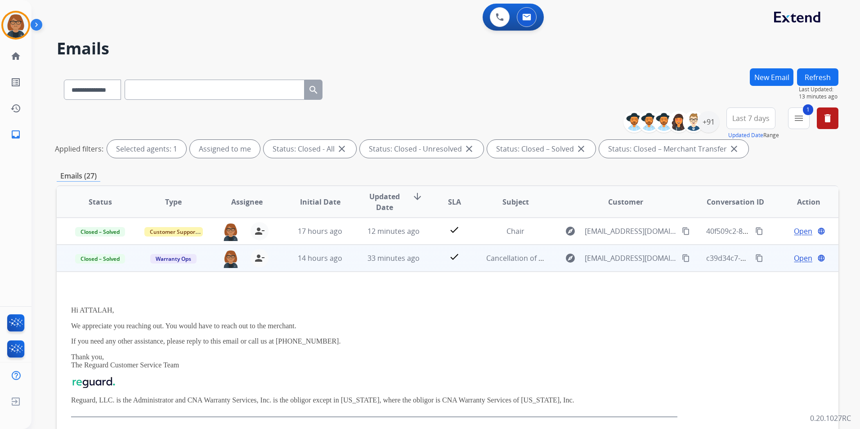
scroll to position [27, 0]
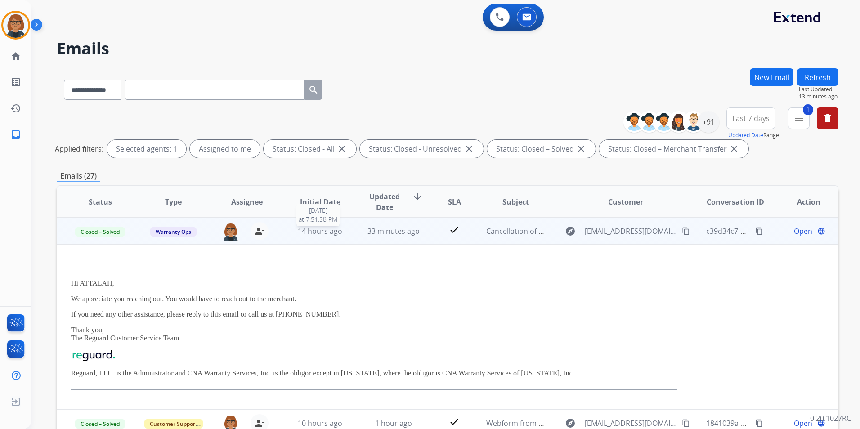
click at [315, 236] on span "14 hours ago" at bounding box center [320, 231] width 45 height 10
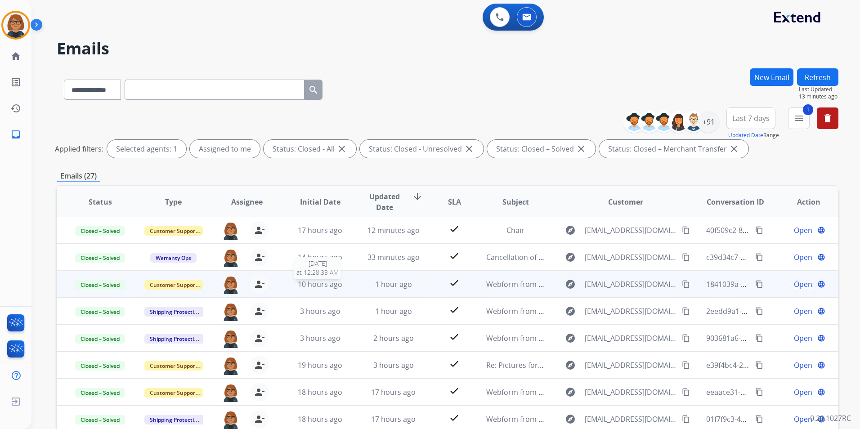
click at [316, 287] on span "10 hours ago" at bounding box center [320, 284] width 45 height 10
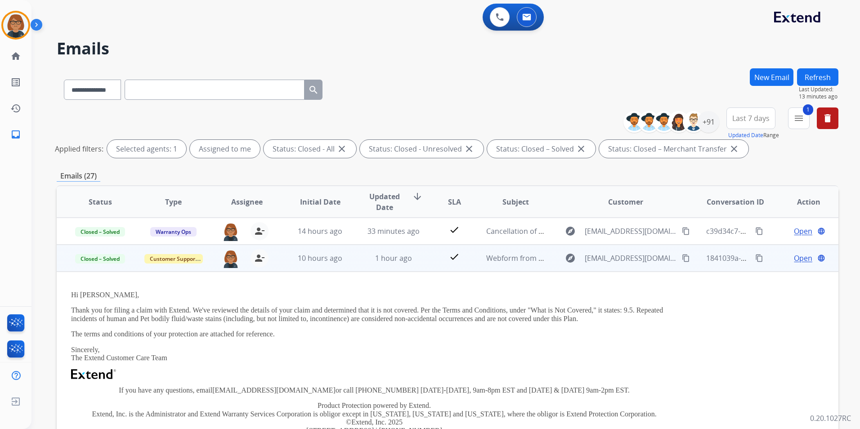
scroll to position [54, 0]
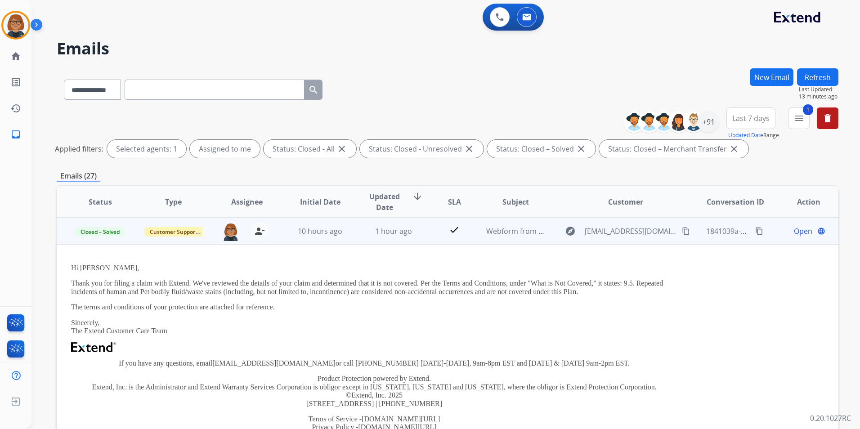
click at [328, 237] on td "10 hours ago" at bounding box center [313, 231] width 73 height 27
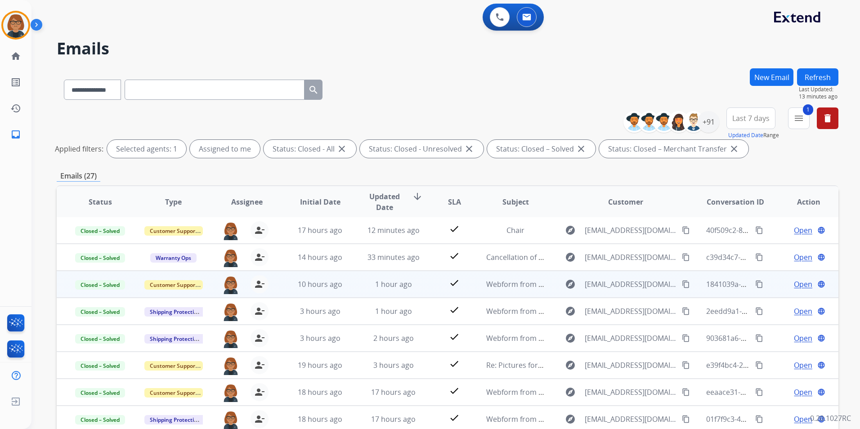
scroll to position [1, 0]
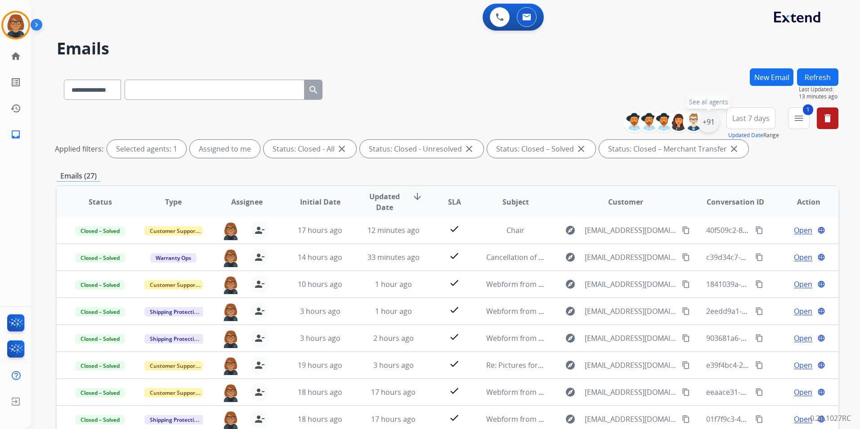
click at [702, 119] on div "+91" at bounding box center [708, 122] width 22 height 22
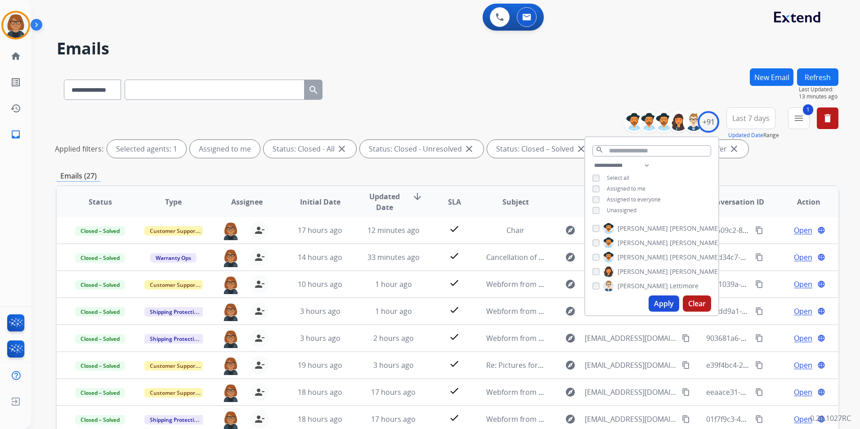
click at [664, 307] on button "Apply" at bounding box center [663, 303] width 31 height 16
click at [797, 122] on mat-icon "menu" at bounding box center [798, 118] width 11 height 11
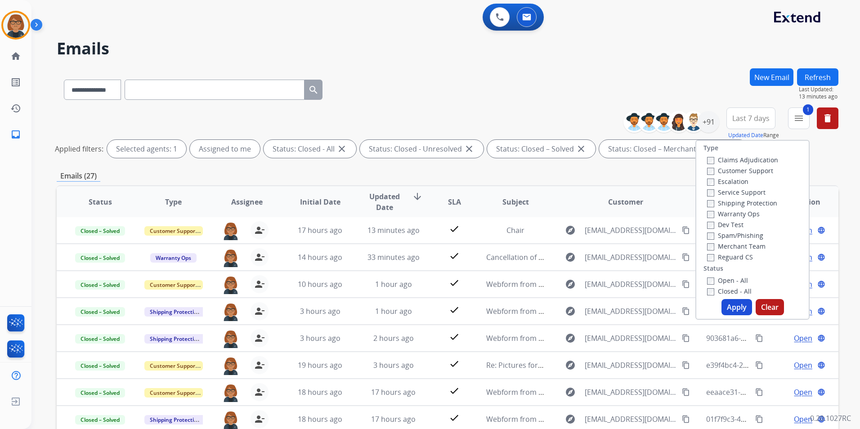
click at [720, 282] on label "Open - All" at bounding box center [727, 280] width 41 height 9
drag, startPoint x: 716, startPoint y: 289, endPoint x: 727, endPoint y: 296, distance: 13.0
click at [716, 290] on label "Closed - All" at bounding box center [729, 291] width 45 height 9
click at [730, 303] on button "Apply" at bounding box center [736, 307] width 31 height 16
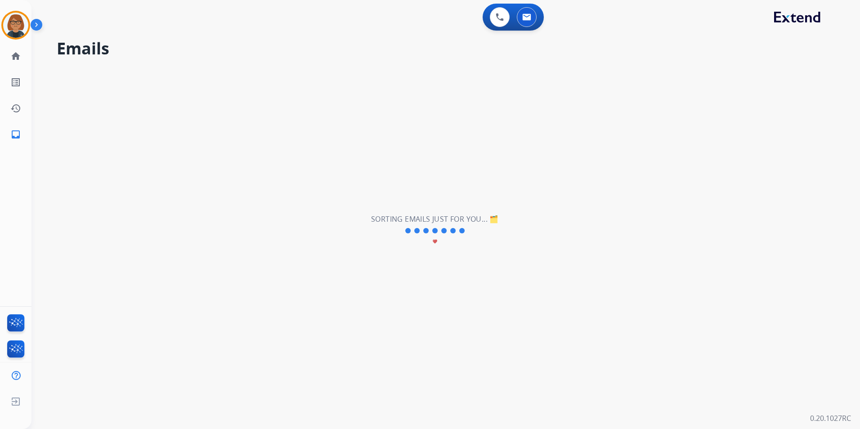
scroll to position [0, 0]
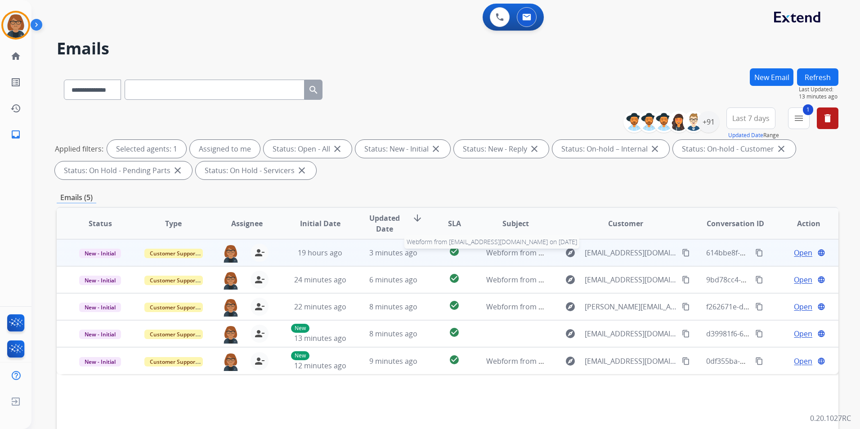
click at [508, 257] on span "Webform from [EMAIL_ADDRESS][DOMAIN_NAME] on [DATE]" at bounding box center [588, 253] width 204 height 10
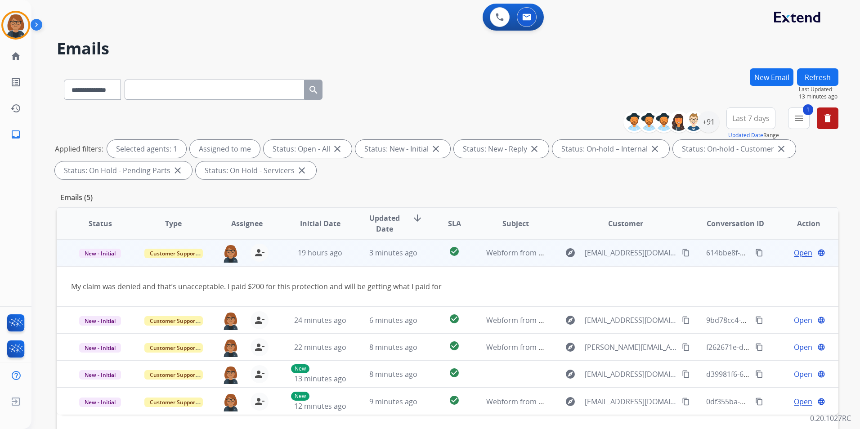
click at [794, 252] on span "Open" at bounding box center [803, 252] width 18 height 11
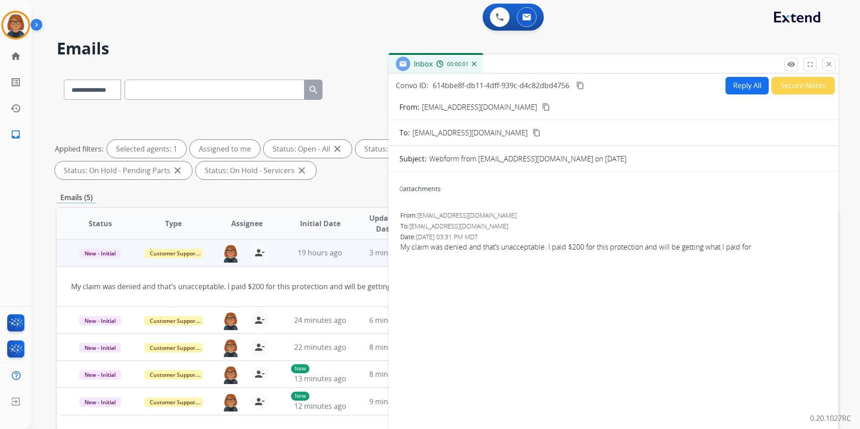
click at [729, 83] on button "Reply All" at bounding box center [746, 86] width 43 height 18
select select "**********"
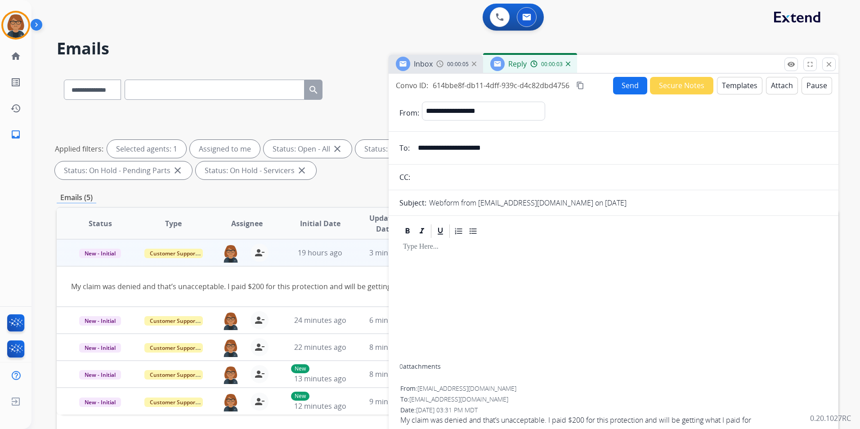
click at [718, 86] on button "Templates" at bounding box center [739, 86] width 45 height 18
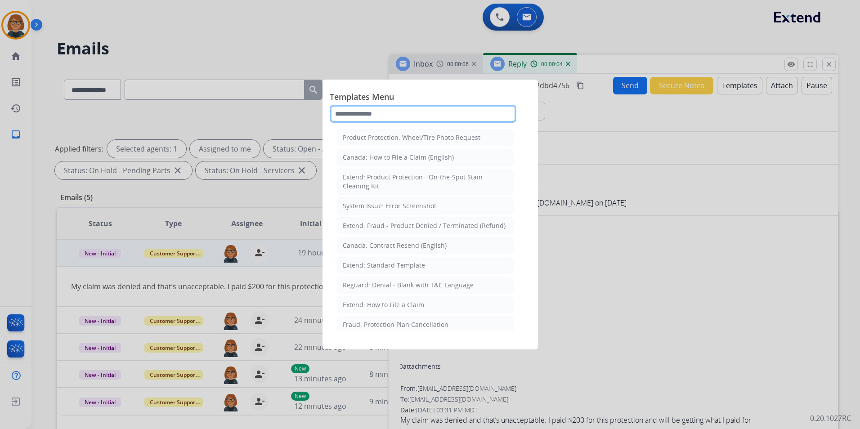
click at [467, 115] on input "text" at bounding box center [423, 114] width 187 height 18
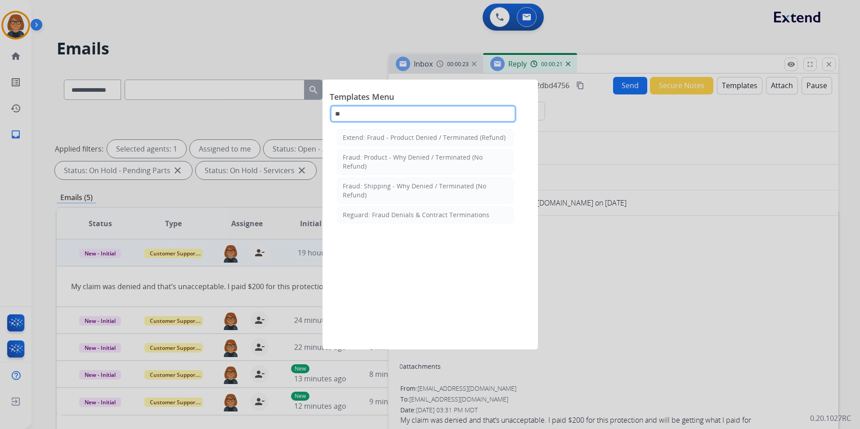
type input "*"
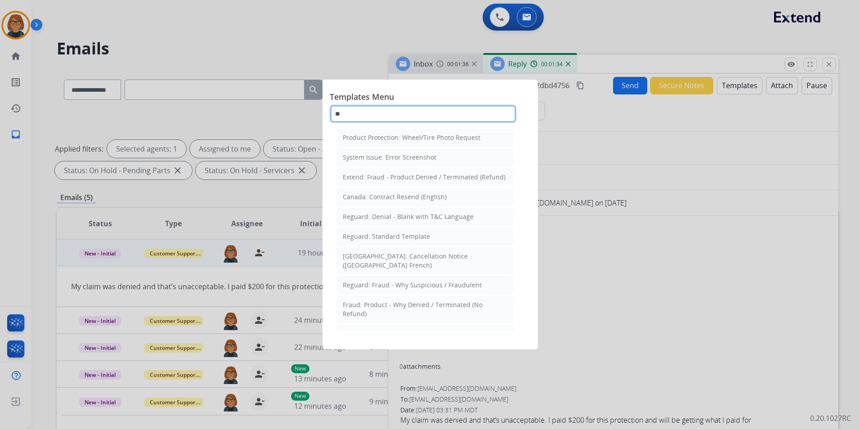
type input "*"
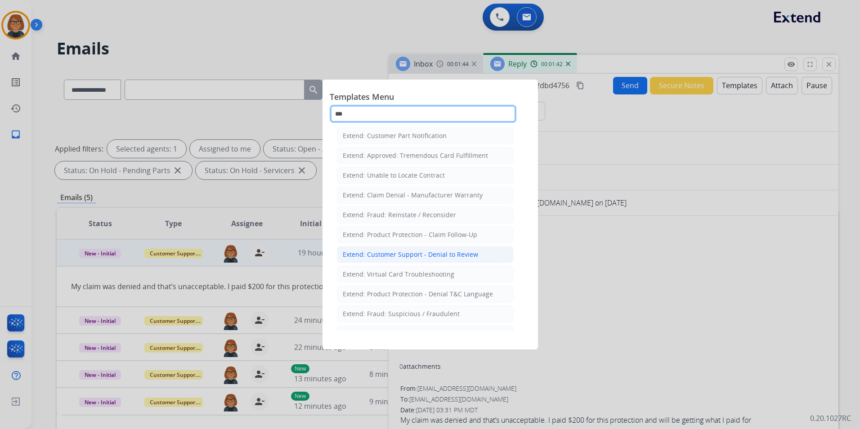
scroll to position [104, 0]
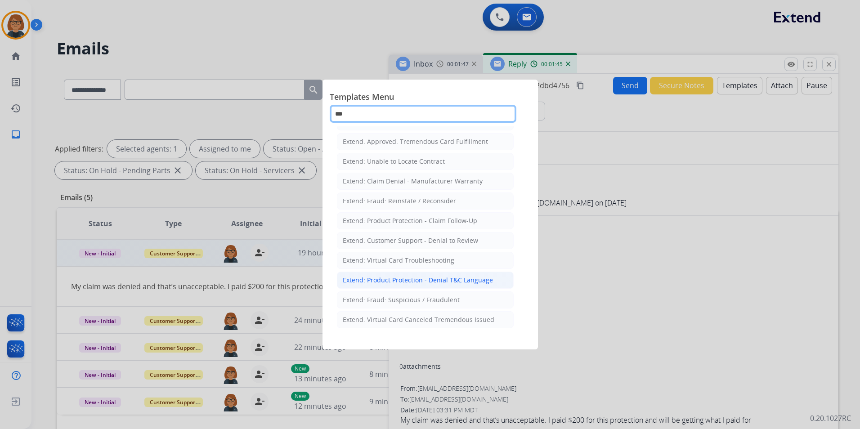
type input "***"
click at [453, 281] on div "Extend: Product Protection - Denial T&C Language" at bounding box center [418, 280] width 150 height 9
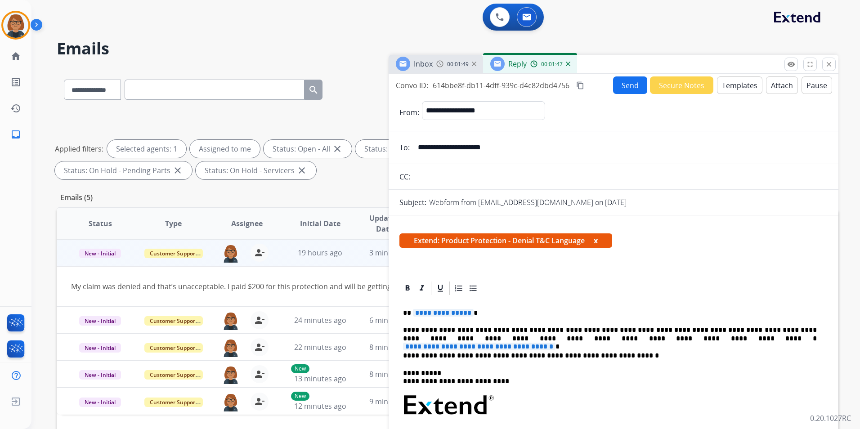
click at [555, 343] on span "**********" at bounding box center [479, 347] width 152 height 8
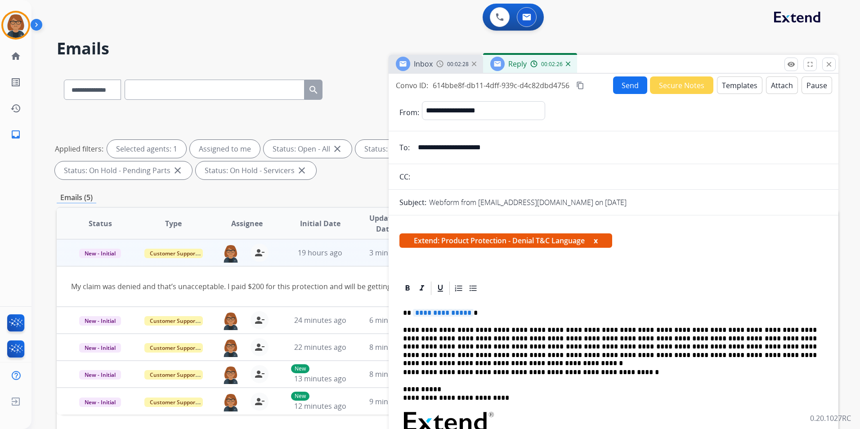
click at [429, 310] on span "**********" at bounding box center [443, 313] width 61 height 8
click at [471, 313] on p "*********" at bounding box center [610, 313] width 414 height 8
click at [718, 87] on button "Templates" at bounding box center [739, 85] width 45 height 18
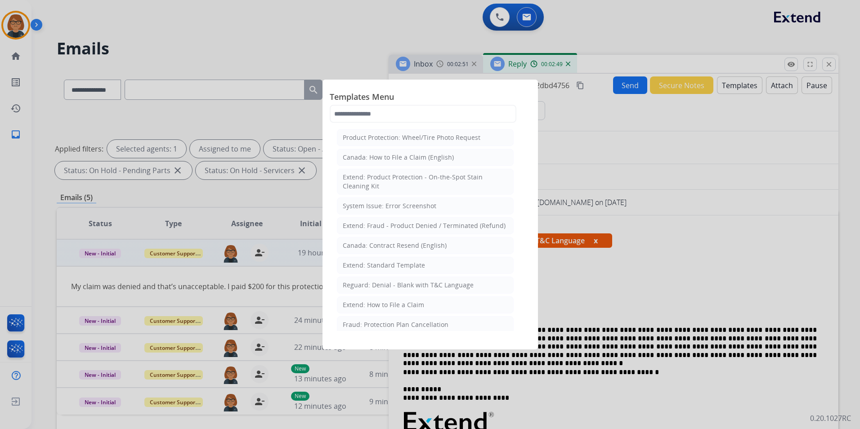
drag, startPoint x: 680, startPoint y: 110, endPoint x: 701, endPoint y: 107, distance: 21.3
click at [682, 110] on div at bounding box center [430, 214] width 860 height 429
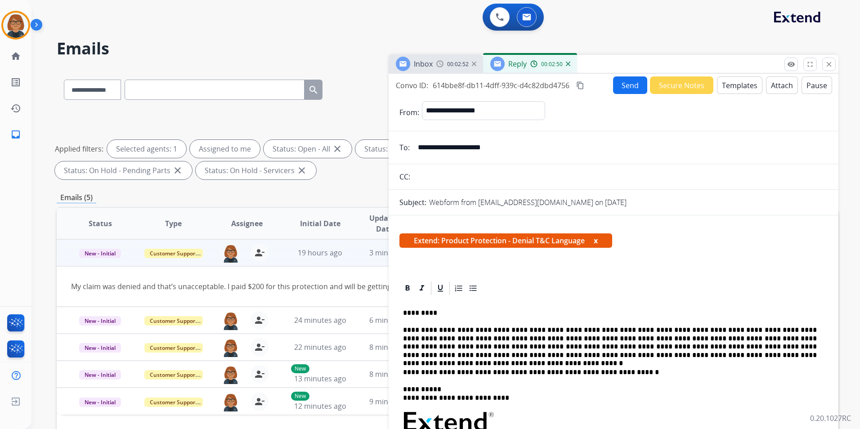
click at [777, 81] on button "Attach" at bounding box center [782, 85] width 32 height 18
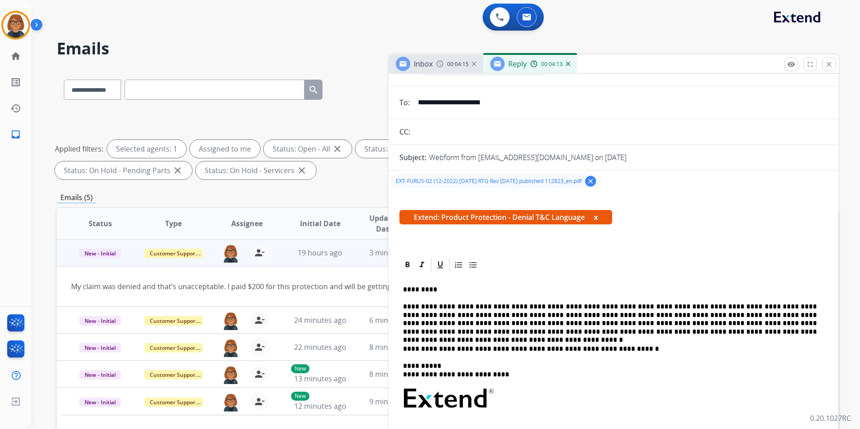
scroll to position [0, 0]
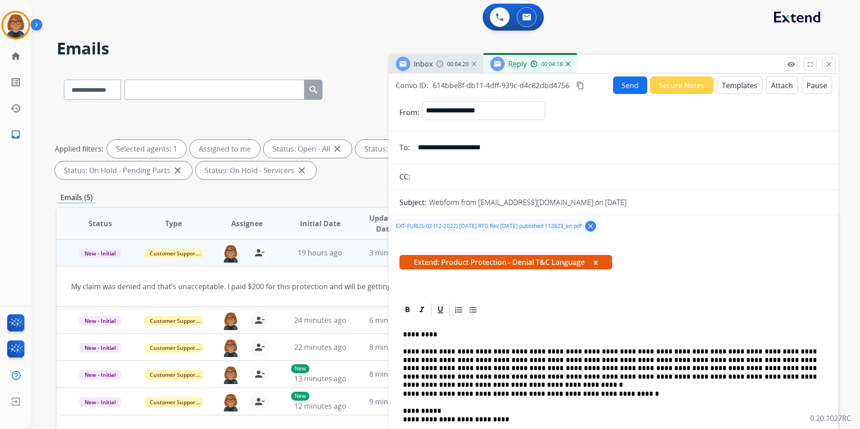
click at [622, 83] on button "Send" at bounding box center [630, 85] width 34 height 18
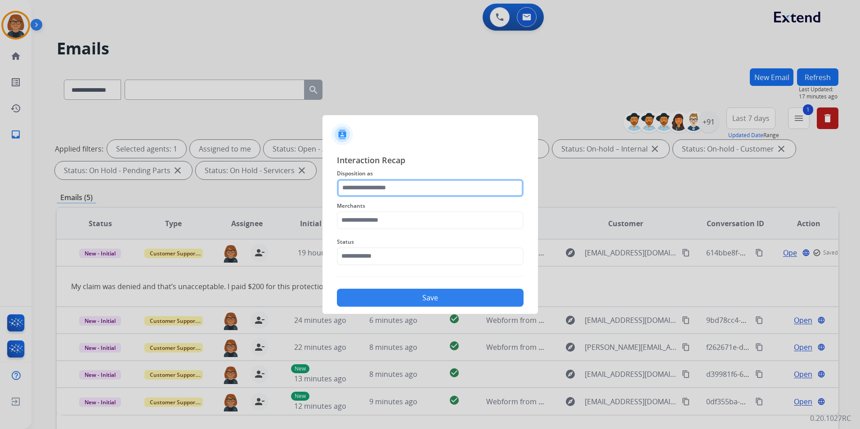
click at [385, 184] on input "text" at bounding box center [430, 188] width 187 height 18
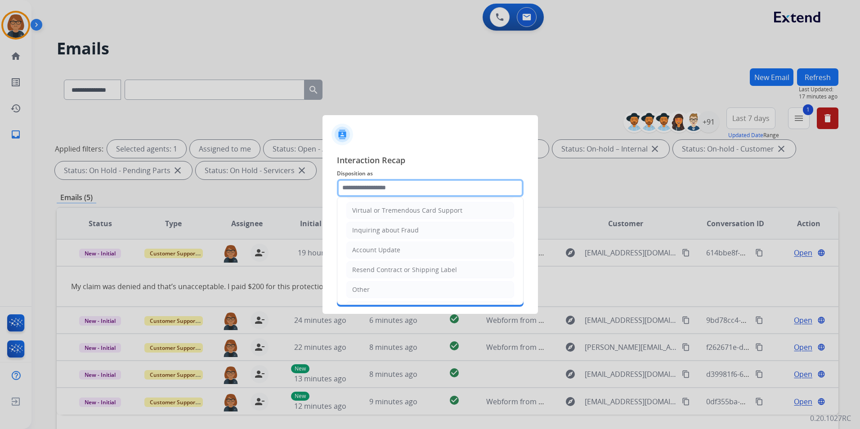
scroll to position [140, 0]
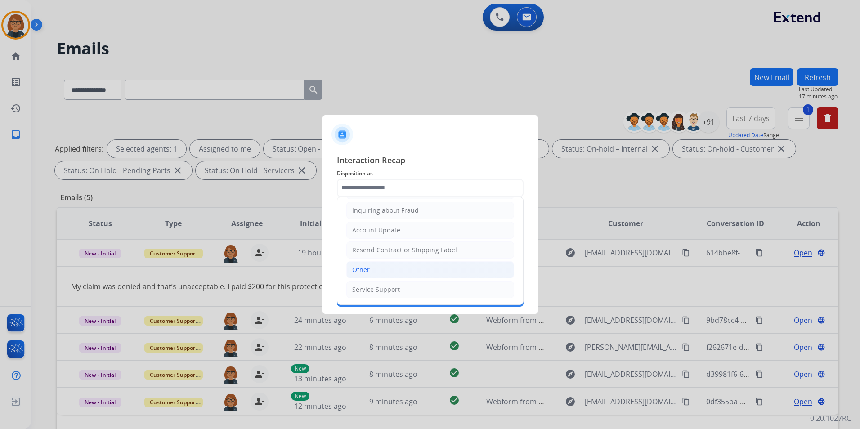
click at [419, 264] on li "Other" at bounding box center [430, 269] width 168 height 17
type input "*****"
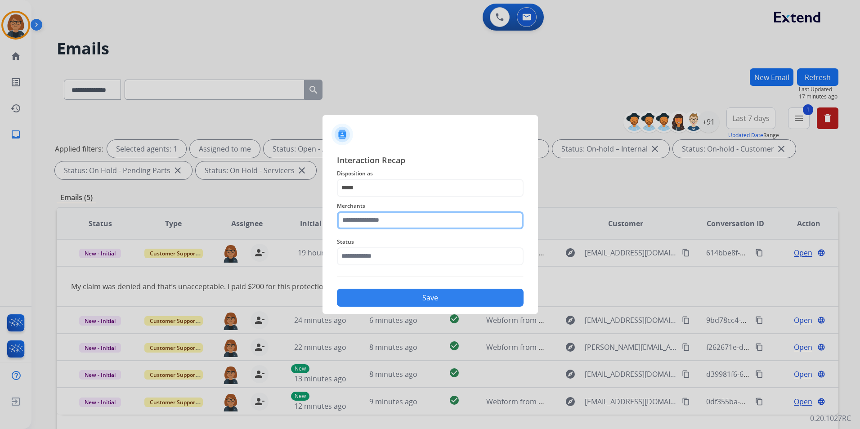
click at [418, 226] on input "text" at bounding box center [430, 220] width 187 height 18
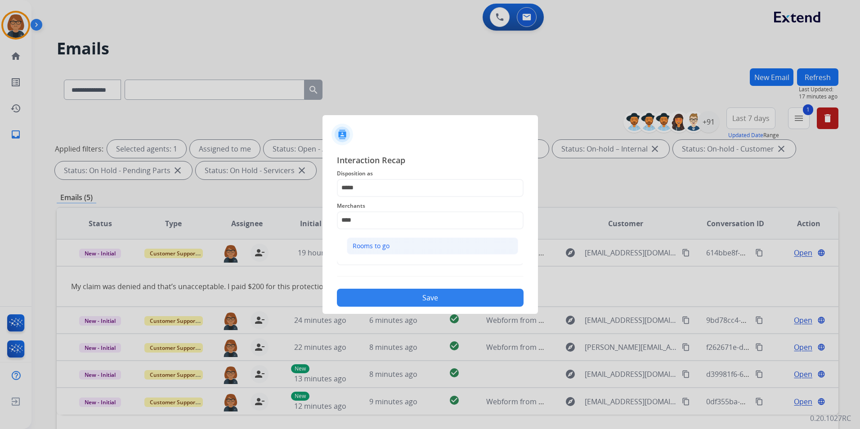
click at [459, 241] on li "Rooms to go" at bounding box center [432, 245] width 171 height 17
type input "**********"
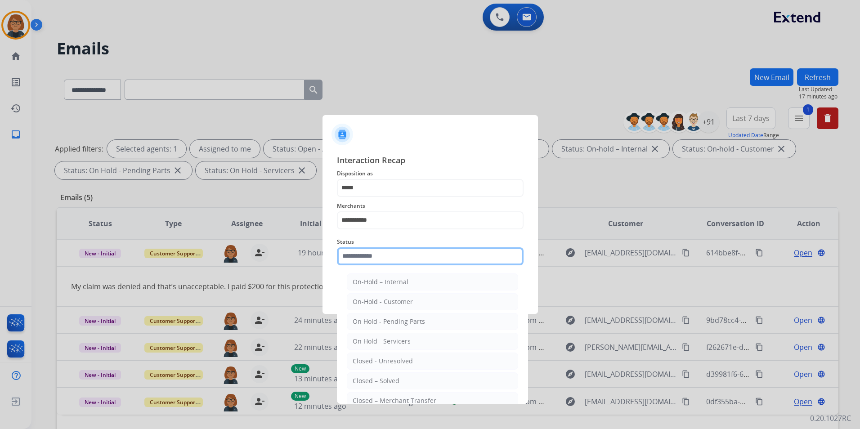
click at [455, 256] on input "text" at bounding box center [430, 256] width 187 height 18
click at [422, 372] on li "Closed – Solved" at bounding box center [432, 380] width 171 height 17
type input "**********"
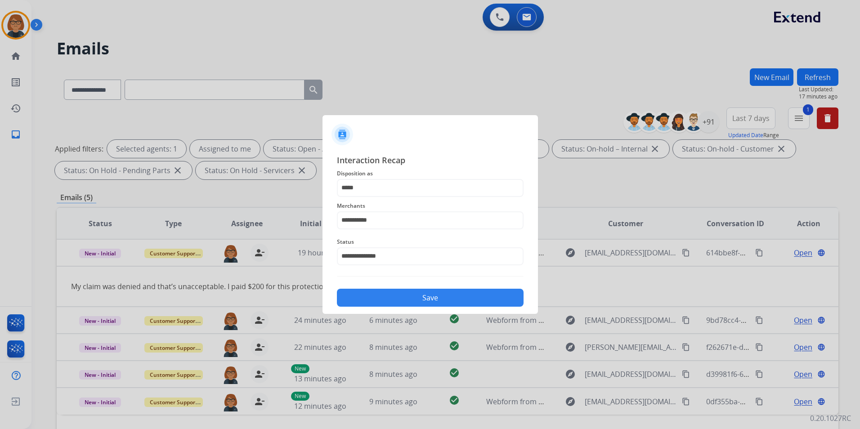
click at [435, 297] on button "Save" at bounding box center [430, 298] width 187 height 18
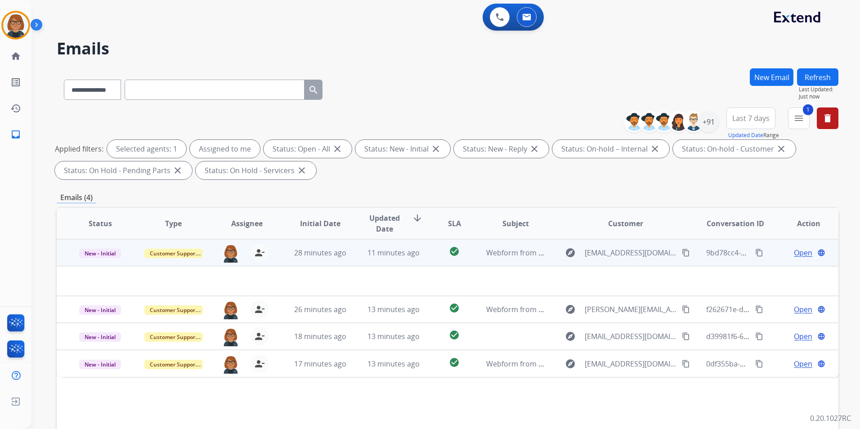
click at [450, 260] on td "check_circle" at bounding box center [447, 252] width 49 height 27
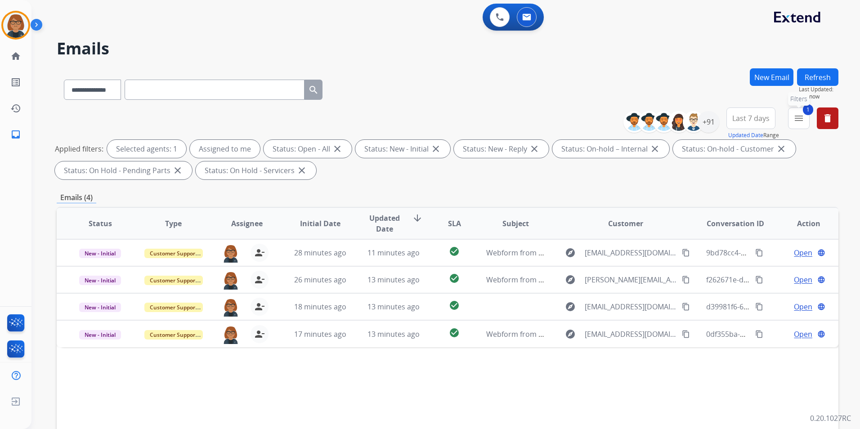
click at [790, 119] on button "1 menu Filters" at bounding box center [799, 118] width 22 height 22
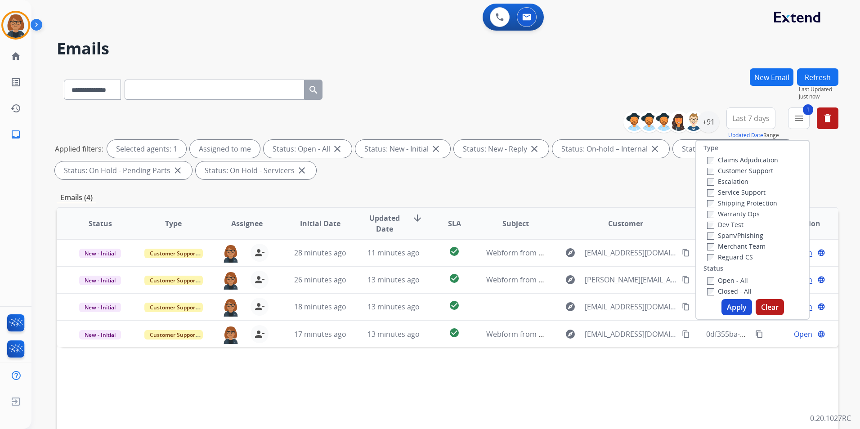
click at [715, 290] on label "Closed - All" at bounding box center [729, 291] width 45 height 9
click at [719, 278] on label "Open - All" at bounding box center [727, 280] width 41 height 9
click at [734, 311] on button "Apply" at bounding box center [736, 307] width 31 height 16
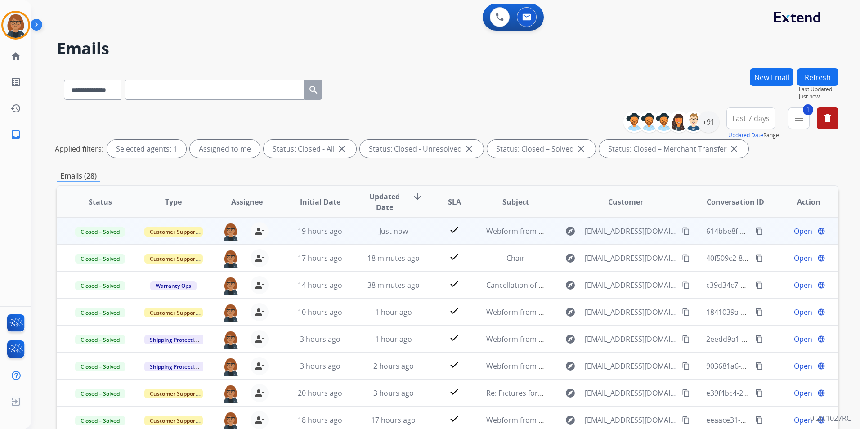
click at [478, 238] on td "Webform from [EMAIL_ADDRESS][DOMAIN_NAME] on [DATE]" at bounding box center [508, 231] width 73 height 27
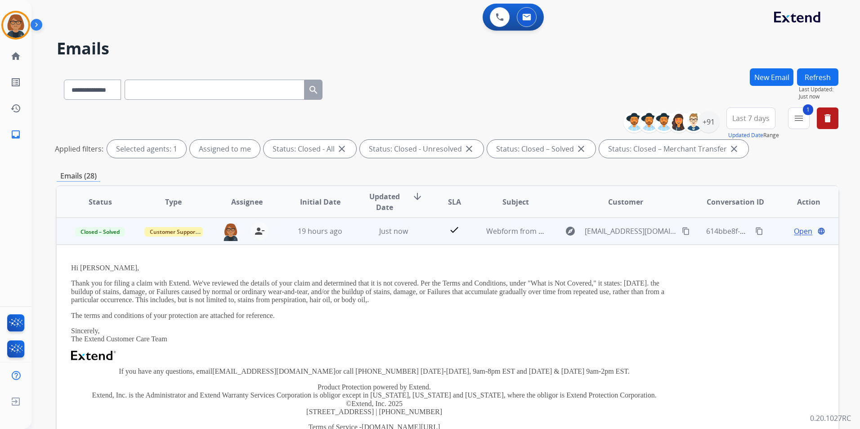
click at [794, 228] on span "Open" at bounding box center [803, 231] width 18 height 11
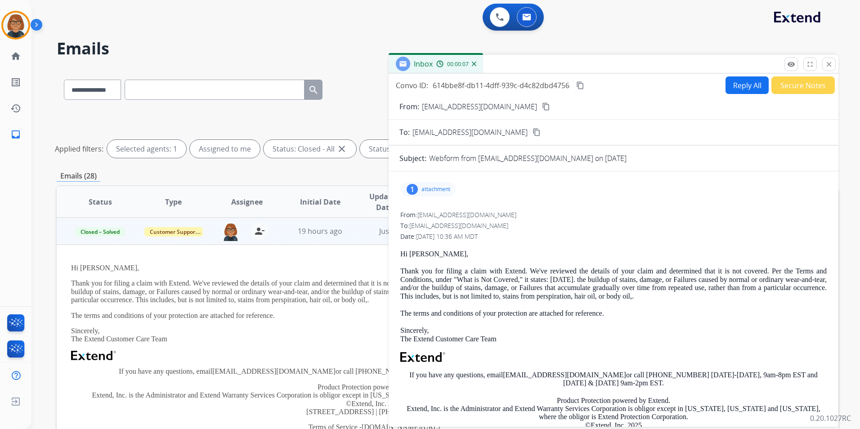
click at [836, 67] on div "Inbox 00:00:07" at bounding box center [614, 64] width 450 height 19
click at [830, 66] on mat-icon "close" at bounding box center [829, 64] width 8 height 8
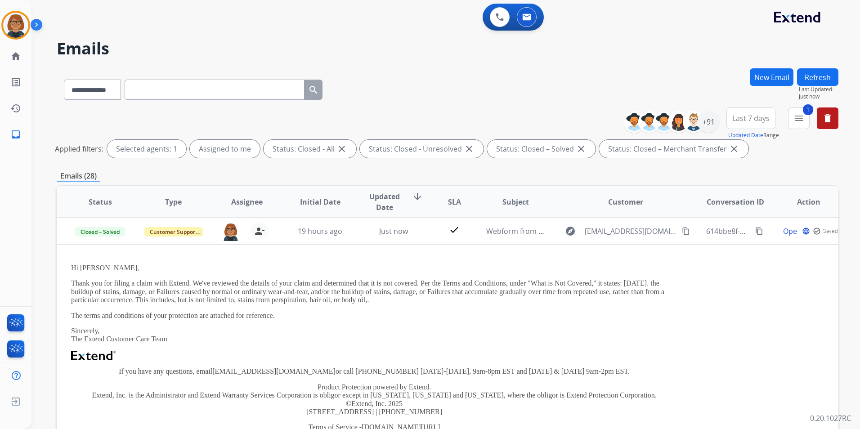
click at [782, 81] on button "New Email" at bounding box center [772, 77] width 44 height 18
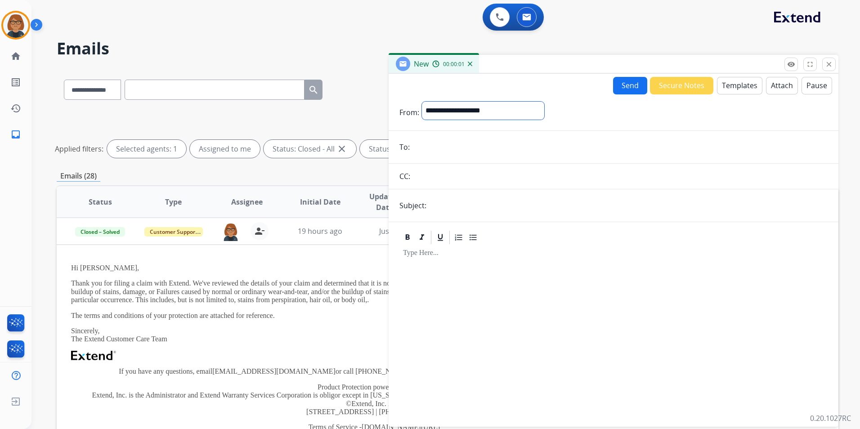
click at [500, 112] on select "**********" at bounding box center [483, 111] width 122 height 18
select select "**********"
click at [422, 102] on select "**********" at bounding box center [483, 111] width 122 height 18
click at [436, 155] on input "email" at bounding box center [619, 148] width 415 height 18
paste input "**********"
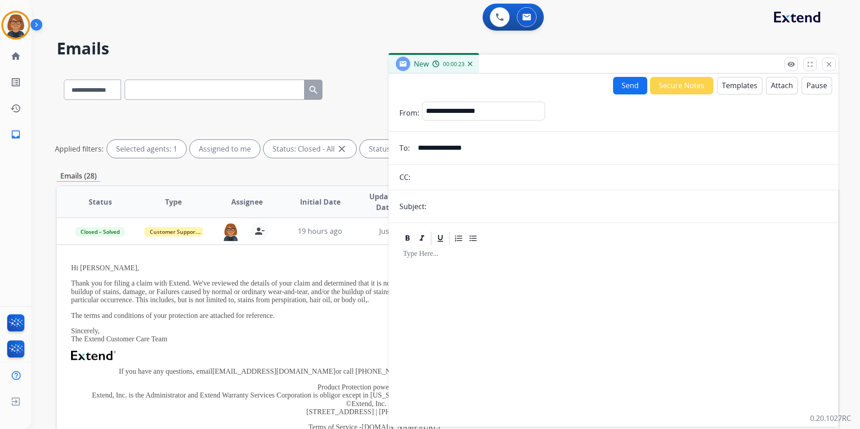
type input "**********"
click at [740, 85] on button "Templates" at bounding box center [739, 86] width 45 height 18
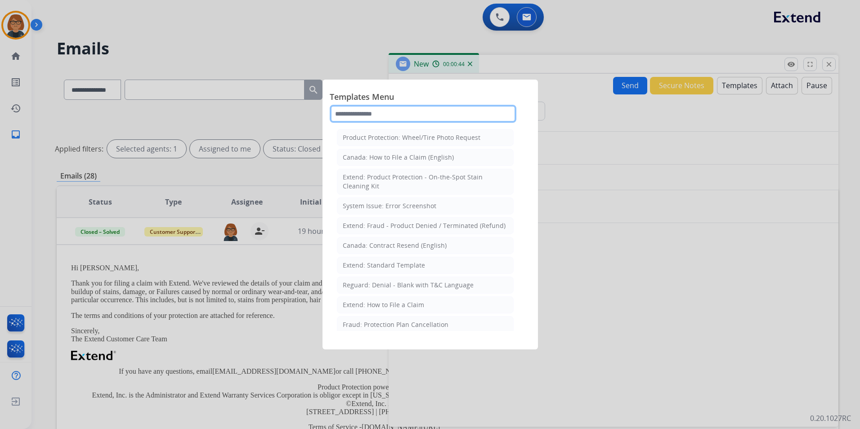
click at [379, 113] on input "text" at bounding box center [423, 114] width 187 height 18
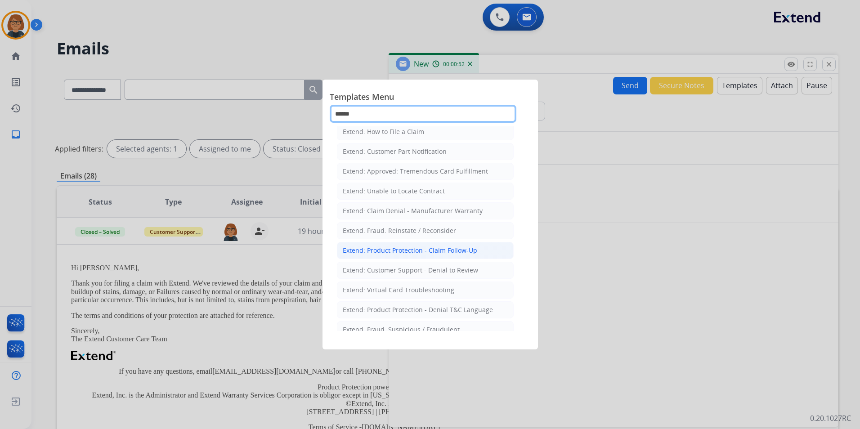
scroll to position [90, 0]
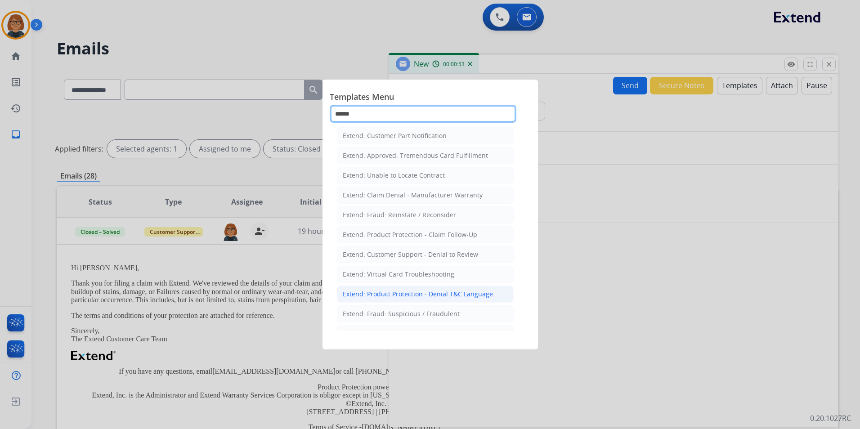
type input "******"
click at [430, 296] on div "Extend: Product Protection - Denial T&C Language" at bounding box center [418, 294] width 150 height 9
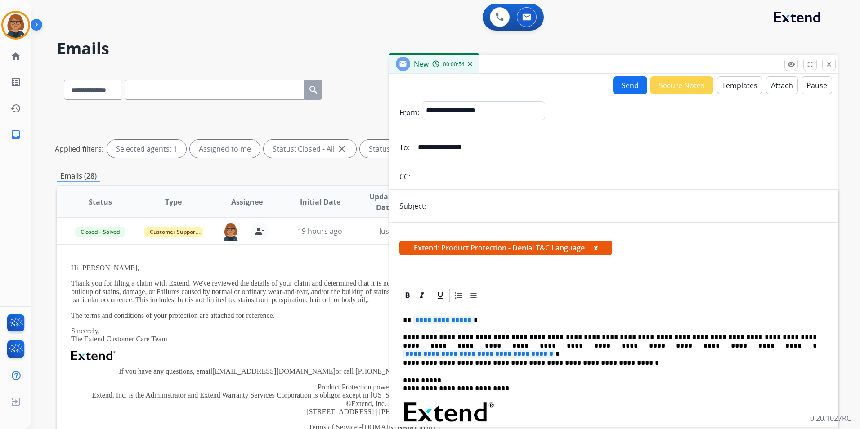
click at [444, 325] on div "**********" at bounding box center [613, 434] width 428 height 260
click at [444, 319] on span "**********" at bounding box center [443, 320] width 61 height 8
click at [555, 350] on span "**********" at bounding box center [479, 354] width 152 height 8
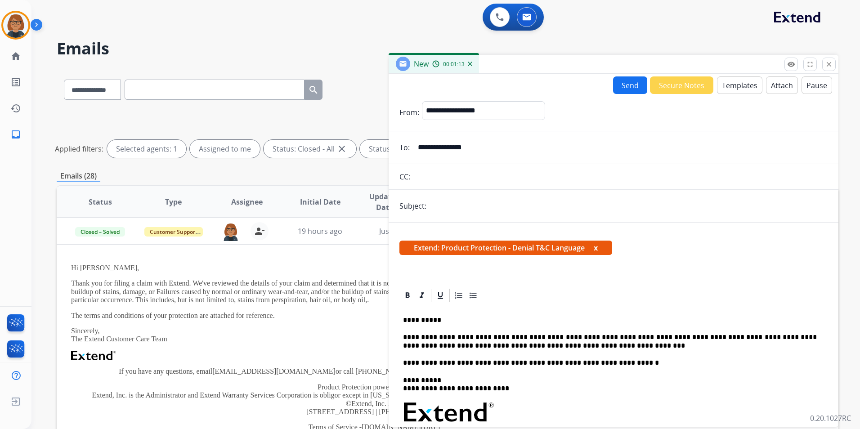
click at [564, 353] on div "**********" at bounding box center [613, 434] width 428 height 260
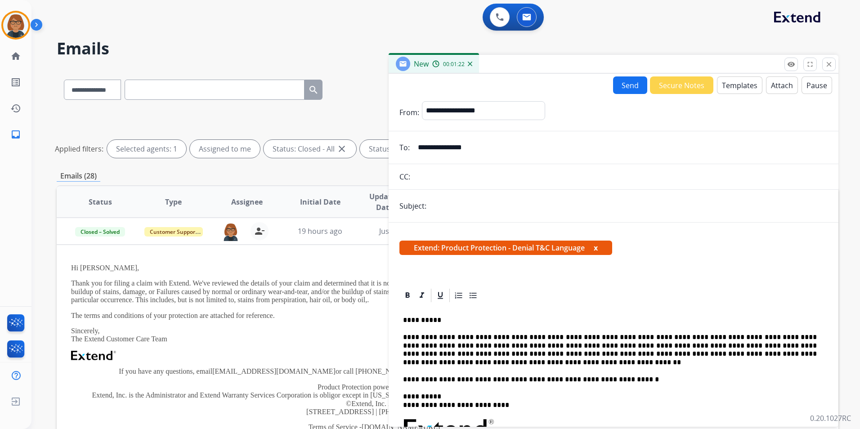
click at [619, 88] on button "Send" at bounding box center [630, 85] width 34 height 18
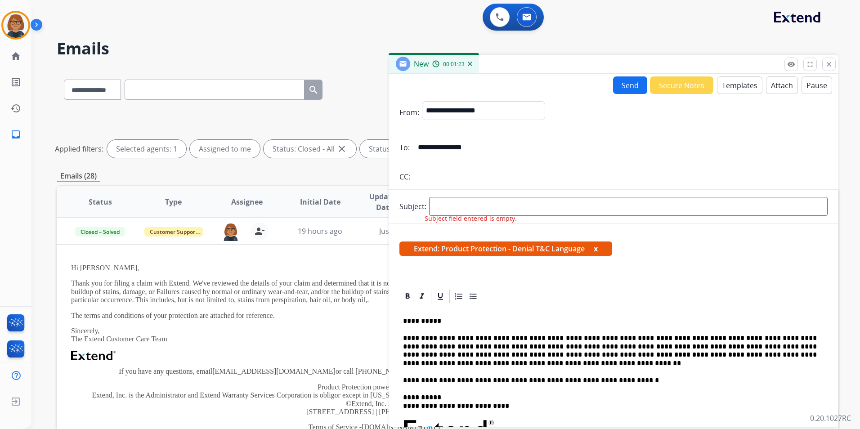
click at [503, 210] on input "text" at bounding box center [628, 206] width 398 height 19
type input "**********"
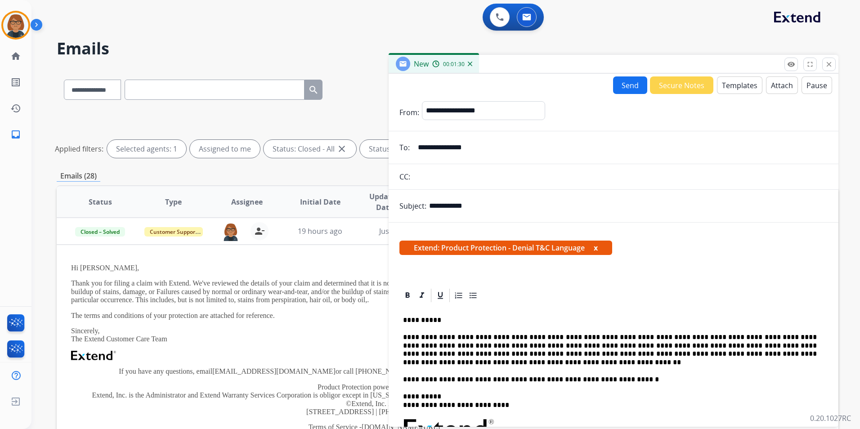
click at [630, 83] on button "Send" at bounding box center [630, 85] width 34 height 18
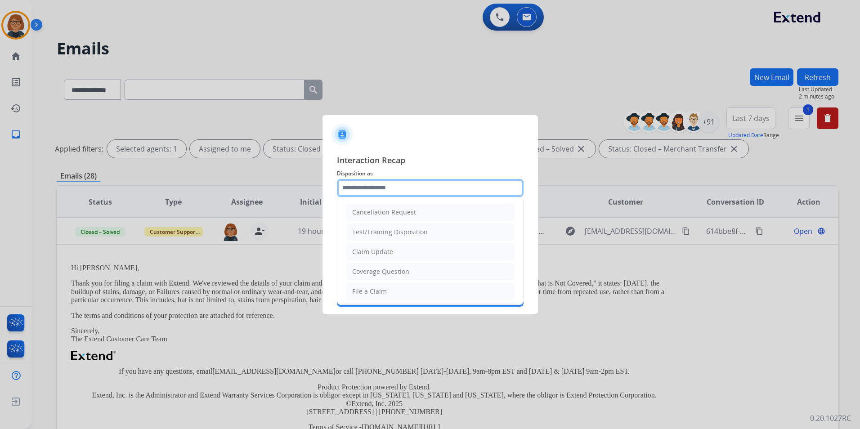
click at [383, 190] on input "text" at bounding box center [430, 188] width 187 height 18
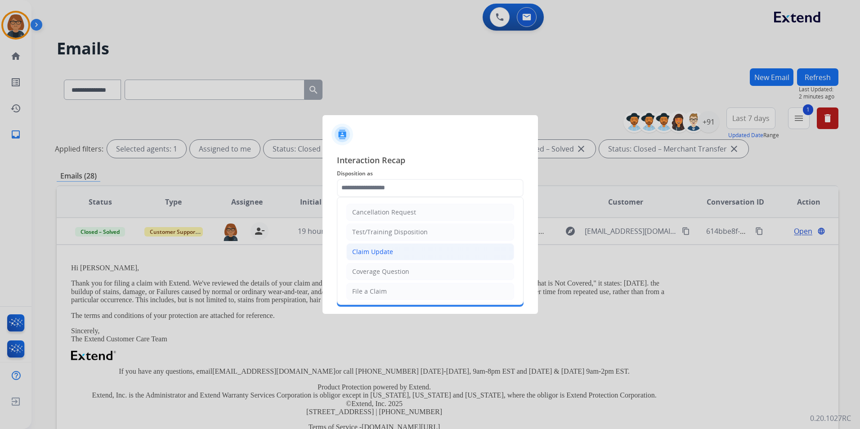
click at [373, 248] on div "Claim Update" at bounding box center [372, 251] width 41 height 9
type input "**********"
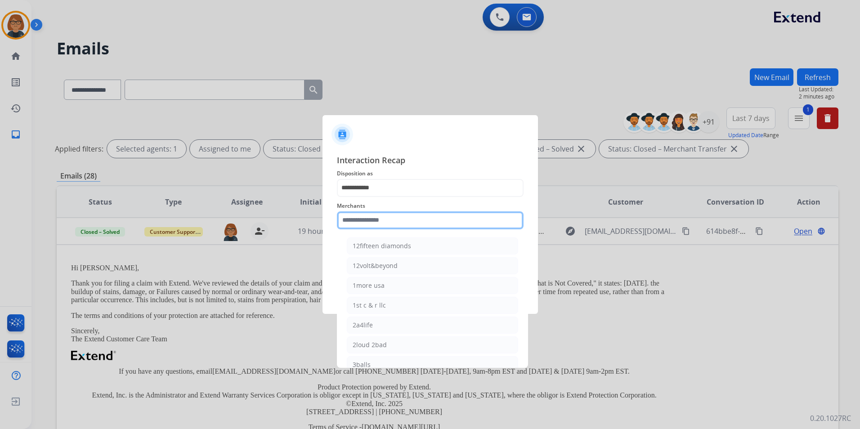
click at [375, 215] on input "text" at bounding box center [430, 220] width 187 height 18
select select "**********"
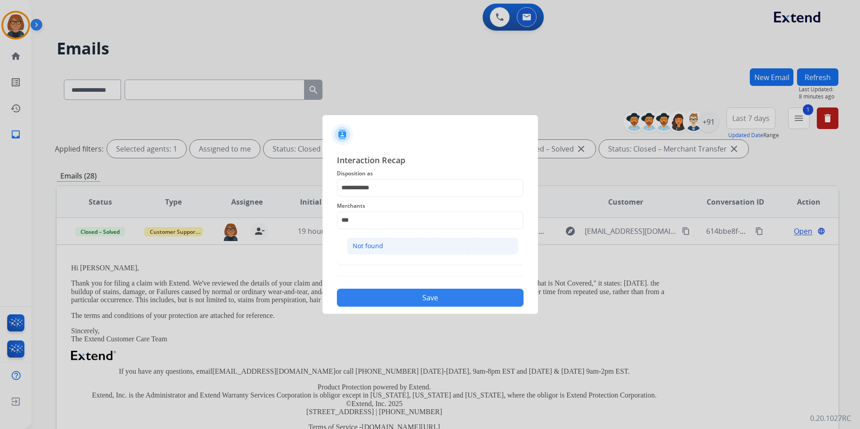
click at [445, 238] on li "Not found" at bounding box center [432, 245] width 171 height 17
type input "*********"
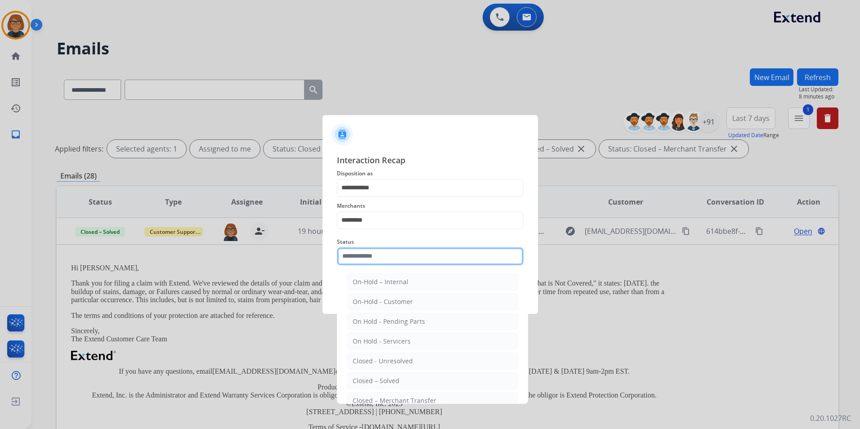
click at [438, 256] on input "text" at bounding box center [430, 256] width 187 height 18
click at [402, 379] on li "Closed – Solved" at bounding box center [432, 380] width 171 height 17
type input "**********"
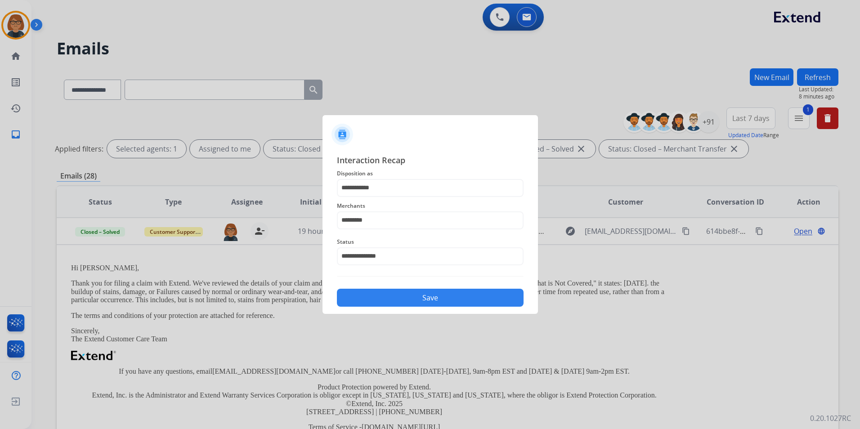
click at [414, 300] on button "Save" at bounding box center [430, 298] width 187 height 18
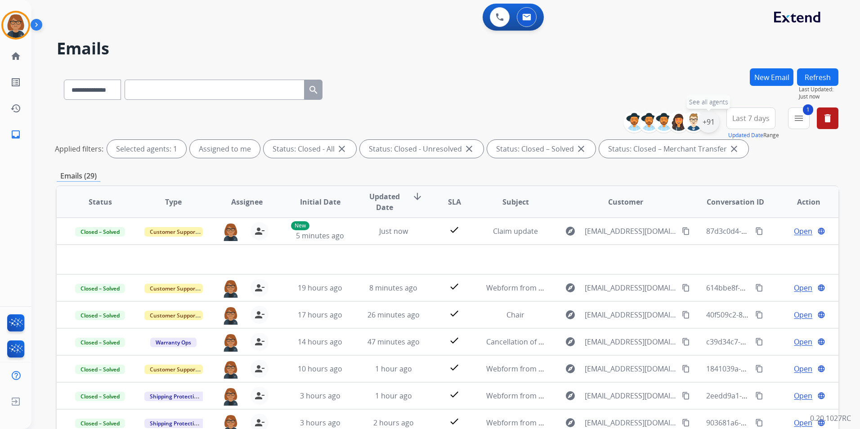
click at [709, 125] on div "+91" at bounding box center [708, 122] width 22 height 22
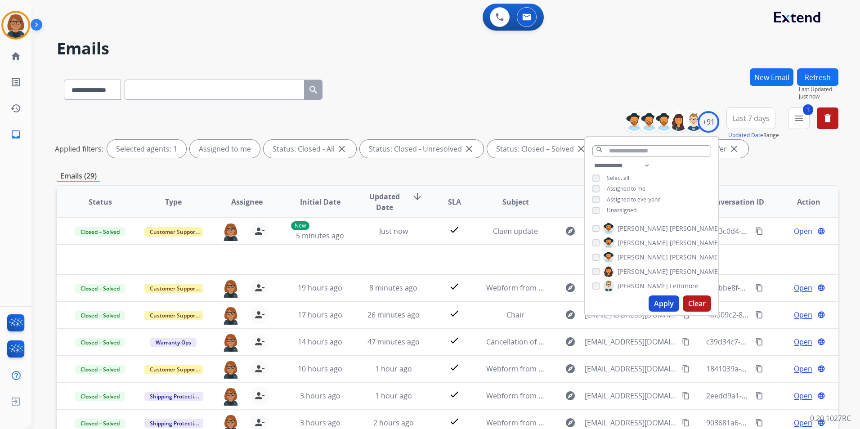
click at [663, 303] on button "Apply" at bounding box center [663, 303] width 31 height 16
click at [796, 118] on mat-icon "menu" at bounding box center [798, 118] width 11 height 11
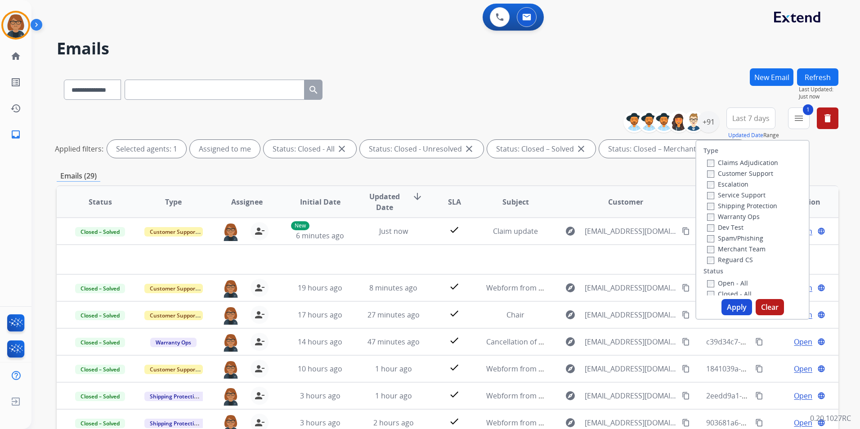
click at [722, 279] on label "Open - All" at bounding box center [727, 283] width 41 height 9
click at [725, 291] on label "Closed - All" at bounding box center [729, 294] width 45 height 9
click at [729, 302] on button "Apply" at bounding box center [736, 307] width 31 height 16
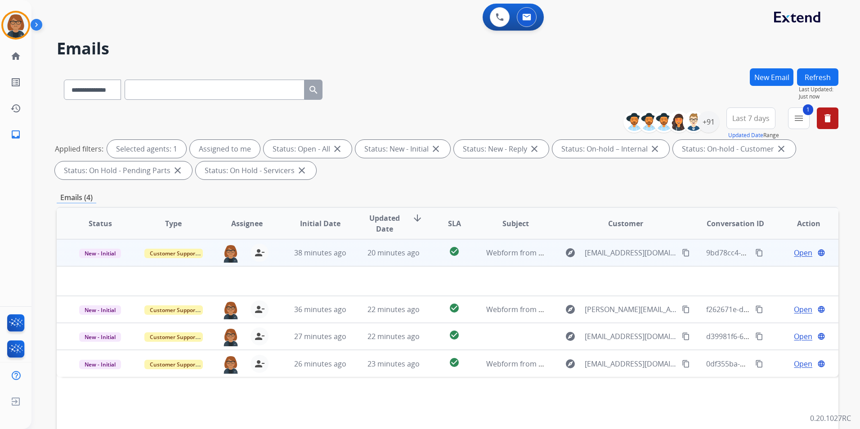
click at [393, 263] on td "20 minutes ago" at bounding box center [386, 252] width 73 height 27
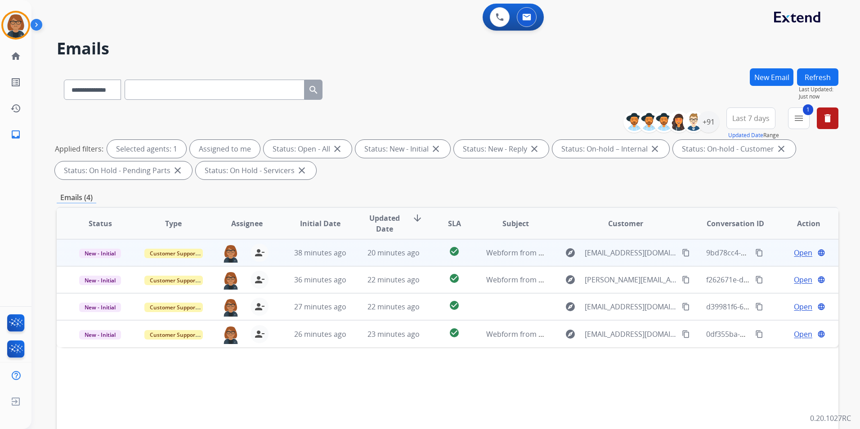
click at [389, 259] on td "20 minutes ago" at bounding box center [386, 252] width 73 height 27
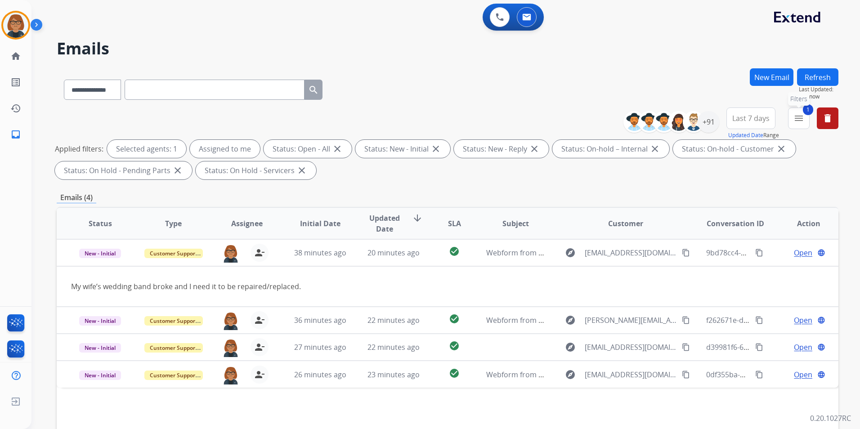
click at [796, 126] on button "1 menu Filters" at bounding box center [799, 118] width 22 height 22
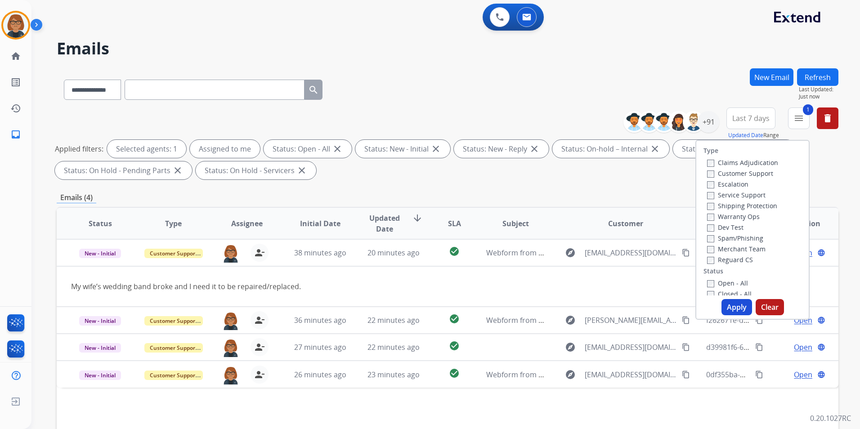
click at [715, 290] on label "Closed - All" at bounding box center [729, 294] width 45 height 9
click at [724, 281] on label "Open - All" at bounding box center [727, 283] width 41 height 9
click at [737, 304] on button "Apply" at bounding box center [736, 307] width 31 height 16
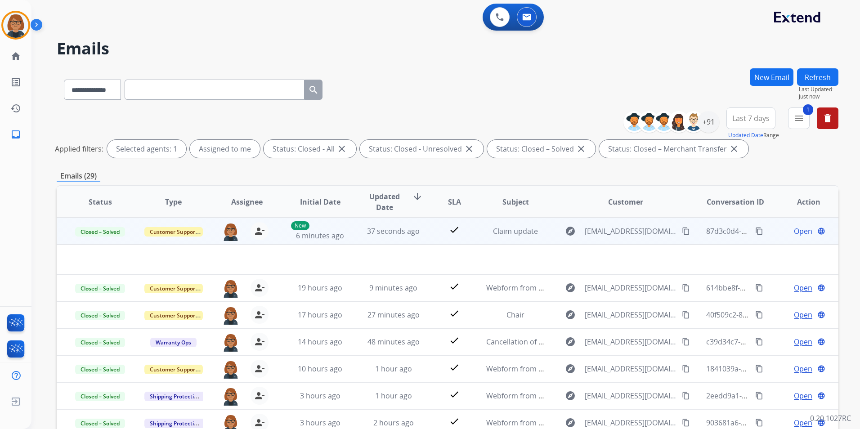
click at [518, 240] on td "Claim update" at bounding box center [508, 231] width 73 height 27
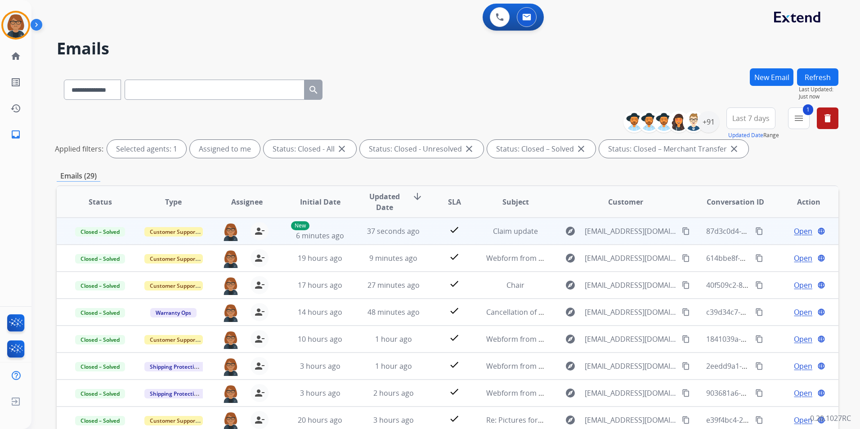
click at [521, 241] on td "Claim update" at bounding box center [508, 231] width 73 height 27
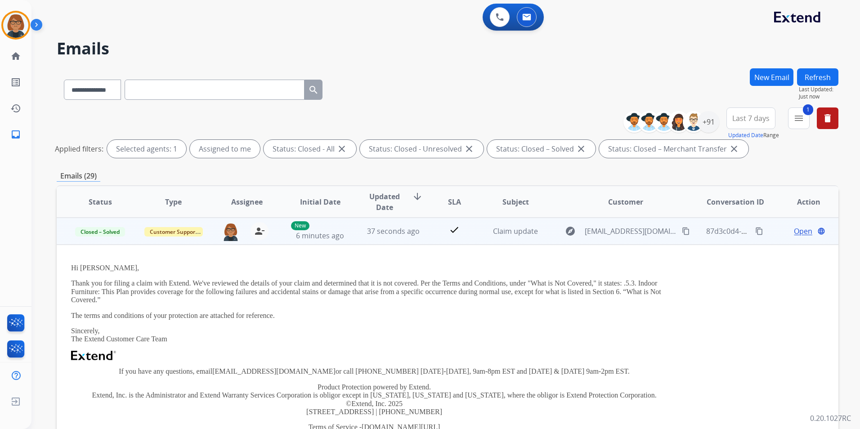
click at [798, 232] on span "Open" at bounding box center [803, 231] width 18 height 11
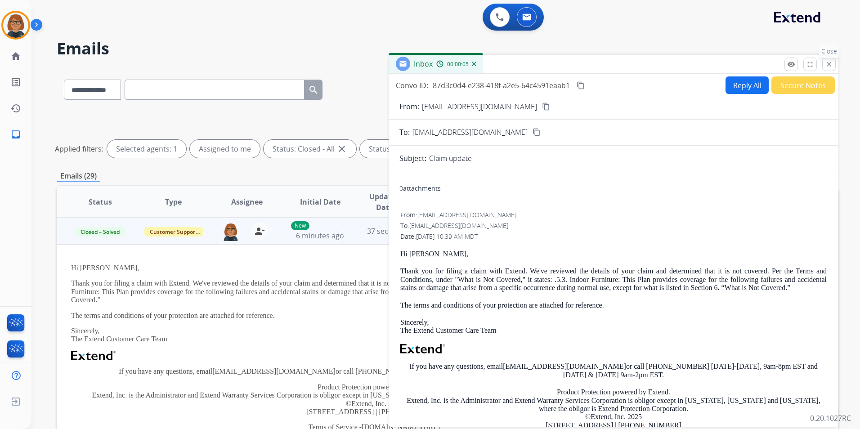
click at [830, 69] on button "close Close" at bounding box center [828, 64] width 13 height 13
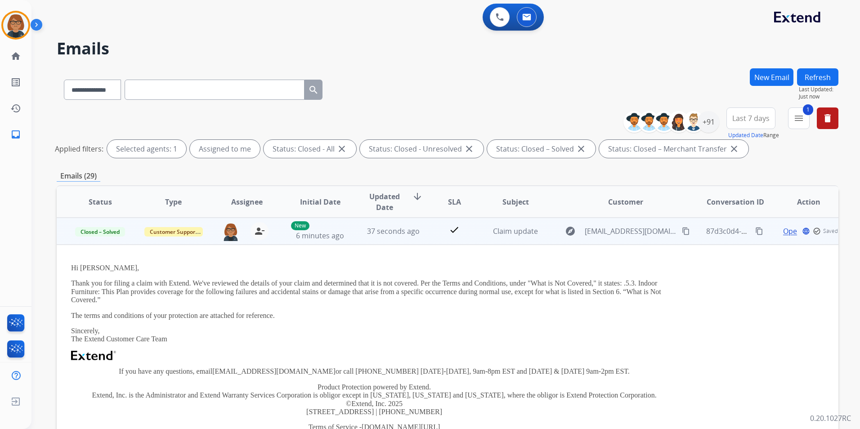
click at [401, 229] on span "37 seconds ago" at bounding box center [393, 231] width 53 height 10
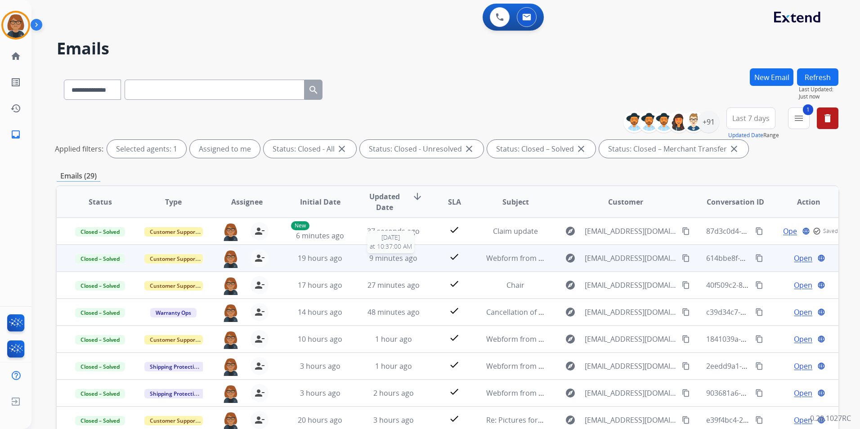
click at [387, 260] on span "9 minutes ago" at bounding box center [393, 258] width 48 height 10
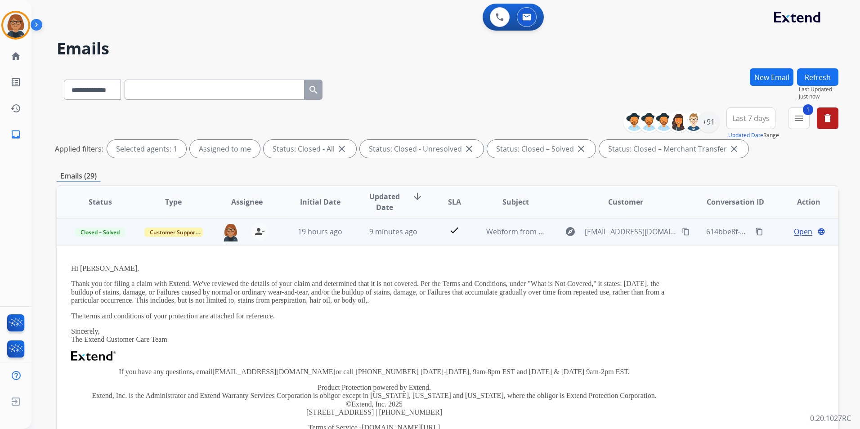
scroll to position [27, 0]
click at [796, 233] on span "Open" at bounding box center [803, 231] width 18 height 11
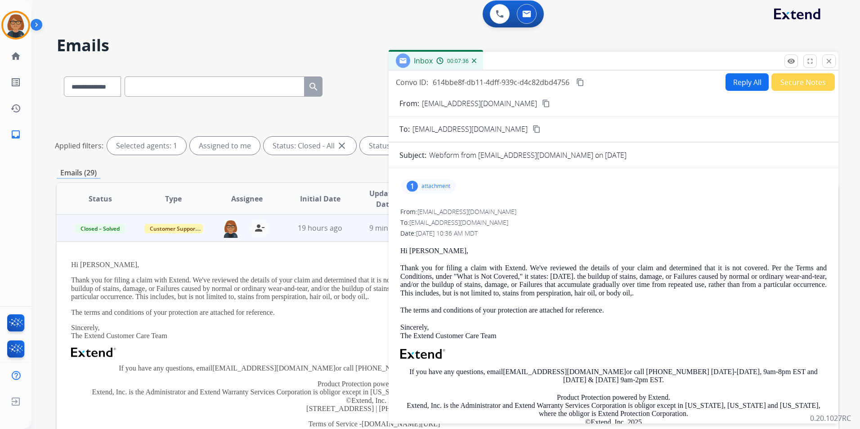
scroll to position [0, 0]
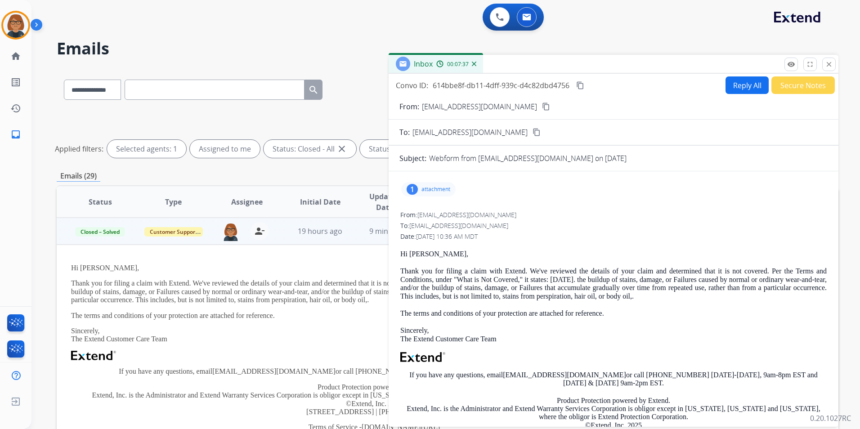
click at [578, 84] on mat-icon "content_copy" at bounding box center [580, 85] width 8 height 8
click at [823, 61] on button "close Close" at bounding box center [828, 64] width 13 height 13
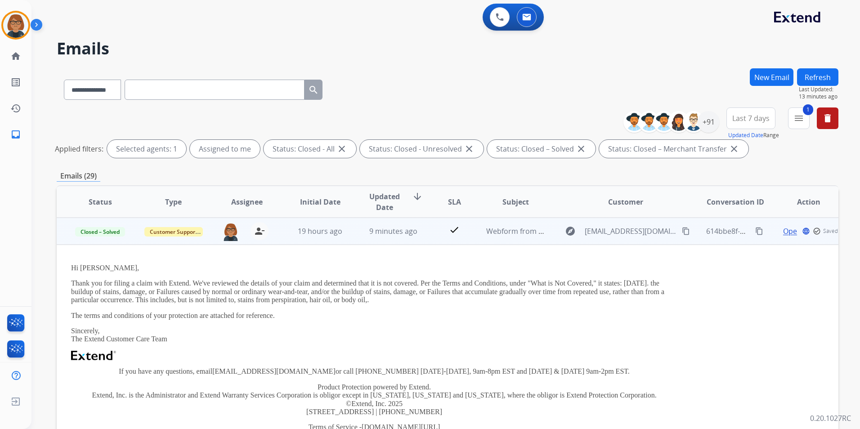
click at [499, 241] on td "Webform from [EMAIL_ADDRESS][DOMAIN_NAME] on [DATE]" at bounding box center [508, 231] width 73 height 27
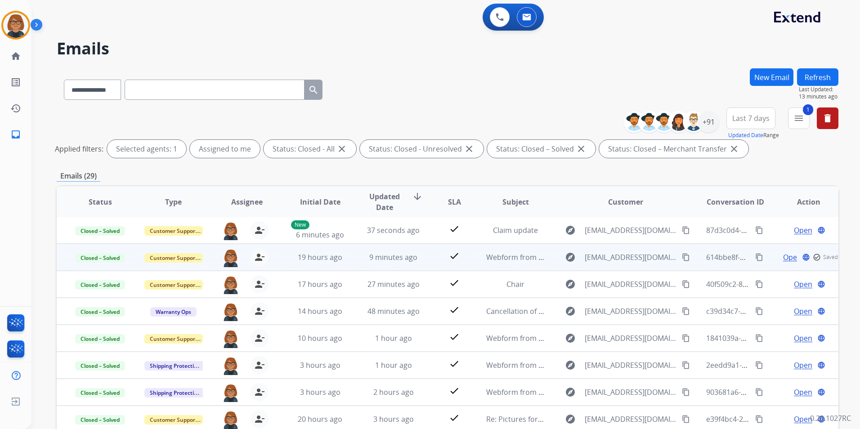
scroll to position [1, 0]
click at [497, 256] on span "Webform from [EMAIL_ADDRESS][DOMAIN_NAME] on [DATE]" at bounding box center [588, 257] width 204 height 10
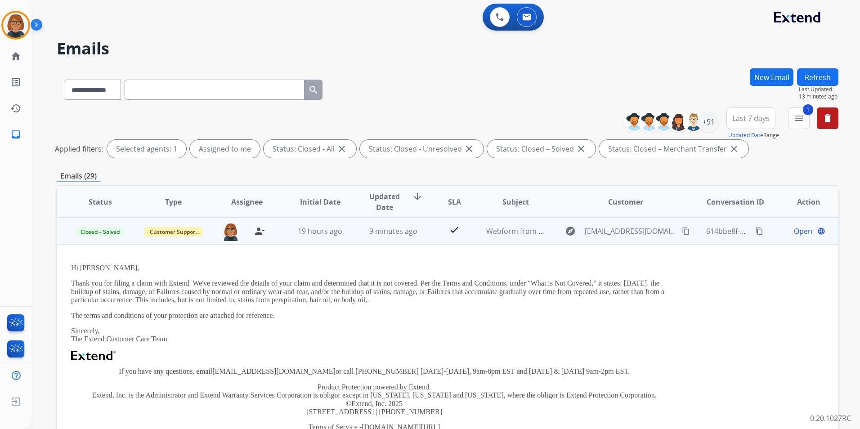
click at [498, 237] on td "Webform from [EMAIL_ADDRESS][DOMAIN_NAME] on [DATE]" at bounding box center [508, 231] width 73 height 27
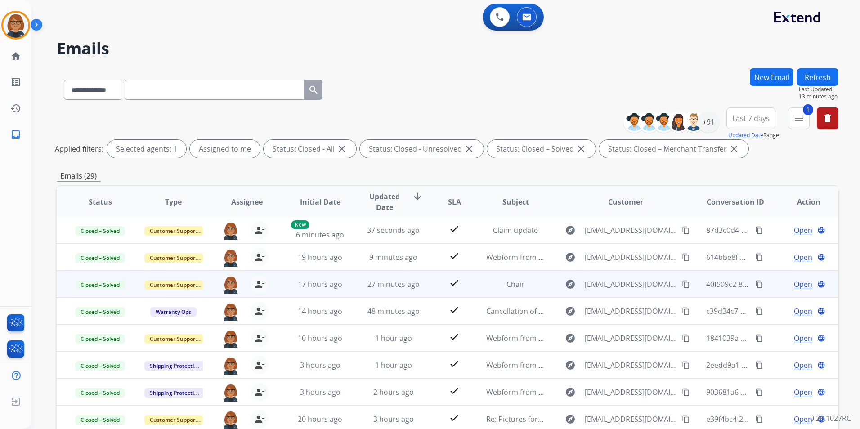
click at [479, 281] on td "Chair" at bounding box center [508, 284] width 73 height 27
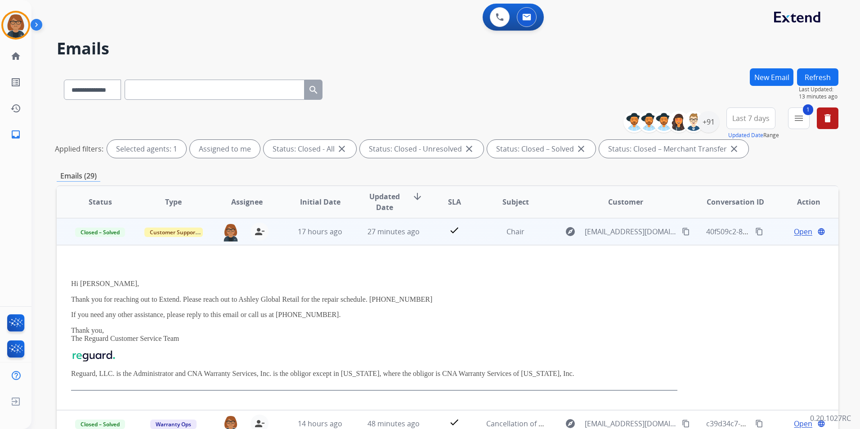
scroll to position [54, 0]
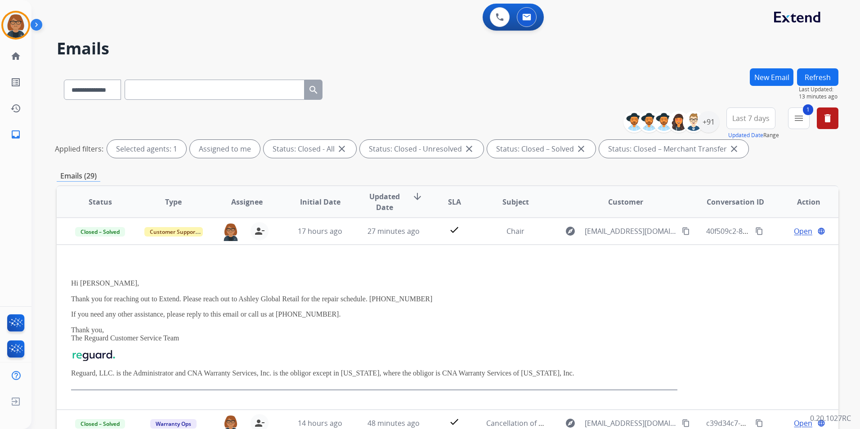
click at [484, 237] on td "Chair" at bounding box center [508, 231] width 73 height 27
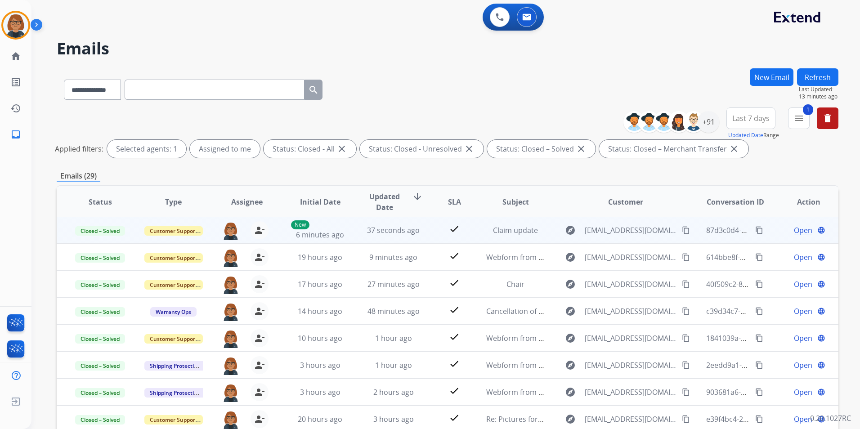
scroll to position [1, 0]
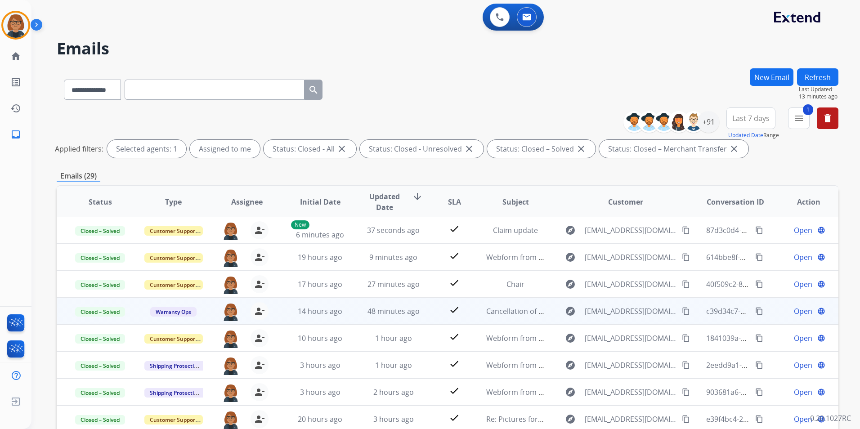
click at [478, 313] on td "Cancellation of contract" at bounding box center [508, 311] width 73 height 27
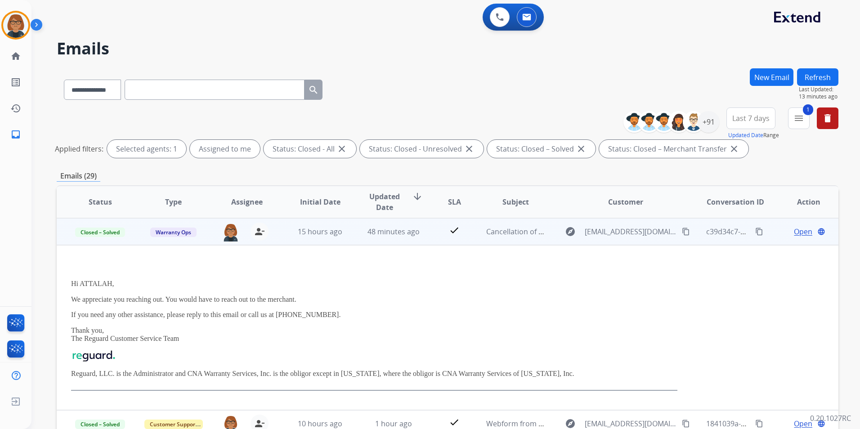
scroll to position [81, 0]
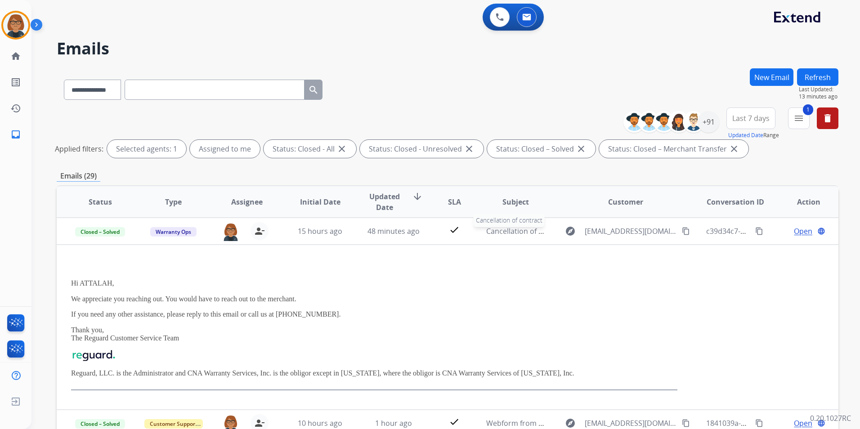
click at [489, 228] on span "Cancellation of contract" at bounding box center [526, 231] width 81 height 10
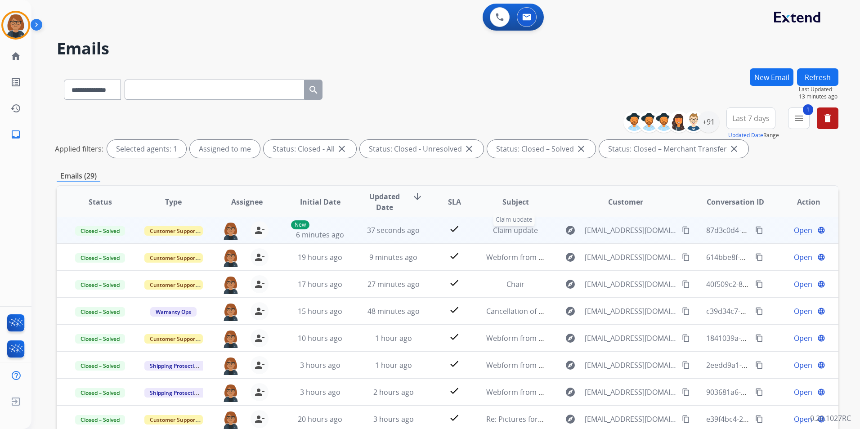
scroll to position [1, 0]
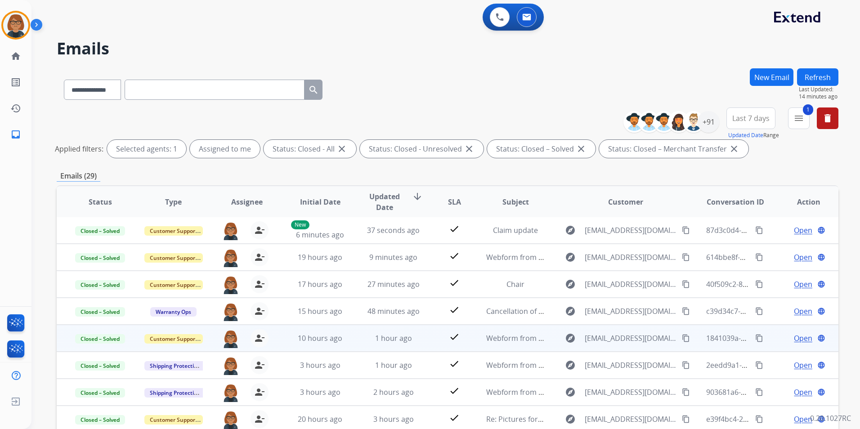
click at [486, 333] on span "Webform from [EMAIL_ADDRESS][DOMAIN_NAME] on [DATE]" at bounding box center [588, 338] width 204 height 10
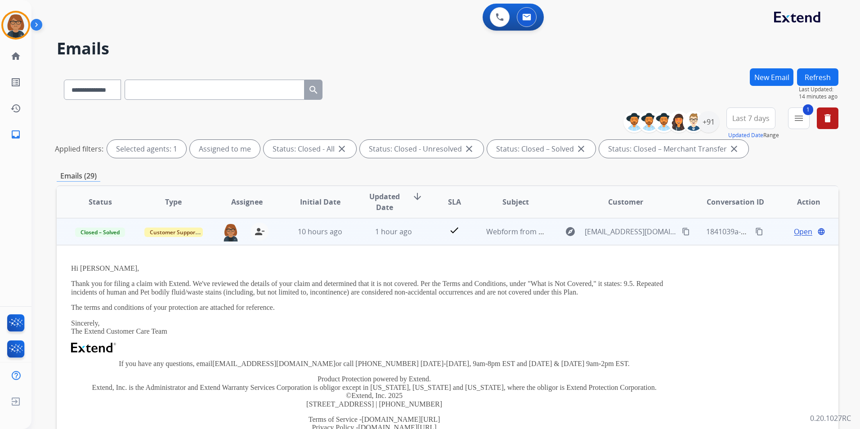
scroll to position [108, 0]
click at [680, 231] on button "content_copy" at bounding box center [685, 231] width 11 height 11
click at [516, 231] on span "Webform from [EMAIL_ADDRESS][DOMAIN_NAME] on [DATE]" at bounding box center [588, 231] width 204 height 10
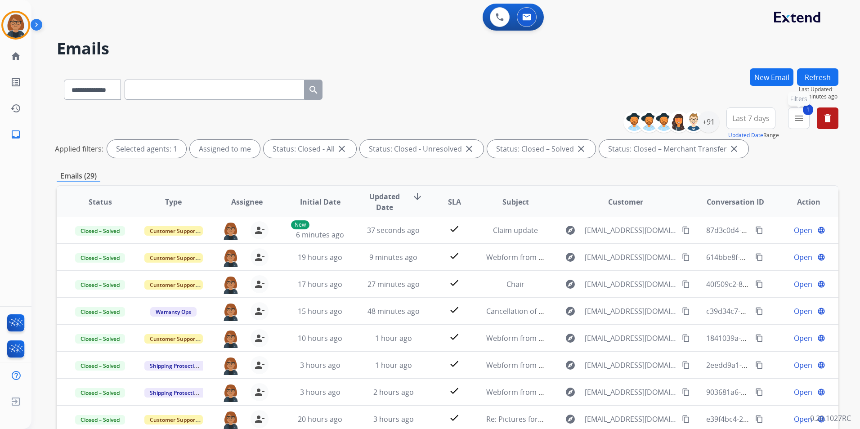
click at [794, 117] on mat-icon "menu" at bounding box center [798, 118] width 11 height 11
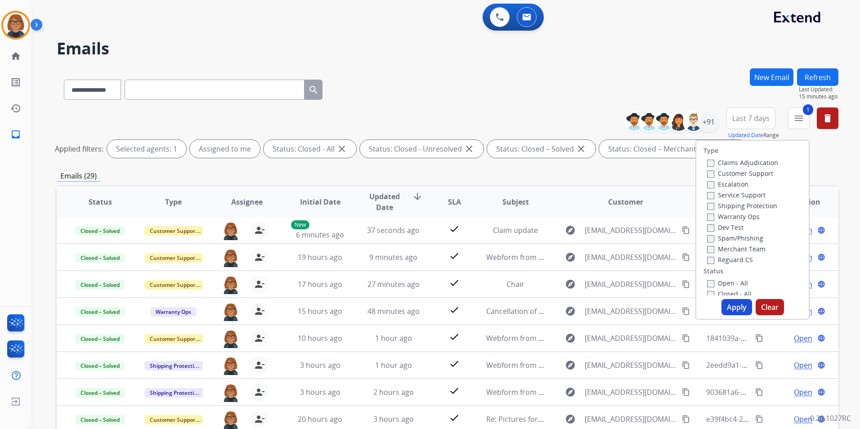
click at [713, 279] on label "Open - All" at bounding box center [727, 283] width 41 height 9
click at [709, 290] on label "Closed - All" at bounding box center [729, 294] width 45 height 9
click at [736, 306] on button "Apply" at bounding box center [736, 307] width 31 height 16
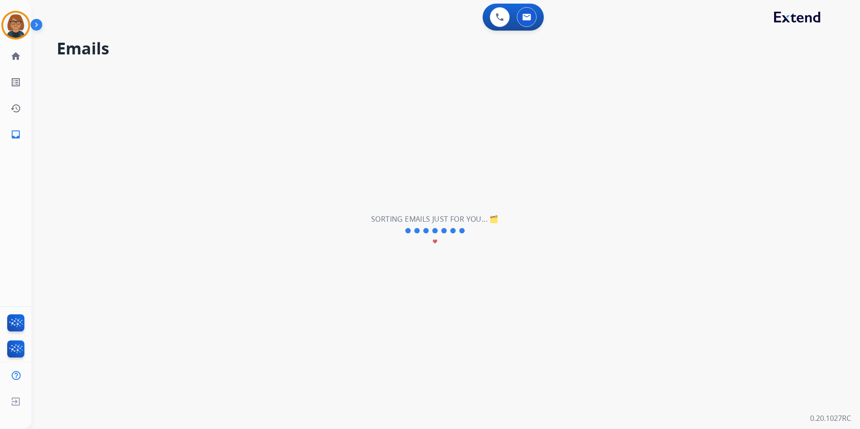
scroll to position [0, 0]
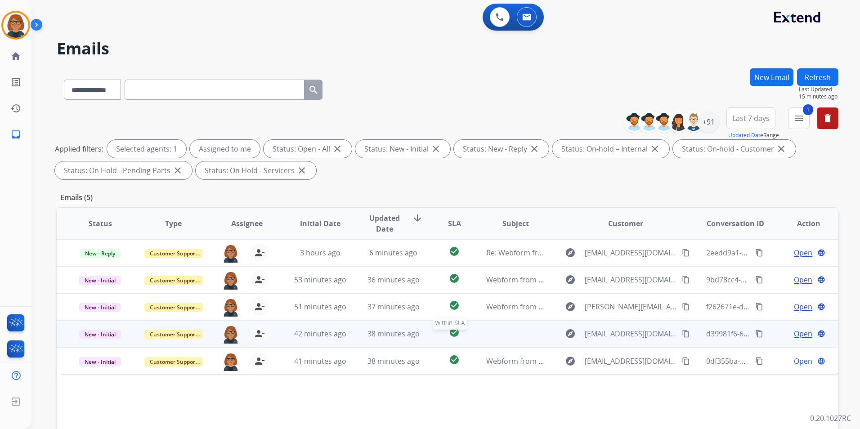
click at [464, 335] on div "check_circle" at bounding box center [455, 333] width 34 height 13
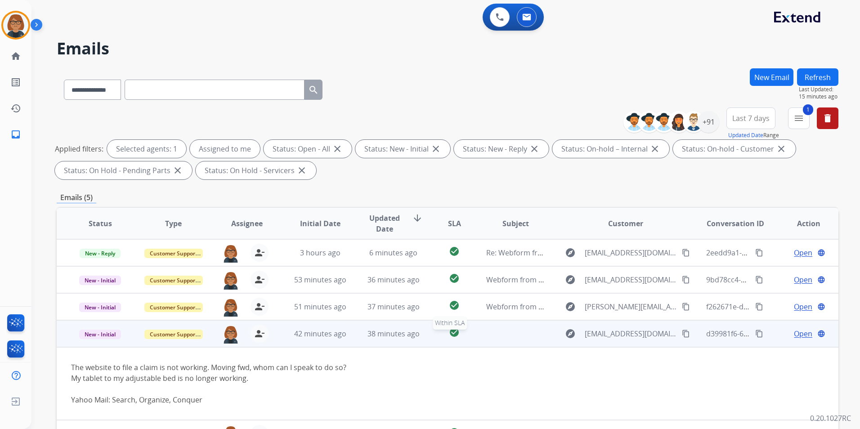
click at [464, 335] on div "check_circle" at bounding box center [455, 333] width 34 height 13
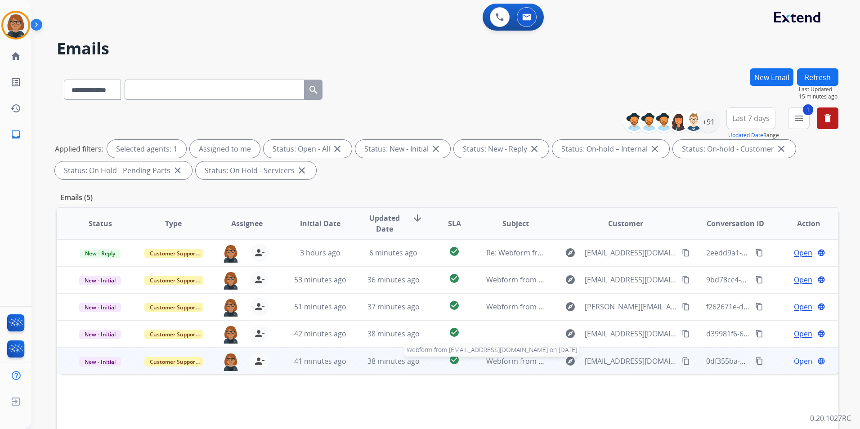
click at [487, 361] on span "Webform from [EMAIL_ADDRESS][DOMAIN_NAME] on [DATE]" at bounding box center [588, 361] width 204 height 10
click at [476, 354] on td "Webform from [EMAIL_ADDRESS][DOMAIN_NAME] on [DATE]" at bounding box center [508, 360] width 73 height 27
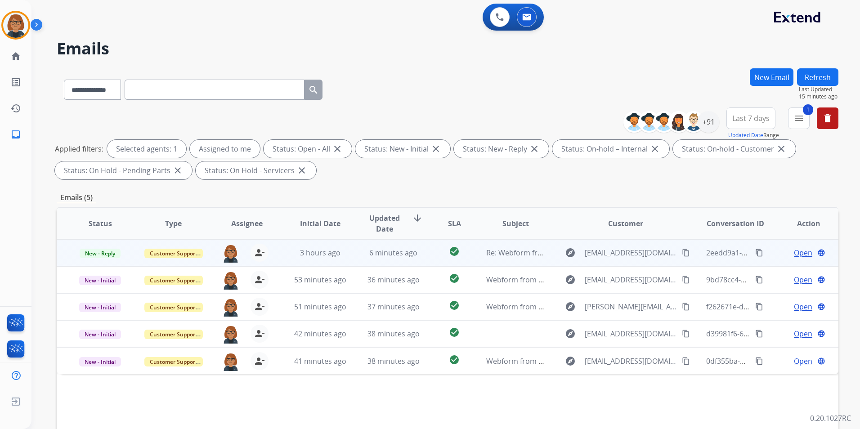
click at [352, 248] on td "6 minutes ago" at bounding box center [386, 252] width 73 height 27
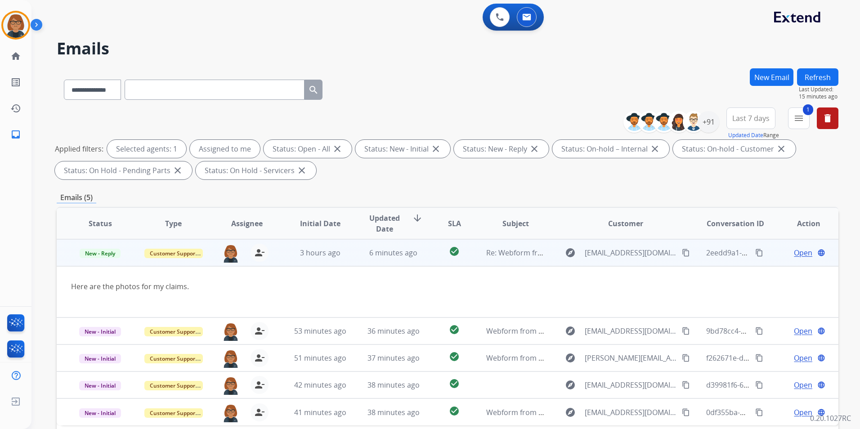
click at [352, 254] on td "6 minutes ago" at bounding box center [386, 252] width 73 height 27
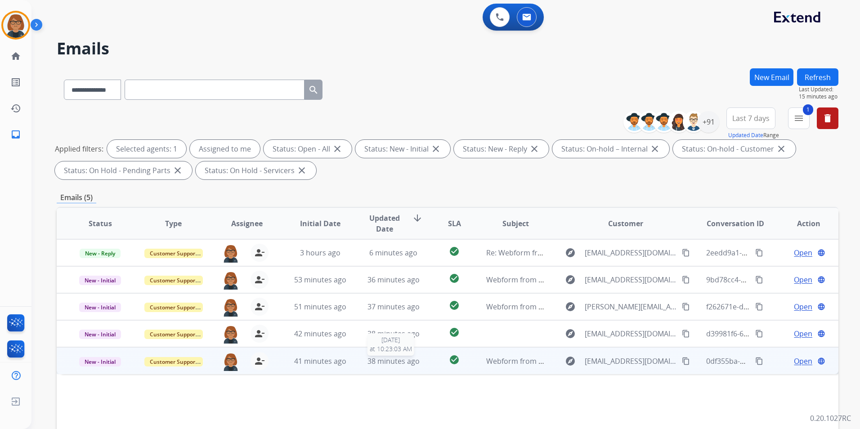
click at [367, 366] on span "38 minutes ago" at bounding box center [393, 361] width 52 height 10
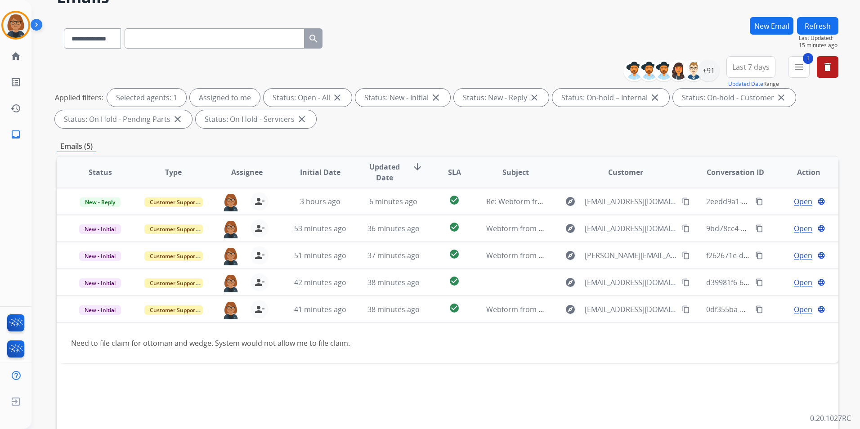
scroll to position [90, 0]
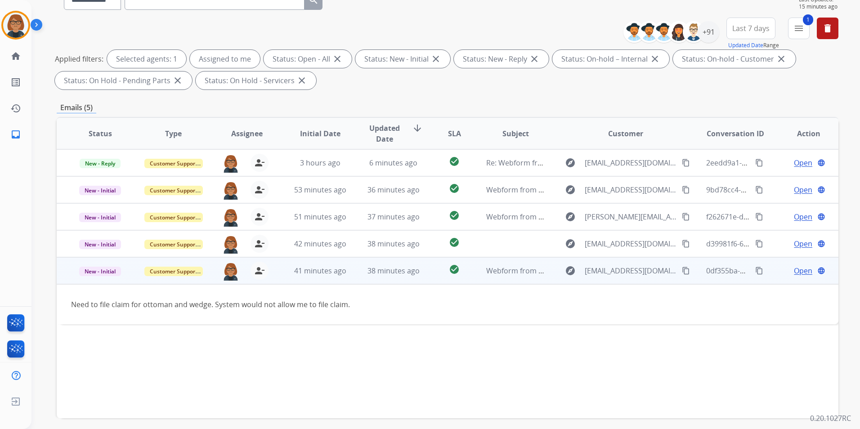
click at [278, 310] on td "Need to file claim for ottoman and wedge. System would not allow me to file cla…" at bounding box center [374, 304] width 635 height 40
click at [511, 278] on td "Webform from [EMAIL_ADDRESS][DOMAIN_NAME] on [DATE]" at bounding box center [508, 270] width 73 height 27
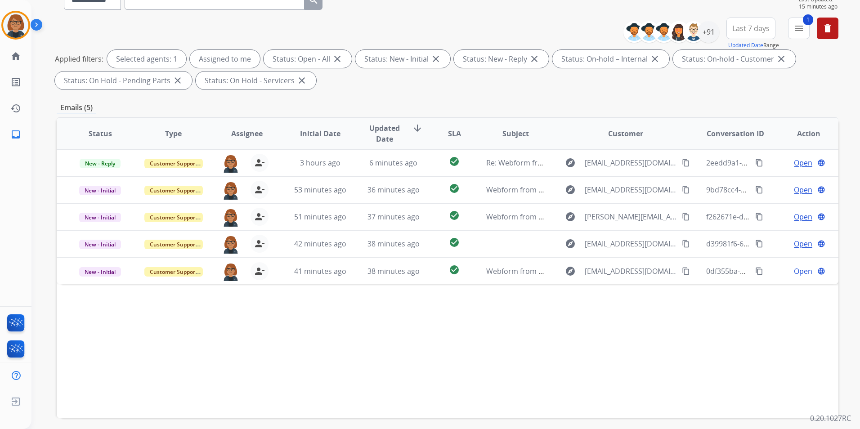
click at [471, 285] on div "Status Type Assignee Initial Date Updated Date arrow_downward SLA Subject Custo…" at bounding box center [448, 267] width 782 height 301
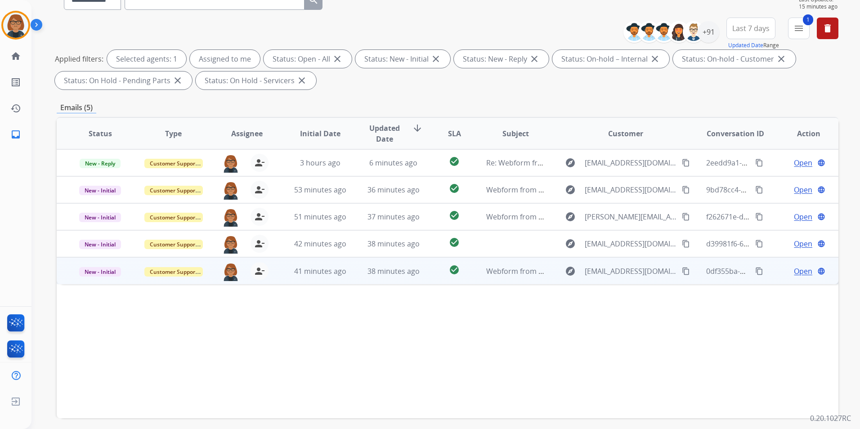
click at [478, 280] on td "Webform from [EMAIL_ADDRESS][DOMAIN_NAME] on [DATE]" at bounding box center [508, 270] width 73 height 27
click at [680, 269] on button "content_copy" at bounding box center [685, 270] width 11 height 11
click at [795, 269] on span "Open" at bounding box center [803, 270] width 18 height 11
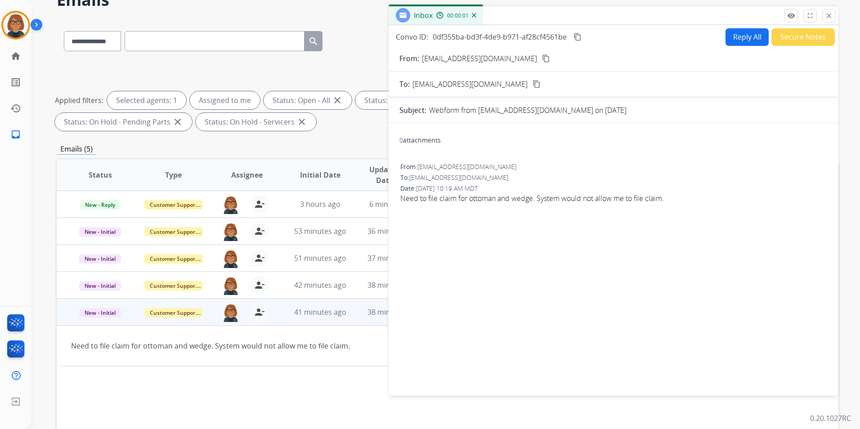
scroll to position [0, 0]
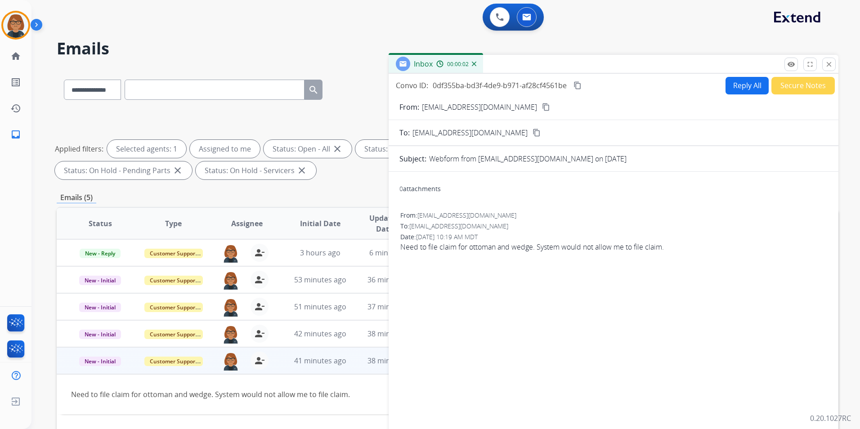
click at [727, 85] on button "Reply All" at bounding box center [746, 86] width 43 height 18
select select "**********"
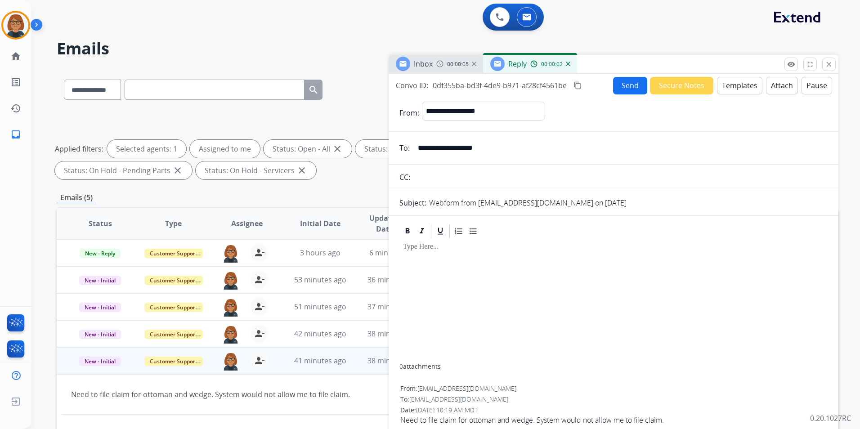
click at [728, 83] on button "Templates" at bounding box center [739, 86] width 45 height 18
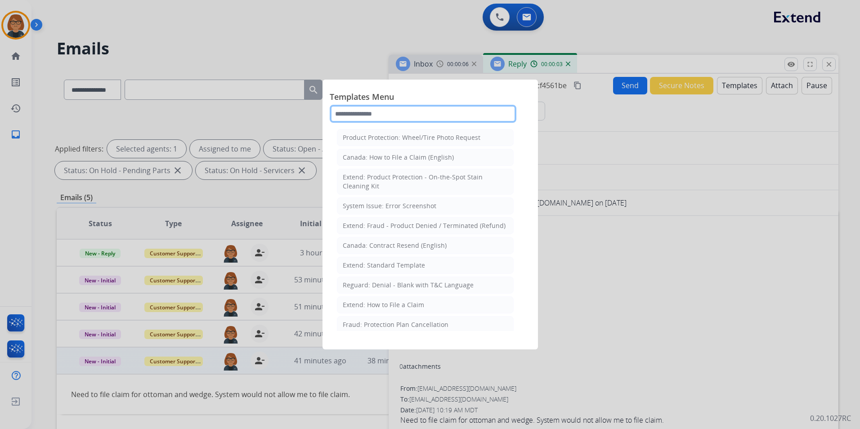
click at [372, 113] on input "text" at bounding box center [423, 114] width 187 height 18
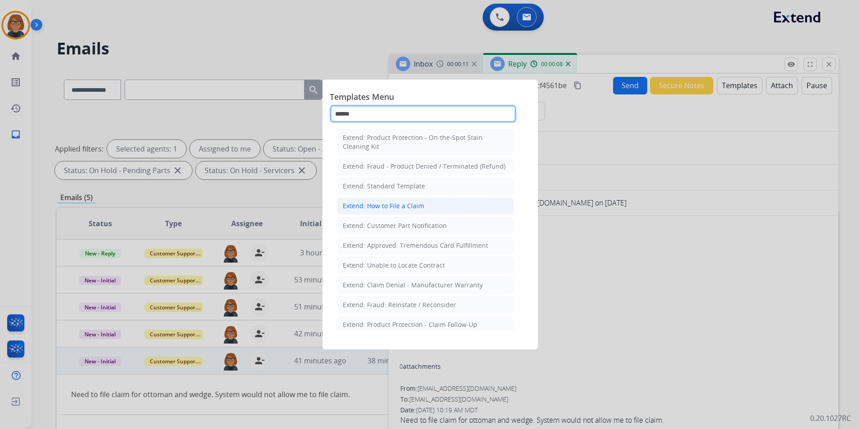
type input "******"
click at [435, 206] on li "Extend: How to File a Claim" at bounding box center [425, 205] width 177 height 17
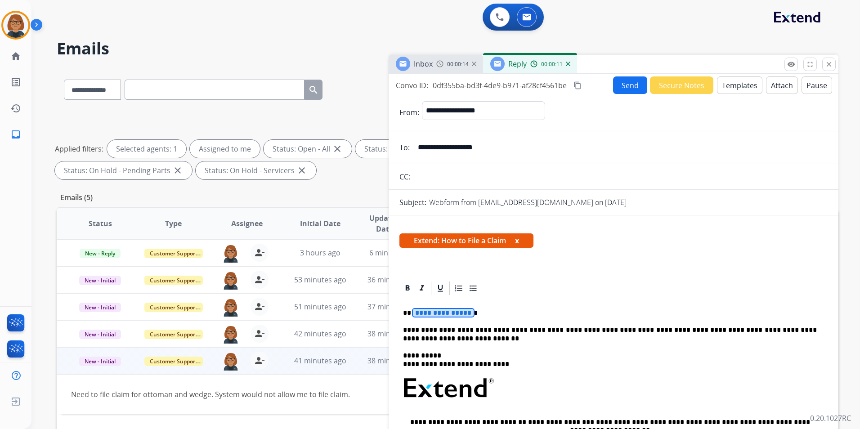
click at [459, 315] on span "**********" at bounding box center [443, 313] width 61 height 8
click at [459, 70] on div "Inbox 00:00:17" at bounding box center [436, 64] width 94 height 18
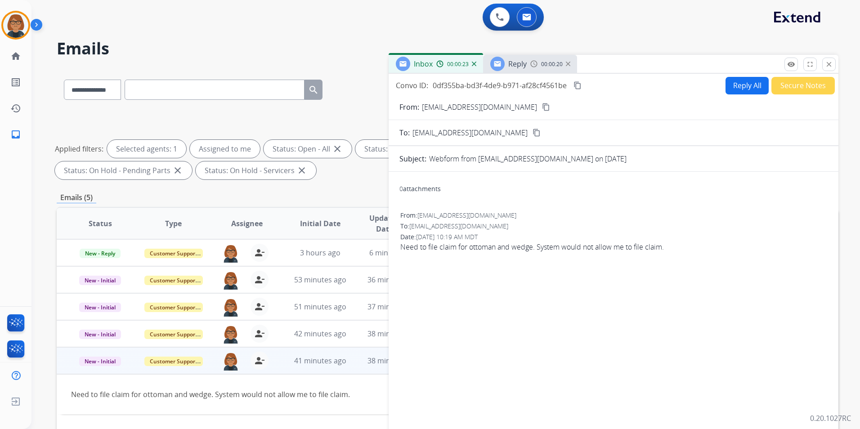
click at [516, 70] on div "Reply" at bounding box center [508, 64] width 36 height 14
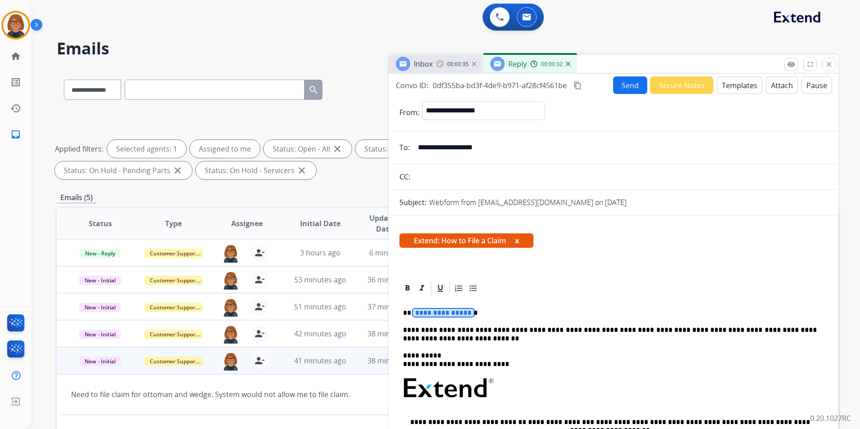
click at [435, 67] on div "Inbox 00:00:35" at bounding box center [436, 64] width 94 height 18
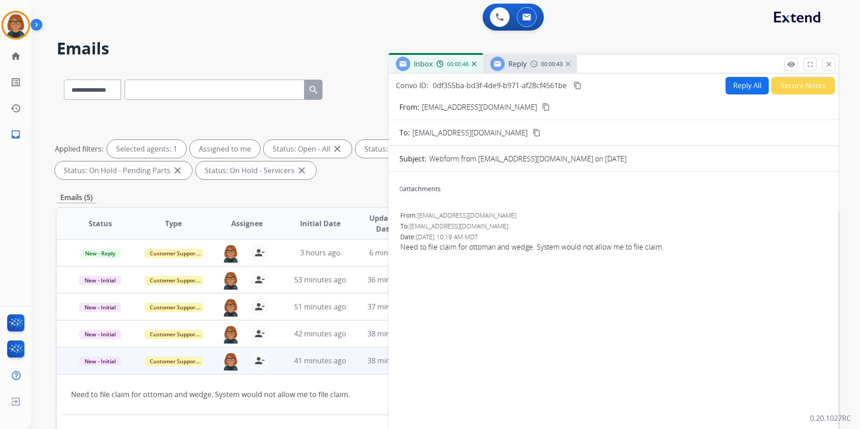
click at [505, 65] on div "Reply" at bounding box center [508, 64] width 36 height 14
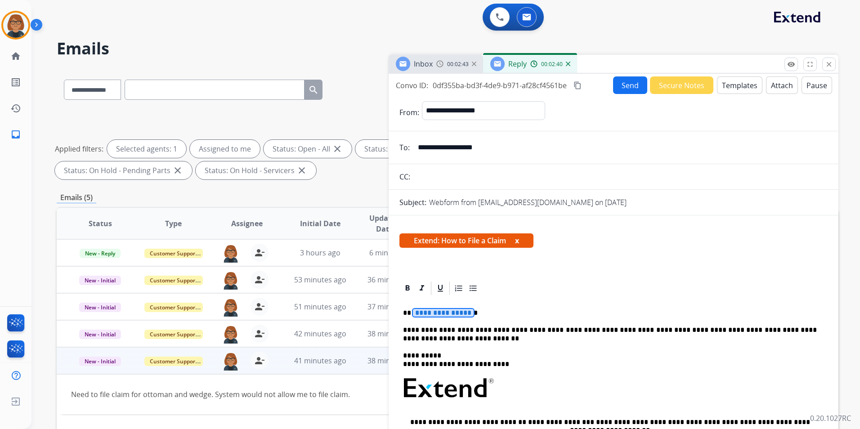
drag, startPoint x: 501, startPoint y: 149, endPoint x: 417, endPoint y: 152, distance: 84.1
click at [417, 152] on input "**********" at bounding box center [619, 147] width 415 height 18
click at [448, 312] on span "**********" at bounding box center [443, 313] width 61 height 8
click at [446, 67] on div "00:05:35" at bounding box center [456, 64] width 40 height 8
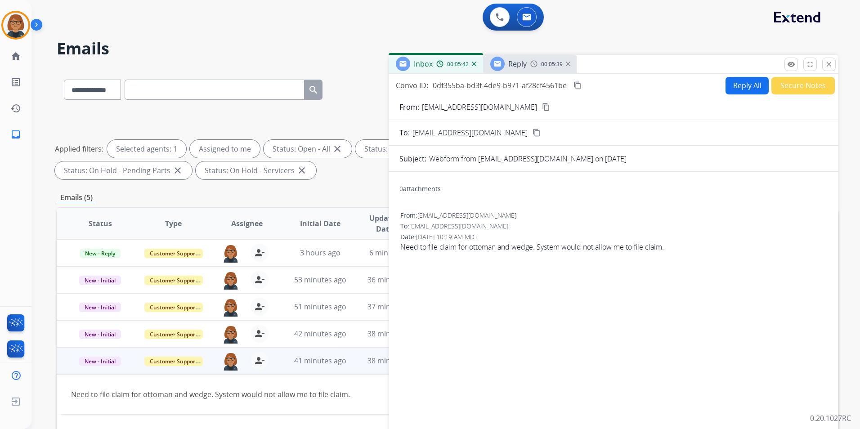
click at [520, 63] on span "Reply" at bounding box center [517, 64] width 18 height 10
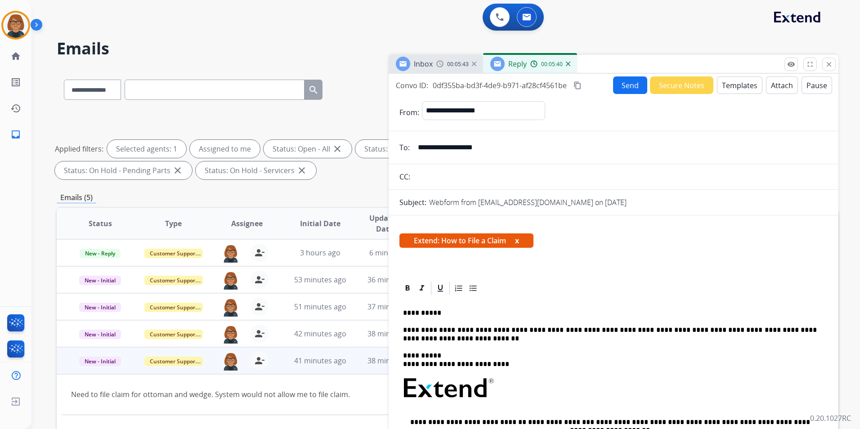
click at [457, 61] on span "00:05:43" at bounding box center [458, 64] width 22 height 7
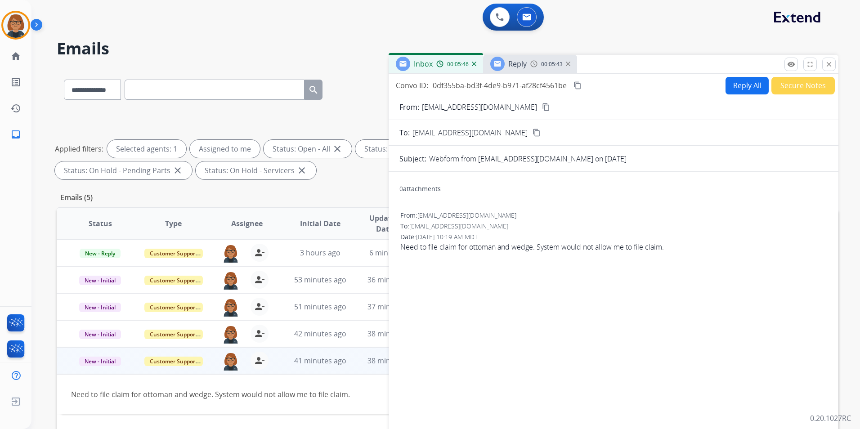
click at [513, 63] on span "Reply" at bounding box center [517, 64] width 18 height 10
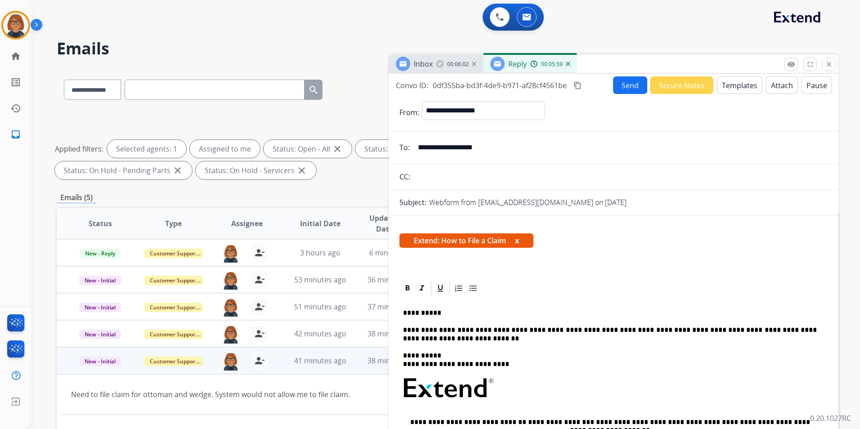
click at [444, 68] on div "Inbox 00:06:02" at bounding box center [436, 64] width 94 height 18
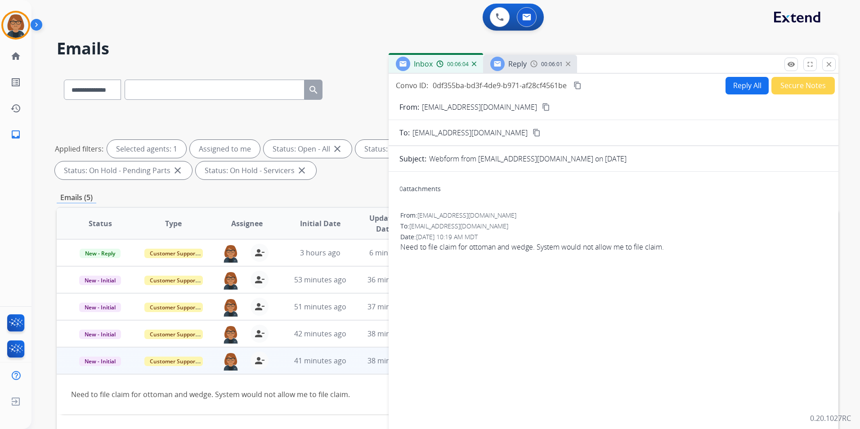
click at [517, 64] on span "Reply" at bounding box center [517, 64] width 18 height 10
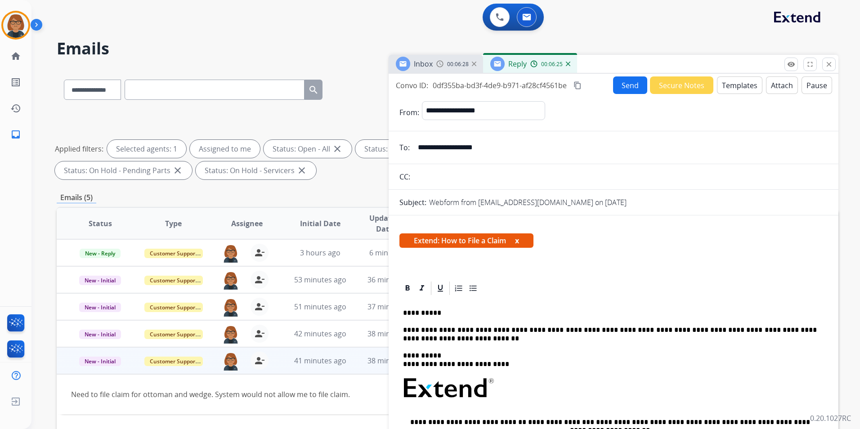
click at [577, 83] on mat-icon "content_copy" at bounding box center [577, 85] width 8 height 8
click at [442, 72] on div "Inbox 00:07:37" at bounding box center [436, 64] width 94 height 18
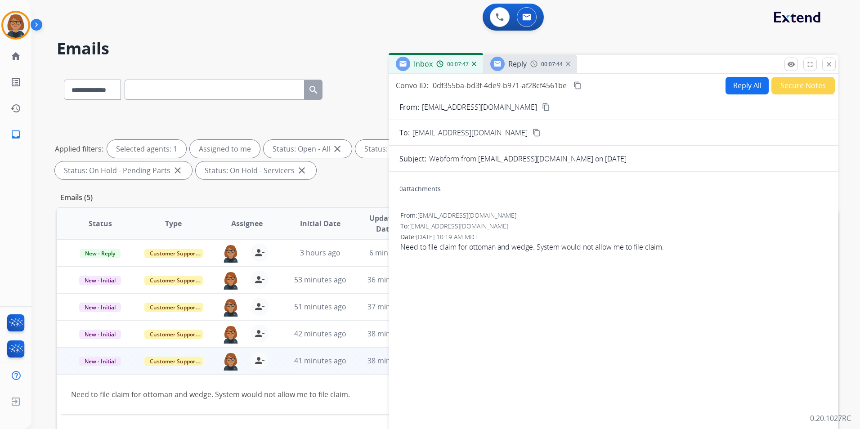
click at [518, 65] on span "Reply" at bounding box center [517, 64] width 18 height 10
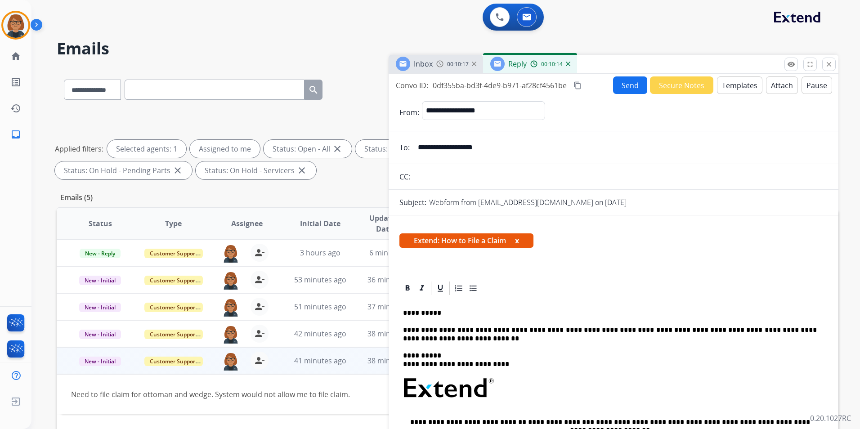
click at [618, 81] on button "Send" at bounding box center [630, 85] width 34 height 18
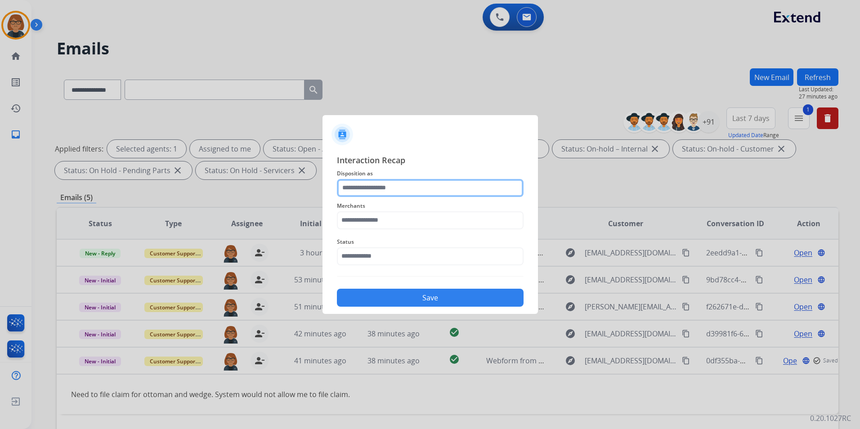
click at [399, 188] on input "text" at bounding box center [430, 188] width 187 height 18
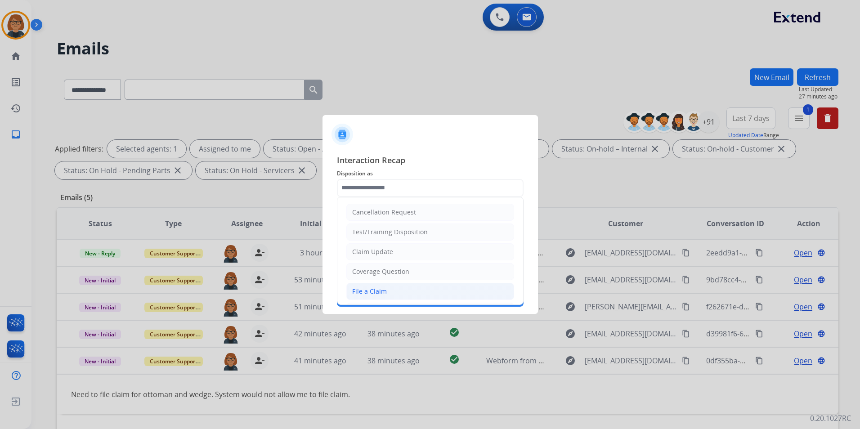
click at [402, 295] on li "File a Claim" at bounding box center [430, 291] width 168 height 17
type input "**********"
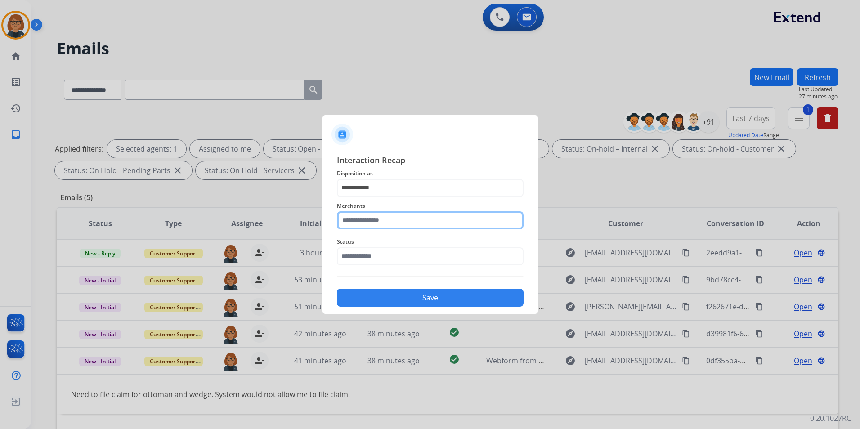
click at [409, 220] on input "text" at bounding box center [430, 220] width 187 height 18
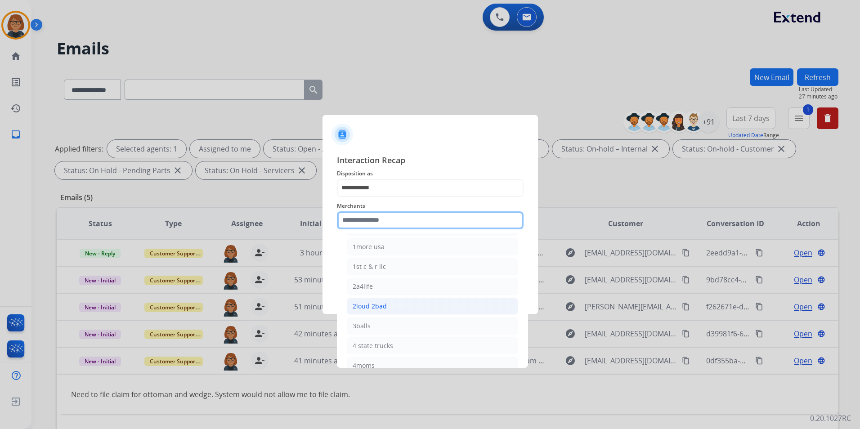
scroll to position [90, 0]
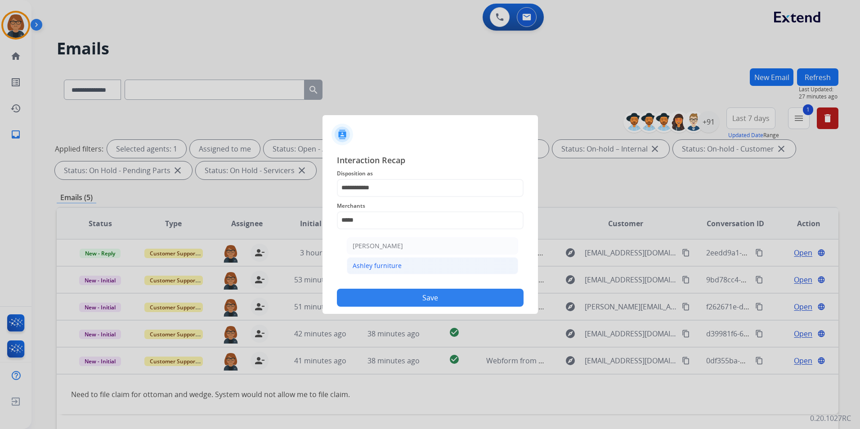
click at [379, 267] on div "Ashley furniture" at bounding box center [377, 265] width 49 height 9
type input "**********"
click at [378, 250] on input "text" at bounding box center [430, 256] width 187 height 18
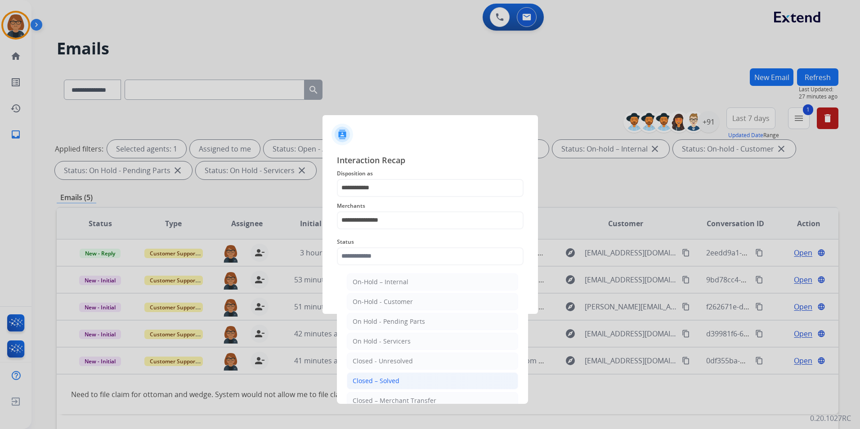
drag, startPoint x: 389, startPoint y: 377, endPoint x: 417, endPoint y: 312, distance: 71.2
click at [390, 376] on div "Closed – Solved" at bounding box center [376, 380] width 47 height 9
type input "**********"
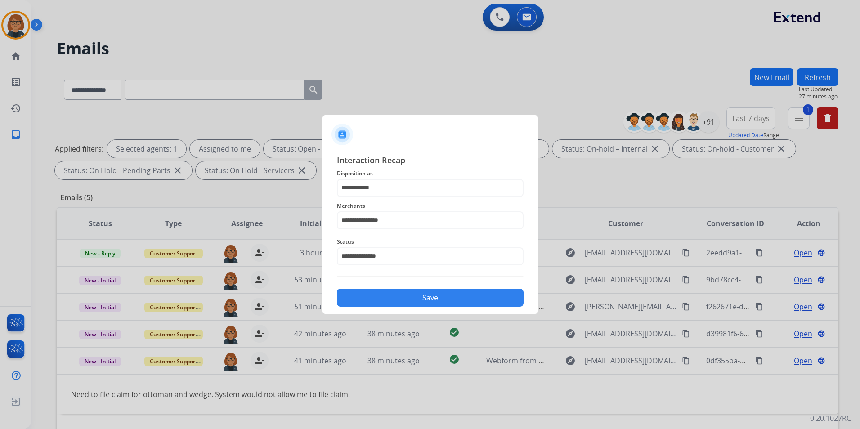
click at [430, 294] on button "Save" at bounding box center [430, 298] width 187 height 18
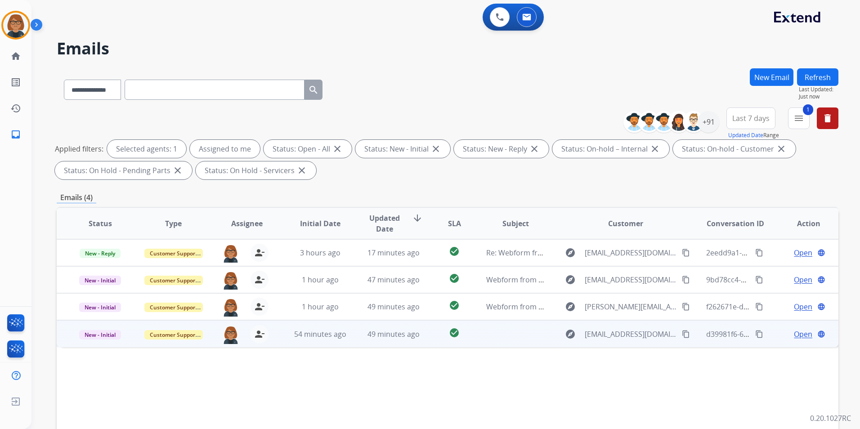
click at [419, 341] on td "49 minutes ago" at bounding box center [386, 333] width 73 height 27
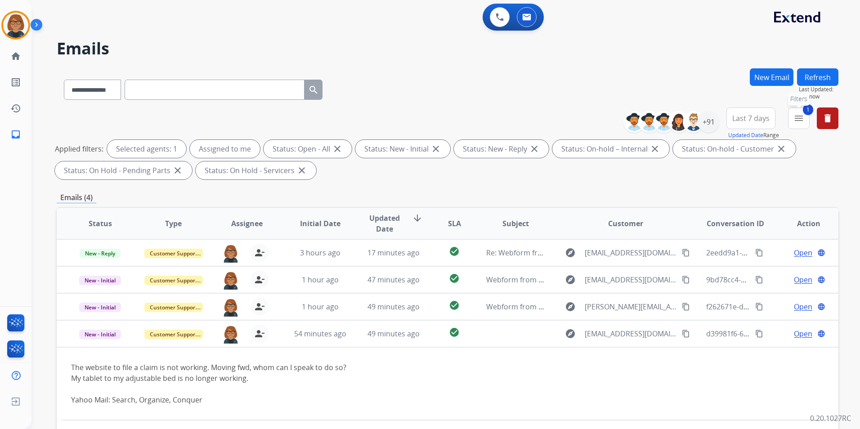
click at [798, 117] on mat-icon "menu" at bounding box center [798, 118] width 11 height 11
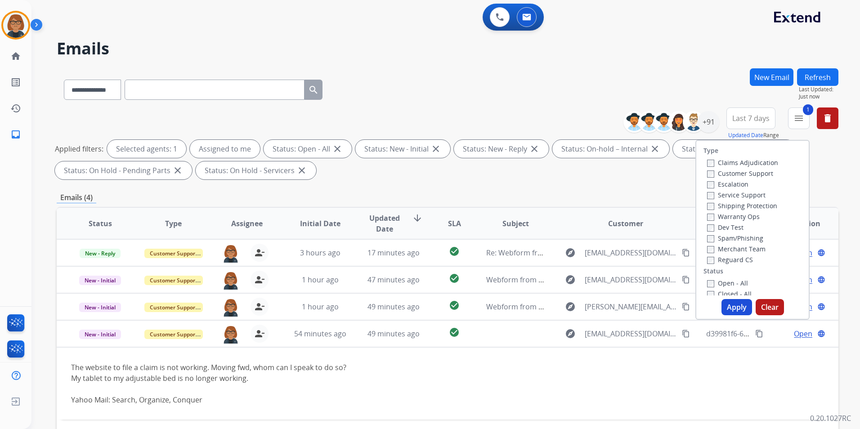
click at [719, 290] on label "Closed - All" at bounding box center [729, 294] width 45 height 9
click at [740, 306] on button "Apply" at bounding box center [736, 307] width 31 height 16
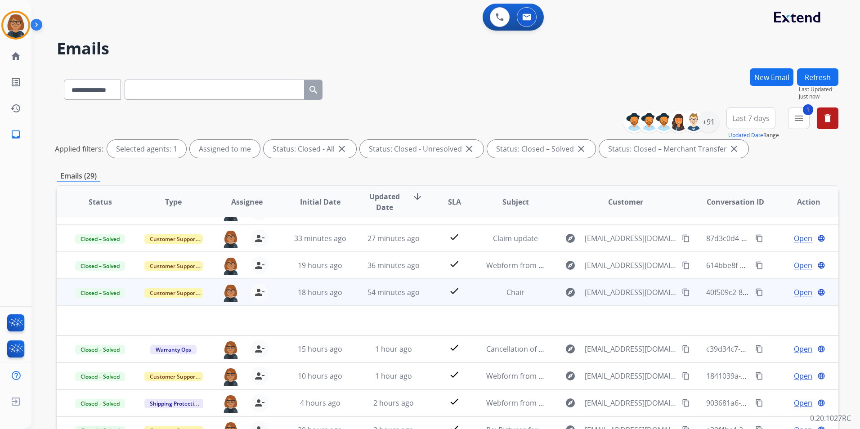
scroll to position [31, 0]
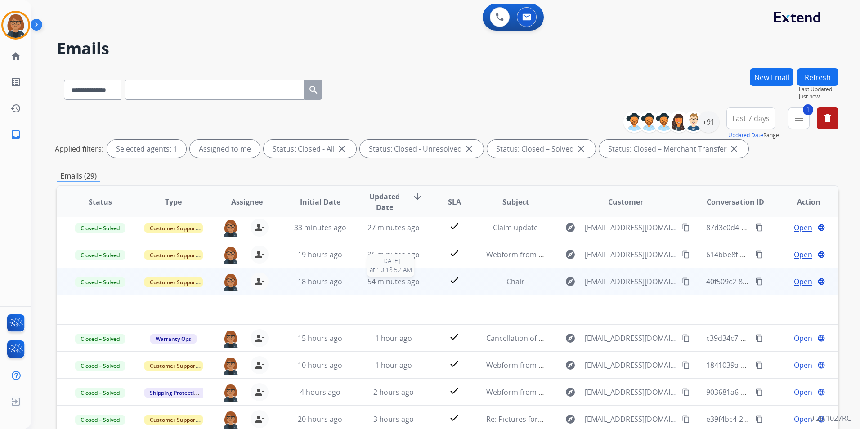
click at [403, 283] on span "54 minutes ago" at bounding box center [393, 282] width 52 height 10
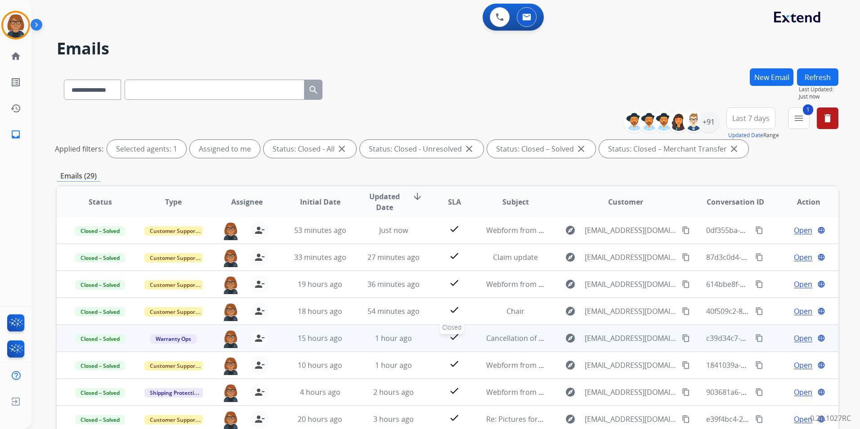
scroll to position [45, 0]
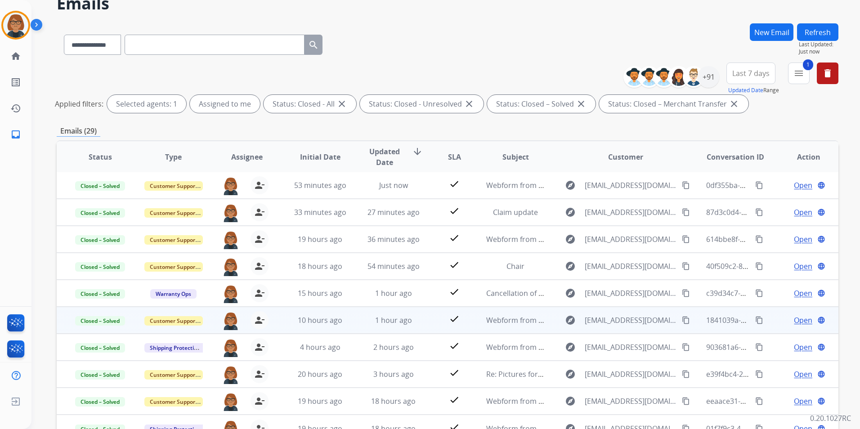
click at [412, 326] on td "1 hour ago" at bounding box center [386, 320] width 73 height 27
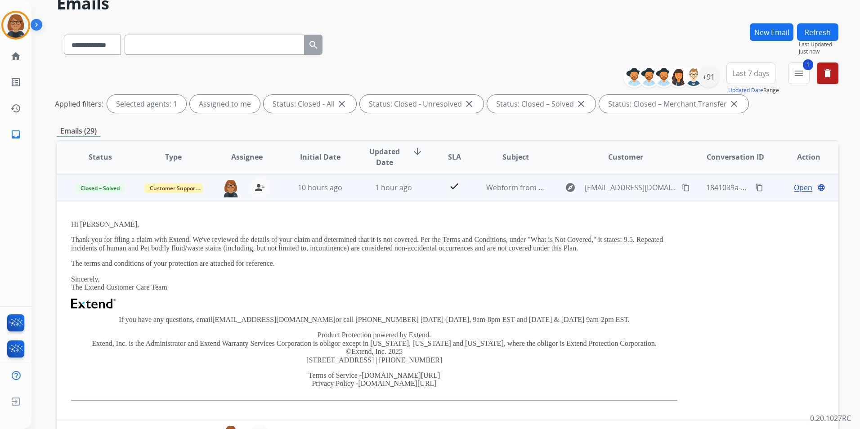
scroll to position [135, 0]
click at [398, 188] on span "1 hour ago" at bounding box center [393, 186] width 37 height 10
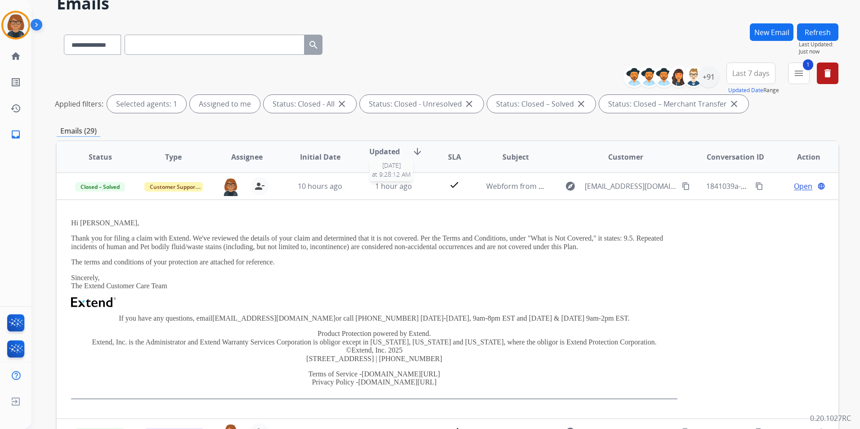
scroll to position [1, 0]
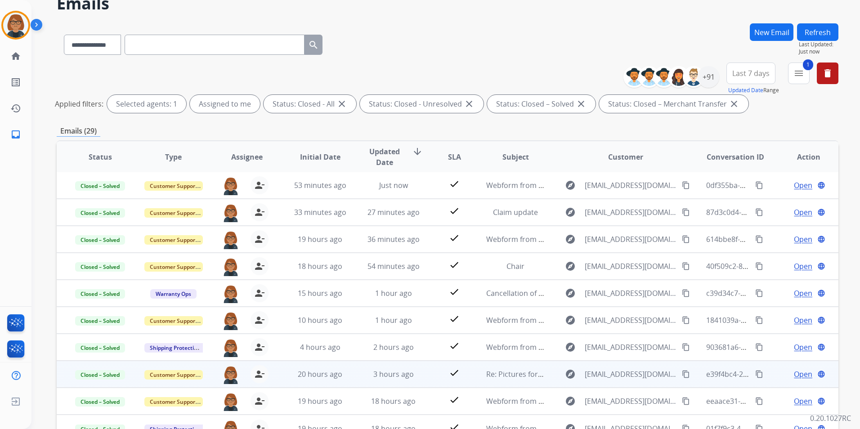
click at [397, 367] on td "3 hours ago" at bounding box center [386, 374] width 73 height 27
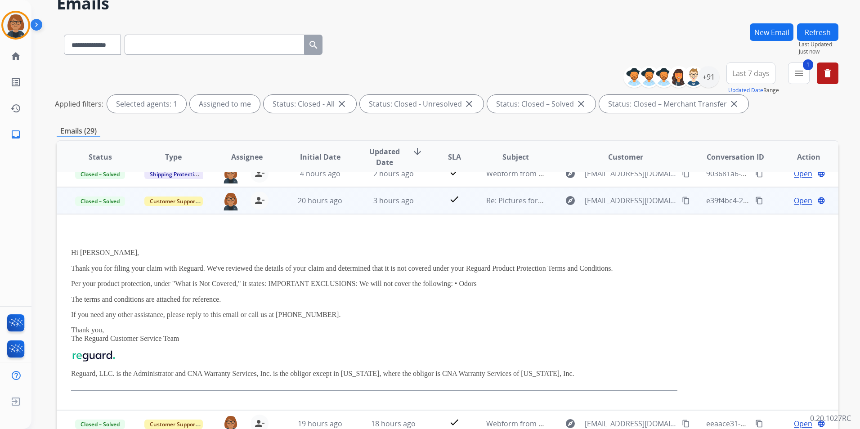
scroll to position [189, 0]
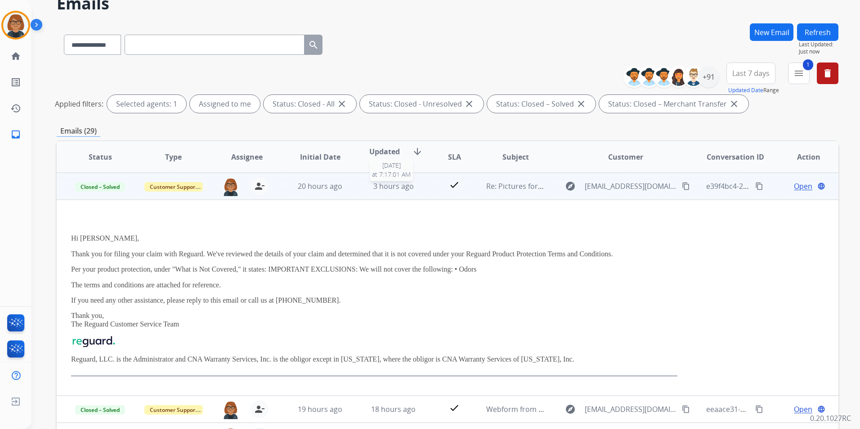
click at [408, 188] on span "3 hours ago" at bounding box center [393, 186] width 40 height 10
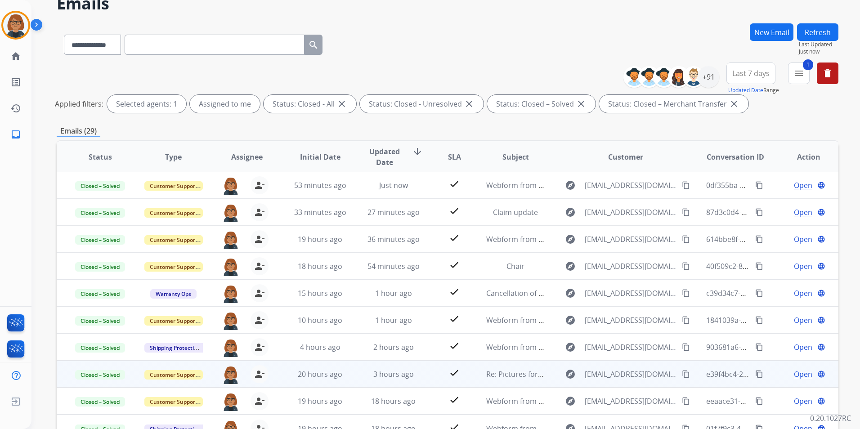
click at [397, 380] on td "3 hours ago" at bounding box center [386, 374] width 73 height 27
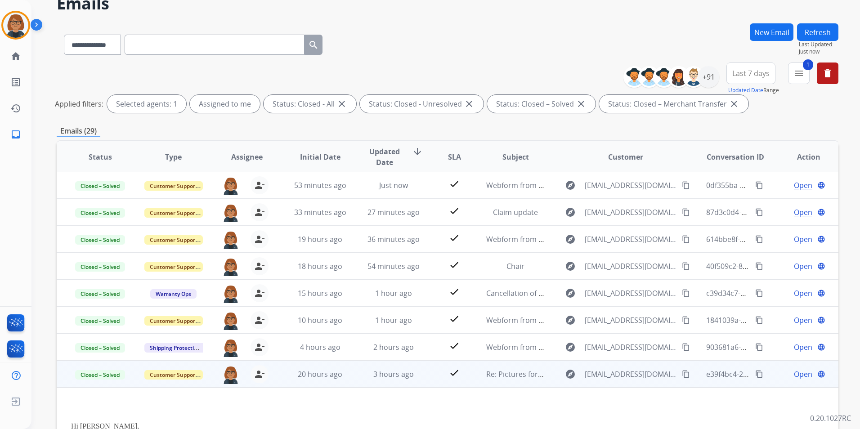
scroll to position [189, 0]
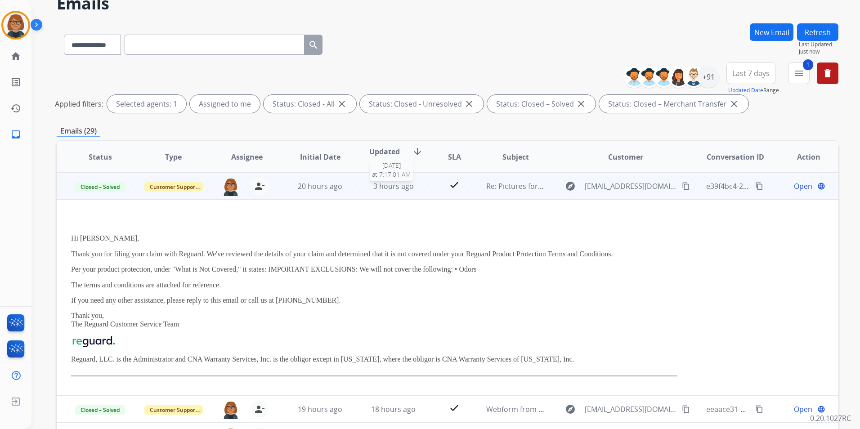
click at [389, 190] on span "3 hours ago" at bounding box center [393, 186] width 40 height 10
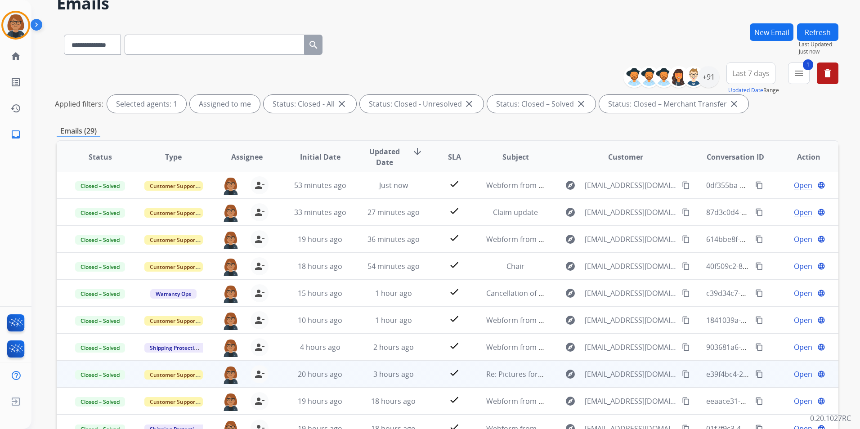
scroll to position [104, 0]
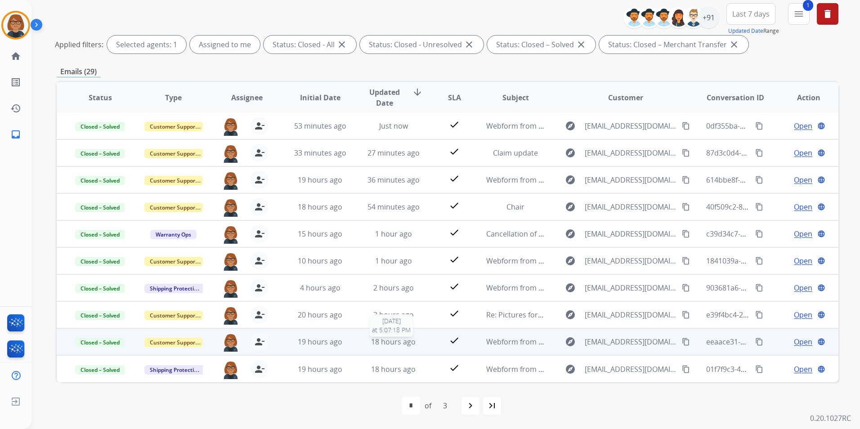
click at [380, 343] on span "18 hours ago" at bounding box center [393, 342] width 45 height 10
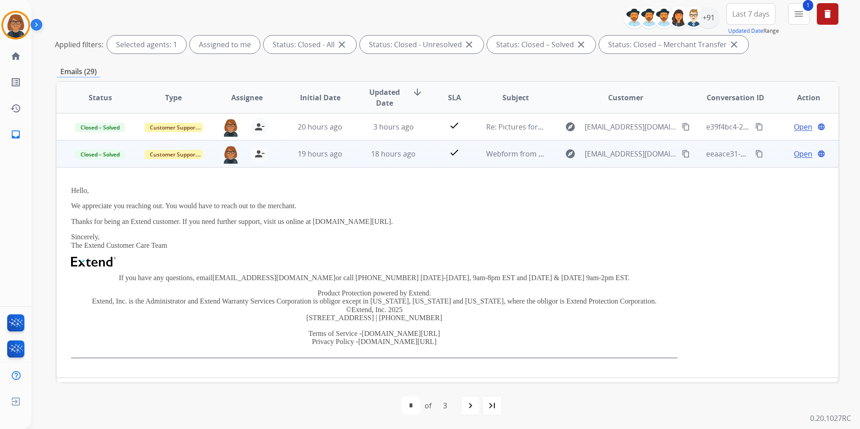
scroll to position [211, 0]
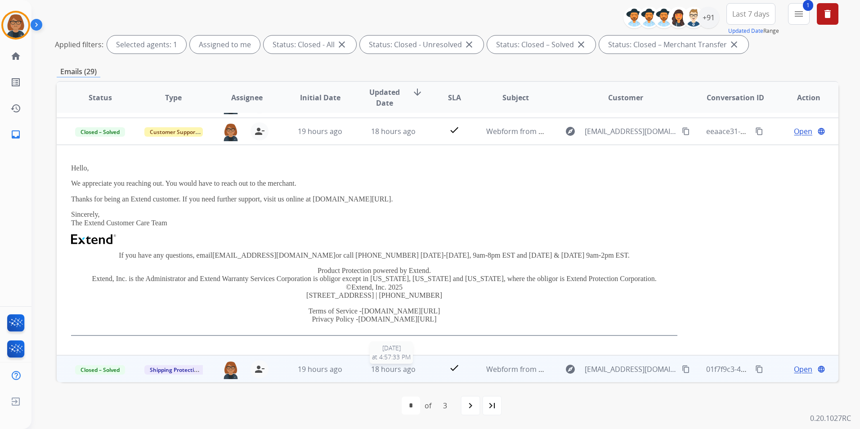
click at [393, 367] on span "18 hours ago" at bounding box center [393, 369] width 45 height 10
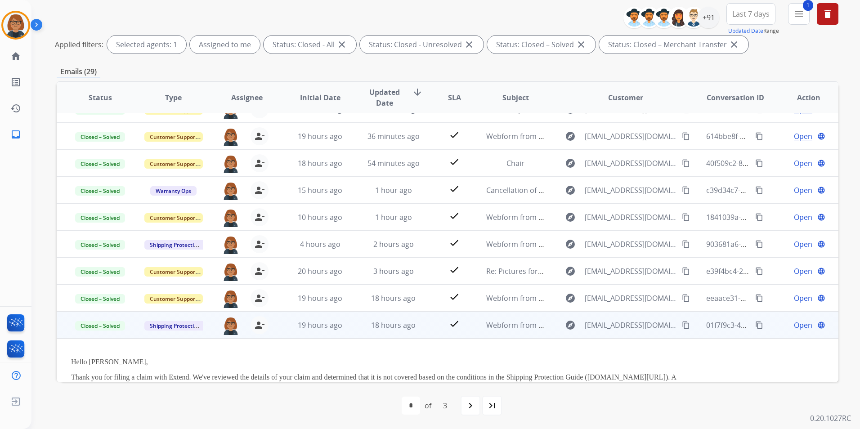
scroll to position [196, 0]
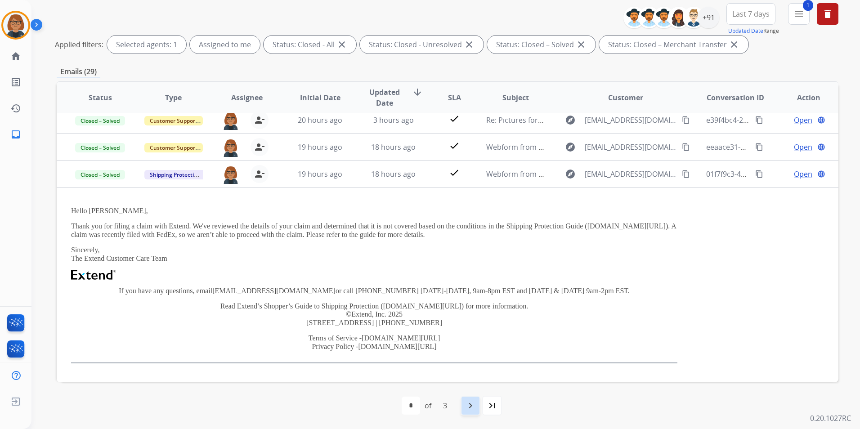
click at [467, 404] on mat-icon "navigate_next" at bounding box center [470, 405] width 11 height 11
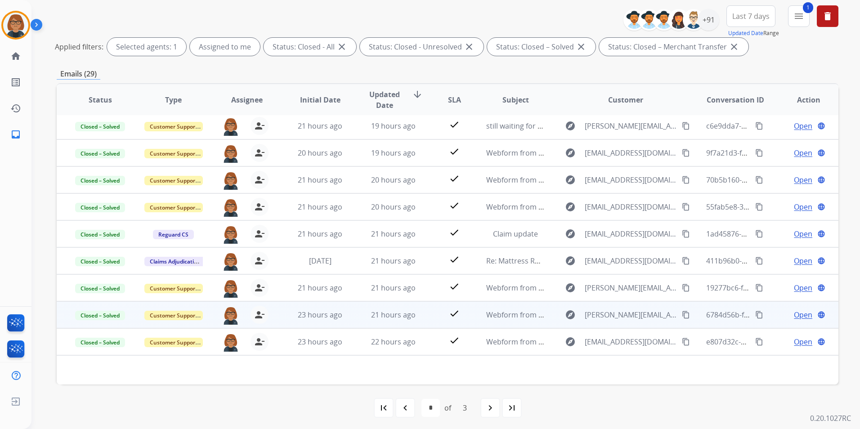
scroll to position [104, 0]
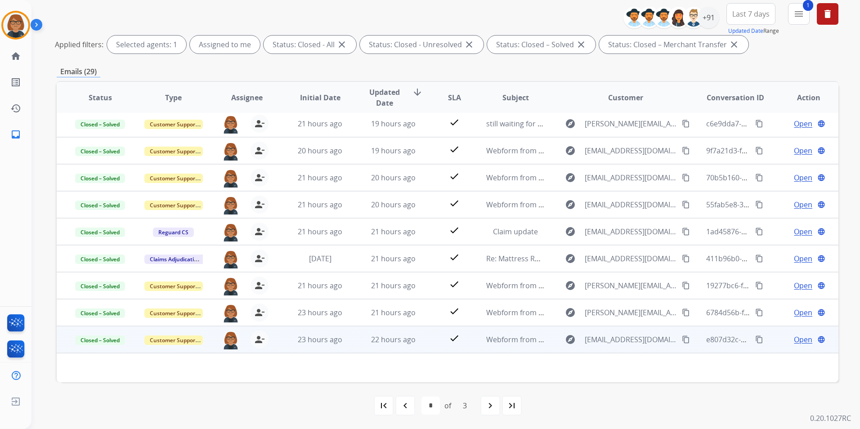
click at [361, 340] on td "22 hours ago" at bounding box center [386, 339] width 73 height 27
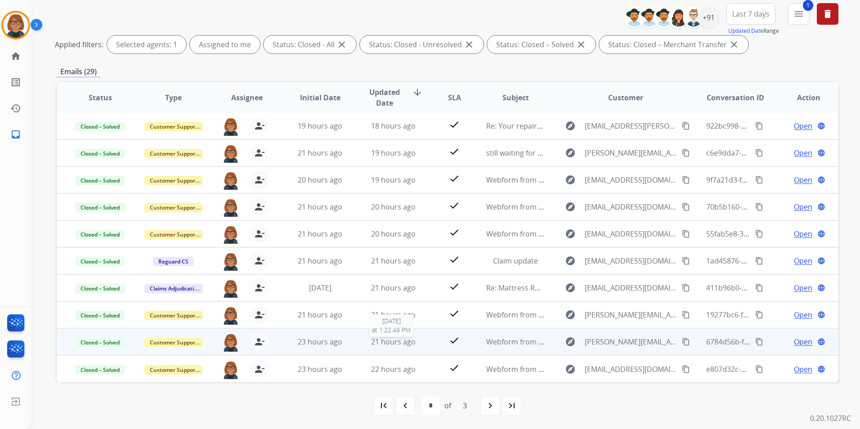
scroll to position [1, 0]
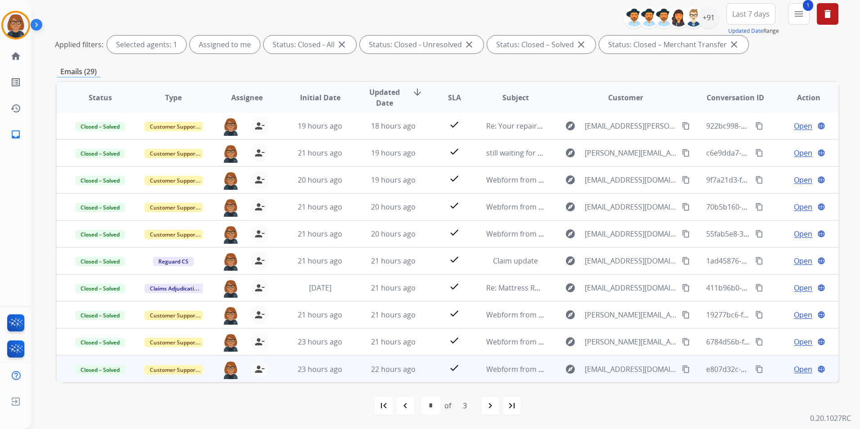
click at [360, 365] on td "22 hours ago" at bounding box center [386, 368] width 73 height 27
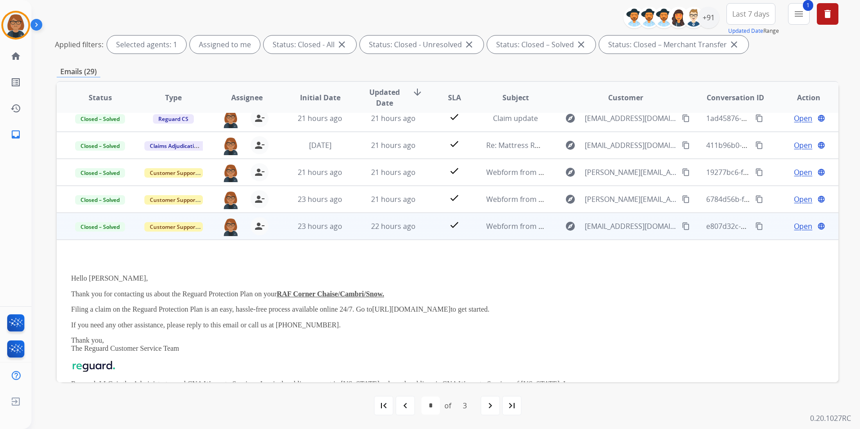
scroll to position [181, 0]
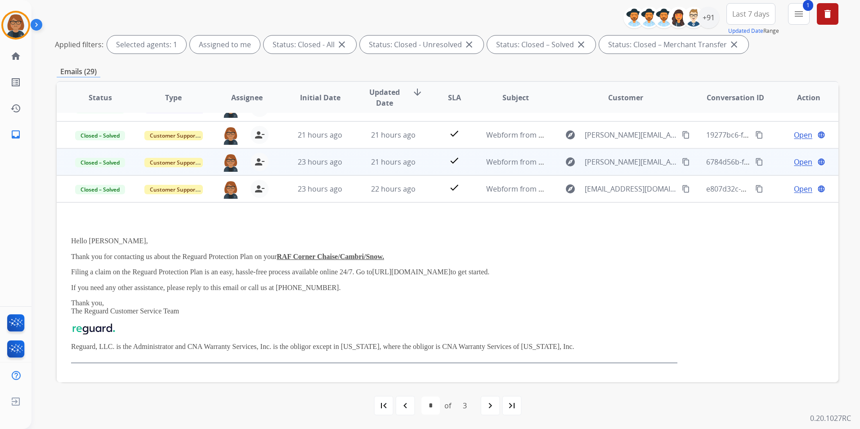
click at [354, 168] on td "21 hours ago" at bounding box center [386, 161] width 73 height 27
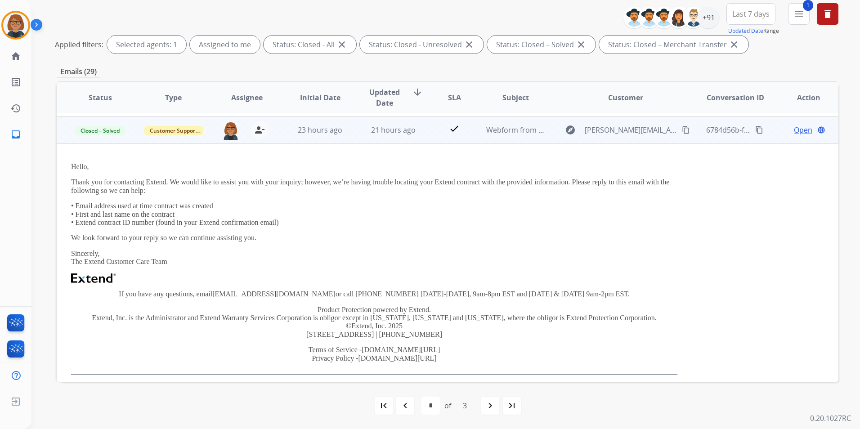
scroll to position [216, 0]
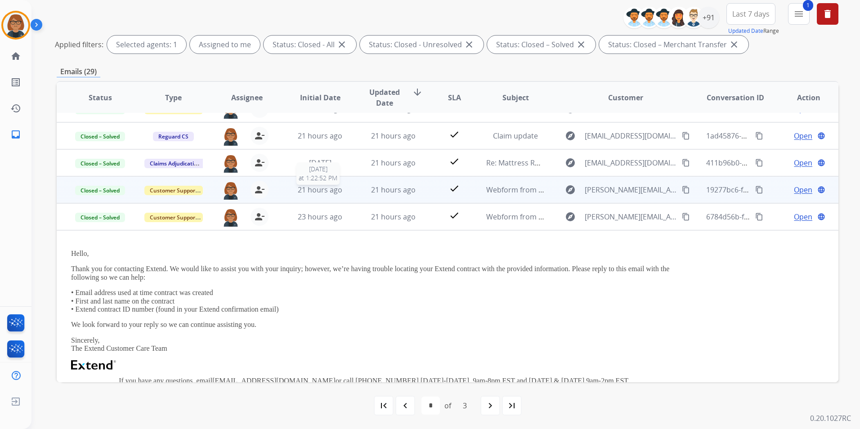
click at [340, 190] on span "21 hours ago" at bounding box center [320, 190] width 45 height 10
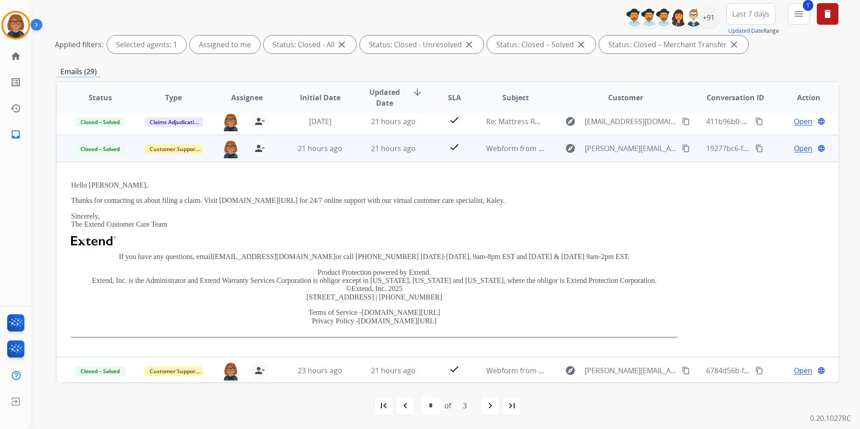
scroll to position [189, 0]
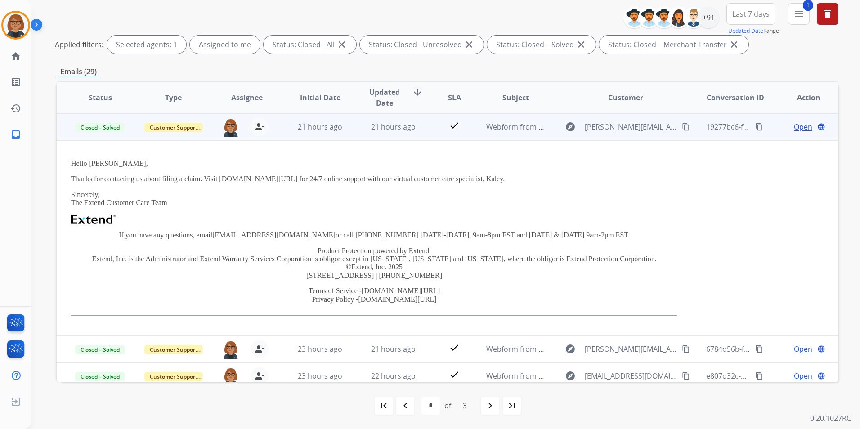
click at [682, 129] on mat-icon "content_copy" at bounding box center [686, 127] width 8 height 8
click at [354, 128] on td "21 hours ago" at bounding box center [386, 126] width 73 height 27
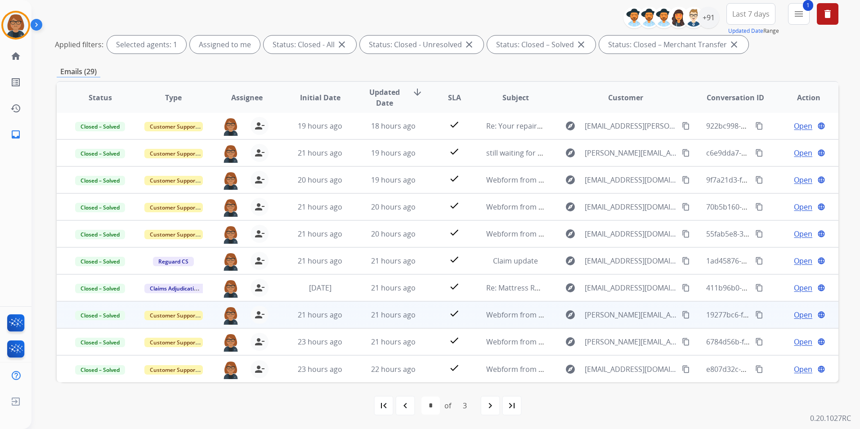
scroll to position [1, 0]
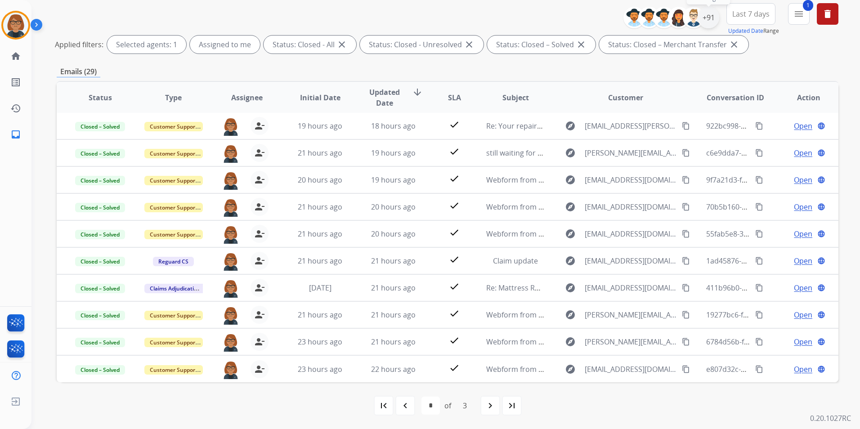
click at [704, 19] on div "+91" at bounding box center [708, 18] width 22 height 22
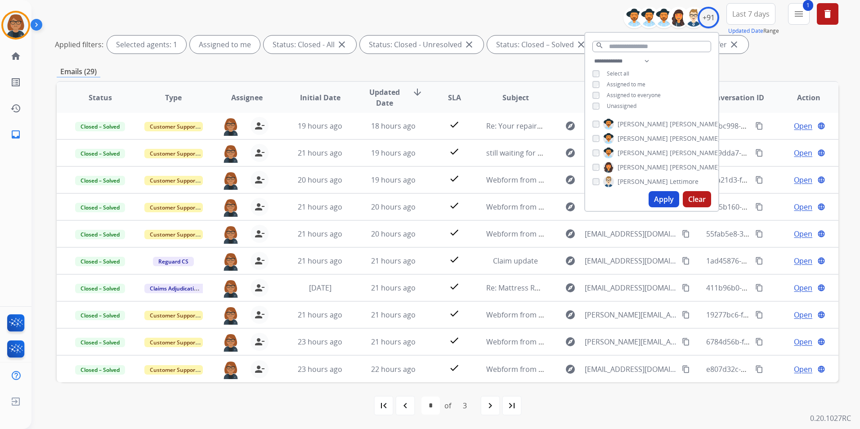
click at [788, 14] on div "1 menu Type Claims Adjudication Customer Support Escalation Service Support Shi…" at bounding box center [799, 19] width 22 height 32
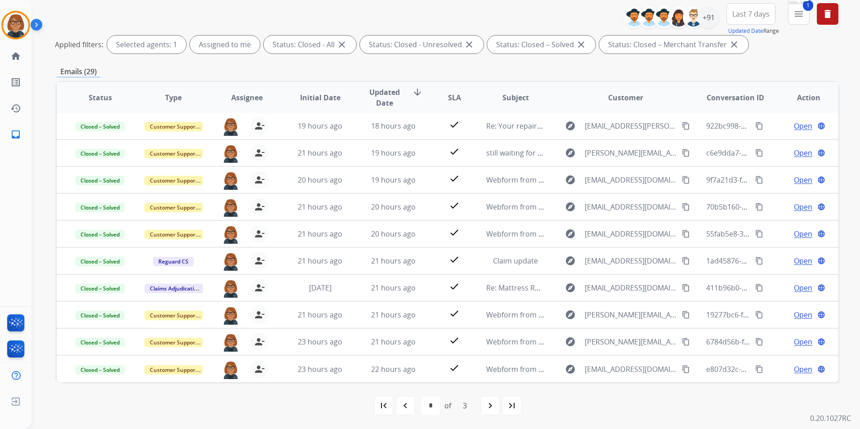
click at [788, 19] on button "1 menu Filters" at bounding box center [799, 14] width 22 height 22
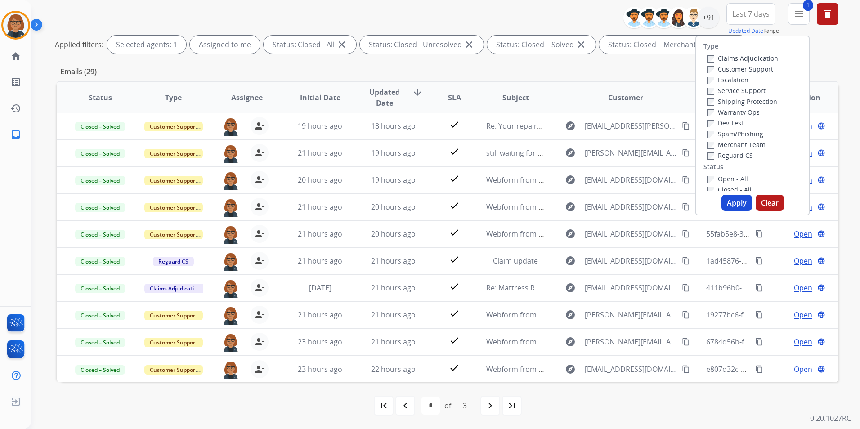
click at [724, 174] on label "Open - All" at bounding box center [727, 178] width 41 height 9
click at [717, 185] on label "Closed - All" at bounding box center [729, 189] width 45 height 9
click at [728, 198] on button "Apply" at bounding box center [736, 203] width 31 height 16
select select "*"
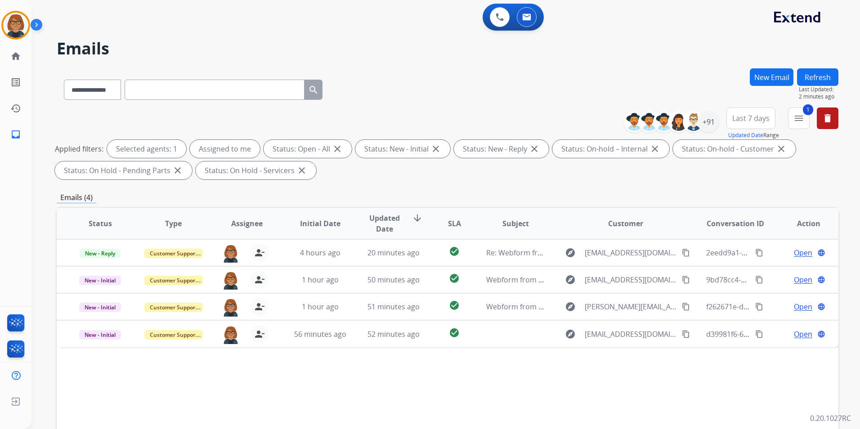
scroll to position [0, 0]
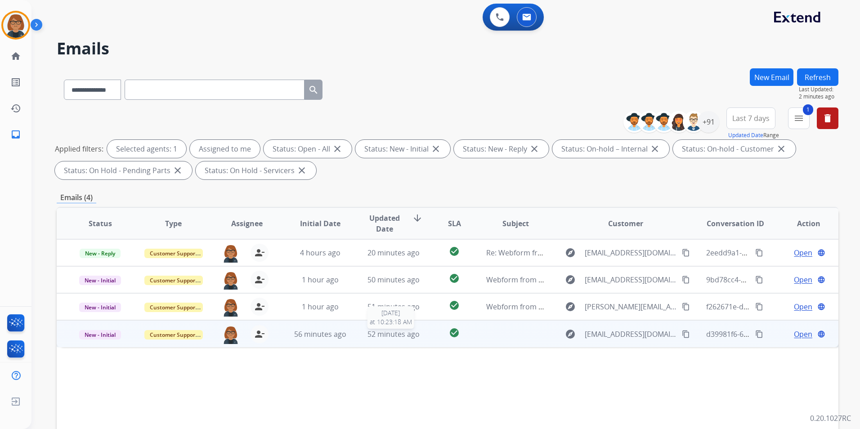
click at [386, 333] on span "52 minutes ago" at bounding box center [393, 334] width 52 height 10
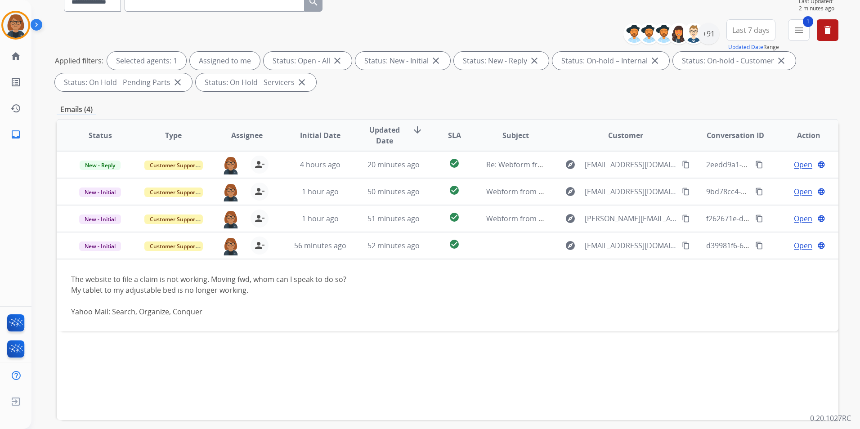
scroll to position [90, 0]
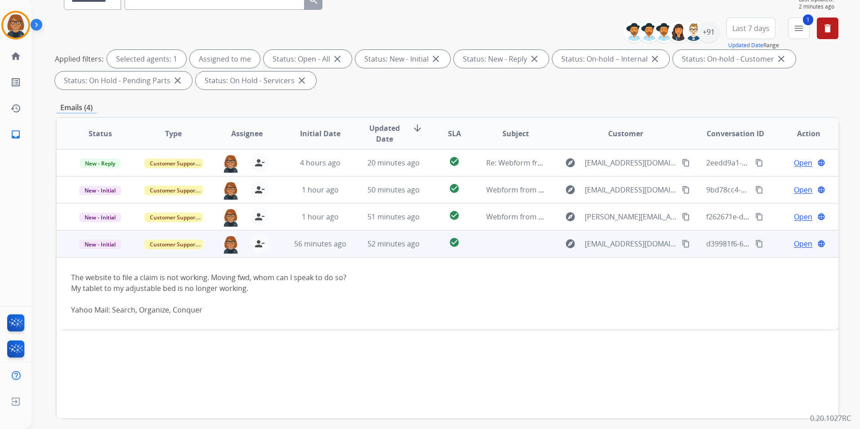
click at [597, 250] on div "explore raven71202@yahoo.com content_copy" at bounding box center [625, 244] width 132 height 14
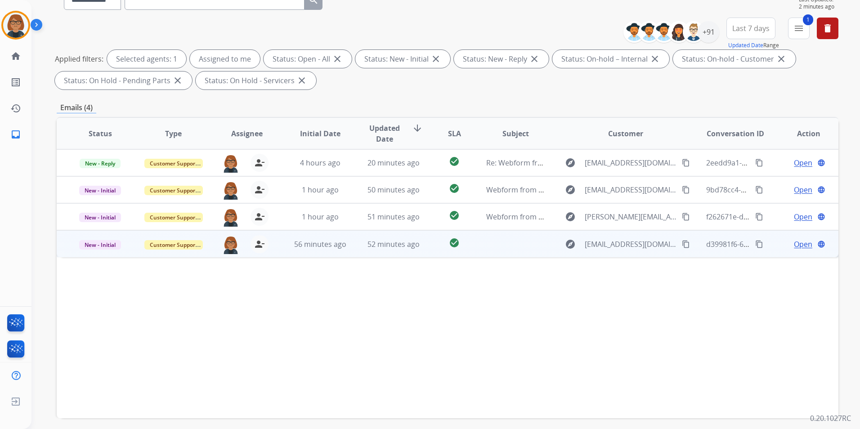
click at [597, 250] on div "explore raven71202@yahoo.com content_copy" at bounding box center [625, 244] width 132 height 14
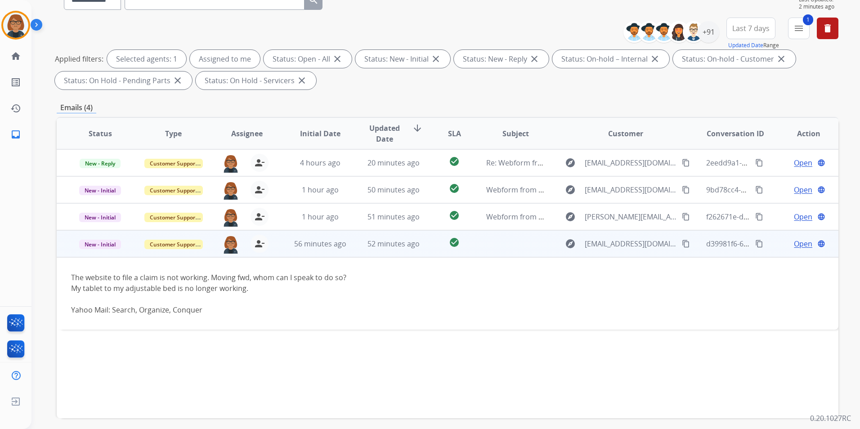
click at [795, 248] on span "Open" at bounding box center [803, 243] width 18 height 11
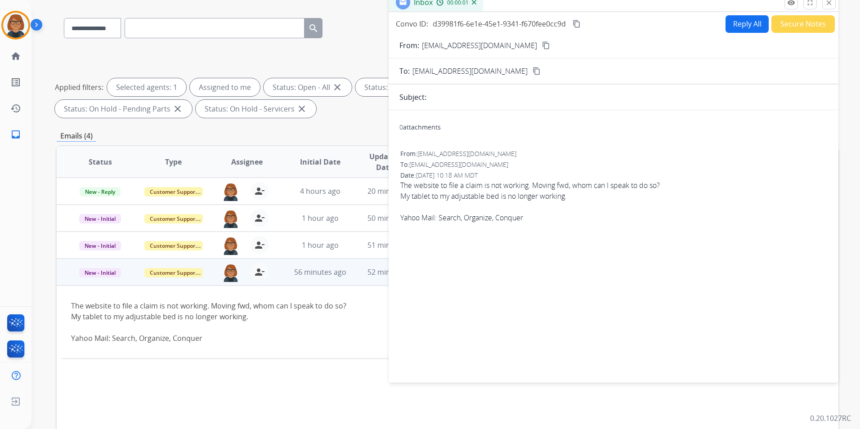
scroll to position [0, 0]
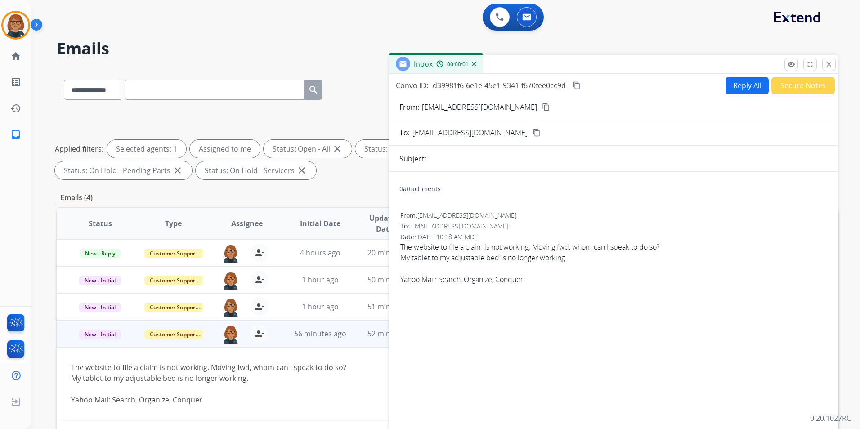
click at [742, 89] on button "Reply All" at bounding box center [746, 86] width 43 height 18
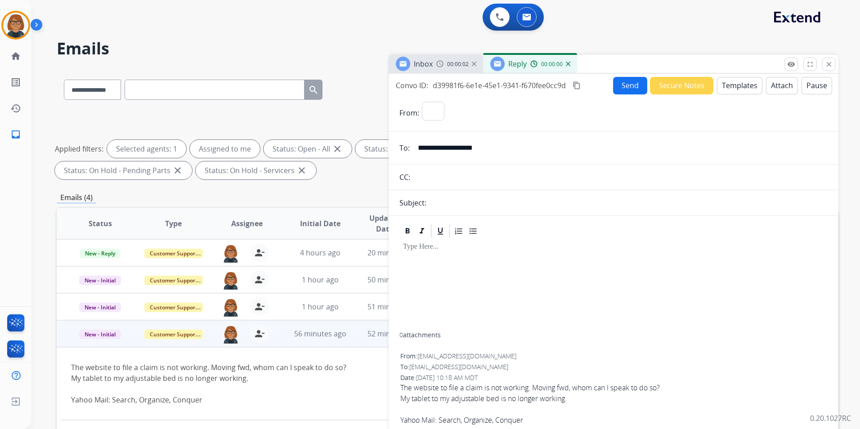
select select "**********"
click at [735, 84] on button "Templates" at bounding box center [739, 86] width 45 height 18
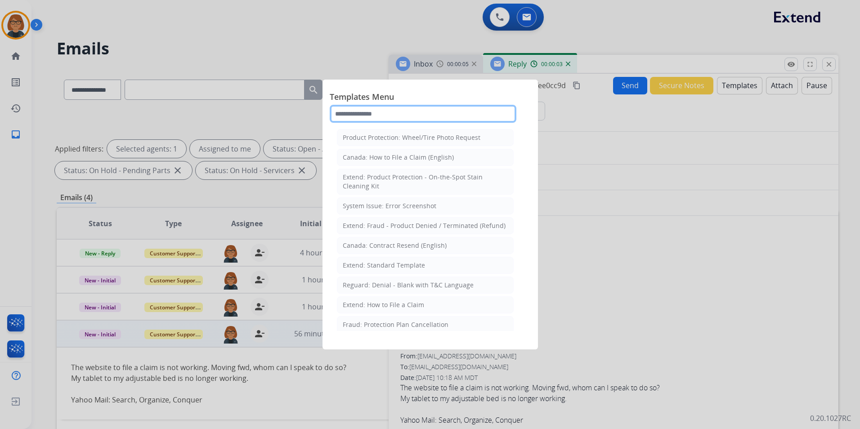
click at [440, 121] on input "text" at bounding box center [423, 114] width 187 height 18
type input "******"
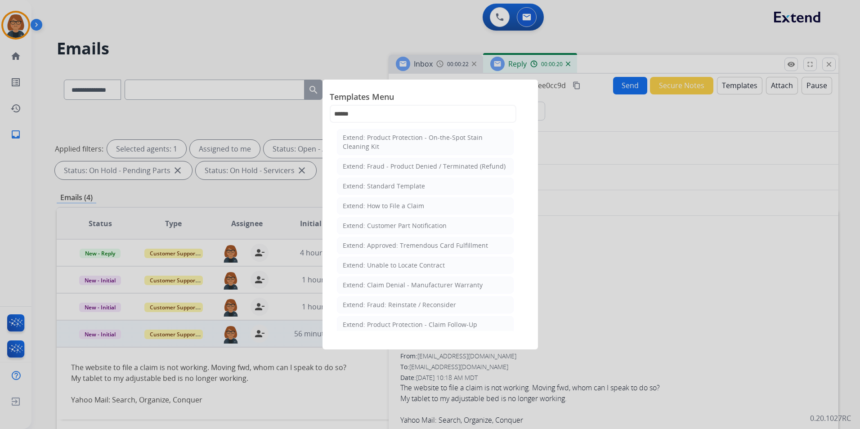
click at [433, 202] on li "Extend: How to File a Claim" at bounding box center [425, 205] width 177 height 17
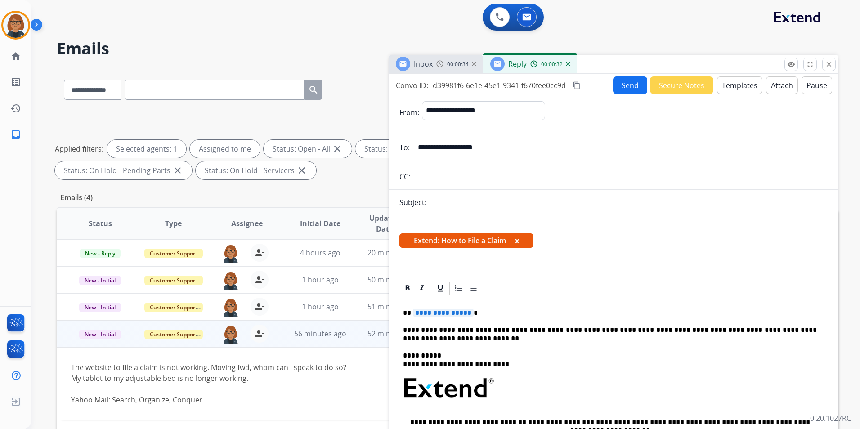
drag, startPoint x: 505, startPoint y: 145, endPoint x: 418, endPoint y: 147, distance: 86.8
click at [418, 147] on input "**********" at bounding box center [619, 147] width 415 height 18
click at [439, 314] on span "**********" at bounding box center [443, 313] width 61 height 8
click at [483, 349] on div "**********" at bounding box center [613, 421] width 428 height 250
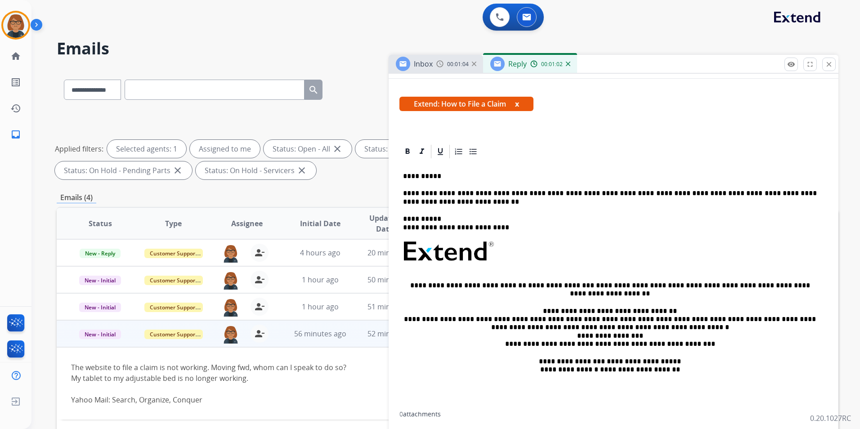
scroll to position [180, 0]
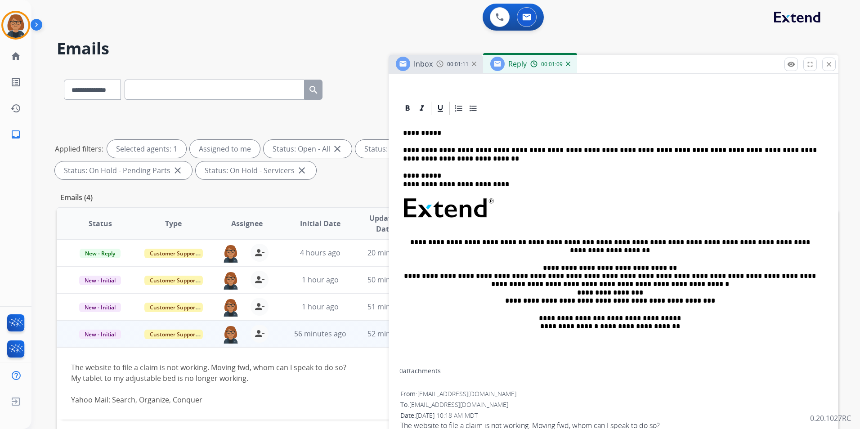
click at [424, 159] on p "**********" at bounding box center [610, 154] width 414 height 17
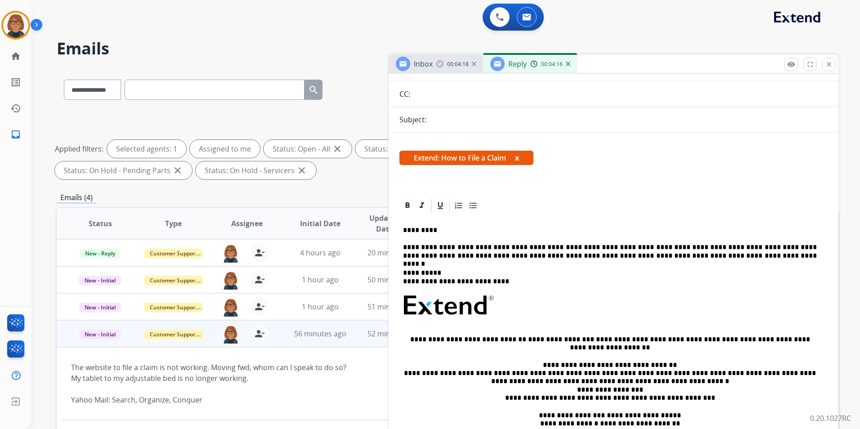
scroll to position [90, 0]
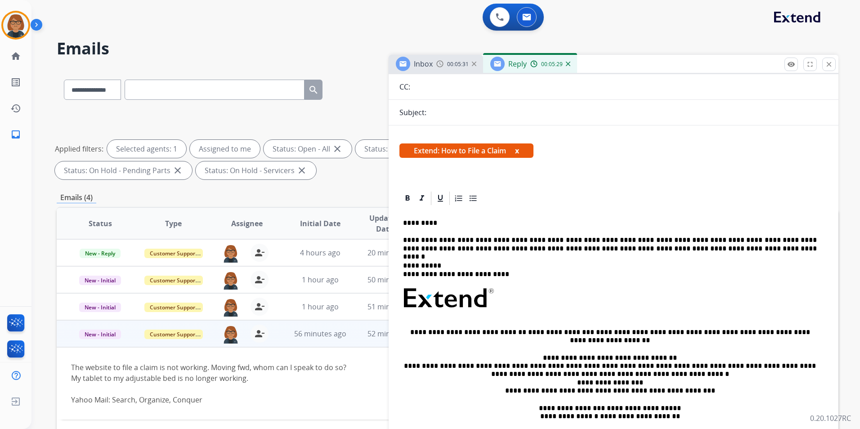
click at [444, 67] on div "00:05:31" at bounding box center [456, 64] width 40 height 8
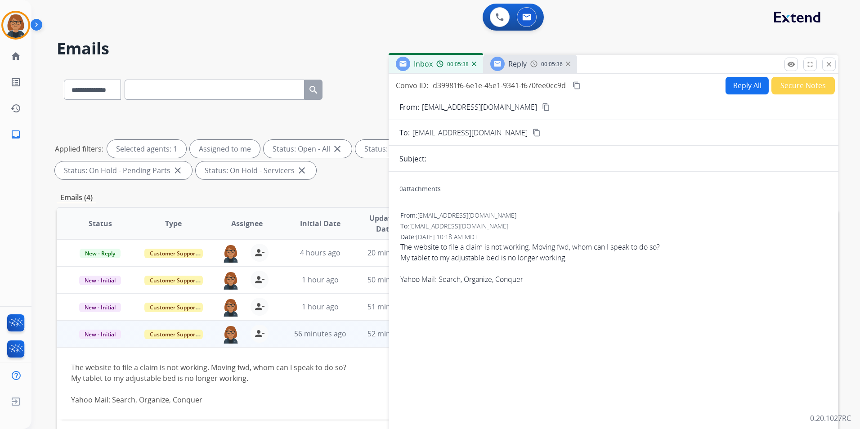
click at [538, 67] on div "00:05:36" at bounding box center [550, 64] width 40 height 8
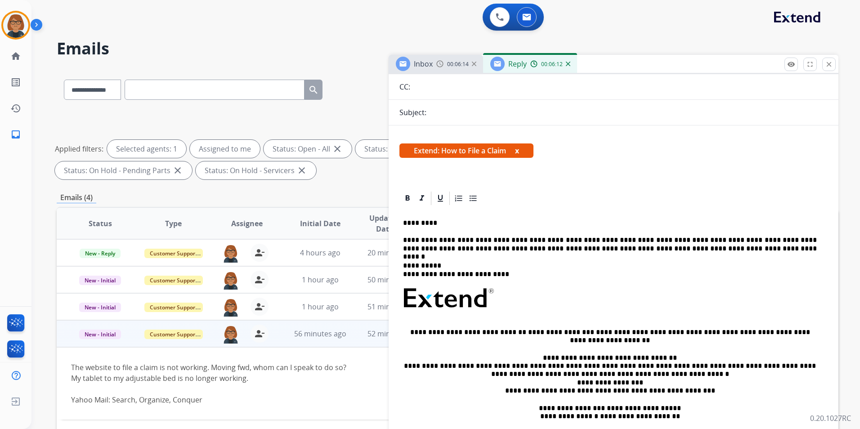
click at [453, 63] on span "00:06:14" at bounding box center [458, 64] width 22 height 7
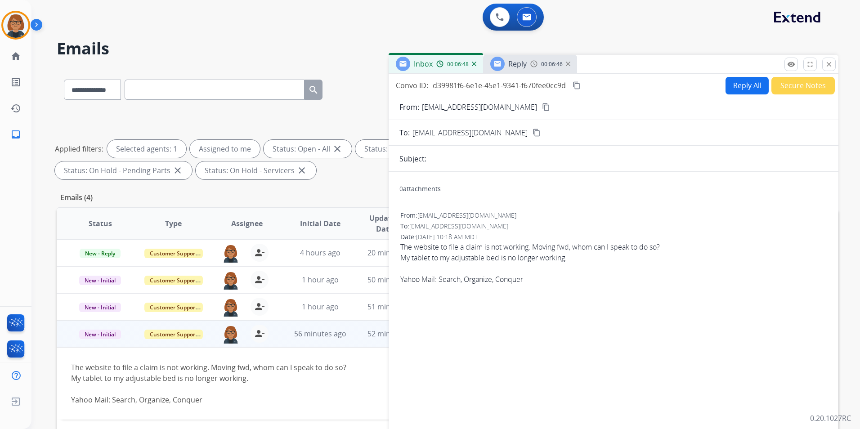
click at [515, 59] on span "Reply" at bounding box center [517, 64] width 18 height 10
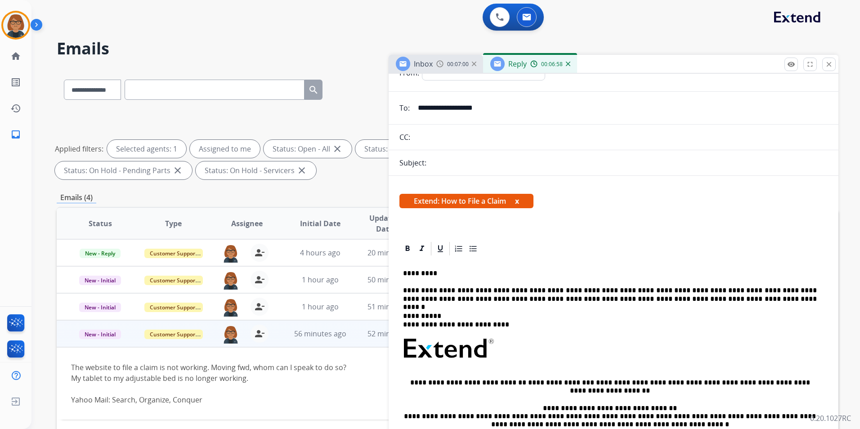
scroll to position [0, 0]
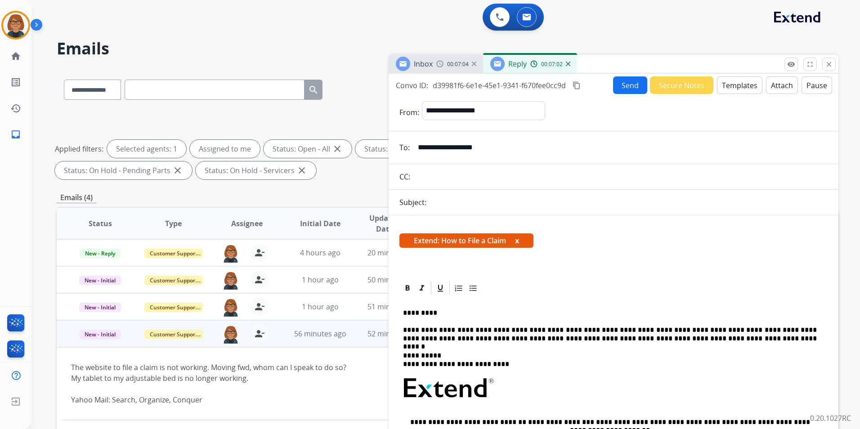
click at [616, 88] on button "Send" at bounding box center [630, 85] width 34 height 18
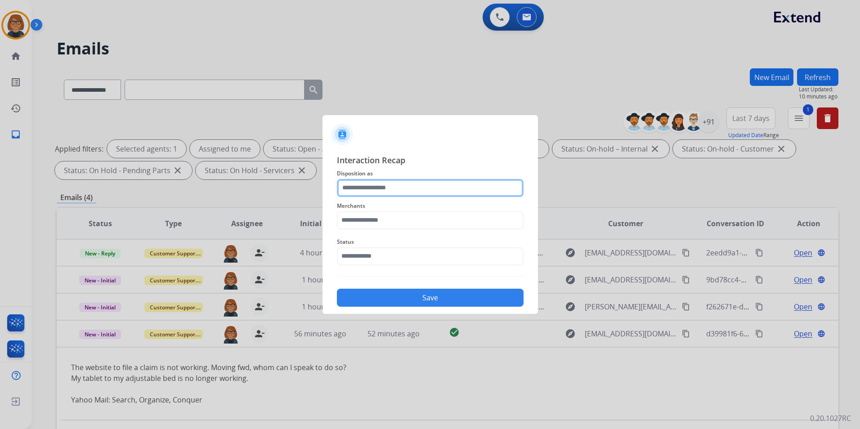
click at [408, 190] on input "text" at bounding box center [430, 188] width 187 height 18
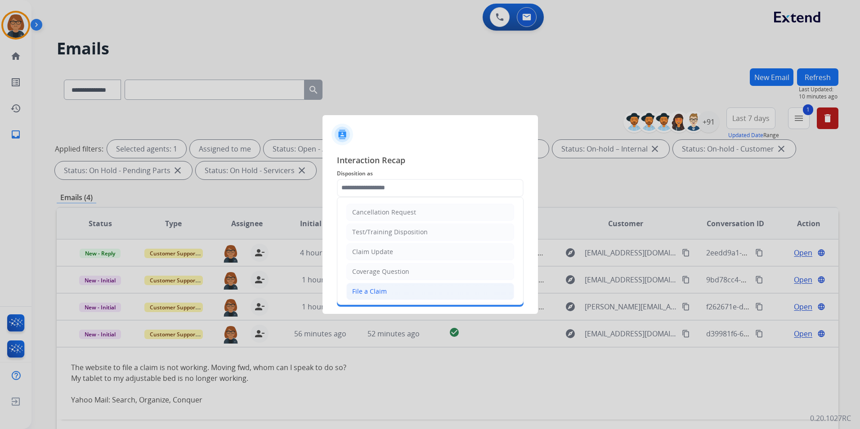
click at [386, 290] on li "File a Claim" at bounding box center [430, 291] width 168 height 17
type input "**********"
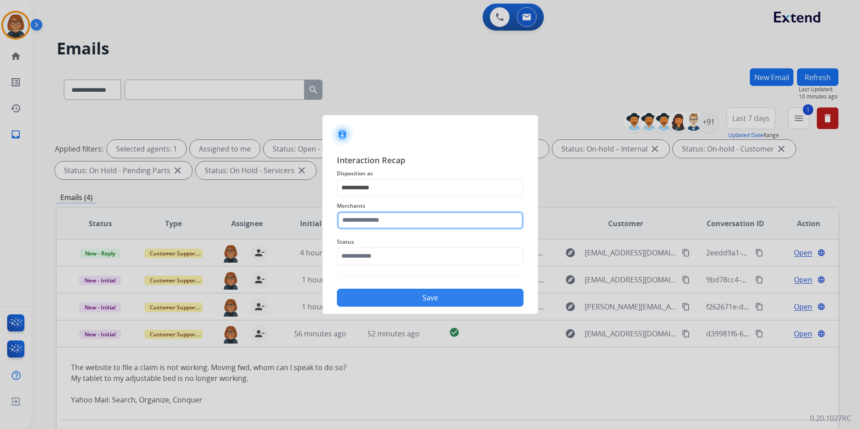
click at [379, 224] on input "text" at bounding box center [430, 220] width 187 height 18
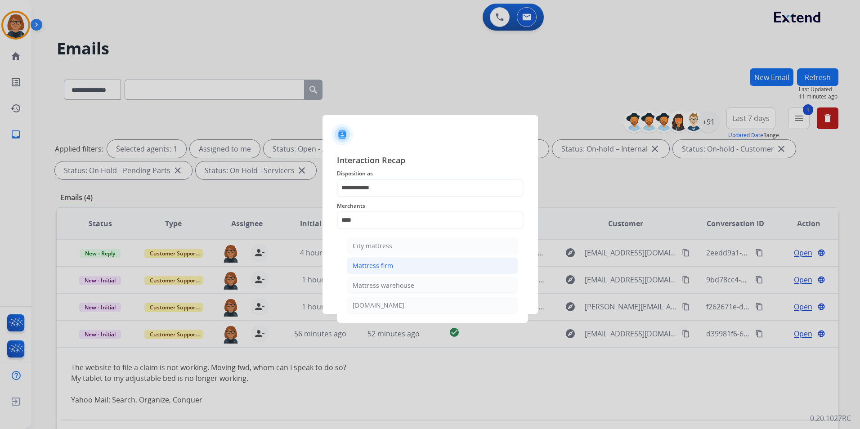
click at [419, 263] on li "Mattress firm" at bounding box center [432, 265] width 171 height 17
type input "**********"
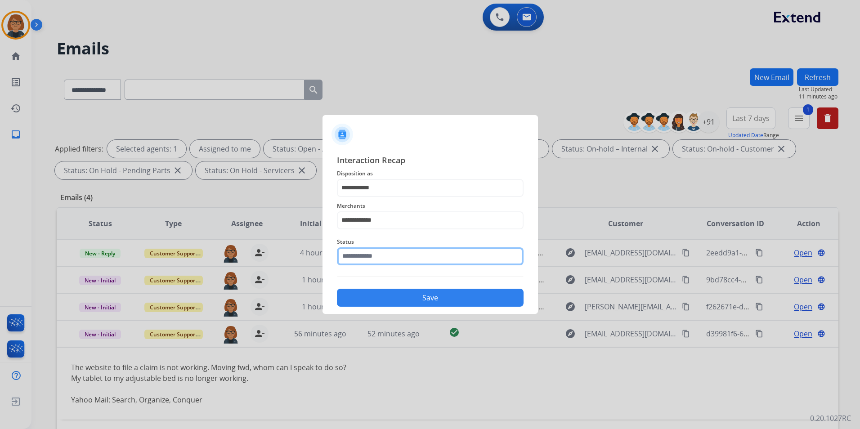
click at [413, 265] on input "text" at bounding box center [430, 256] width 187 height 18
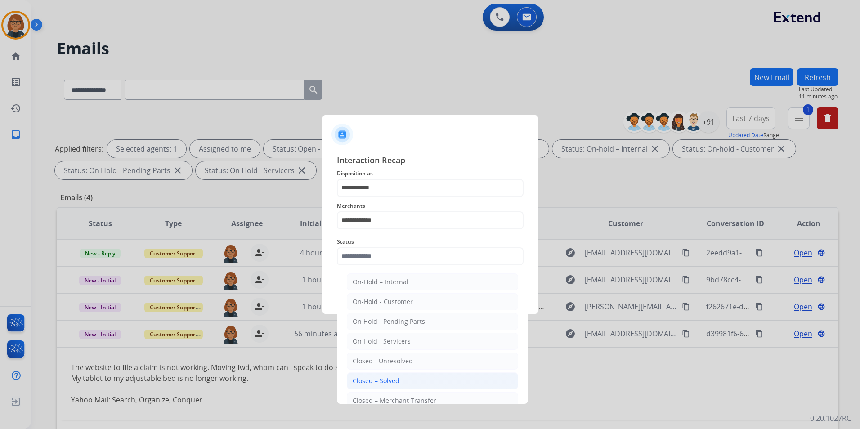
click at [414, 376] on li "Closed – Solved" at bounding box center [432, 380] width 171 height 17
type input "**********"
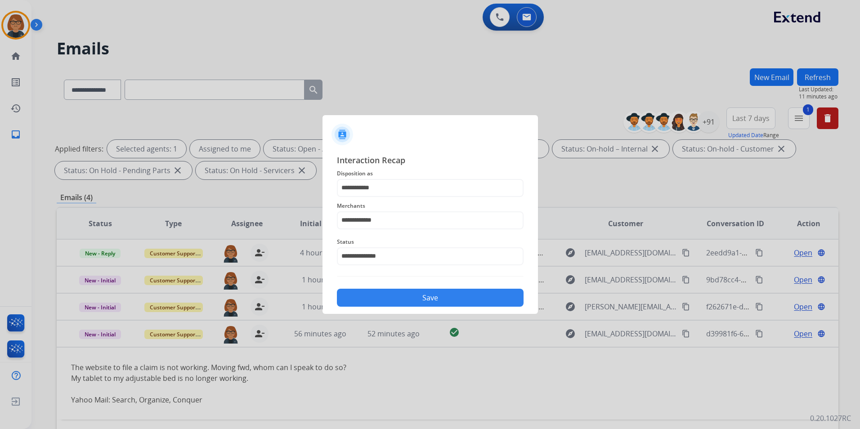
click at [438, 299] on button "Save" at bounding box center [430, 298] width 187 height 18
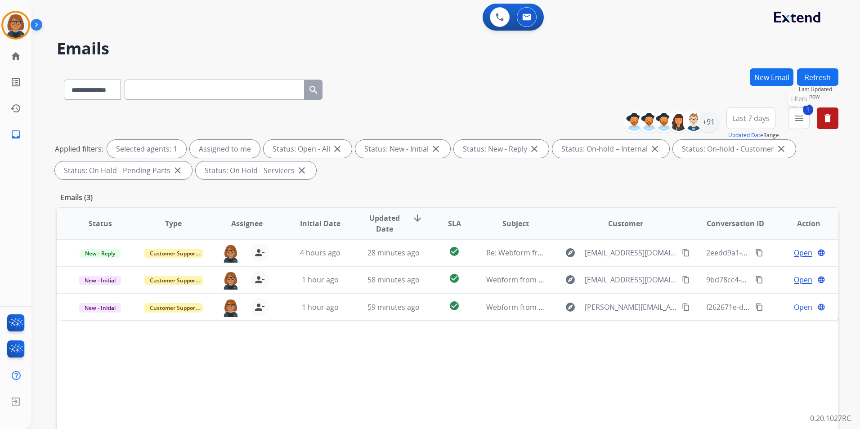
click at [800, 122] on mat-icon "menu" at bounding box center [798, 118] width 11 height 11
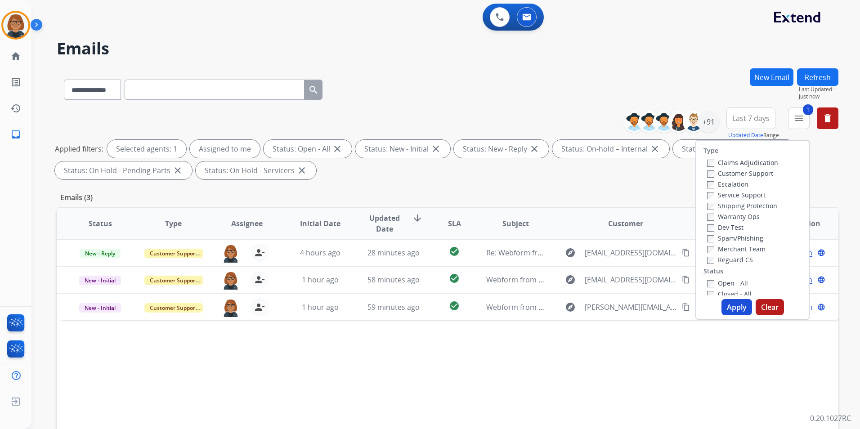
click at [725, 290] on label "Closed - All" at bounding box center [729, 294] width 45 height 9
click at [724, 279] on label "Open - All" at bounding box center [727, 283] width 41 height 9
drag, startPoint x: 737, startPoint y: 310, endPoint x: 735, endPoint y: 304, distance: 6.1
click at [737, 306] on button "Apply" at bounding box center [736, 307] width 31 height 16
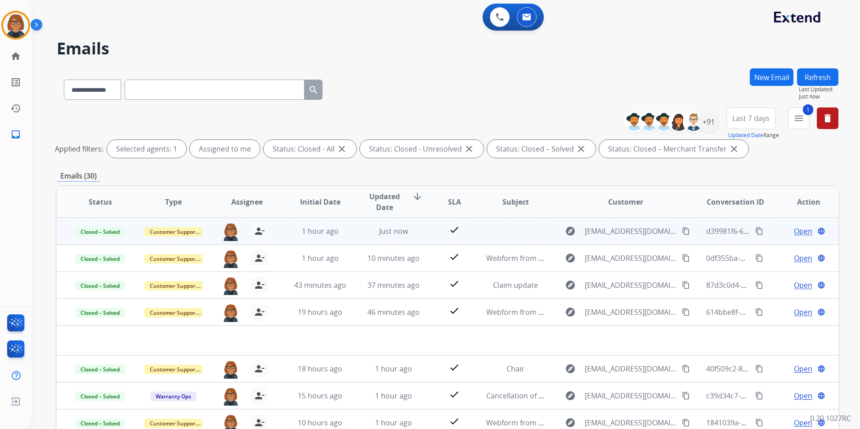
click at [522, 236] on td at bounding box center [508, 231] width 73 height 27
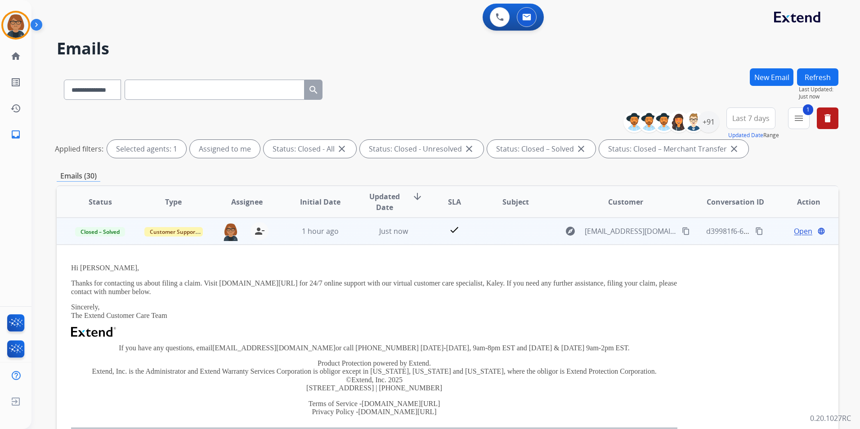
click at [611, 238] on td "explore raven71202@yahoo.com content_copy" at bounding box center [618, 231] width 147 height 27
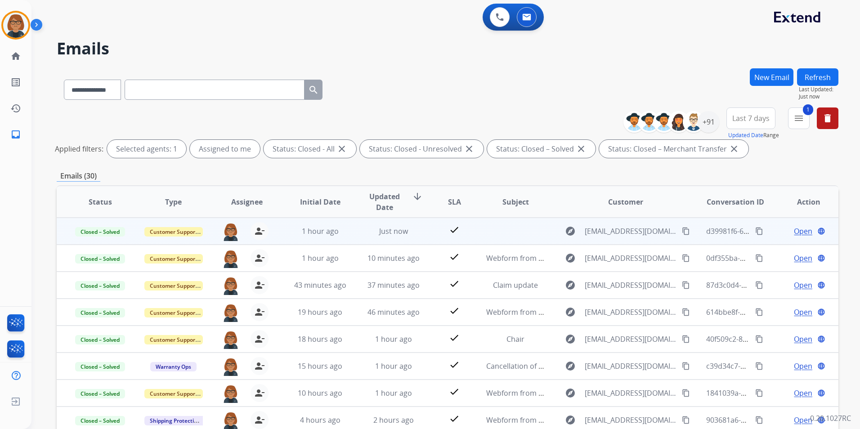
click at [497, 226] on td at bounding box center [508, 231] width 73 height 27
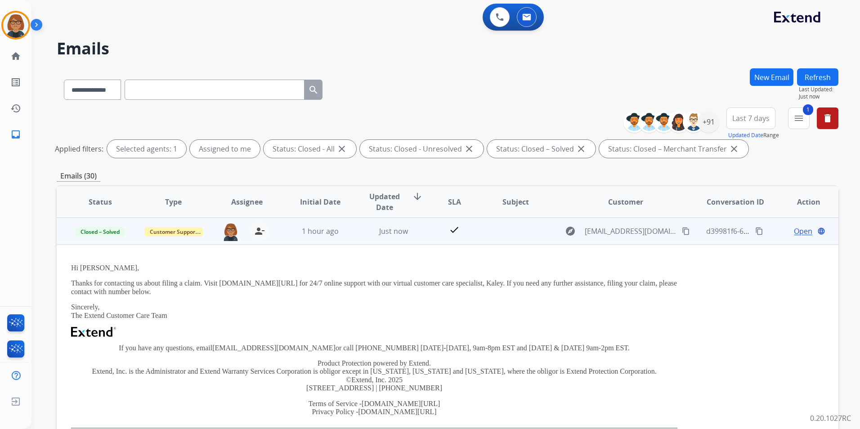
click at [798, 229] on span "Open" at bounding box center [803, 231] width 18 height 11
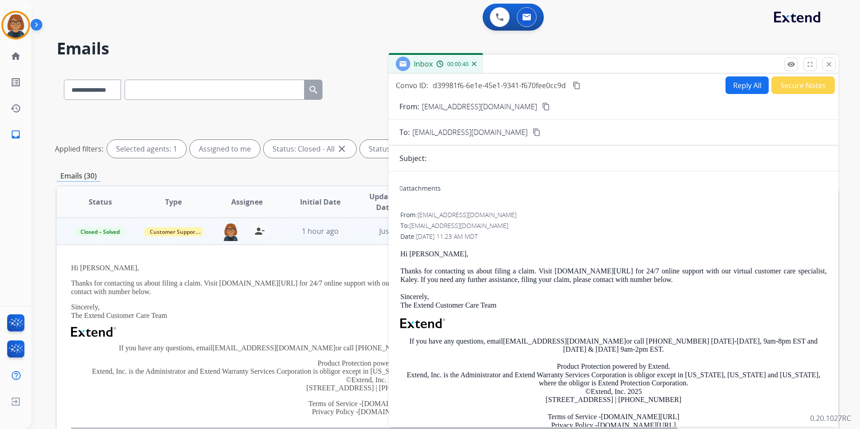
click at [579, 85] on mat-icon "content_copy" at bounding box center [576, 85] width 8 height 8
click at [827, 64] on mat-icon "close" at bounding box center [829, 64] width 8 height 8
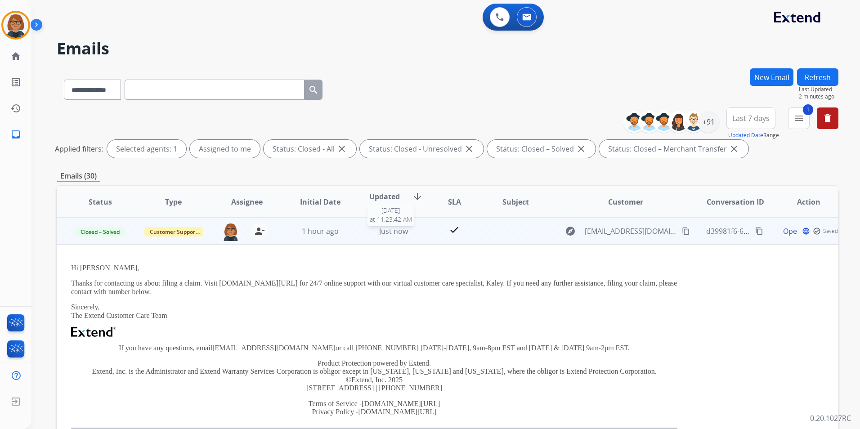
click at [399, 235] on span "Just now" at bounding box center [393, 231] width 29 height 10
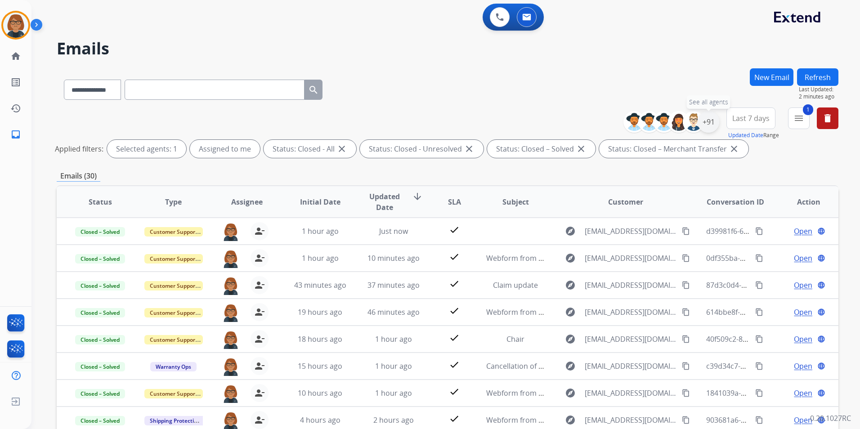
click at [712, 125] on div "+91" at bounding box center [708, 122] width 22 height 22
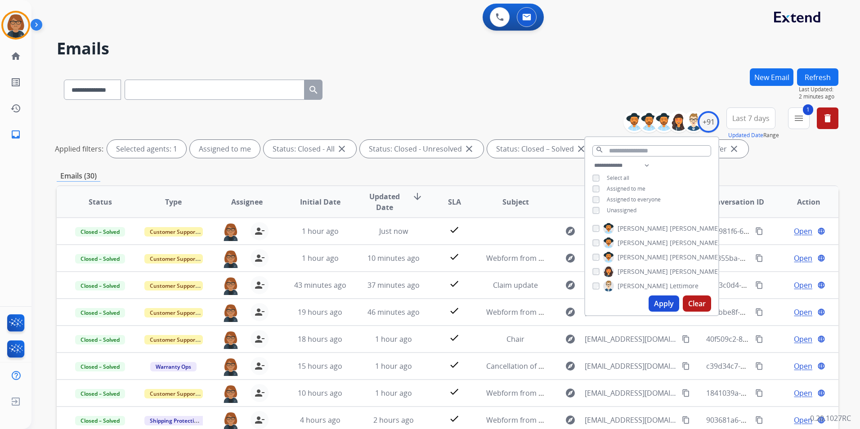
click at [621, 209] on span "Unassigned" at bounding box center [622, 210] width 30 height 8
click at [620, 185] on span "Assigned to me" at bounding box center [626, 189] width 39 height 8
click at [663, 302] on button "Apply" at bounding box center [663, 303] width 31 height 16
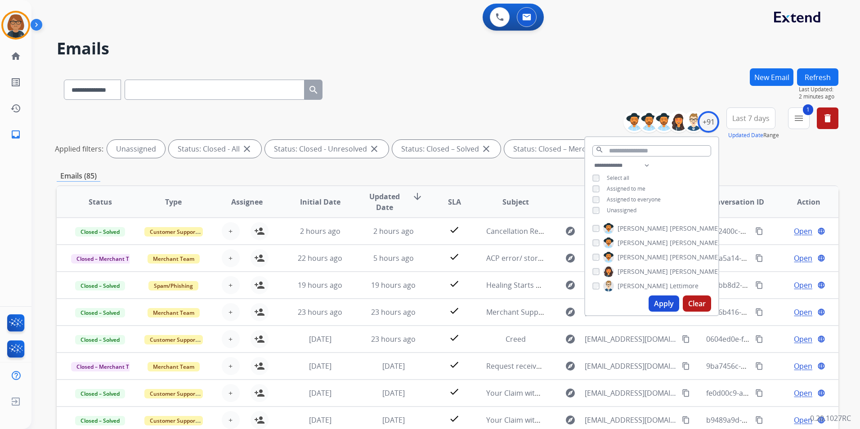
click at [519, 179] on div "Emails (85)" at bounding box center [448, 175] width 782 height 11
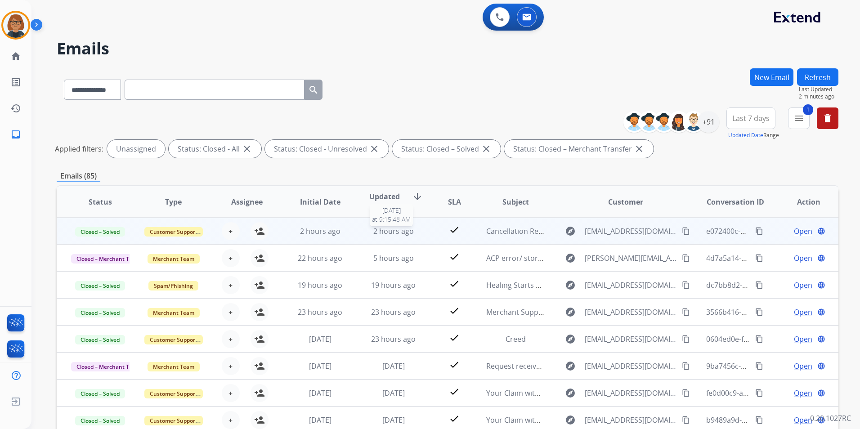
click at [405, 233] on span "2 hours ago" at bounding box center [393, 231] width 40 height 10
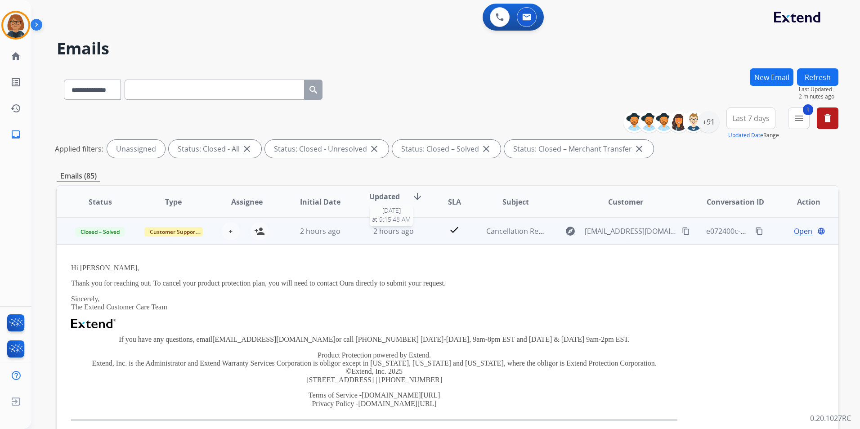
click at [405, 233] on span "2 hours ago" at bounding box center [393, 231] width 40 height 10
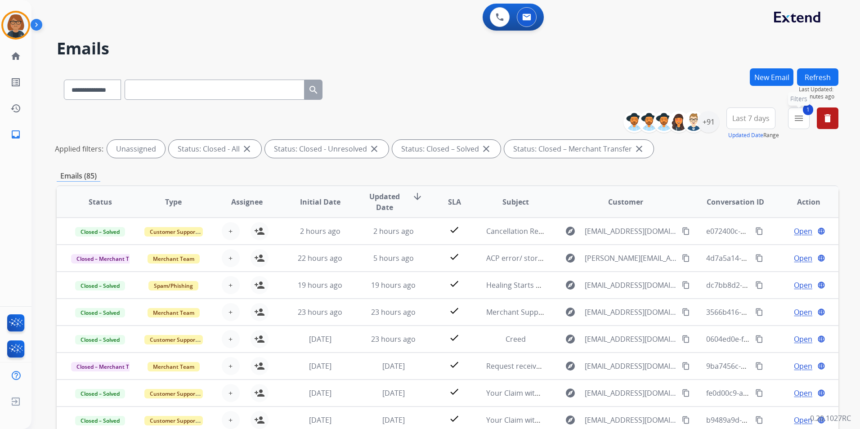
click at [797, 120] on mat-icon "menu" at bounding box center [798, 118] width 11 height 11
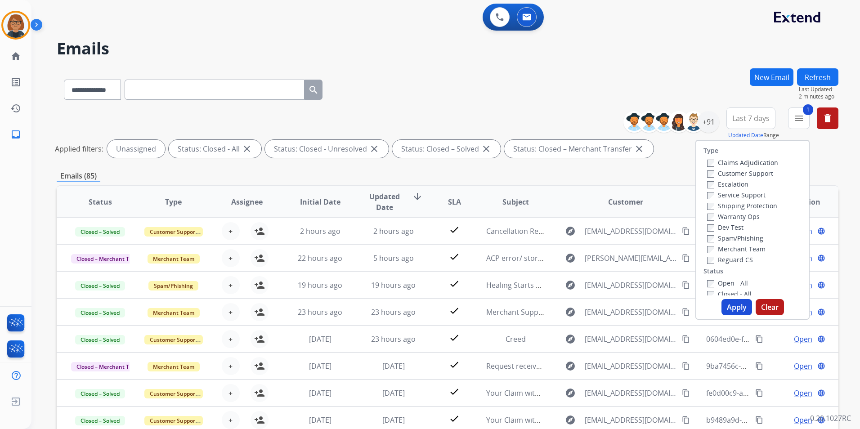
click at [715, 280] on label "Open - All" at bounding box center [727, 283] width 41 height 9
click at [644, 170] on div "**********" at bounding box center [448, 300] width 782 height 465
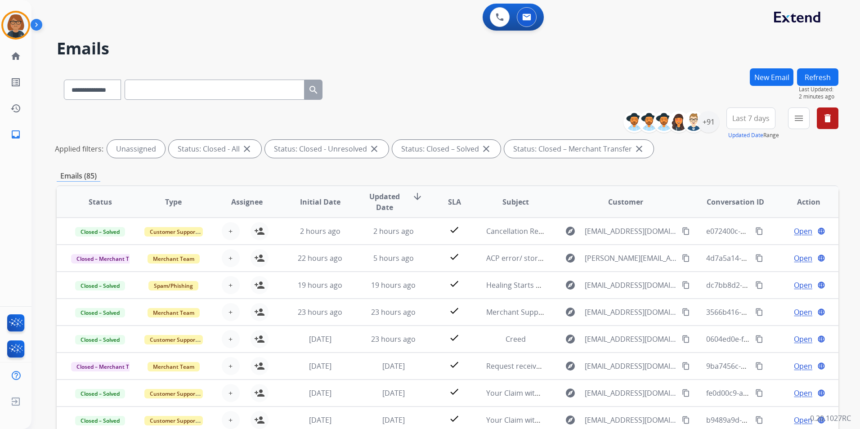
click at [755, 116] on span "Last 7 days" at bounding box center [750, 118] width 37 height 4
click at [797, 160] on div "**********" at bounding box center [448, 134] width 782 height 54
click at [790, 118] on button "menu Filters" at bounding box center [799, 118] width 22 height 22
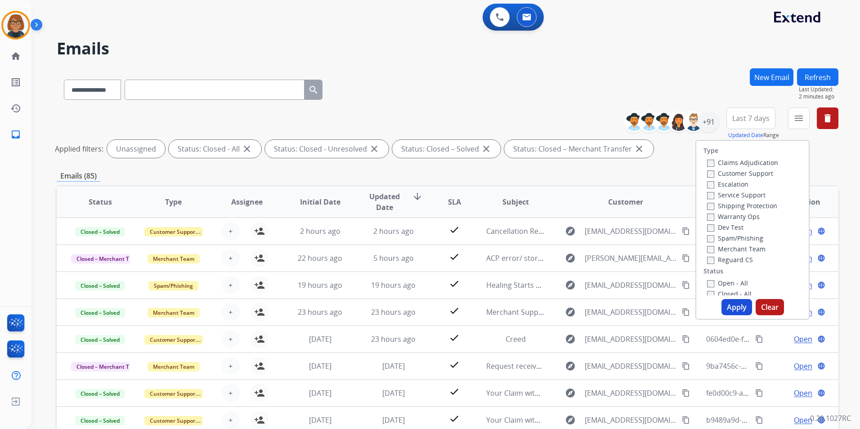
click at [722, 290] on label "Closed - All" at bounding box center [729, 294] width 45 height 9
click at [736, 312] on button "Apply" at bounding box center [736, 307] width 31 height 16
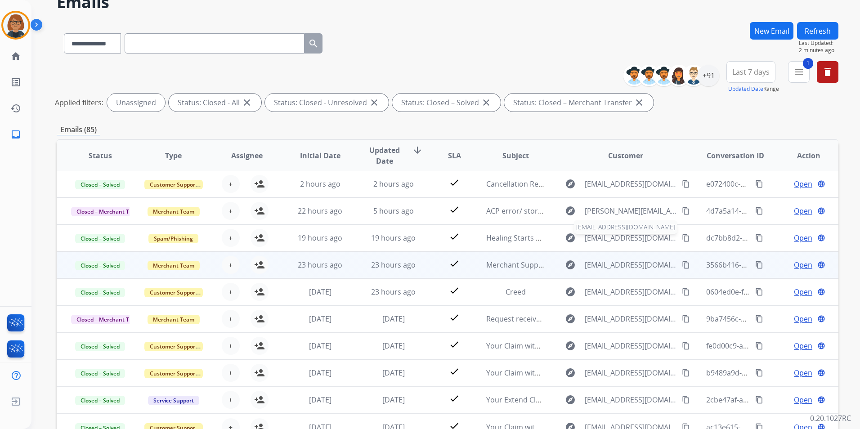
scroll to position [104, 0]
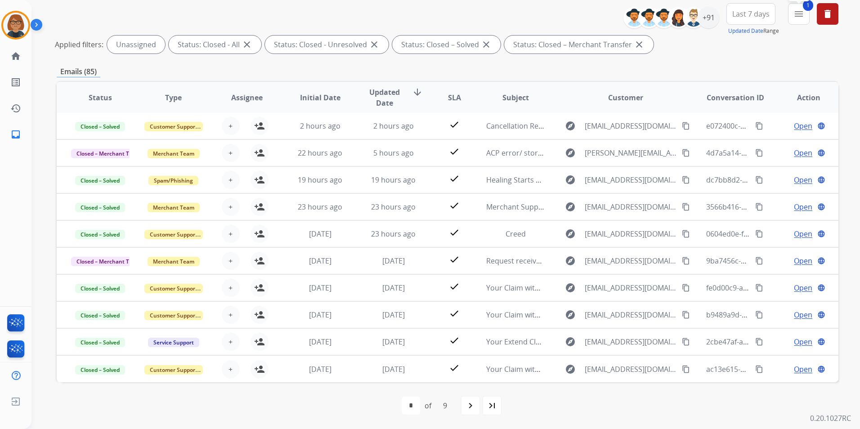
click at [799, 11] on mat-icon "menu" at bounding box center [798, 14] width 11 height 11
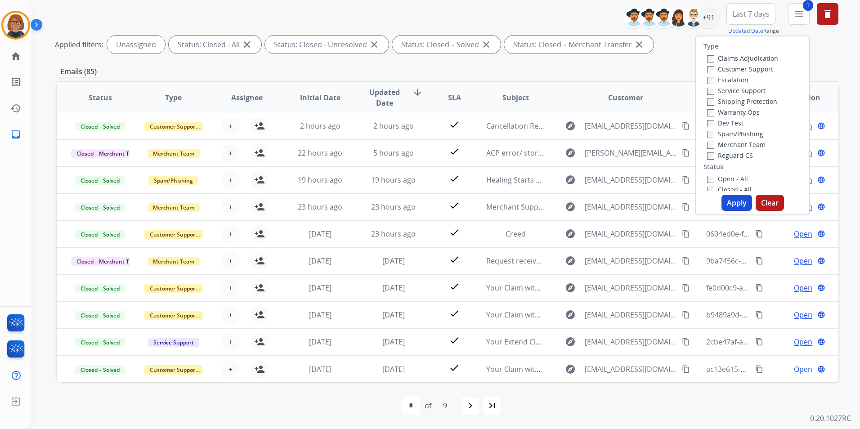
click at [724, 179] on label "Open - All" at bounding box center [727, 178] width 41 height 9
click at [724, 185] on label "Closed - All" at bounding box center [729, 189] width 45 height 9
click at [728, 198] on button "Apply" at bounding box center [736, 203] width 31 height 16
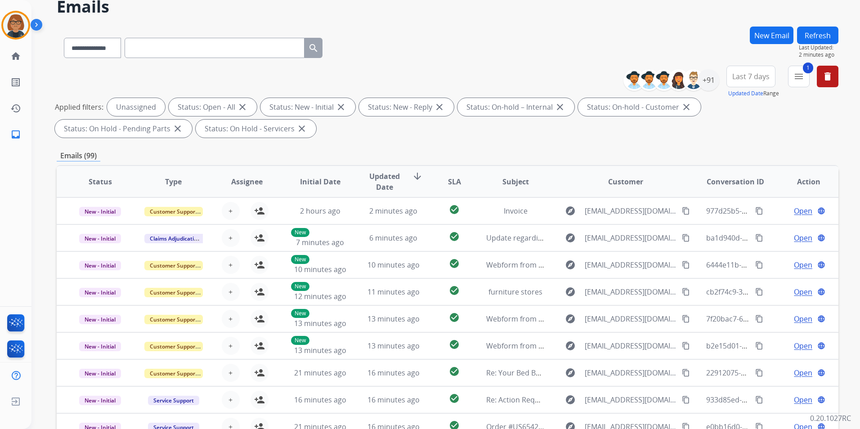
scroll to position [36, 0]
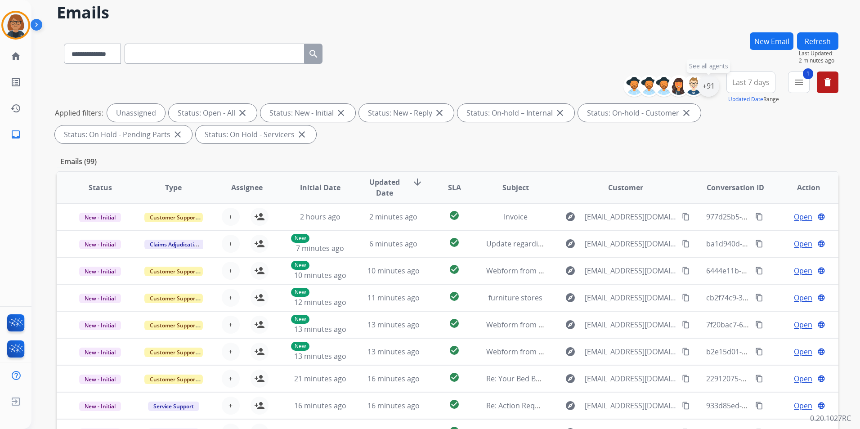
click at [703, 87] on div "+91" at bounding box center [708, 86] width 22 height 22
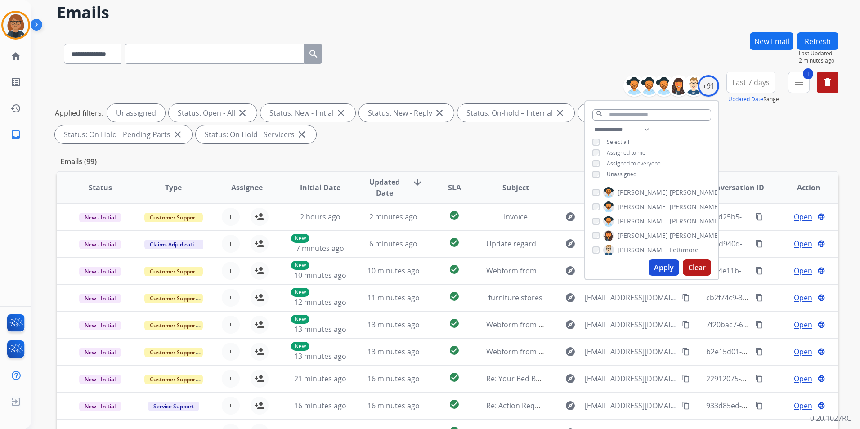
click at [634, 151] on span "Assigned to me" at bounding box center [626, 153] width 39 height 8
click at [630, 172] on span "Unassigned" at bounding box center [622, 174] width 30 height 8
click at [657, 265] on button "Apply" at bounding box center [663, 267] width 31 height 16
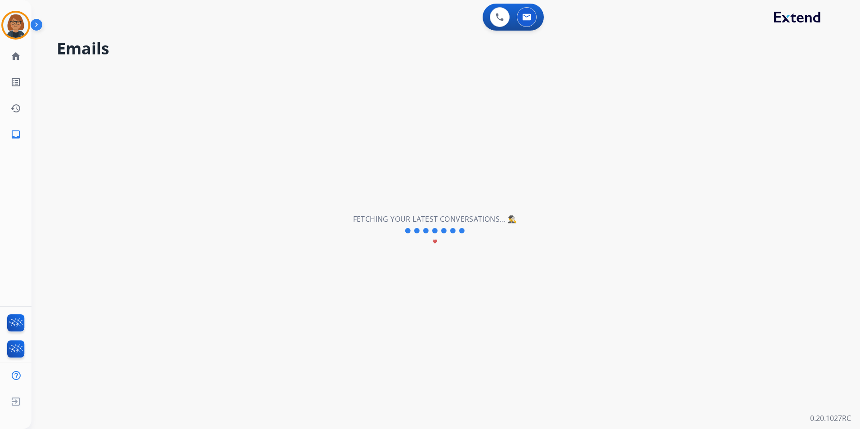
scroll to position [0, 0]
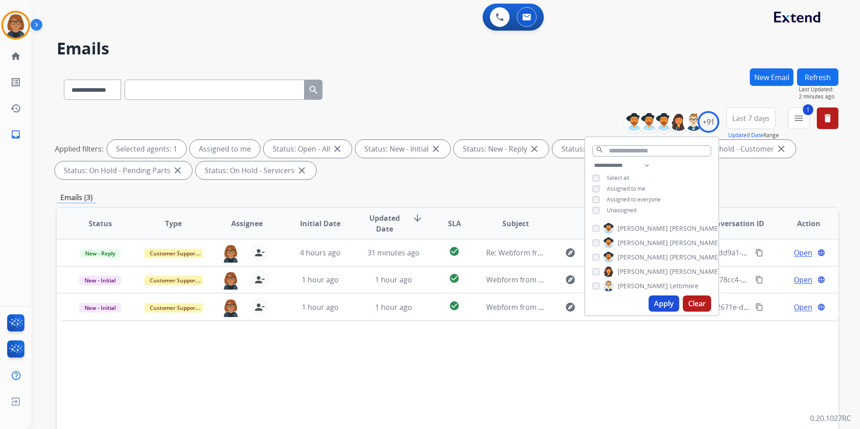
click at [440, 331] on div "Status Type Assignee Initial Date Updated Date arrow_downward SLA Subject Custo…" at bounding box center [448, 357] width 782 height 301
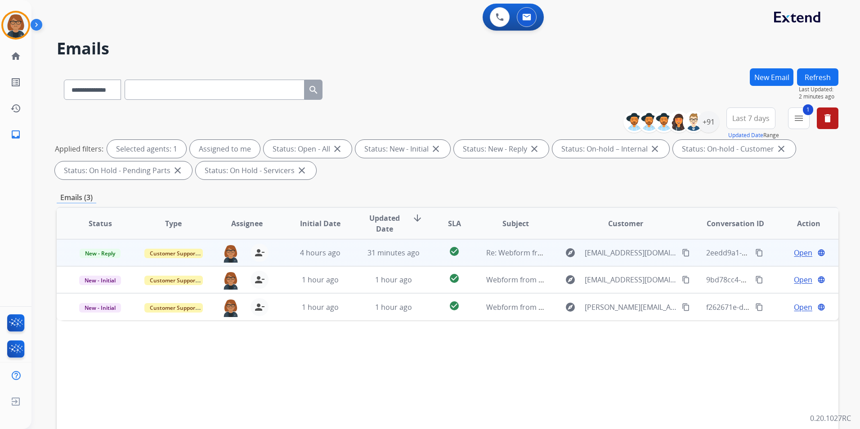
click at [476, 255] on td "Re: Webform from justinlueckel@gmail.com on 10/01/2025" at bounding box center [508, 252] width 73 height 27
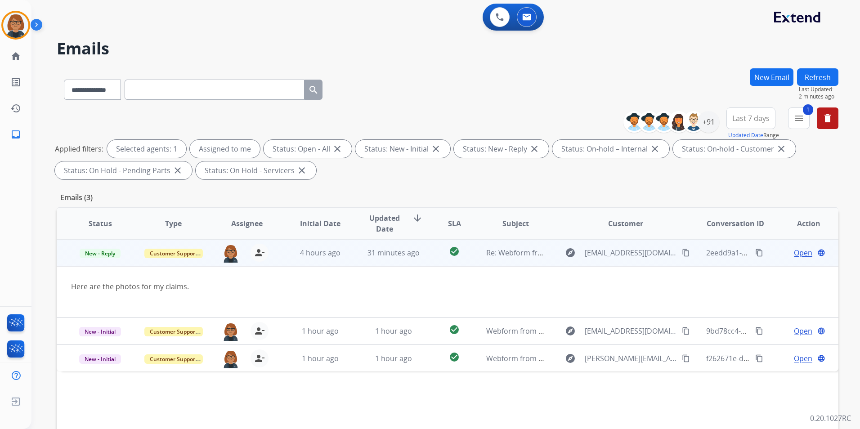
click at [794, 252] on span "Open" at bounding box center [803, 252] width 18 height 11
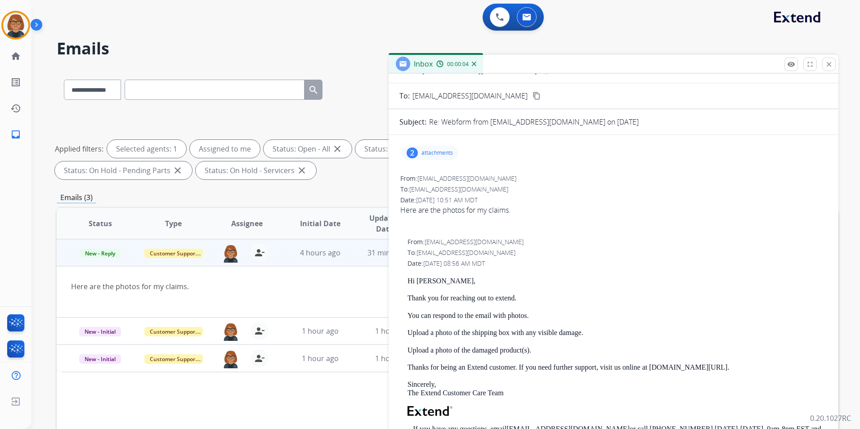
scroll to position [22, 0]
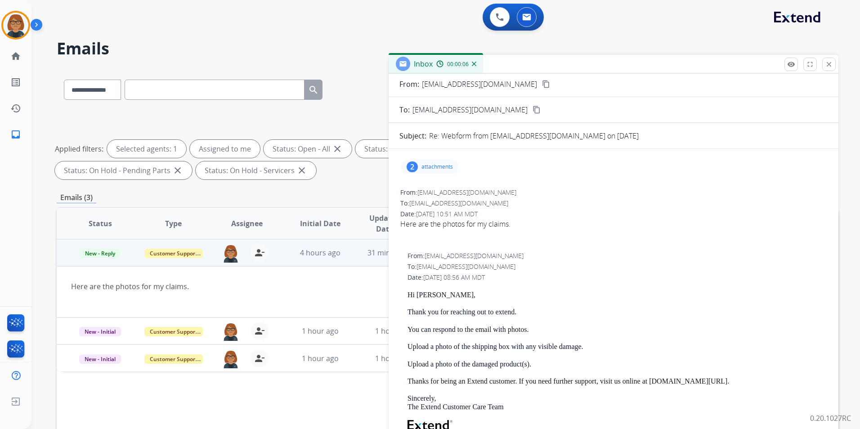
click at [438, 161] on div "2 attachments" at bounding box center [429, 167] width 57 height 14
click at [432, 193] on div at bounding box center [432, 191] width 45 height 31
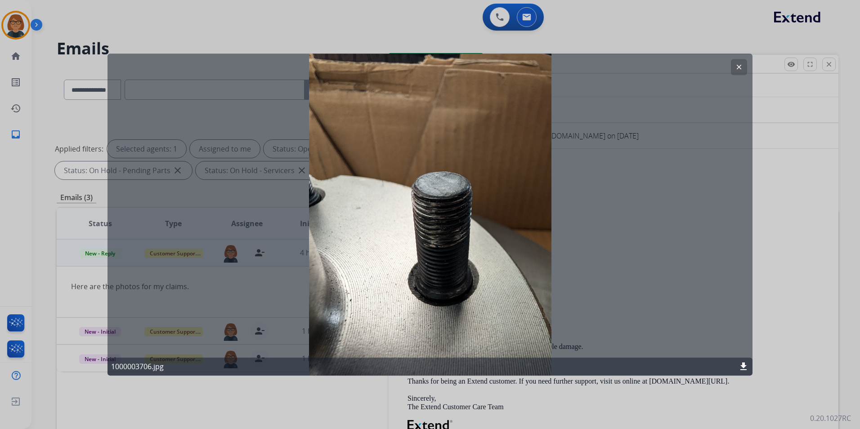
click at [739, 66] on mat-icon "clear" at bounding box center [739, 67] width 8 height 8
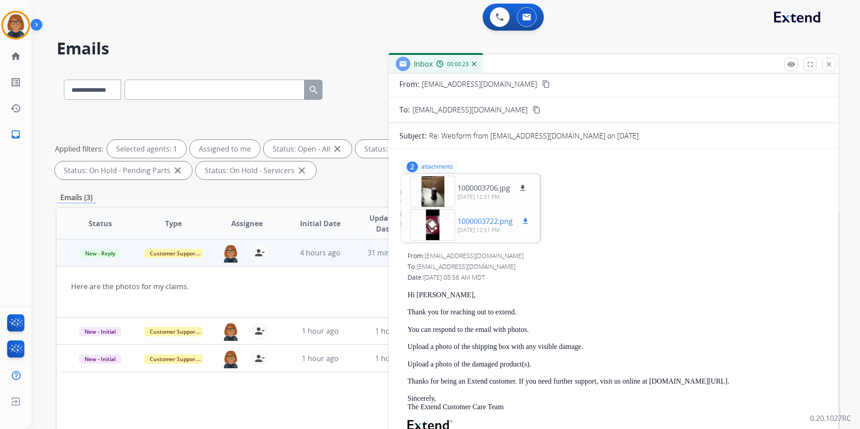
click at [433, 229] on div at bounding box center [432, 224] width 45 height 31
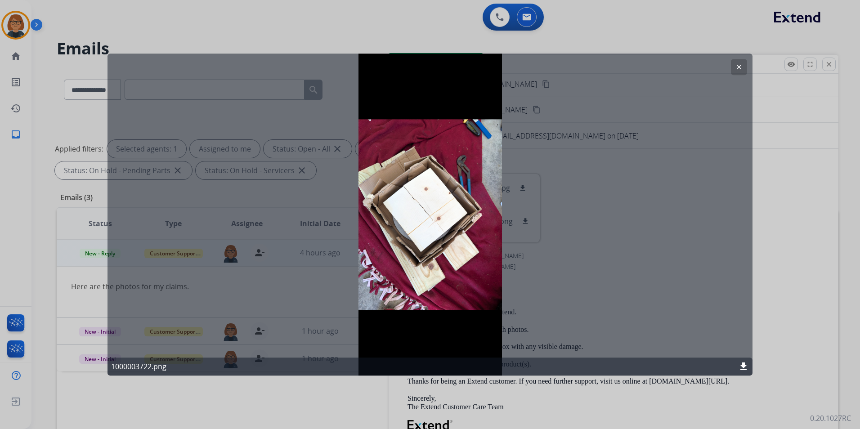
click at [741, 65] on mat-icon "clear" at bounding box center [739, 67] width 8 height 8
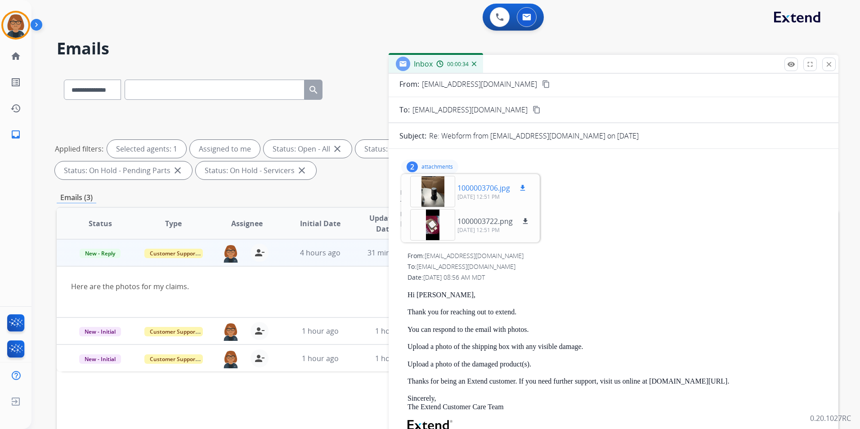
click at [437, 180] on div at bounding box center [432, 191] width 45 height 31
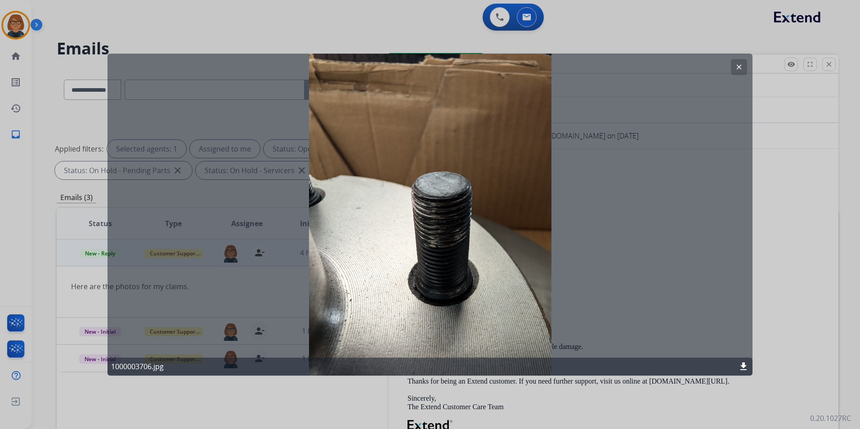
click at [744, 64] on button "clear" at bounding box center [739, 67] width 16 height 16
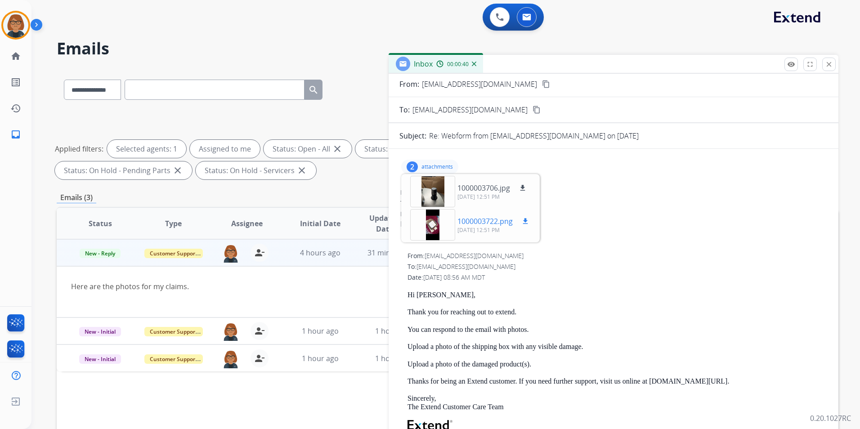
click at [428, 222] on div at bounding box center [432, 224] width 45 height 31
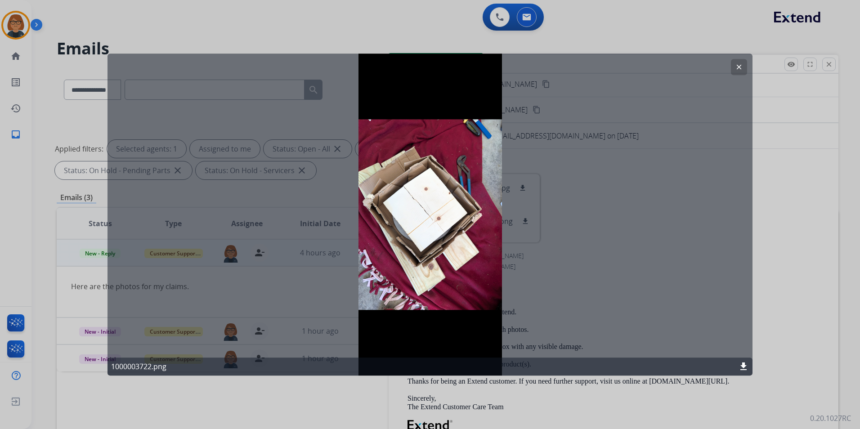
drag, startPoint x: 739, startPoint y: 68, endPoint x: 732, endPoint y: 80, distance: 13.7
click at [740, 68] on mat-icon "clear" at bounding box center [739, 67] width 8 height 8
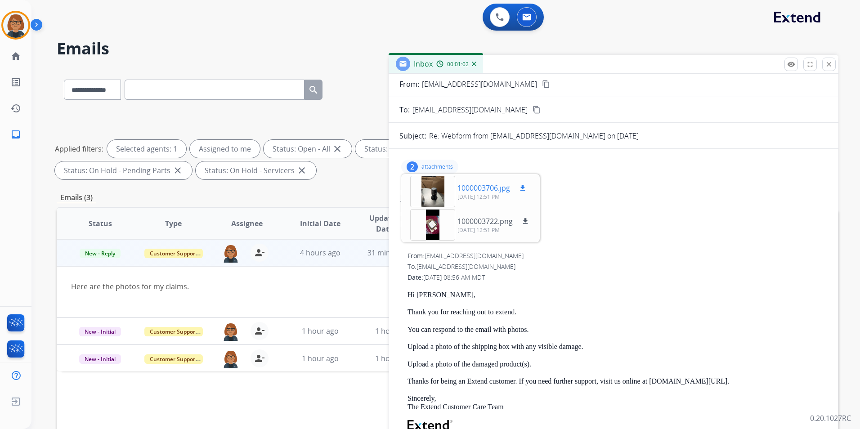
click at [430, 190] on div at bounding box center [432, 191] width 45 height 31
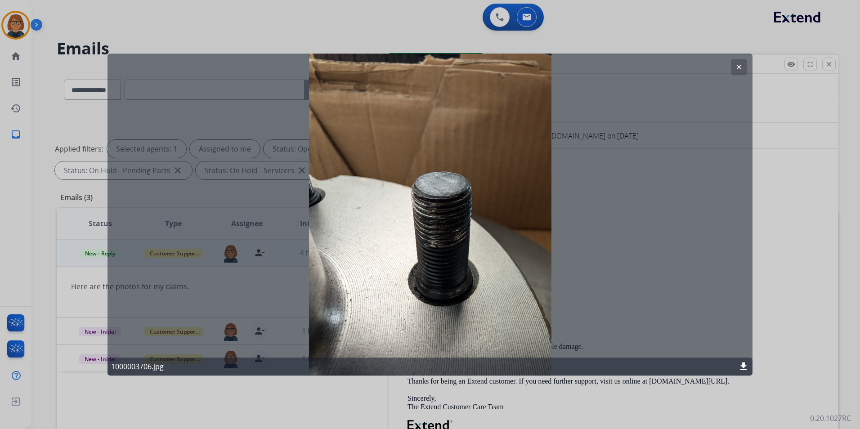
click at [738, 62] on button "clear" at bounding box center [739, 67] width 16 height 16
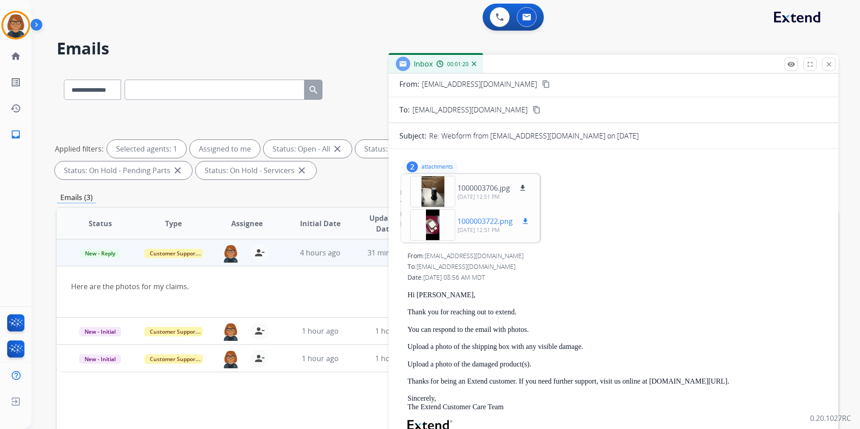
click at [436, 227] on div at bounding box center [432, 224] width 45 height 31
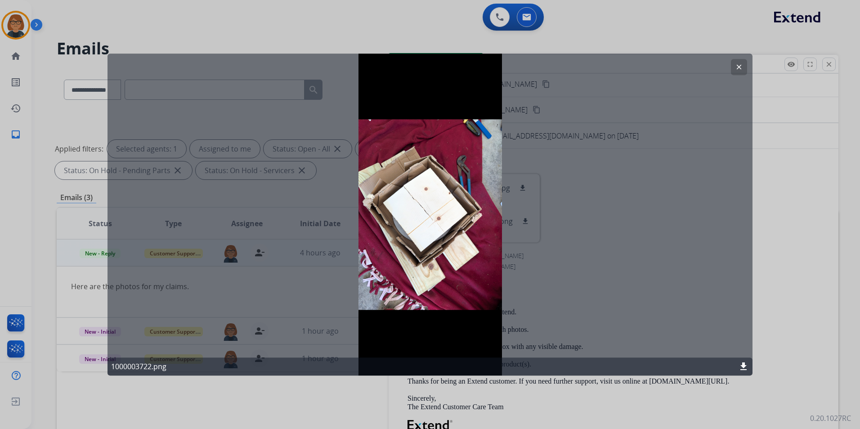
click at [738, 63] on mat-icon "clear" at bounding box center [739, 67] width 8 height 8
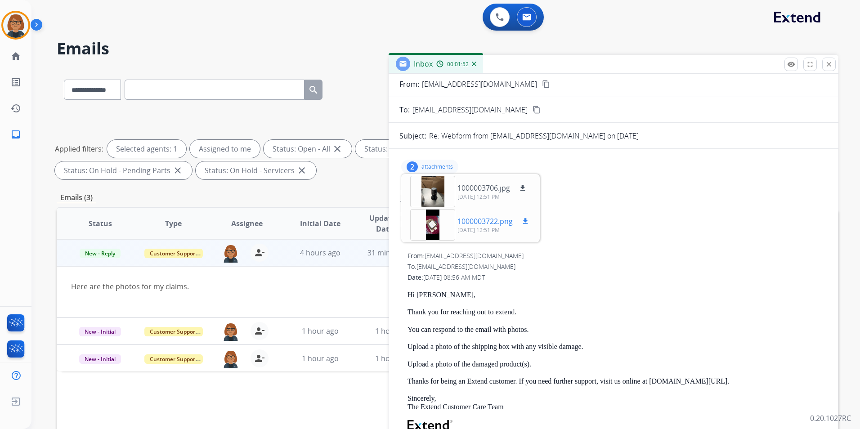
click at [430, 222] on div at bounding box center [432, 224] width 45 height 31
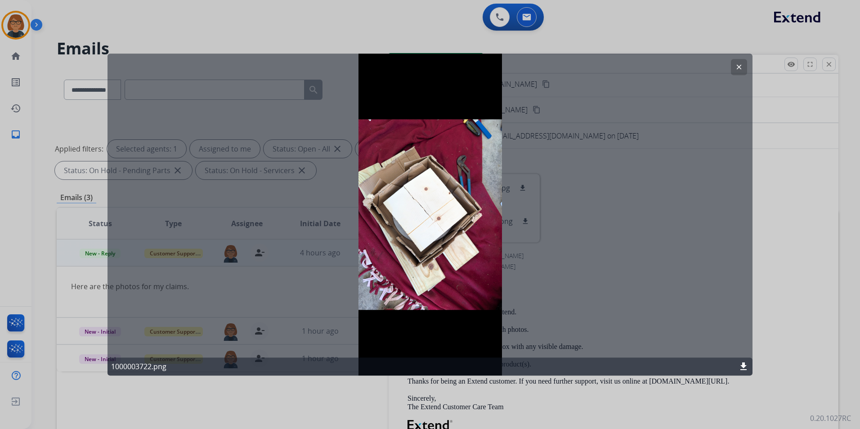
click at [732, 68] on button "clear" at bounding box center [739, 67] width 16 height 16
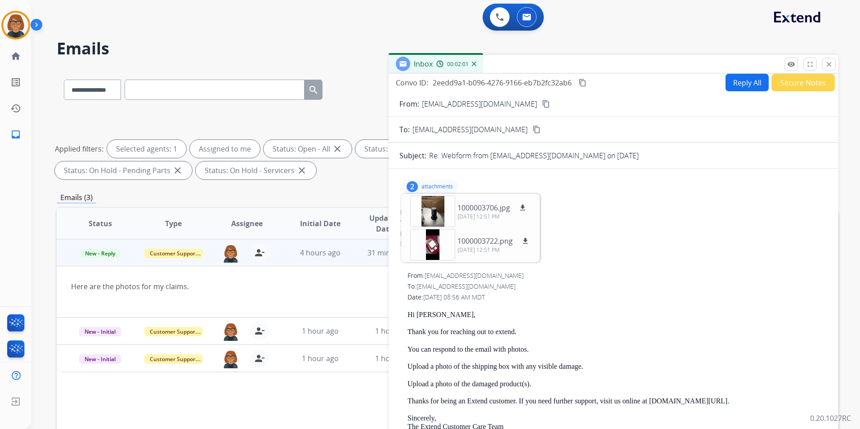
scroll to position [0, 0]
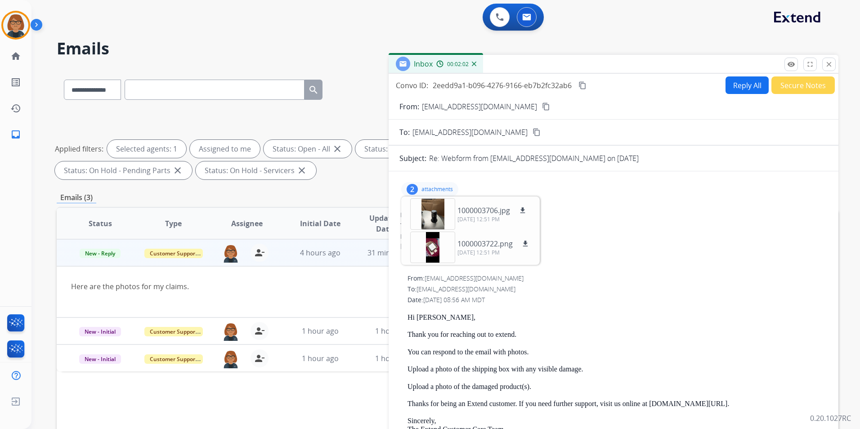
click at [542, 107] on mat-icon "content_copy" at bounding box center [546, 107] width 8 height 8
click at [432, 210] on div at bounding box center [432, 213] width 45 height 31
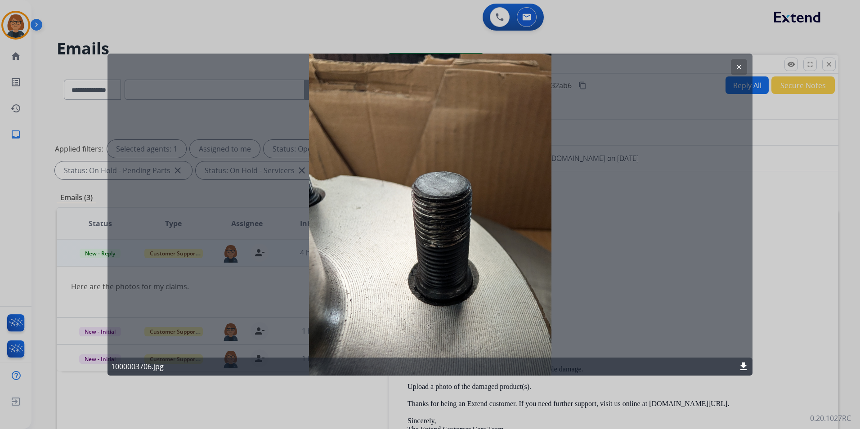
click at [432, 210] on div "clear 1000003706.jpg download" at bounding box center [429, 215] width 645 height 322
click at [745, 66] on button "clear" at bounding box center [739, 67] width 16 height 16
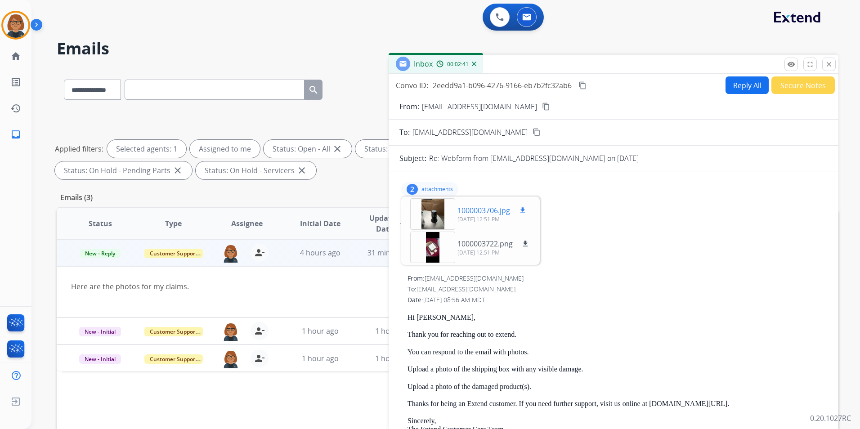
click at [441, 210] on div at bounding box center [432, 213] width 45 height 31
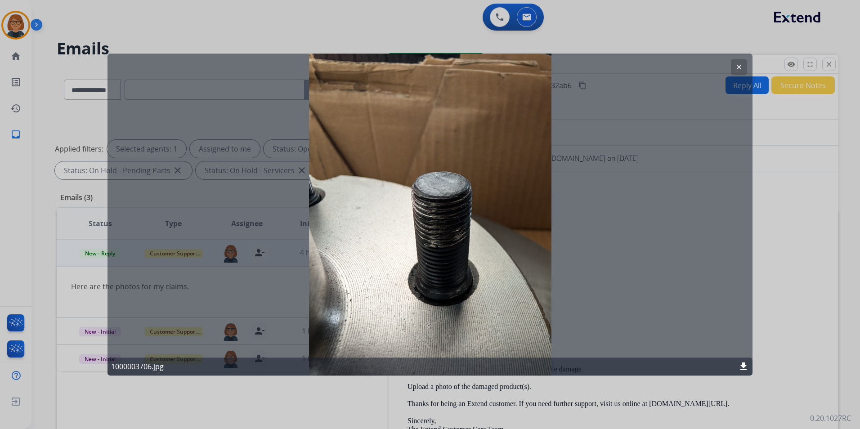
click at [65, 66] on div at bounding box center [430, 214] width 860 height 429
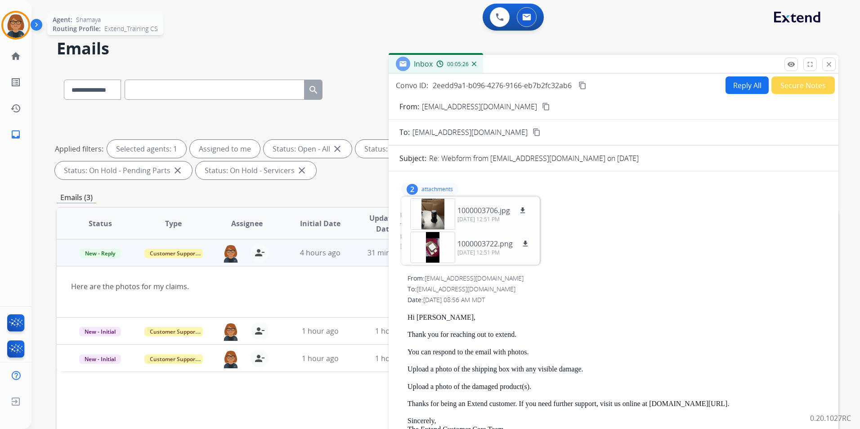
click at [28, 31] on div at bounding box center [15, 25] width 29 height 29
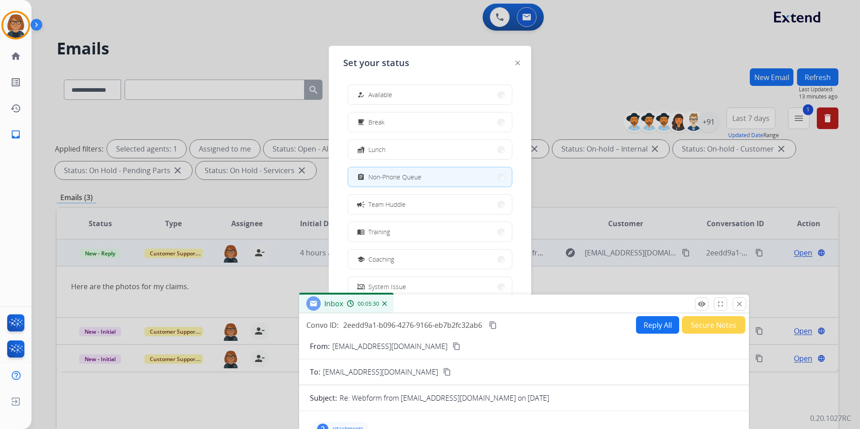
drag, startPoint x: 630, startPoint y: 63, endPoint x: 540, endPoint y: 304, distance: 257.3
click at [540, 304] on div "Inbox 00:05:30" at bounding box center [524, 304] width 450 height 19
click at [382, 146] on span "Lunch" at bounding box center [376, 149] width 17 height 9
